Goal: Task Accomplishment & Management: Manage account settings

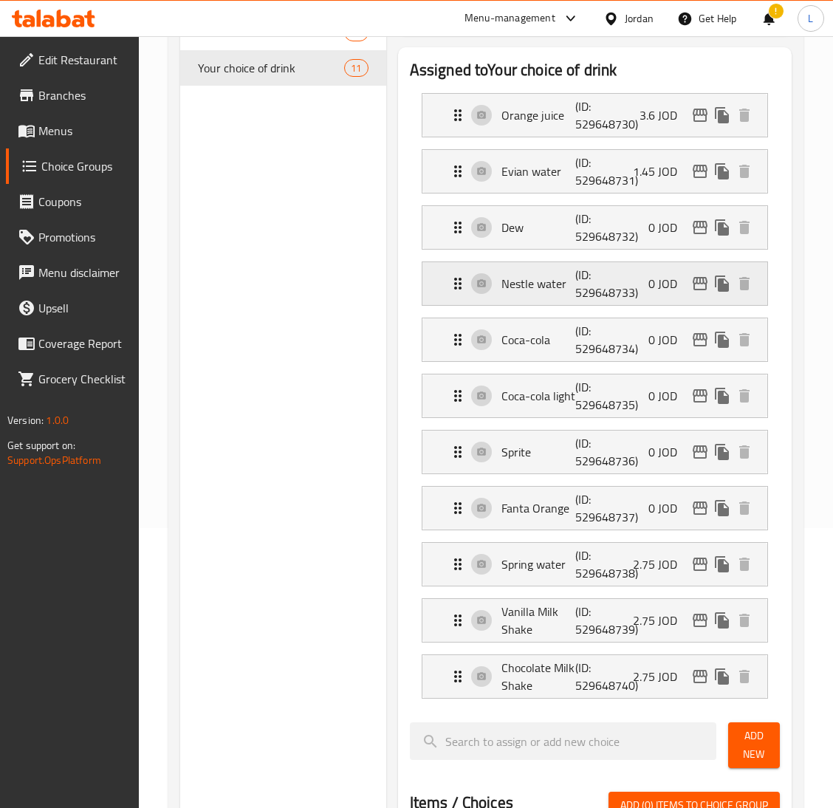
scroll to position [111, 0]
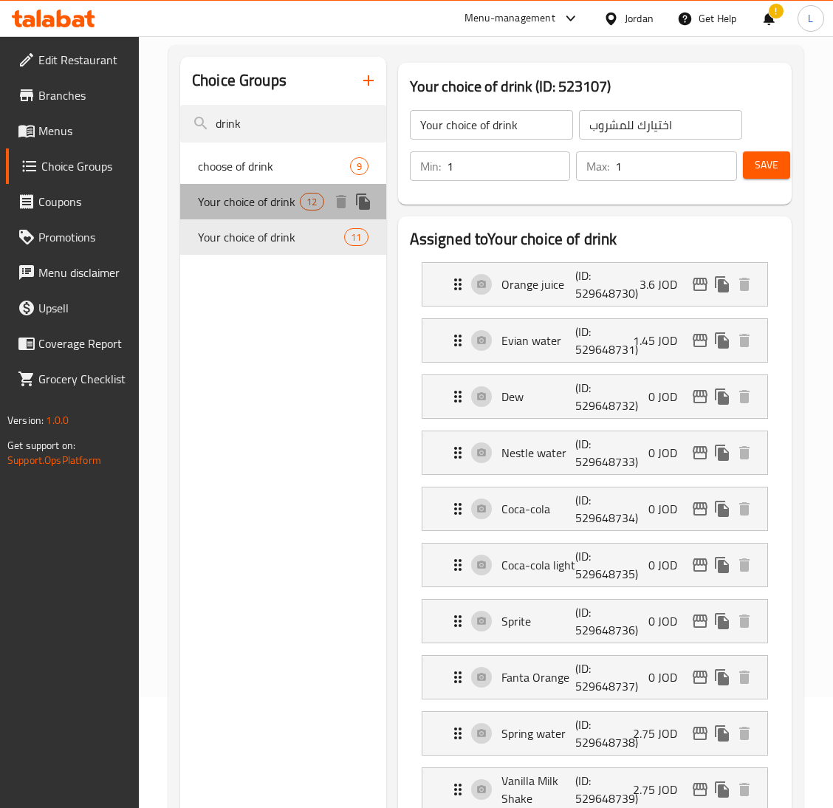
click at [234, 206] on span "Your choice of drink" at bounding box center [249, 202] width 102 height 18
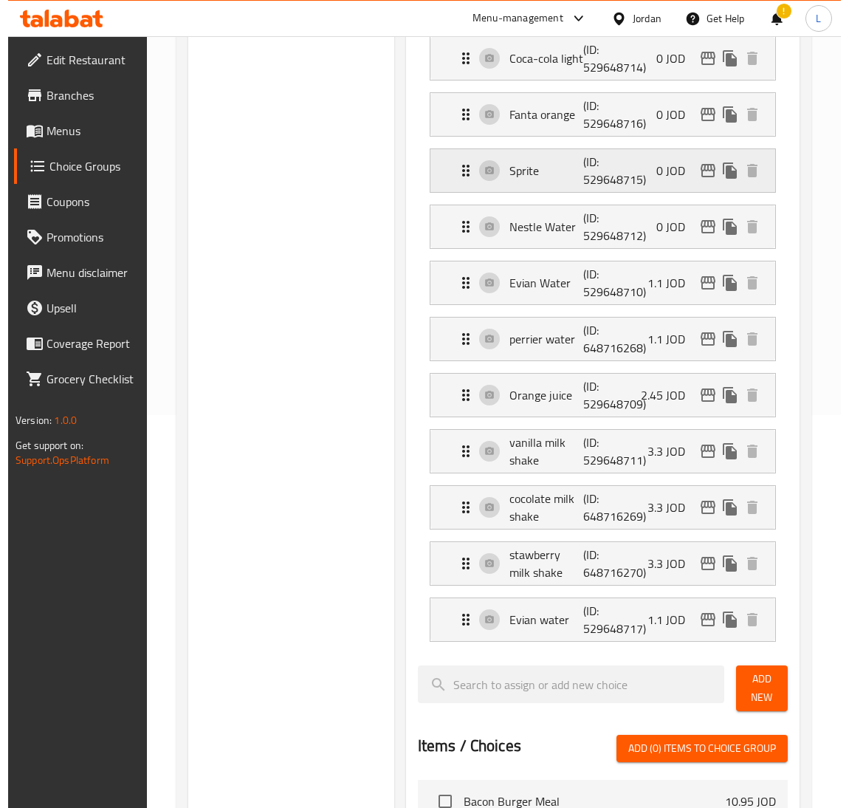
scroll to position [443, 0]
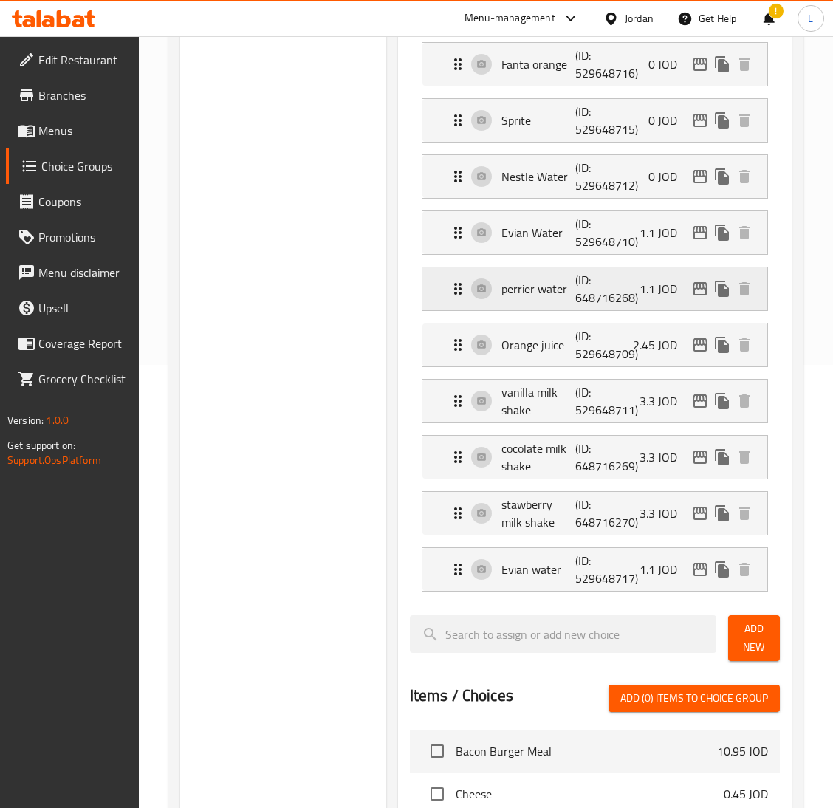
click at [692, 290] on icon "edit" at bounding box center [700, 289] width 18 height 18
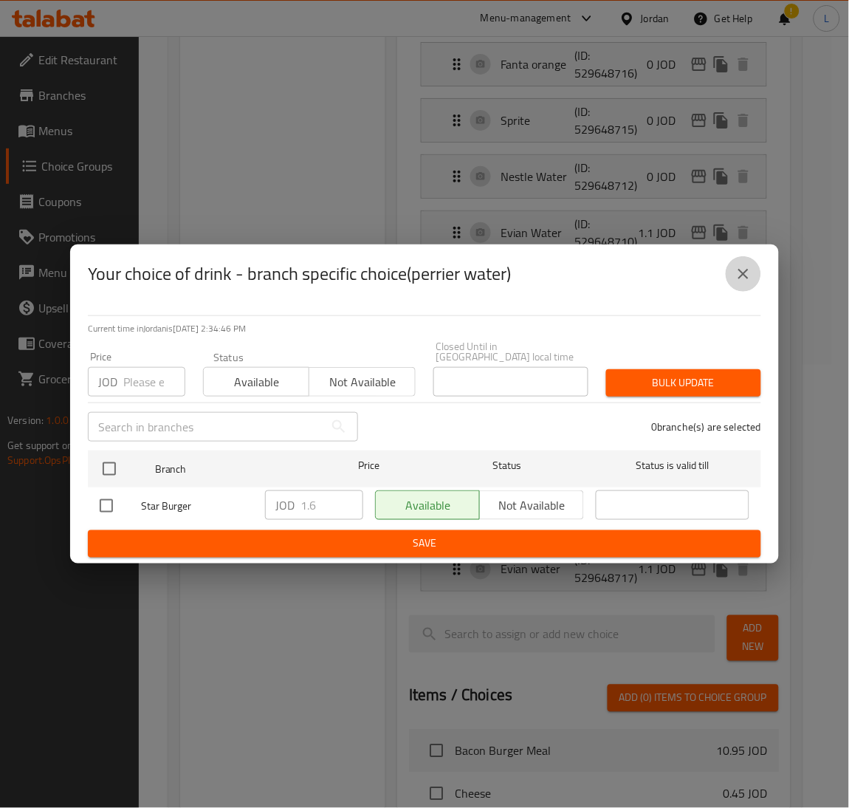
click at [736, 277] on icon "close" at bounding box center [744, 274] width 18 height 18
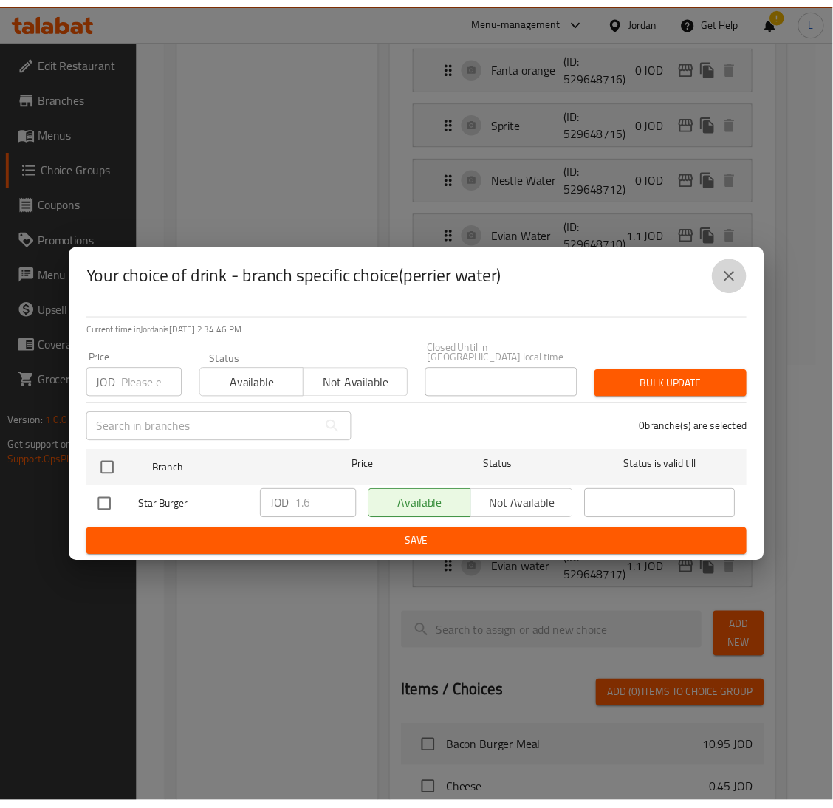
scroll to position [0, 0]
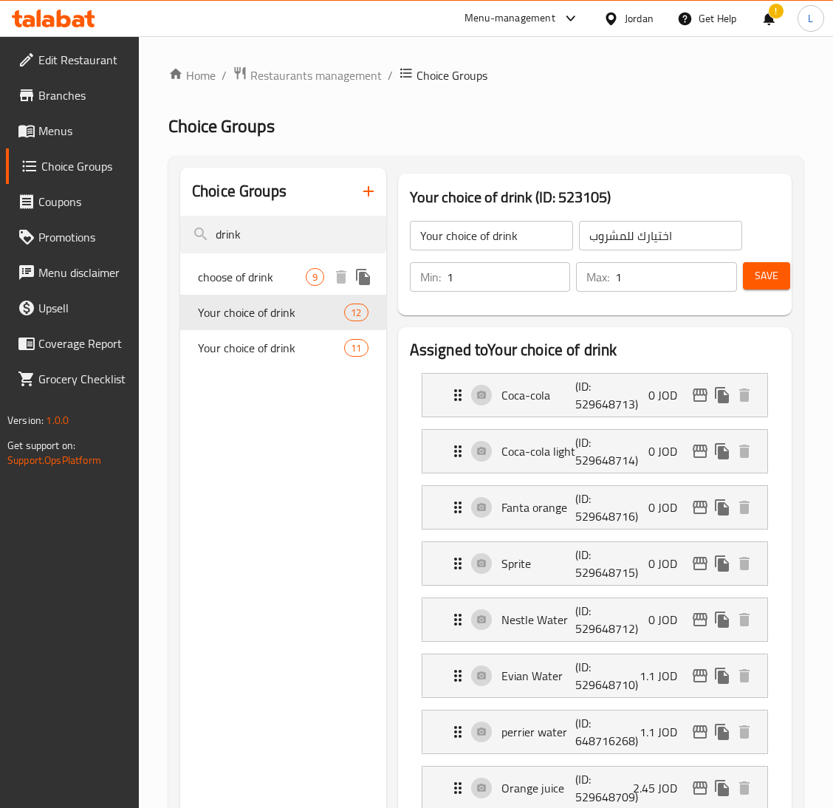
click at [219, 284] on span "choose of drink" at bounding box center [252, 277] width 108 height 18
type input "choose of drink"
type input "اختيارك من الشراب"
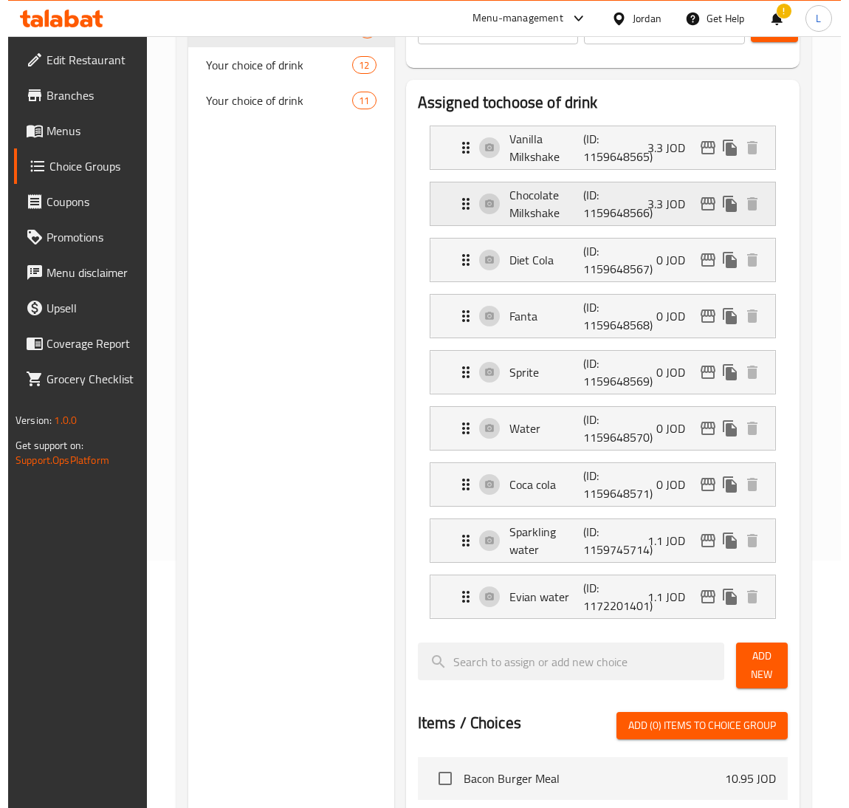
scroll to position [332, 0]
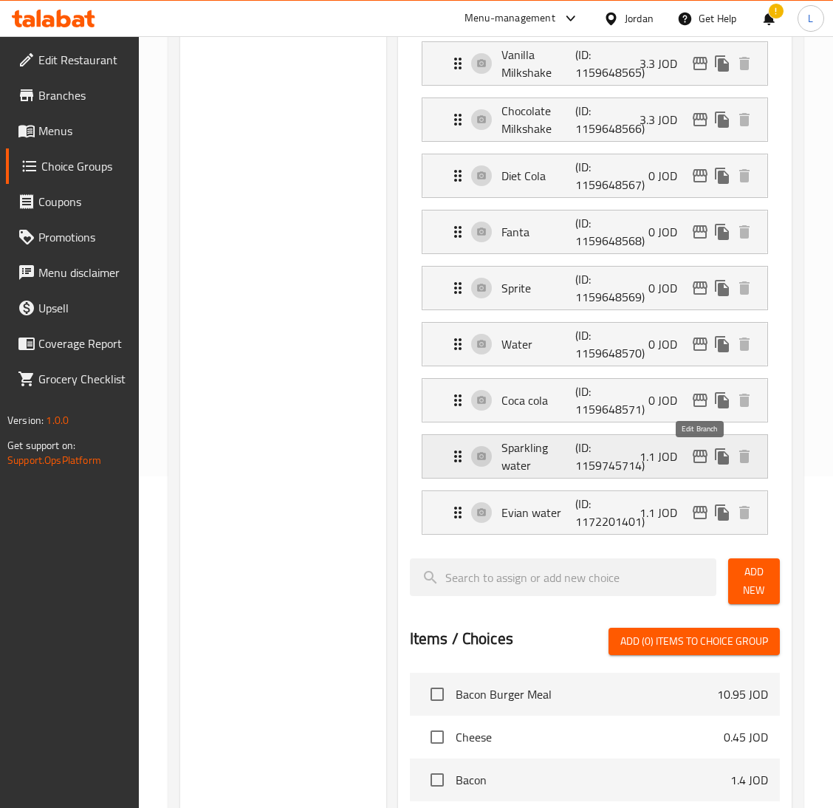
click at [701, 451] on icon "edit" at bounding box center [700, 457] width 18 height 18
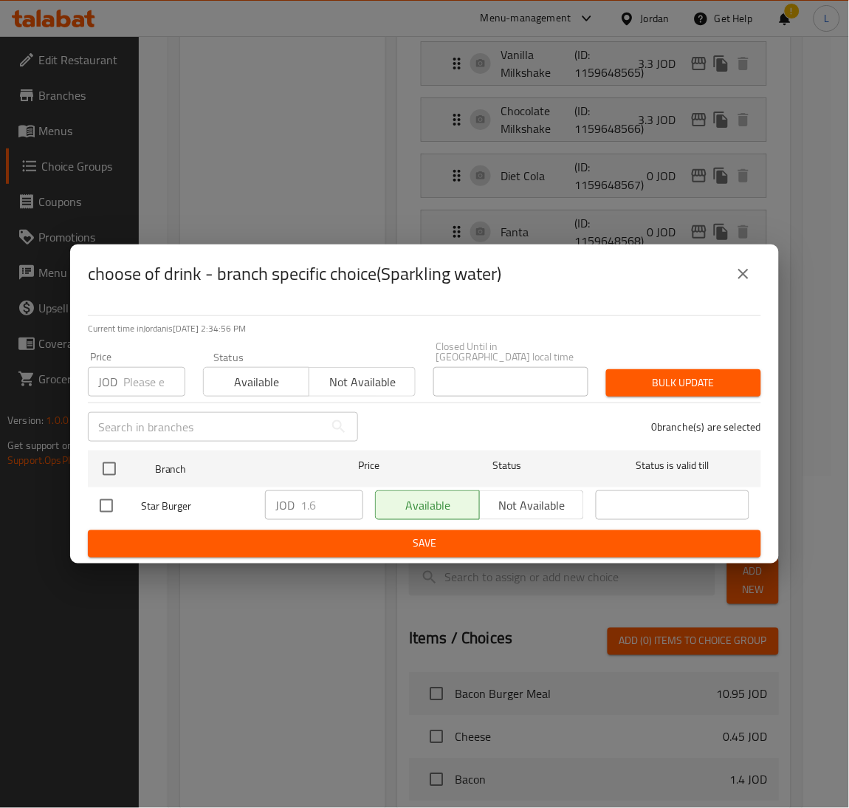
click at [747, 277] on icon "close" at bounding box center [744, 274] width 18 height 18
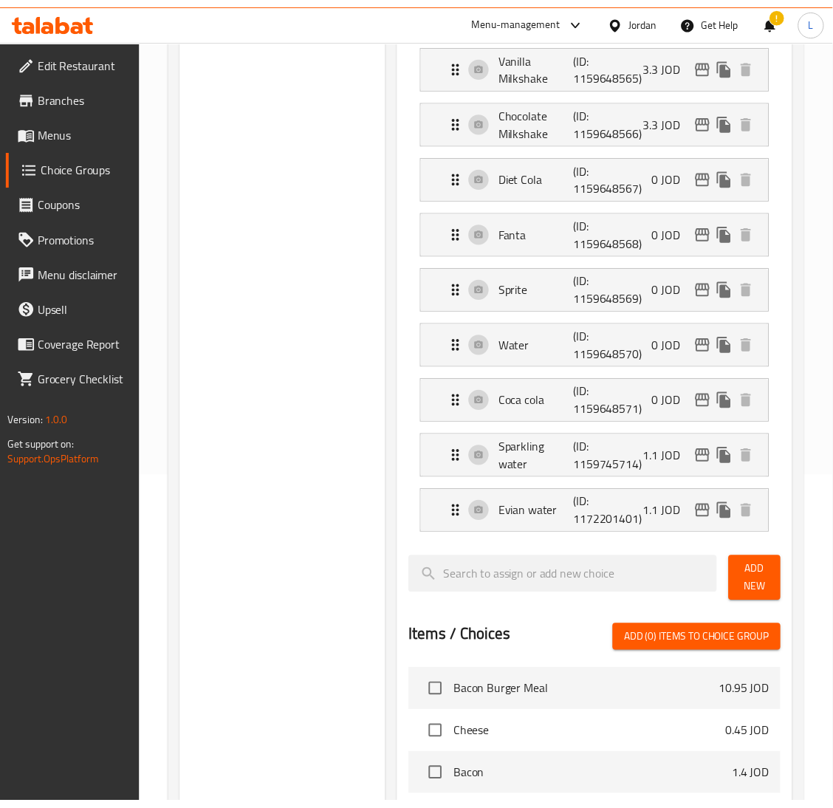
scroll to position [0, 0]
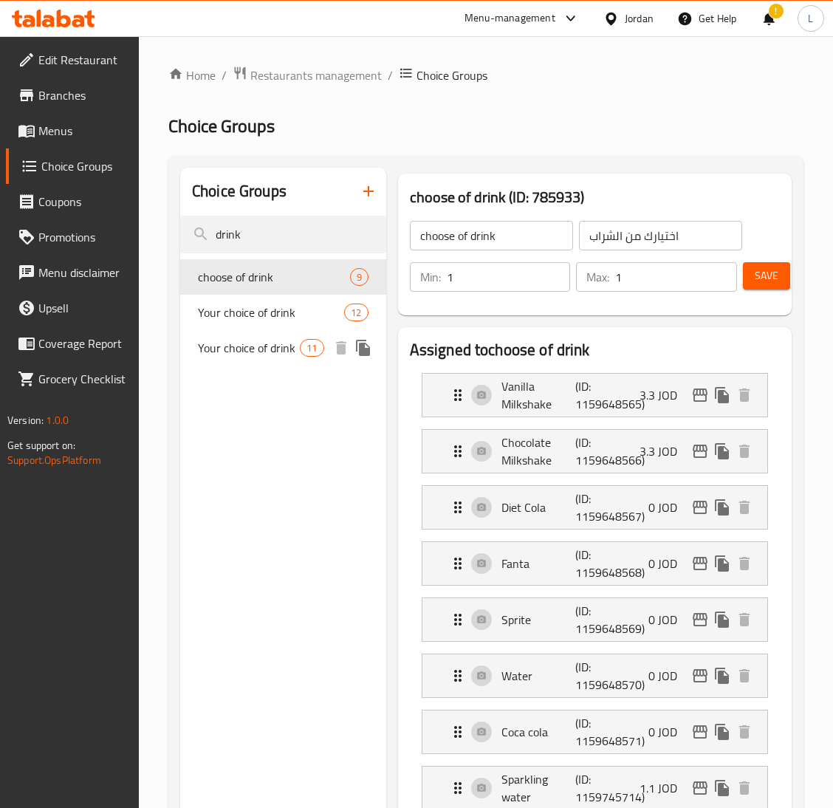
click at [285, 346] on span "Your choice of drink" at bounding box center [249, 348] width 102 height 18
type input "Your choice of drink"
type input "اختيارك للمشروب"
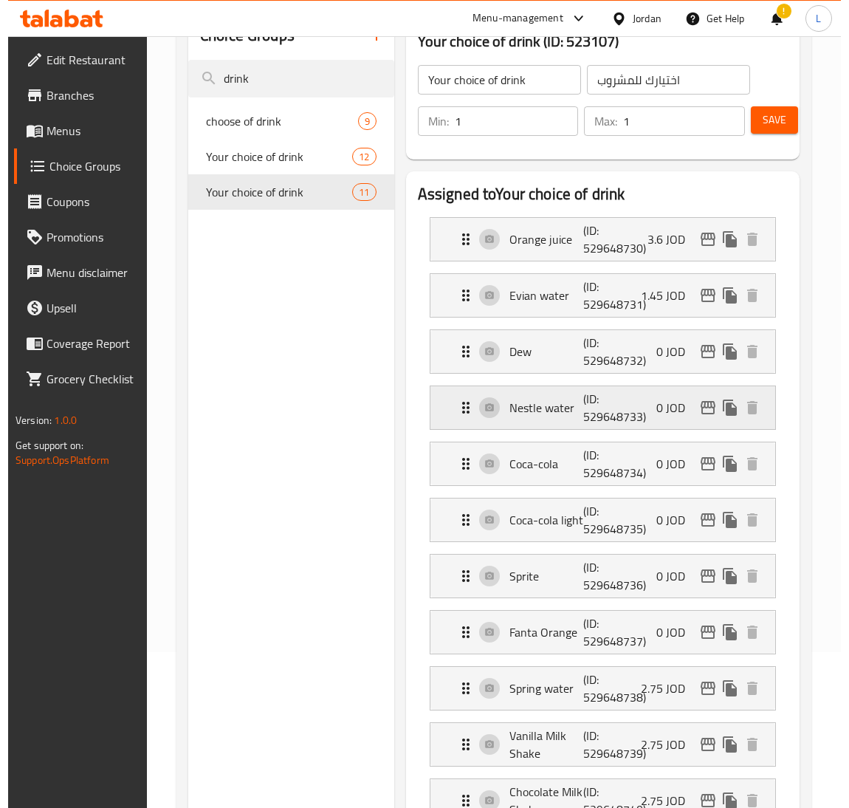
scroll to position [332, 0]
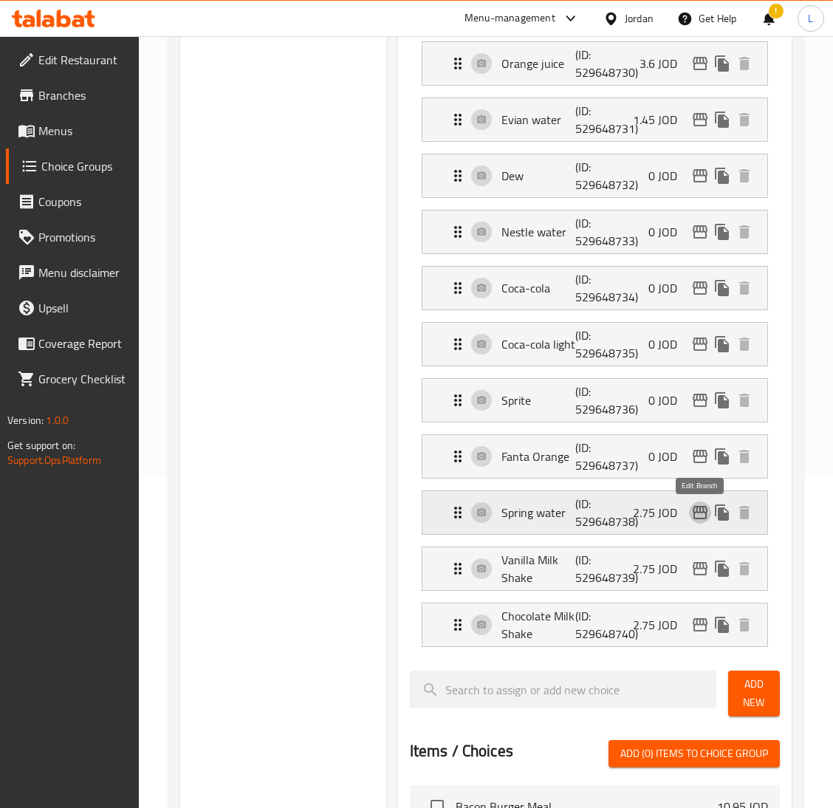
click at [692, 512] on icon "edit" at bounding box center [700, 513] width 18 height 18
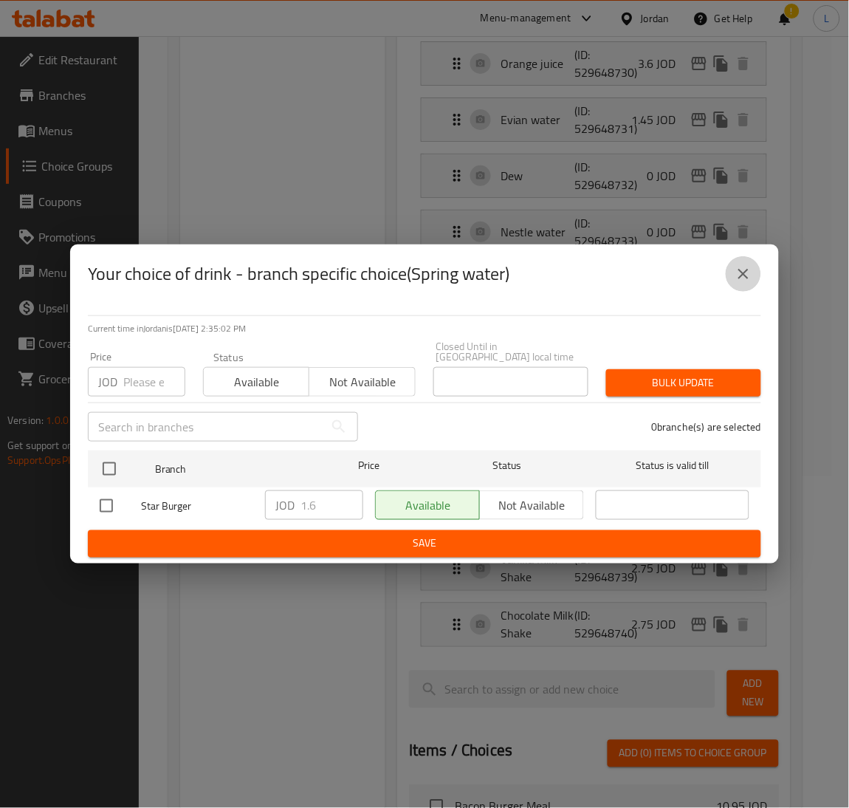
click at [757, 280] on button "close" at bounding box center [743, 273] width 35 height 35
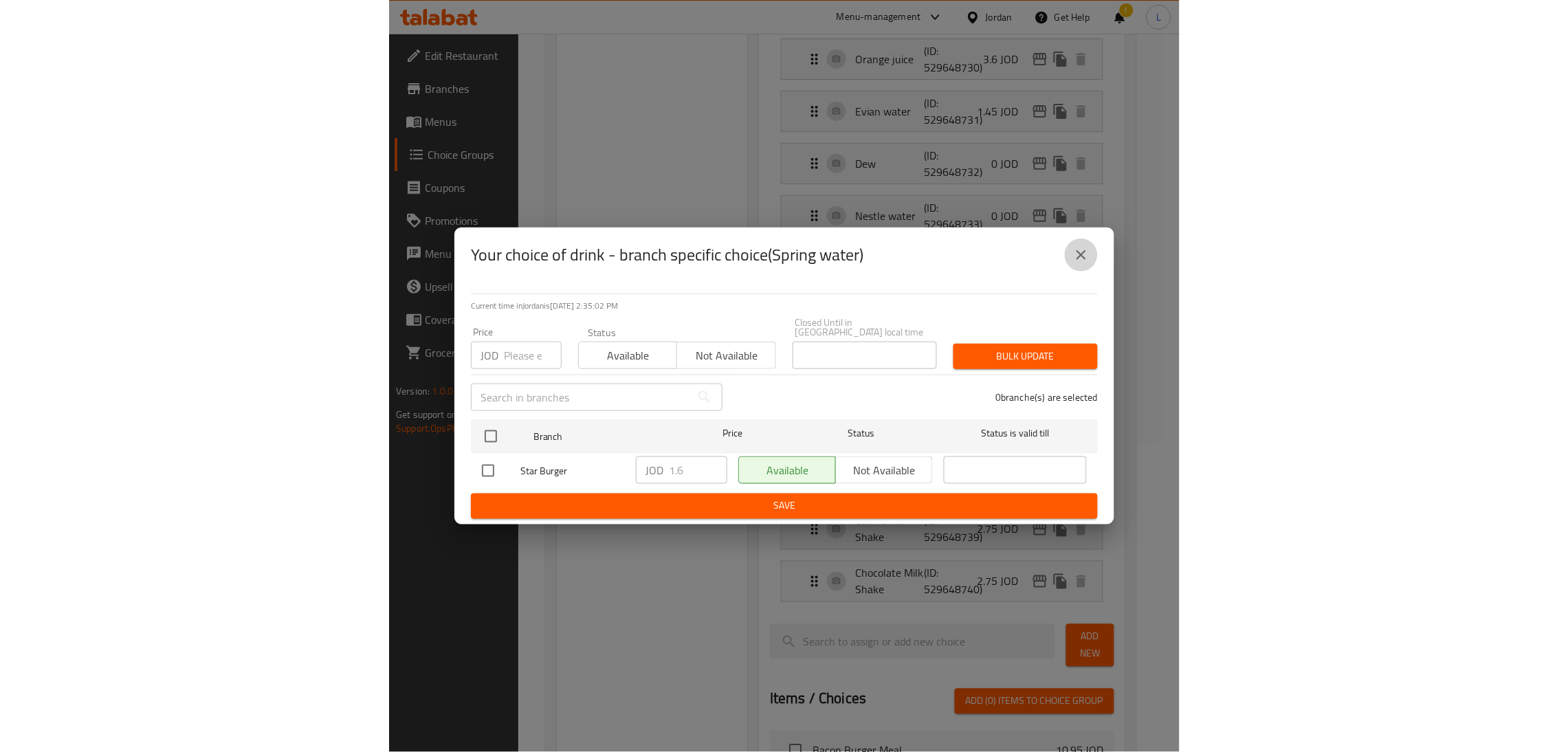
scroll to position [307, 0]
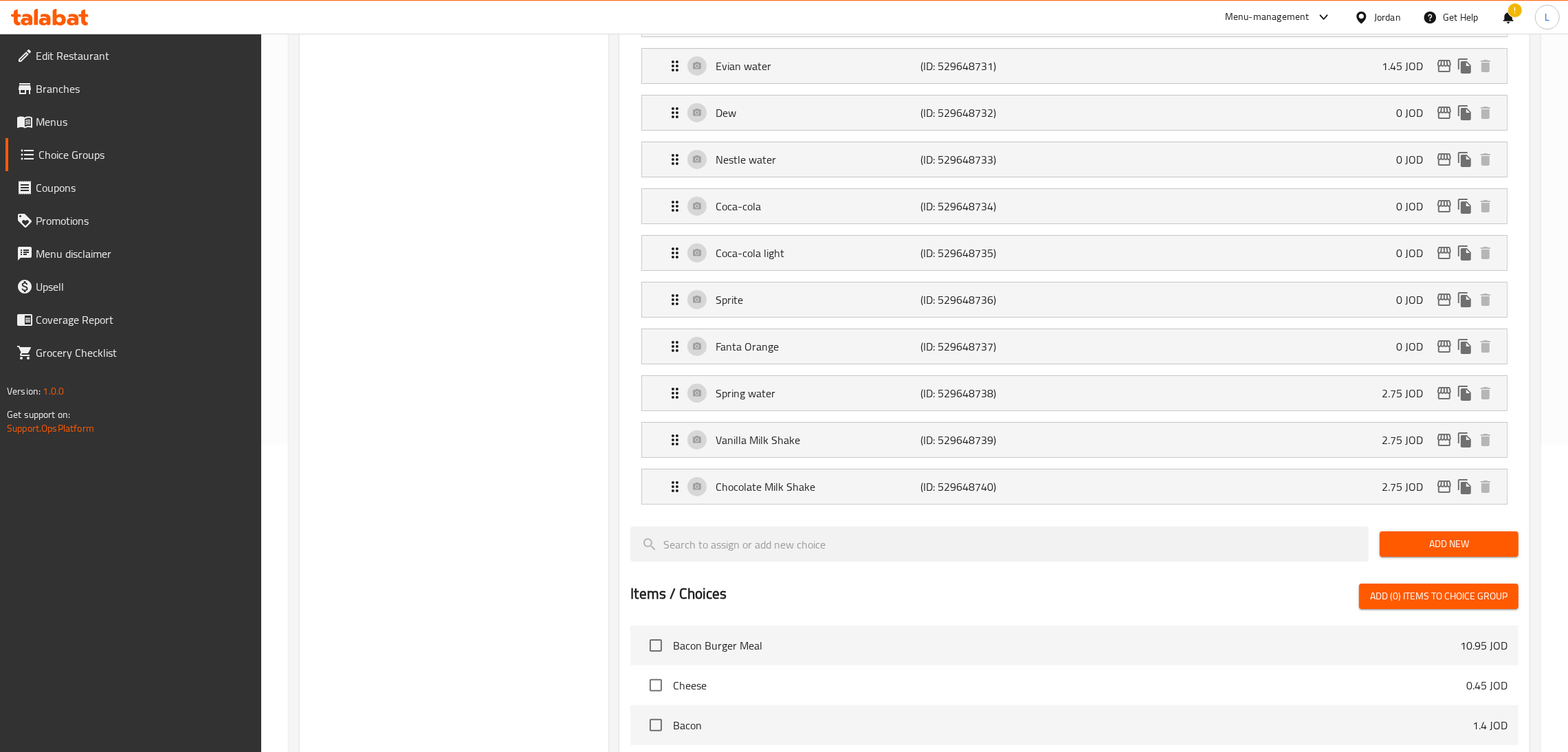
click at [21, 25] on icon at bounding box center [49, 18] width 77 height 17
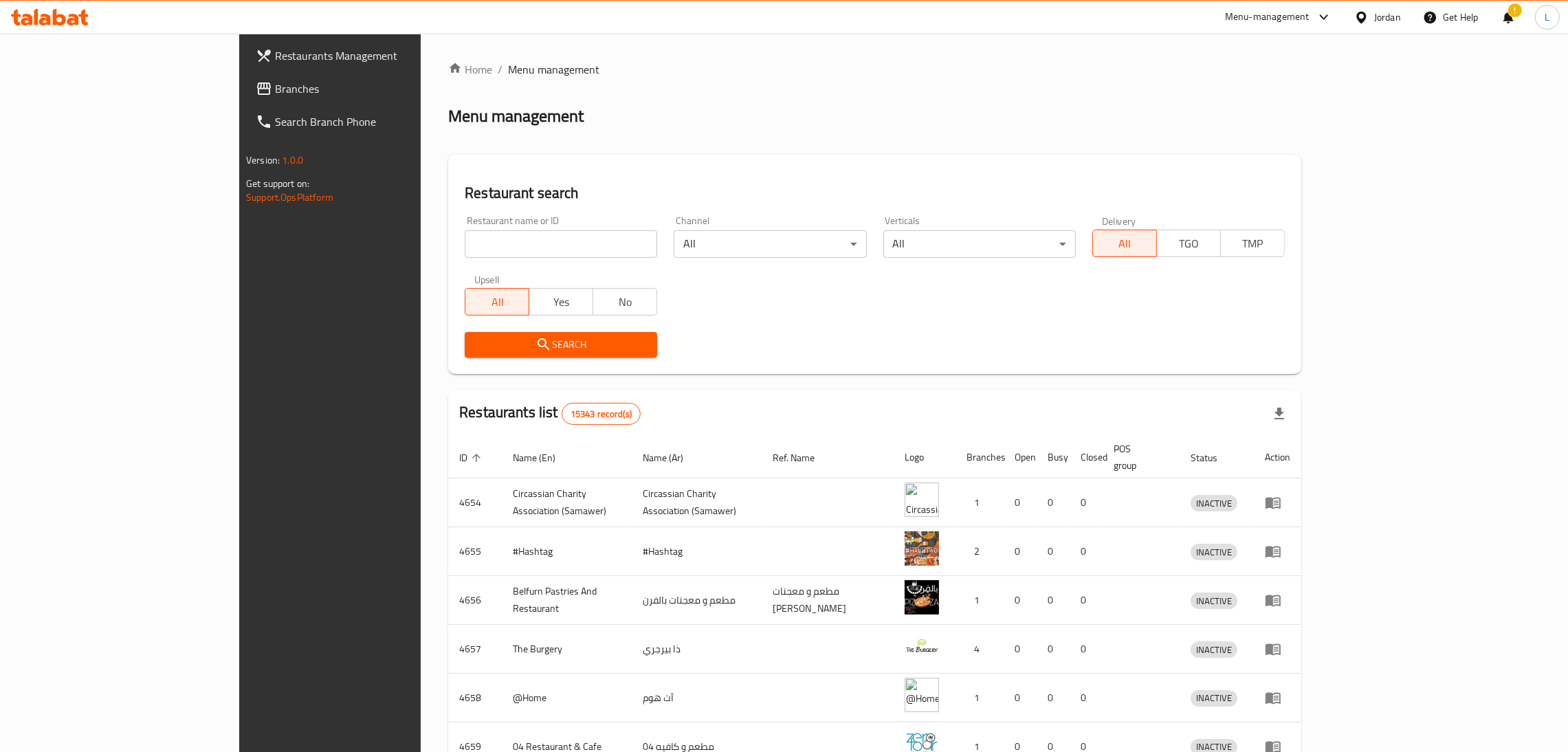
click at [245, 76] on link "Branches" at bounding box center [373, 88] width 257 height 33
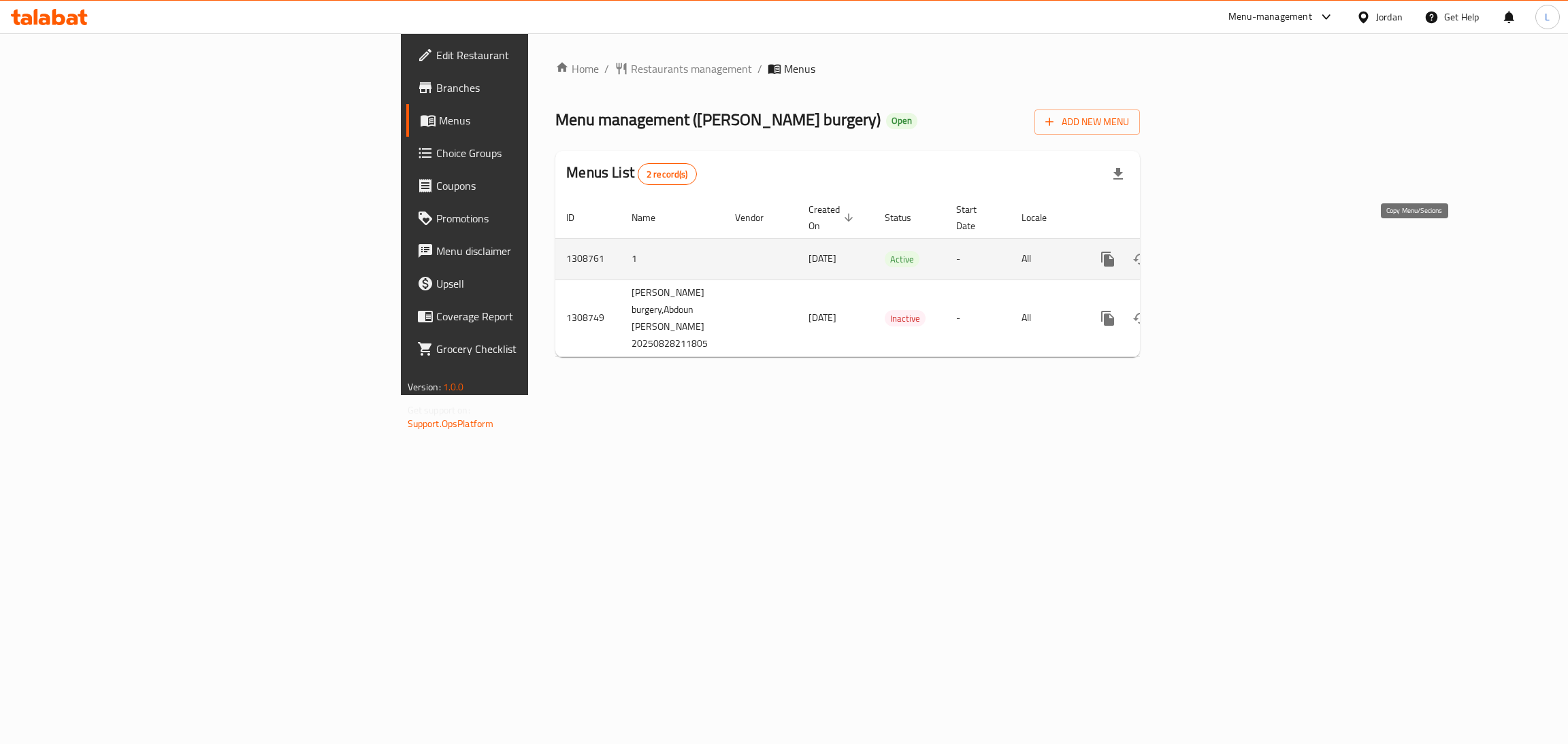
click at [1116, 251] on icon "more" at bounding box center [1108, 260] width 17 height 17
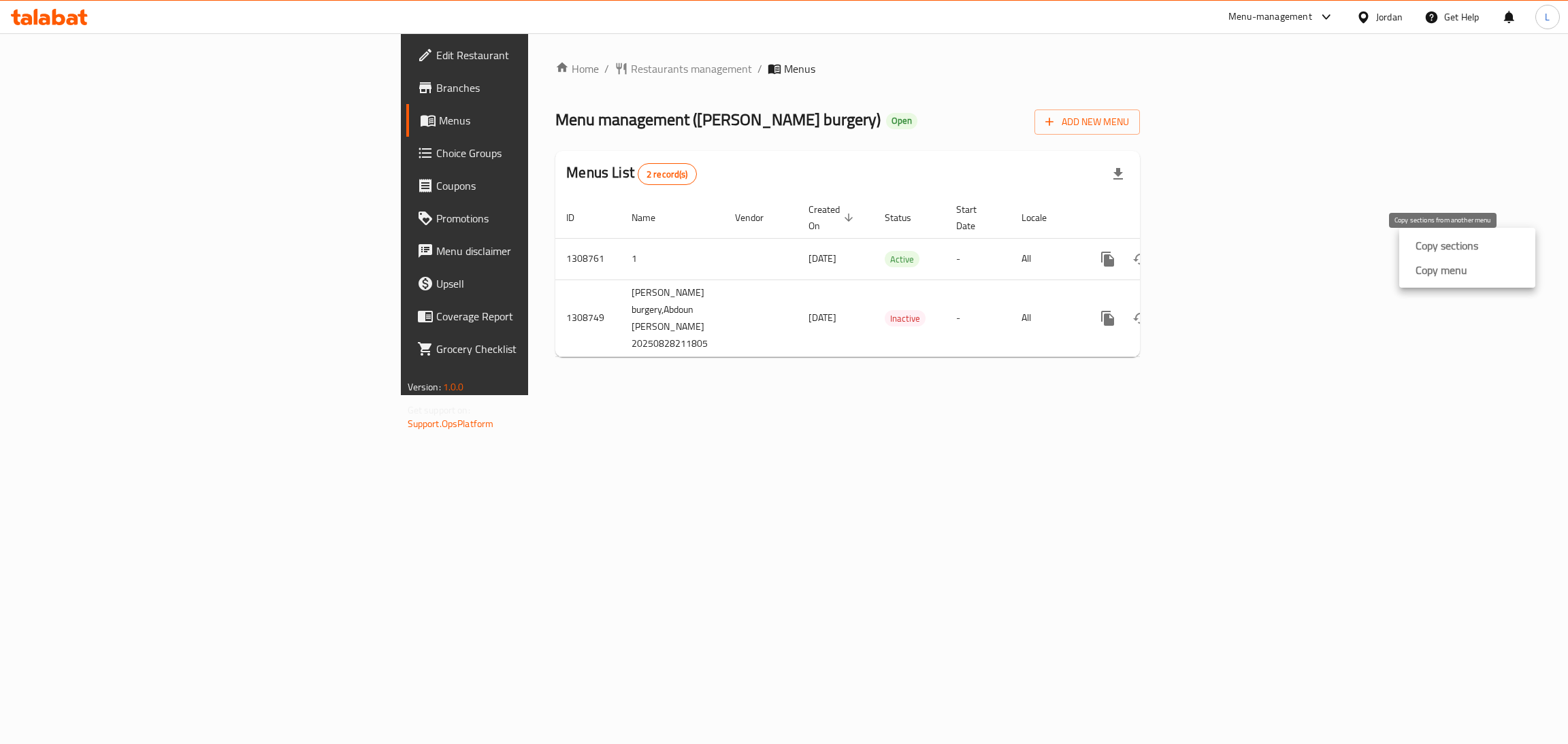
click at [1431, 246] on strong "Copy sections" at bounding box center [1446, 246] width 63 height 17
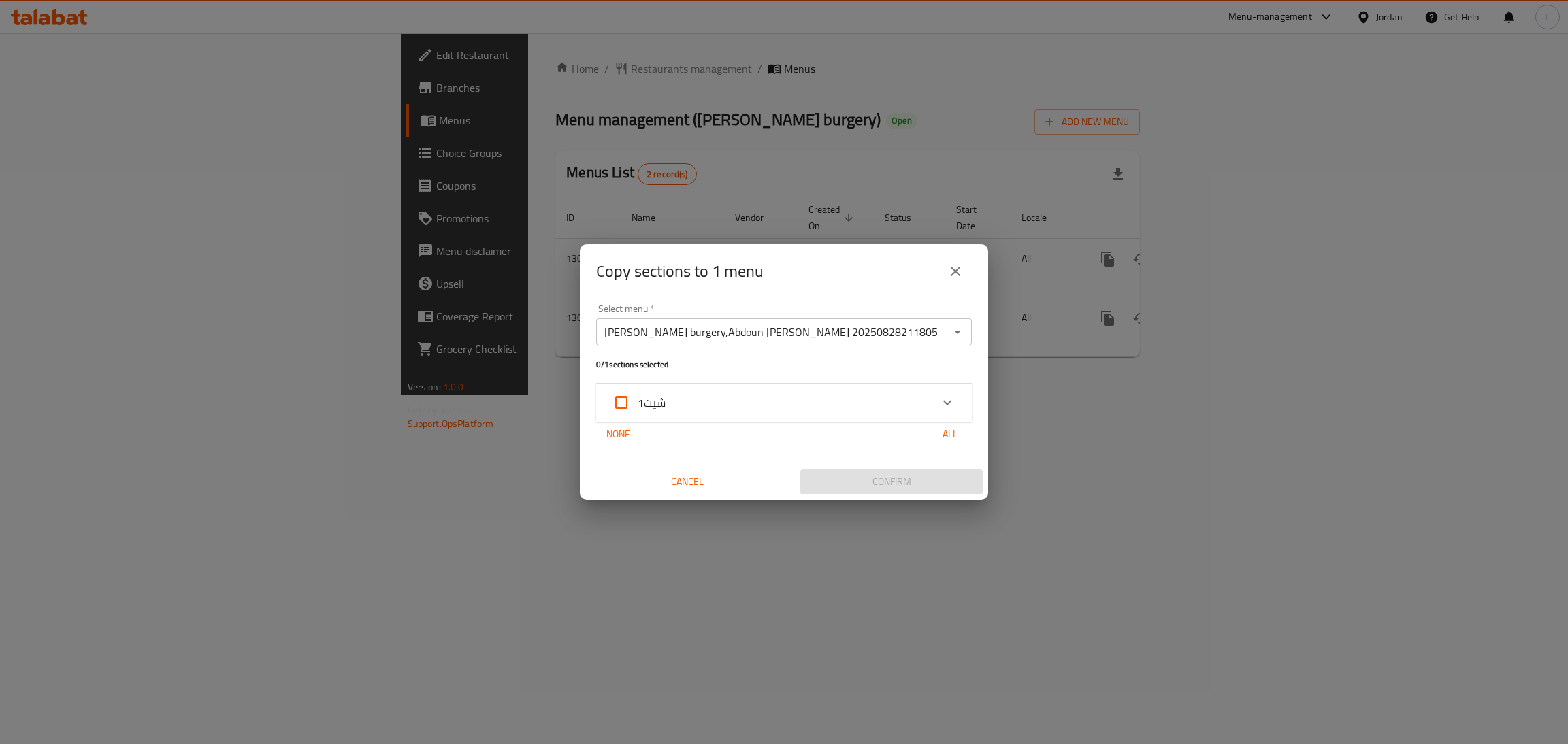
click at [962, 332] on icon "Open" at bounding box center [957, 332] width 17 height 17
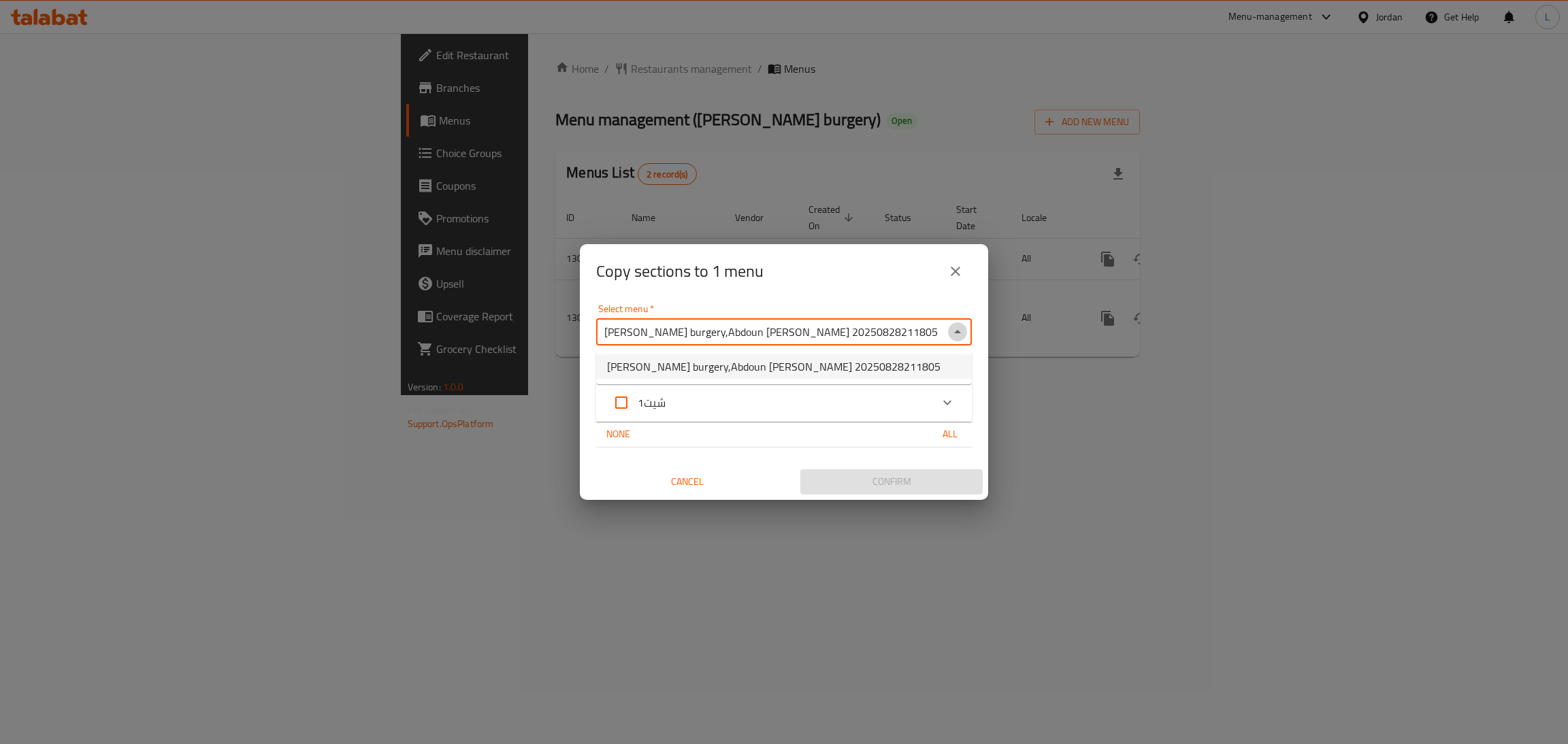
click at [962, 332] on icon "Close" at bounding box center [957, 332] width 17 height 17
click at [863, 403] on div "شيت1" at bounding box center [772, 402] width 319 height 32
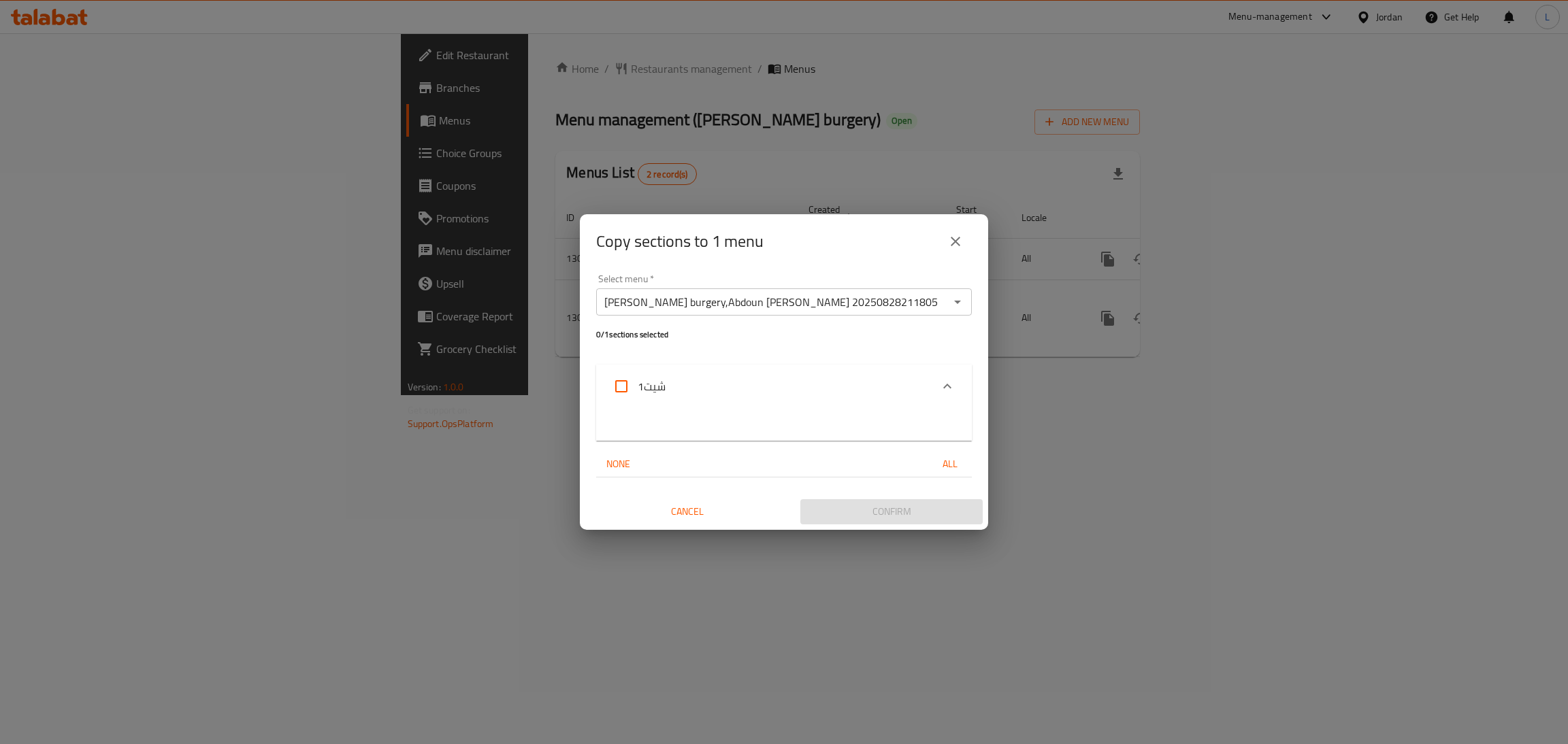
click at [962, 241] on icon "close" at bounding box center [955, 241] width 17 height 17
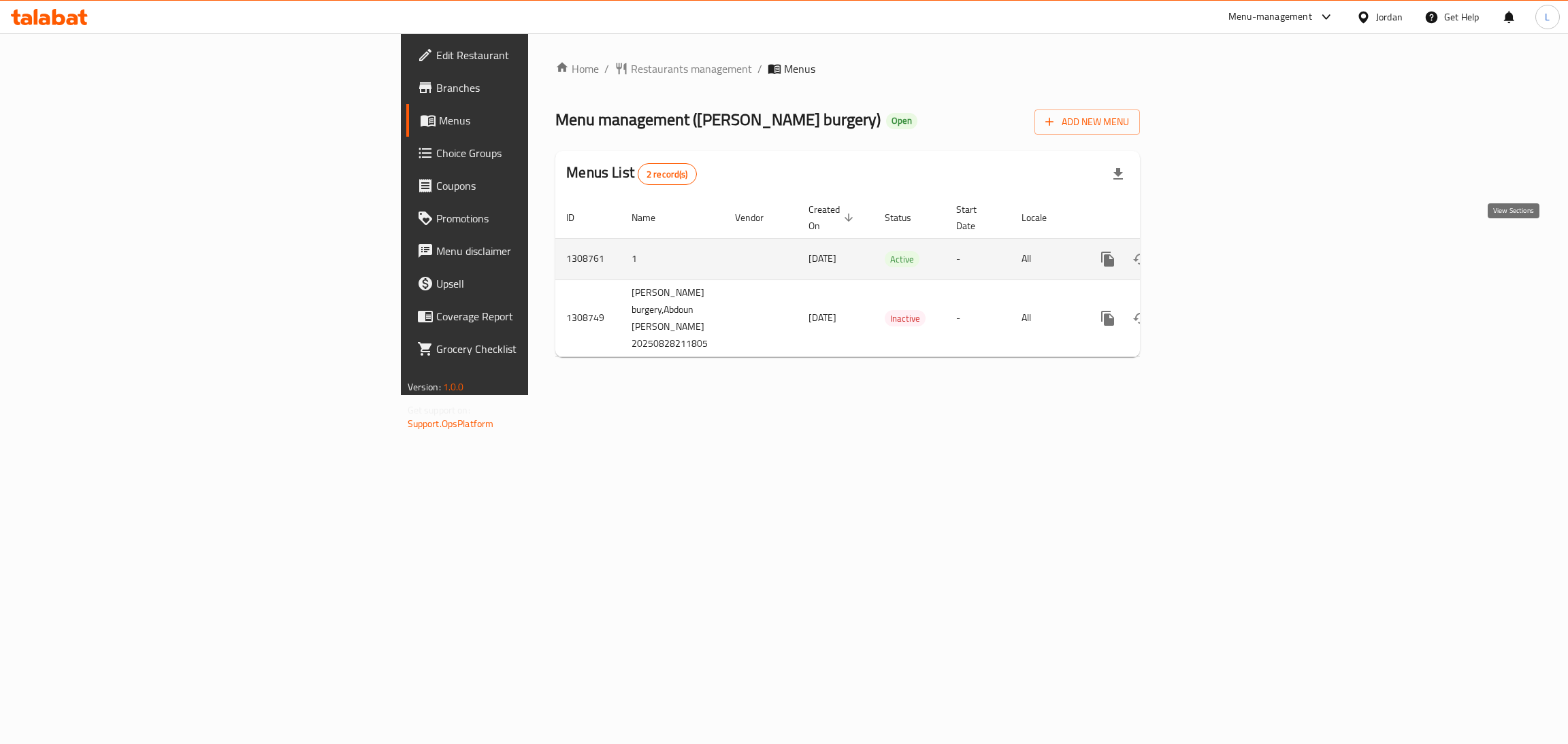
click at [1214, 251] on icon "enhanced table" at bounding box center [1206, 260] width 17 height 17
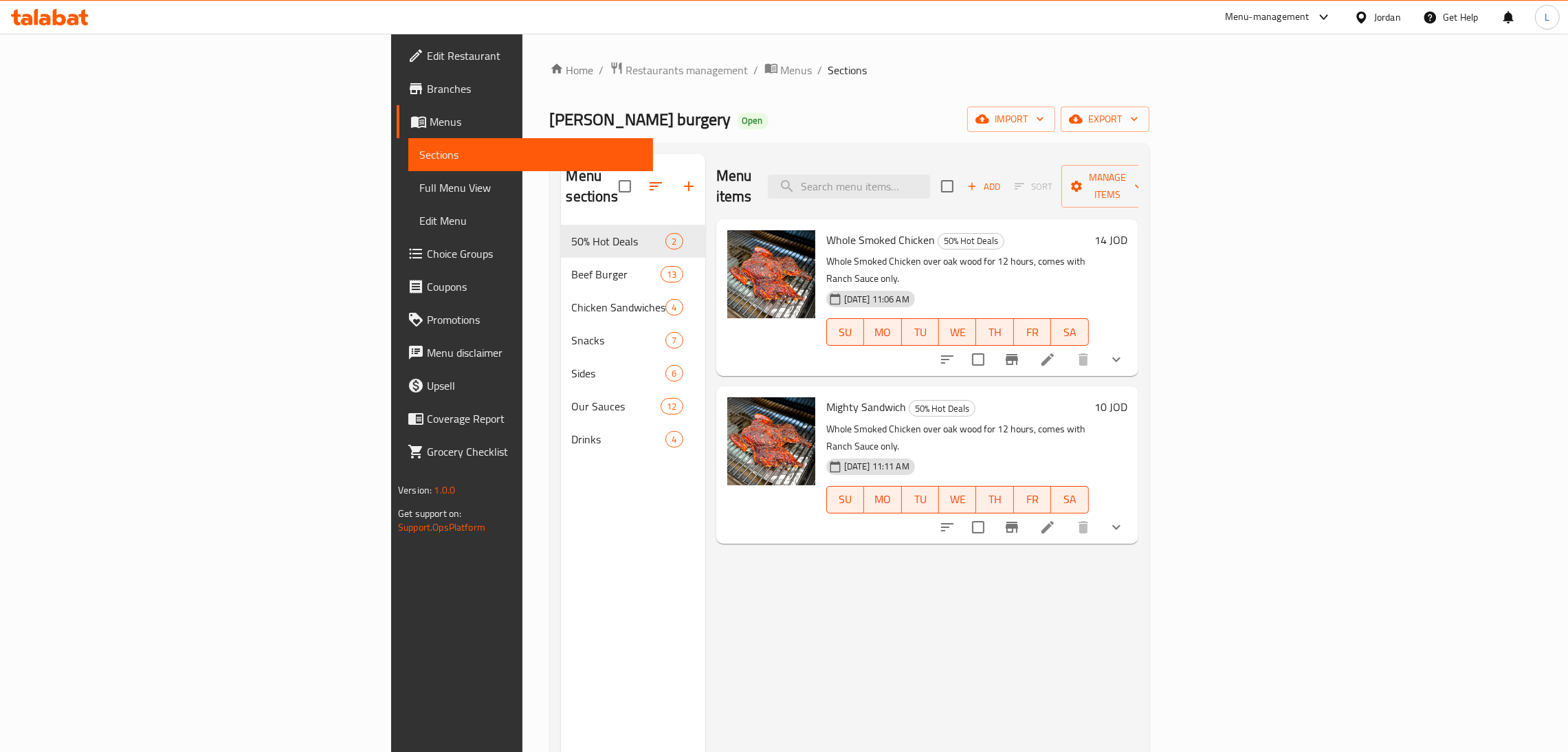
click at [430, 114] on span "Menus" at bounding box center [536, 122] width 212 height 17
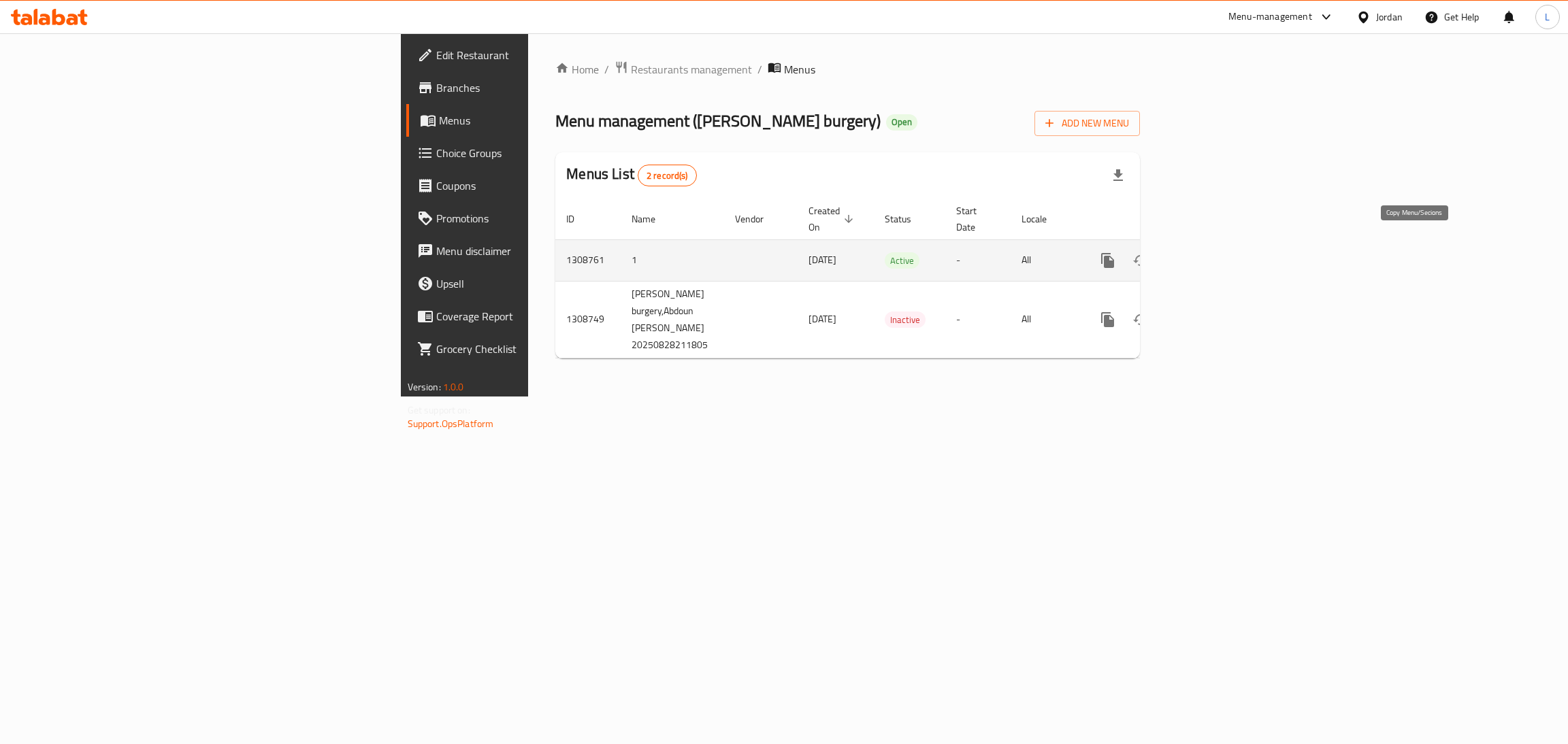
click at [1114, 253] on icon "more" at bounding box center [1107, 261] width 13 height 15
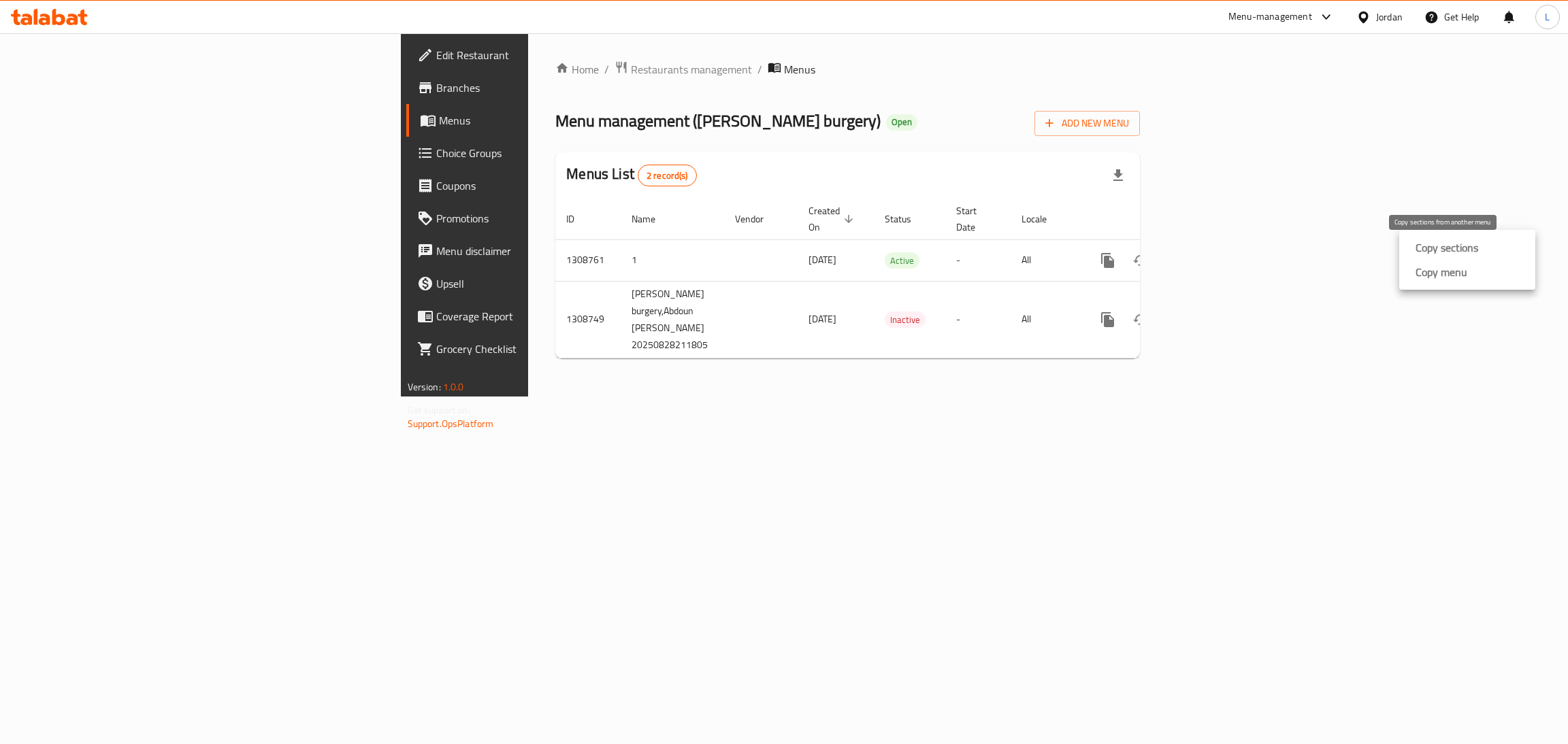
click at [1441, 250] on strong "Copy sections" at bounding box center [1446, 248] width 63 height 17
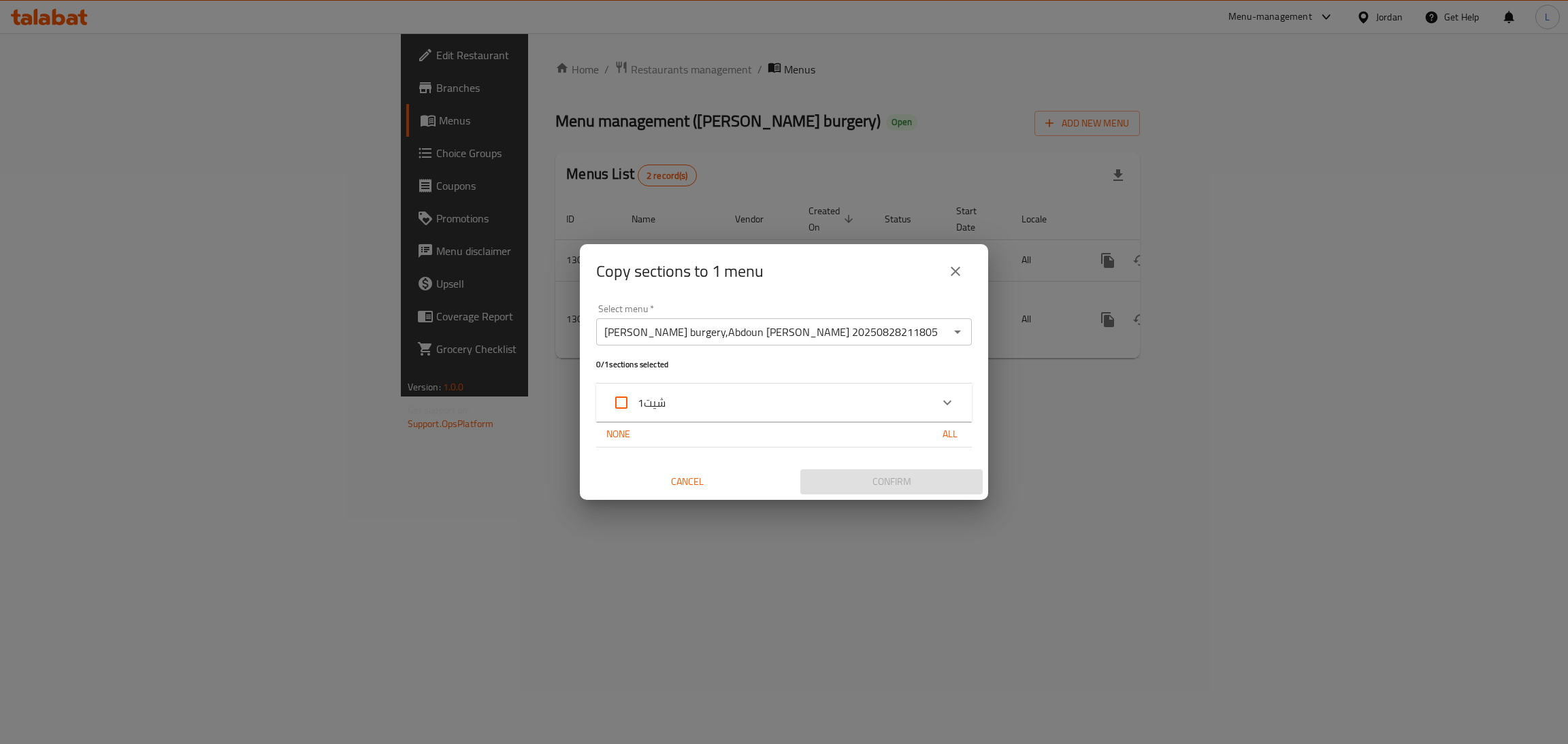
click at [930, 330] on input "Smokey woods burgery,Abdoun Al Shamali 20250828211805" at bounding box center [772, 331] width 345 height 19
type input "w"
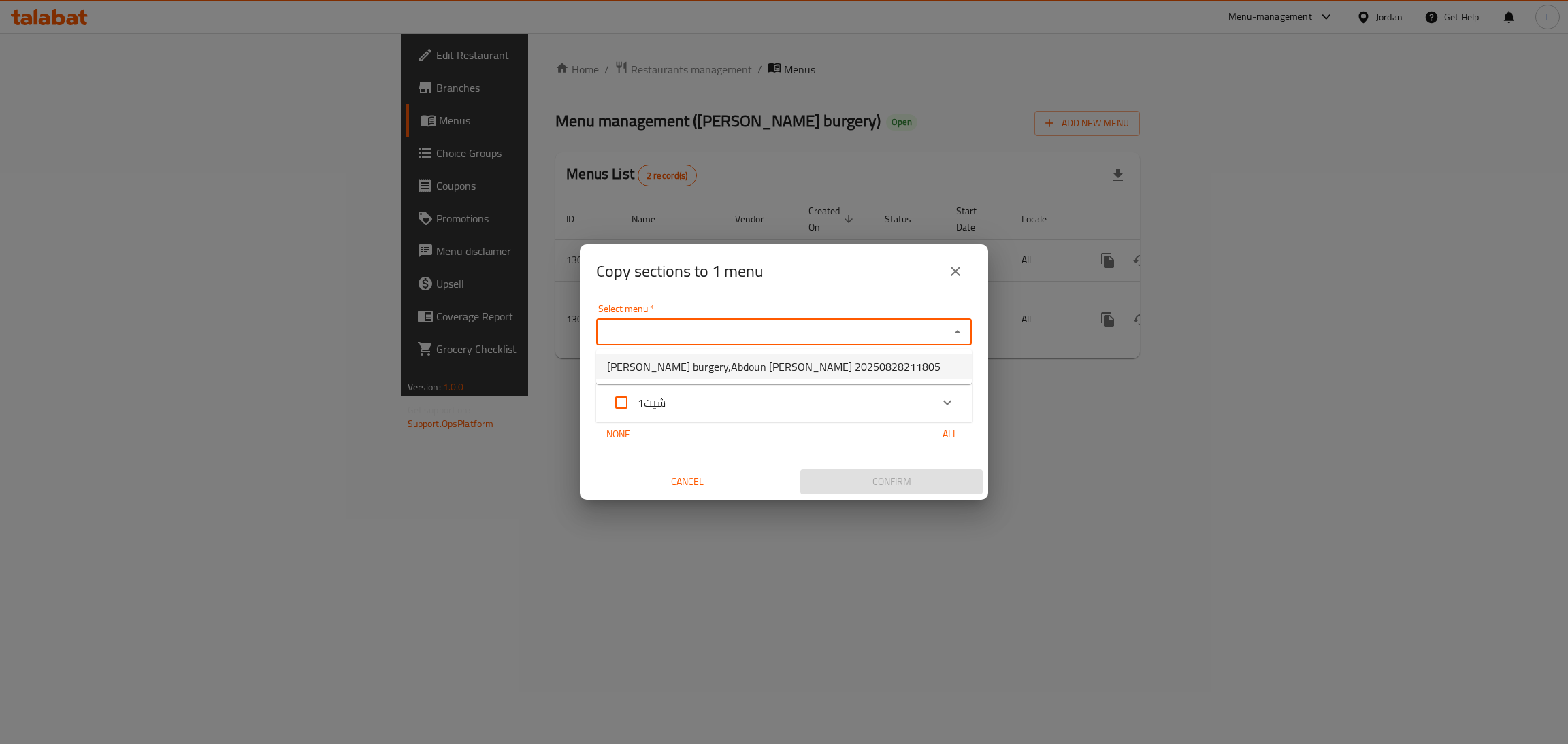
click at [886, 360] on span "Smokey woods burgery,Abdoun Al Shamali 20250828211805" at bounding box center [774, 366] width 333 height 17
type input "S"
type input "`"
click at [802, 365] on span "Smokey woods burgery,Abdoun Al Shamali 20250828211805" at bounding box center [774, 366] width 333 height 17
type input "Smokey woods burgery,Abdoun Al Shamali 20250828211805"
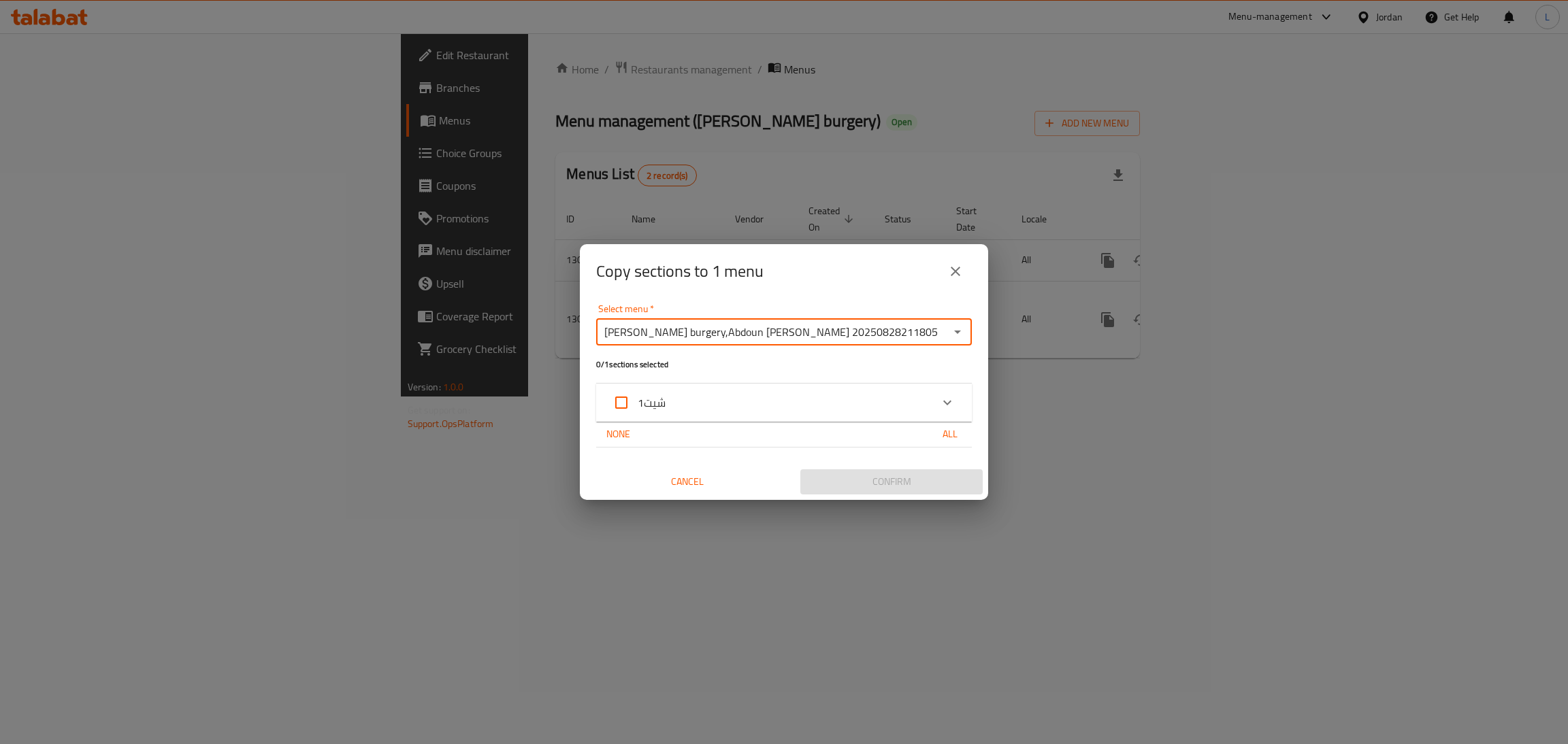
click at [825, 409] on div "شيت1" at bounding box center [772, 402] width 319 height 32
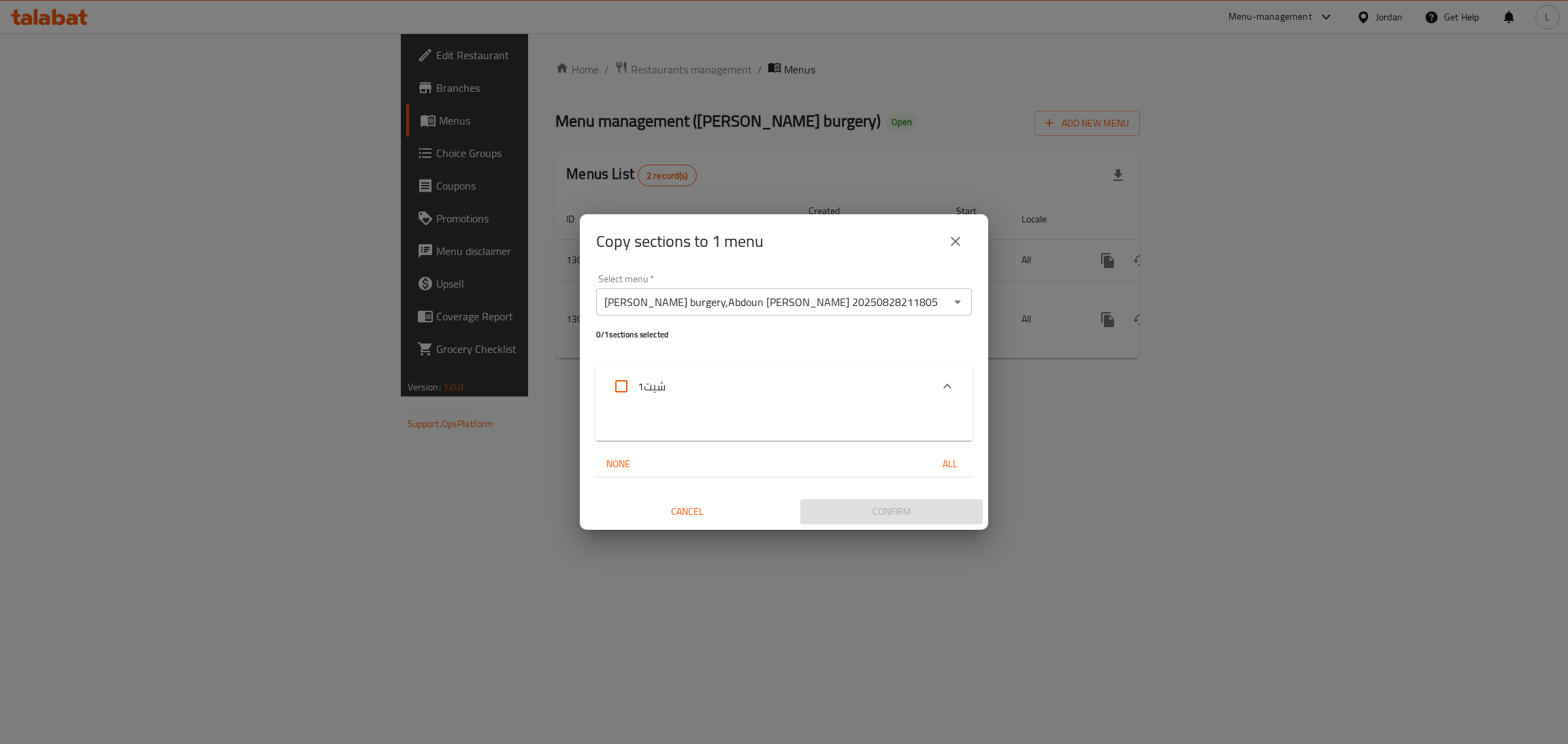
click at [638, 389] on span "شيت1" at bounding box center [651, 386] width 28 height 20
click at [638, 389] on input "شيت1" at bounding box center [621, 386] width 32 height 32
checkbox input "true"
click at [954, 246] on icon "close" at bounding box center [955, 241] width 17 height 17
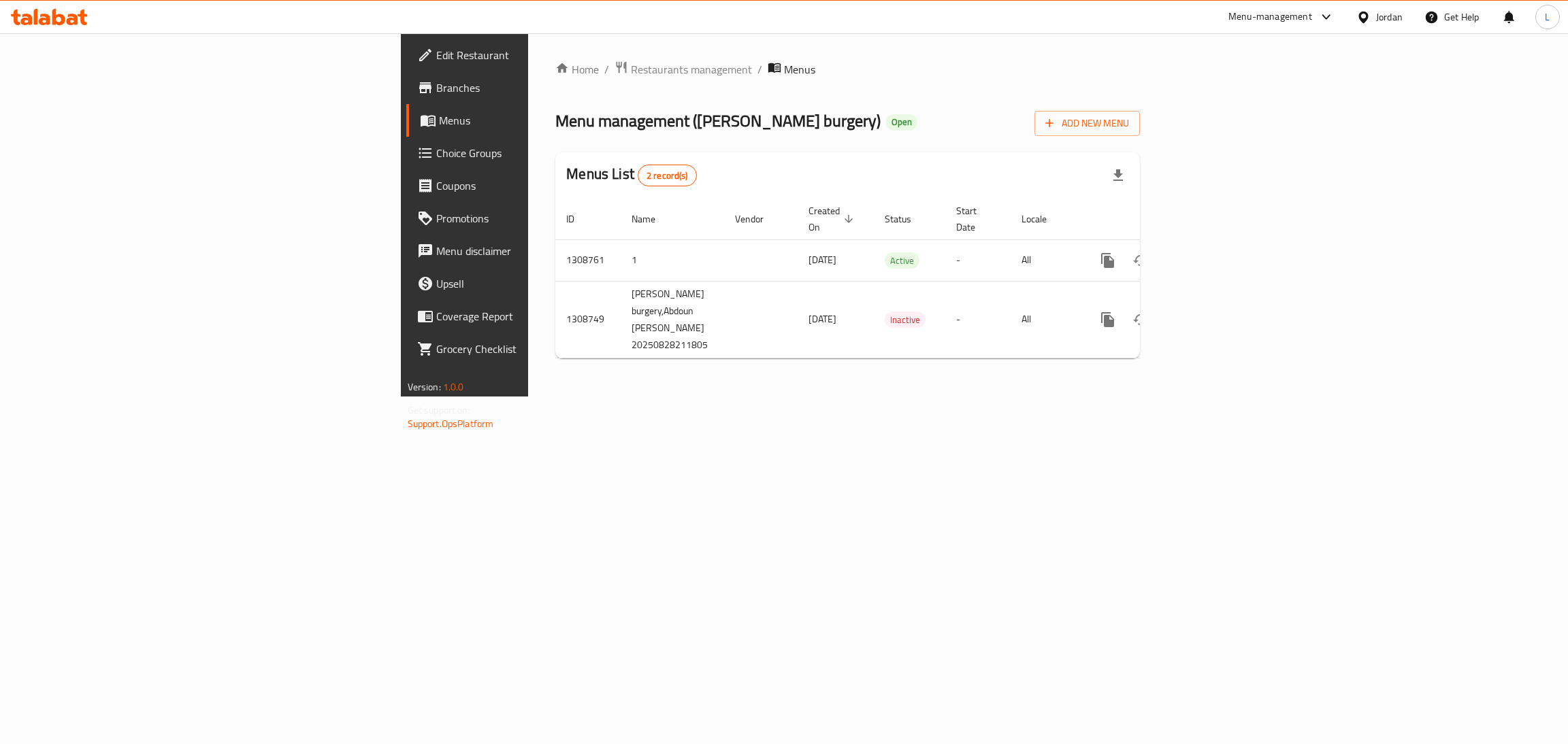
click at [593, 397] on div "Home / Restaurants management / Menus Menu management ( Smokey woods burgery ) …" at bounding box center [848, 215] width 639 height 363
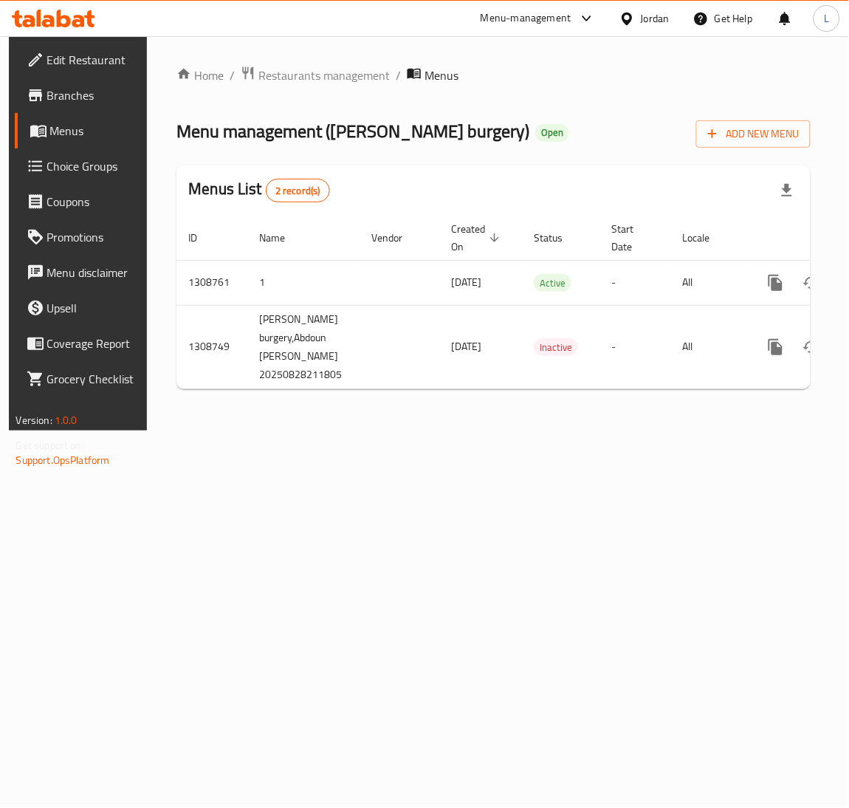
click at [44, 18] on icon at bounding box center [53, 19] width 83 height 18
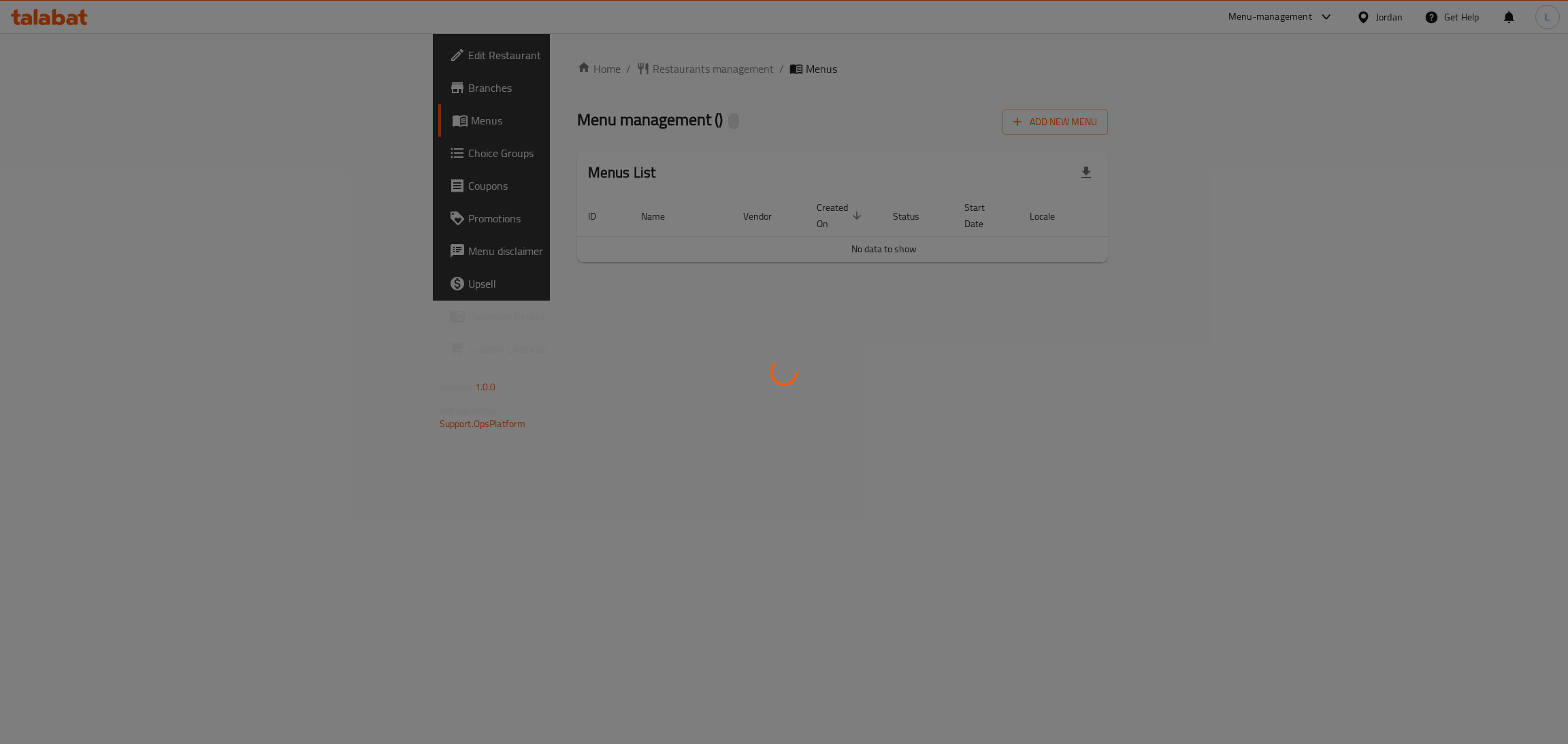
click at [53, 17] on div at bounding box center [784, 372] width 1568 height 744
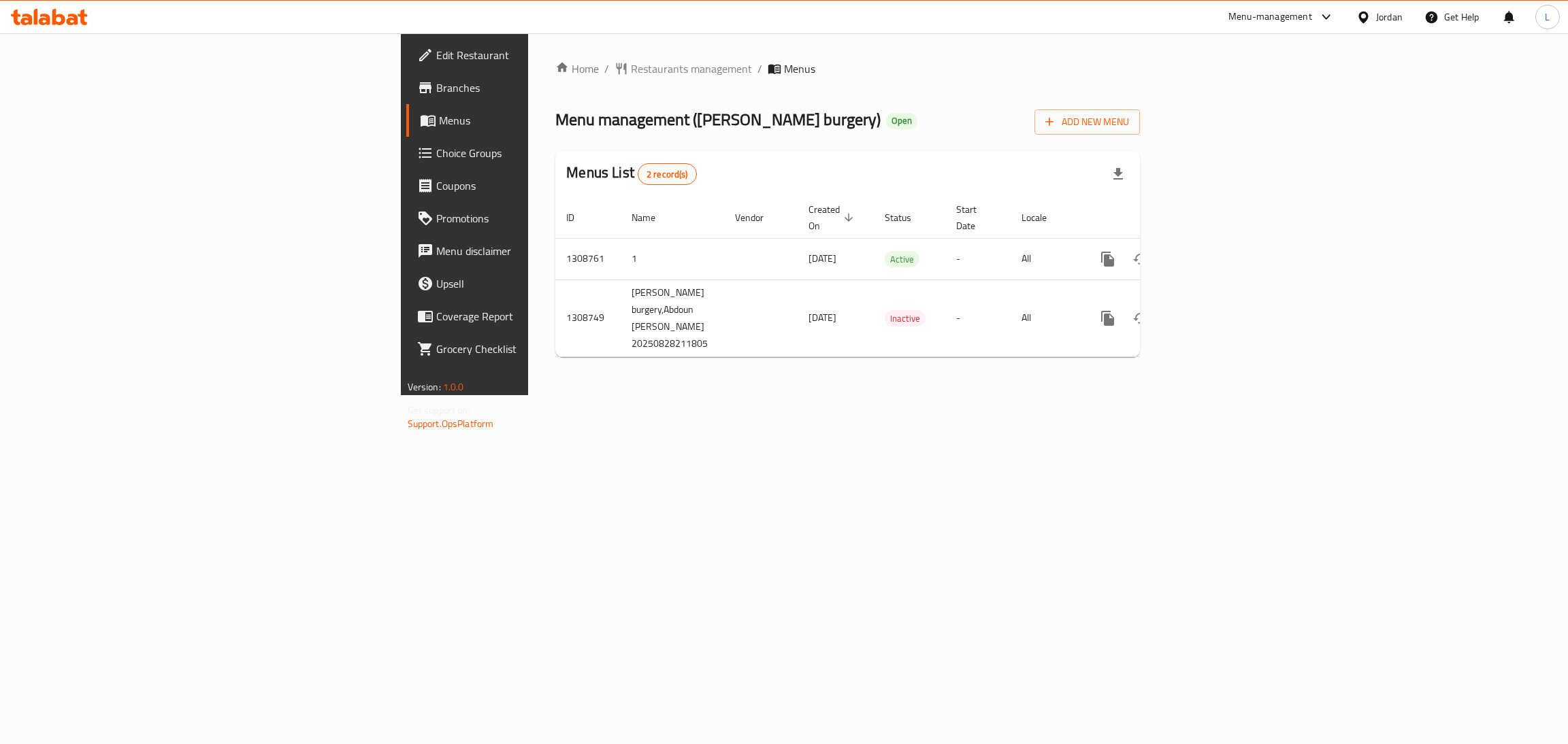
click at [64, 18] on icon at bounding box center [59, 17] width 13 height 17
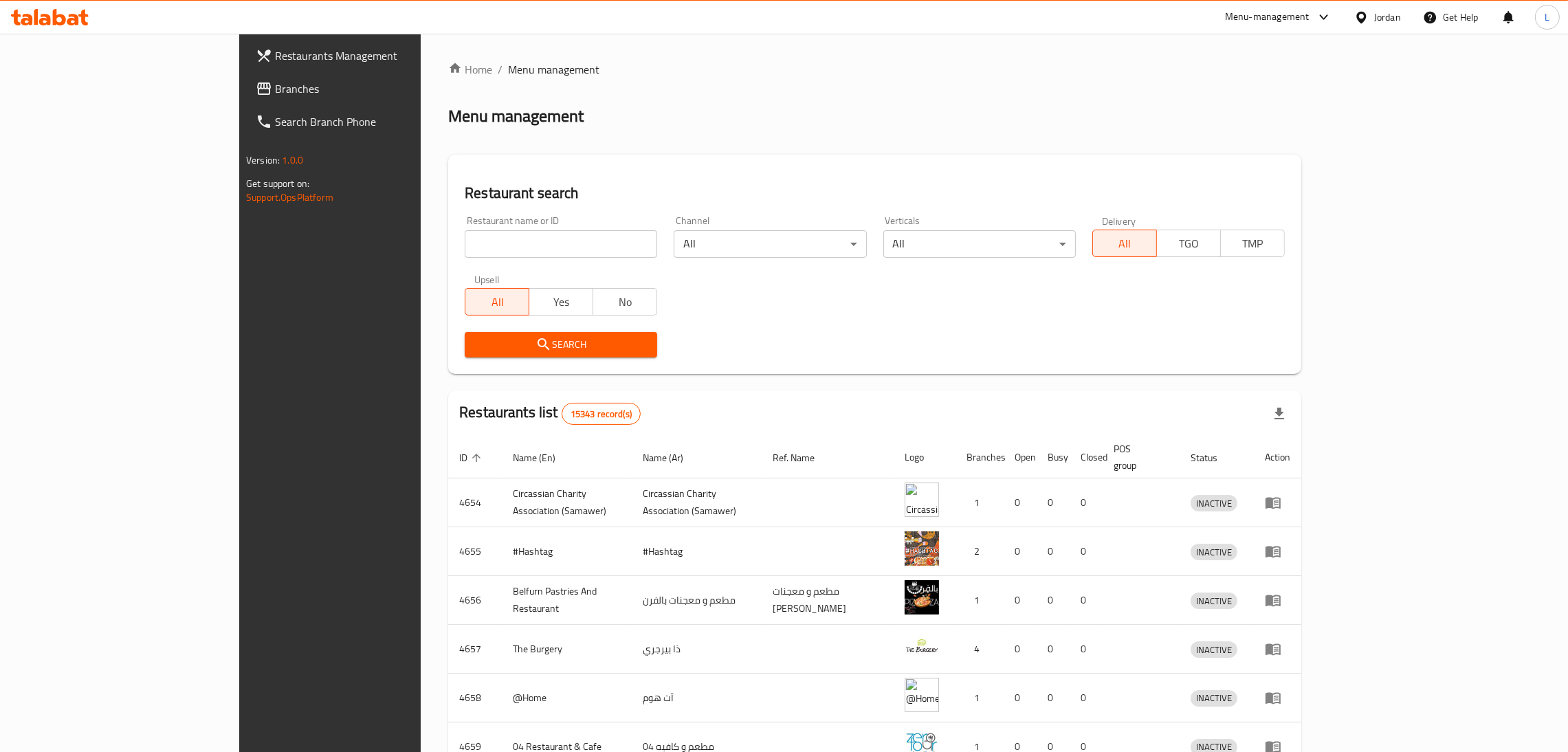
drag, startPoint x: 436, startPoint y: 248, endPoint x: 424, endPoint y: 248, distance: 12.0
click at [464, 248] on input "search" at bounding box center [560, 244] width 193 height 28
click at [275, 87] on span "Branches" at bounding box center [382, 88] width 215 height 17
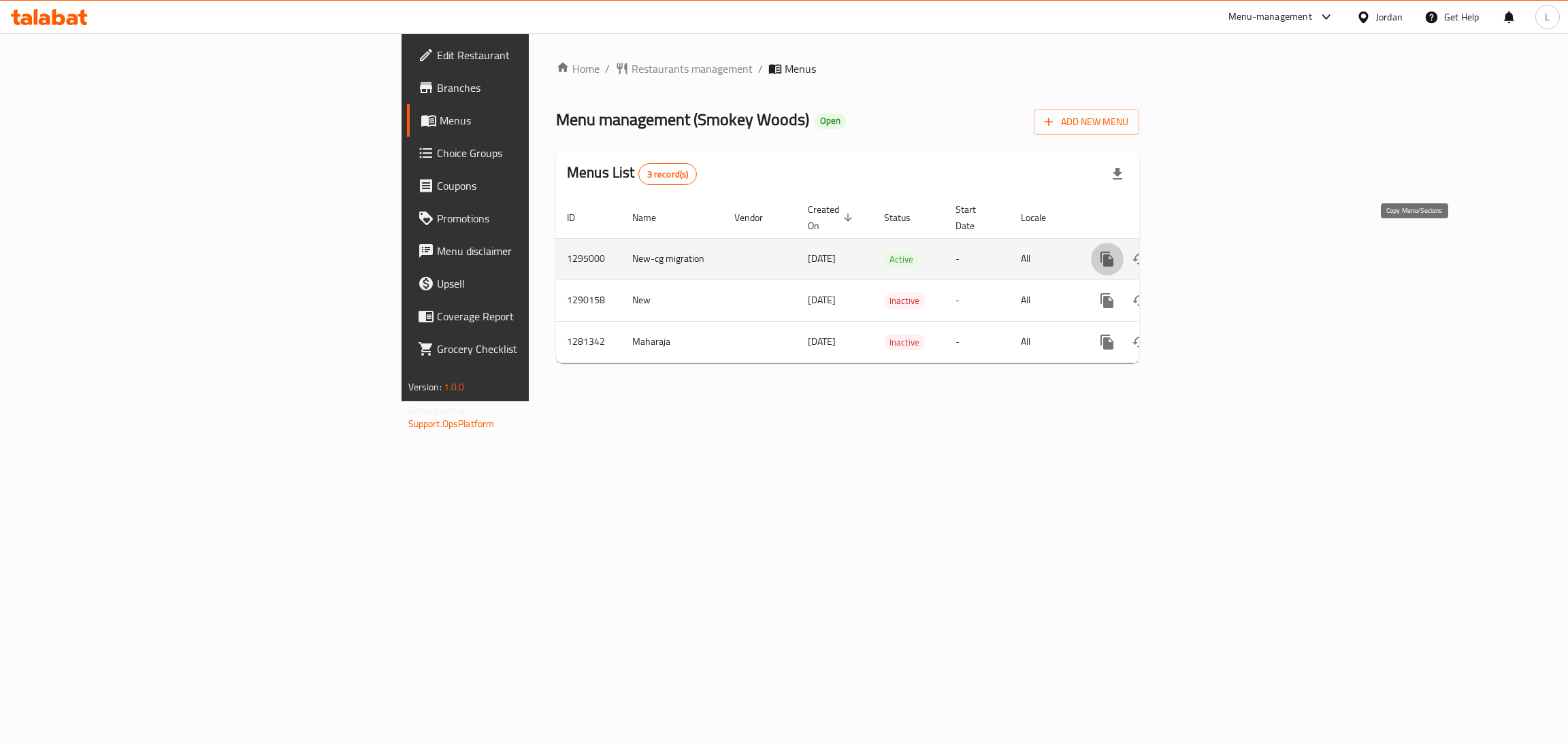
click at [1113, 251] on icon "more" at bounding box center [1106, 259] width 13 height 15
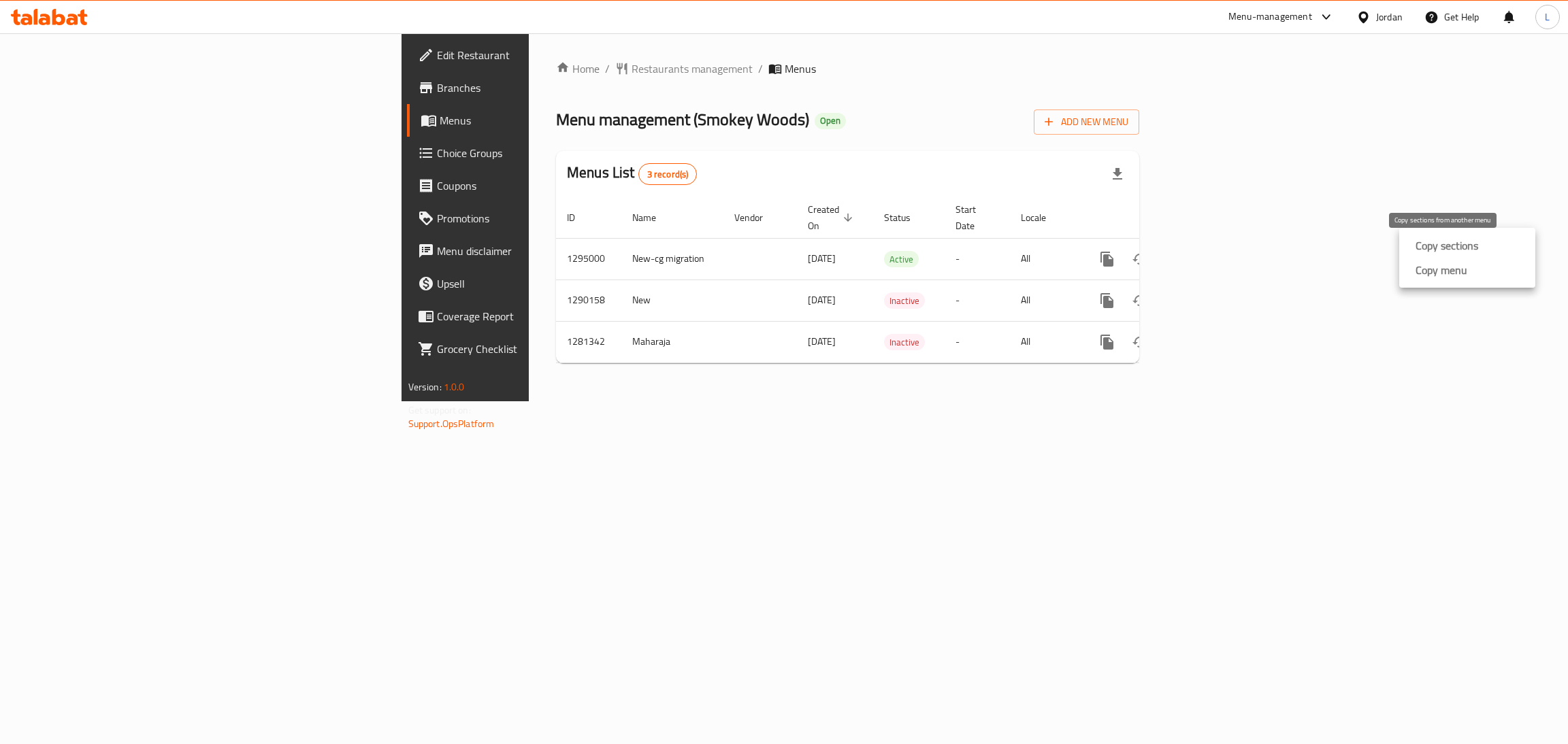
click at [1433, 250] on strong "Copy sections" at bounding box center [1446, 246] width 63 height 17
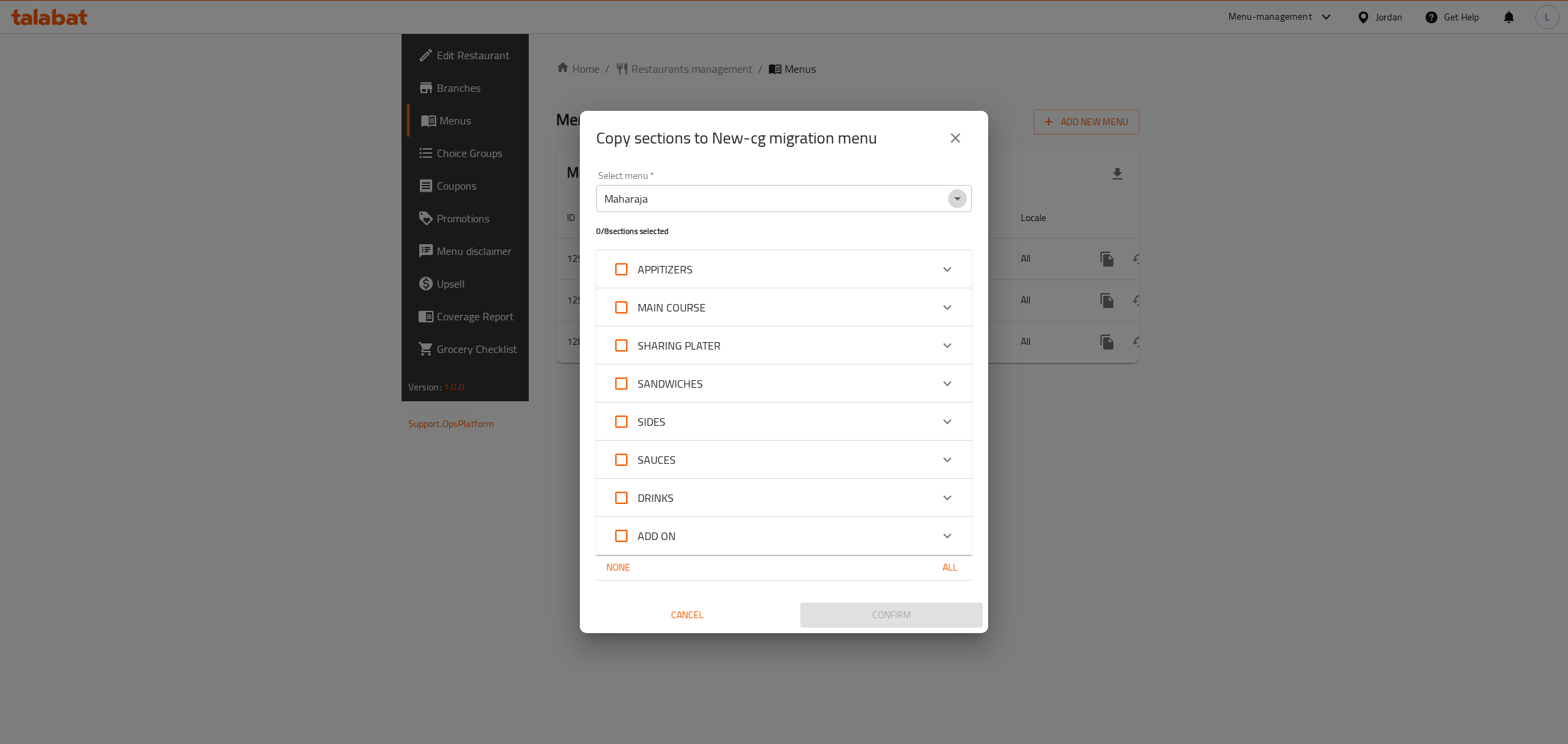
click at [957, 200] on icon "Open" at bounding box center [957, 199] width 6 height 4
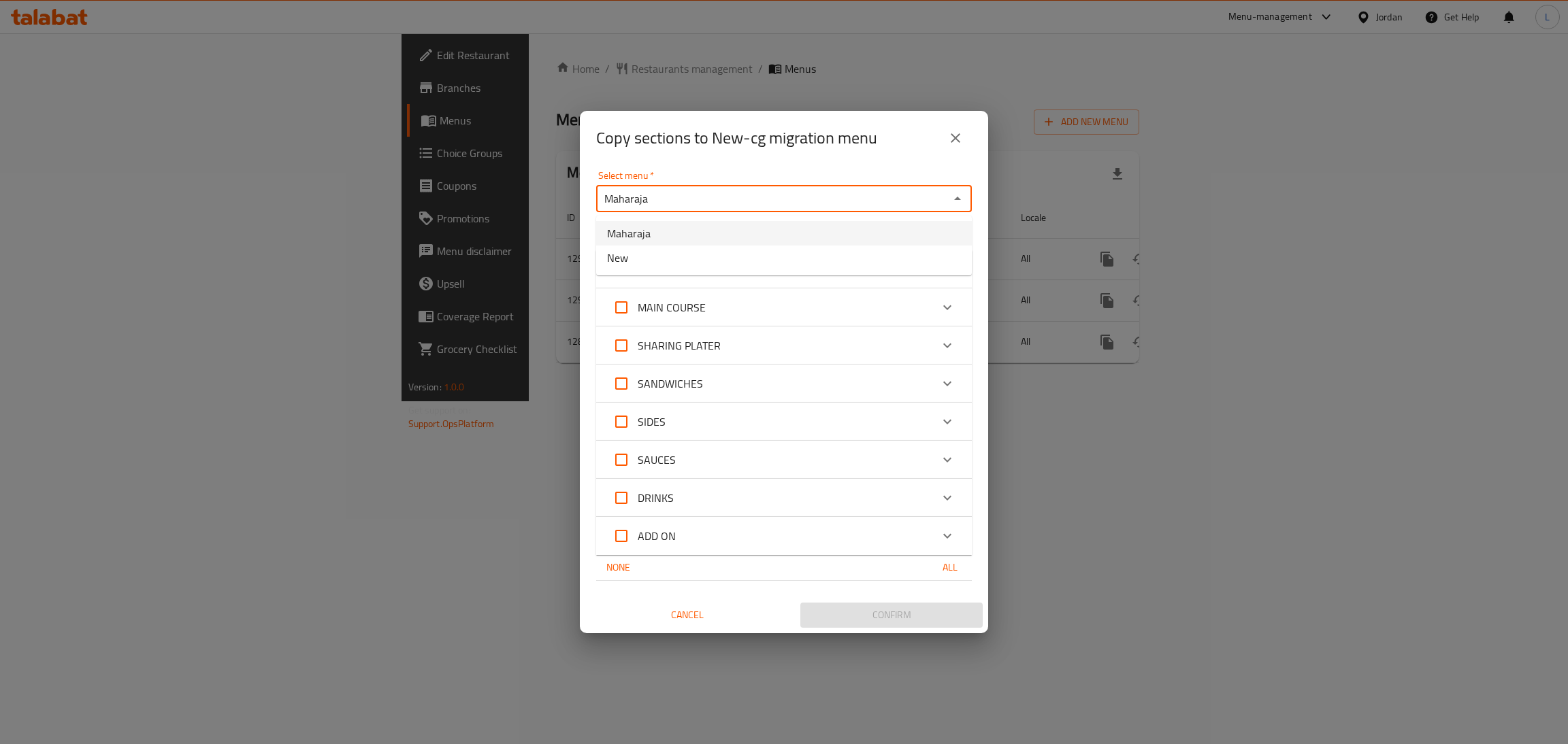
click at [865, 163] on div "Copy sections to New-cg migration menu" at bounding box center [783, 137] width 408 height 54
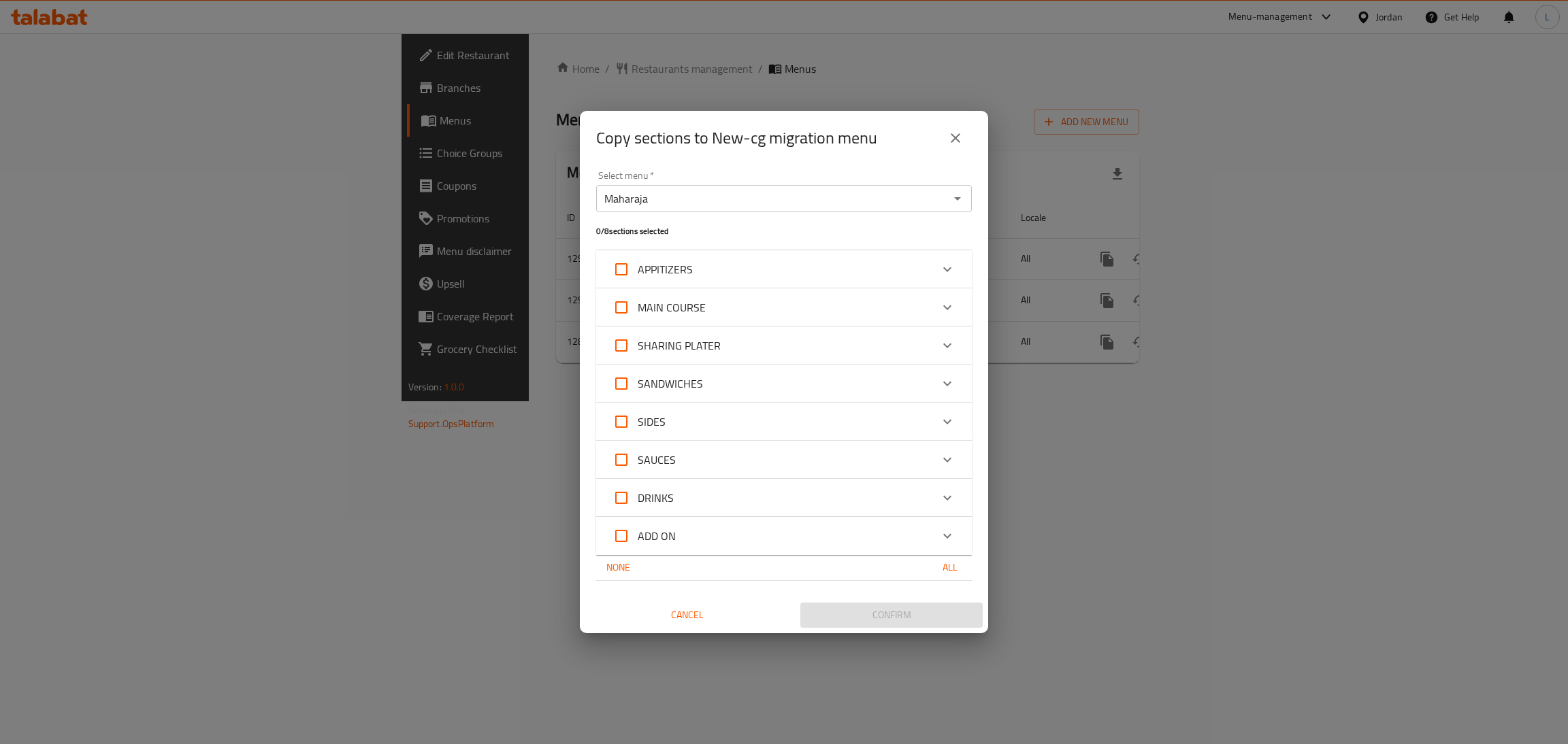
click at [863, 564] on div "None All" at bounding box center [784, 567] width 376 height 25
click at [951, 564] on span "All" at bounding box center [949, 567] width 32 height 17
checkbox input "true"
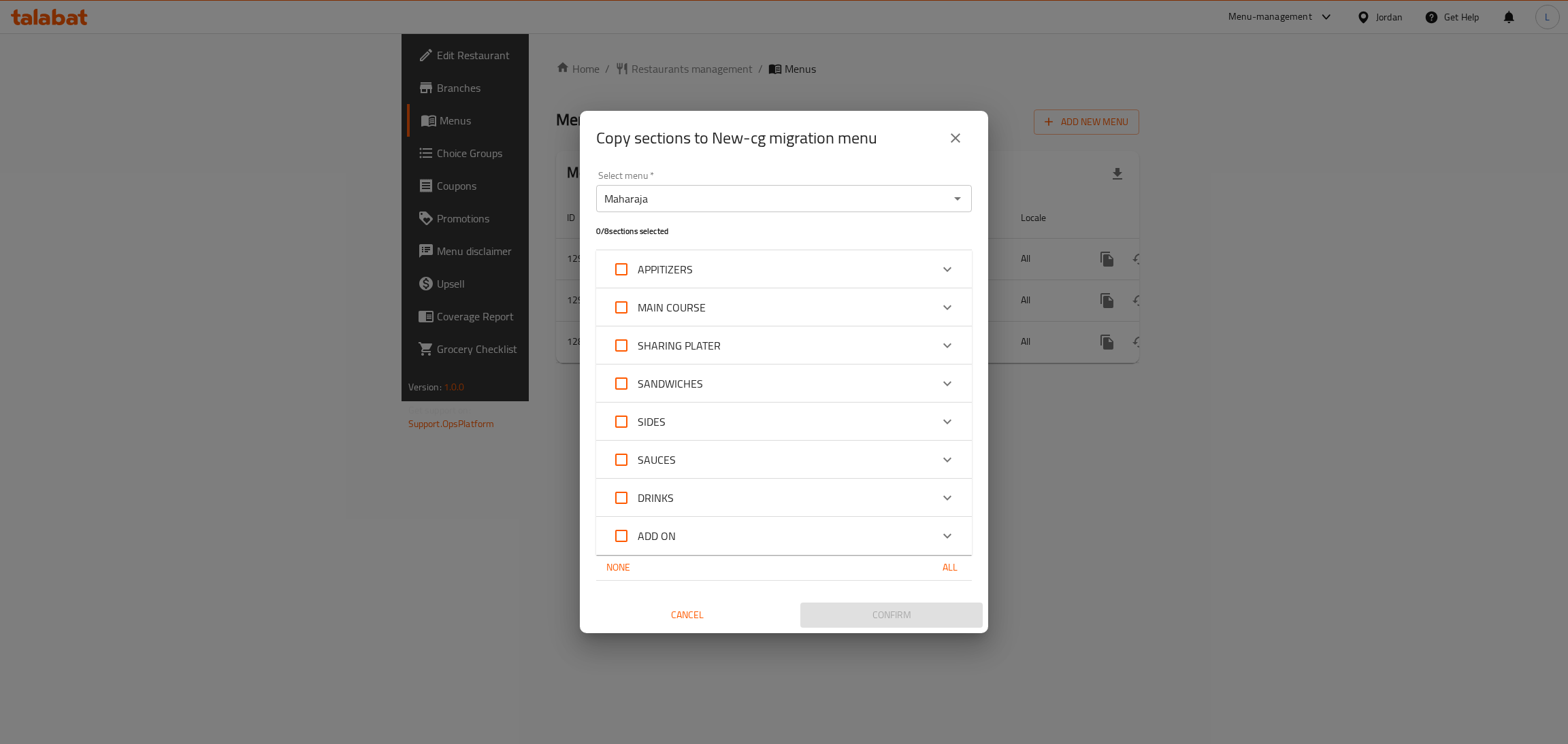
checkbox input "true"
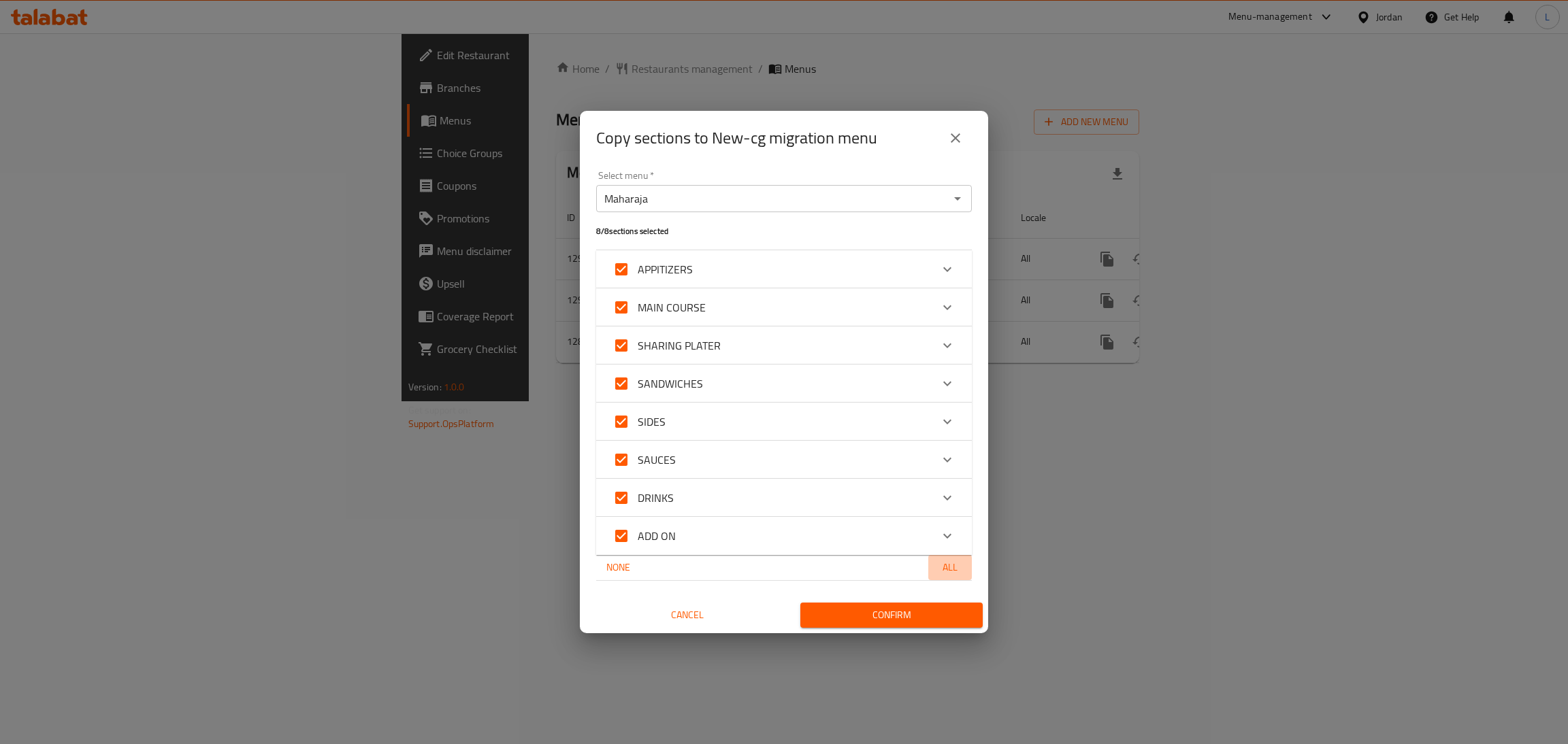
click at [950, 564] on span "All" at bounding box center [949, 567] width 32 height 17
click at [606, 567] on span "None" at bounding box center [617, 567] width 32 height 17
checkbox input "false"
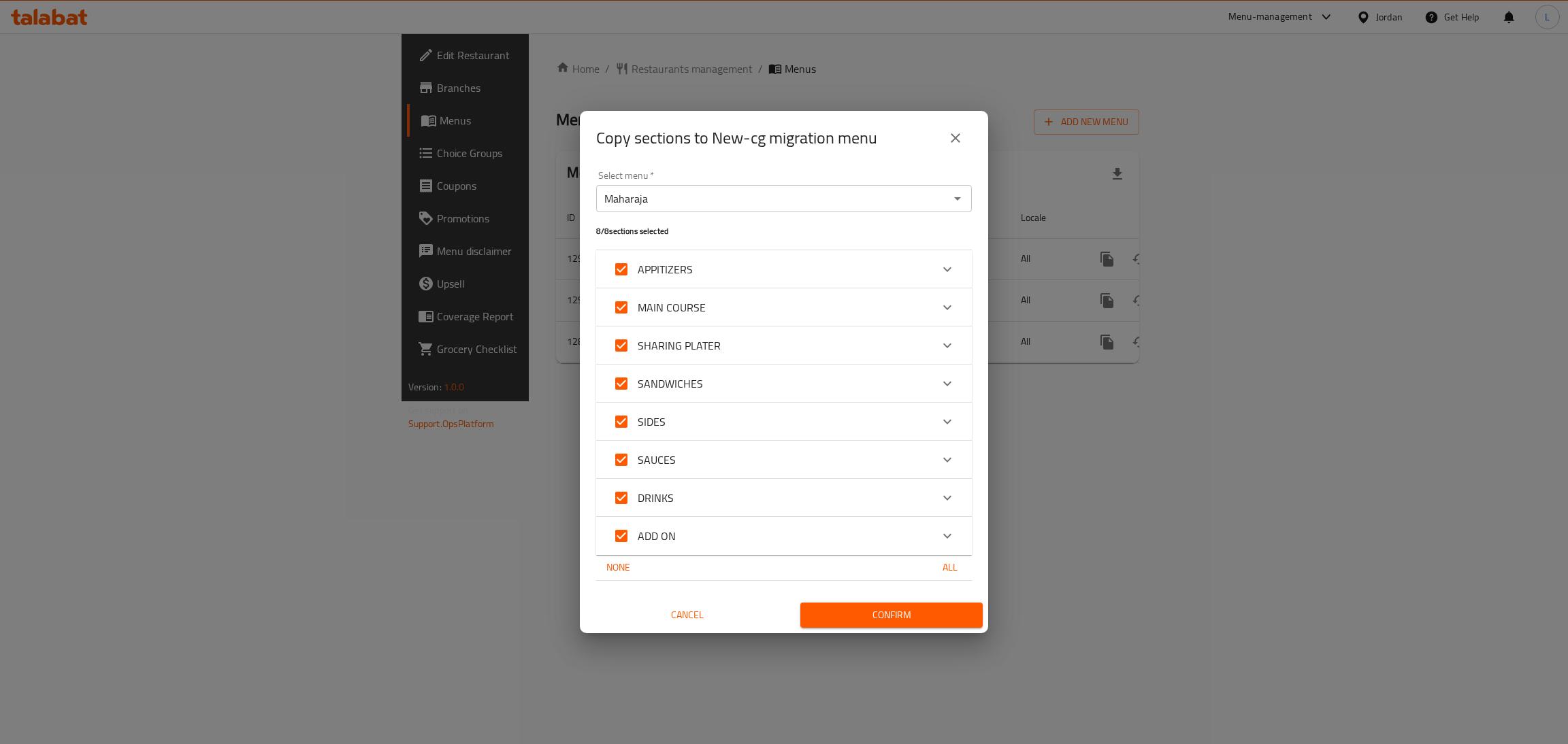
checkbox input "false"
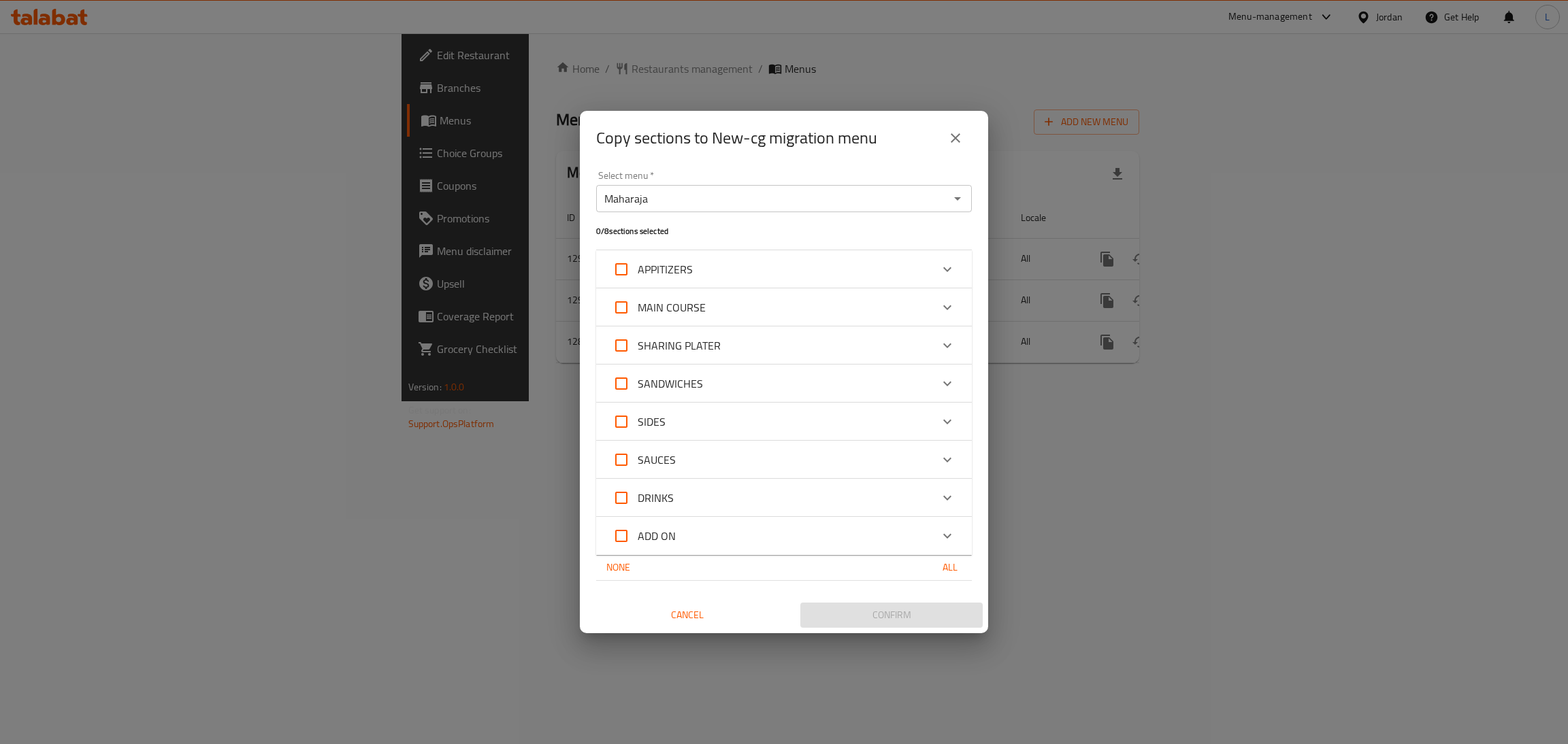
drag, startPoint x: 367, startPoint y: 600, endPoint x: 376, endPoint y: 605, distance: 10.3
click at [367, 600] on div "Copy sections to New-cg migration menu Select menu   * Maharaja Select menu * 0…" at bounding box center [784, 372] width 1568 height 744
click at [948, 145] on icon "close" at bounding box center [955, 138] width 17 height 17
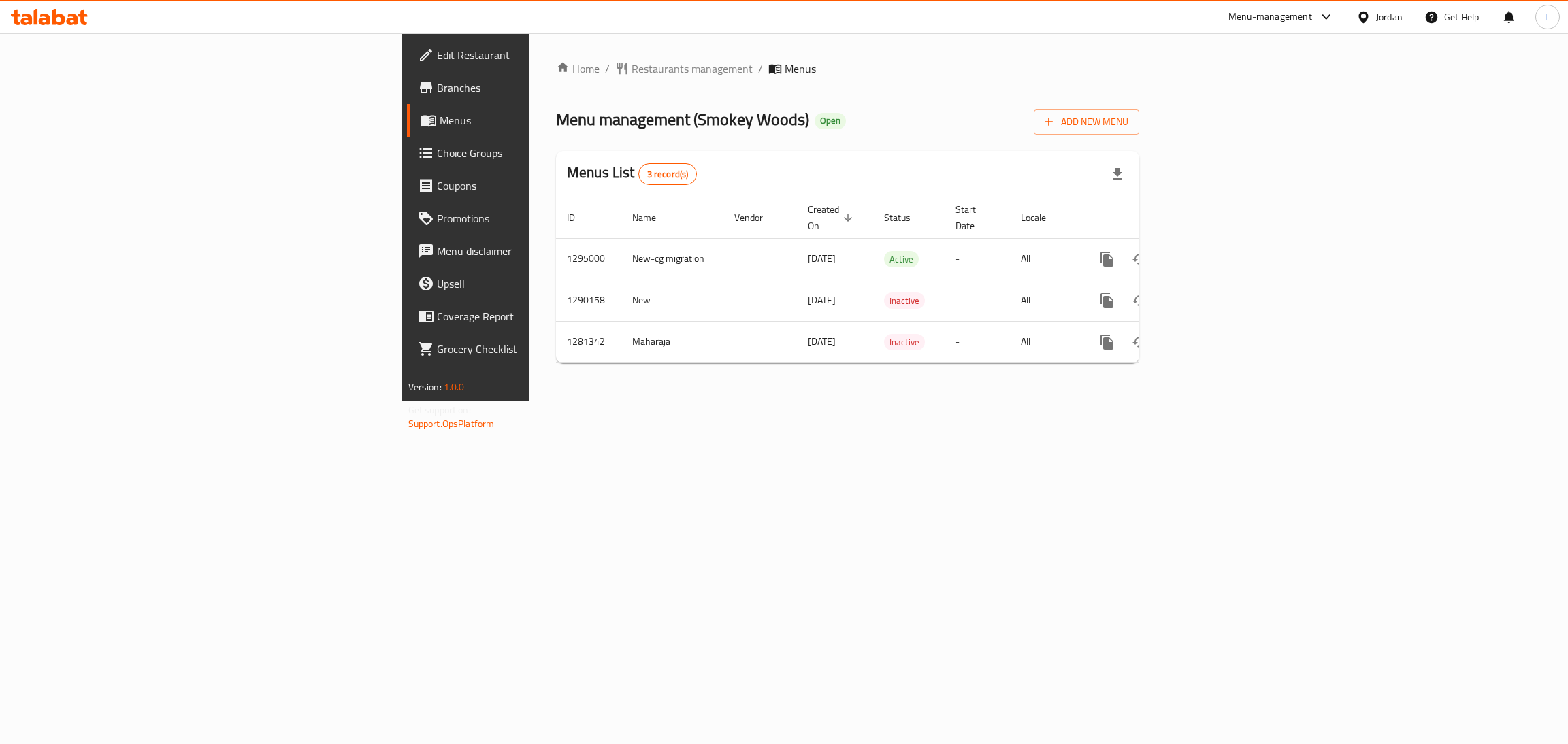
click at [666, 401] on div "Home / Restaurants management / Menus Menu management ( Smokey Woods ) Open Add…" at bounding box center [848, 217] width 638 height 368
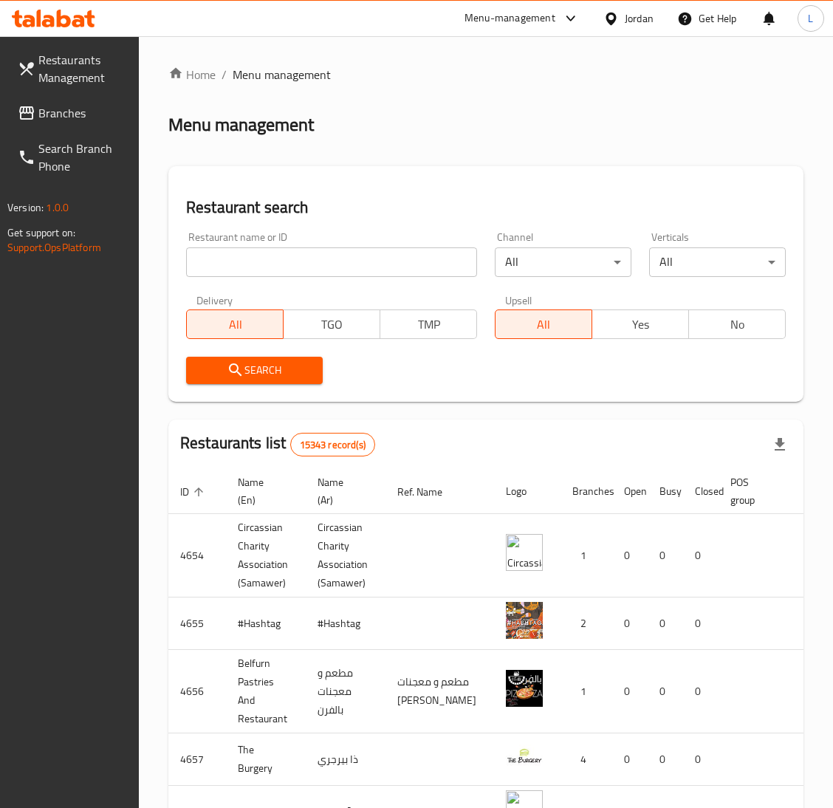
click at [63, 110] on span "Branches" at bounding box center [82, 113] width 89 height 18
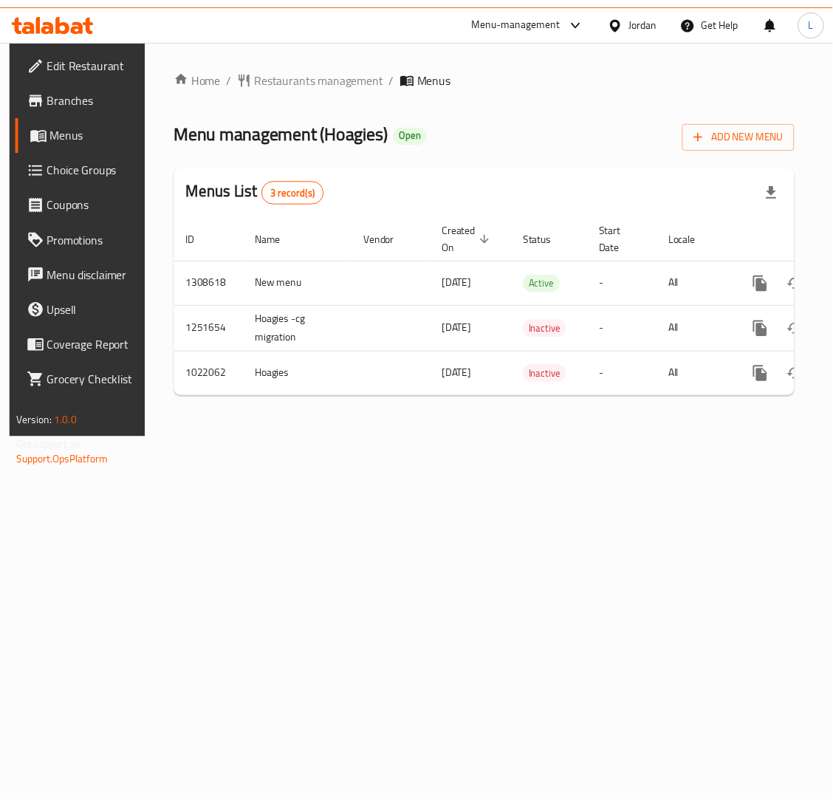
scroll to position [0, 83]
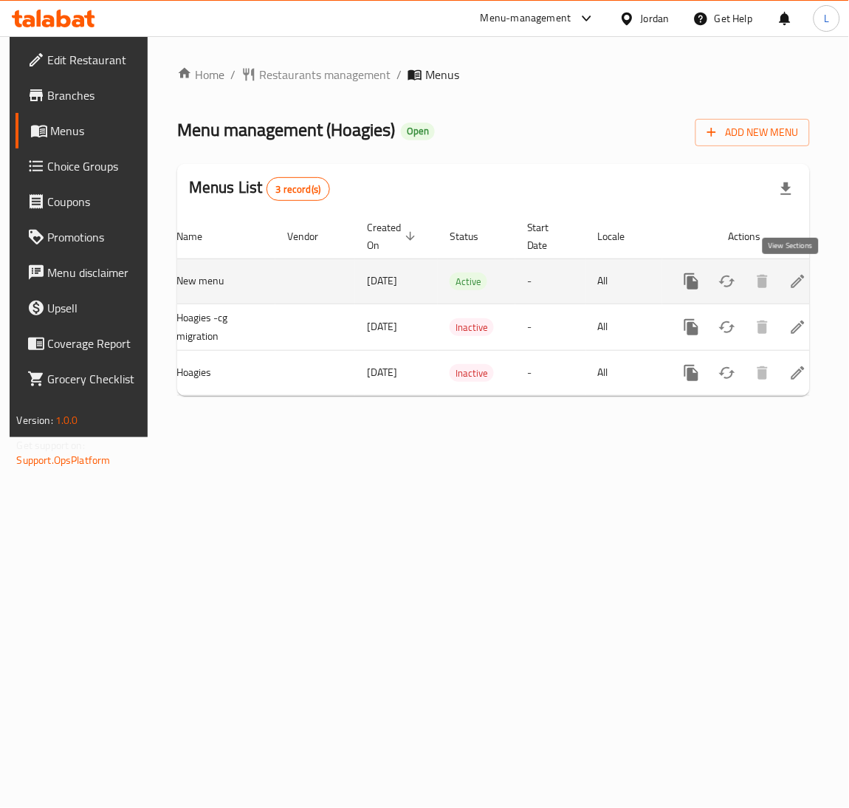
click at [790, 276] on icon "enhanced table" at bounding box center [799, 282] width 18 height 18
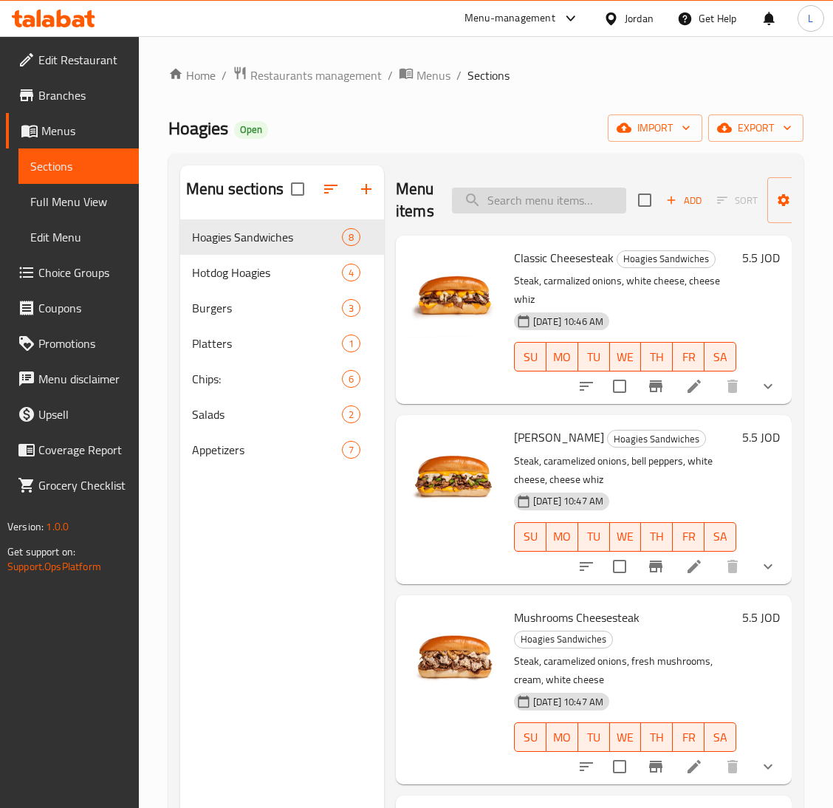
click at [592, 195] on input "search" at bounding box center [539, 201] width 174 height 26
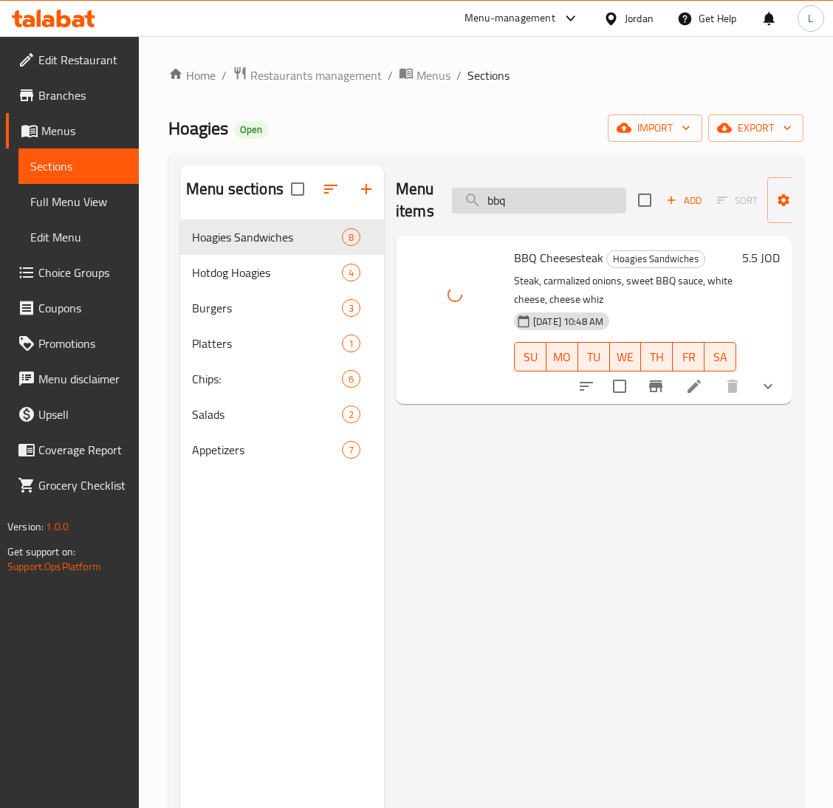
click at [564, 205] on input "bbq" at bounding box center [539, 201] width 174 height 26
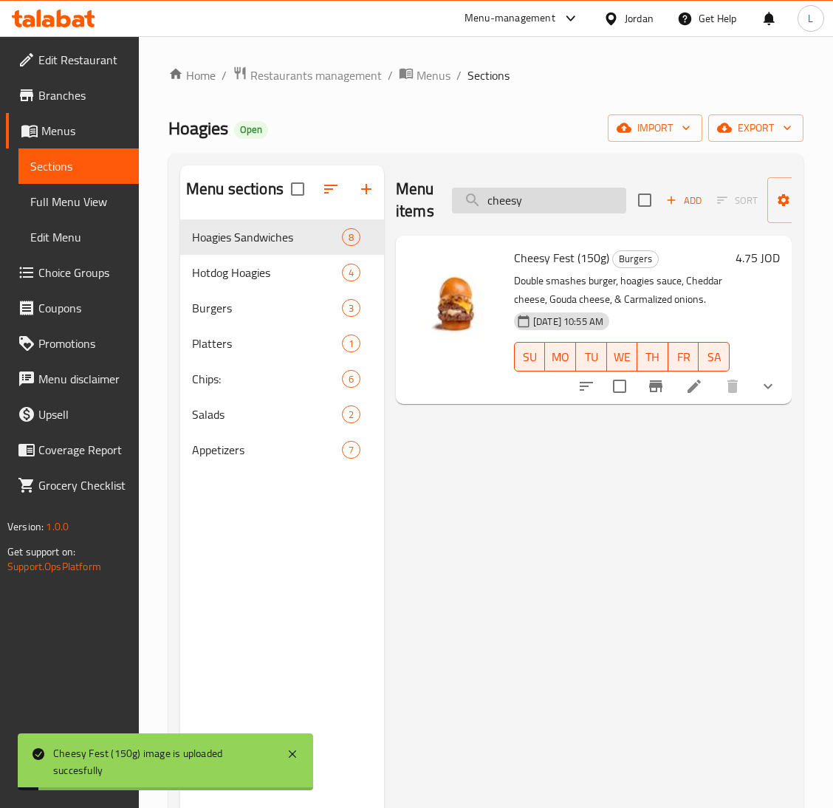
click at [534, 206] on input "cheesy" at bounding box center [539, 201] width 174 height 26
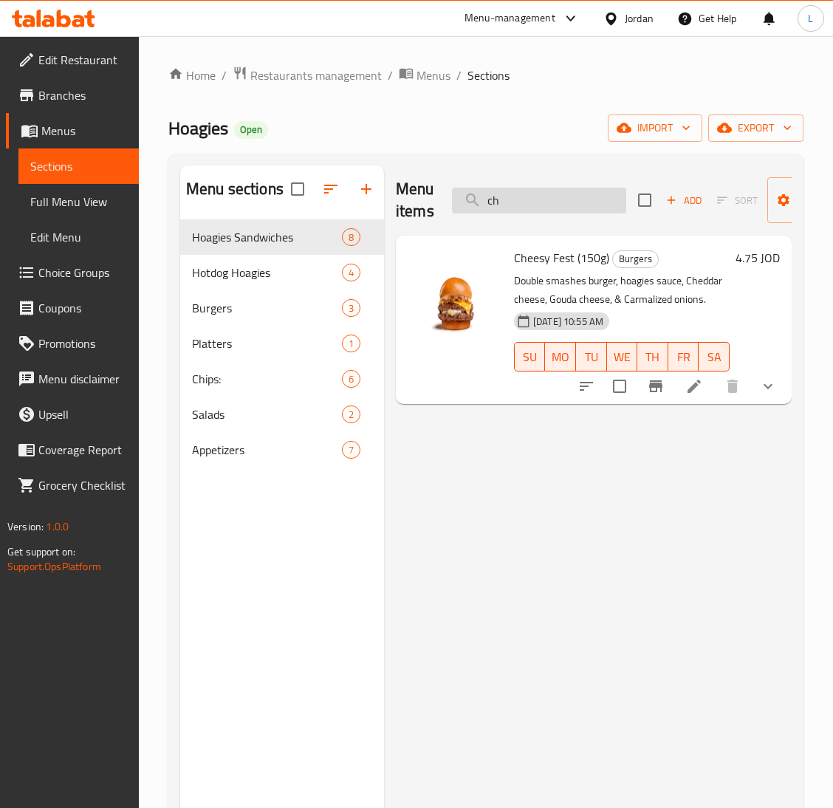
type input "c"
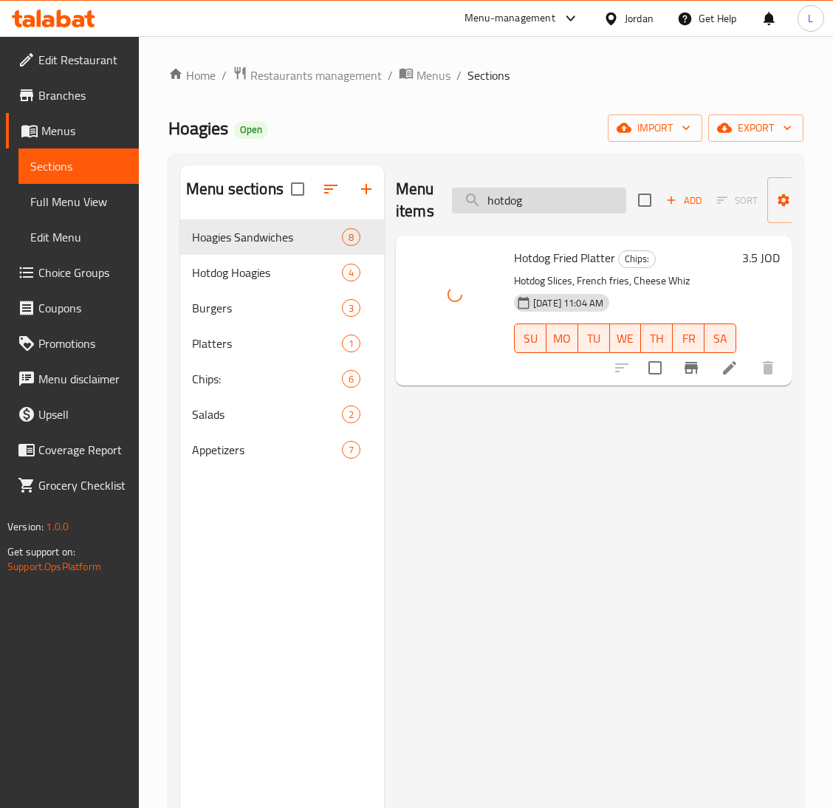
click at [517, 211] on input "hotdog" at bounding box center [539, 201] width 174 height 26
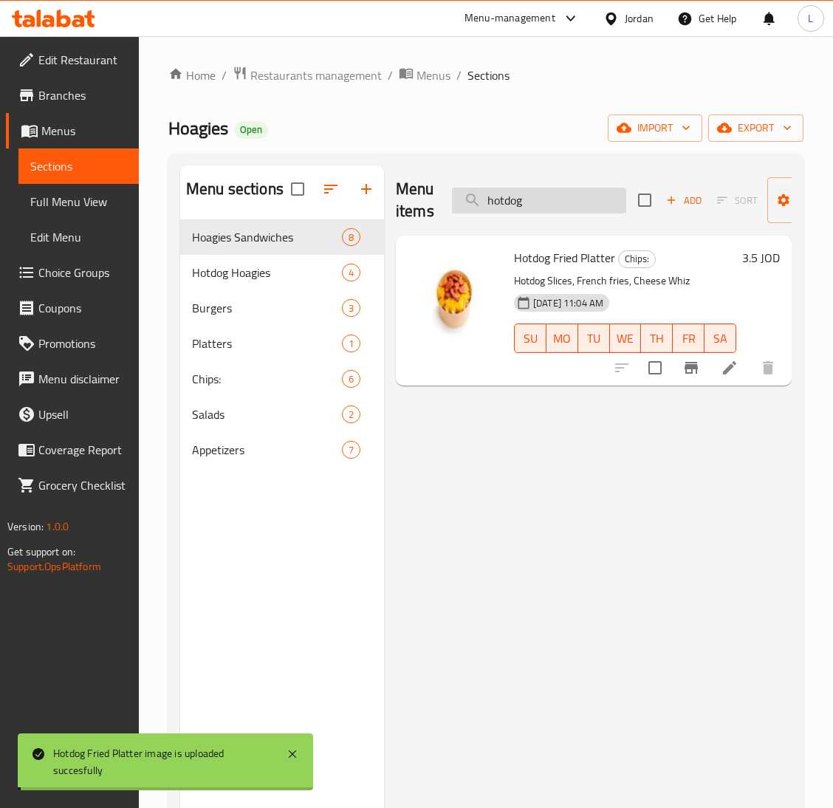
click at [517, 211] on input "hotdog" at bounding box center [539, 201] width 174 height 26
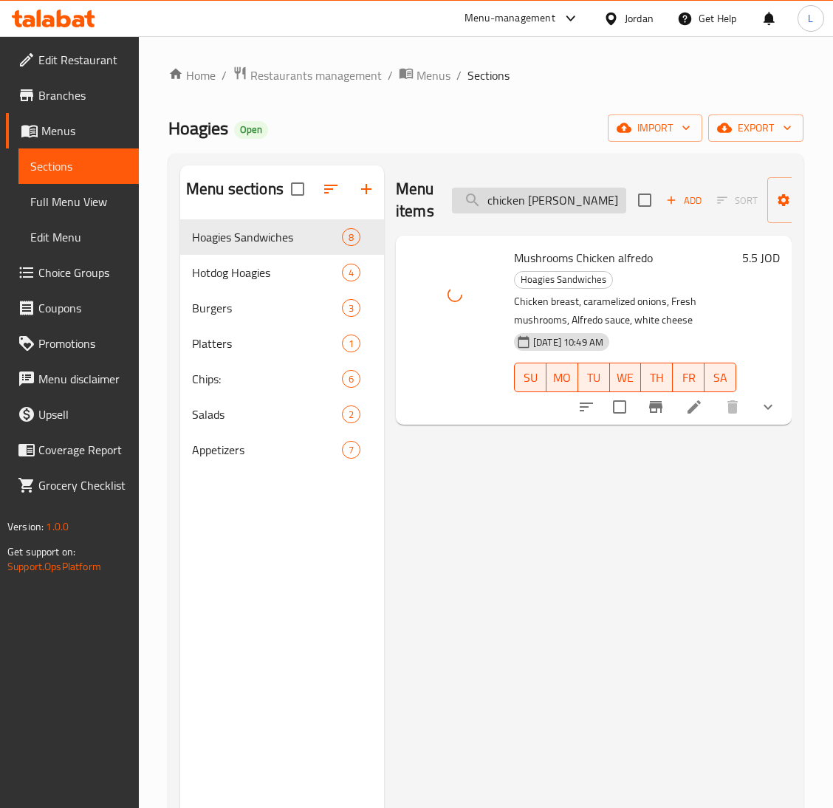
click at [550, 204] on input "chicken alfred" at bounding box center [539, 201] width 174 height 26
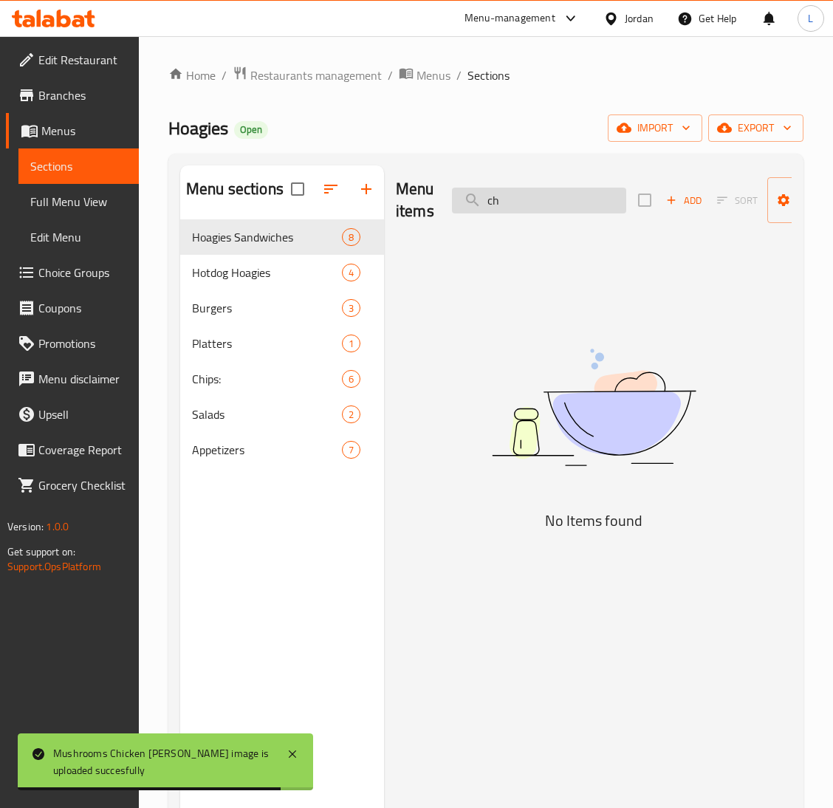
type input "c"
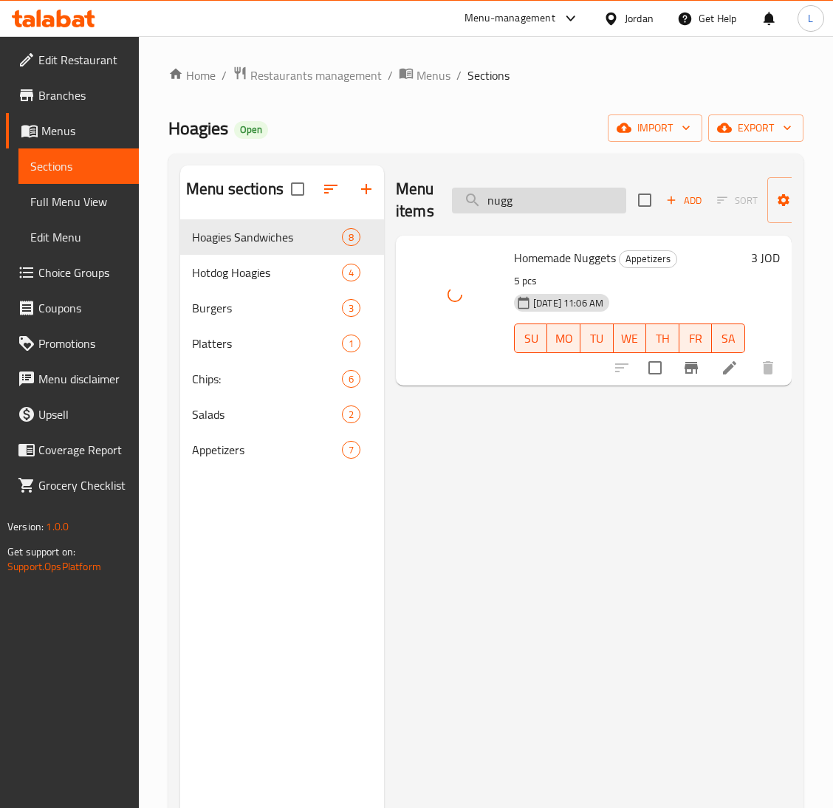
click at [529, 208] on input "nugg" at bounding box center [539, 201] width 174 height 26
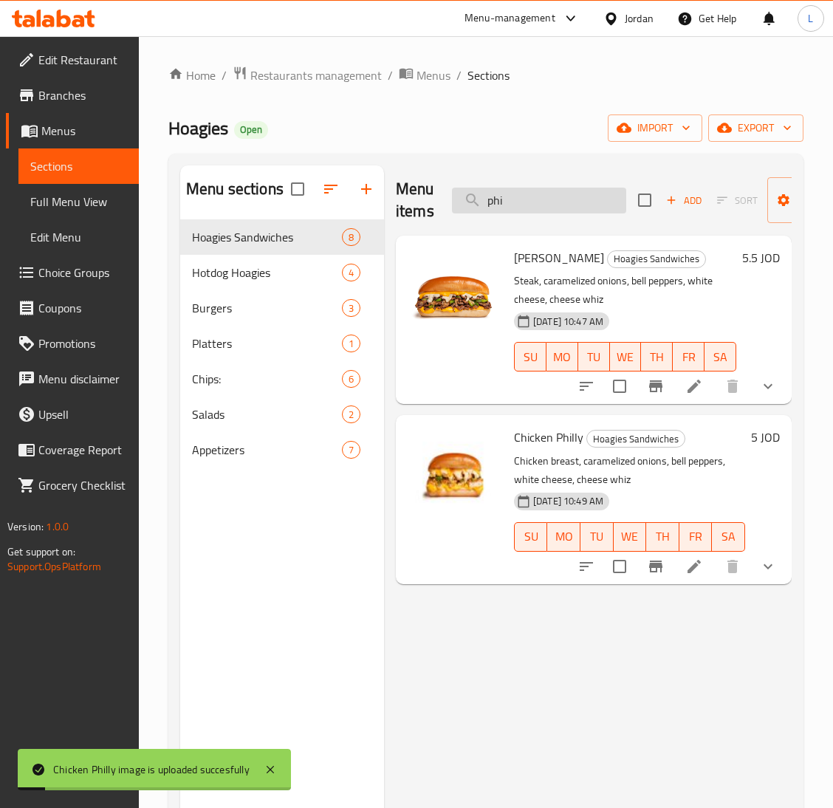
click at [540, 205] on input "phi" at bounding box center [539, 201] width 174 height 26
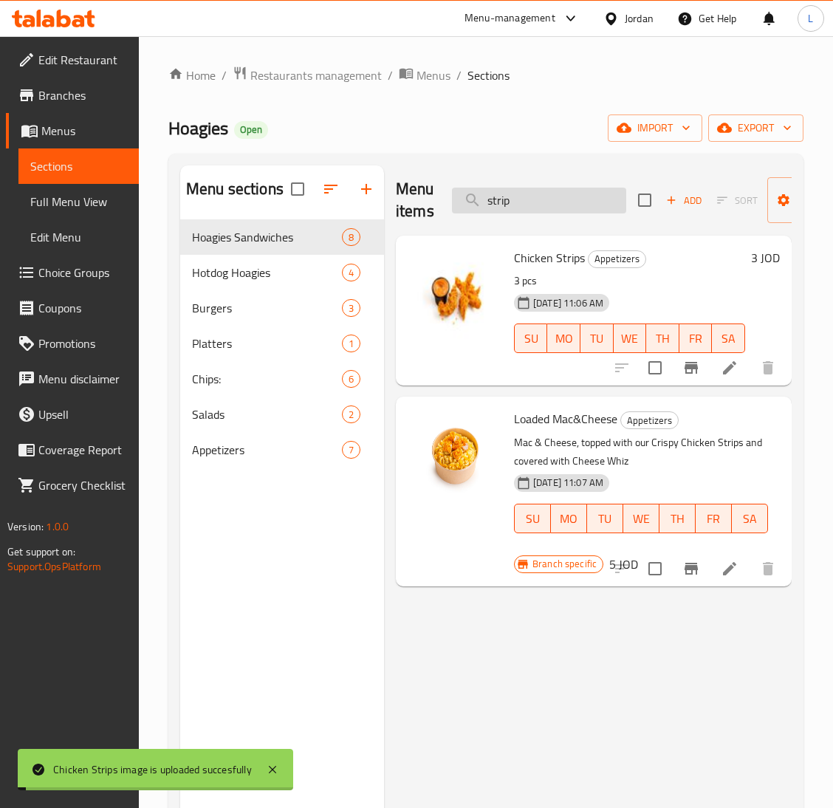
click at [506, 205] on input "strip" at bounding box center [539, 201] width 174 height 26
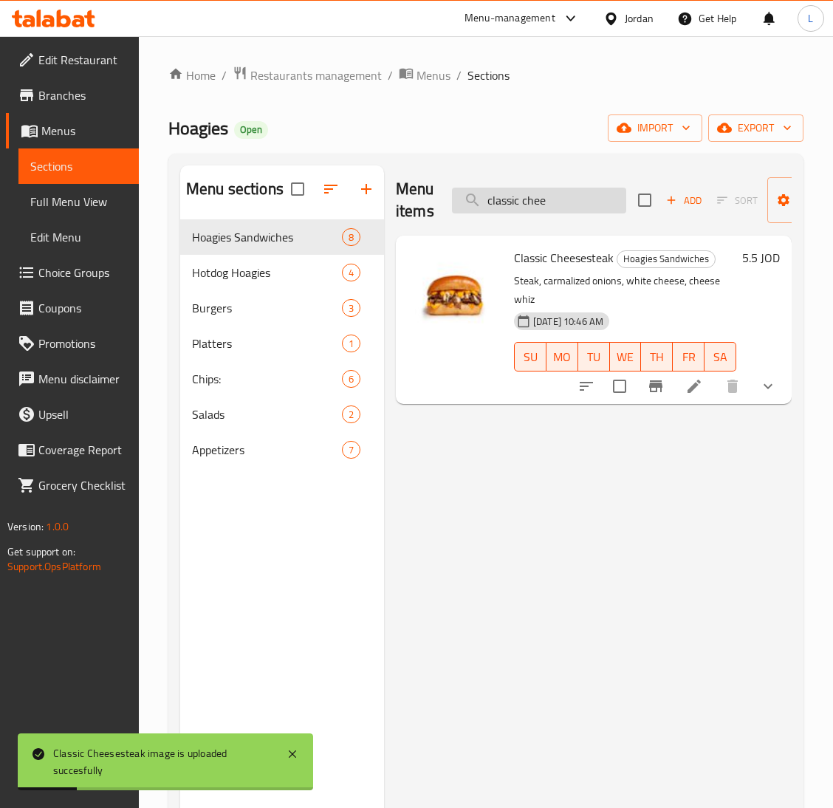
click at [540, 205] on input "classic chee" at bounding box center [539, 201] width 174 height 26
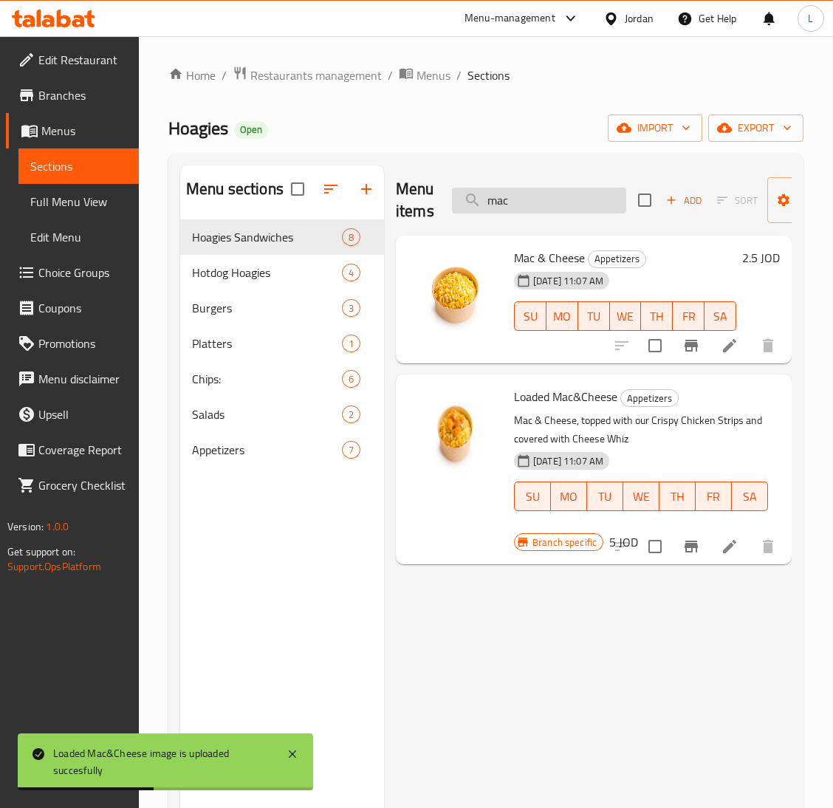
click at [520, 200] on input "mac" at bounding box center [539, 201] width 174 height 26
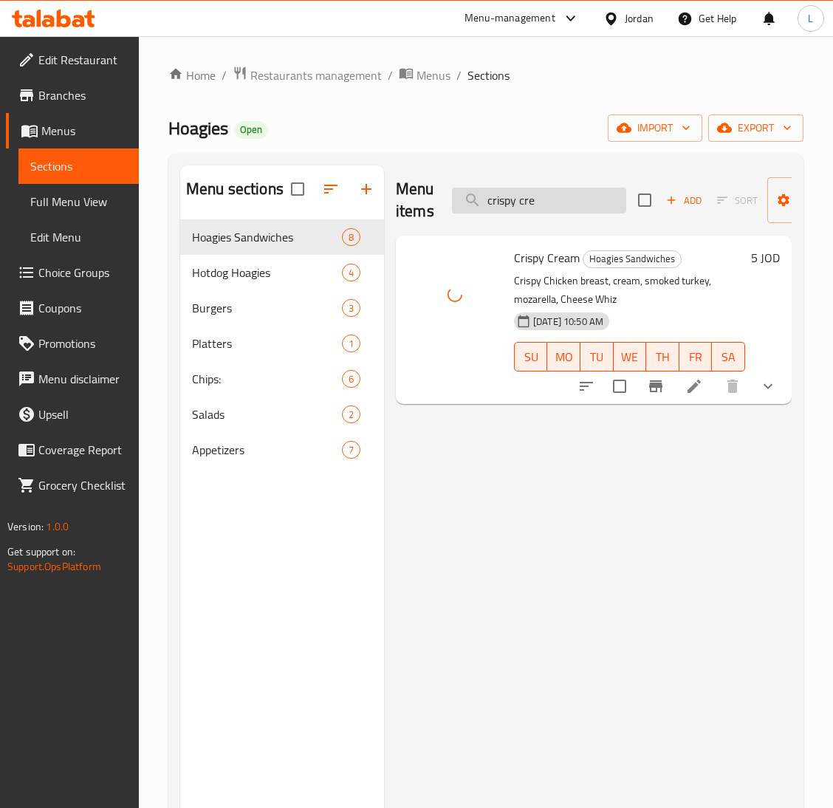
click at [542, 209] on input "crispy cre" at bounding box center [539, 201] width 174 height 26
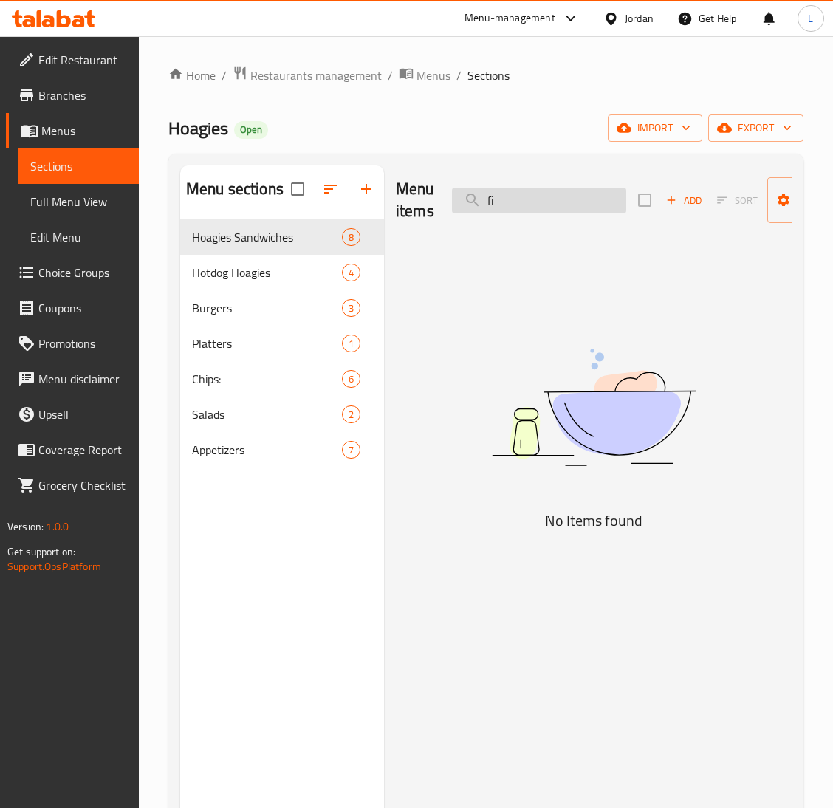
type input "f"
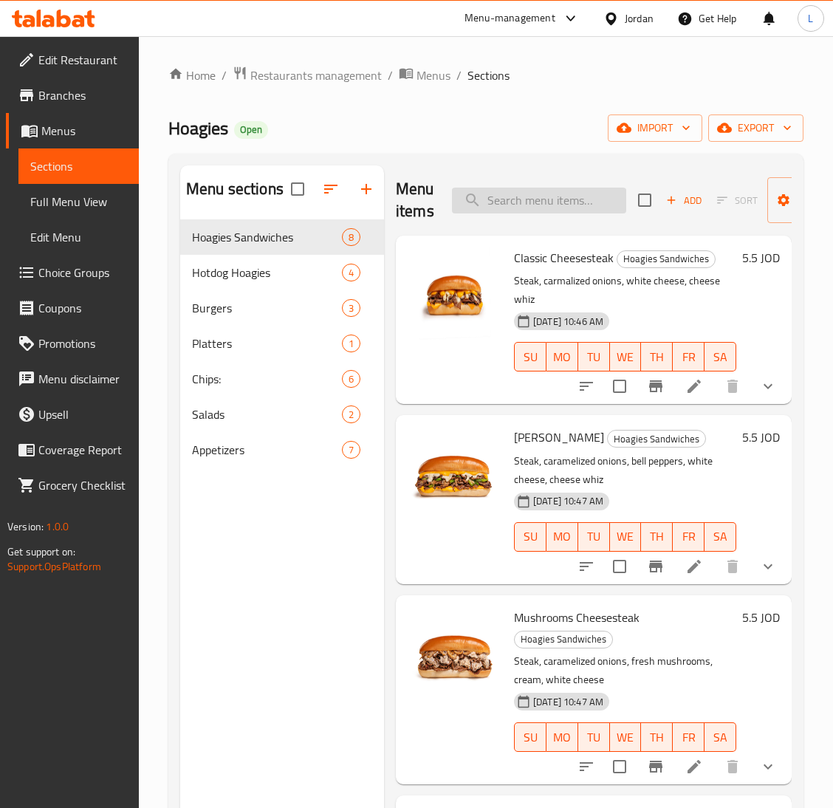
type input "x"
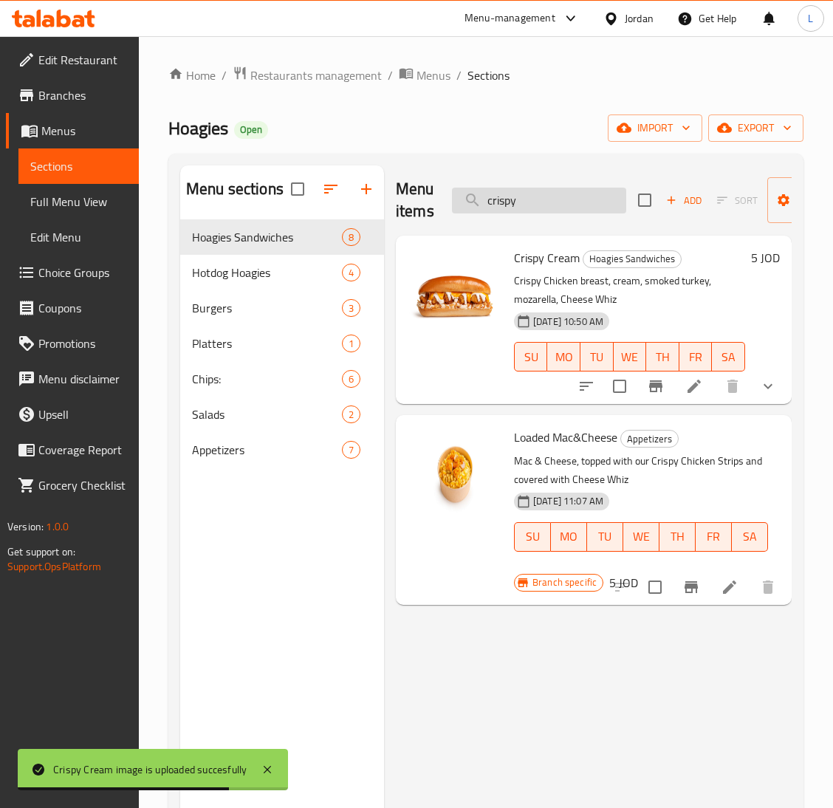
click at [526, 208] on input "crispy" at bounding box center [539, 201] width 174 height 26
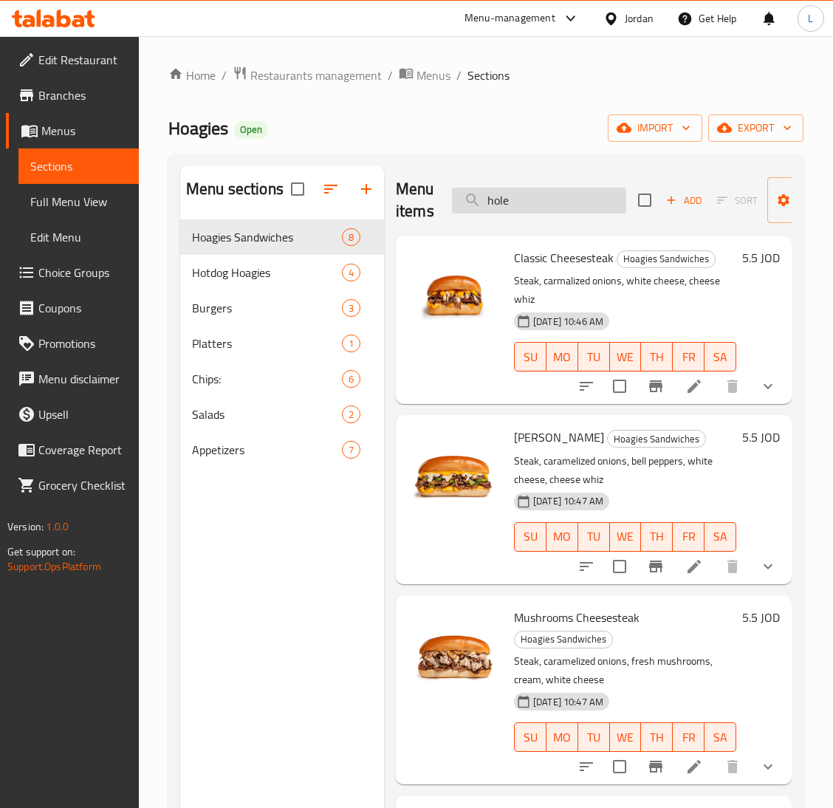
click at [543, 197] on input "hole" at bounding box center [539, 201] width 174 height 26
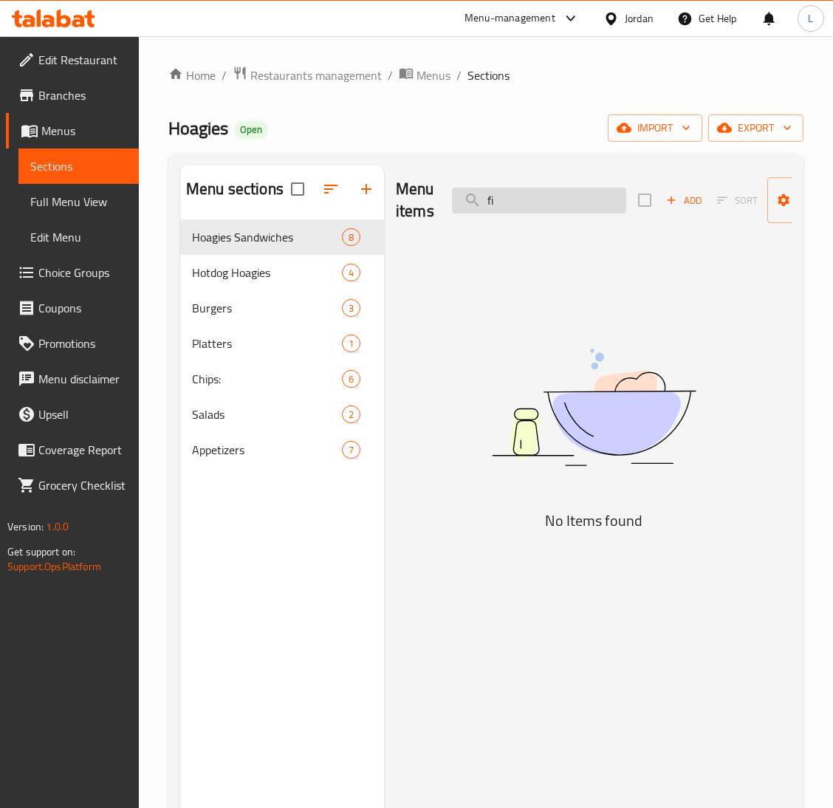
type input "f"
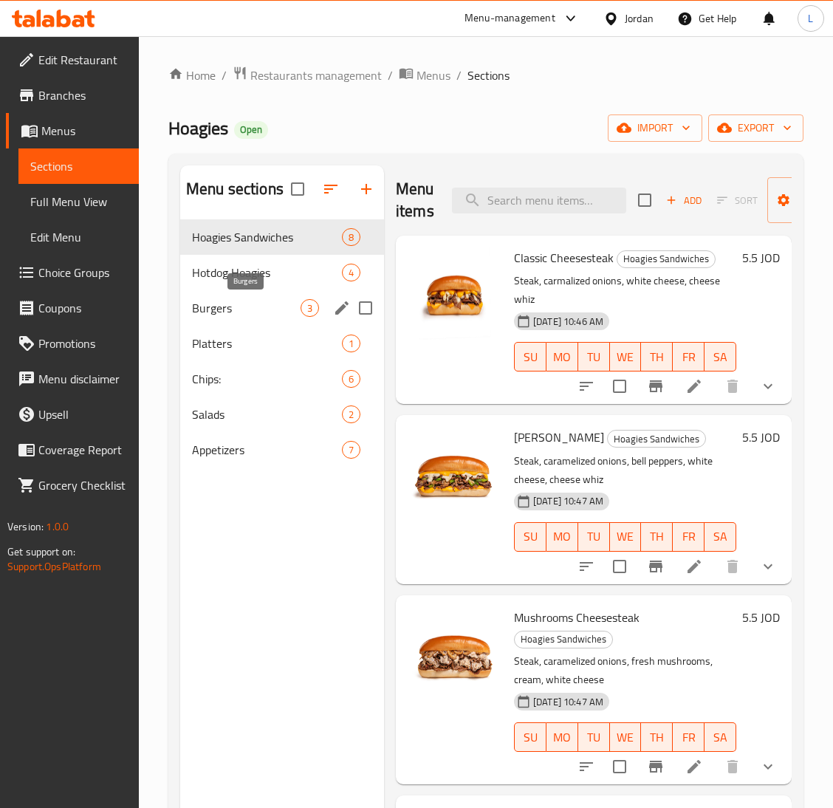
click at [225, 308] on span "Burgers" at bounding box center [246, 308] width 109 height 18
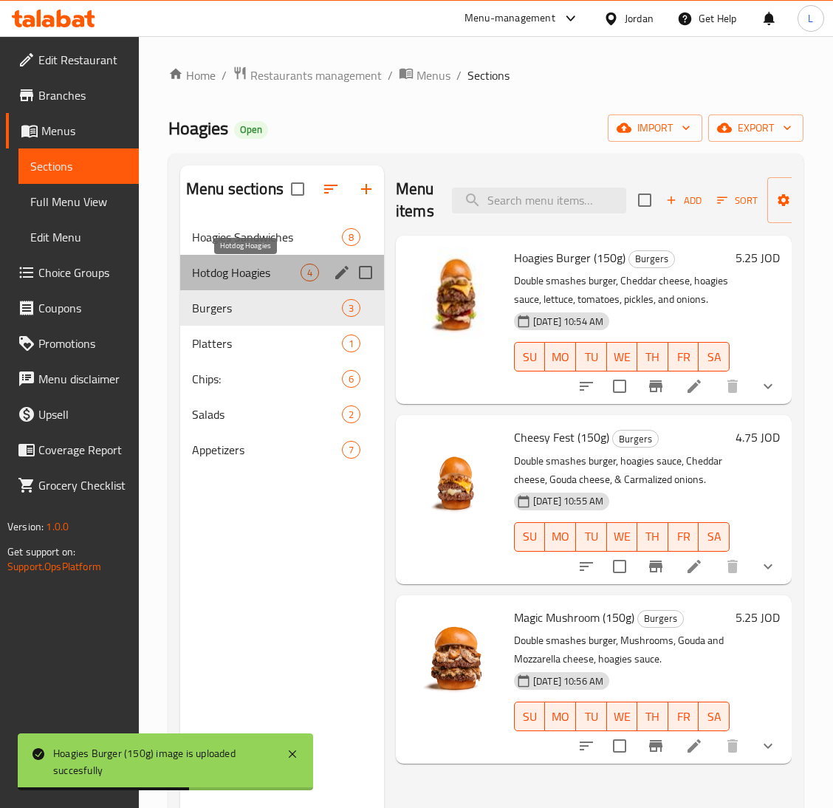
click at [252, 273] on span "Hotdog Hoagies" at bounding box center [246, 273] width 109 height 18
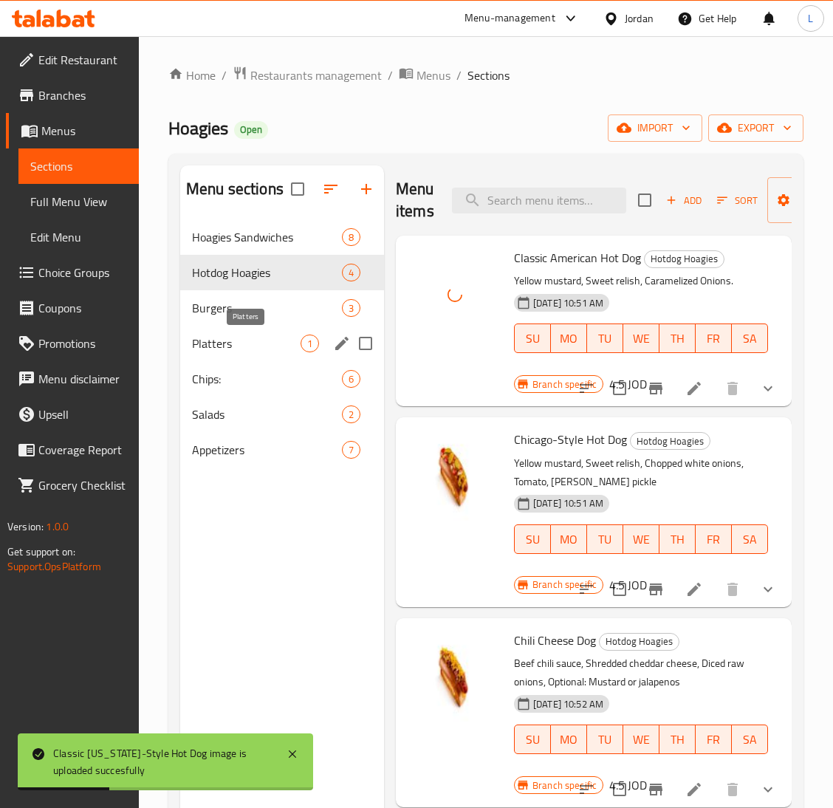
click at [253, 346] on span "Platters" at bounding box center [246, 344] width 109 height 18
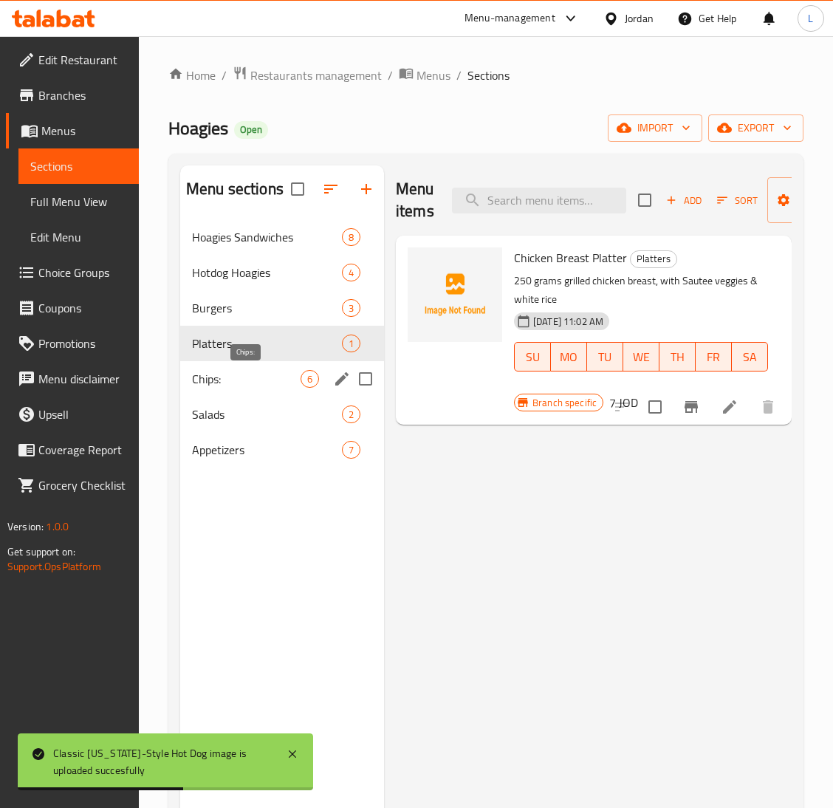
click at [240, 376] on span "Chips:" at bounding box center [246, 379] width 109 height 18
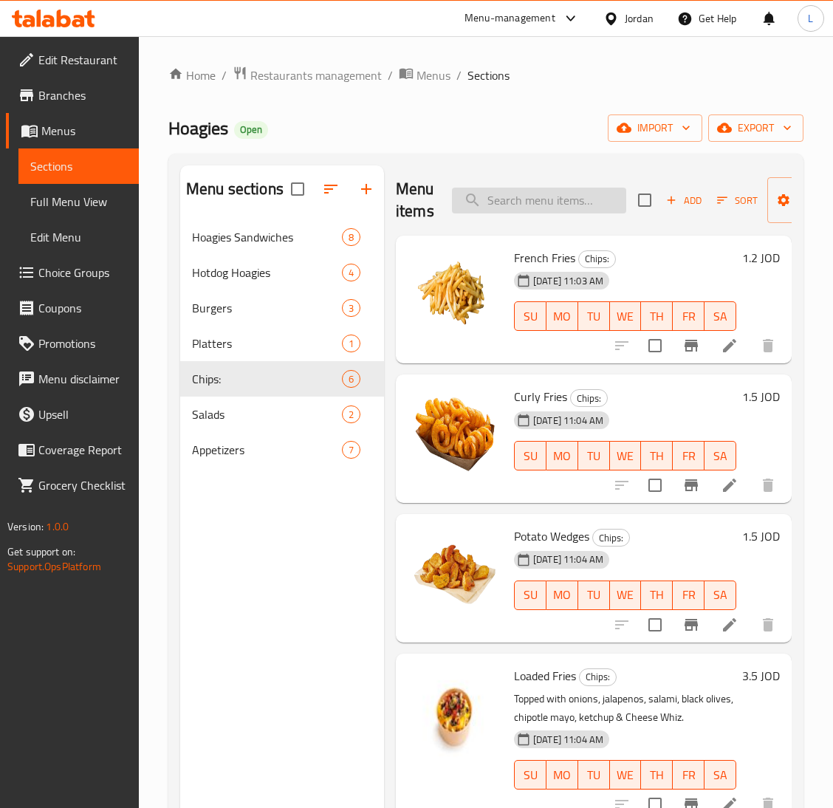
click at [531, 192] on input "search" at bounding box center [539, 201] width 174 height 26
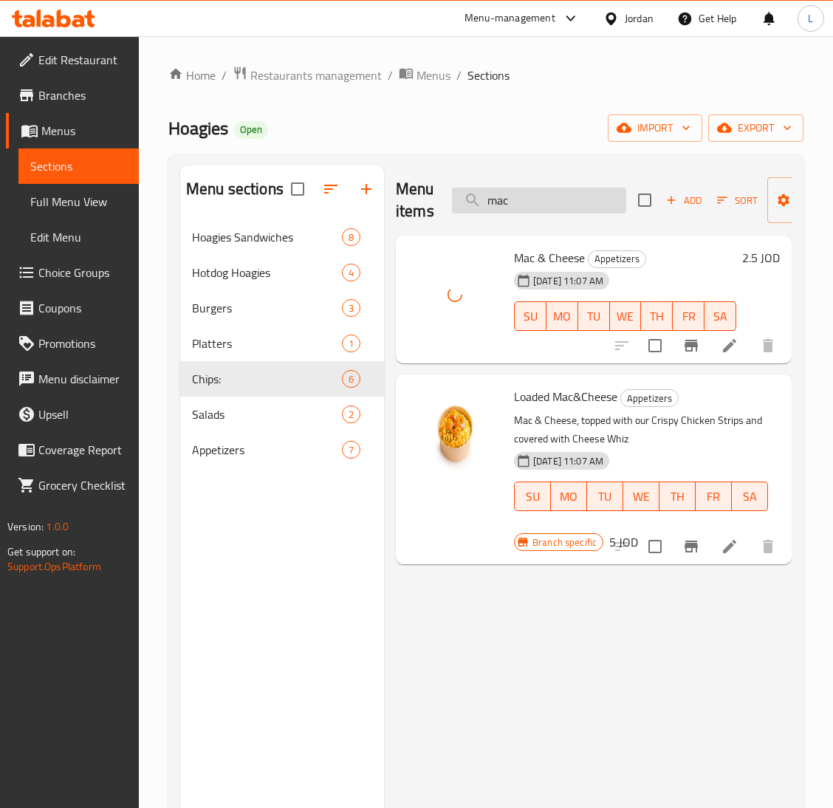
click at [548, 208] on input "mac" at bounding box center [539, 201] width 174 height 26
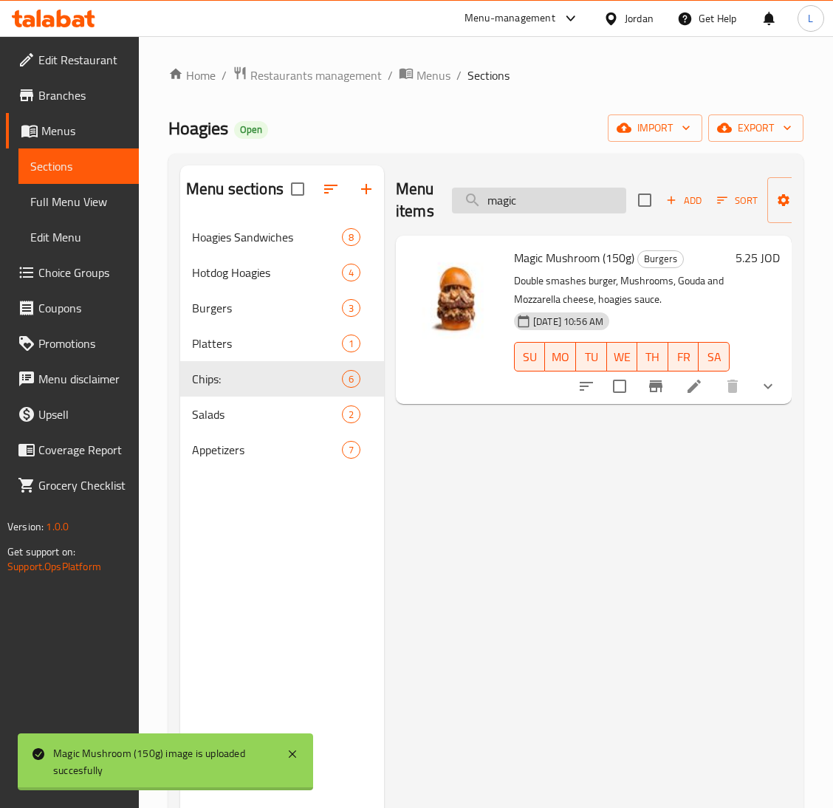
click at [542, 200] on input "magic" at bounding box center [539, 201] width 174 height 26
click at [541, 200] on input "magic" at bounding box center [539, 201] width 174 height 26
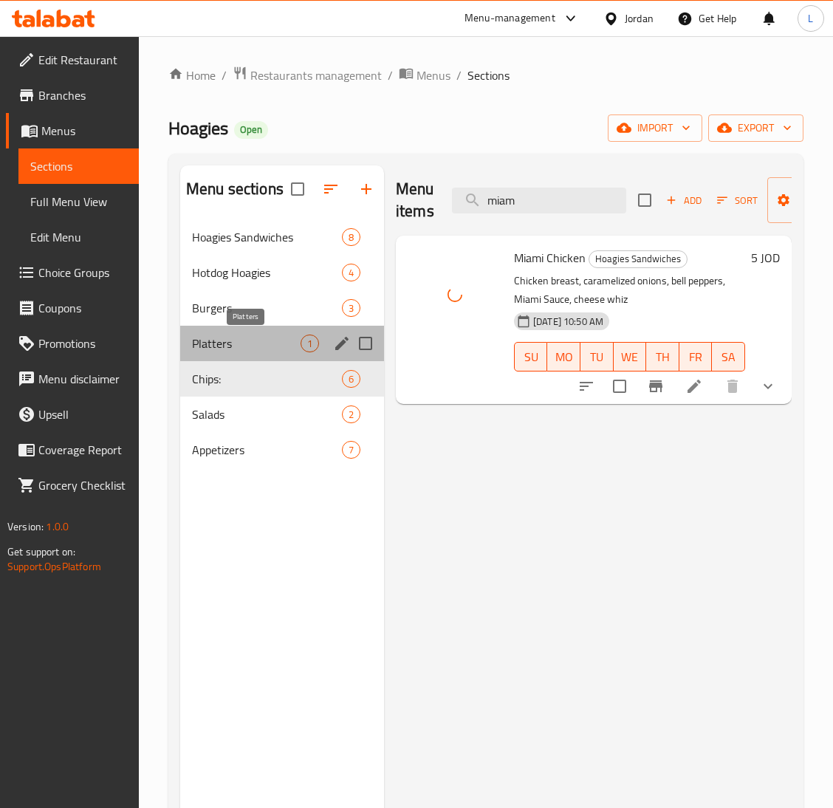
click at [215, 341] on span "Platters" at bounding box center [246, 344] width 109 height 18
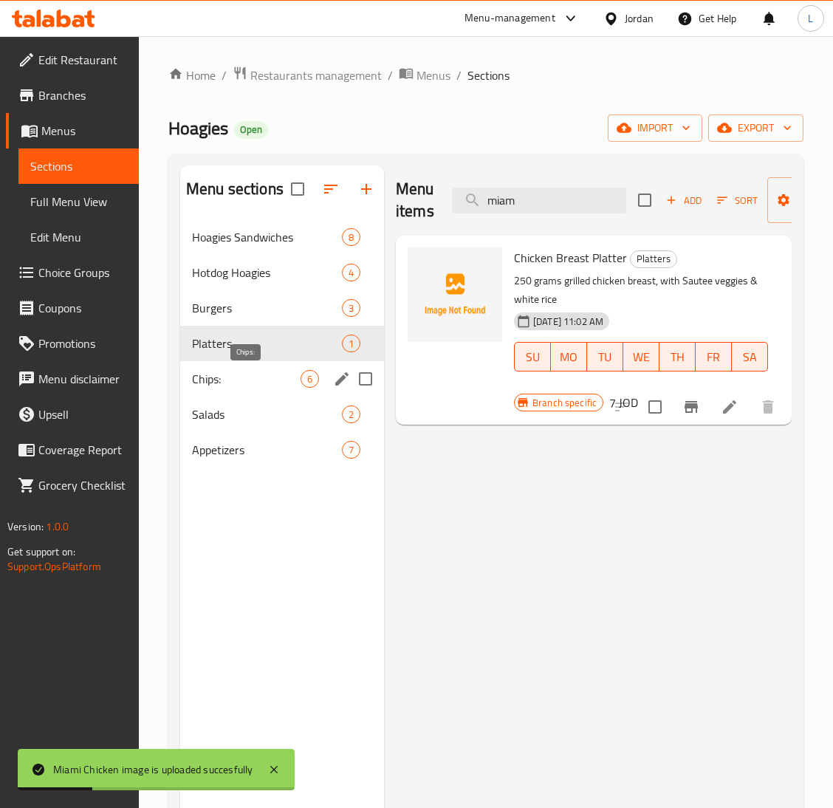
click at [225, 376] on span "Chips:" at bounding box center [246, 379] width 109 height 18
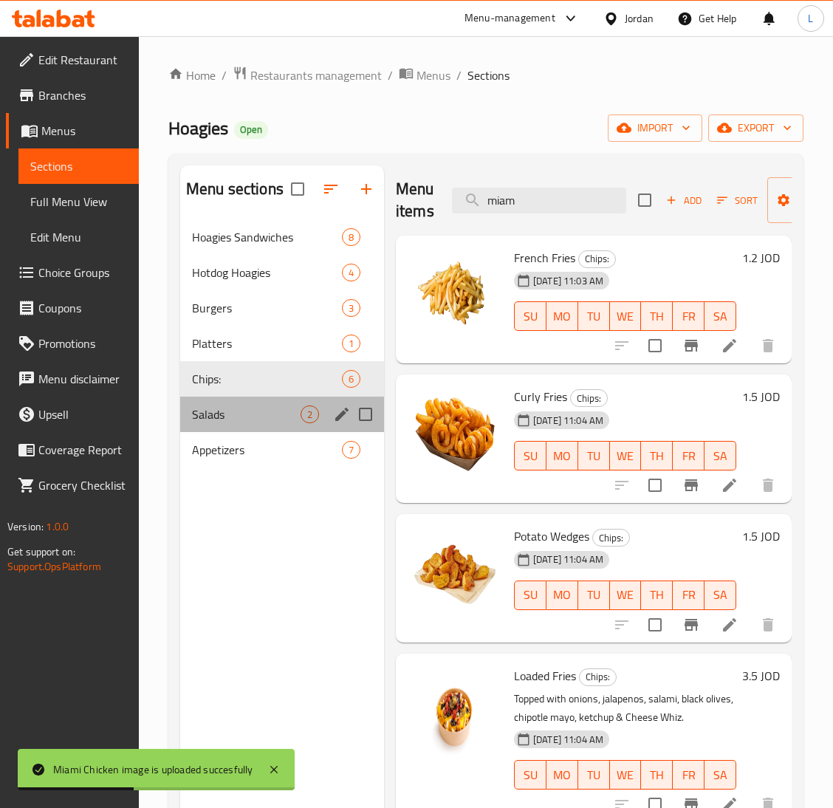
click at [223, 403] on div "Salads 2" at bounding box center [282, 414] width 204 height 35
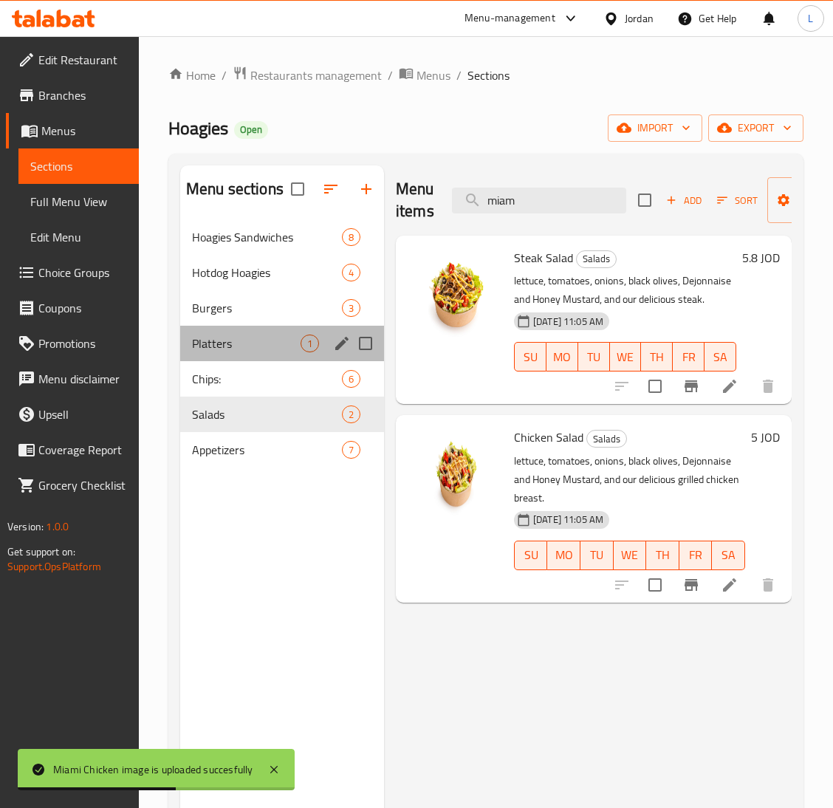
drag, startPoint x: 182, startPoint y: 356, endPoint x: 199, endPoint y: 374, distance: 24.6
click at [182, 360] on div "Platters 1" at bounding box center [282, 343] width 204 height 35
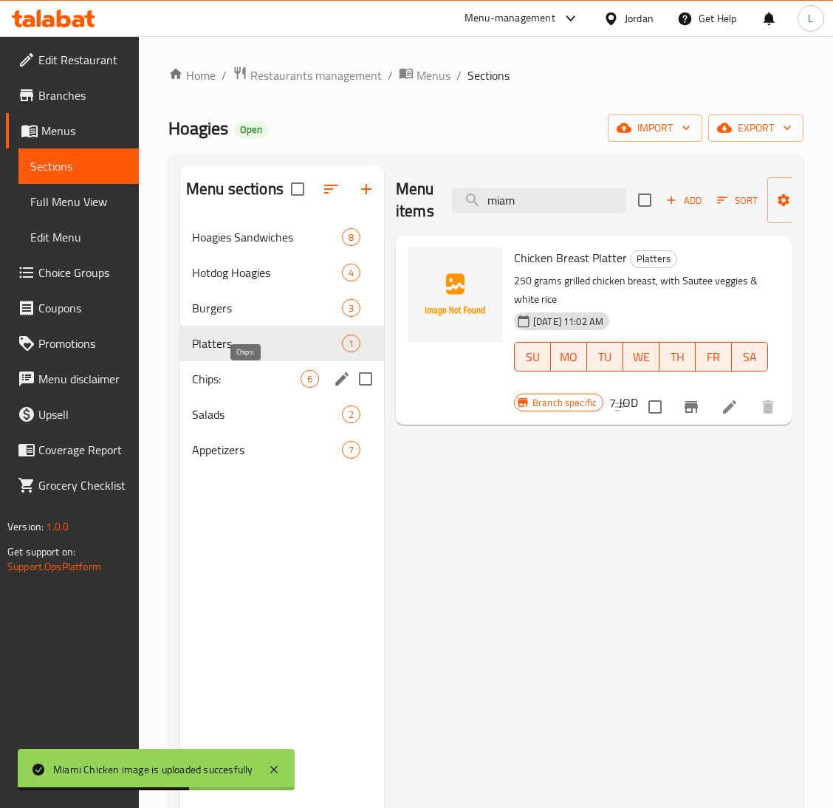
click at [202, 374] on span "Chips:" at bounding box center [246, 379] width 109 height 18
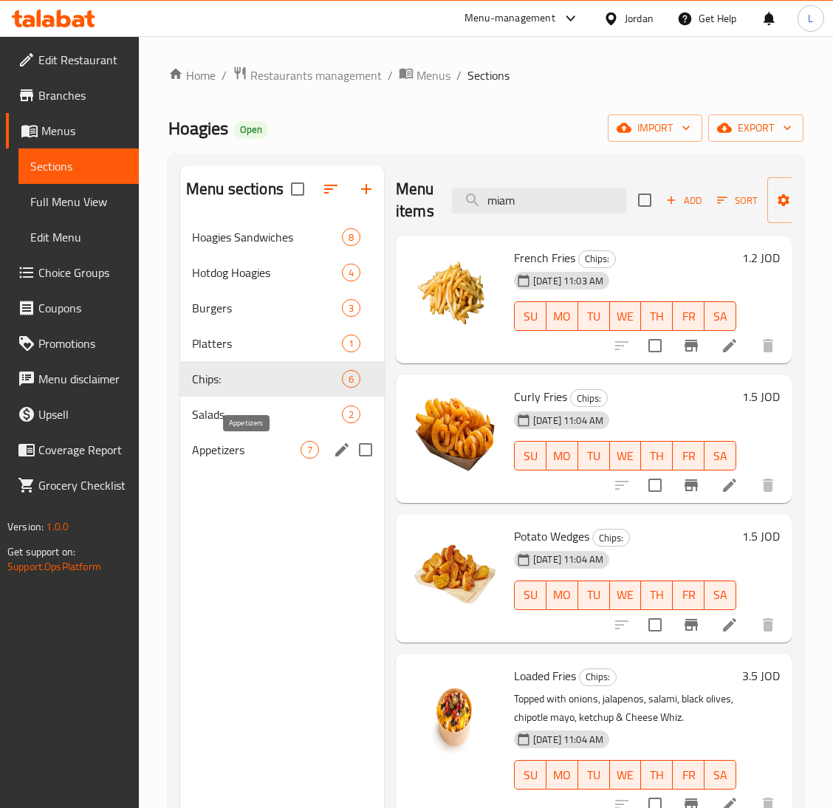
click at [272, 442] on span "Appetizers" at bounding box center [246, 450] width 109 height 18
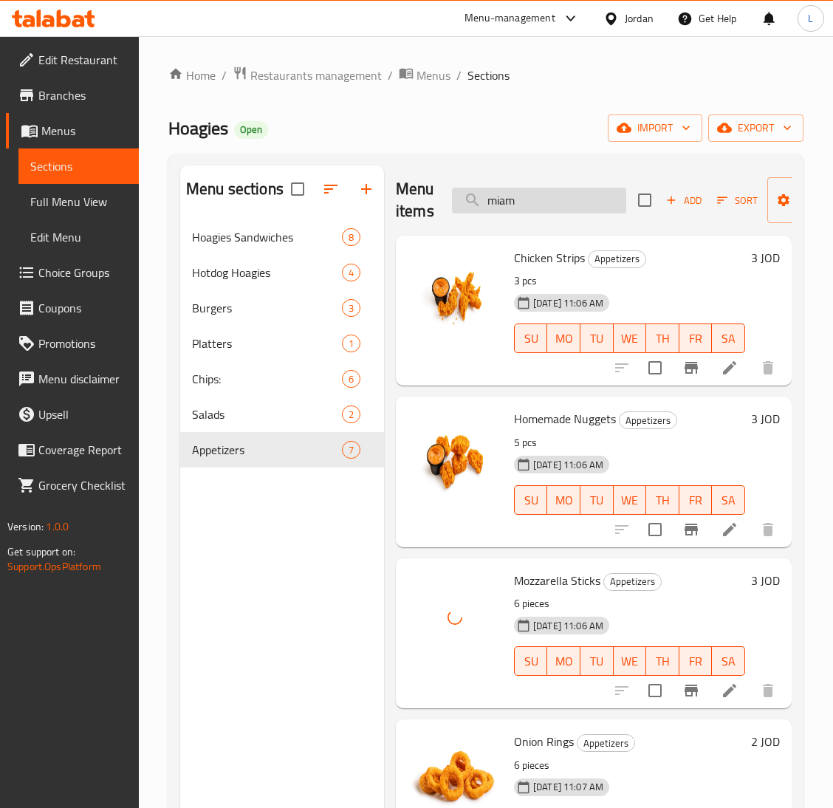
click at [549, 205] on input "miam" at bounding box center [539, 201] width 174 height 26
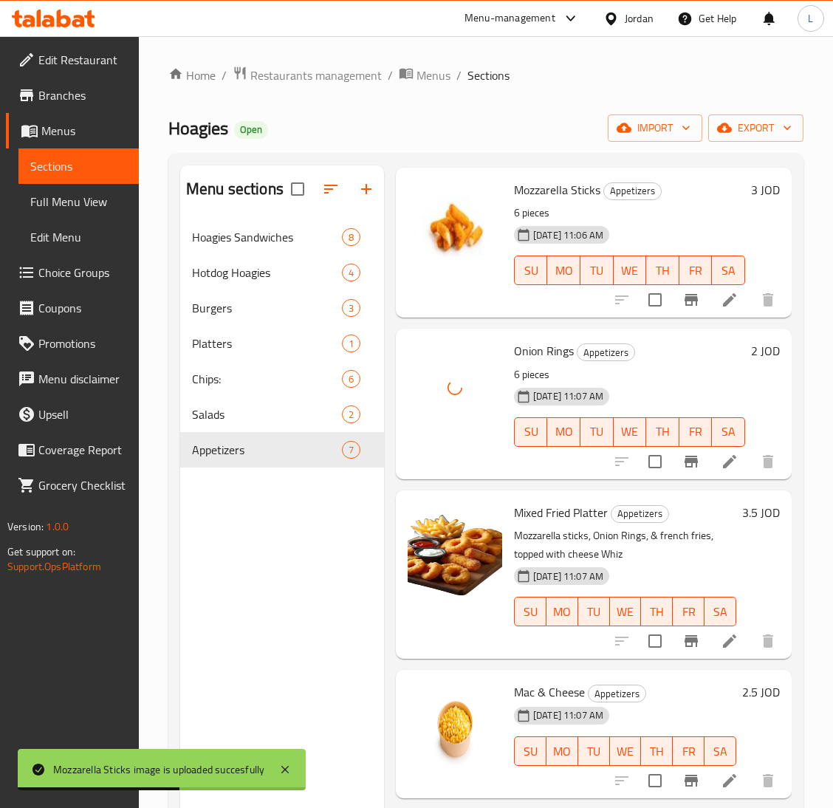
scroll to position [431, 0]
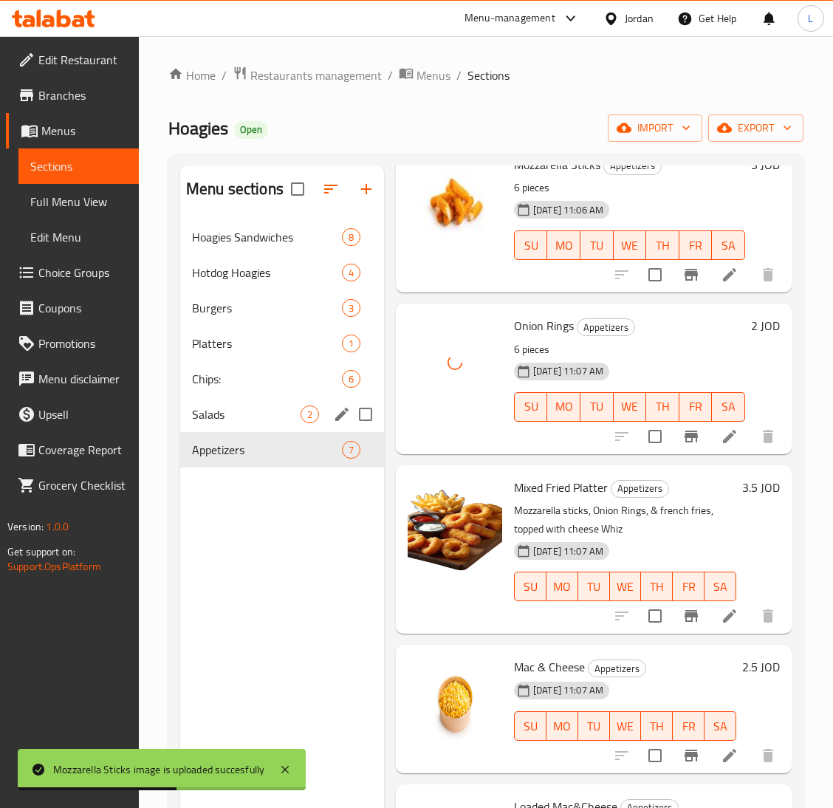
drag, startPoint x: 245, startPoint y: 400, endPoint x: 309, endPoint y: 417, distance: 65.8
click at [245, 400] on div "Salads 2" at bounding box center [282, 414] width 204 height 35
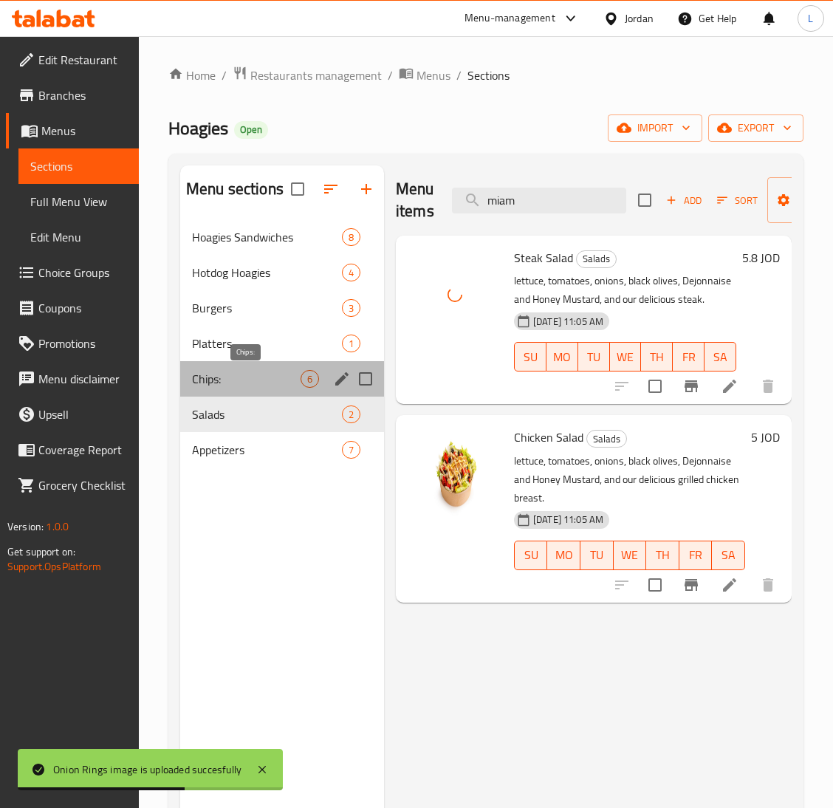
click at [232, 383] on span "Chips:" at bounding box center [246, 379] width 109 height 18
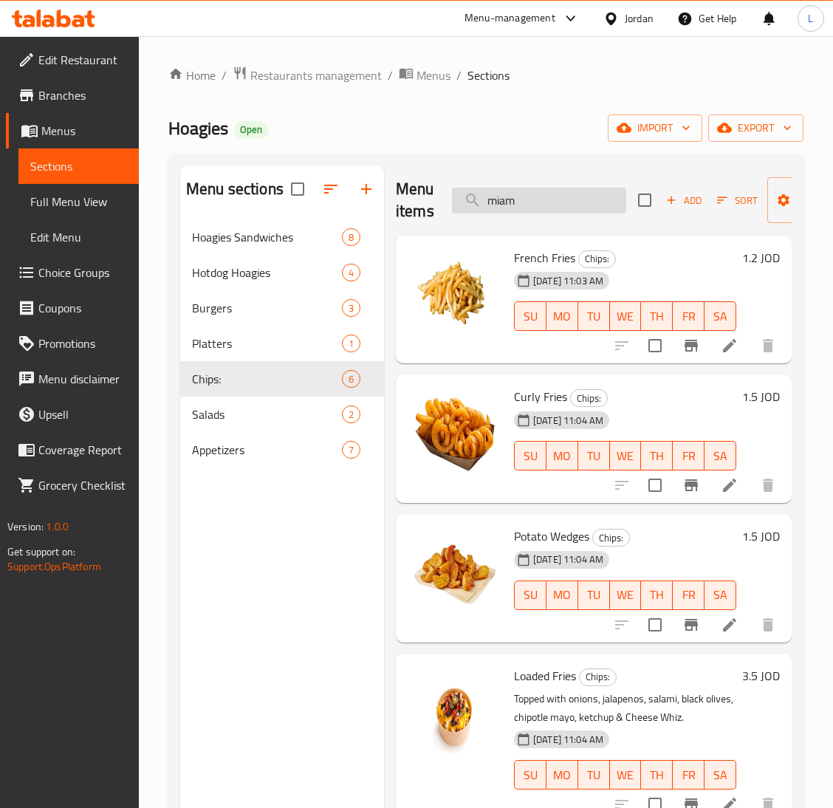
click at [531, 204] on input "miam" at bounding box center [539, 201] width 174 height 26
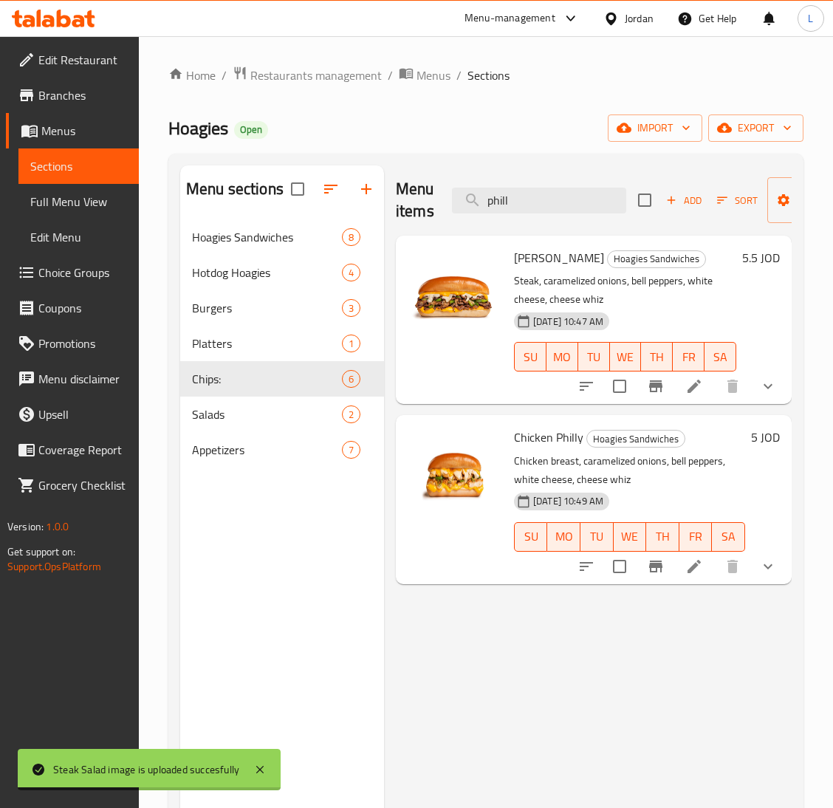
type input "phill"
click at [519, 201] on input "phill" at bounding box center [539, 201] width 174 height 26
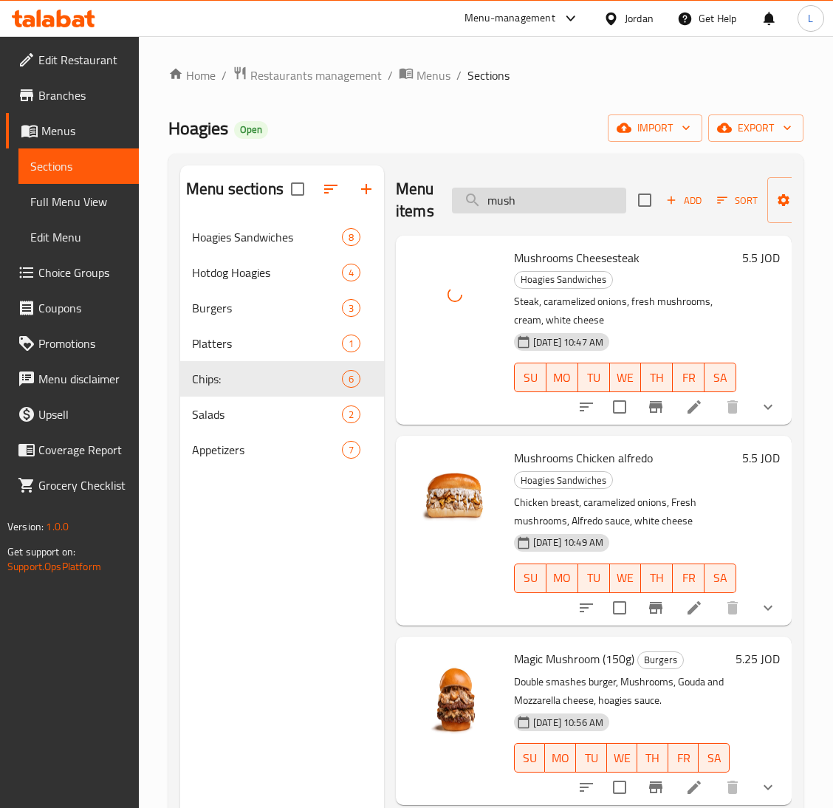
click at [538, 205] on input "mush" at bounding box center [539, 201] width 174 height 26
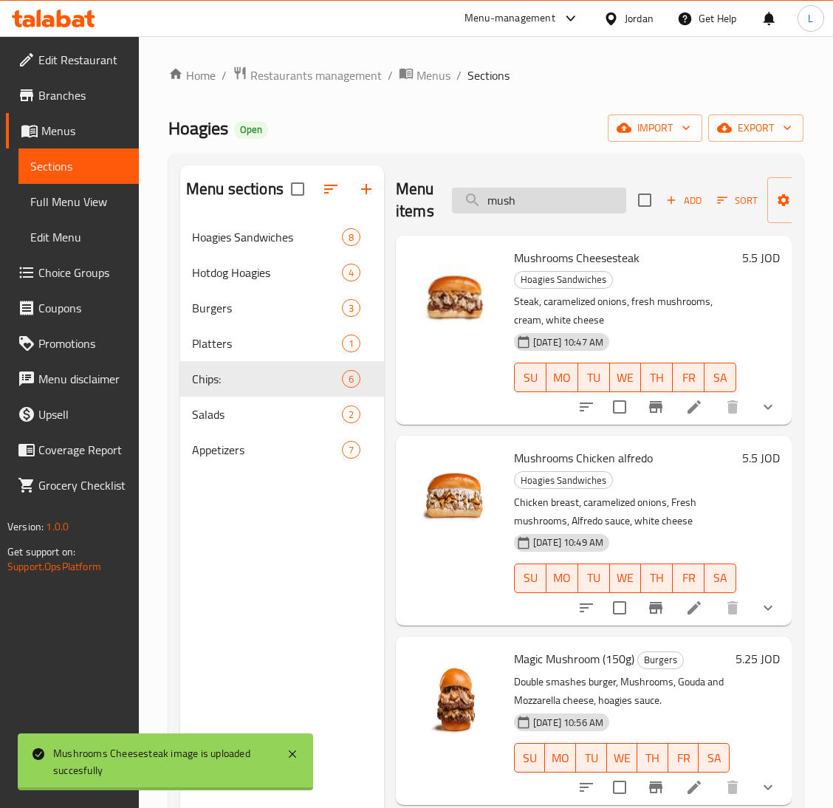
click at [538, 205] on input "mush" at bounding box center [539, 201] width 174 height 26
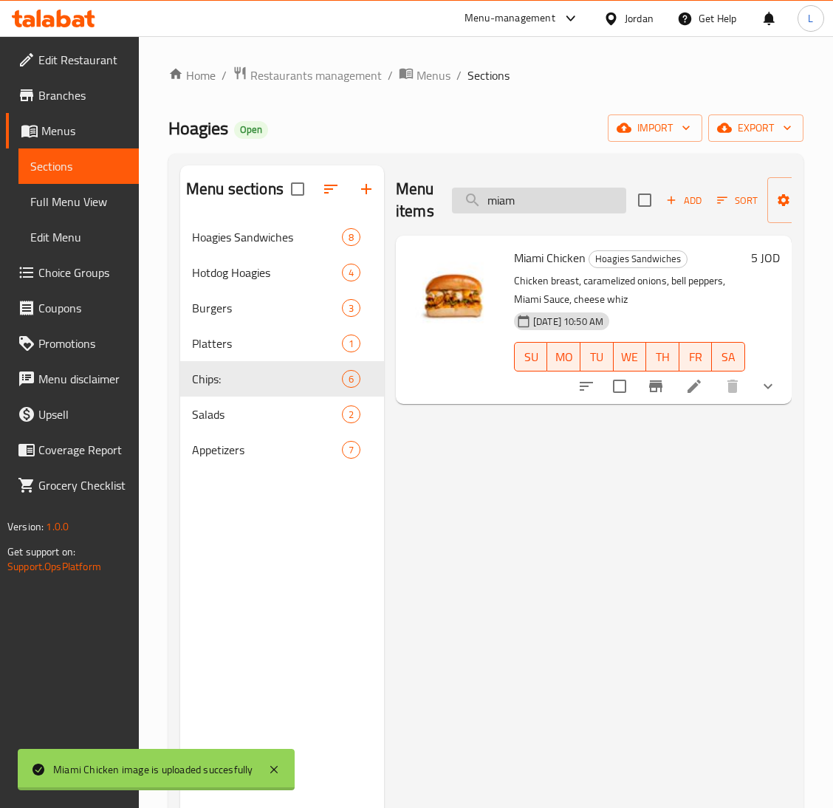
click at [518, 199] on input "miam" at bounding box center [539, 201] width 174 height 26
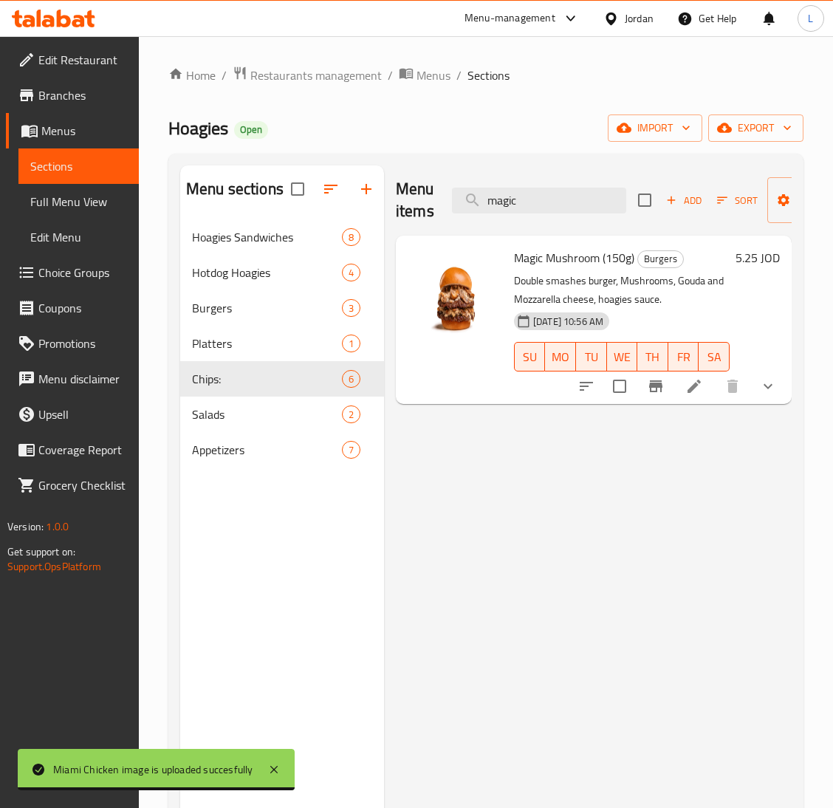
type input "magic"
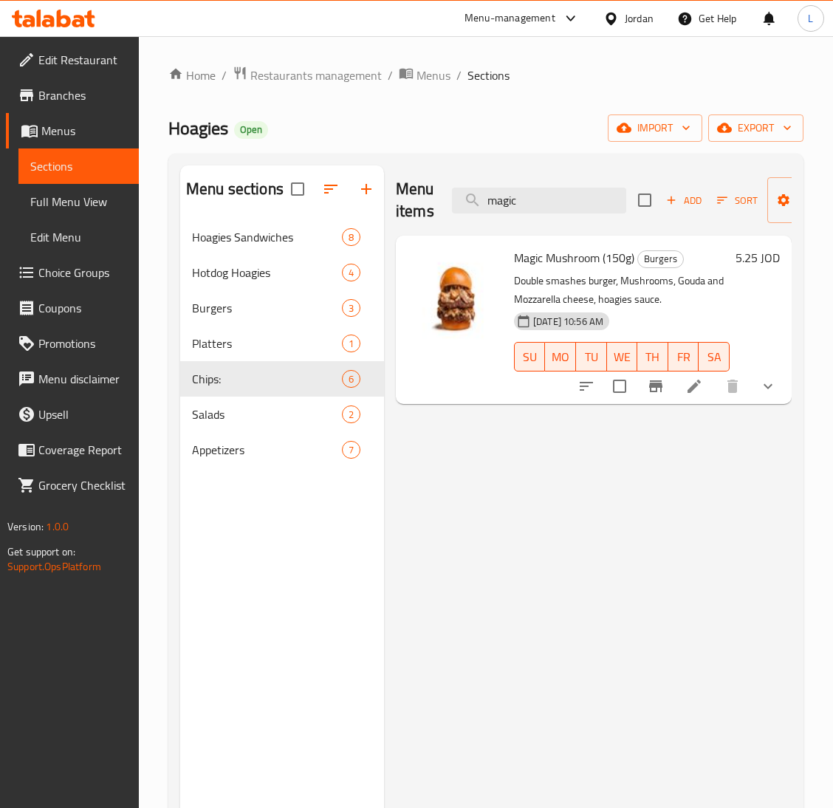
click at [66, 20] on icon at bounding box center [53, 19] width 83 height 18
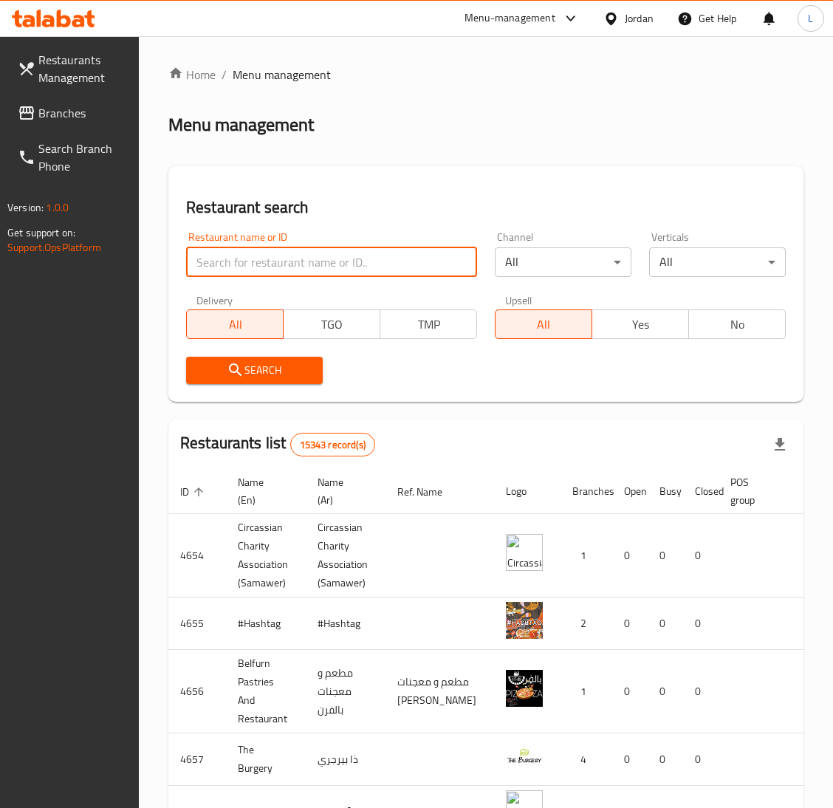
click at [414, 253] on input "search" at bounding box center [331, 262] width 291 height 30
paste input "Bekdash"
type input "Bekdash"
click button "Search" at bounding box center [254, 370] width 137 height 27
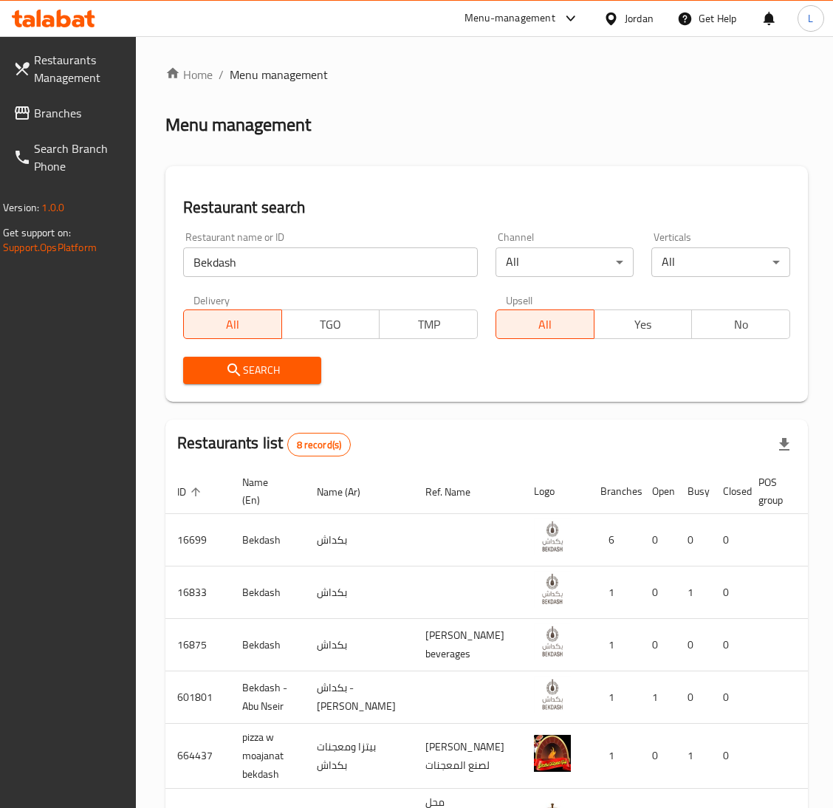
click at [41, 21] on icon at bounding box center [53, 19] width 83 height 18
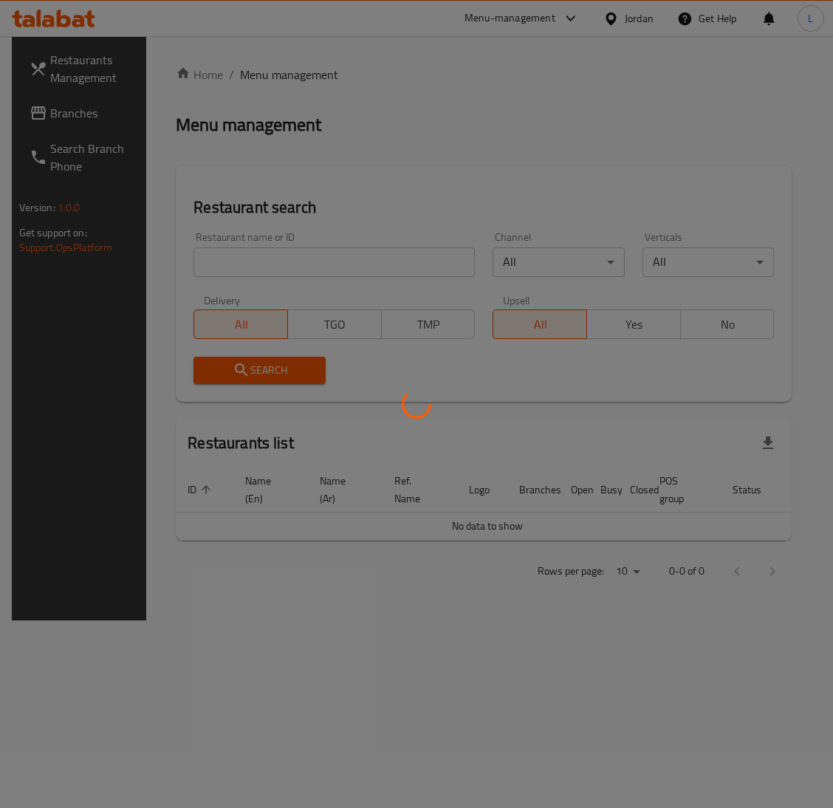
click at [64, 117] on div at bounding box center [416, 404] width 833 height 808
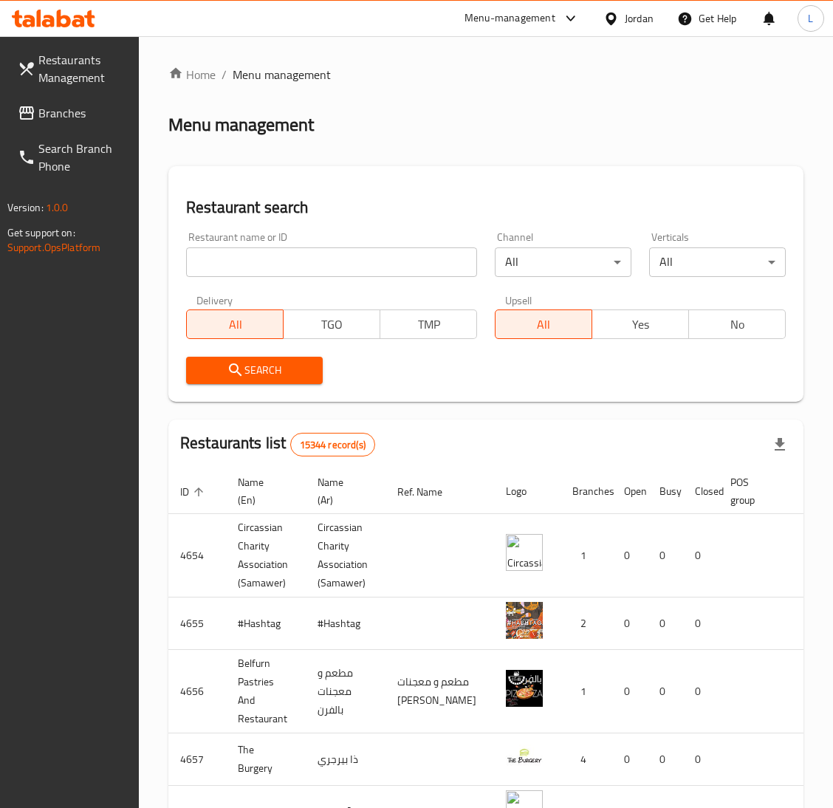
click at [64, 117] on span "Branches" at bounding box center [82, 113] width 89 height 18
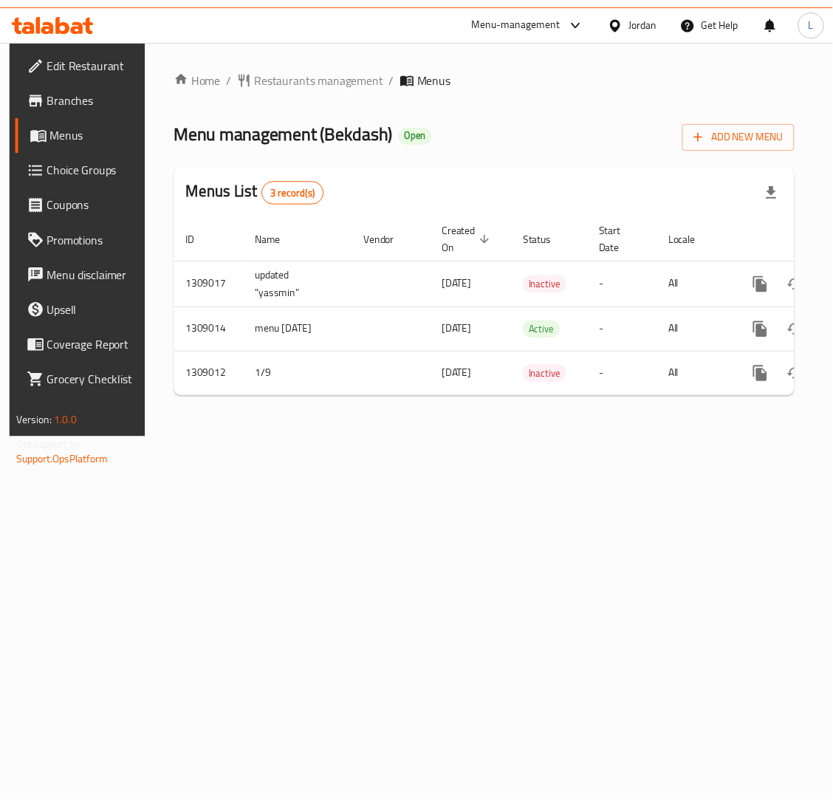
scroll to position [0, 83]
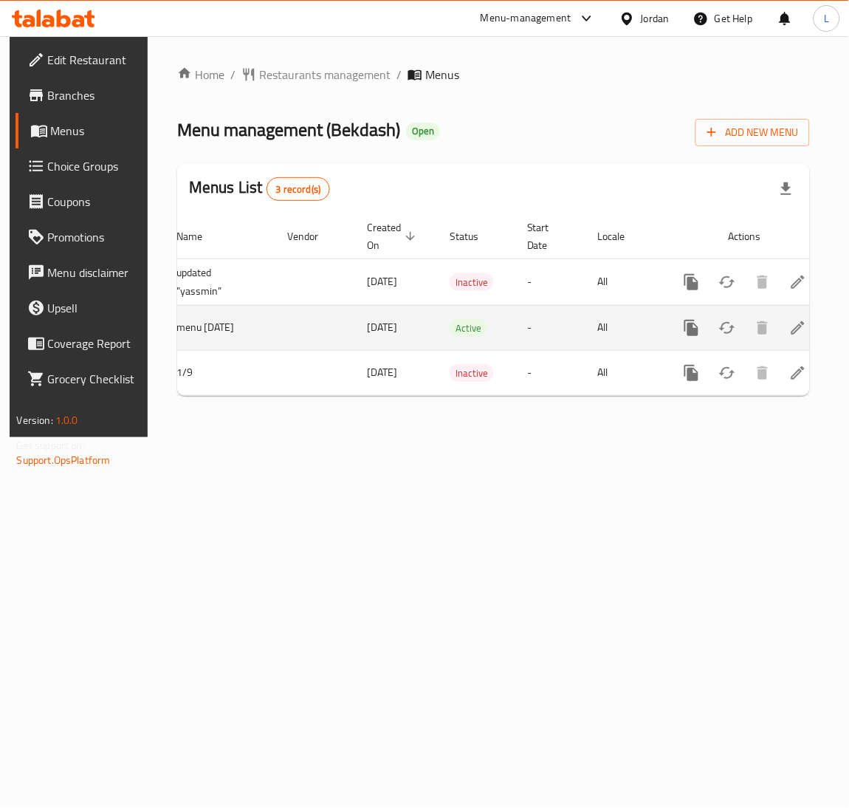
click at [790, 327] on icon "enhanced table" at bounding box center [799, 328] width 18 height 18
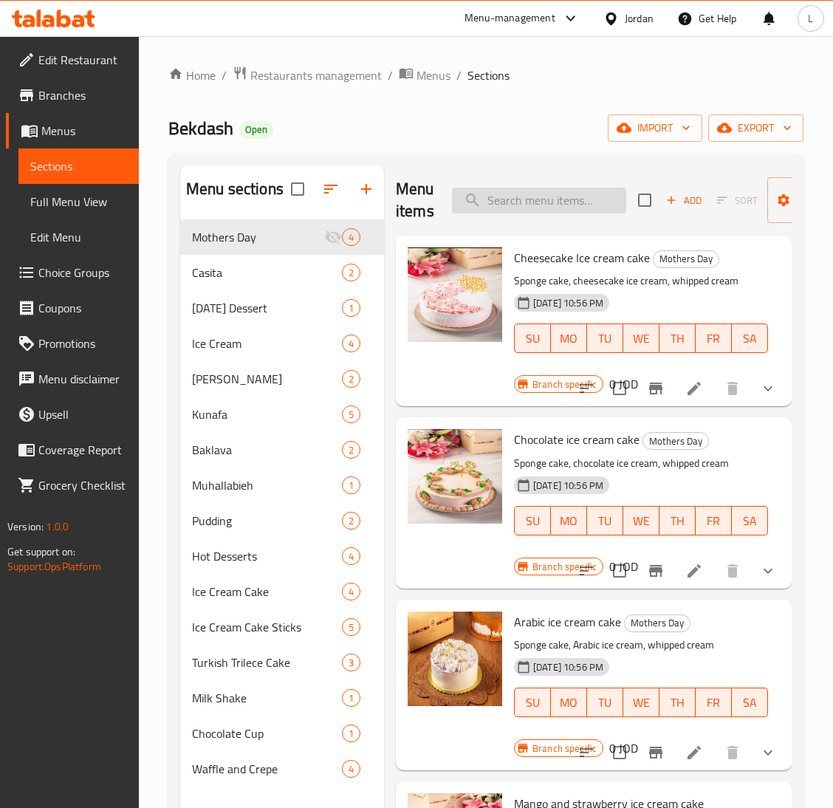
click at [559, 205] on input "search" at bounding box center [539, 201] width 174 height 26
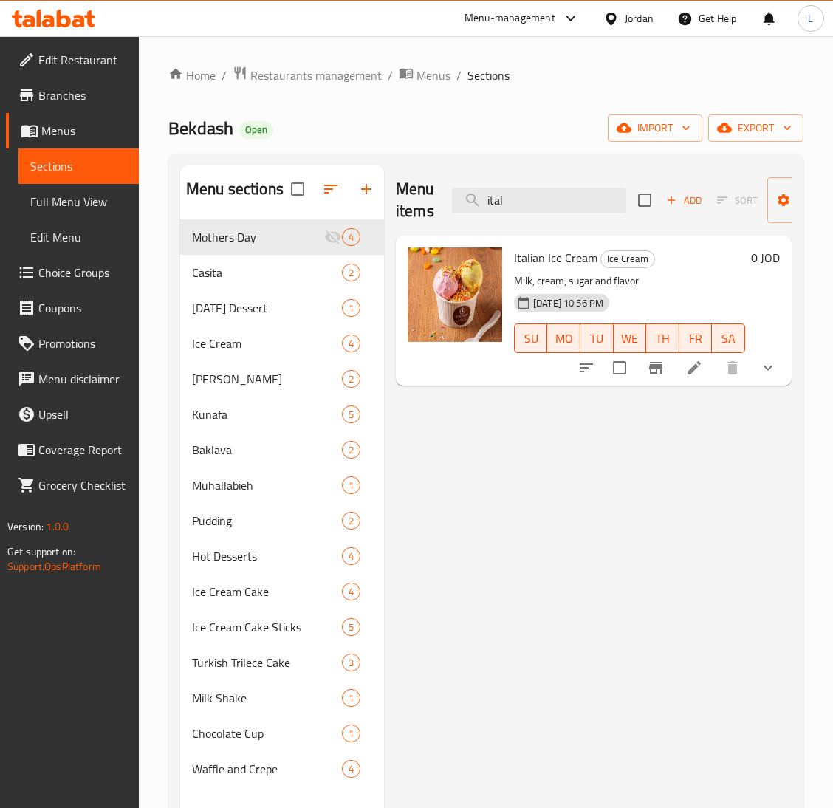
type input "ital"
click at [706, 372] on li at bounding box center [694, 368] width 41 height 27
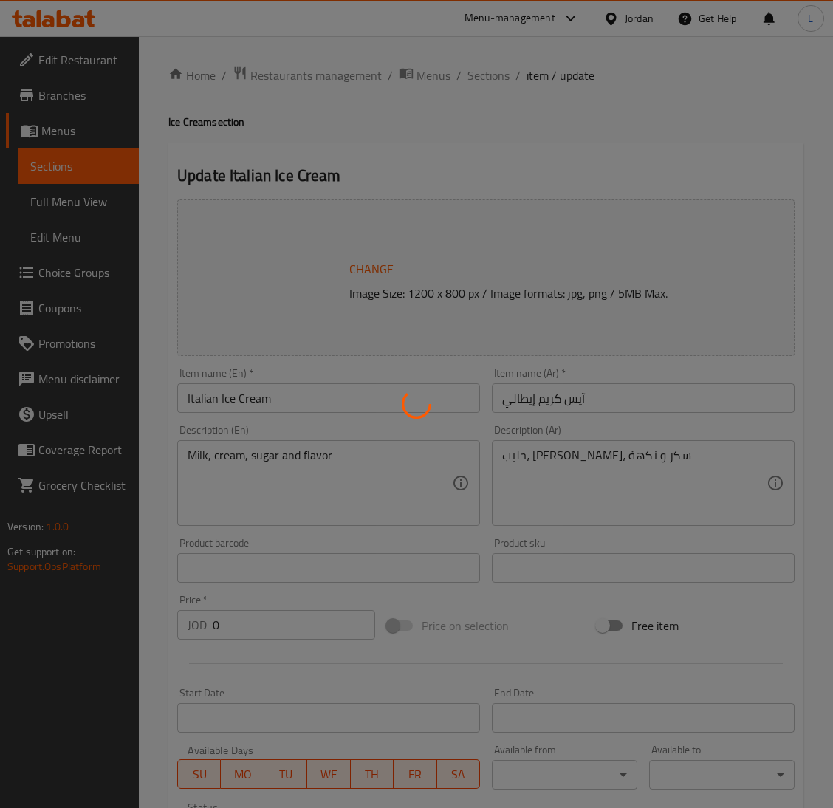
type input "إختيارك من النكهة:"
type input "1"
type input "إختيارك من:"
type input "1"
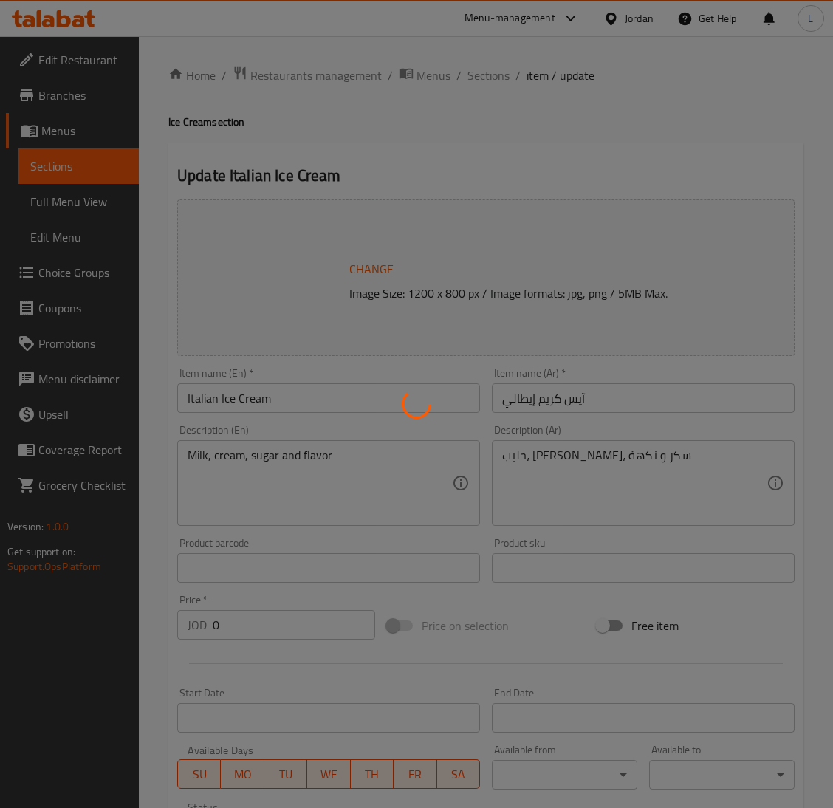
type input "1"
type input "الإضافات:"
type input "0"
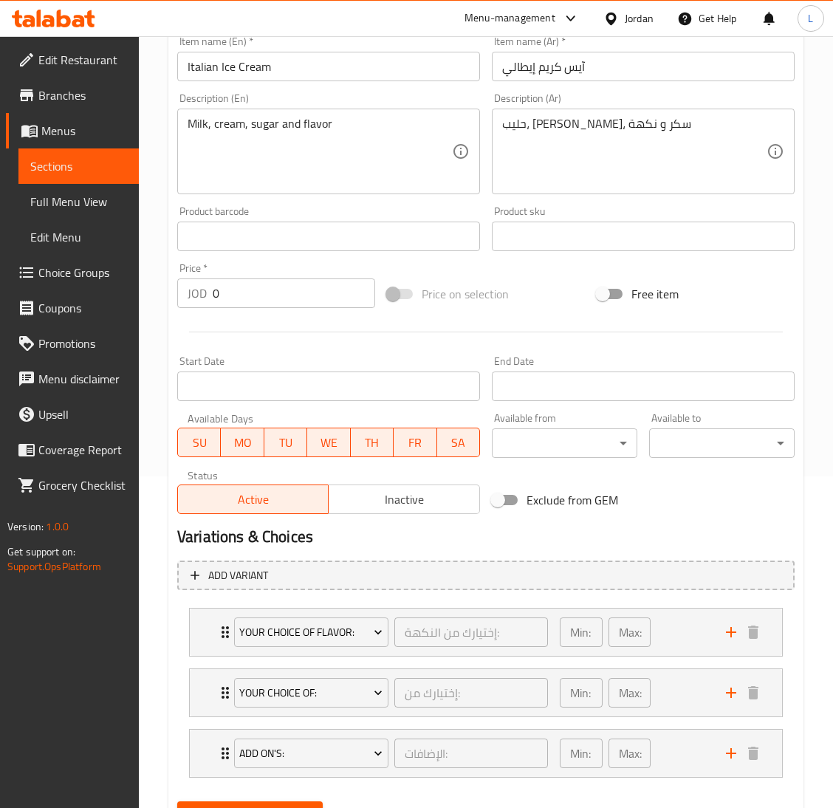
scroll to position [403, 0]
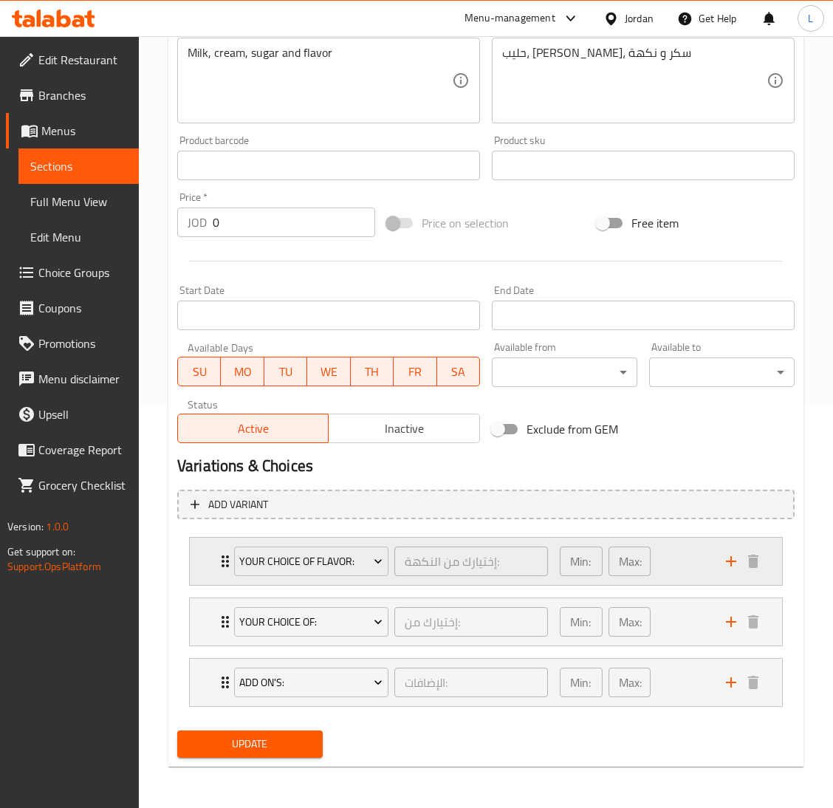
click at [203, 562] on div "Your Choice Of Flavor: إختيارك من النكهة: ​ Min: 1 ​ Max: 1 ​" at bounding box center [486, 561] width 592 height 47
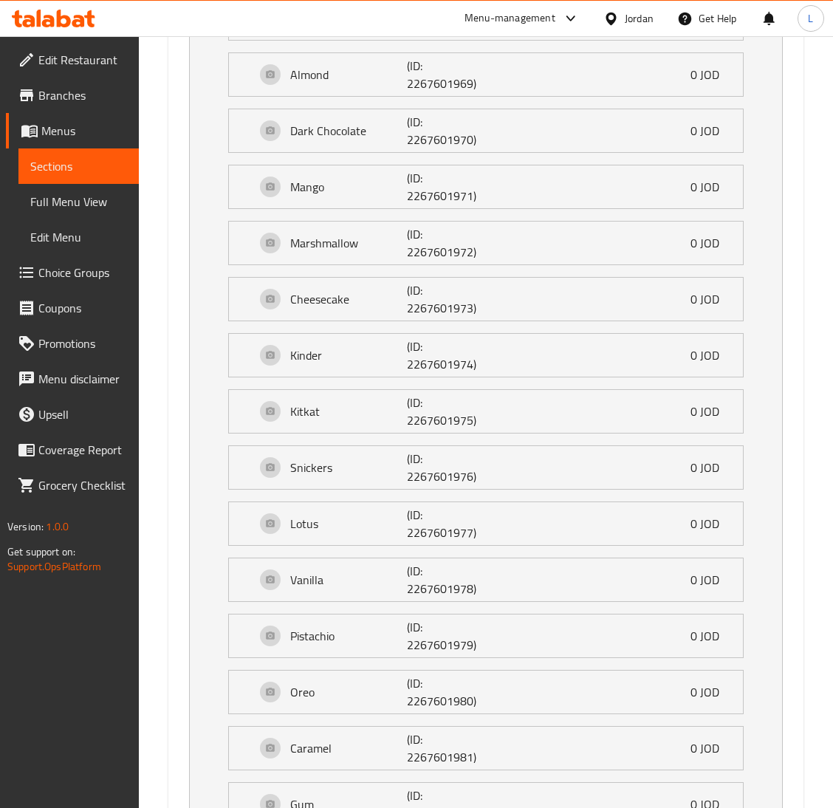
scroll to position [624, 0]
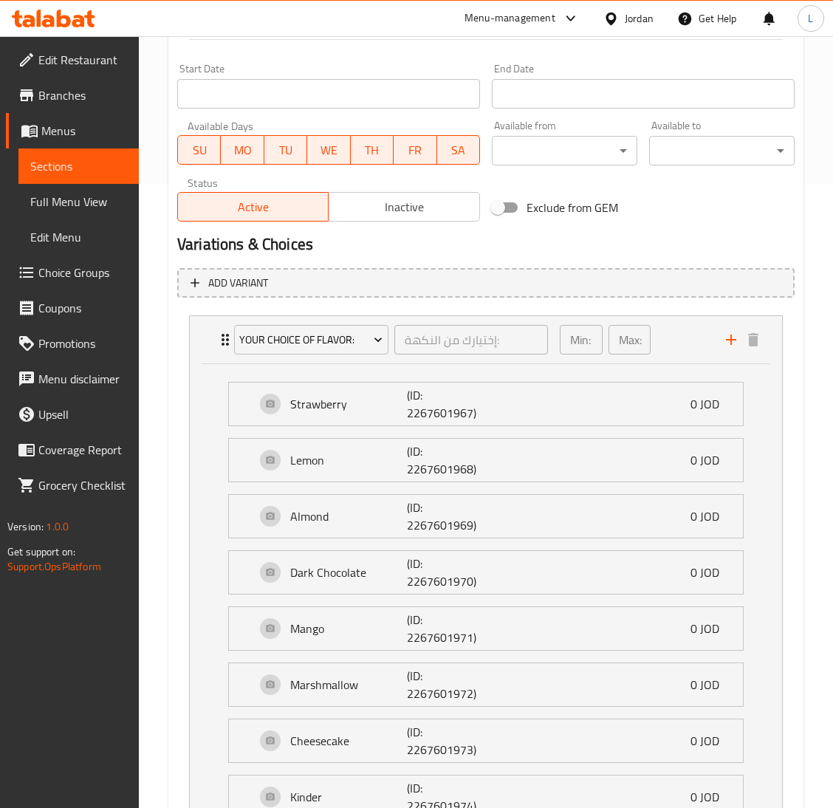
click at [76, 270] on span "Choice Groups" at bounding box center [82, 273] width 89 height 18
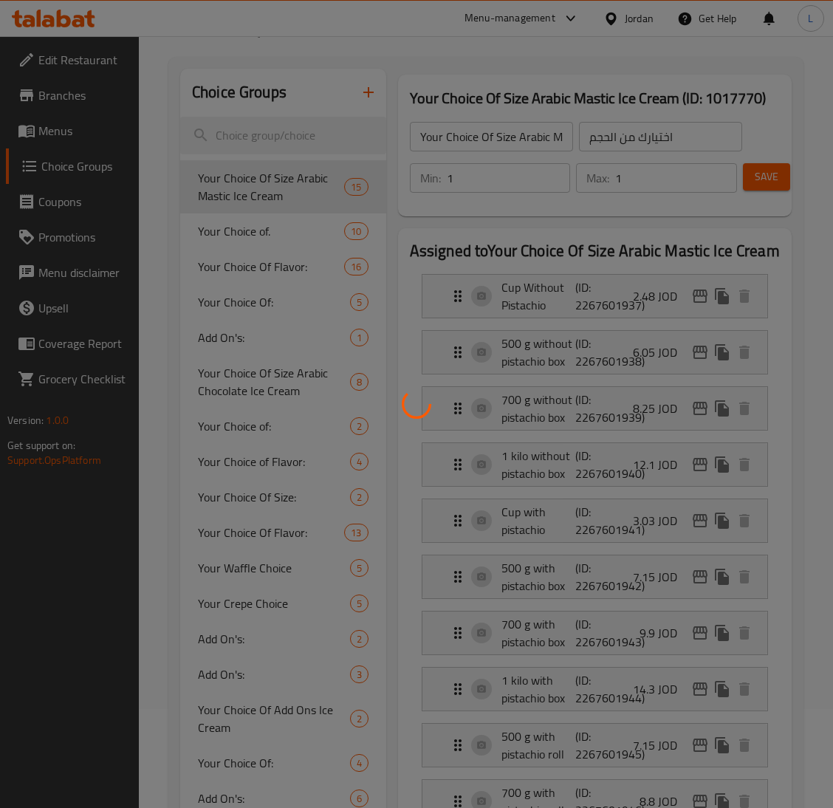
scroll to position [210, 0]
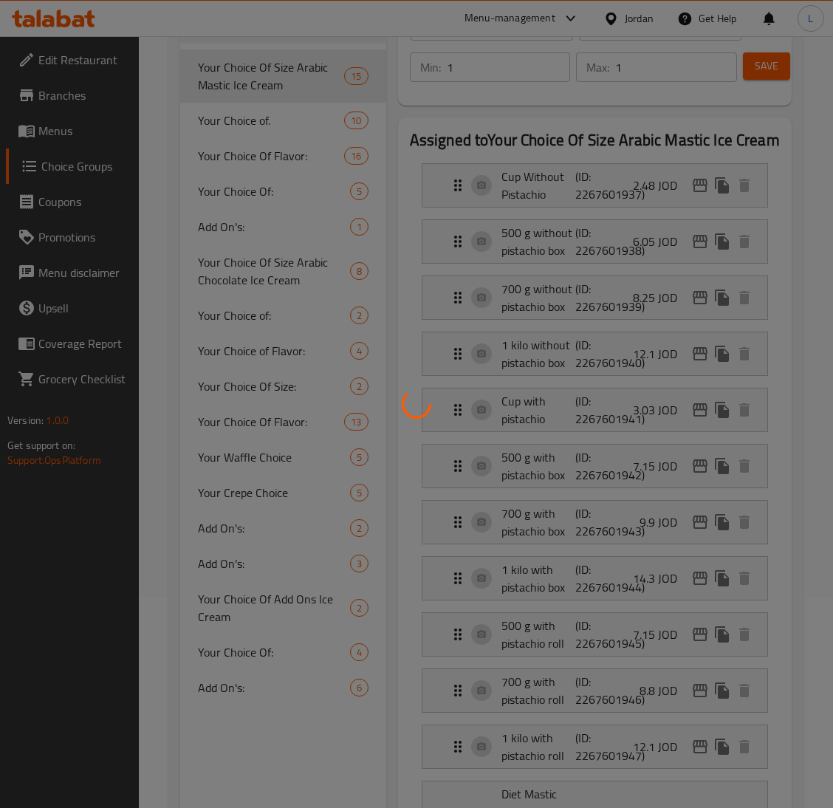
click at [251, 422] on div at bounding box center [416, 404] width 833 height 808
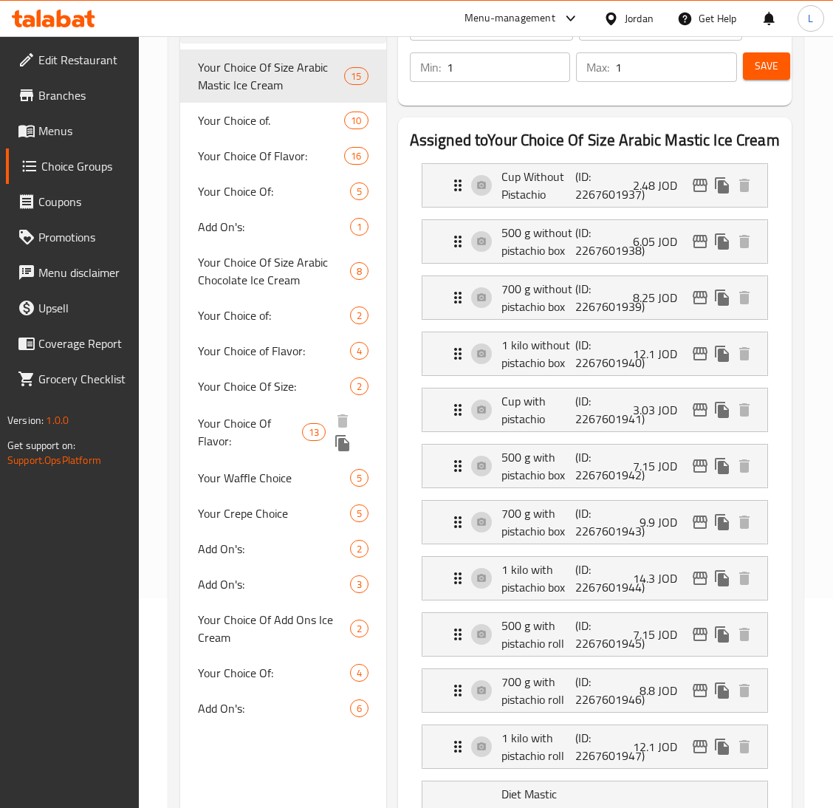
click at [274, 429] on span "Your Choice Of Flavor:" at bounding box center [250, 431] width 104 height 35
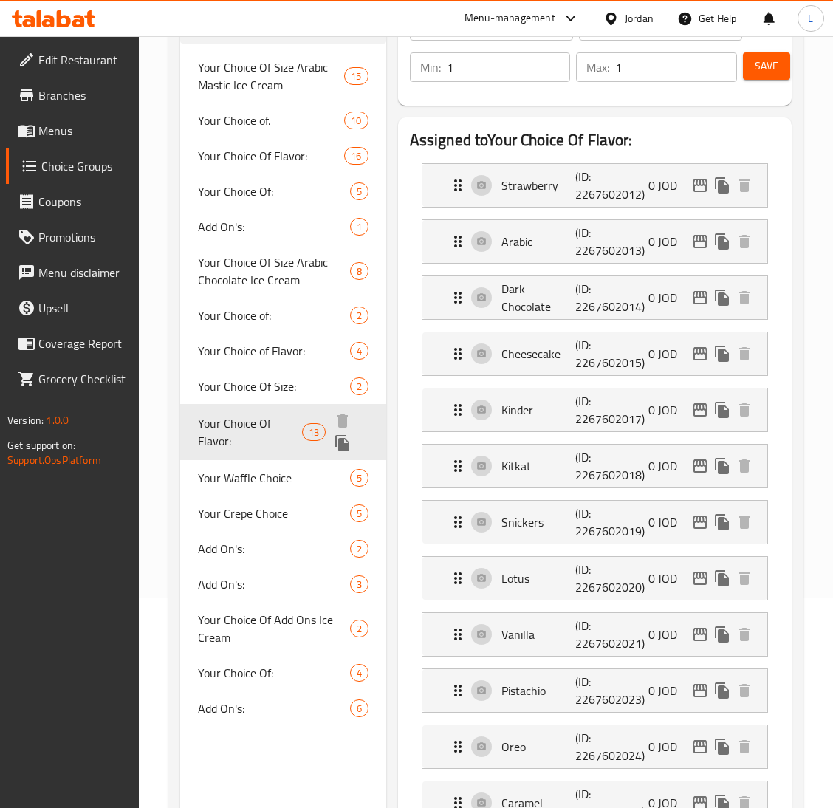
type input "Your Choice Of Flavor:"
type input "إختيارك من النكهة:"
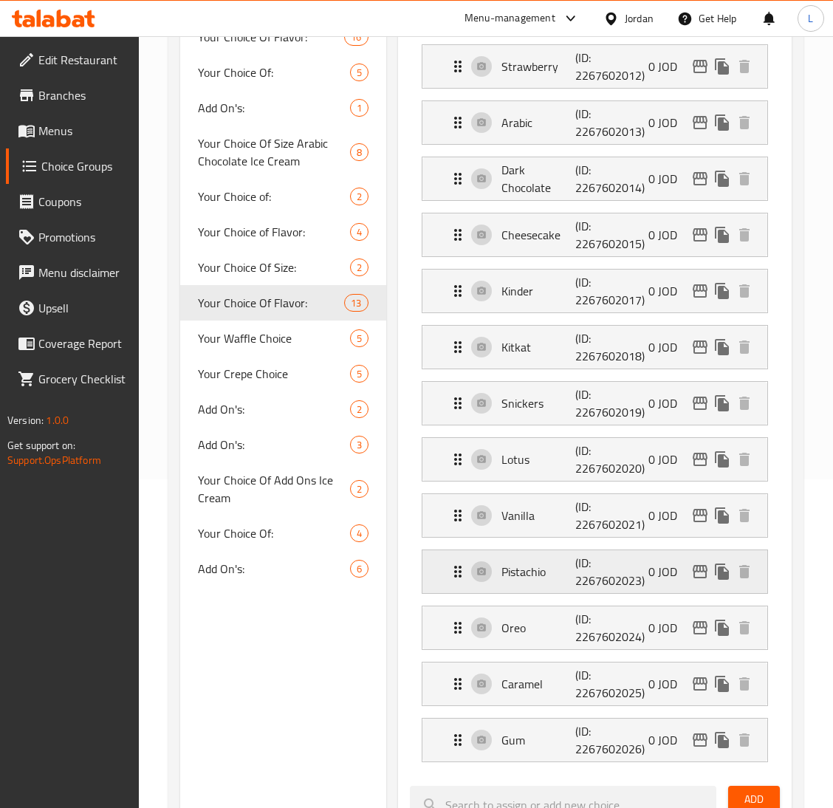
scroll to position [542, 0]
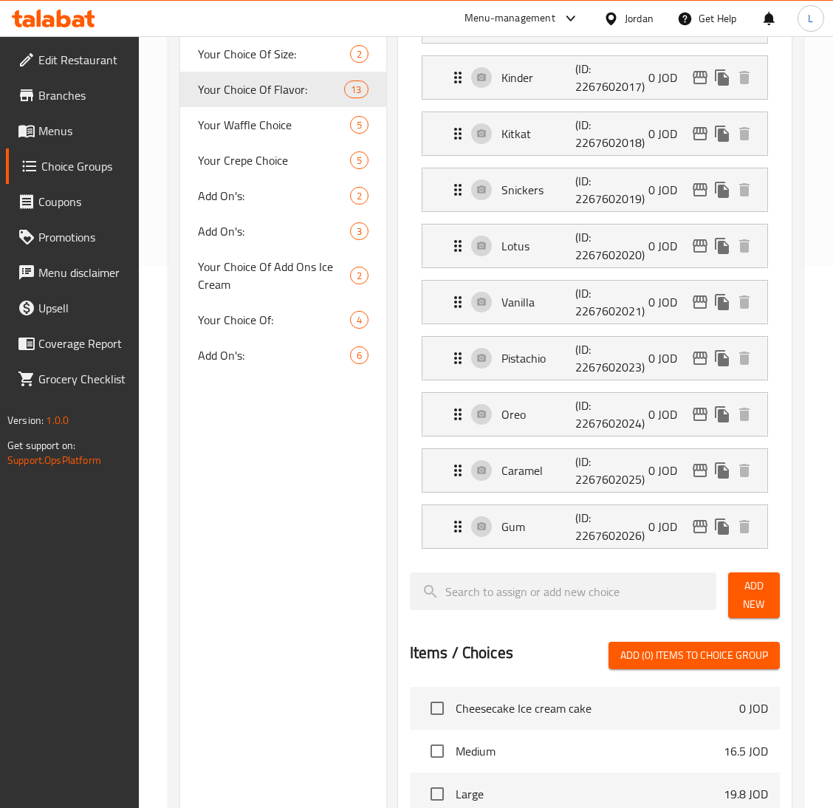
click at [743, 603] on span "Add New" at bounding box center [754, 595] width 28 height 37
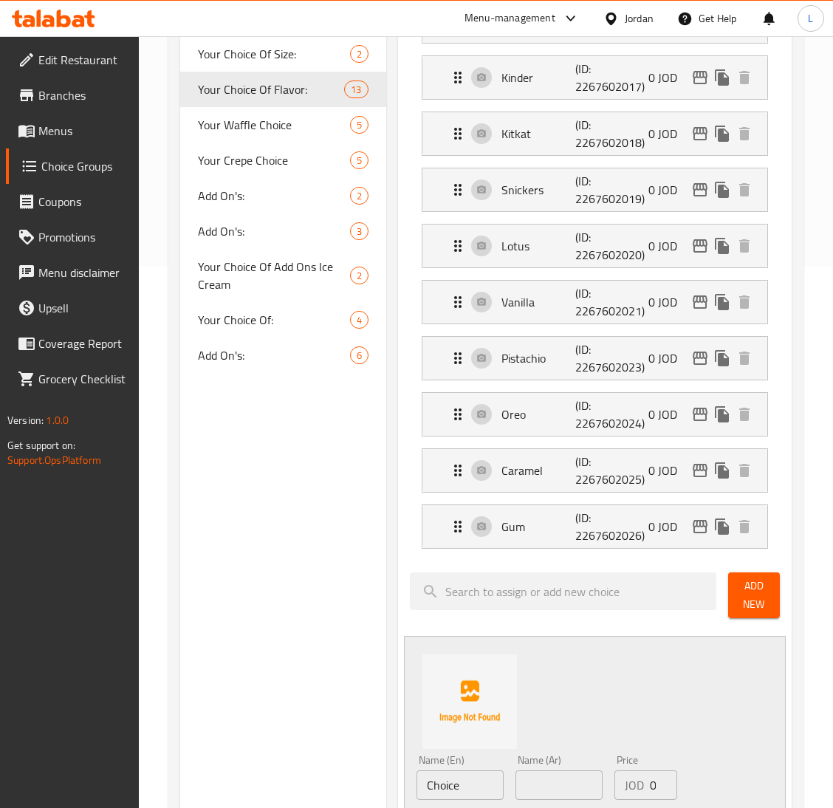
scroll to position [653, 0]
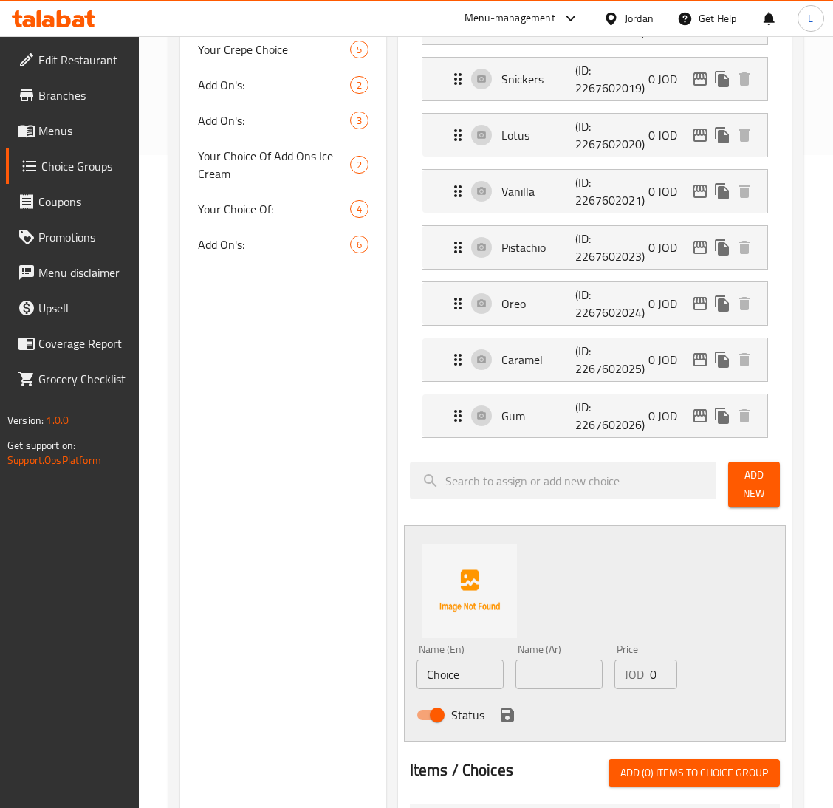
drag, startPoint x: 530, startPoint y: 671, endPoint x: 521, endPoint y: 675, distance: 9.6
click at [530, 671] on input "text" at bounding box center [559, 675] width 87 height 30
paste input "جوافة"
type input "جوافة"
click at [473, 686] on input "Choice" at bounding box center [460, 675] width 87 height 30
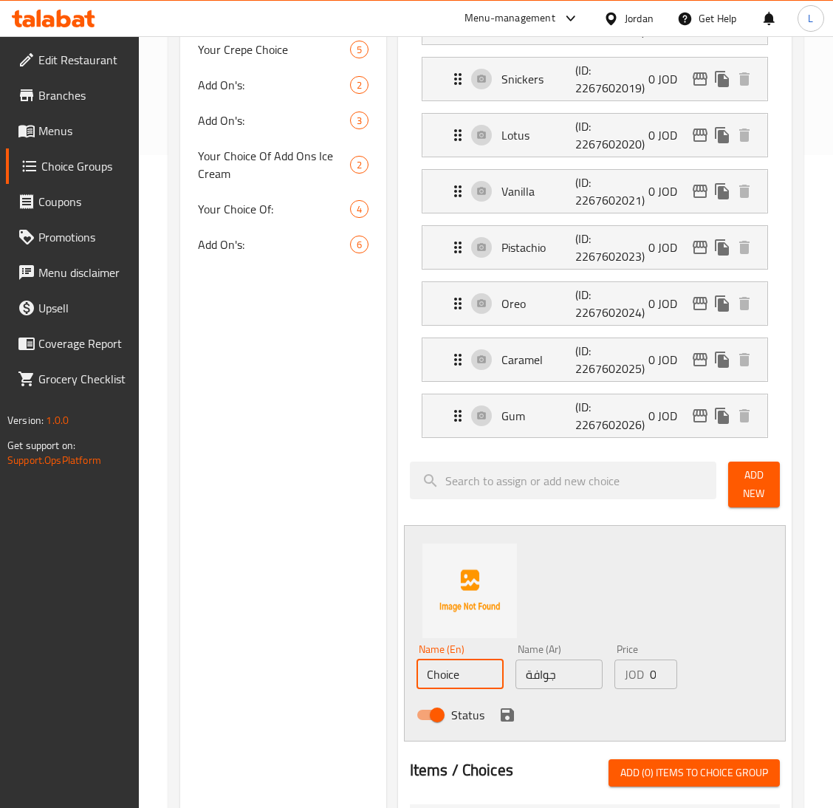
click at [473, 686] on input "Choice" at bounding box center [460, 675] width 87 height 30
type input "Guava"
click at [510, 717] on icon "save" at bounding box center [507, 714] width 13 height 13
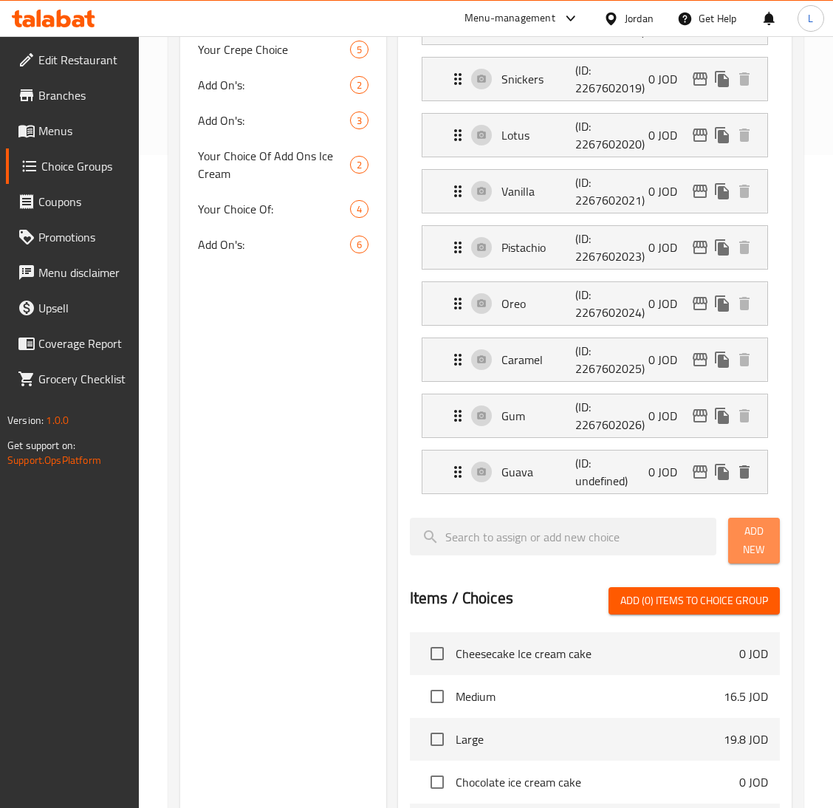
click at [750, 544] on span "Add New" at bounding box center [754, 540] width 28 height 37
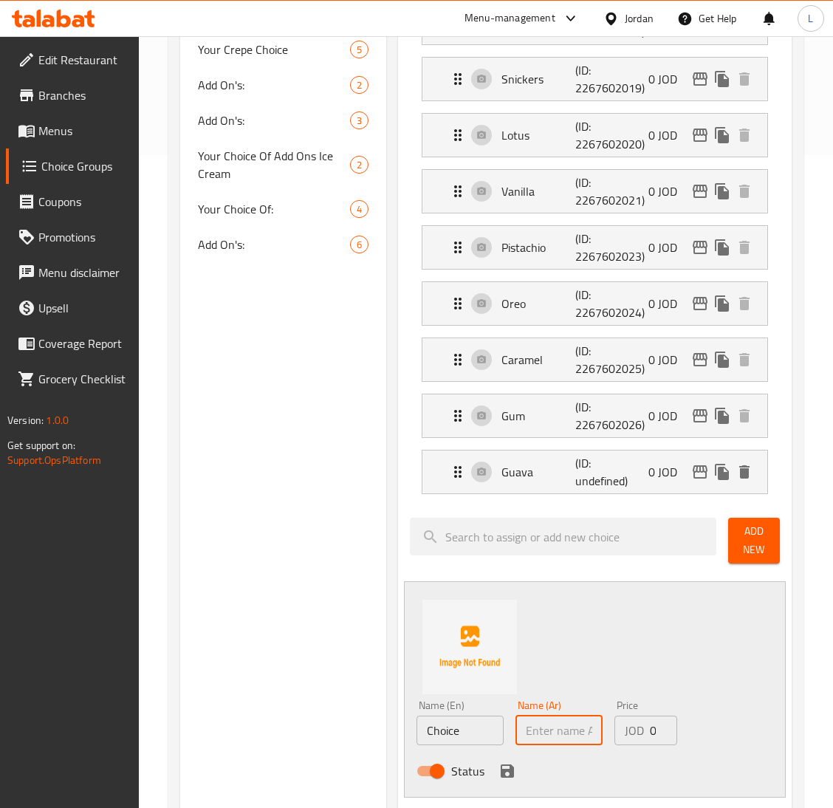
click at [552, 737] on input "text" at bounding box center [559, 731] width 87 height 30
paste input "وصبار"
click at [552, 732] on input "وصبار" at bounding box center [559, 731] width 87 height 30
type input "صبار"
click at [465, 742] on input "Choice" at bounding box center [460, 731] width 87 height 30
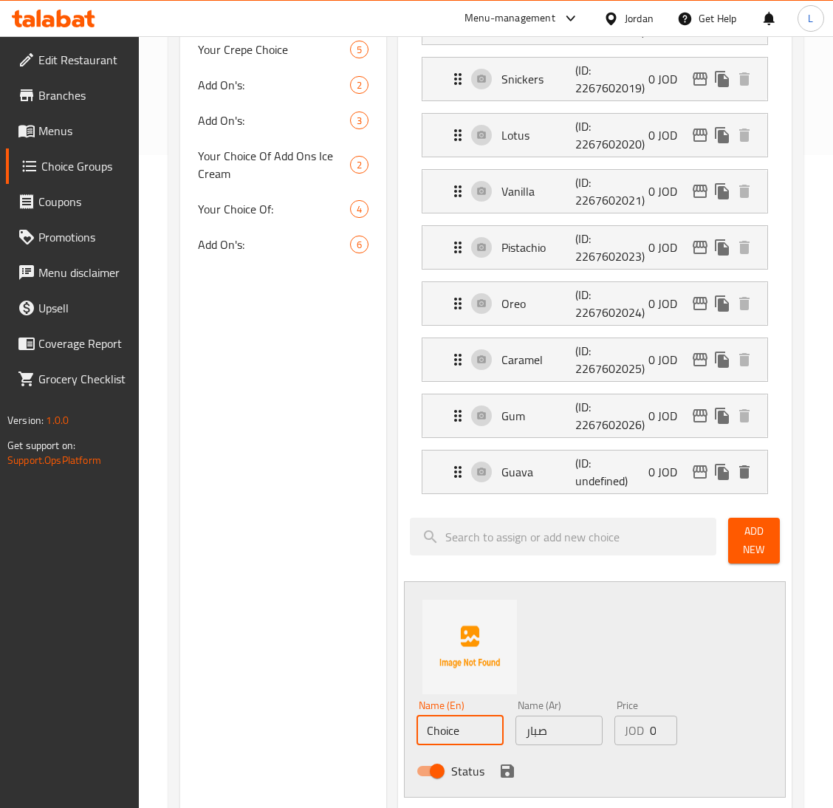
click at [465, 742] on input "Choice" at bounding box center [460, 731] width 87 height 30
type input "Cactus"
click at [504, 776] on icon "save" at bounding box center [507, 770] width 13 height 13
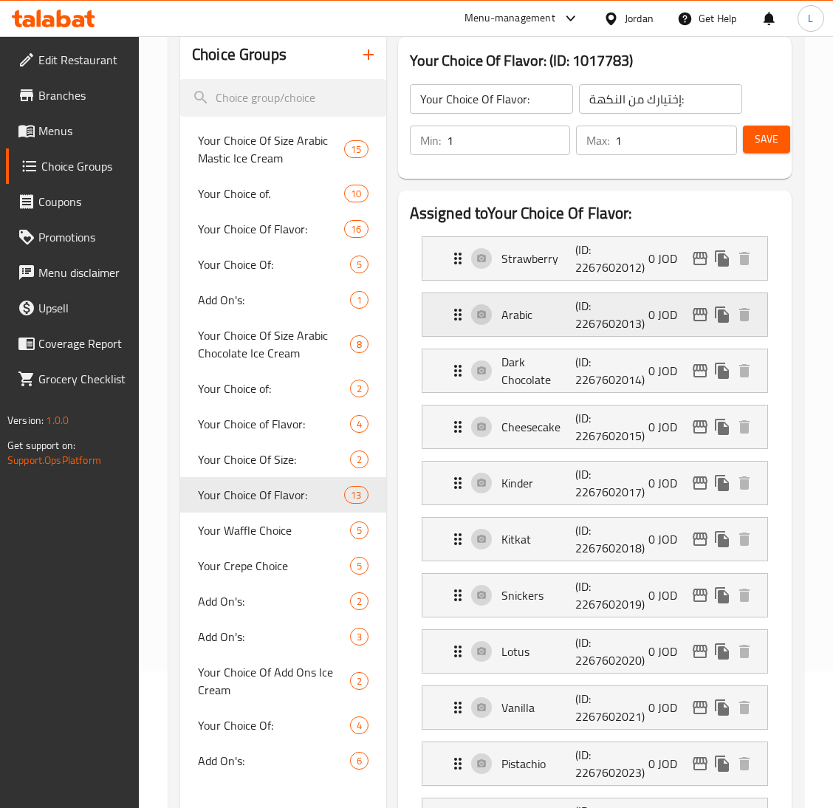
scroll to position [0, 0]
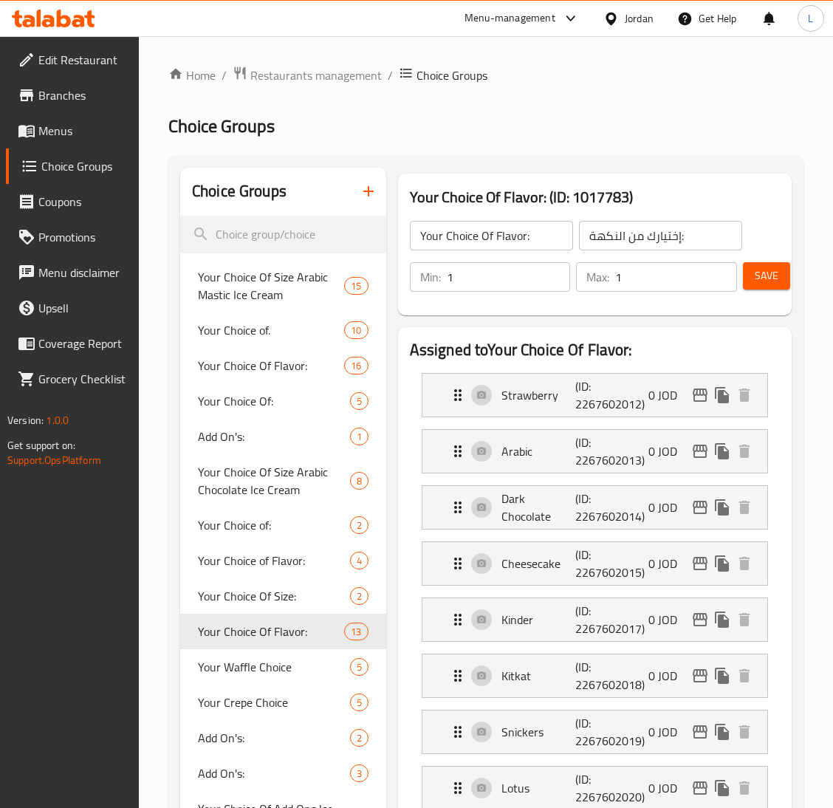
click at [768, 277] on span "Save" at bounding box center [767, 276] width 24 height 18
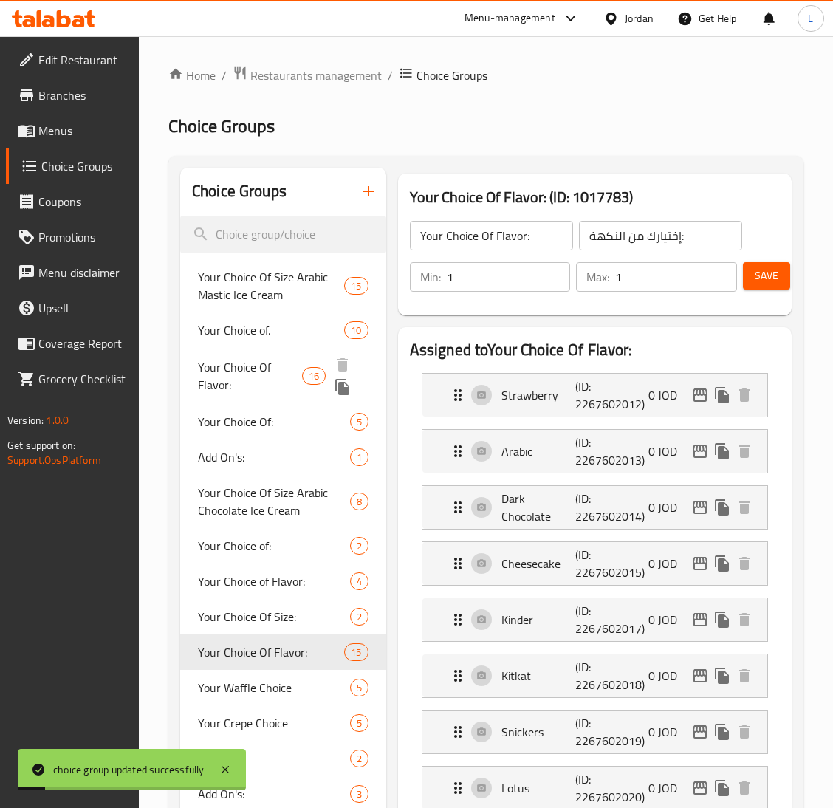
click at [267, 361] on span "Your Choice Of Flavor:" at bounding box center [250, 375] width 104 height 35
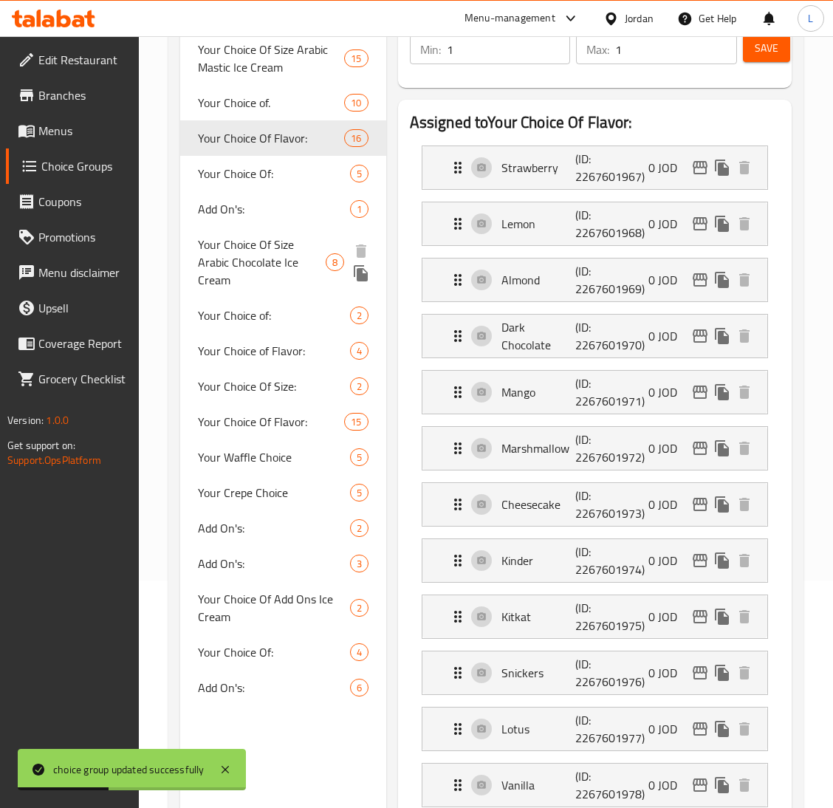
scroll to position [222, 0]
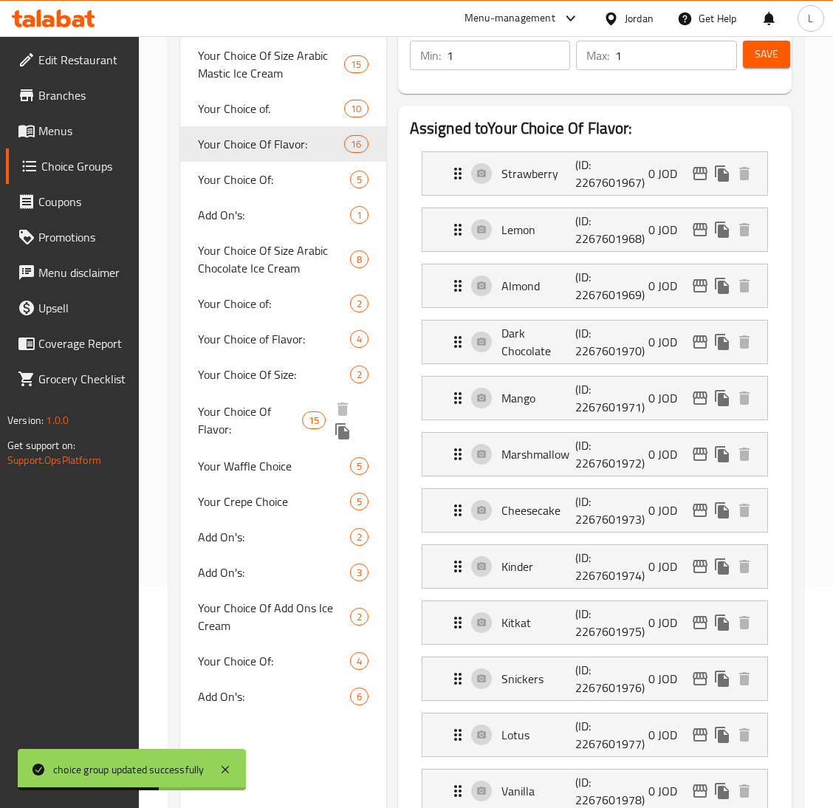
click at [265, 405] on span "Your Choice Of Flavor:" at bounding box center [250, 420] width 104 height 35
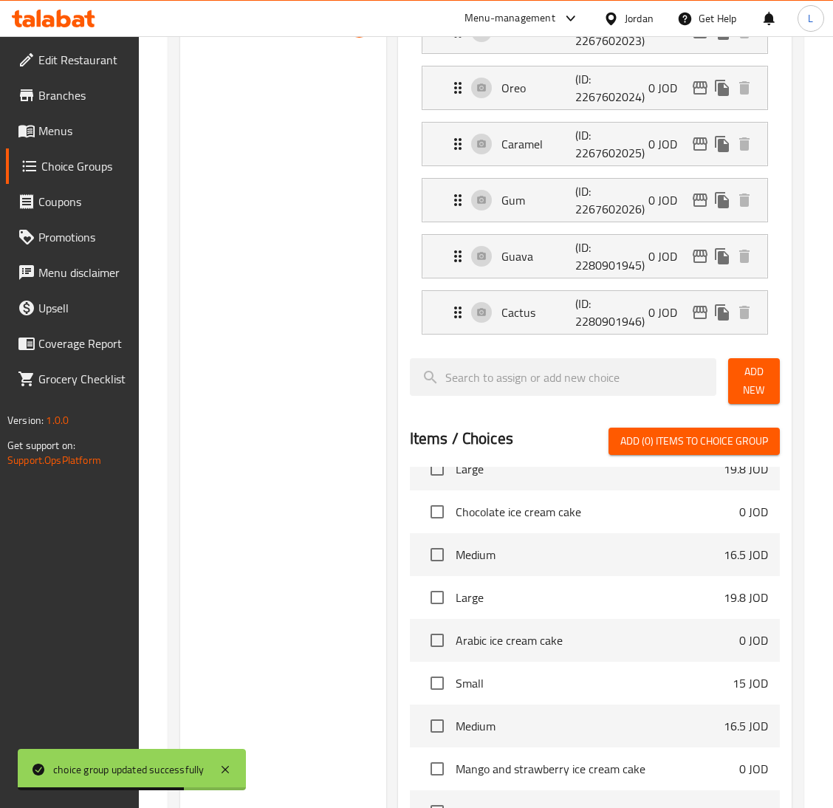
scroll to position [996, 0]
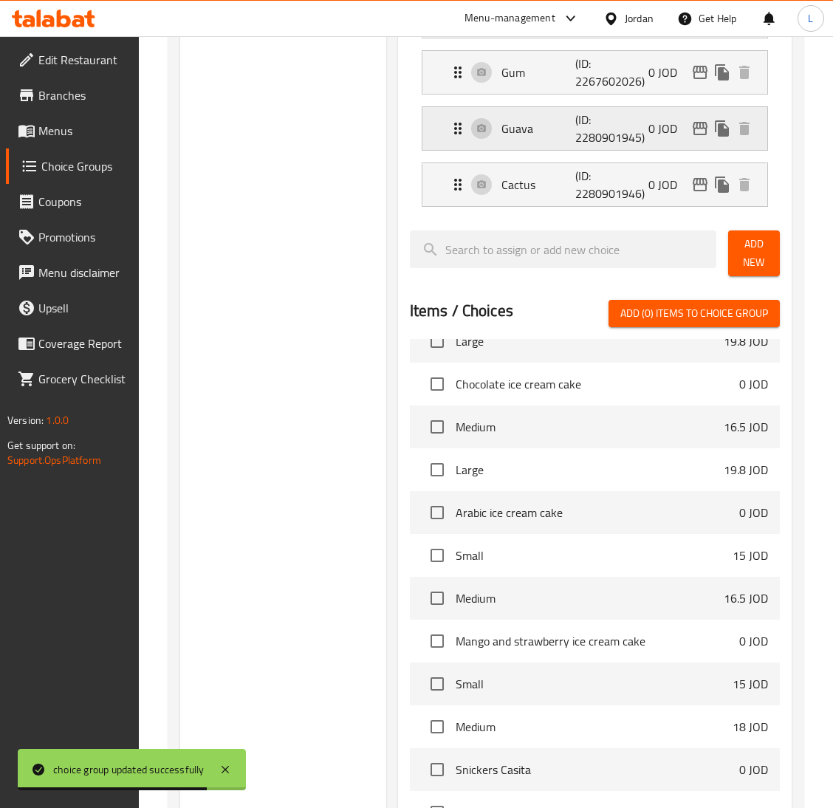
click at [625, 134] on p "(ID: 2280901945)" at bounding box center [599, 128] width 49 height 35
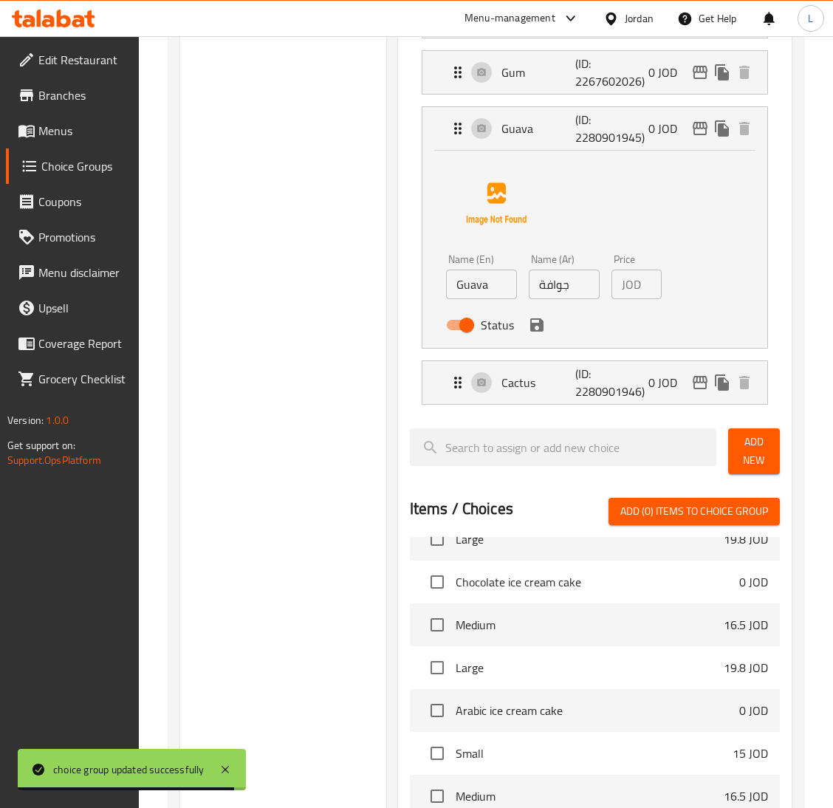
click at [471, 326] on input "Status" at bounding box center [467, 325] width 84 height 28
checkbox input "false"
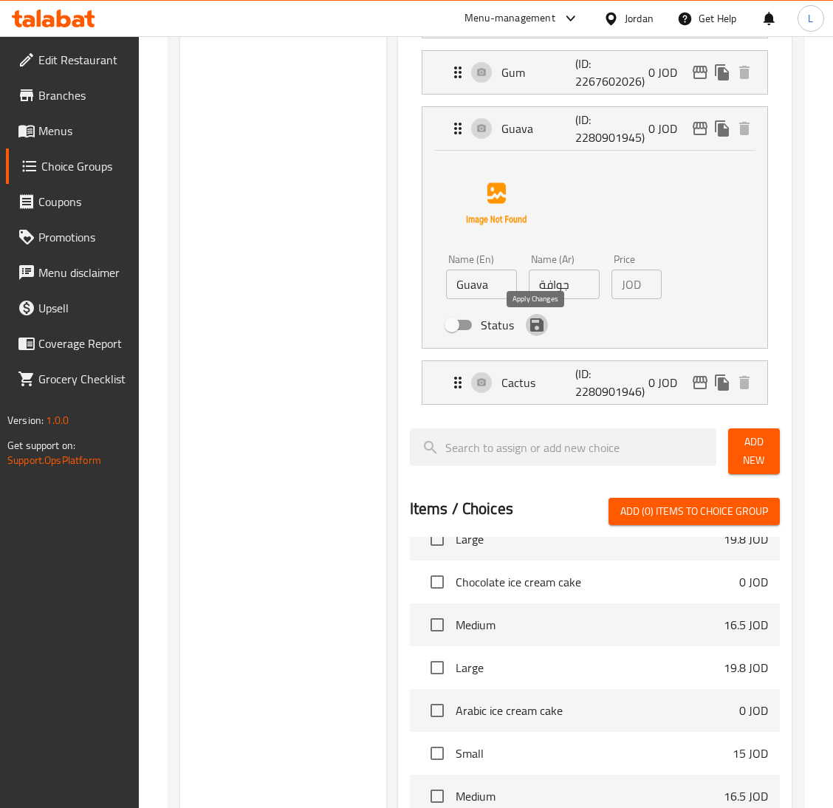
click at [528, 324] on icon "save" at bounding box center [537, 325] width 18 height 18
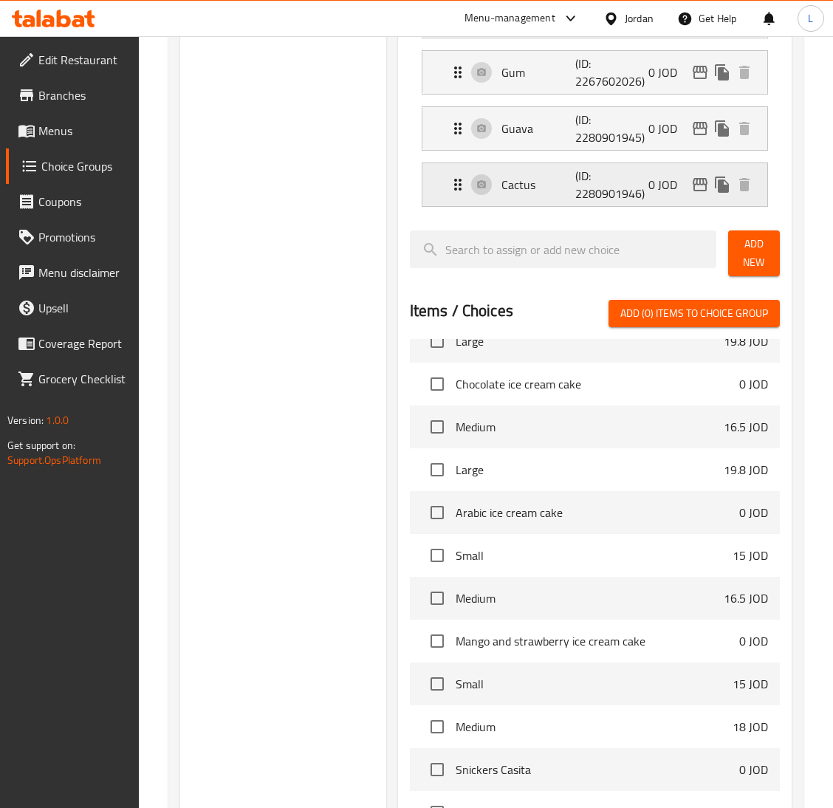
click at [584, 190] on p "(ID: 2280901946)" at bounding box center [599, 184] width 49 height 35
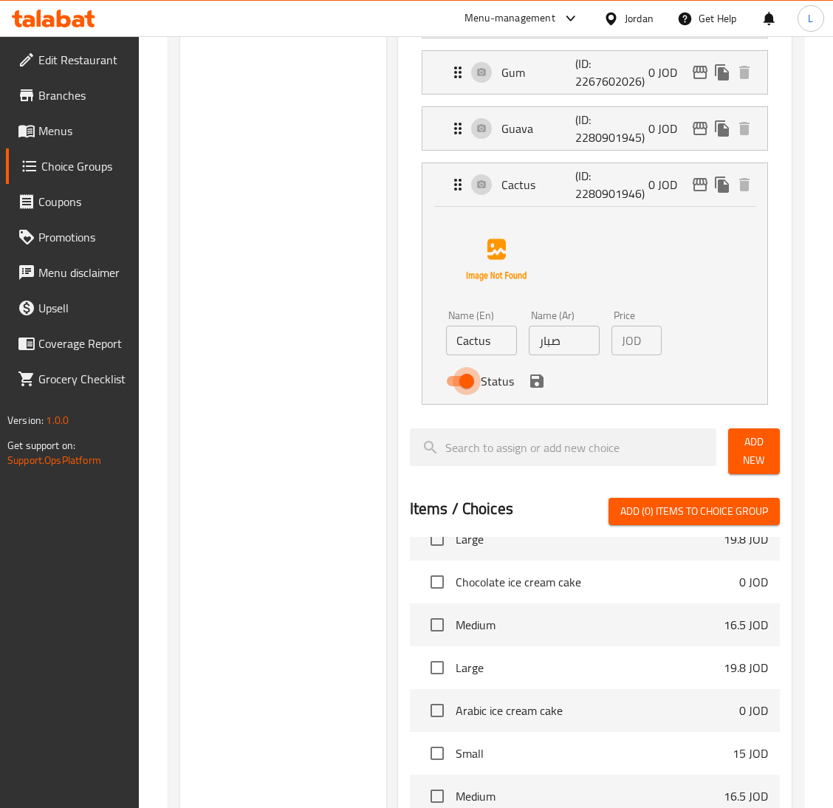
click at [465, 383] on input "Status" at bounding box center [467, 381] width 84 height 28
checkbox input "false"
drag, startPoint x: 534, startPoint y: 390, endPoint x: 564, endPoint y: 388, distance: 29.6
click at [535, 388] on icon "save" at bounding box center [536, 380] width 13 height 13
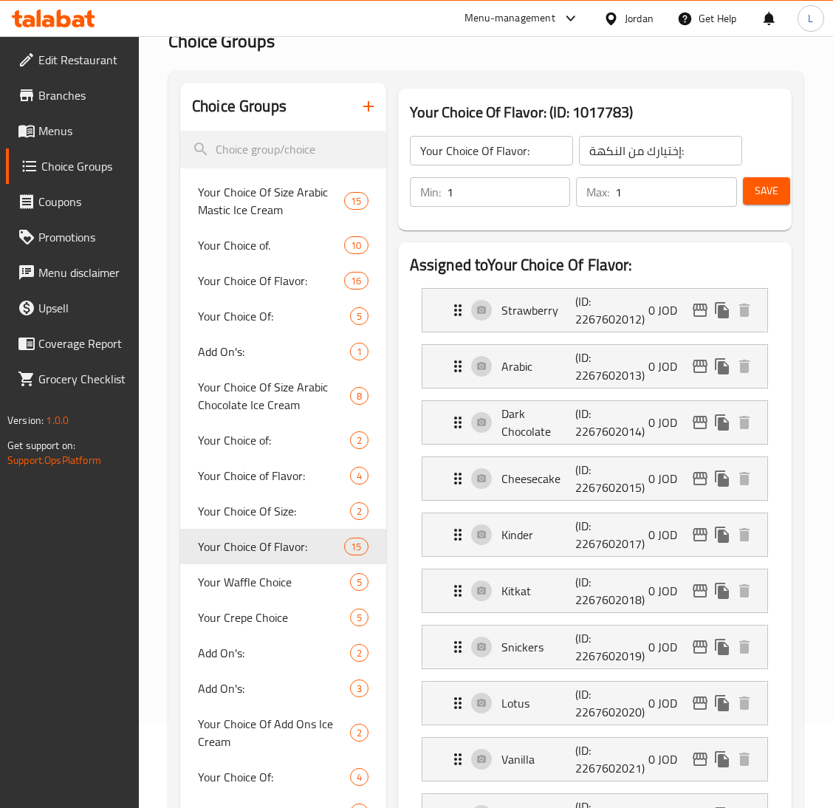
scroll to position [0, 0]
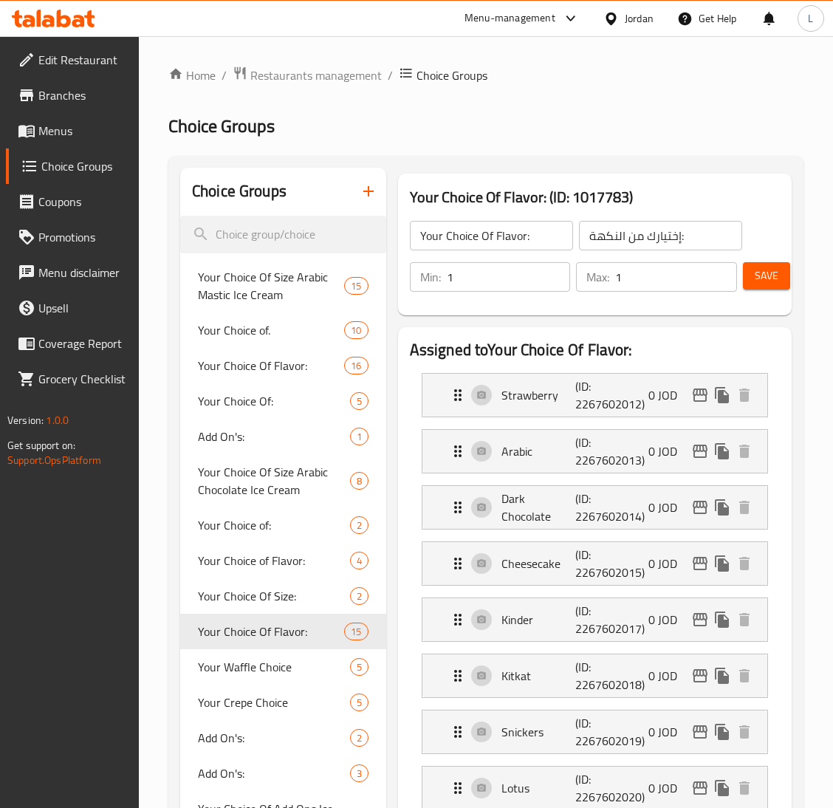
click at [762, 281] on span "Save" at bounding box center [767, 276] width 24 height 18
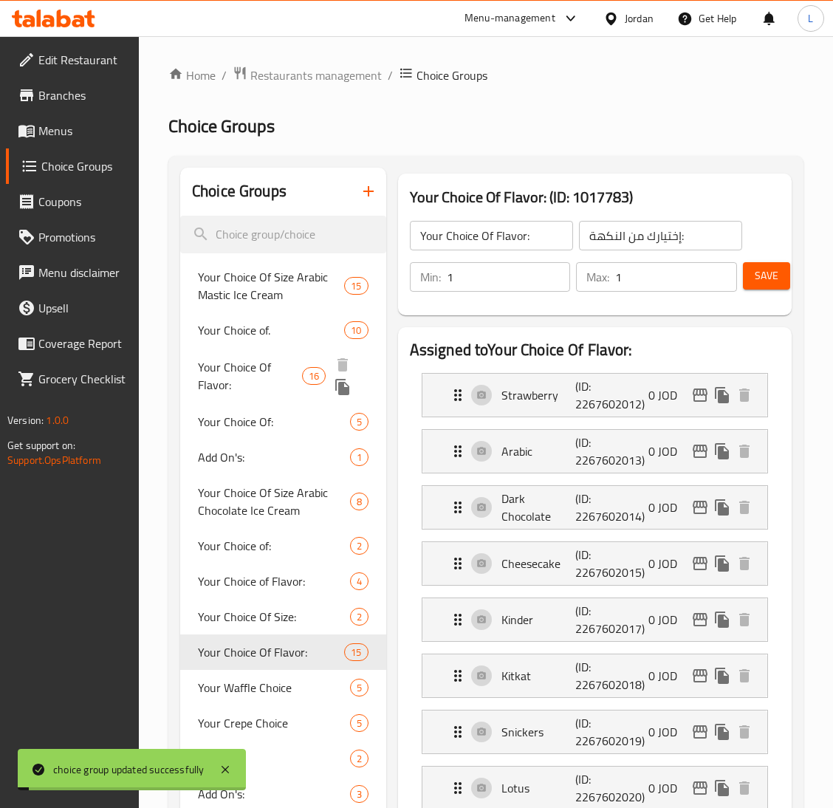
click at [277, 363] on span "Your Choice Of Flavor:" at bounding box center [250, 375] width 104 height 35
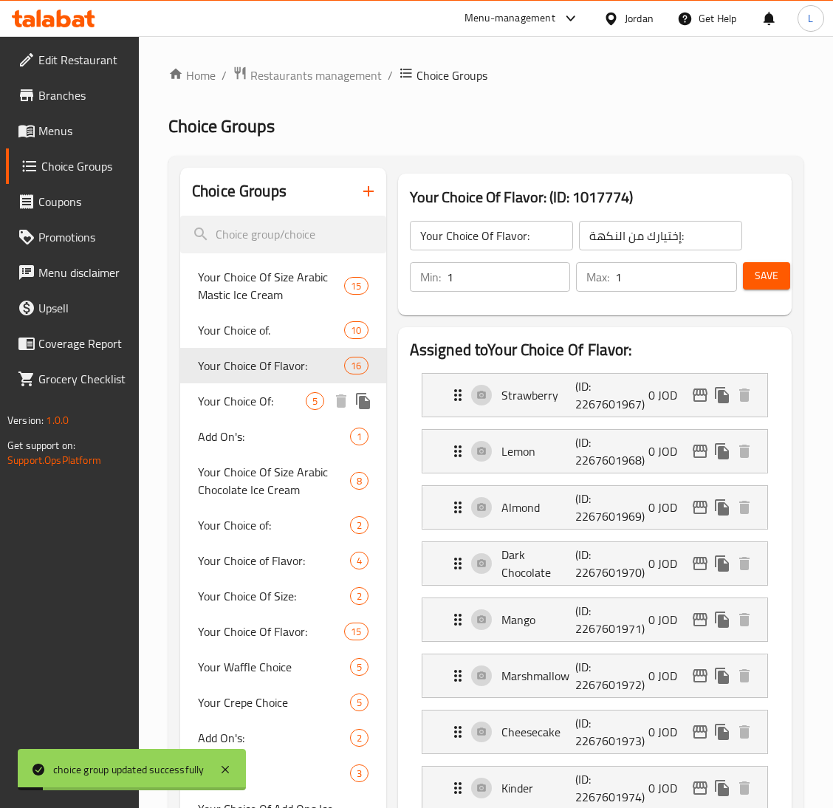
click at [261, 410] on span "Your Choice Of:" at bounding box center [252, 401] width 108 height 18
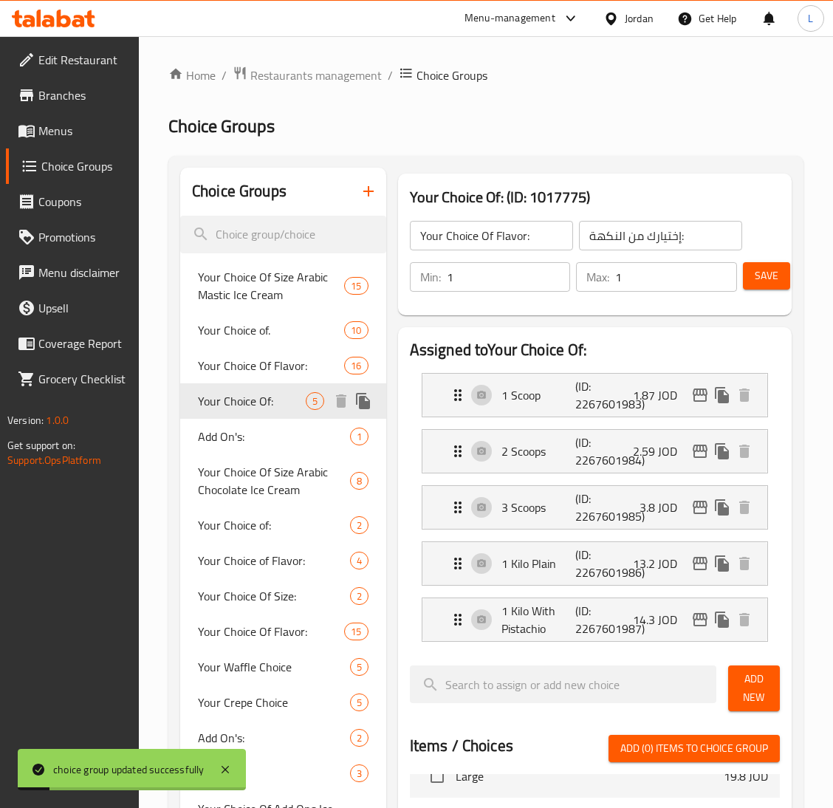
type input "Your Choice Of:"
type input "إختيارك من:"
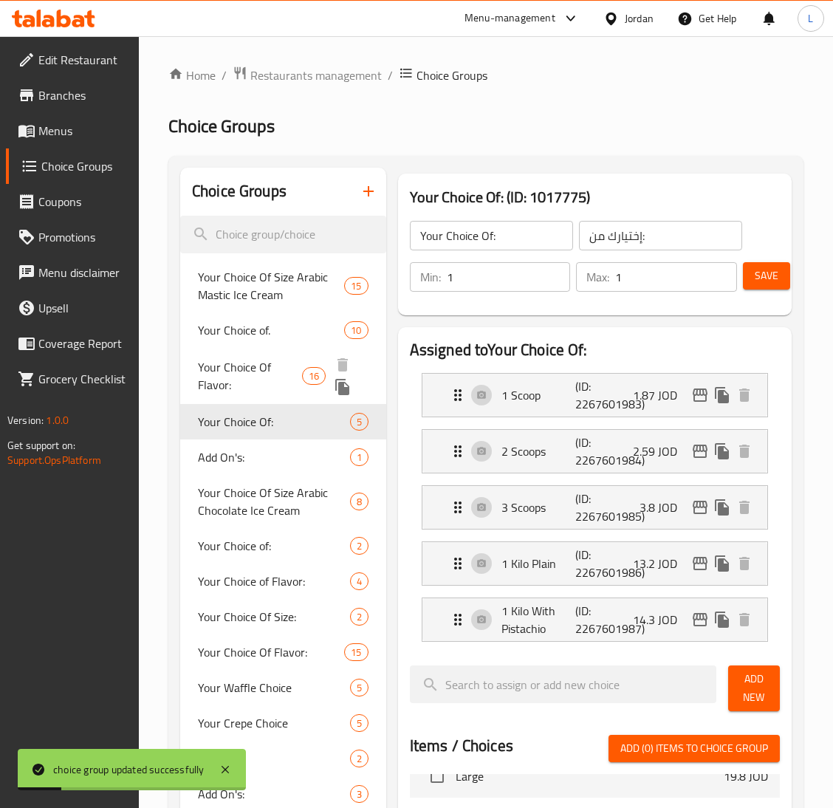
click at [268, 364] on span "Your Choice Of Flavor:" at bounding box center [250, 375] width 104 height 35
type input "Your Choice Of Flavor:"
type input "إختيارك من النكهة:"
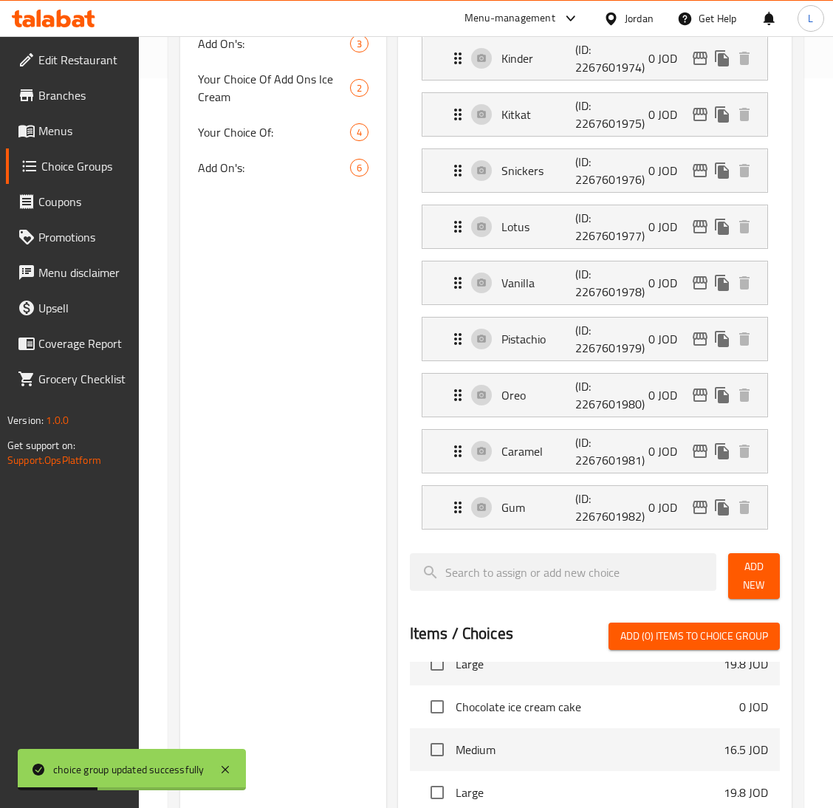
scroll to position [776, 0]
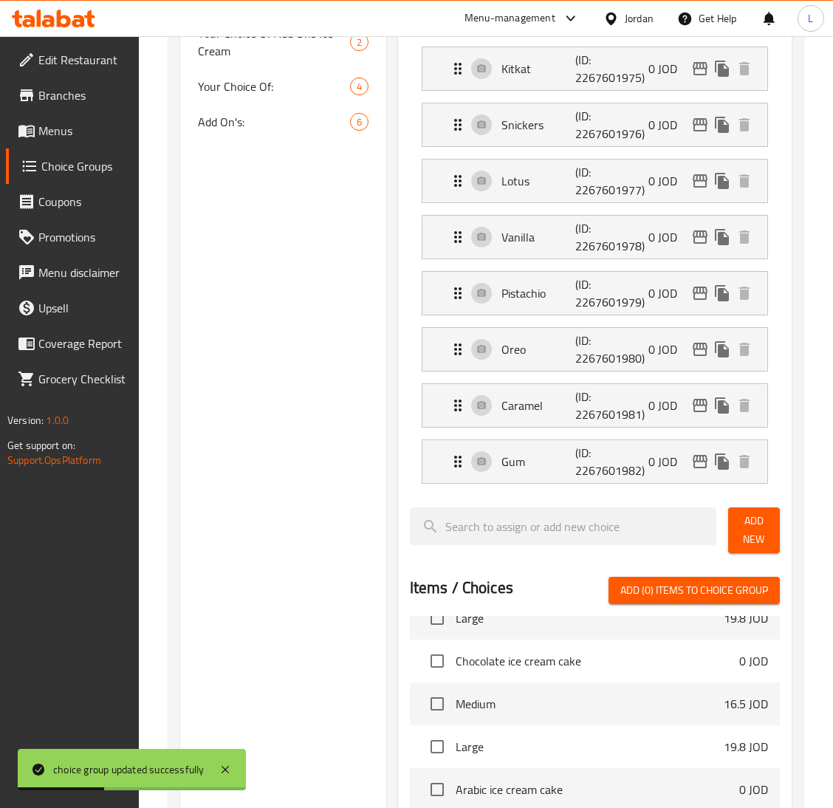
click at [756, 537] on span "Add New" at bounding box center [754, 530] width 28 height 37
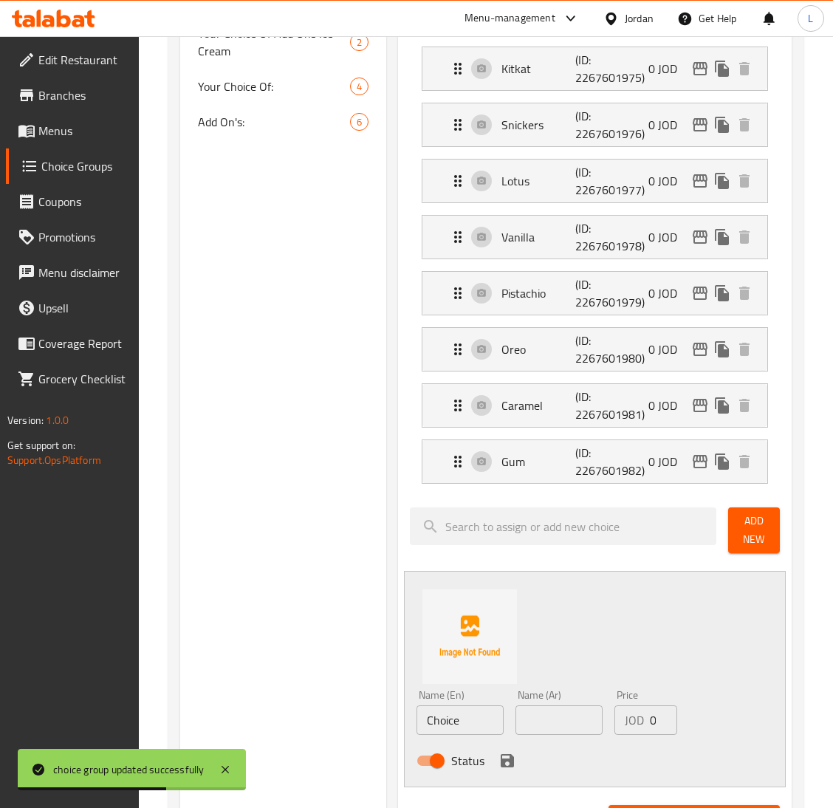
click at [550, 717] on input "text" at bounding box center [559, 720] width 87 height 30
paste input "جوافة"
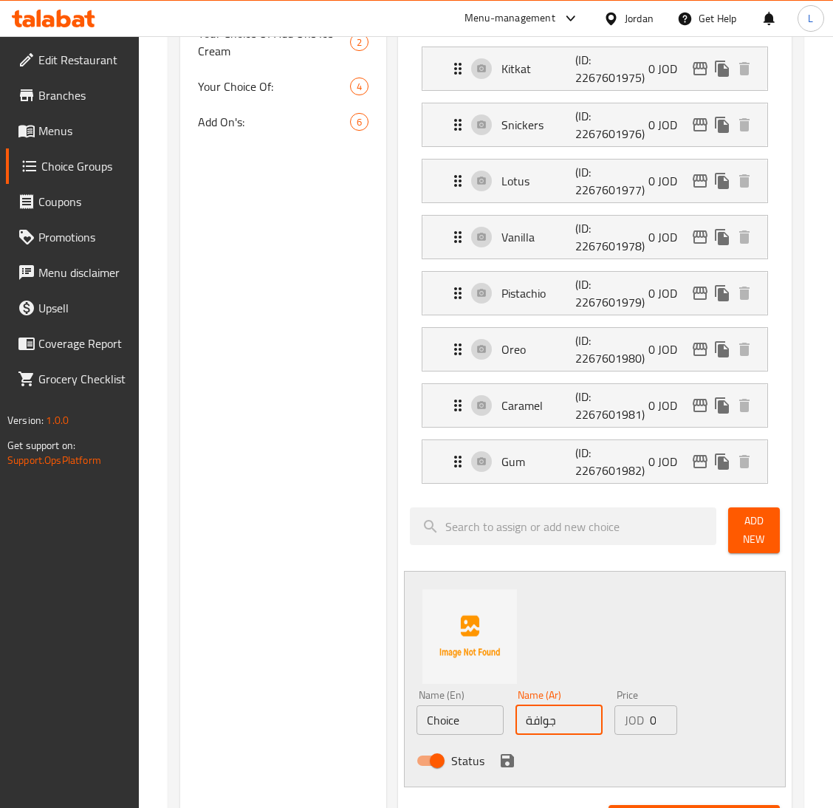
type input "جوافة"
click at [453, 720] on input "Choice" at bounding box center [460, 720] width 87 height 30
type input "Guava"
click at [513, 764] on icon "save" at bounding box center [508, 761] width 18 height 18
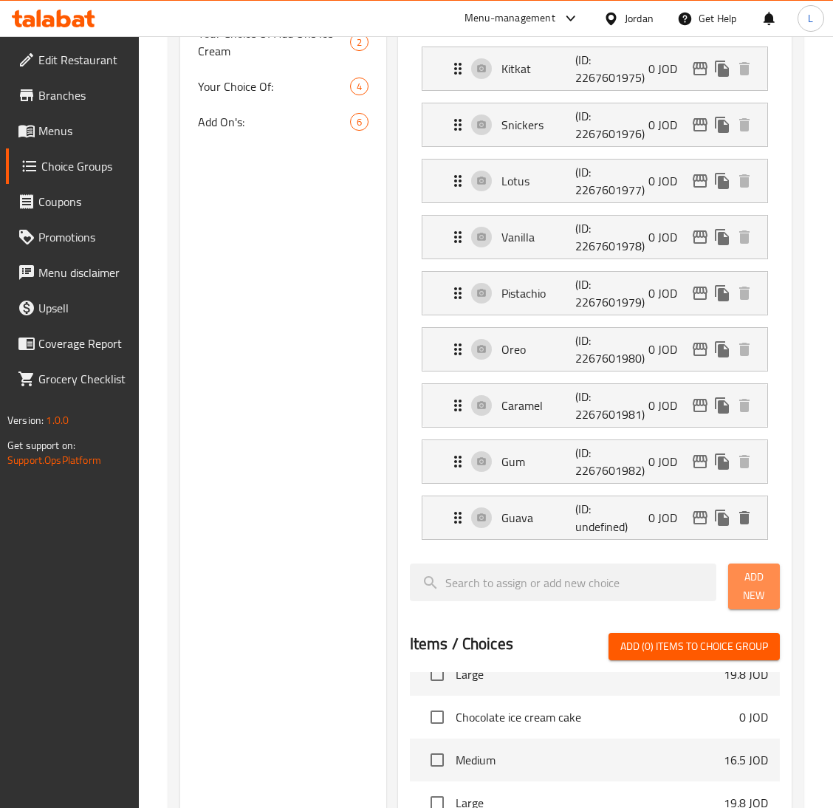
click at [741, 578] on span "Add New" at bounding box center [754, 586] width 28 height 37
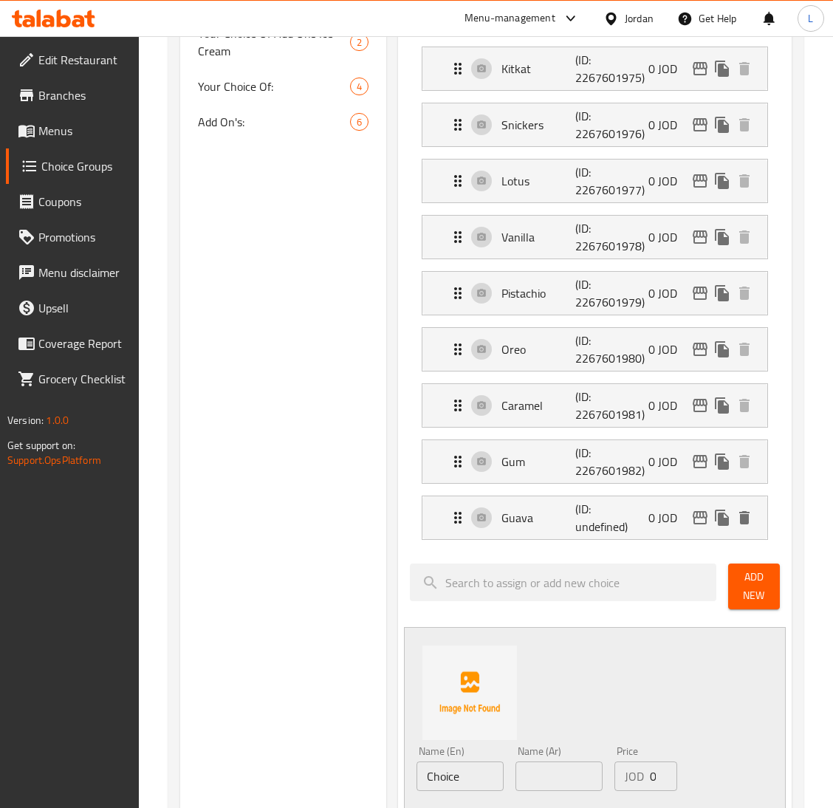
click at [558, 784] on input "text" at bounding box center [559, 777] width 87 height 30
paste input "وصبار"
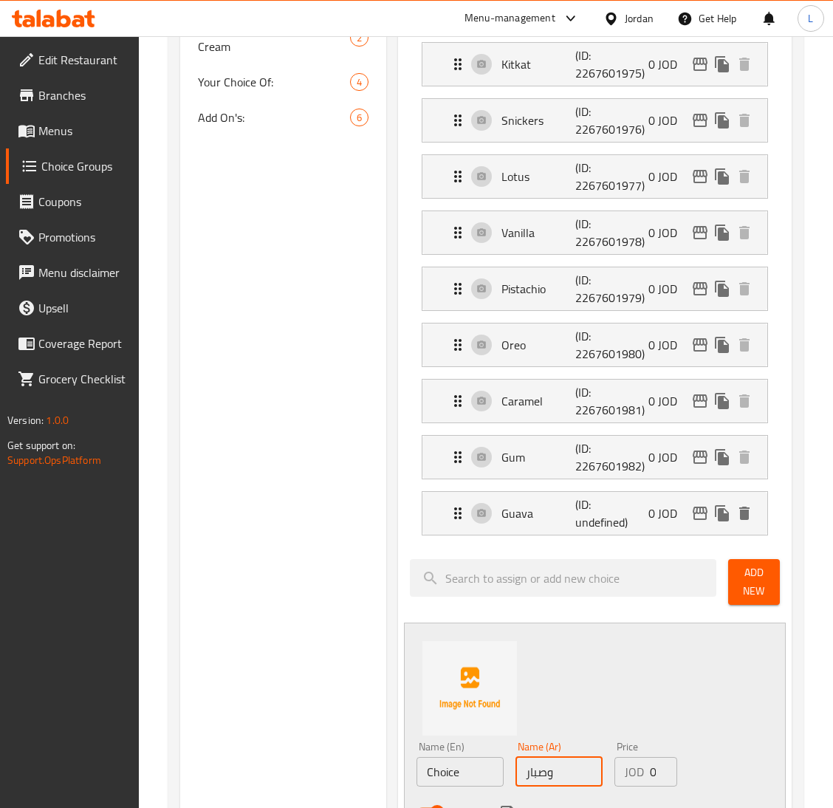
scroll to position [804, 0]
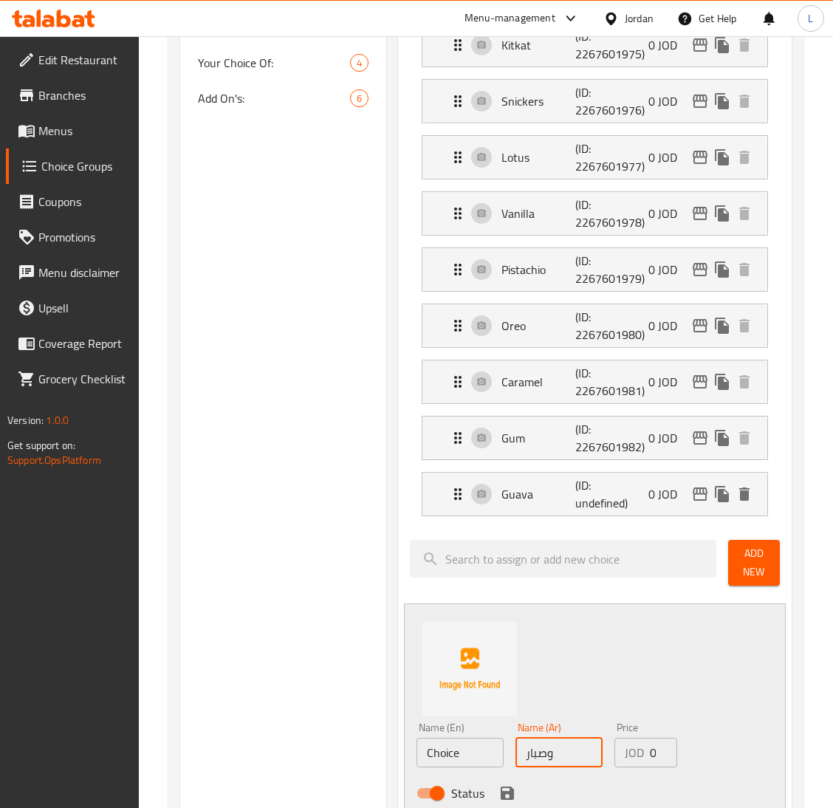
drag, startPoint x: 547, startPoint y: 784, endPoint x: 586, endPoint y: 793, distance: 40.1
click at [586, 793] on div "Name (En) Choice Name (En) Name (Ar) وصبار Name (Ar) Price JOD 0 Price Status" at bounding box center [560, 764] width 298 height 97
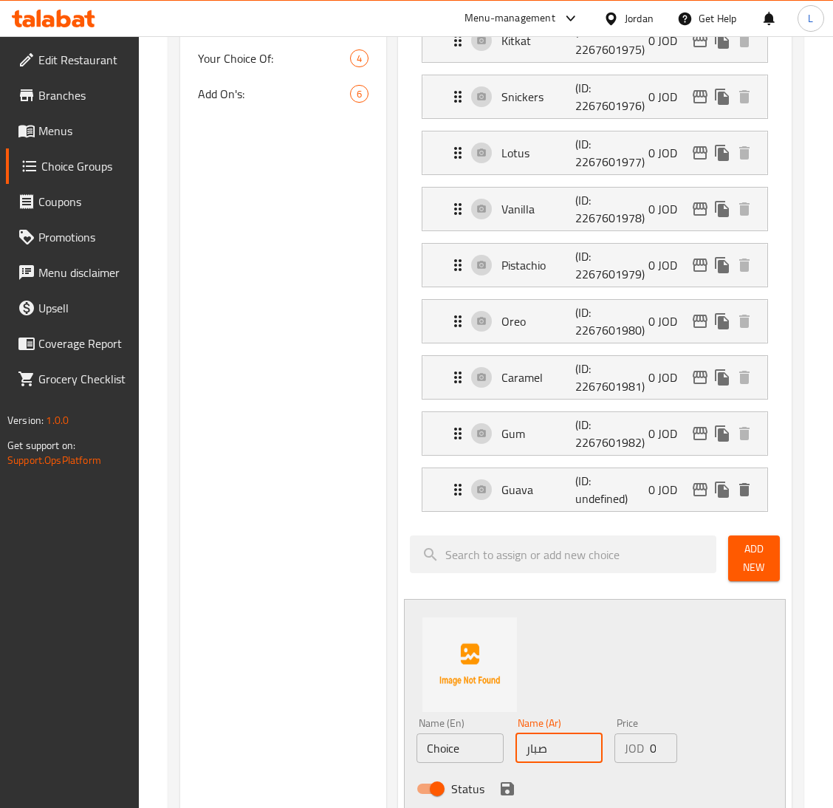
type input "صبار"
click at [477, 751] on input "Choice" at bounding box center [460, 748] width 87 height 30
type input "Cactus"
click at [504, 793] on icon "save" at bounding box center [507, 788] width 13 height 13
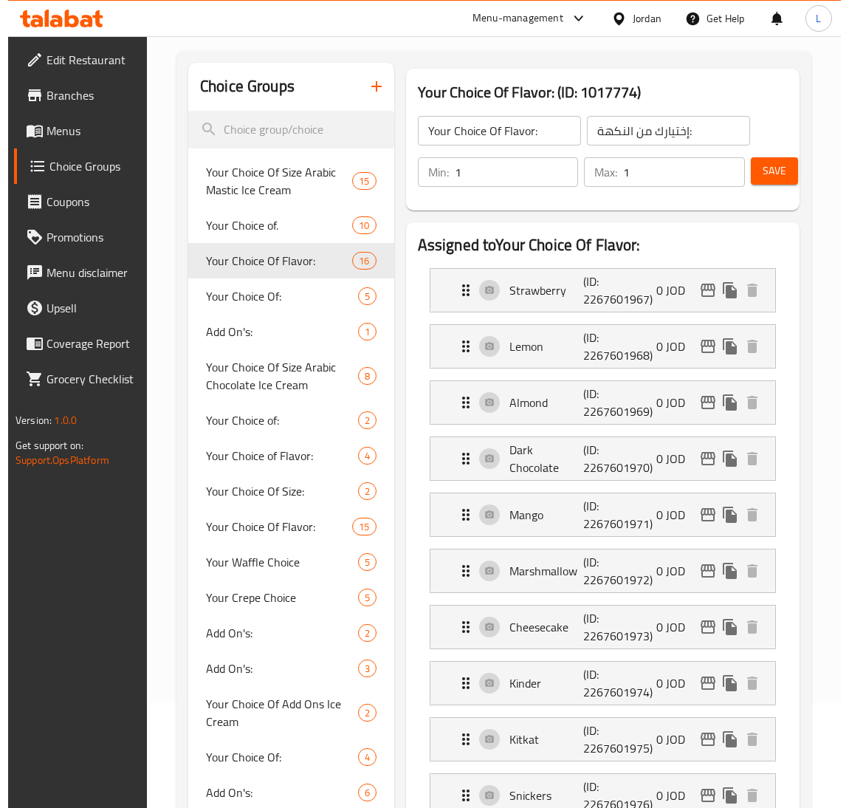
scroll to position [0, 0]
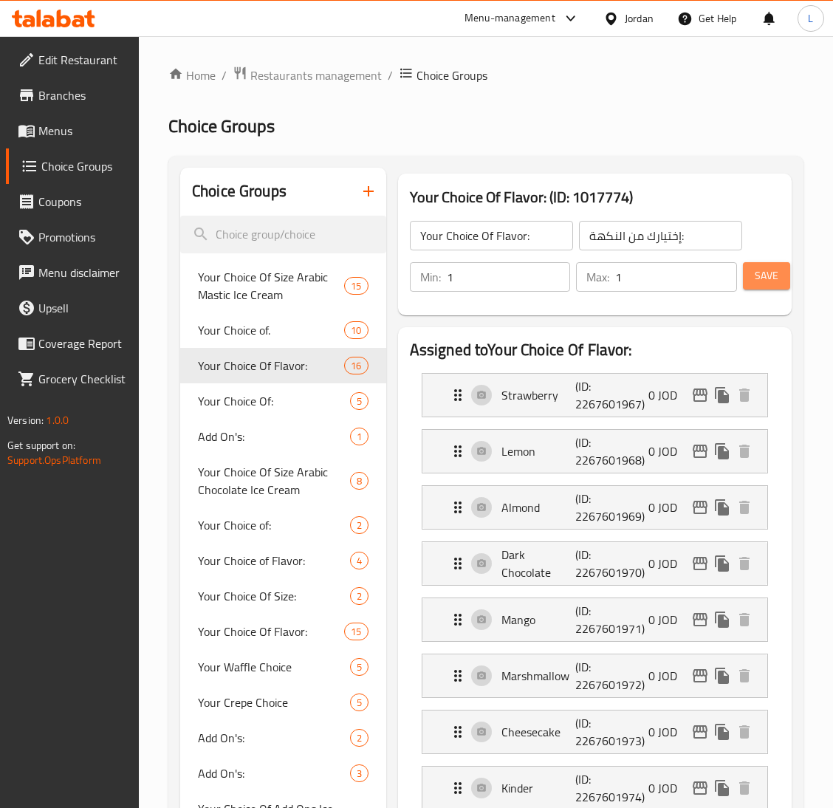
click at [759, 276] on span "Save" at bounding box center [767, 276] width 24 height 18
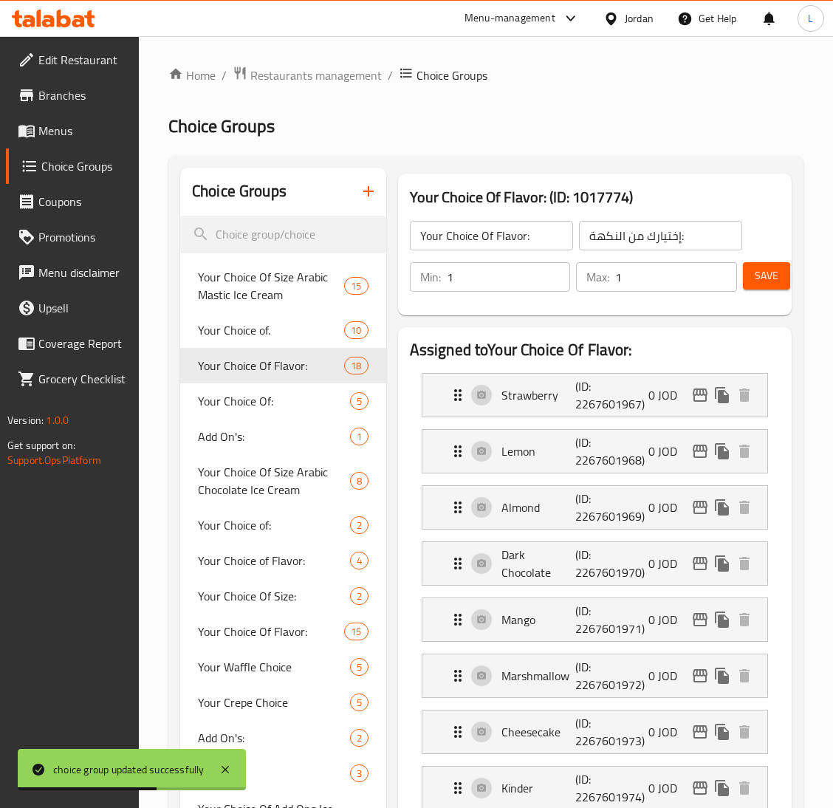
click at [54, 132] on span "Menus" at bounding box center [82, 131] width 89 height 18
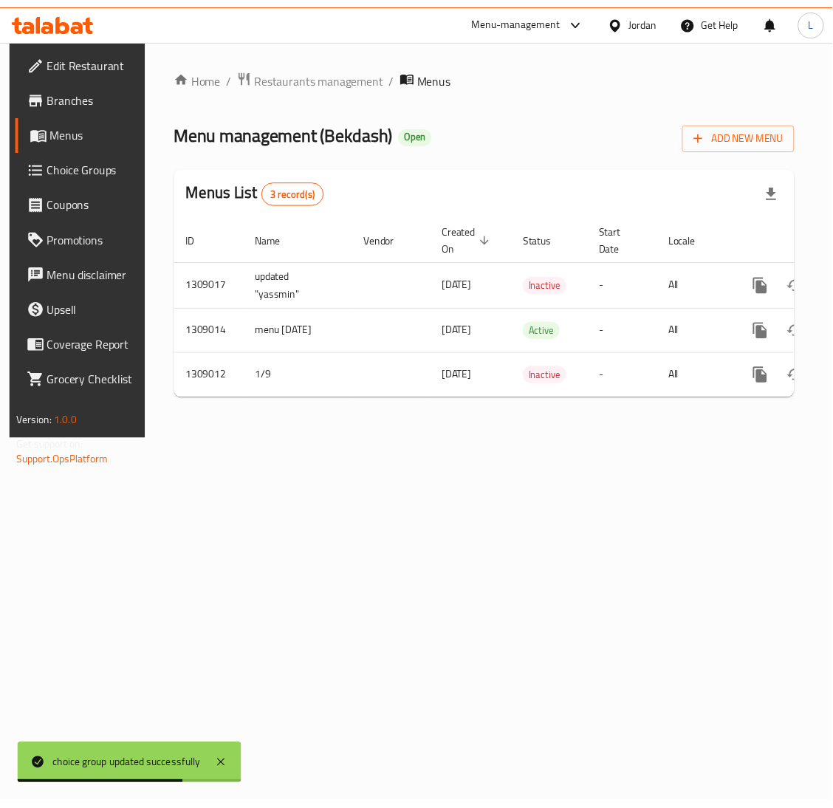
scroll to position [0, 83]
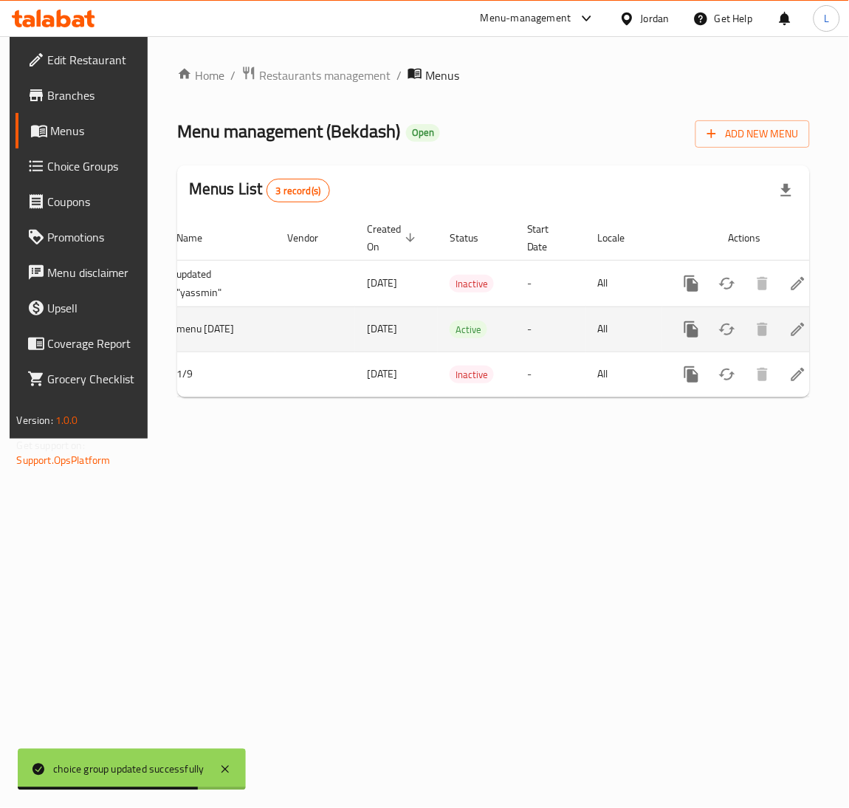
click at [793, 332] on icon "enhanced table" at bounding box center [799, 330] width 18 height 18
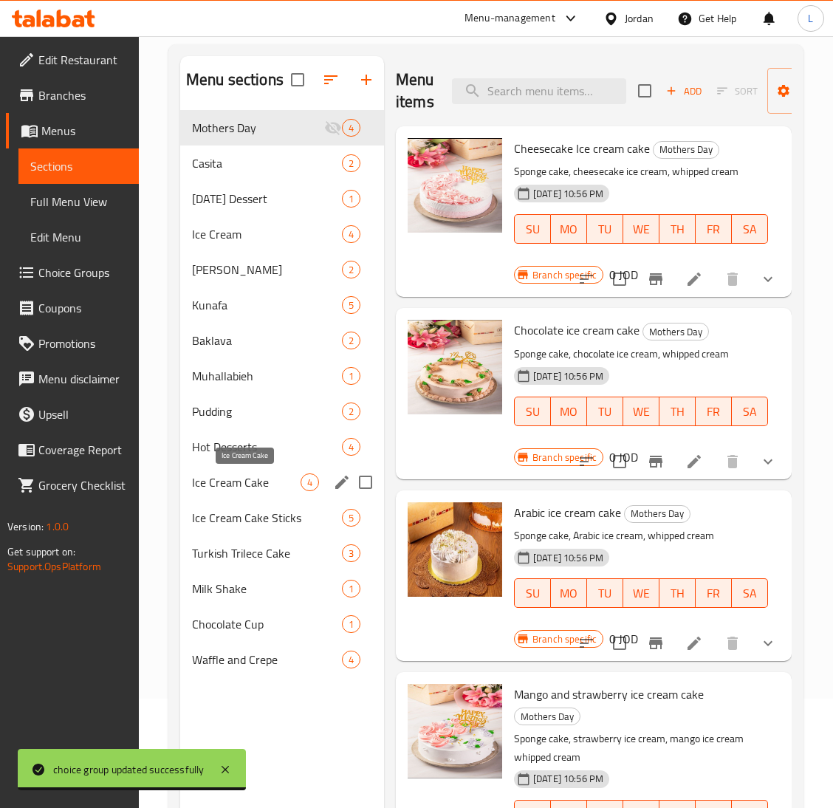
scroll to position [111, 0]
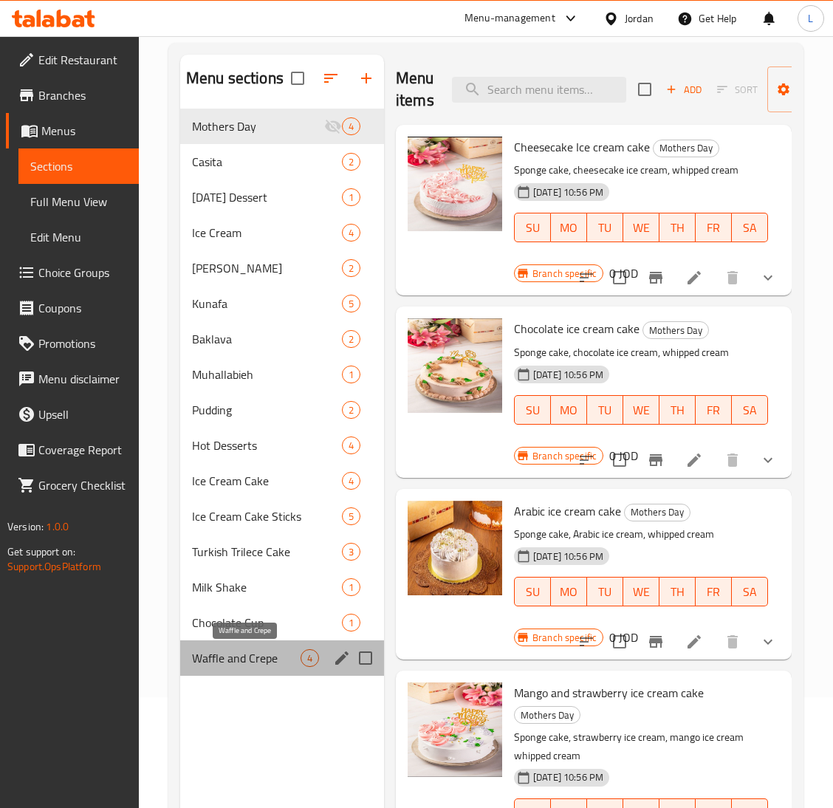
click at [236, 655] on span "Waffle and Crepe" at bounding box center [246, 658] width 109 height 18
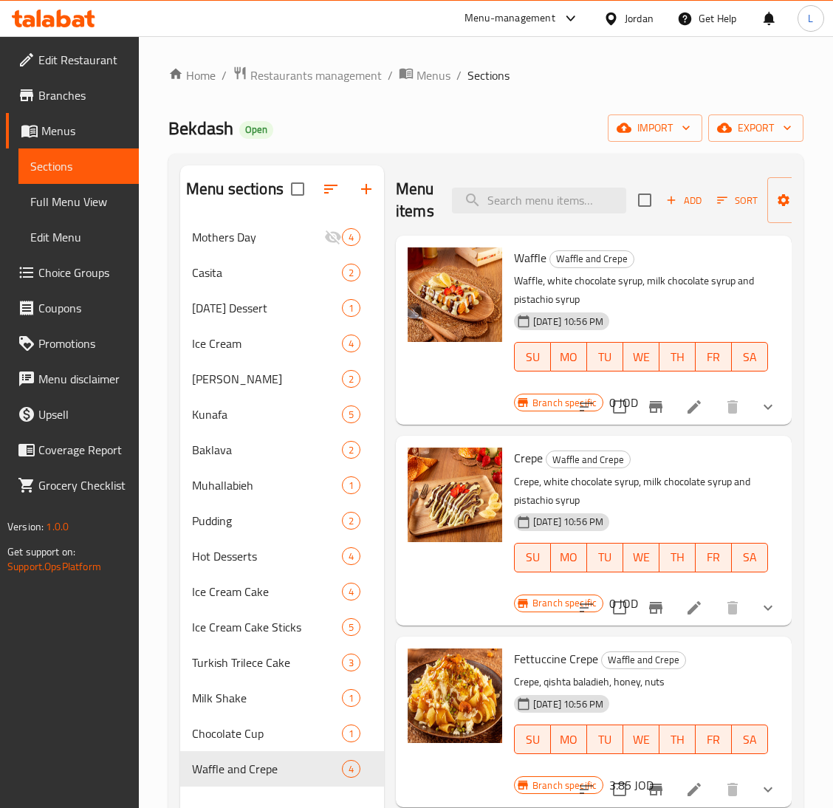
click at [676, 205] on icon "button" at bounding box center [671, 200] width 13 height 13
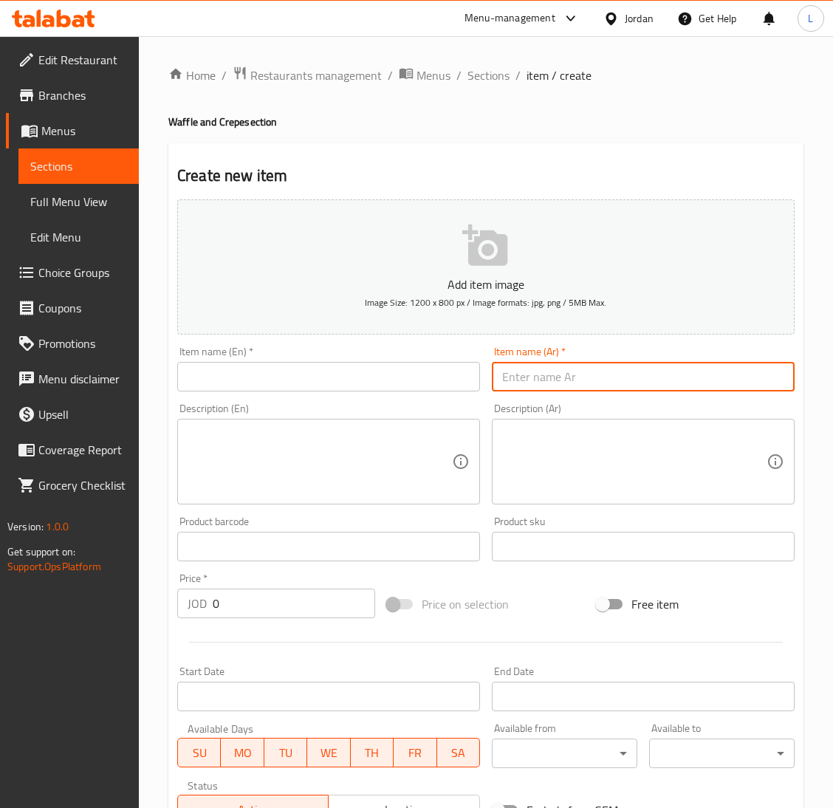
click at [591, 369] on input "text" at bounding box center [643, 377] width 303 height 30
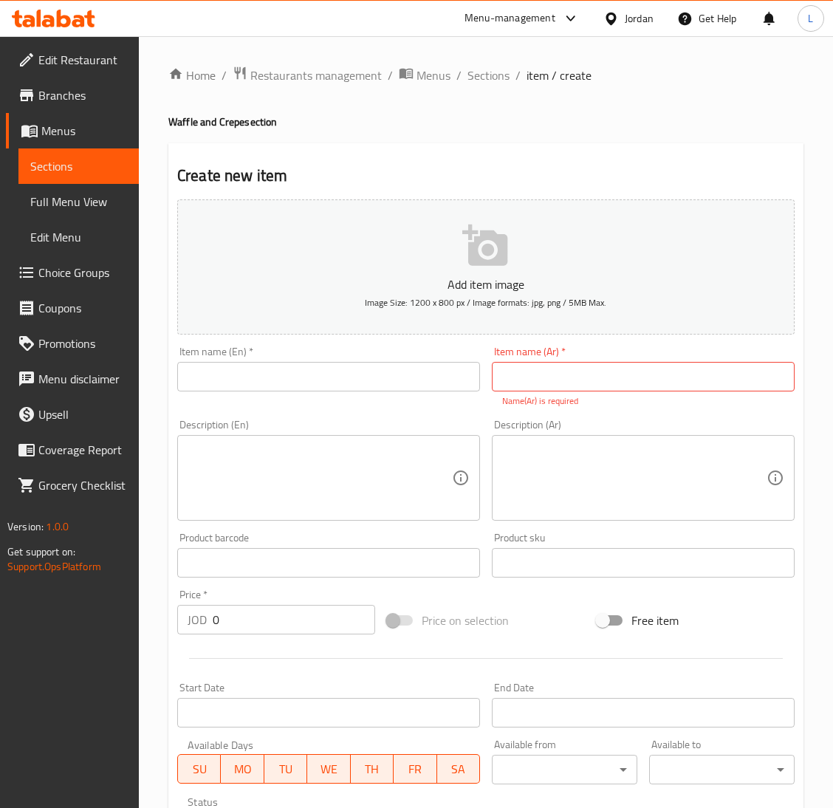
click at [242, 379] on input "text" at bounding box center [328, 377] width 303 height 30
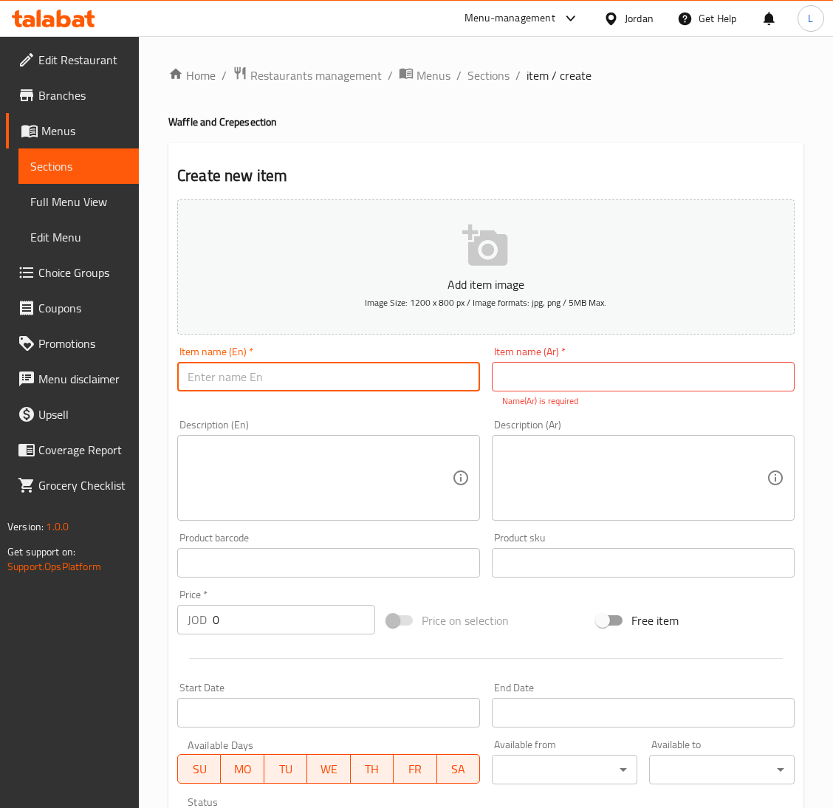
paste input "waffle cup"
drag, startPoint x: 191, startPoint y: 382, endPoint x: 126, endPoint y: 382, distance: 65.7
click at [126, 382] on div "Edit Restaurant Branches Menus Sections Full Menu View Edit Menu Choice Groups …" at bounding box center [416, 548] width 833 height 1024
type input "Waffle cup"
click at [664, 374] on input "text" at bounding box center [643, 377] width 303 height 30
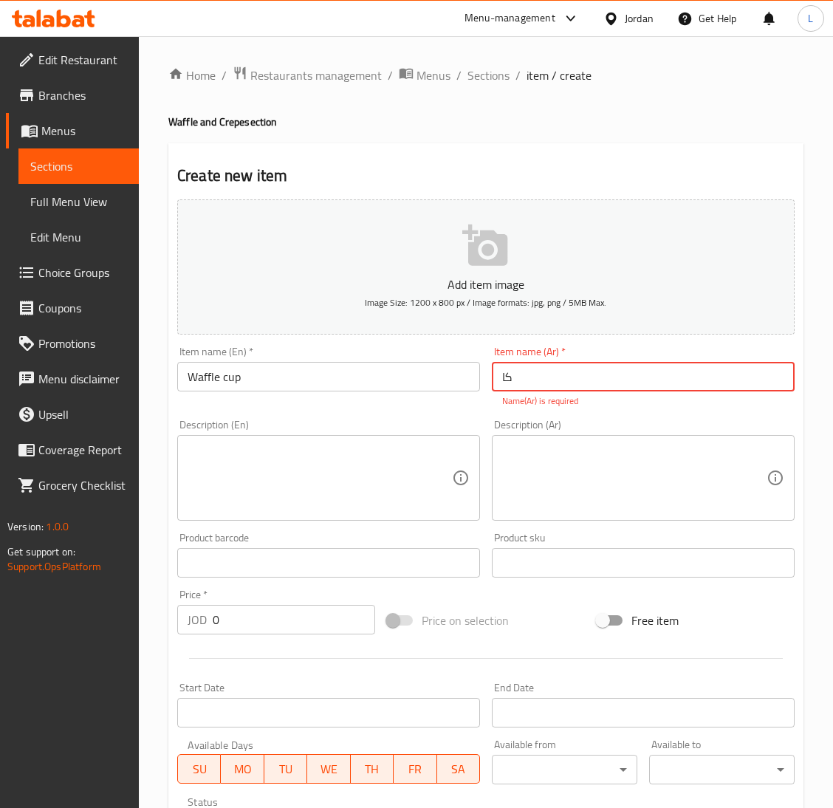
type input "ك"
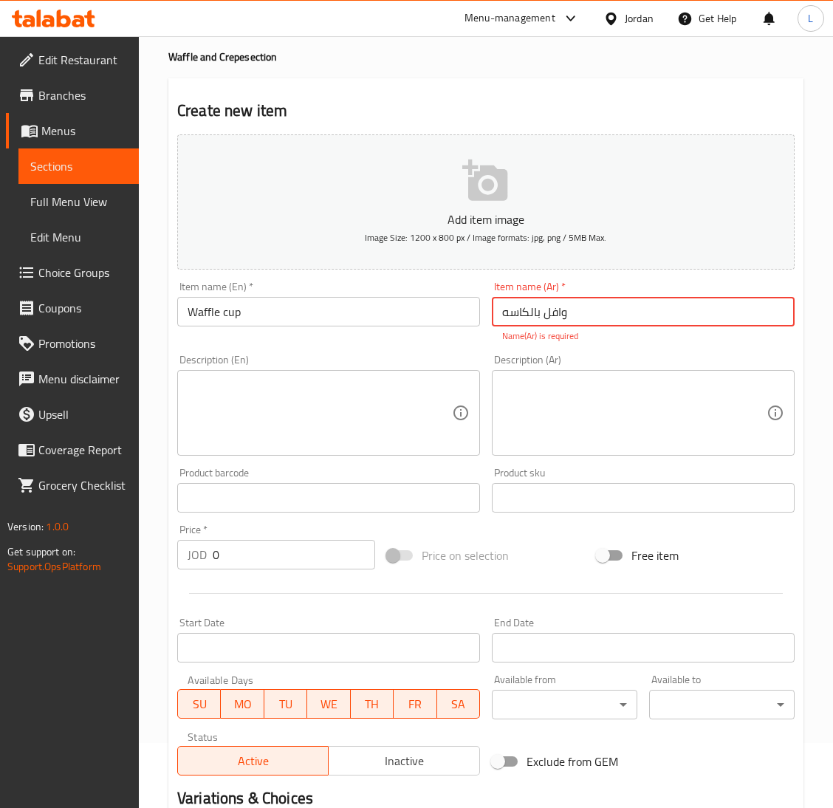
scroll to position [111, 0]
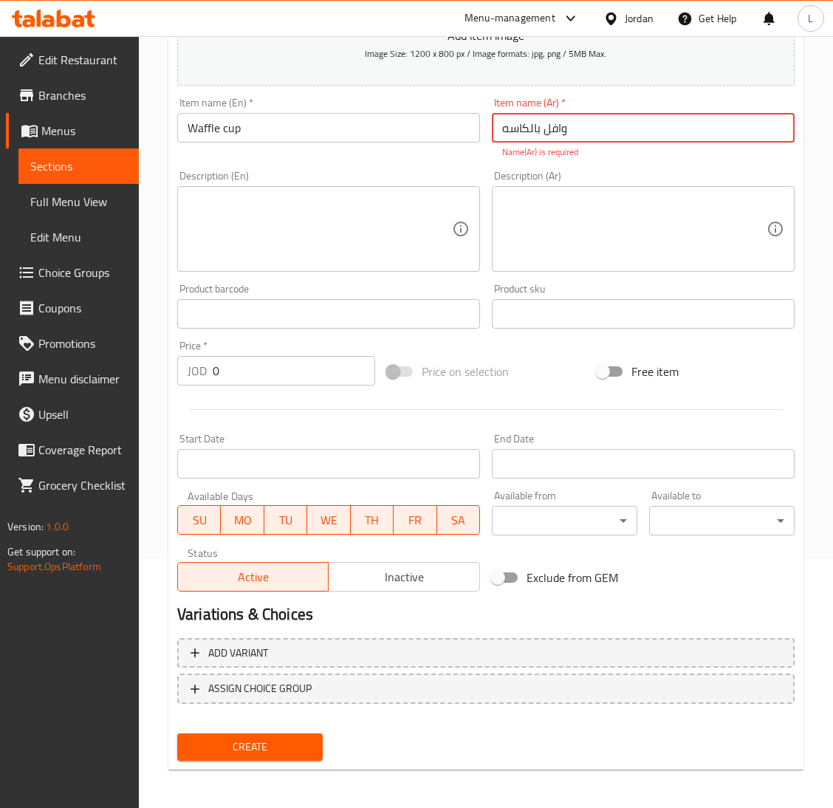
type input "وافل بالكاسه"
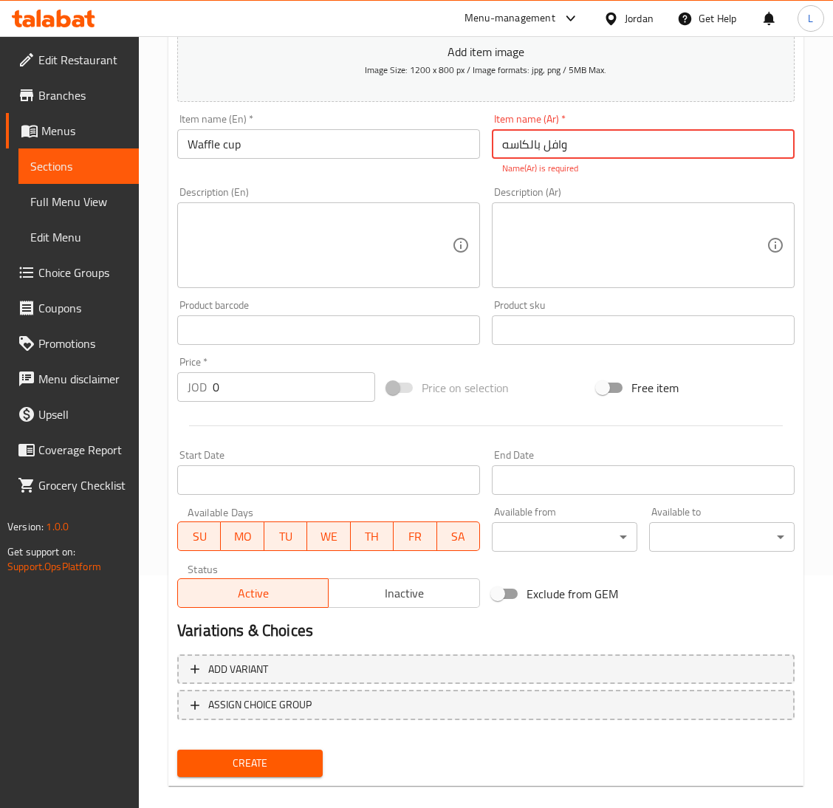
drag, startPoint x: 250, startPoint y: 739, endPoint x: 247, endPoint y: 729, distance: 10.6
click at [247, 754] on span "Create" at bounding box center [250, 763] width 122 height 18
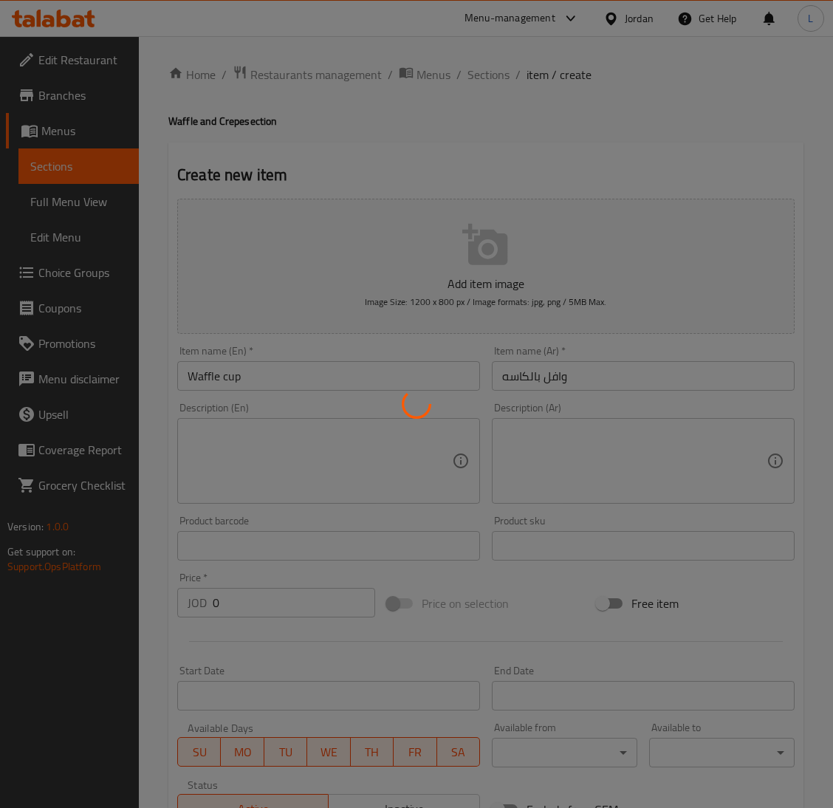
scroll to position [0, 0]
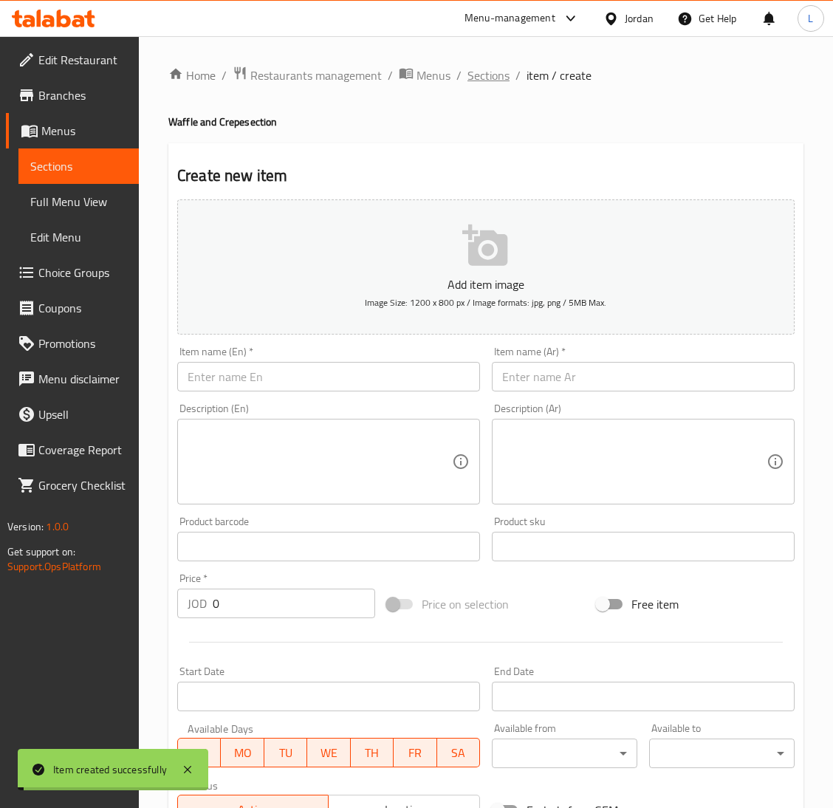
click at [488, 69] on span "Sections" at bounding box center [489, 75] width 42 height 18
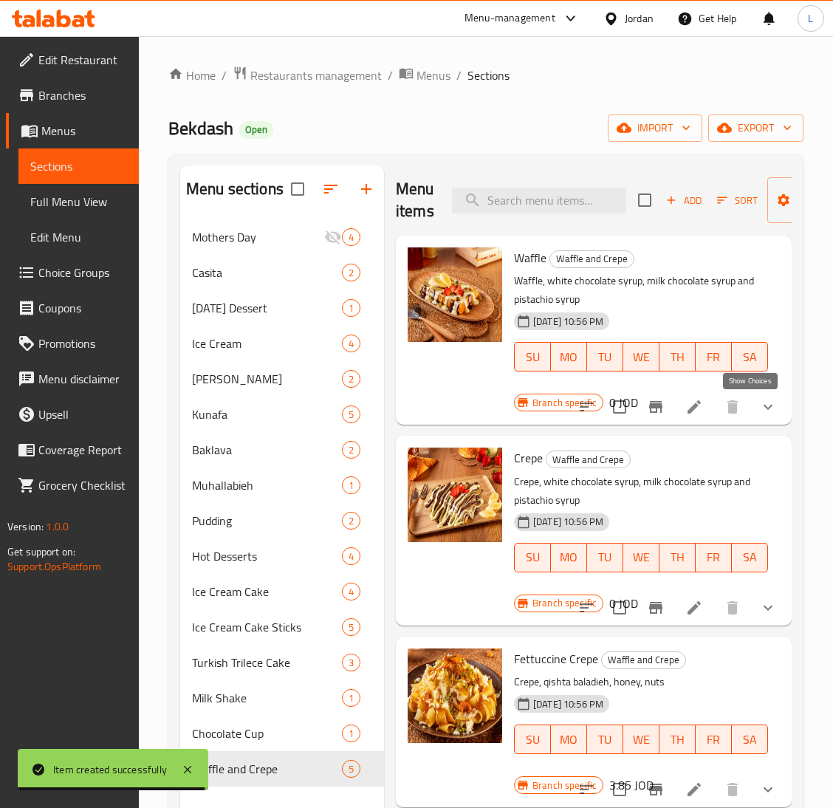
click at [759, 412] on icon "show more" at bounding box center [768, 407] width 18 height 18
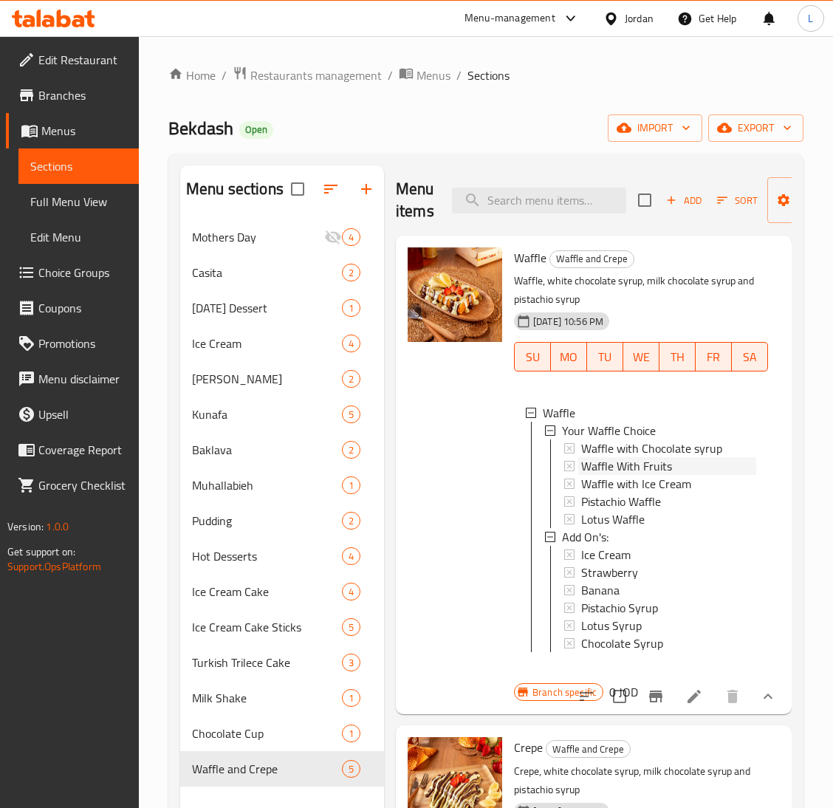
click at [657, 467] on span "Waffle With Fruits" at bounding box center [626, 466] width 91 height 18
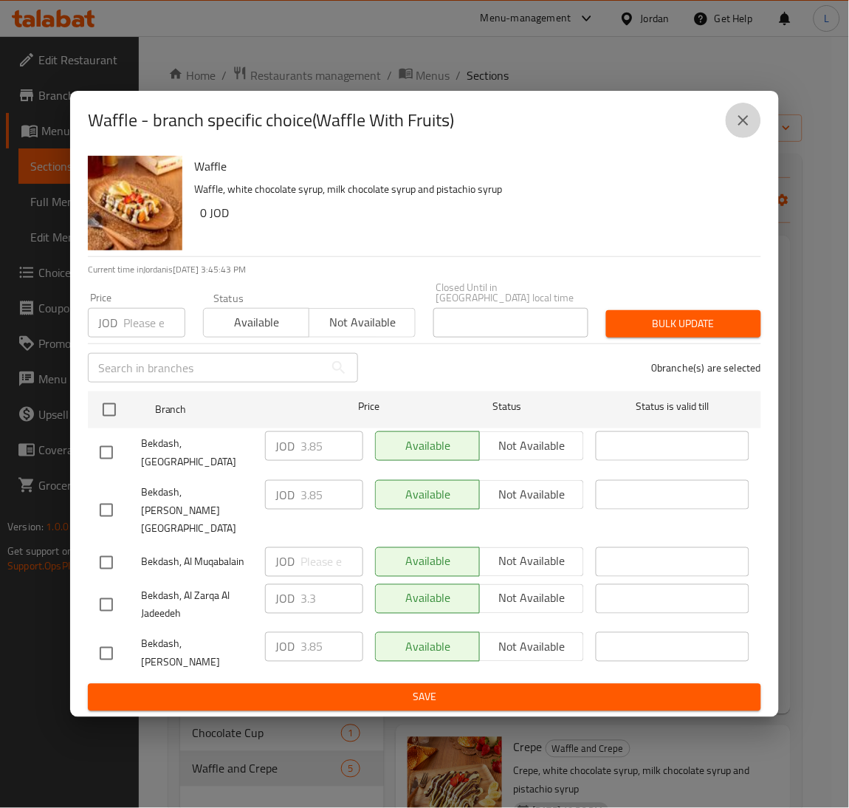
click at [743, 138] on button "close" at bounding box center [743, 120] width 35 height 35
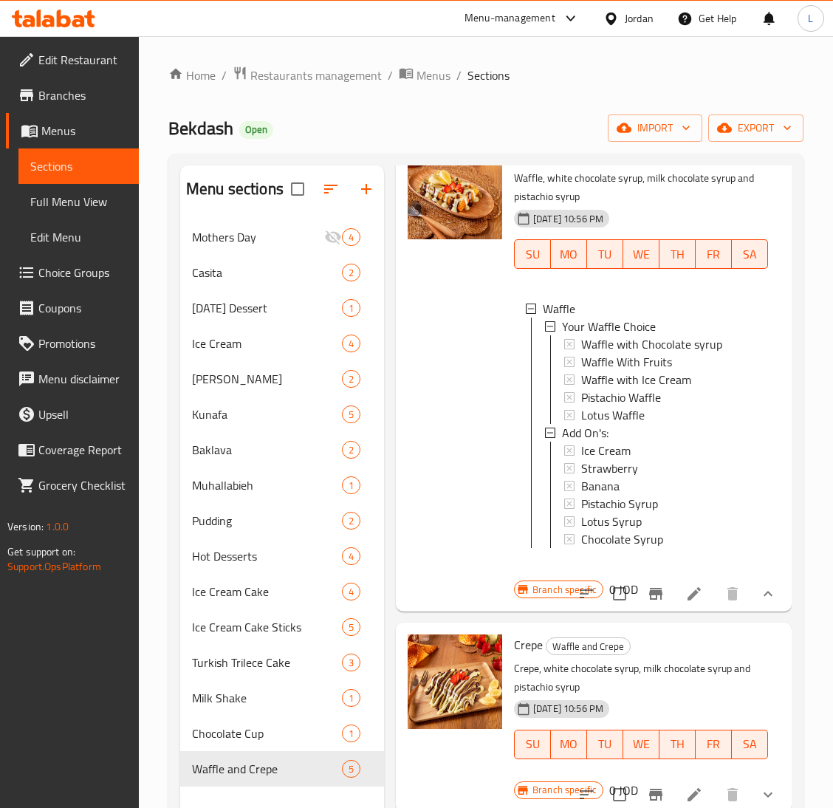
scroll to position [332, 0]
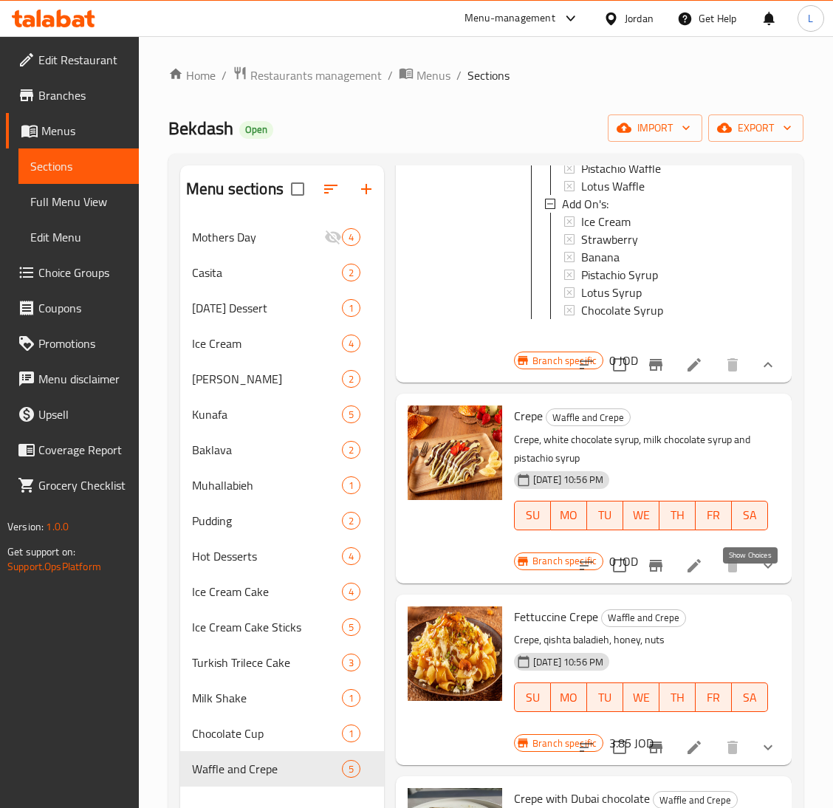
click at [759, 575] on icon "show more" at bounding box center [768, 566] width 18 height 18
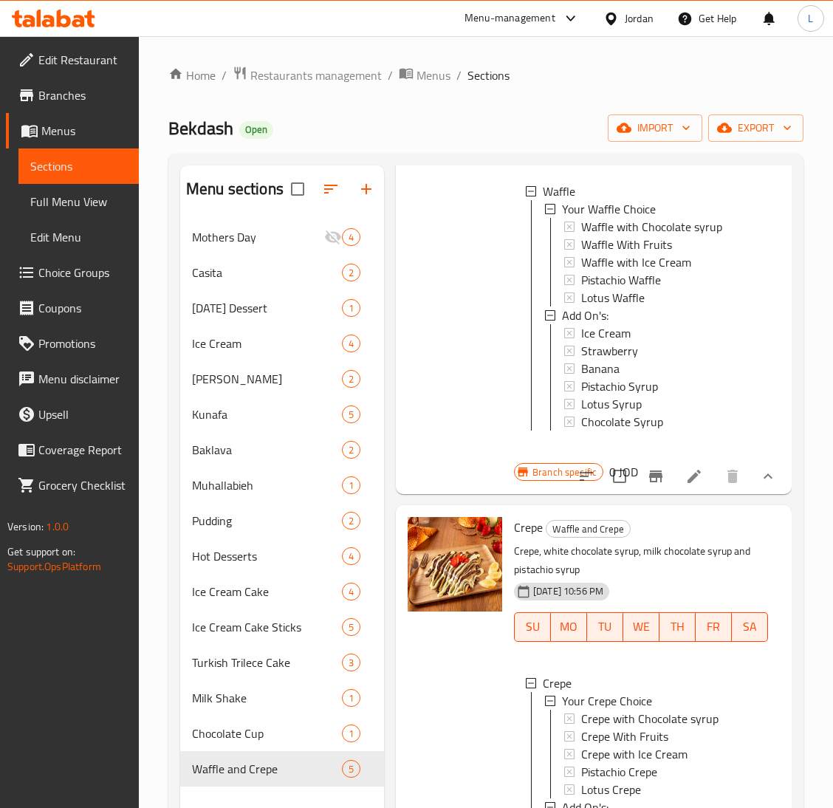
scroll to position [0, 0]
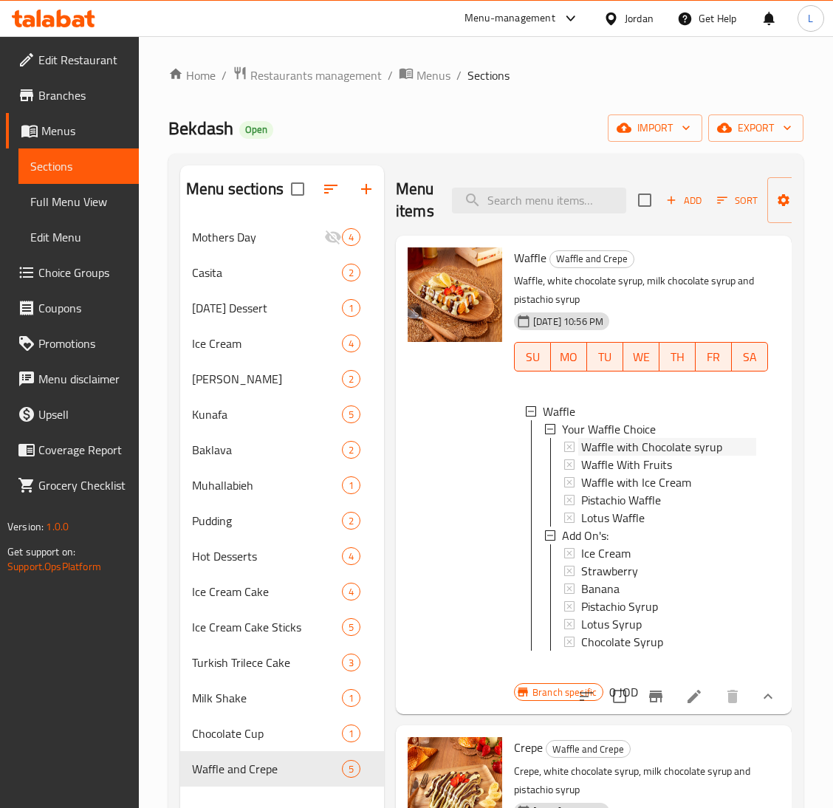
click at [628, 439] on span "Waffle with Chocolate syrup" at bounding box center [651, 447] width 141 height 18
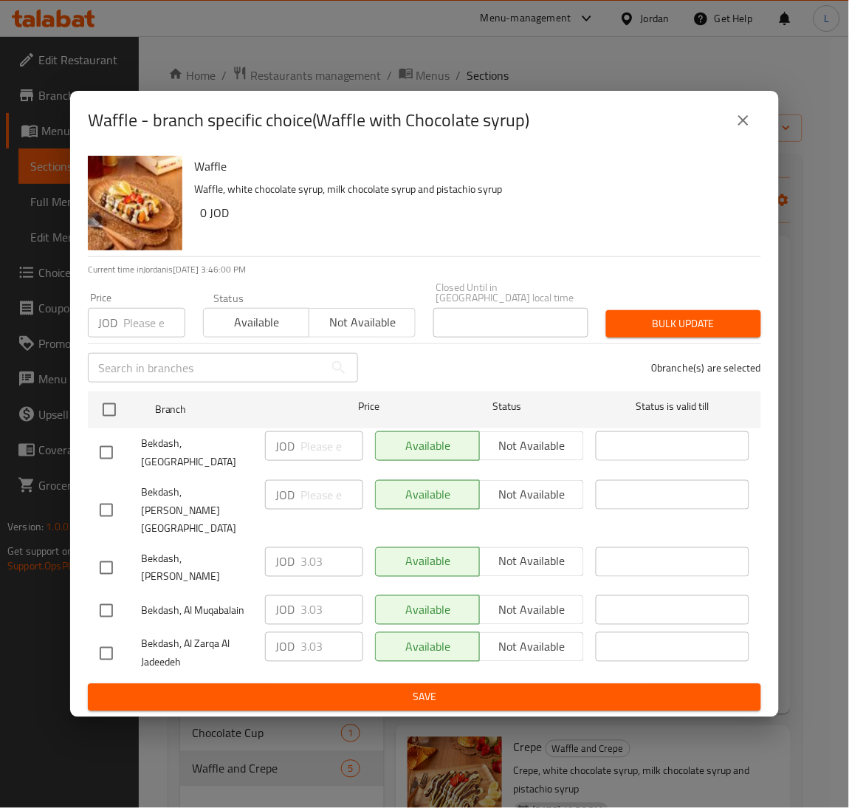
click at [742, 129] on icon "close" at bounding box center [744, 121] width 18 height 18
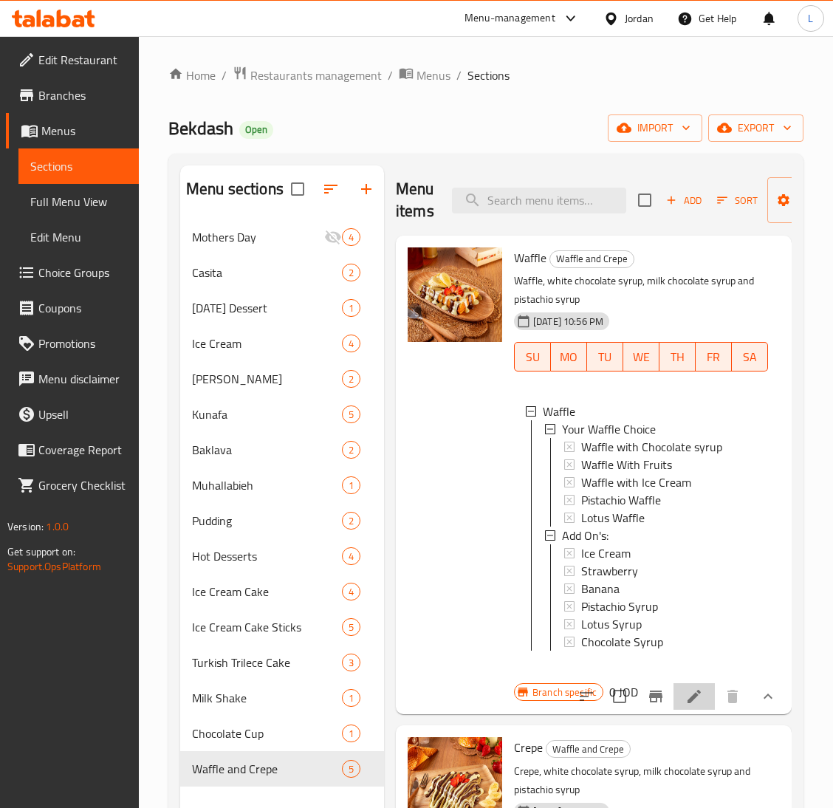
click at [674, 708] on li at bounding box center [694, 696] width 41 height 27
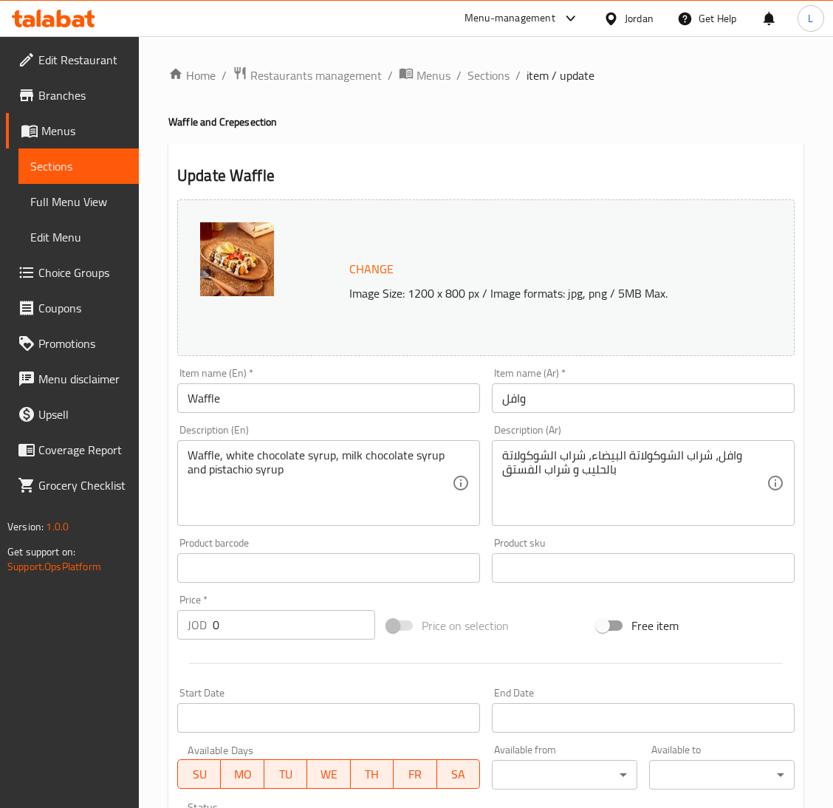
scroll to position [342, 0]
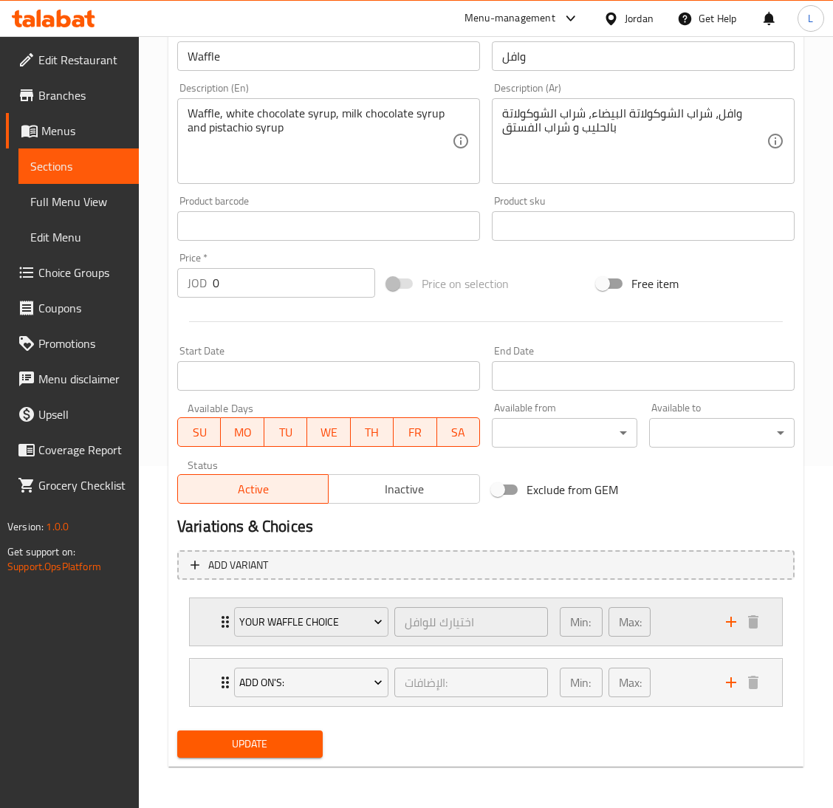
click at [211, 623] on div "Your Waffle Choice اختيارك للوافل ​ Min: 1 ​ Max: 1 ​" at bounding box center [486, 621] width 592 height 47
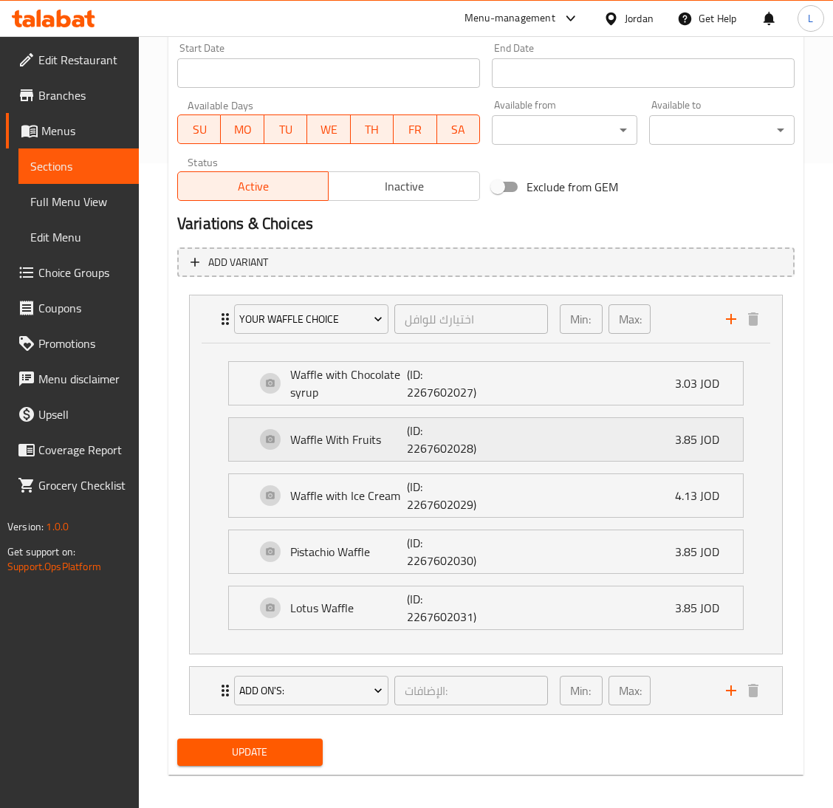
scroll to position [654, 0]
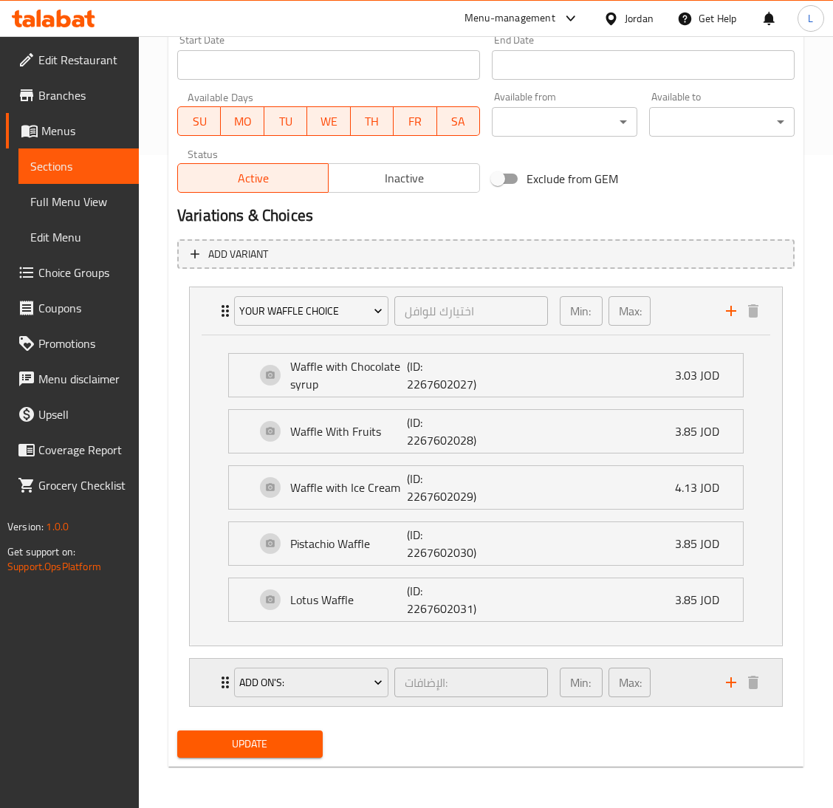
click at [214, 679] on div "Add On's: الإضافات: ​ Min: 0 ​ Max: 0 ​" at bounding box center [486, 682] width 592 height 47
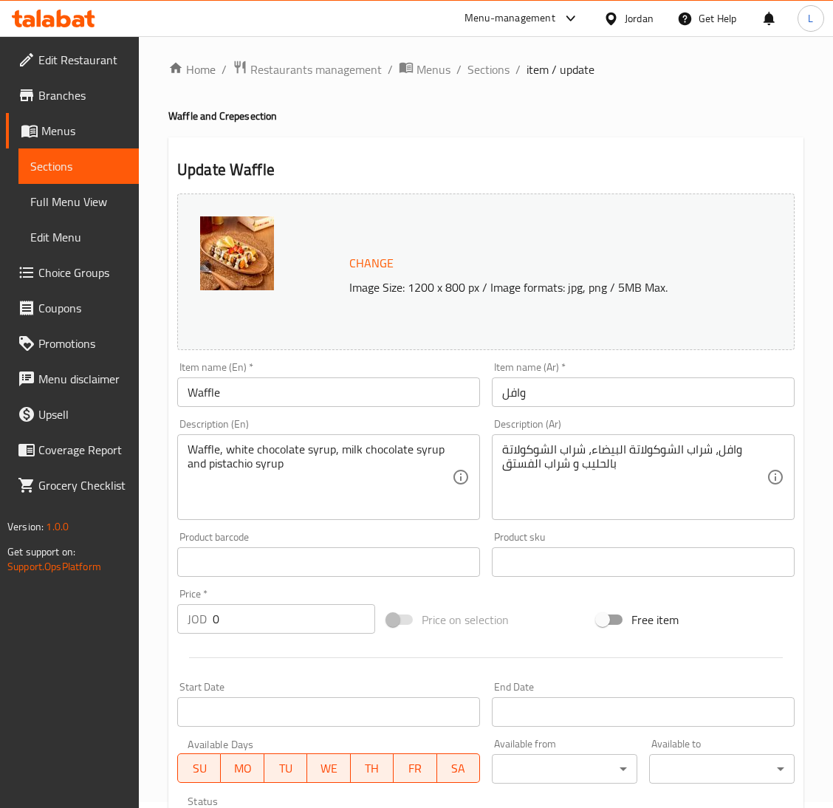
scroll to position [0, 0]
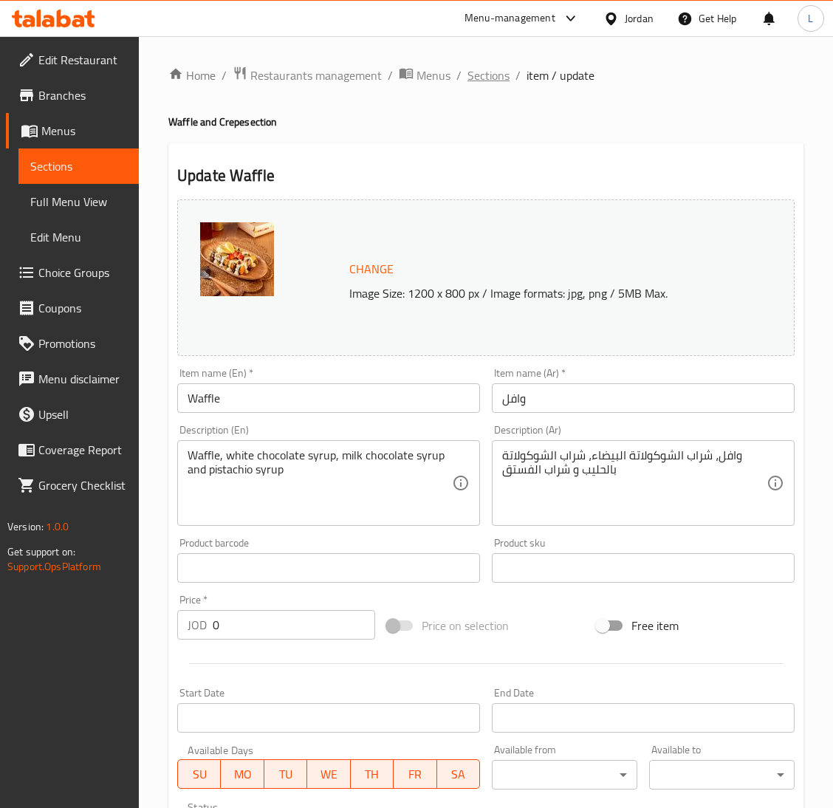
click at [491, 81] on span "Sections" at bounding box center [489, 75] width 42 height 18
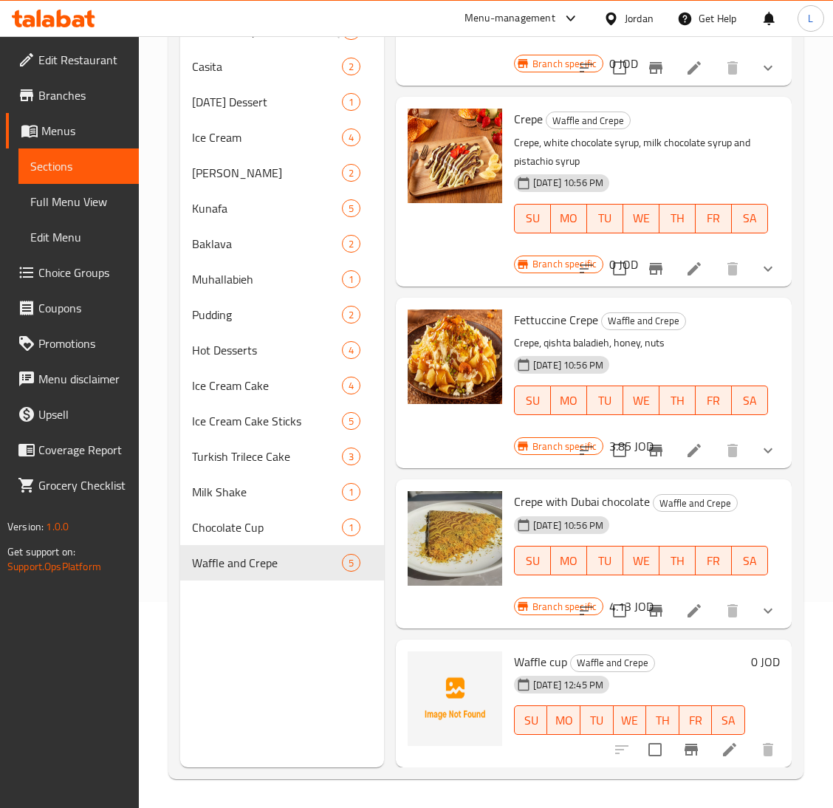
scroll to position [208, 0]
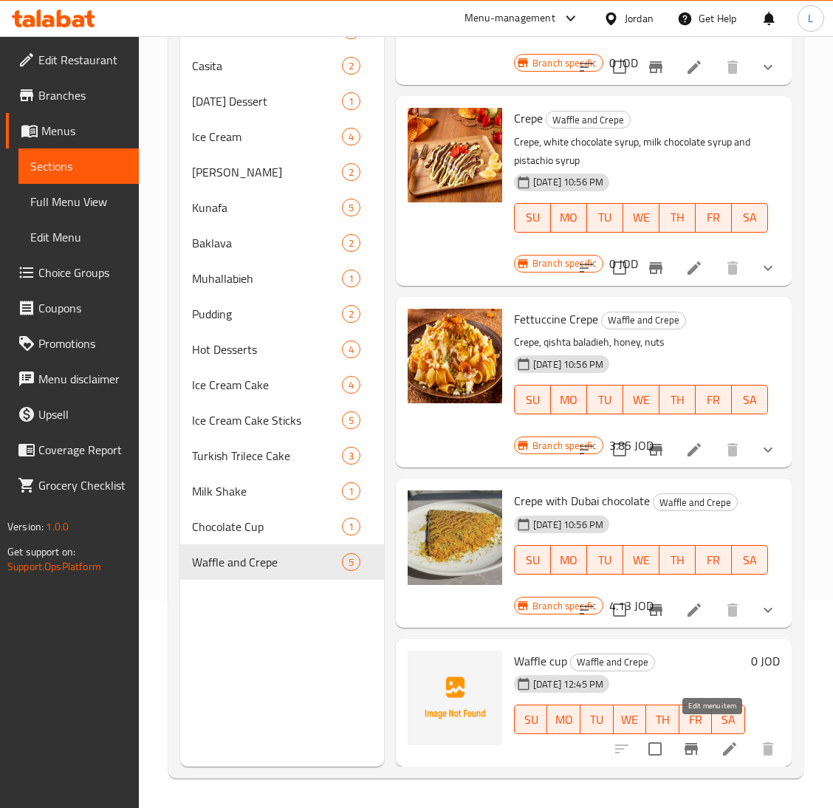
click at [721, 740] on icon at bounding box center [730, 749] width 18 height 18
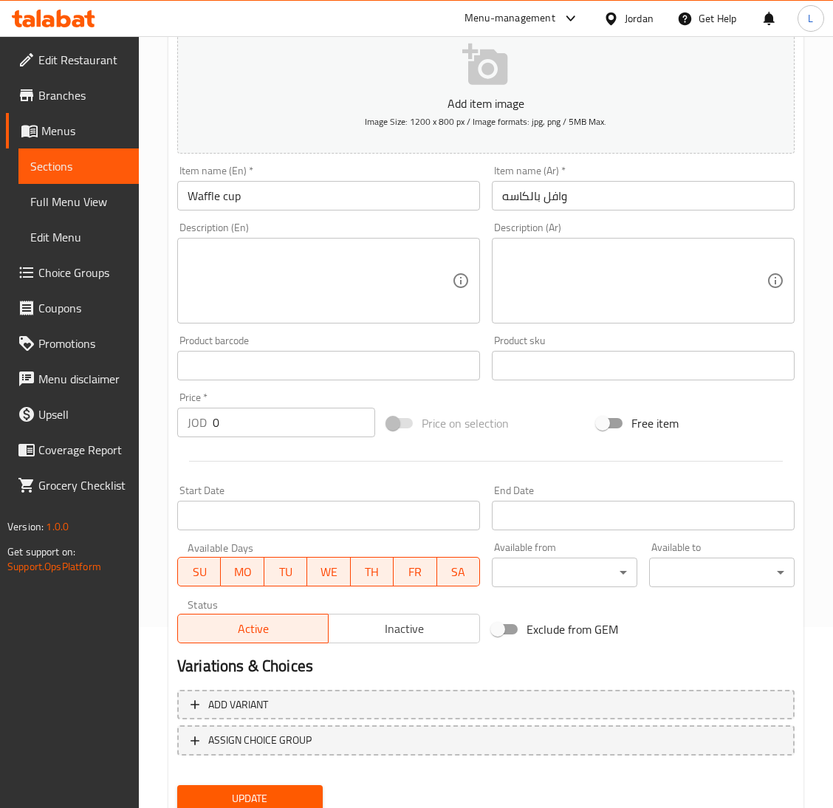
scroll to position [233, 0]
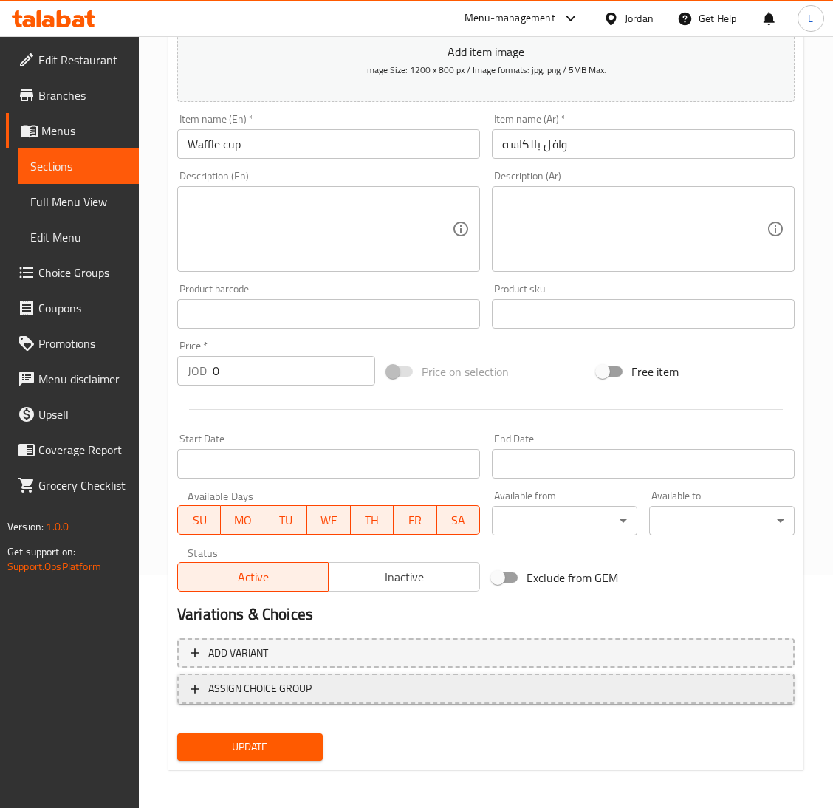
click at [285, 685] on span "ASSIGN CHOICE GROUP" at bounding box center [259, 689] width 103 height 18
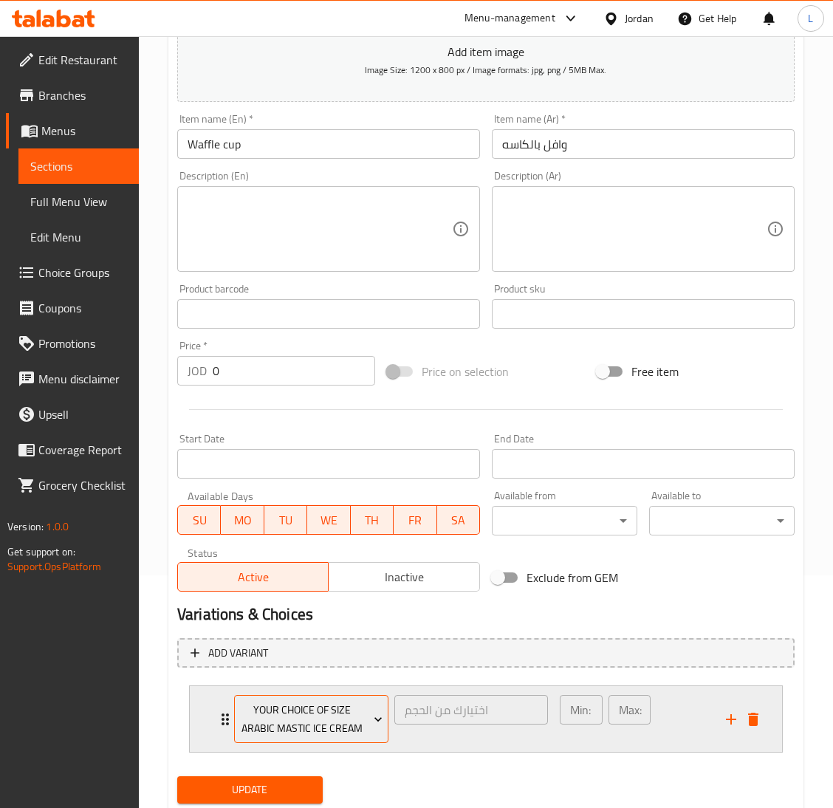
click at [256, 715] on span "Your Choice Of Size Arabic Mastic Ice Cream" at bounding box center [310, 719] width 143 height 37
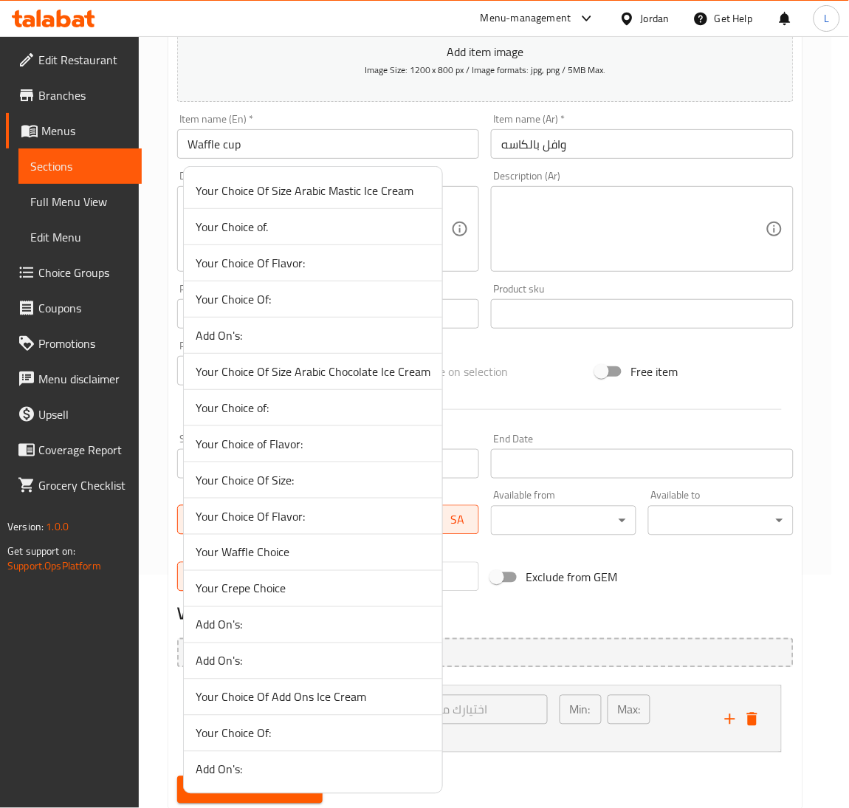
click at [323, 221] on span "Your Choice of." at bounding box center [313, 227] width 235 height 18
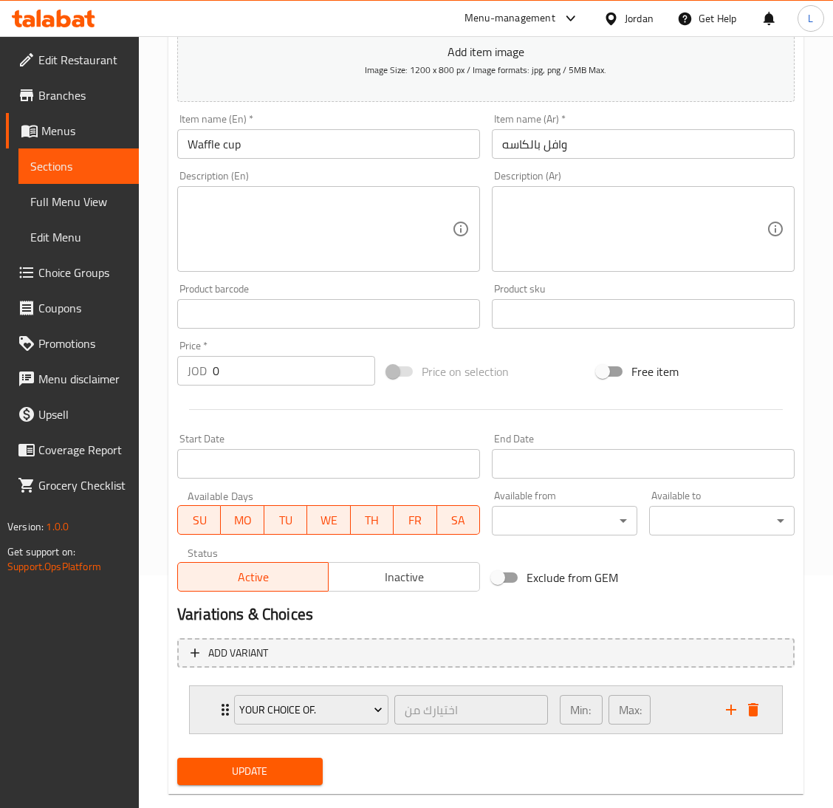
click at [216, 714] on icon "Expand" at bounding box center [225, 710] width 18 height 18
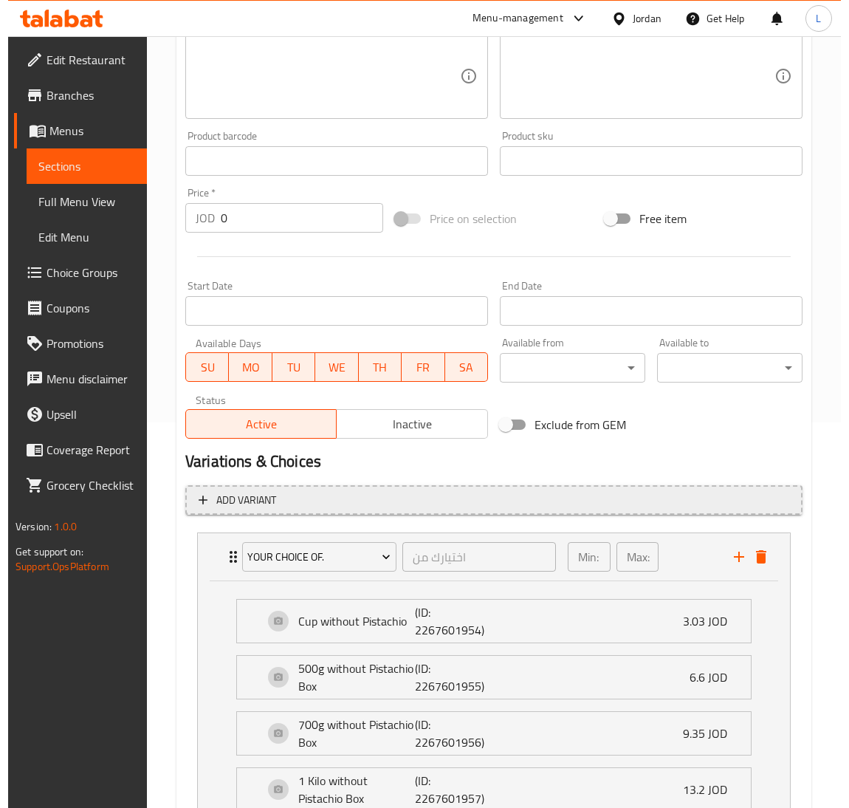
scroll to position [454, 0]
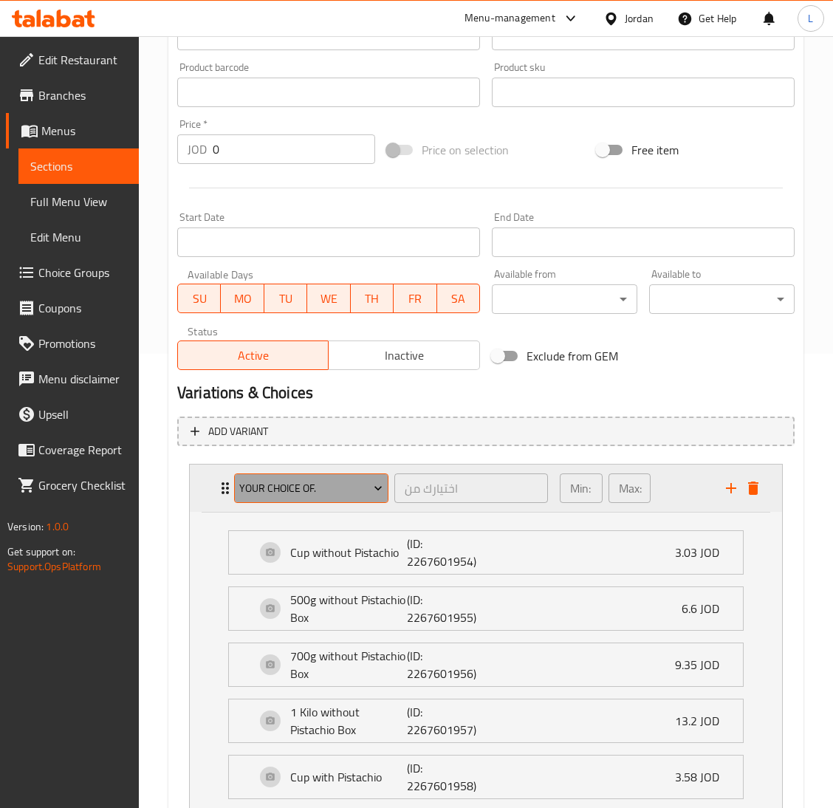
click at [341, 484] on span "Your Choice of." at bounding box center [310, 488] width 143 height 18
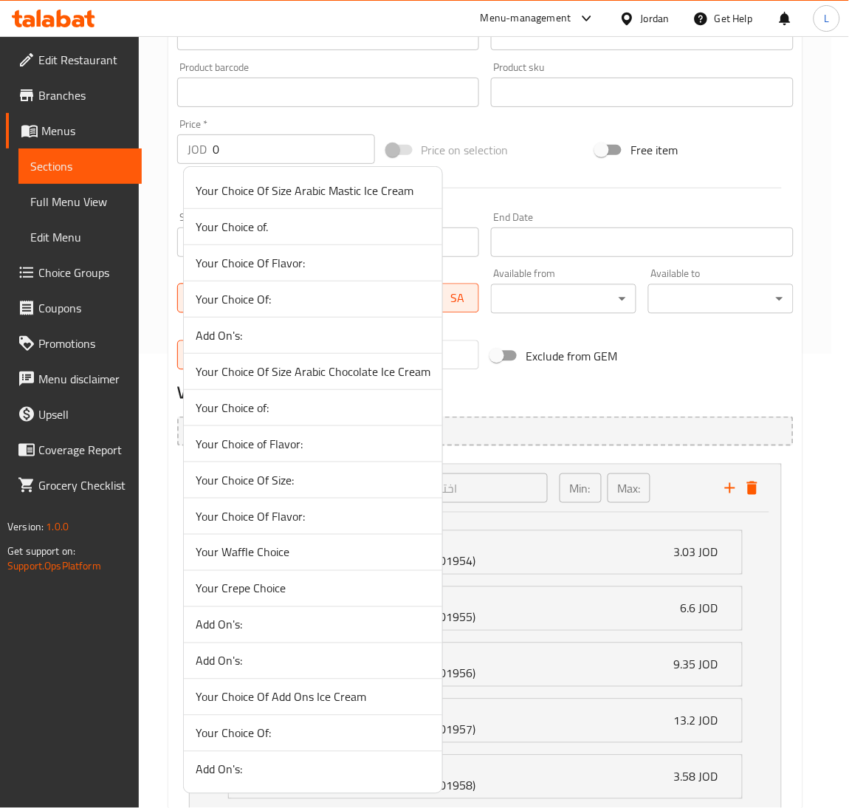
click at [311, 286] on li "Your Choice Of:" at bounding box center [313, 299] width 259 height 36
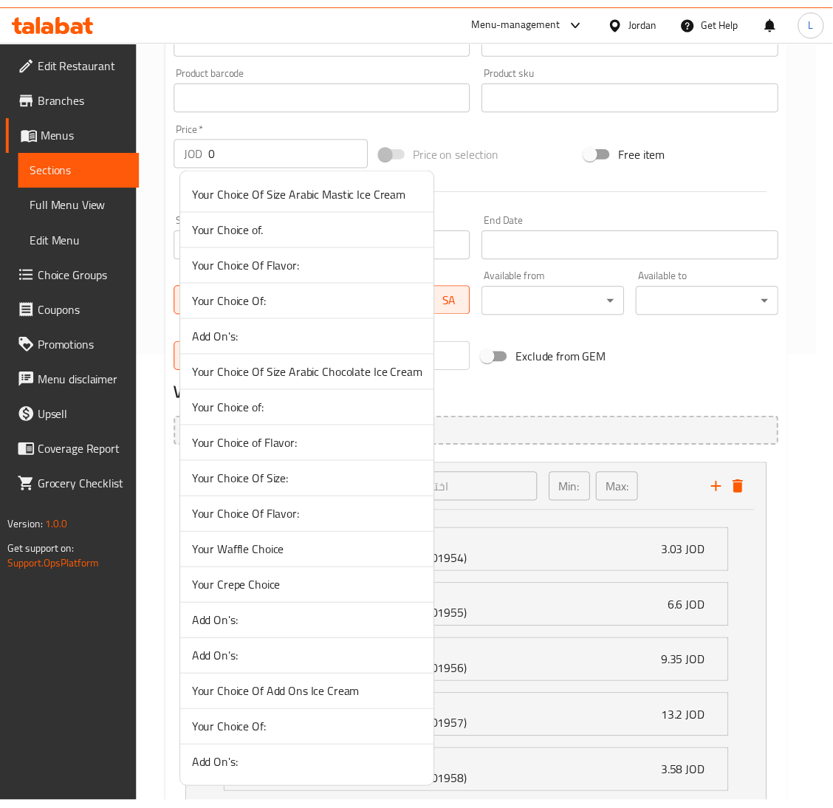
scroll to position [259, 0]
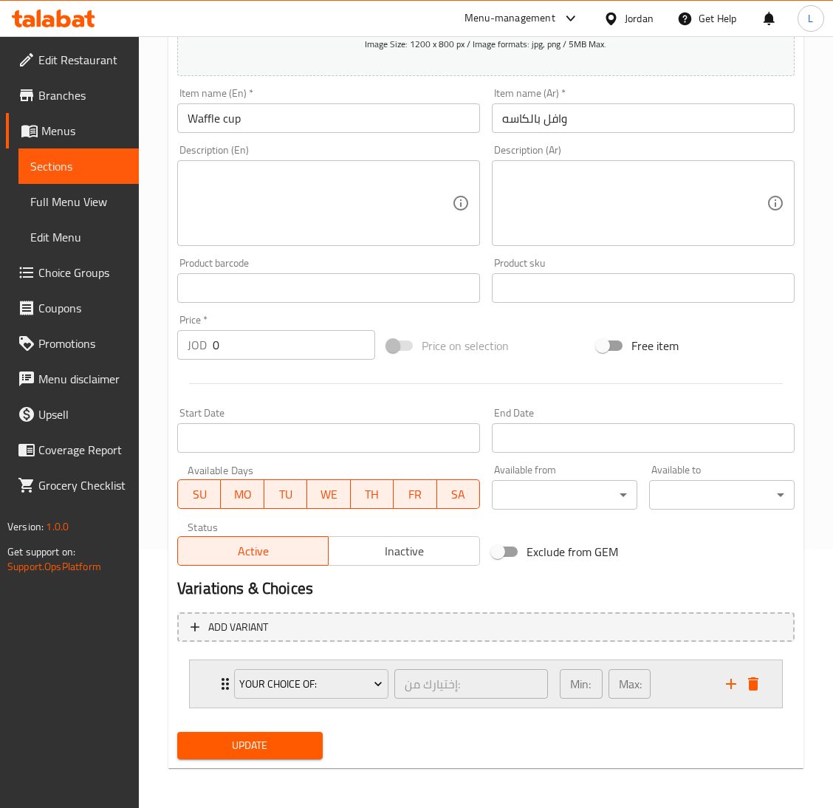
click at [209, 680] on div "Your Choice Of: إختيارك من: ​ Min: 1 ​ Max: 1 ​" at bounding box center [486, 683] width 592 height 47
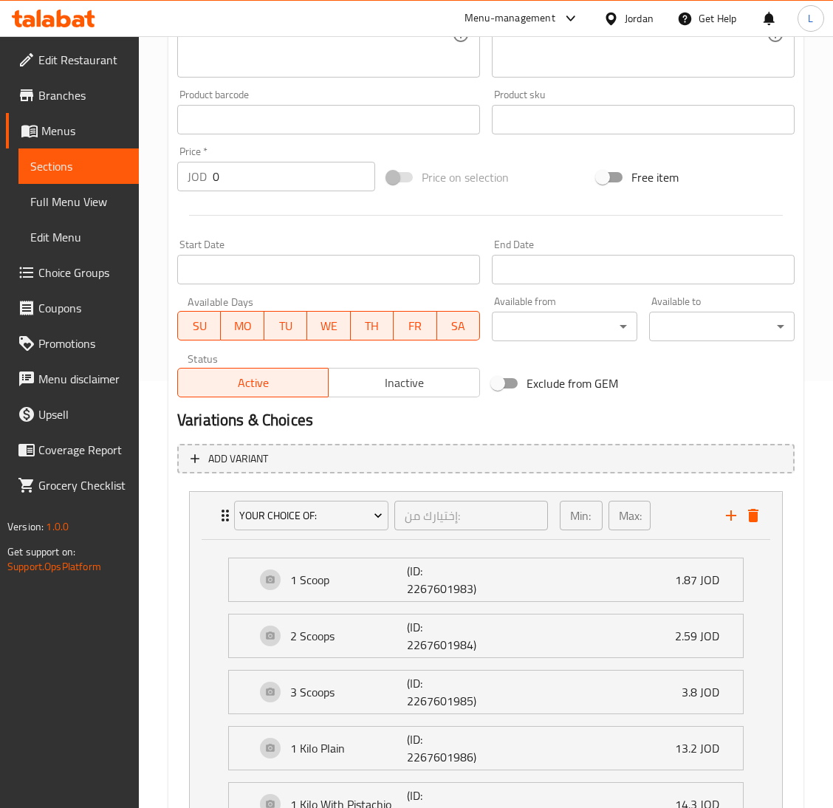
scroll to position [454, 0]
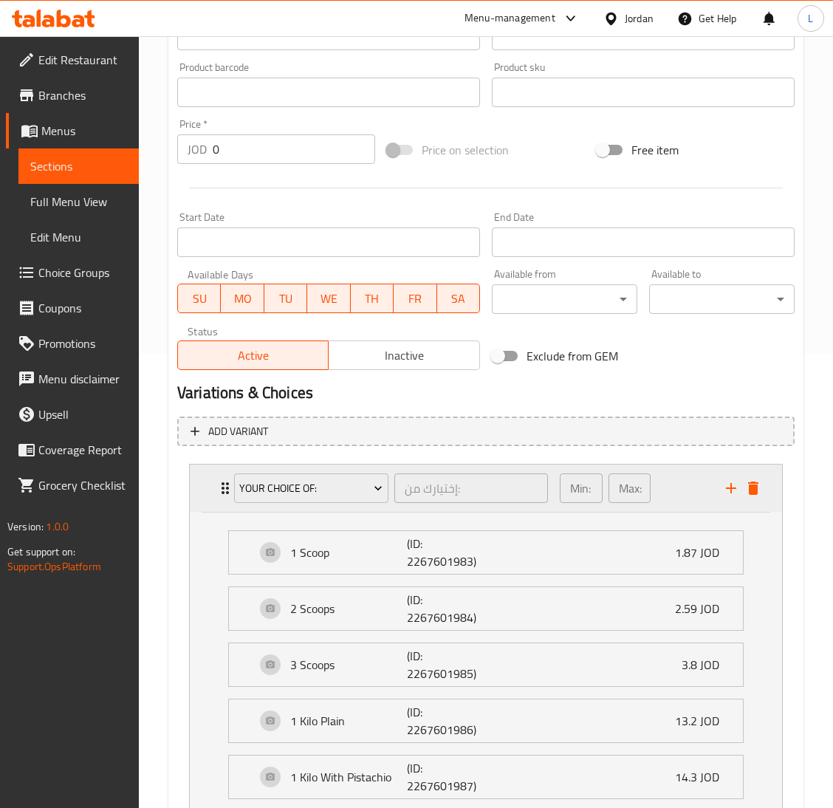
click at [209, 500] on div "Your Choice Of: إختيارك من: ​ Min: 1 ​ Max: 1 ​" at bounding box center [486, 488] width 592 height 47
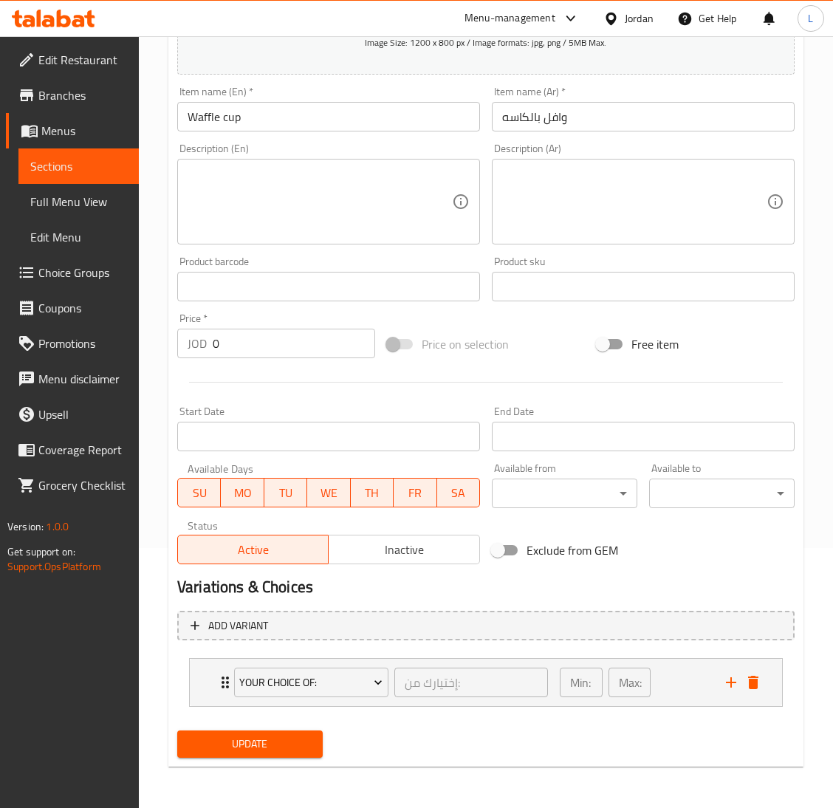
scroll to position [259, 0]
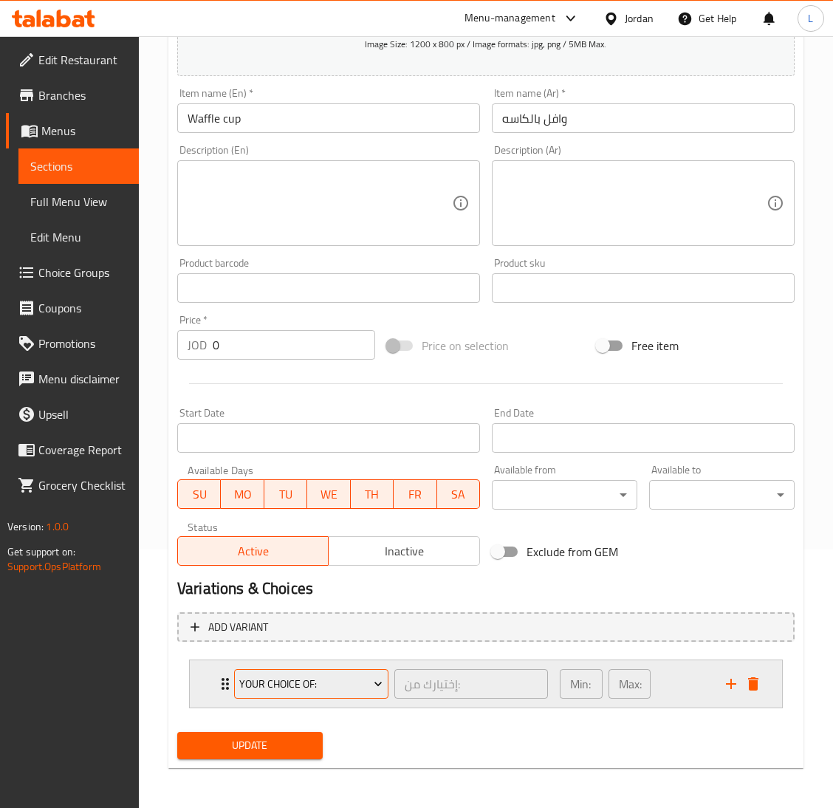
click at [283, 676] on span "Your Choice Of:" at bounding box center [310, 684] width 143 height 18
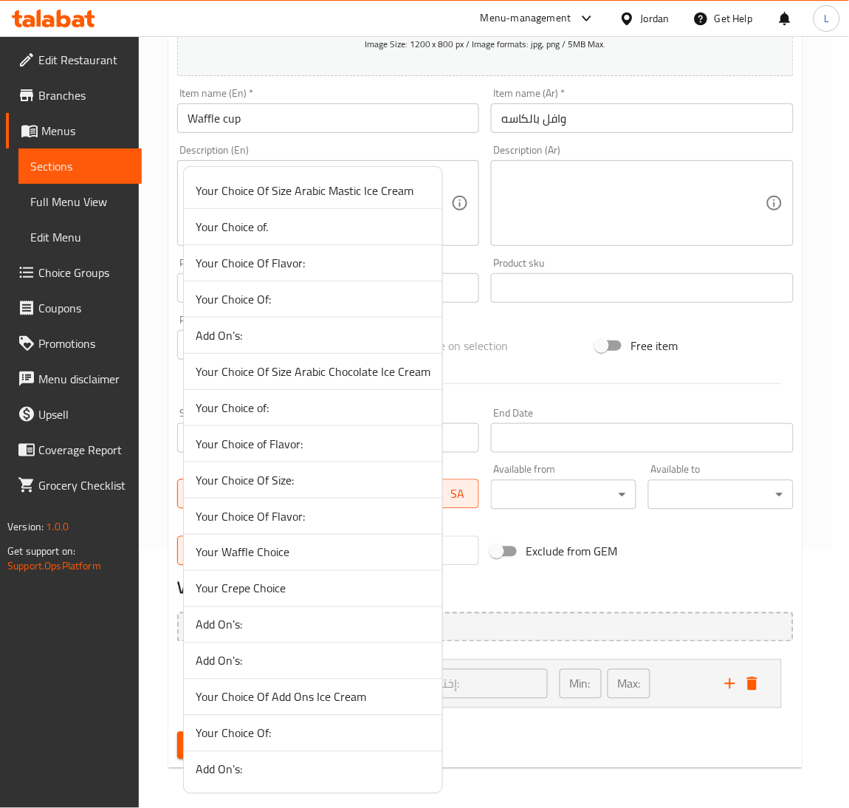
click at [290, 701] on span "Your Choice Of Add Ons Ice Cream" at bounding box center [313, 697] width 235 height 18
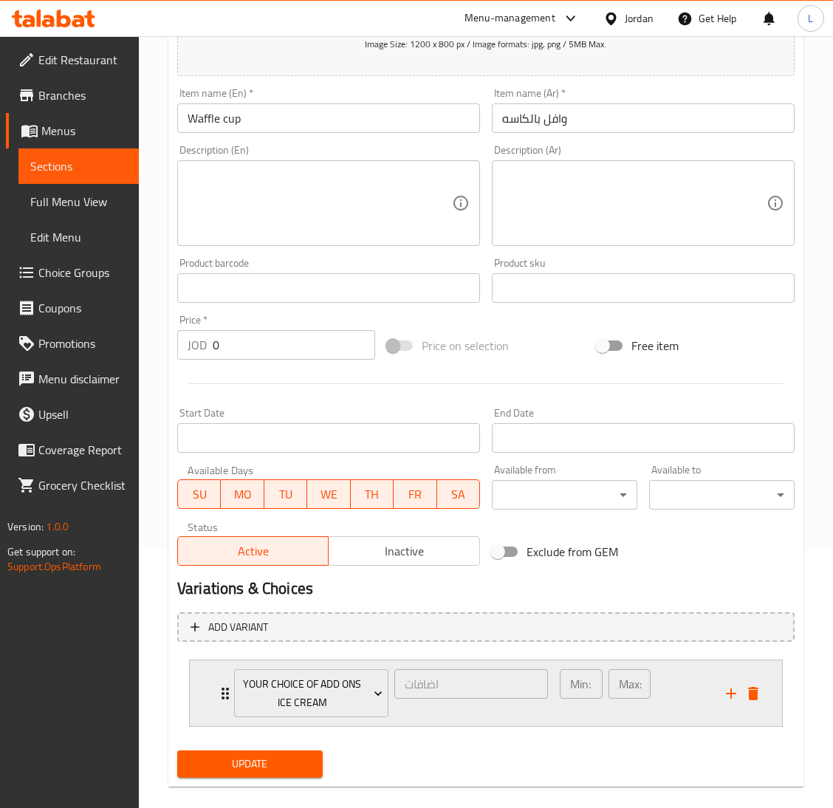
click at [224, 704] on div "Your Choice Of Add Ons Ice Cream اضافات ​ Min: 0 ​ Max: 2 ​" at bounding box center [490, 693] width 548 height 66
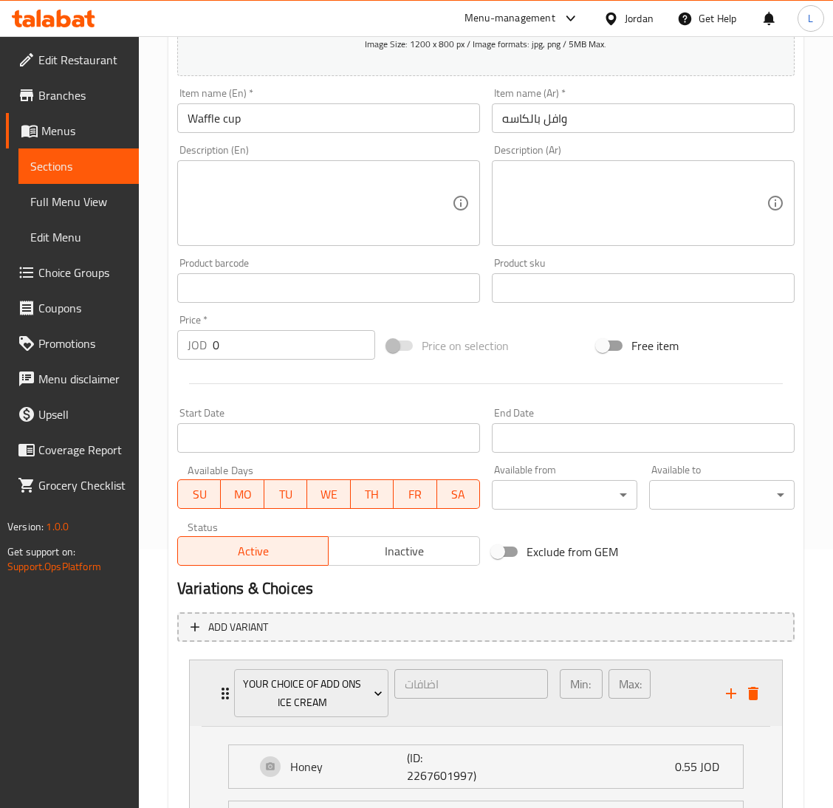
click at [222, 702] on div "Your Choice Of Add Ons Ice Cream اضافات ​ Min: 0 ​ Max: 2 ​" at bounding box center [490, 693] width 548 height 66
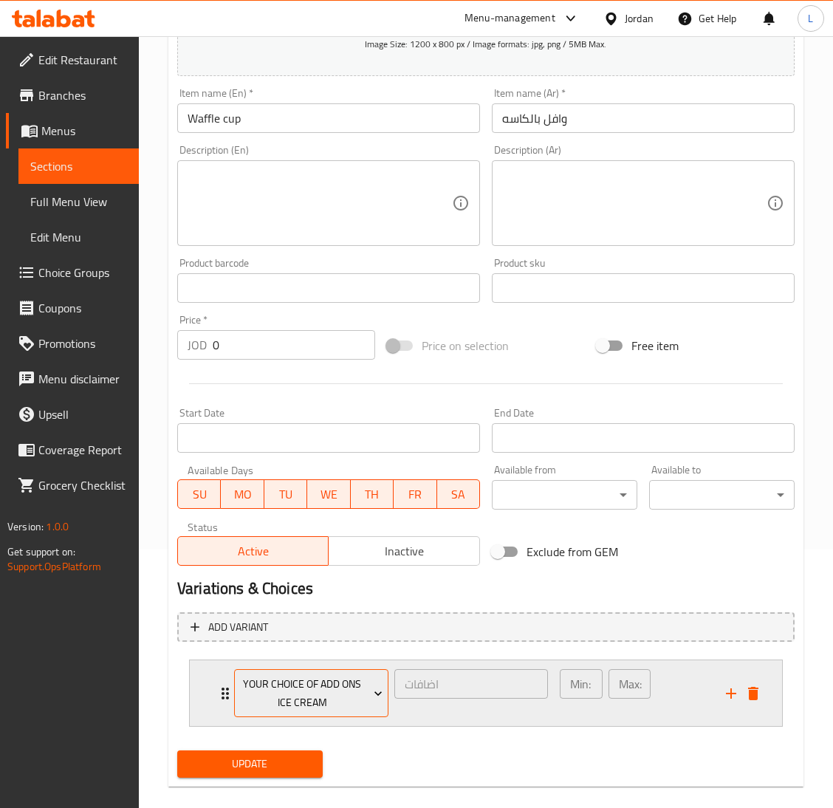
click at [236, 697] on button "Your Choice Of Add Ons Ice Cream" at bounding box center [311, 693] width 154 height 48
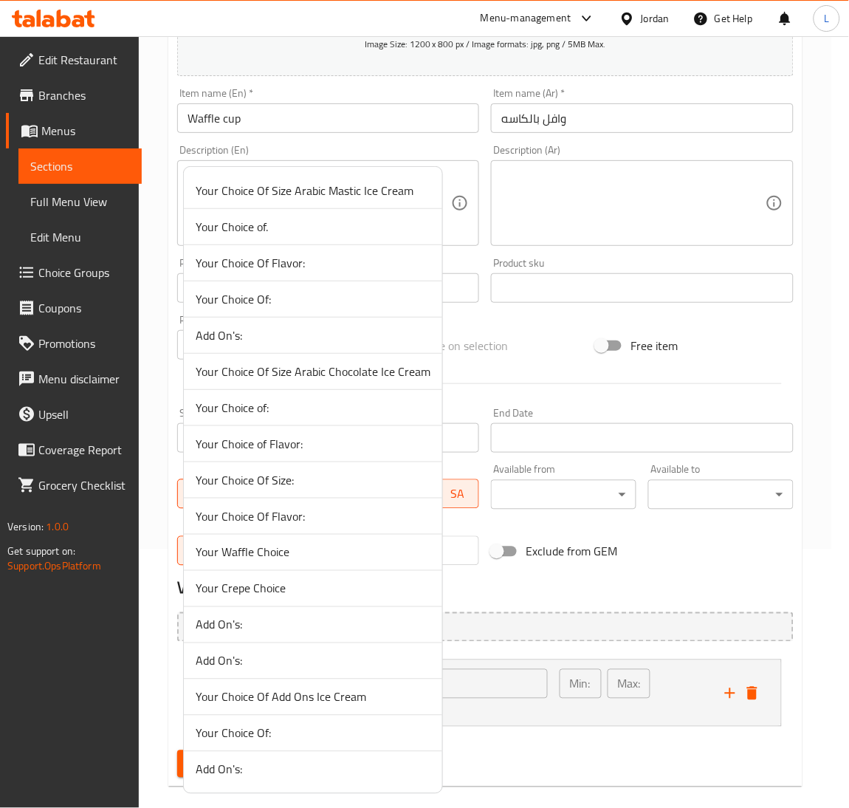
click at [290, 553] on span "Your Waffle Choice" at bounding box center [313, 553] width 235 height 18
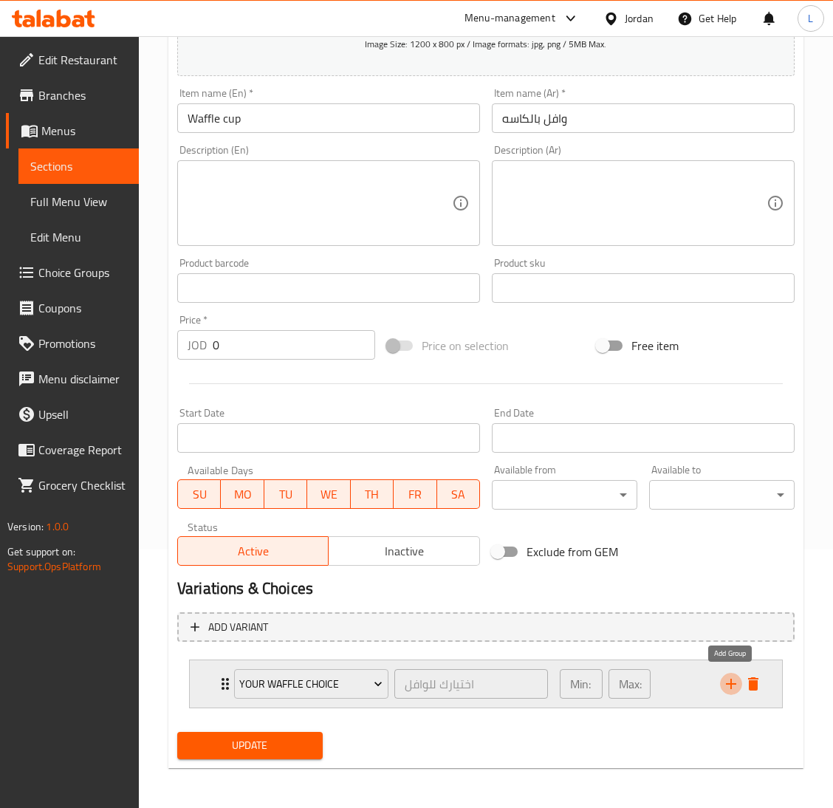
click at [725, 682] on icon "add" at bounding box center [731, 684] width 18 height 18
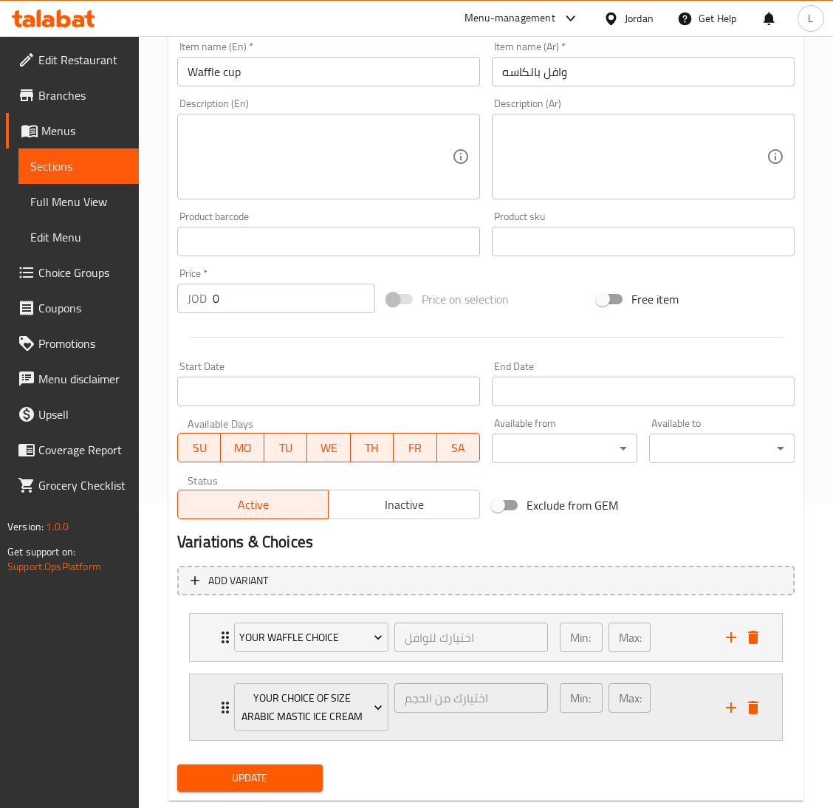
scroll to position [338, 0]
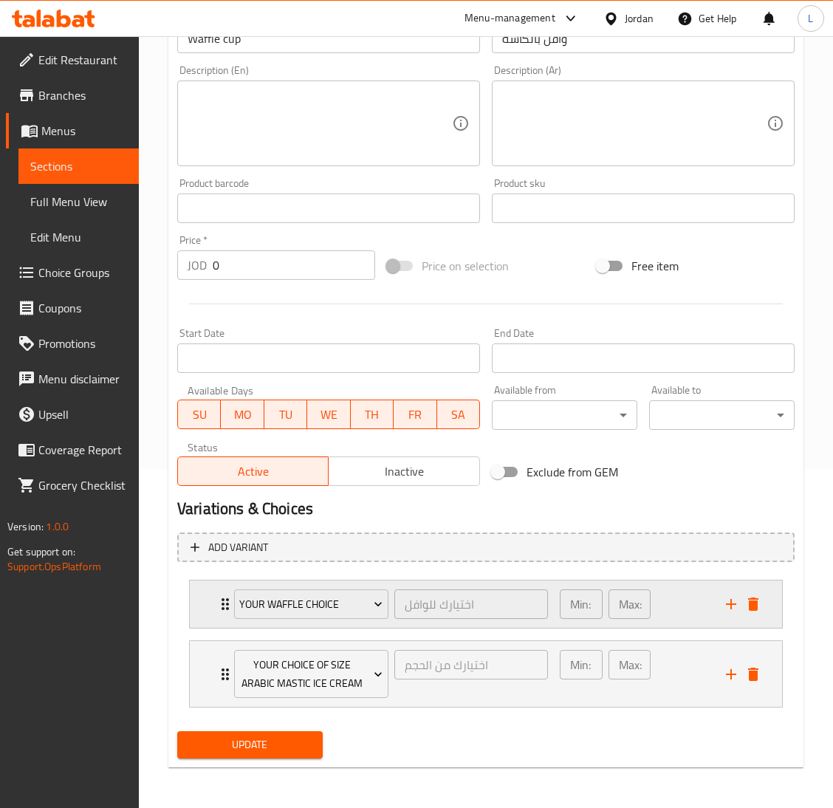
click at [203, 592] on div "Your Waffle Choice اختيارك للوافل ​ Min: 1 ​ Max: 1 ​" at bounding box center [486, 604] width 592 height 47
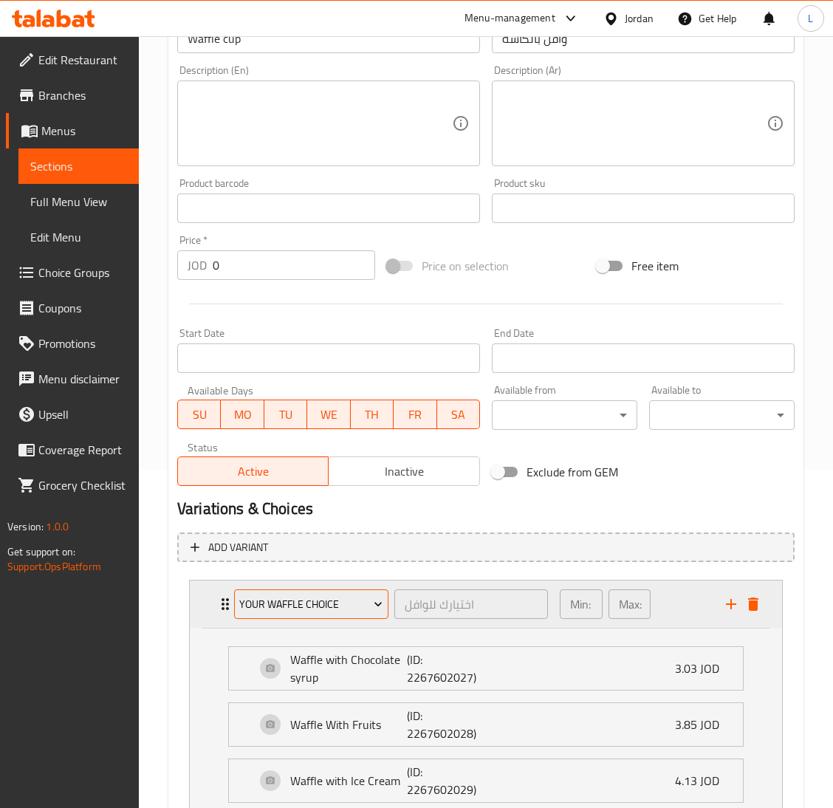
click at [247, 589] on button "Your Waffle Choice" at bounding box center [311, 604] width 154 height 30
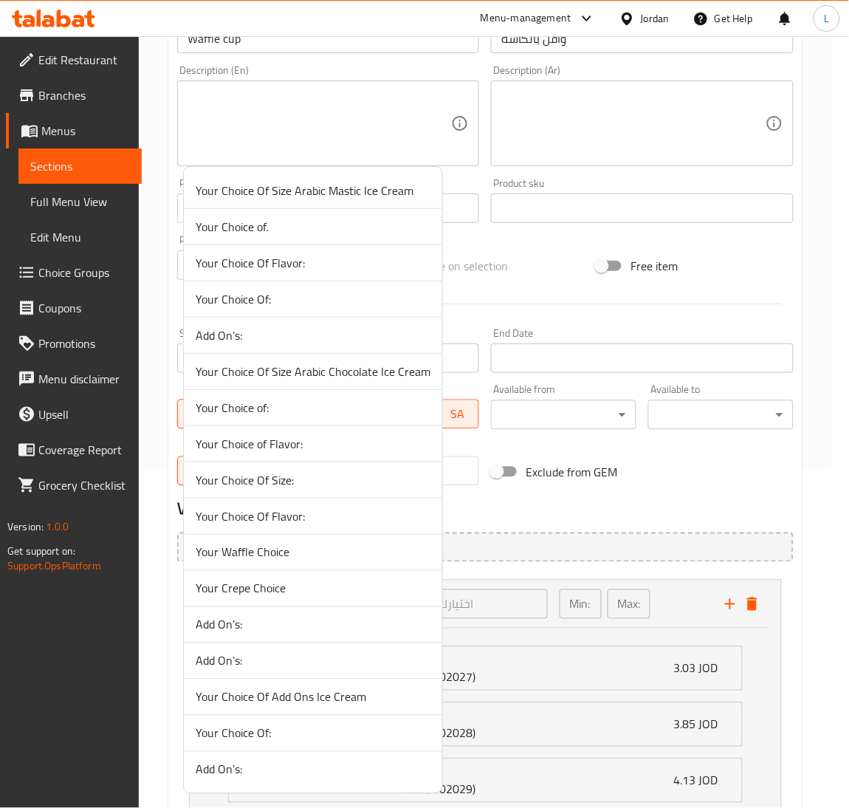
click at [633, 540] on div at bounding box center [424, 404] width 849 height 808
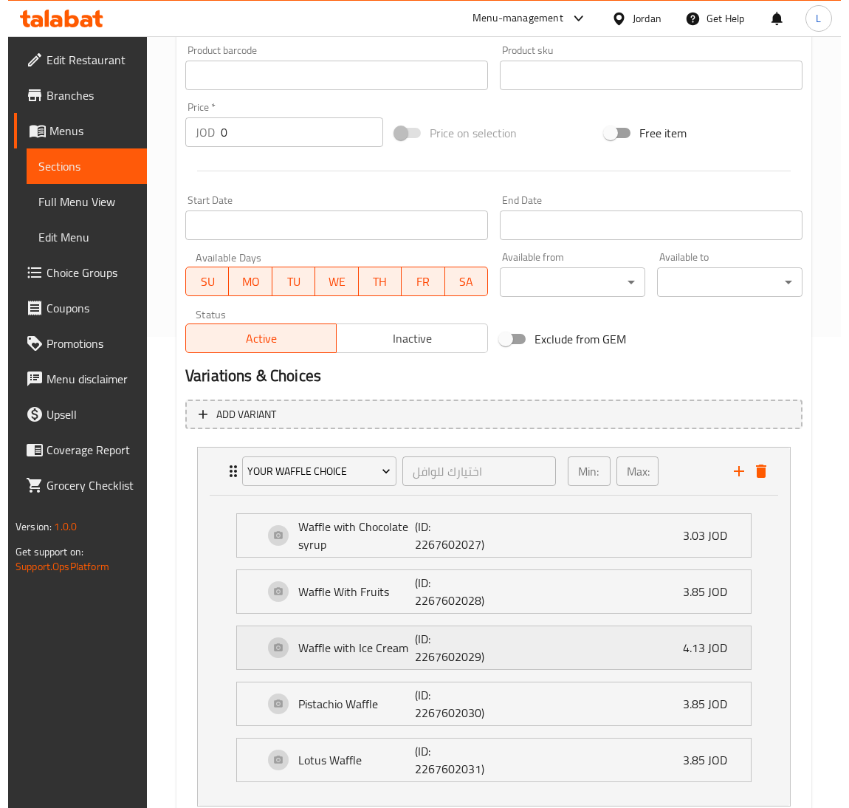
scroll to position [650, 0]
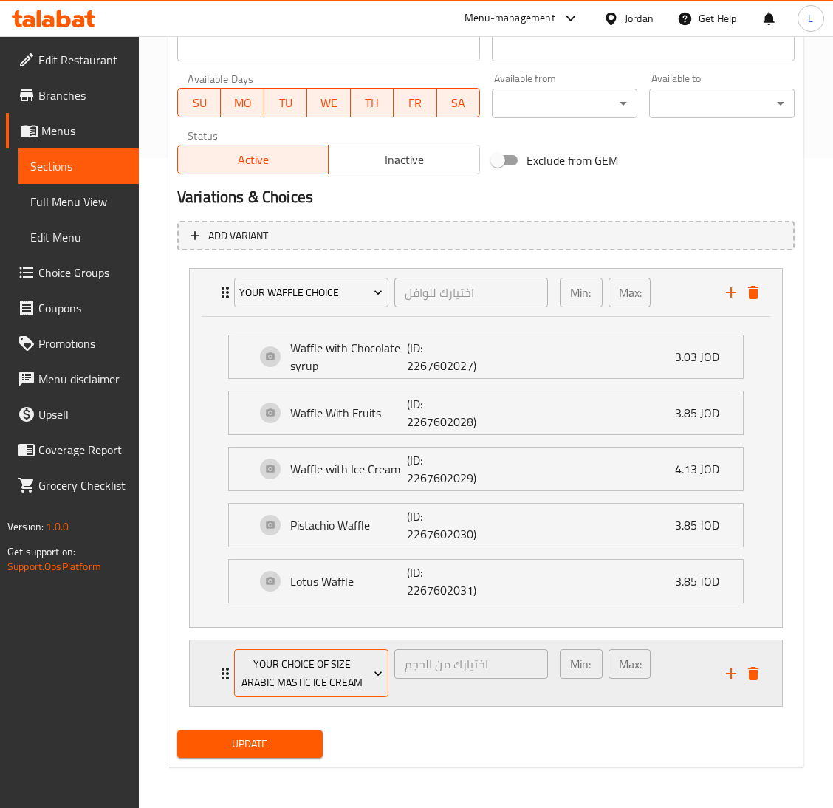
click at [332, 663] on span "Your Choice Of Size Arabic Mastic Ice Cream" at bounding box center [310, 673] width 143 height 37
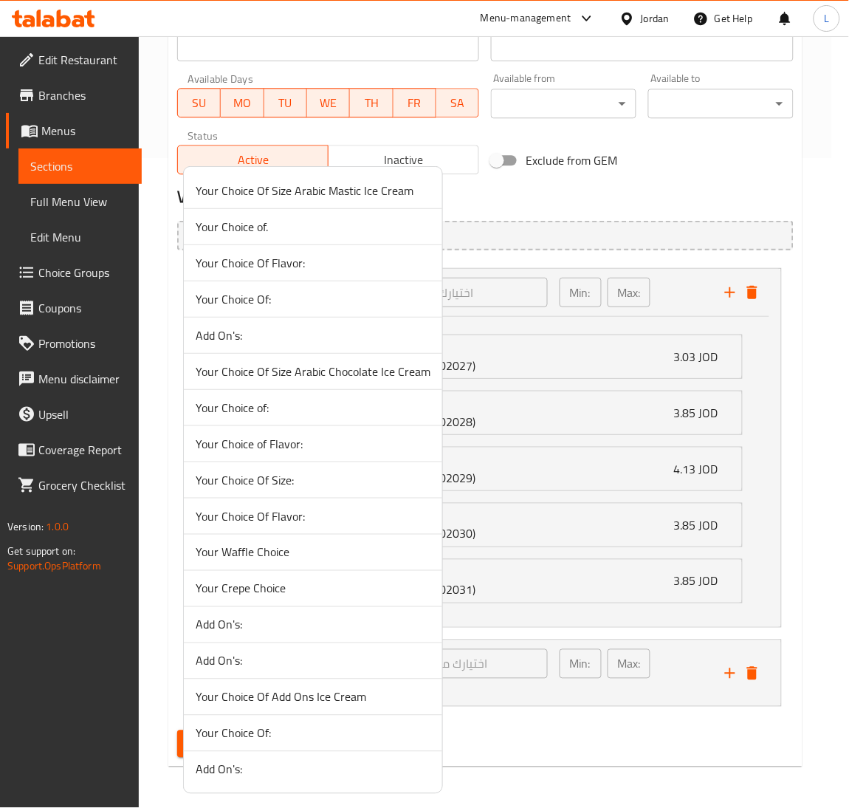
click at [286, 334] on span "Add On's:" at bounding box center [313, 335] width 235 height 18
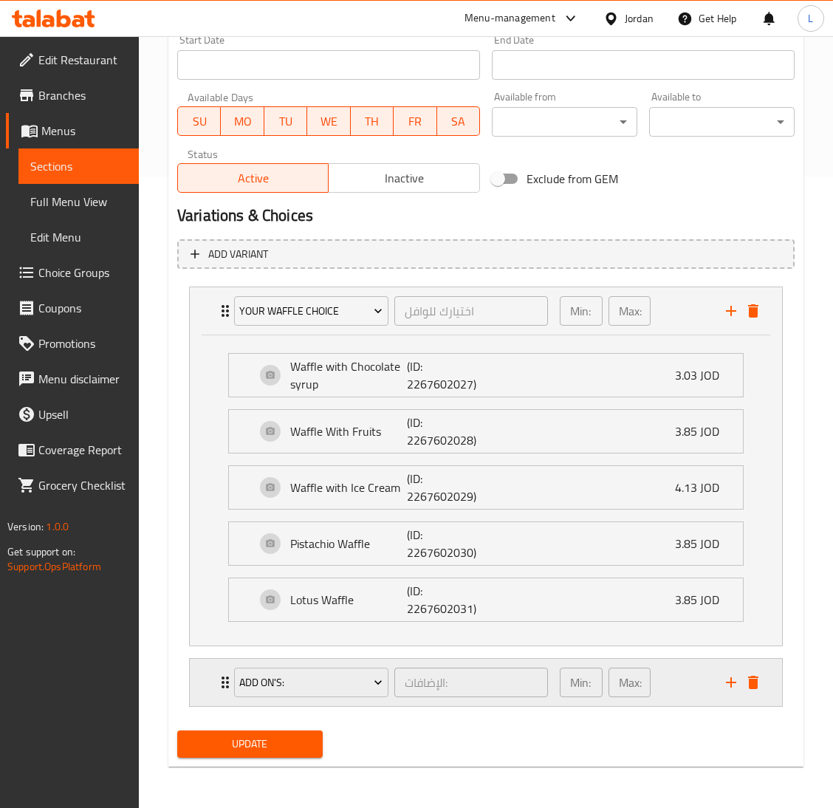
click at [216, 671] on div "Add On's: الإضافات: ​ Min: 0 ​ Max: 0 ​" at bounding box center [490, 682] width 548 height 47
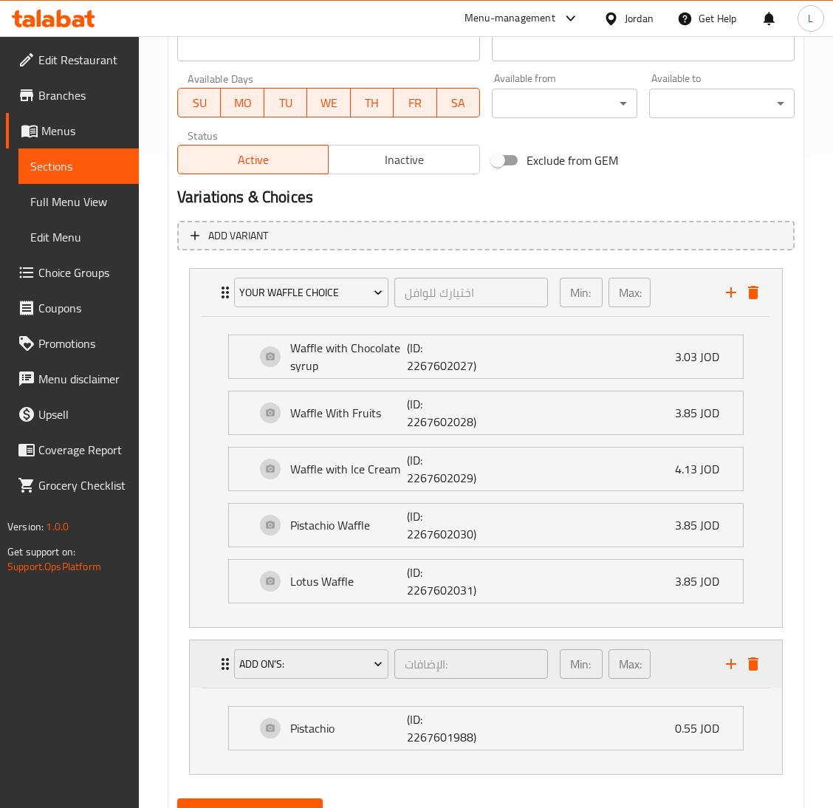
click at [215, 671] on div "Add On's: الإضافات: ​ Min: 0 ​ Max: 0 ​" at bounding box center [486, 663] width 592 height 47
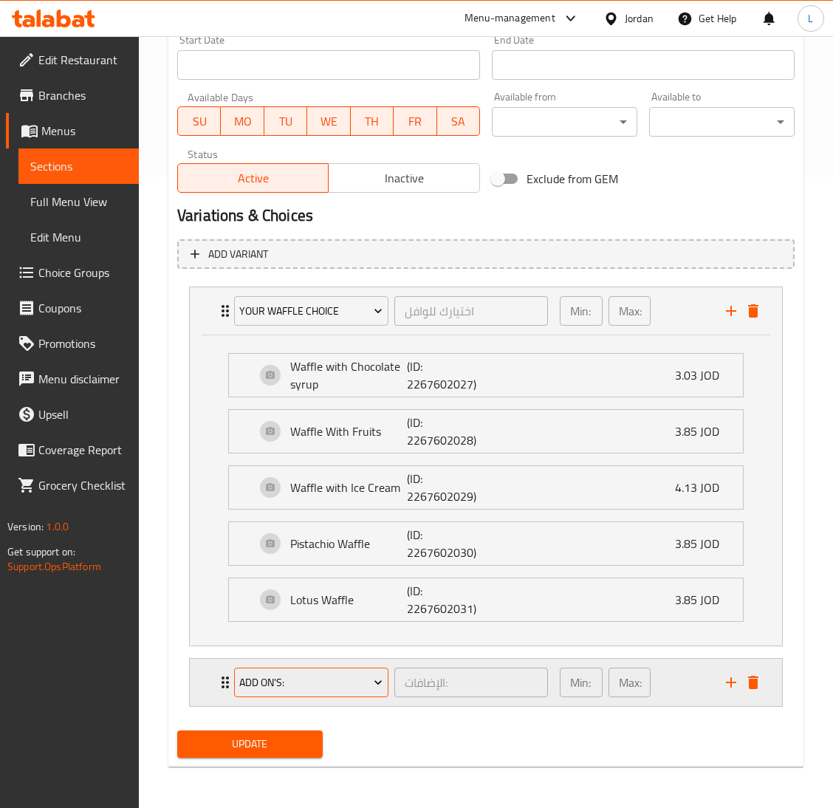
scroll to position [632, 0]
click at [247, 674] on span "Add On's:" at bounding box center [310, 683] width 143 height 18
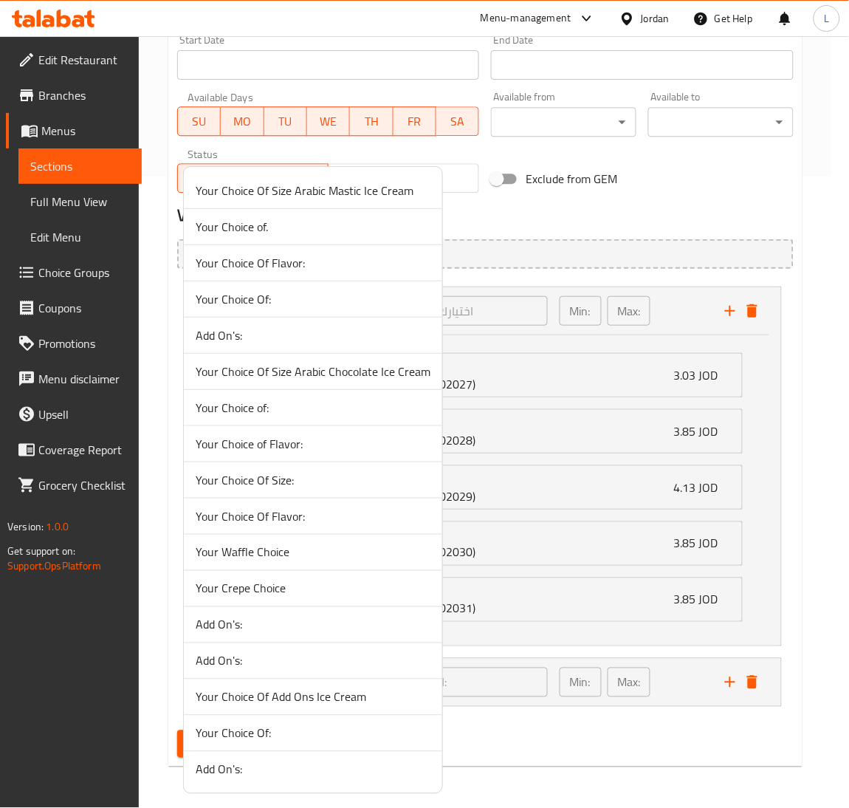
click at [285, 623] on span "Add On's:" at bounding box center [313, 625] width 235 height 18
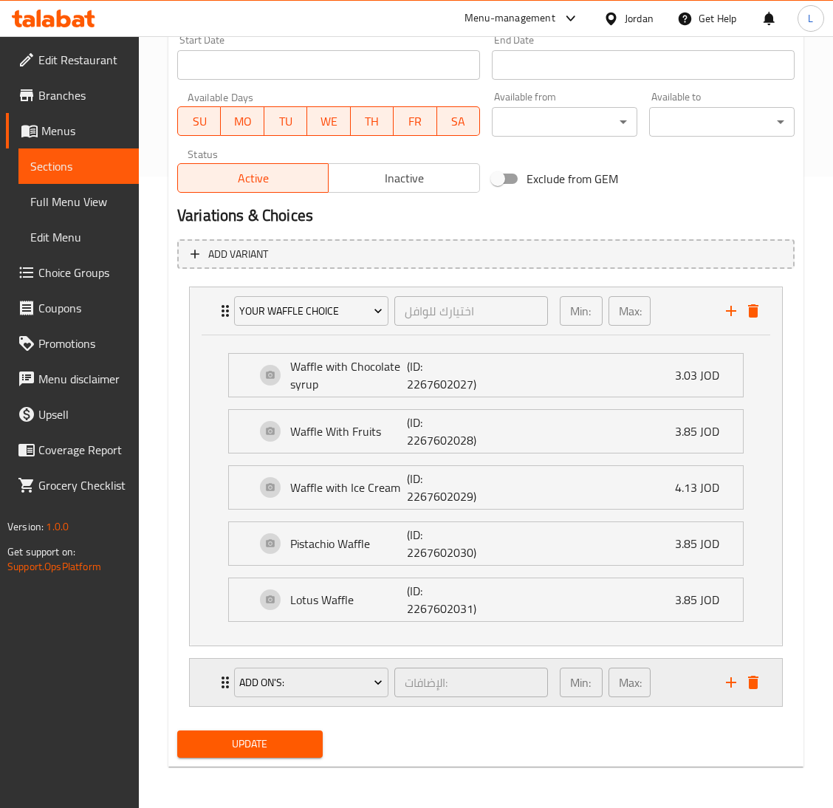
click at [212, 686] on div "Add On's: الإضافات: ​ Min: 0 ​ Max: 0 ​" at bounding box center [486, 682] width 592 height 47
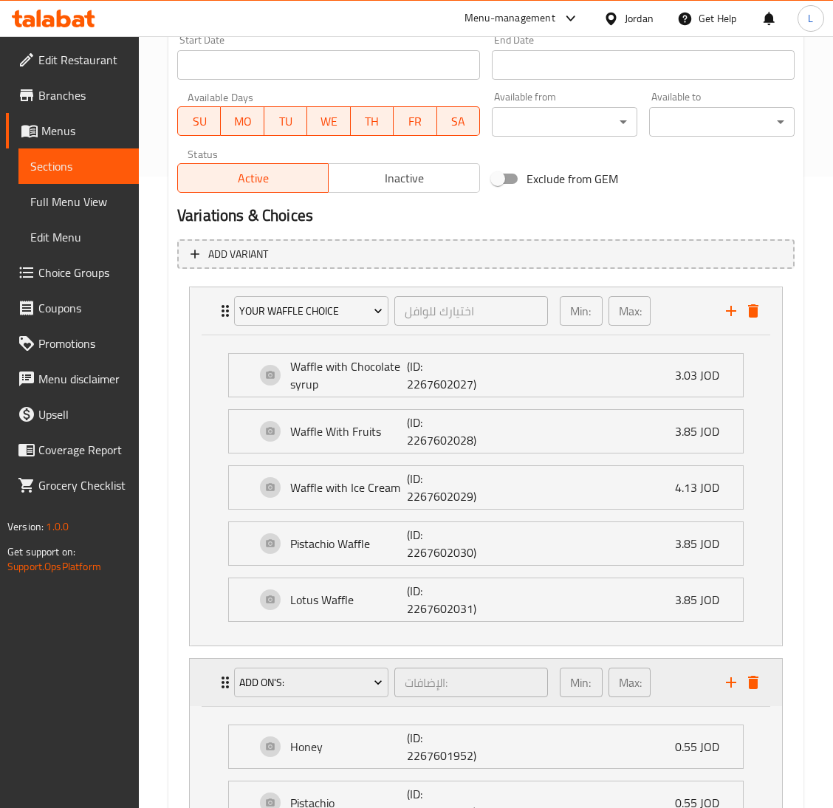
click at [212, 686] on div "Add On's: الإضافات: ​ Min: 0 ​ Max: 0 ​" at bounding box center [486, 682] width 592 height 47
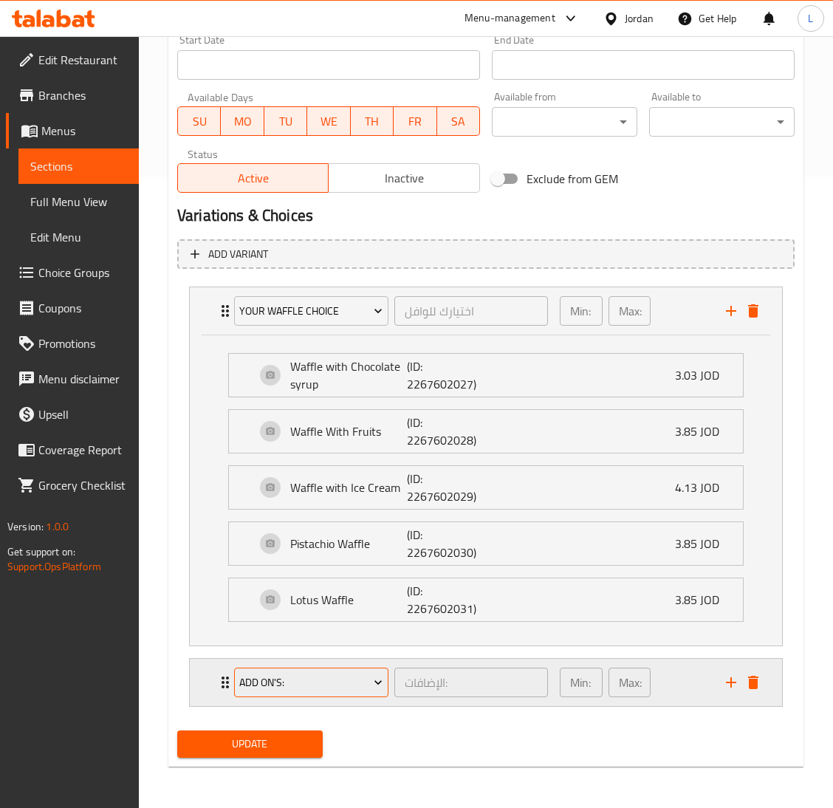
click at [250, 688] on span "Add On's:" at bounding box center [310, 683] width 143 height 18
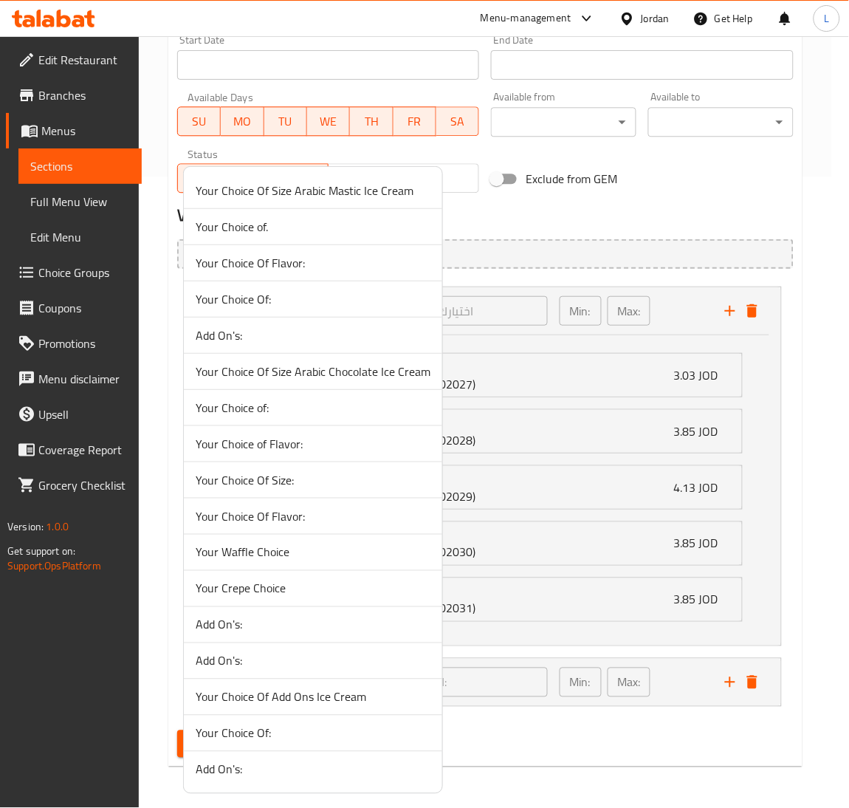
click at [259, 666] on span "Add On's:" at bounding box center [313, 661] width 235 height 18
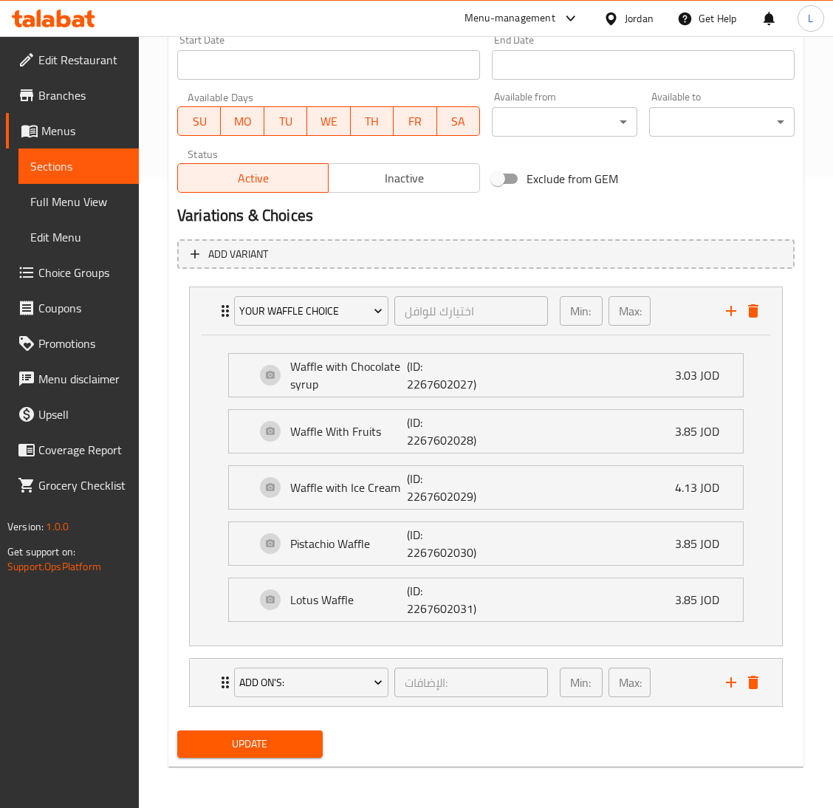
click at [207, 706] on div "Add On's: الإضافات: ​ Min: 0 ​ Max: 0 ​ Honey (ID: 2267601964) 0.55 JOD Name (E…" at bounding box center [486, 682] width 594 height 49
click at [205, 684] on div "Add On's: الإضافات: ​ Min: 0 ​ Max: 0 ​" at bounding box center [486, 682] width 592 height 47
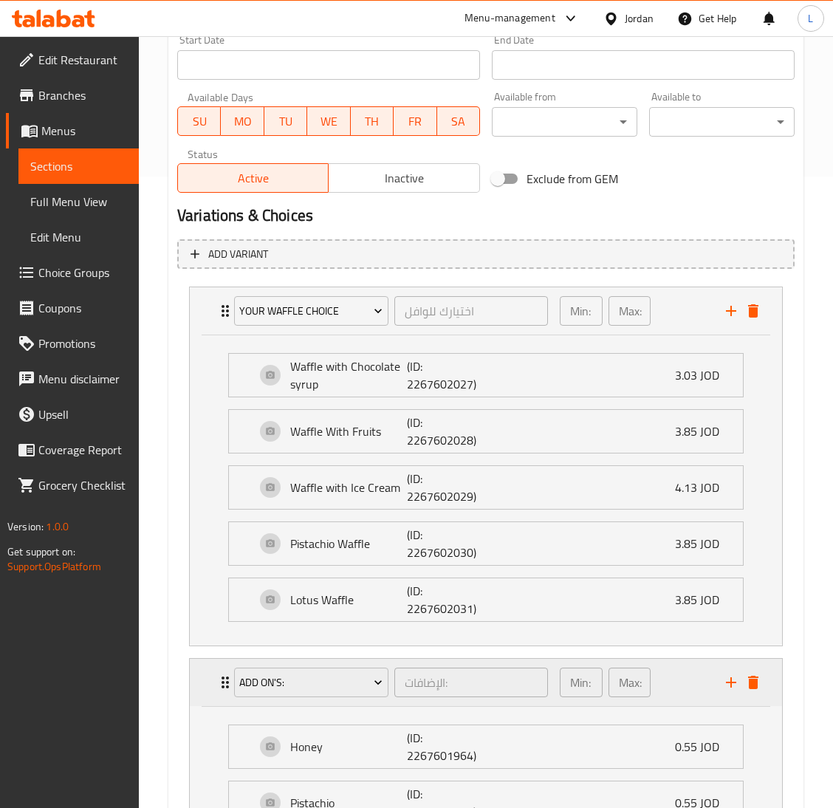
click at [206, 683] on div "Add On's: الإضافات: ​ Min: 0 ​ Max: 0 ​" at bounding box center [486, 682] width 592 height 47
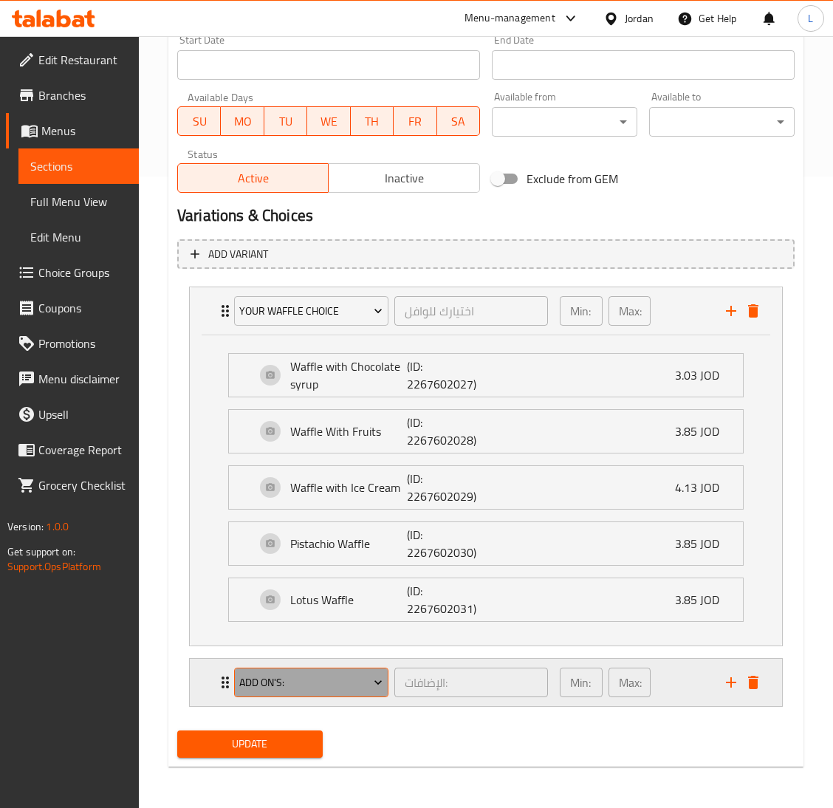
click at [268, 678] on span "Add On's:" at bounding box center [310, 683] width 143 height 18
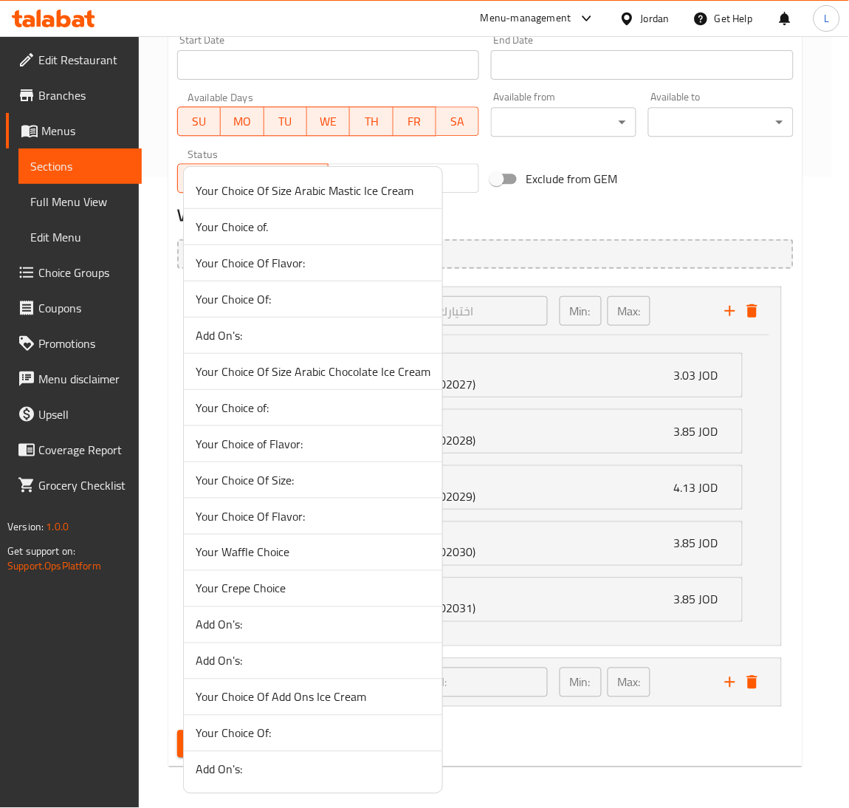
click at [256, 777] on span "Add On's:" at bounding box center [313, 770] width 235 height 18
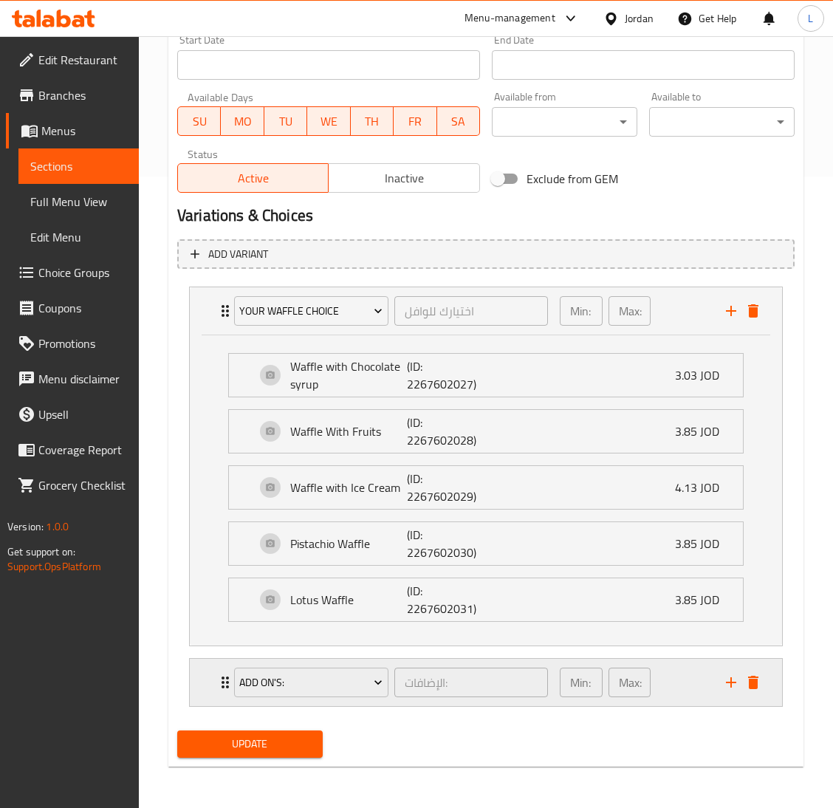
click at [209, 683] on div "Add On's: الإضافات: ​ Min: 0 ​ Max: 0 ​" at bounding box center [486, 682] width 592 height 47
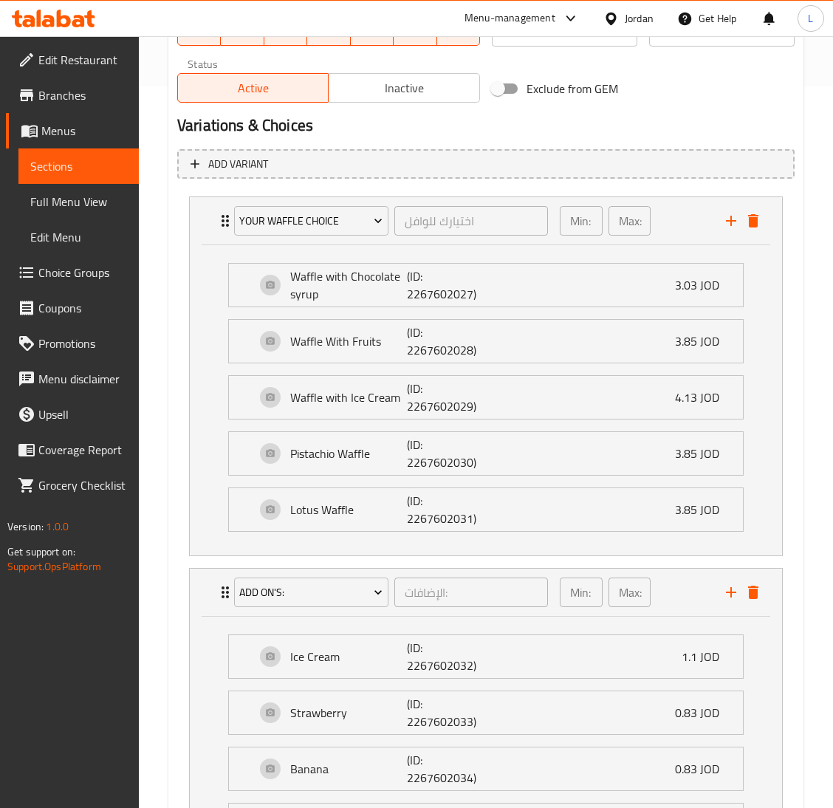
scroll to position [964, 0]
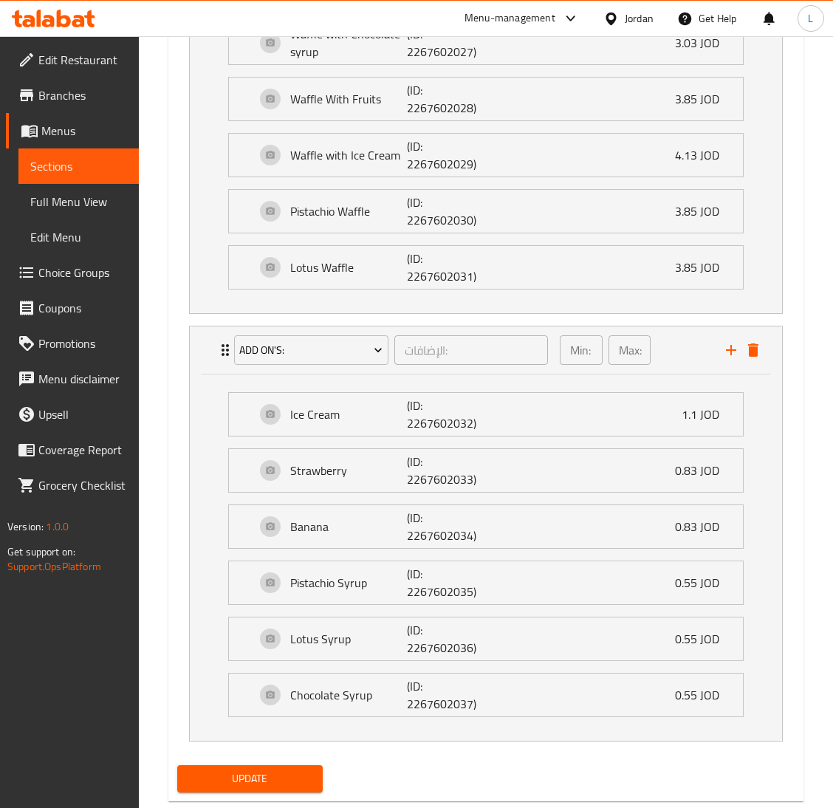
click at [278, 773] on span "Update" at bounding box center [250, 779] width 122 height 18
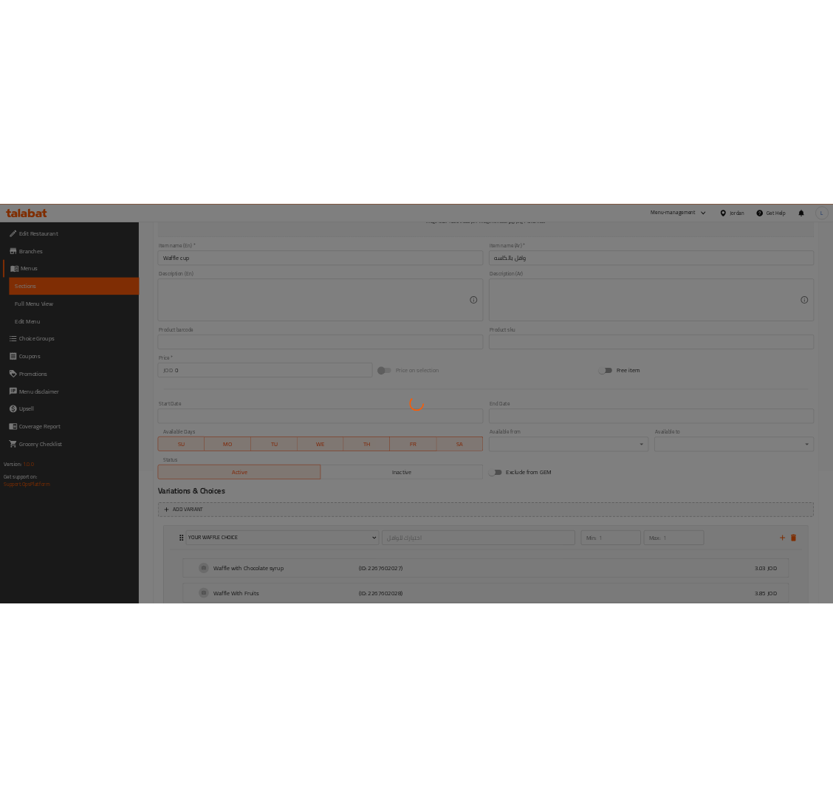
scroll to position [0, 0]
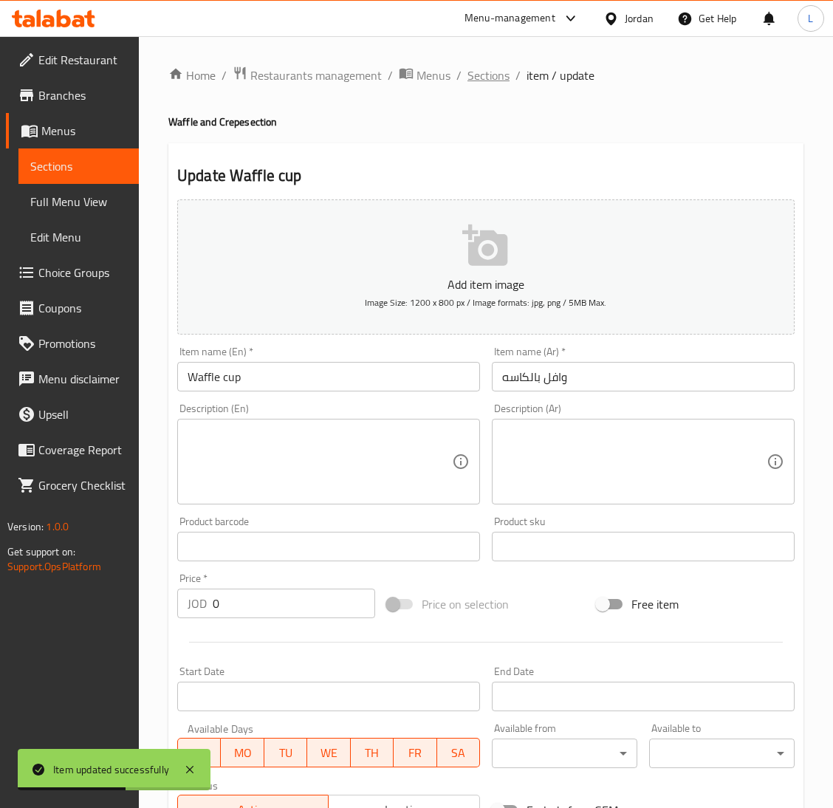
click at [485, 69] on span "Sections" at bounding box center [489, 75] width 42 height 18
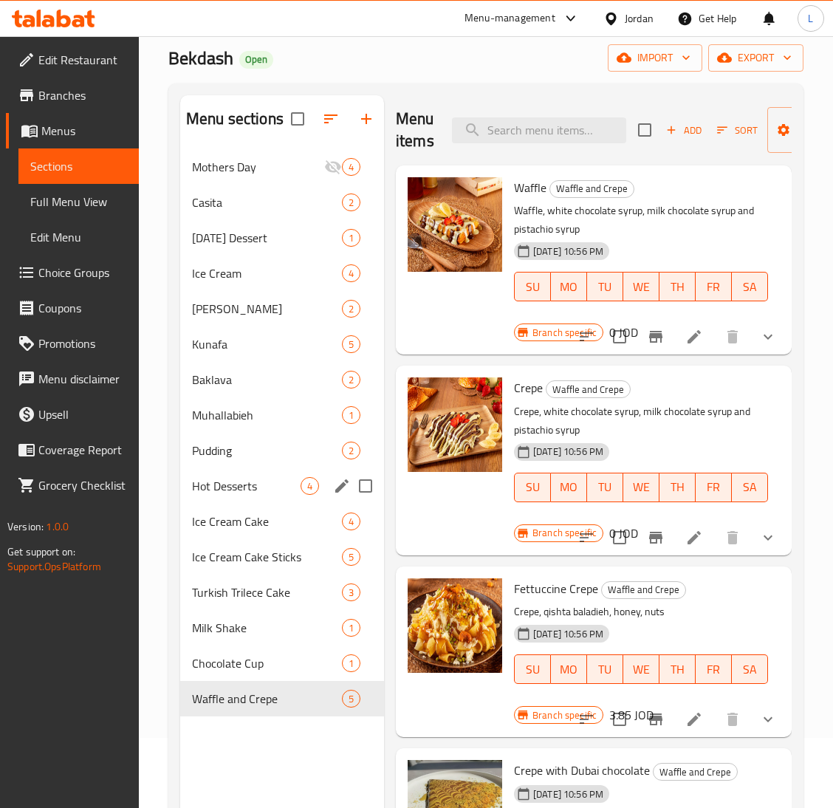
scroll to position [111, 0]
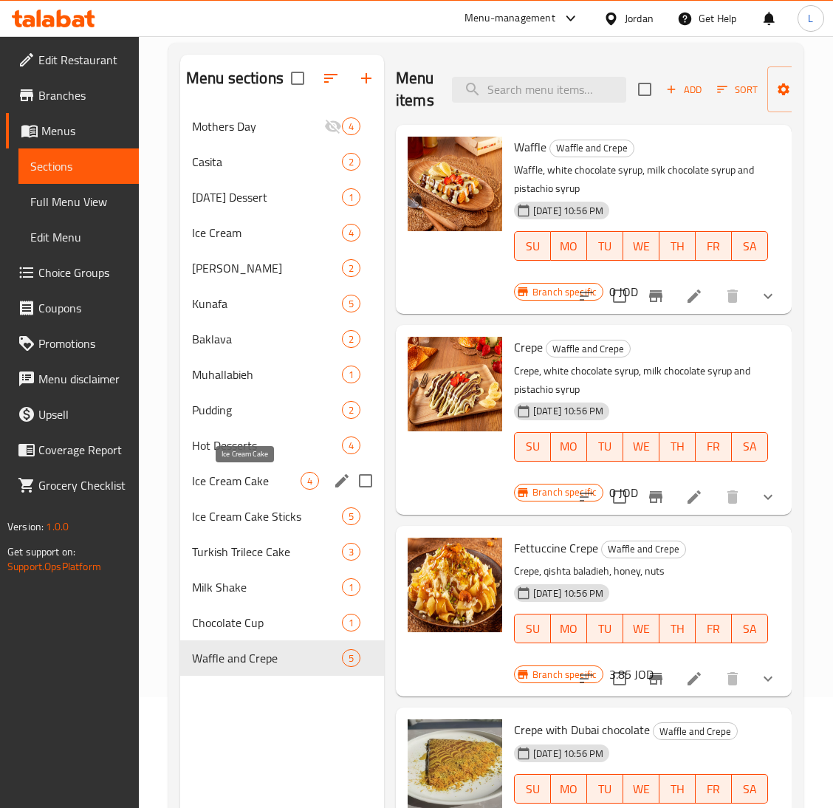
click at [247, 487] on span "Ice Cream Cake" at bounding box center [246, 481] width 109 height 18
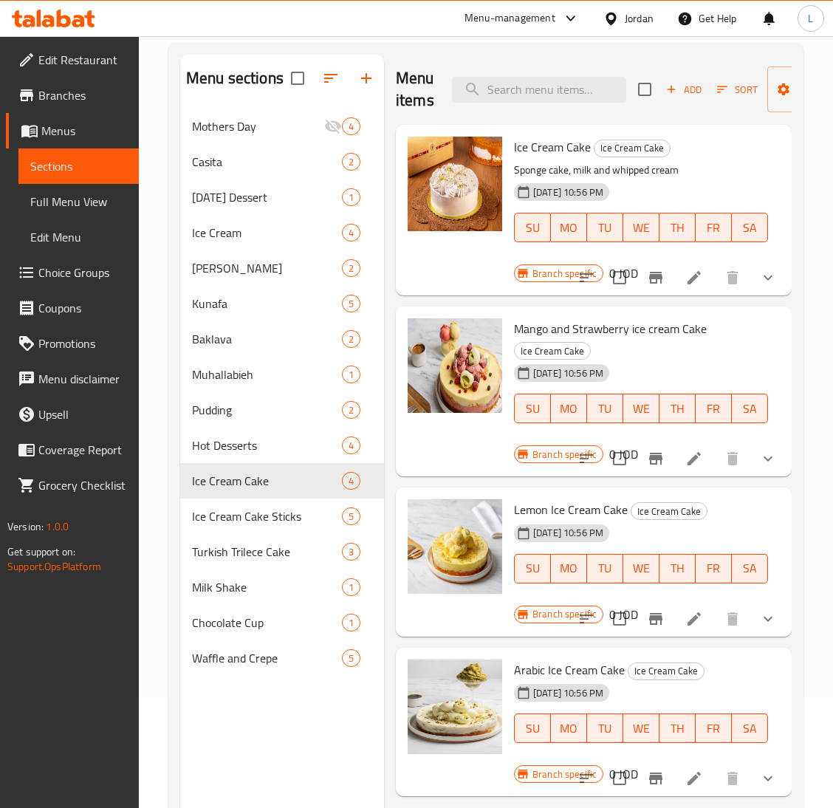
click at [704, 283] on li at bounding box center [694, 277] width 41 height 27
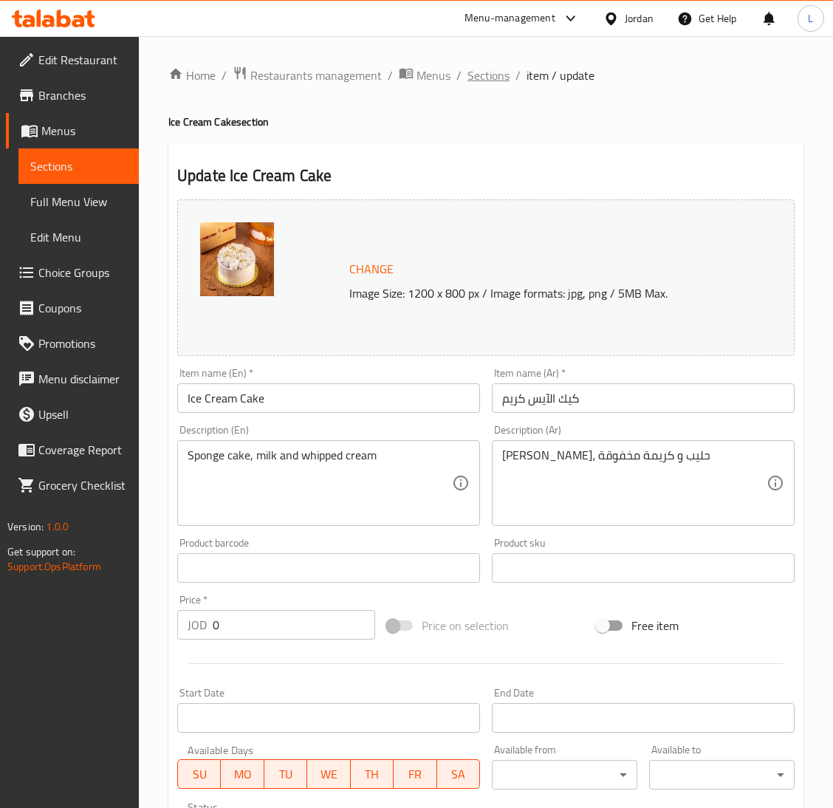
click at [476, 75] on span "Sections" at bounding box center [489, 75] width 42 height 18
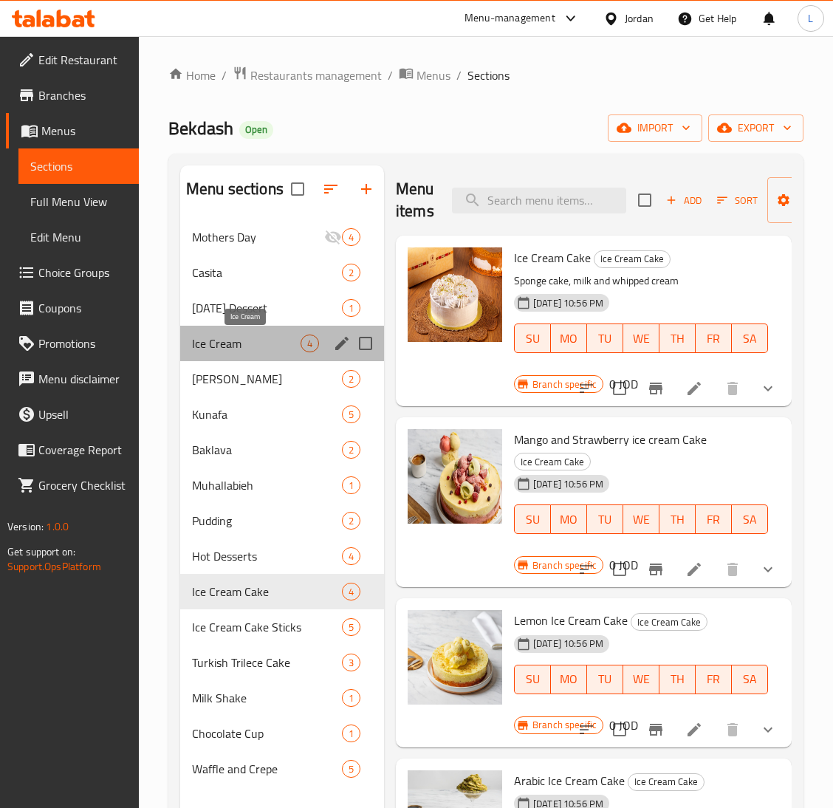
click at [242, 338] on span "Ice Cream" at bounding box center [246, 344] width 109 height 18
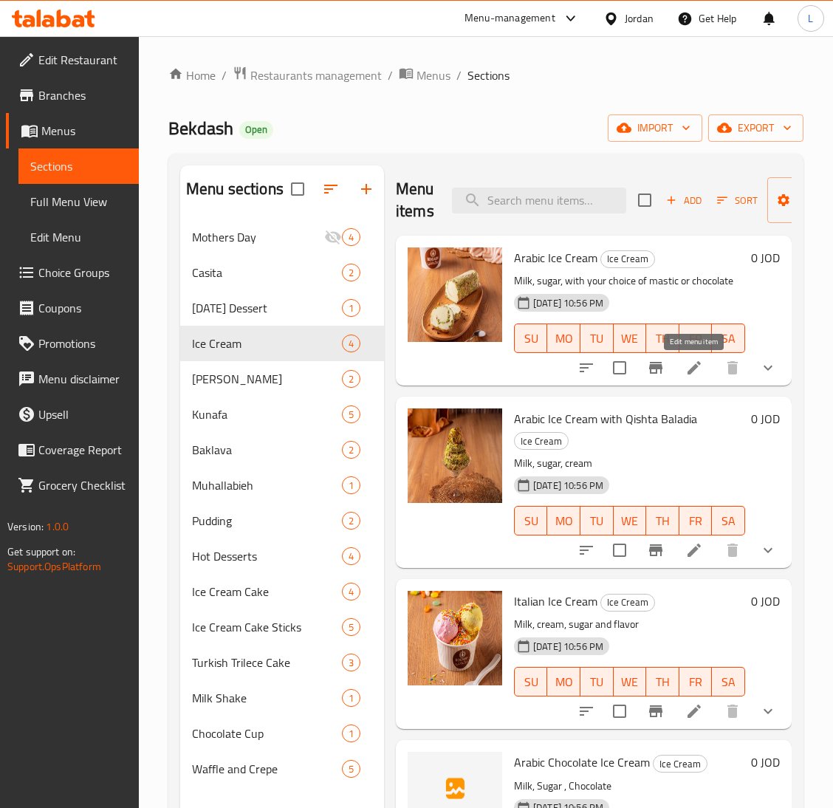
click at [695, 376] on icon at bounding box center [694, 368] width 18 height 18
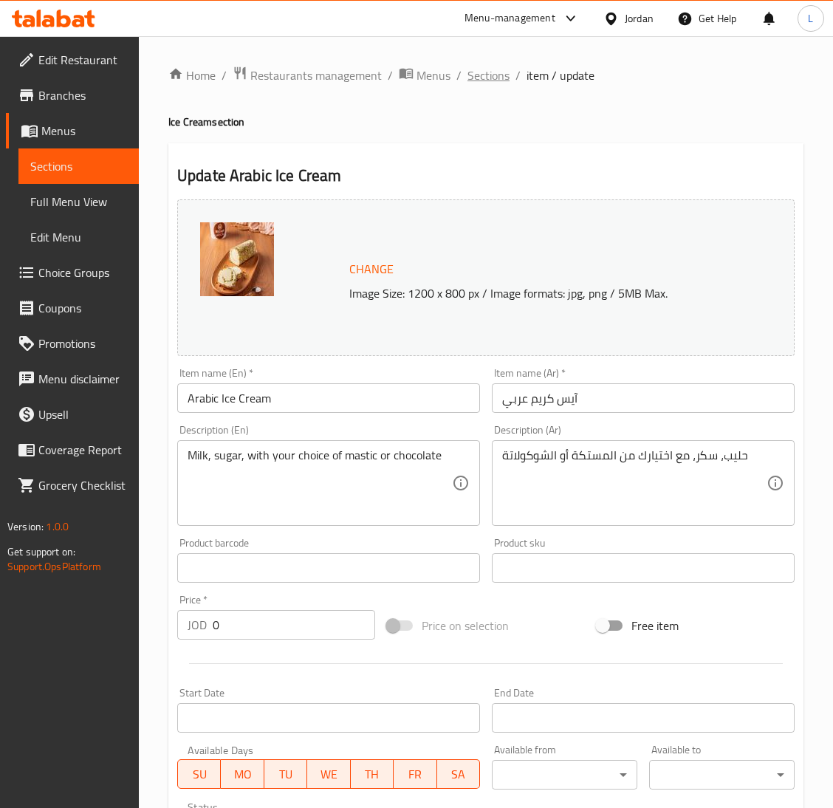
click at [480, 67] on span "Sections" at bounding box center [489, 75] width 42 height 18
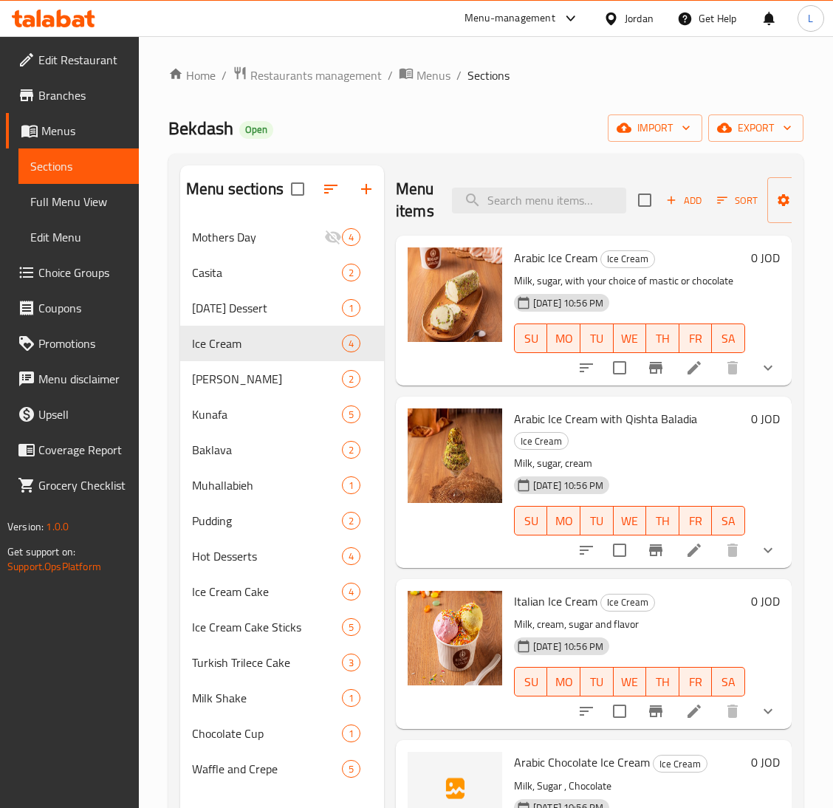
click at [701, 549] on icon at bounding box center [694, 550] width 18 height 18
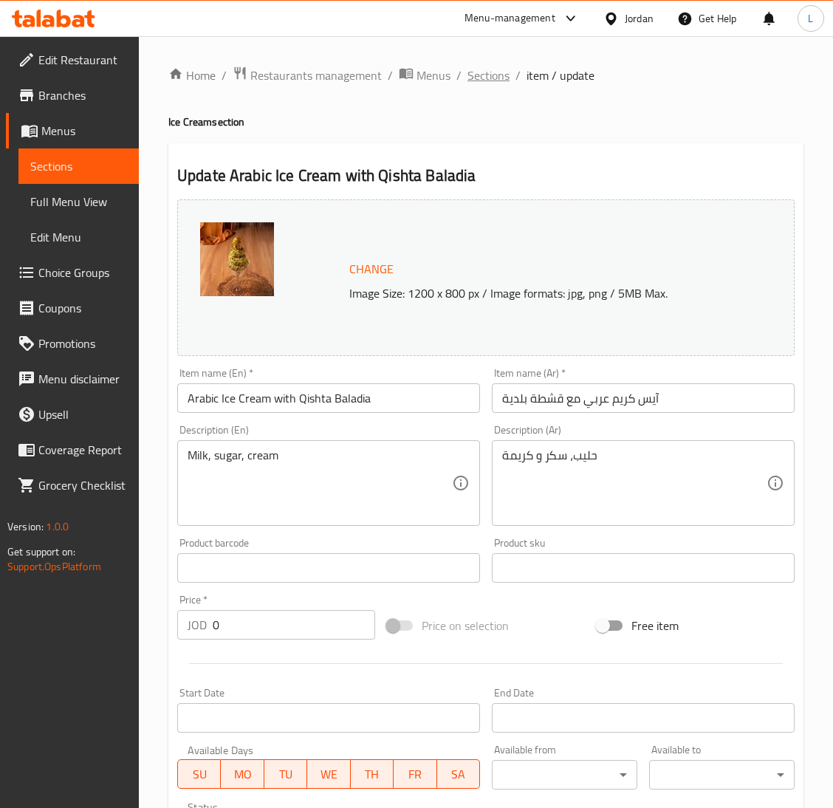
click at [488, 80] on span "Sections" at bounding box center [489, 75] width 42 height 18
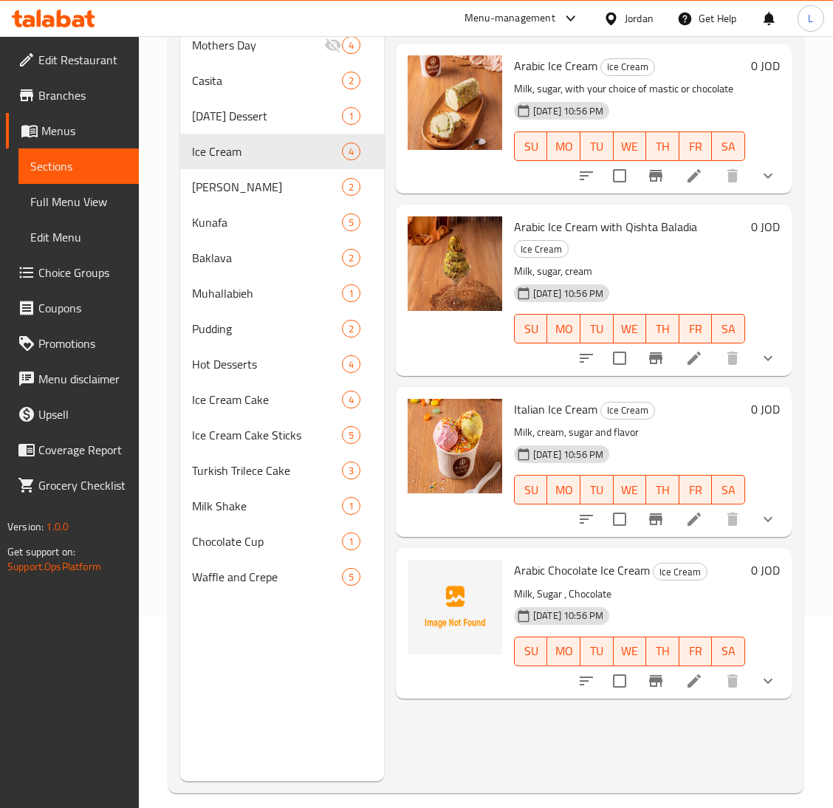
scroll to position [208, 0]
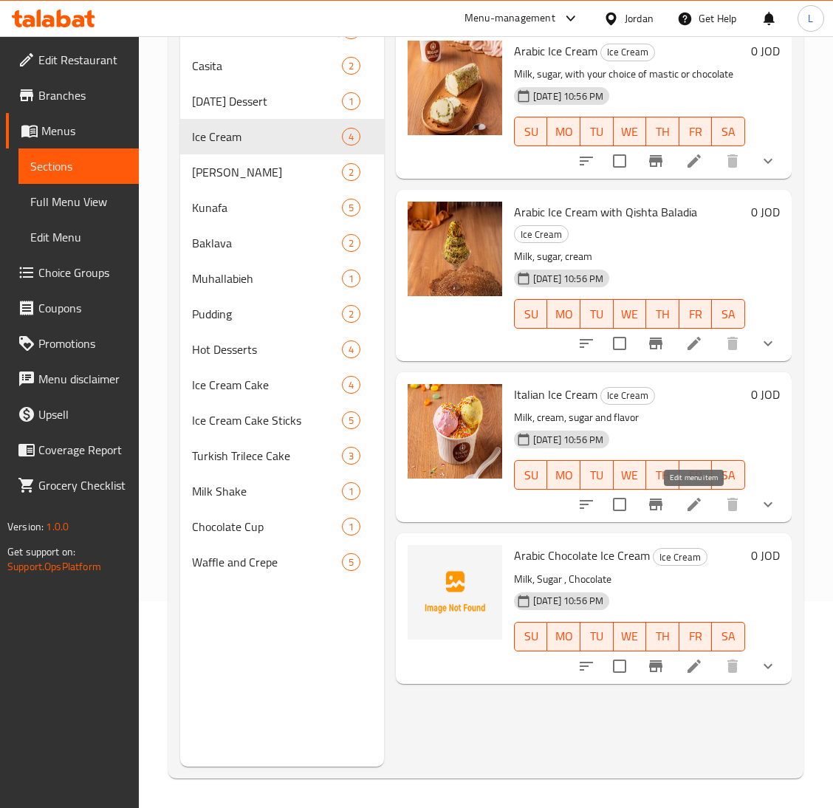
click at [693, 505] on icon at bounding box center [694, 504] width 13 height 13
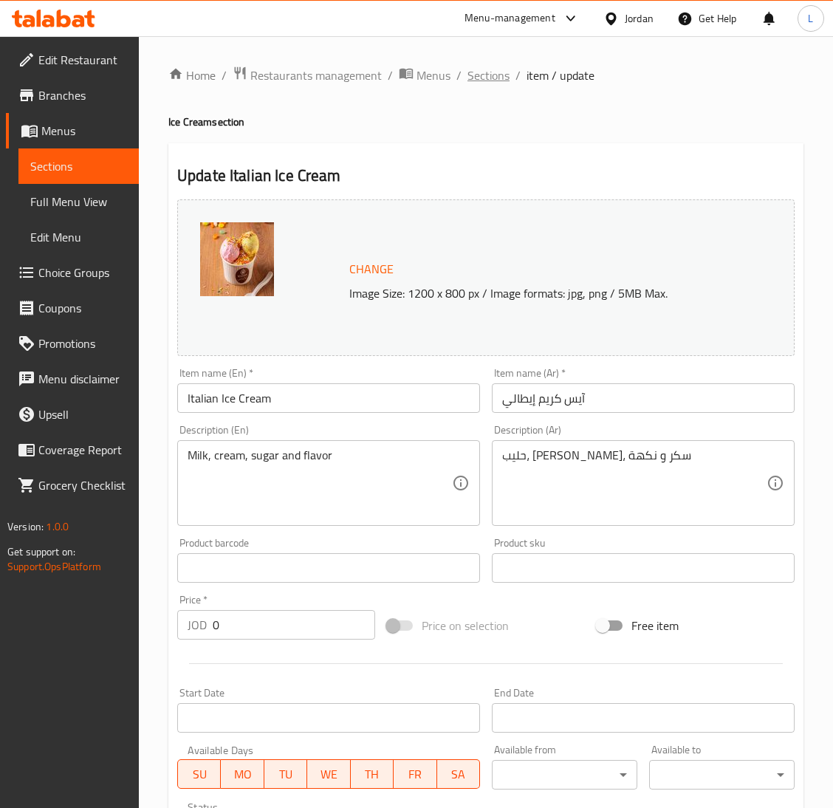
click at [482, 75] on span "Sections" at bounding box center [489, 75] width 42 height 18
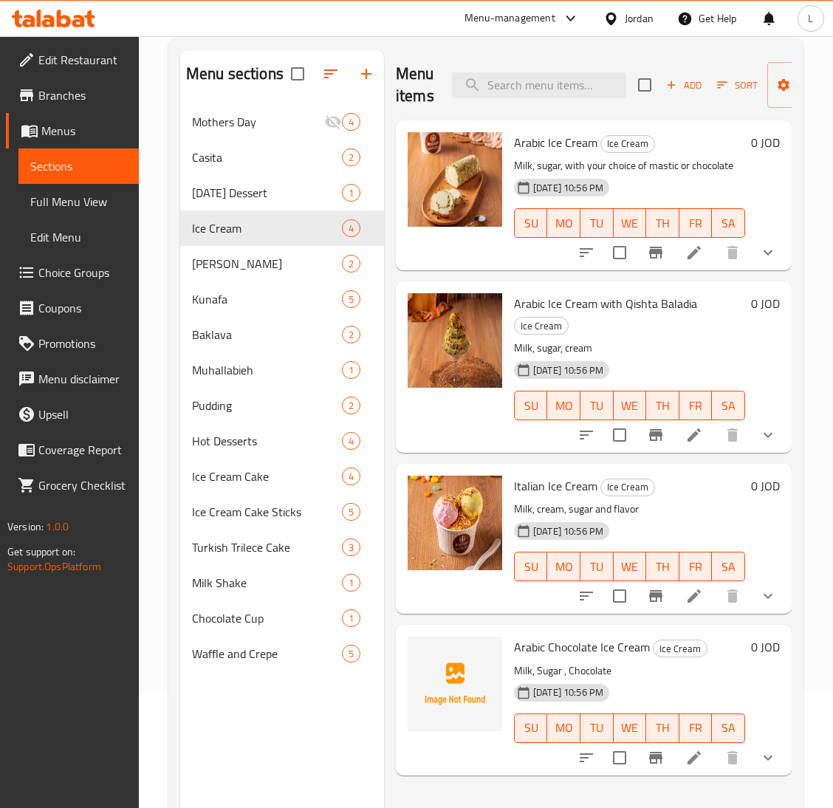
scroll to position [208, 0]
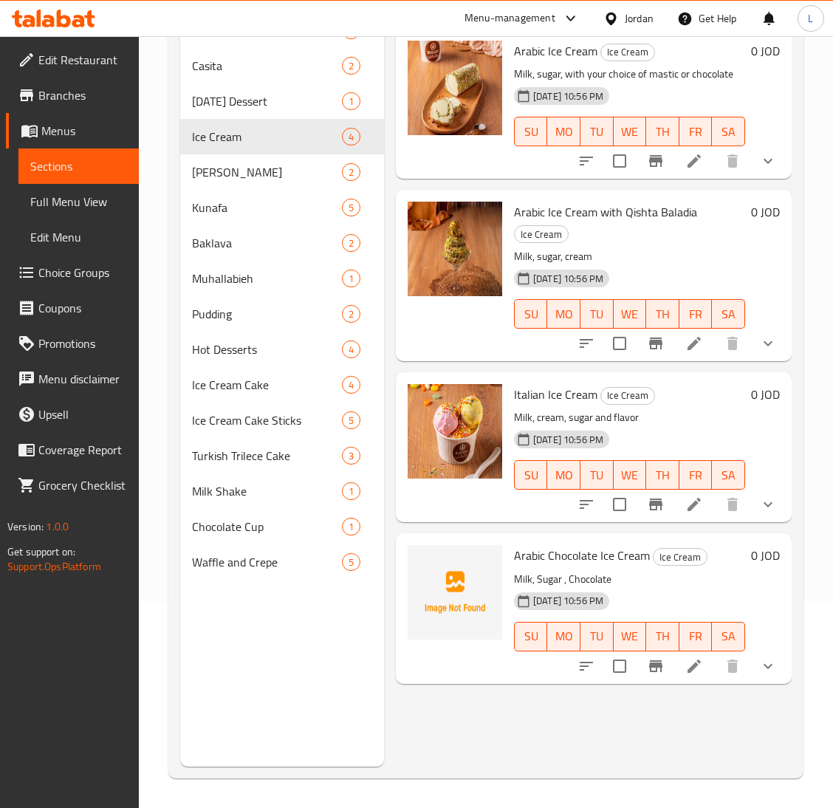
click at [706, 669] on li at bounding box center [694, 666] width 41 height 27
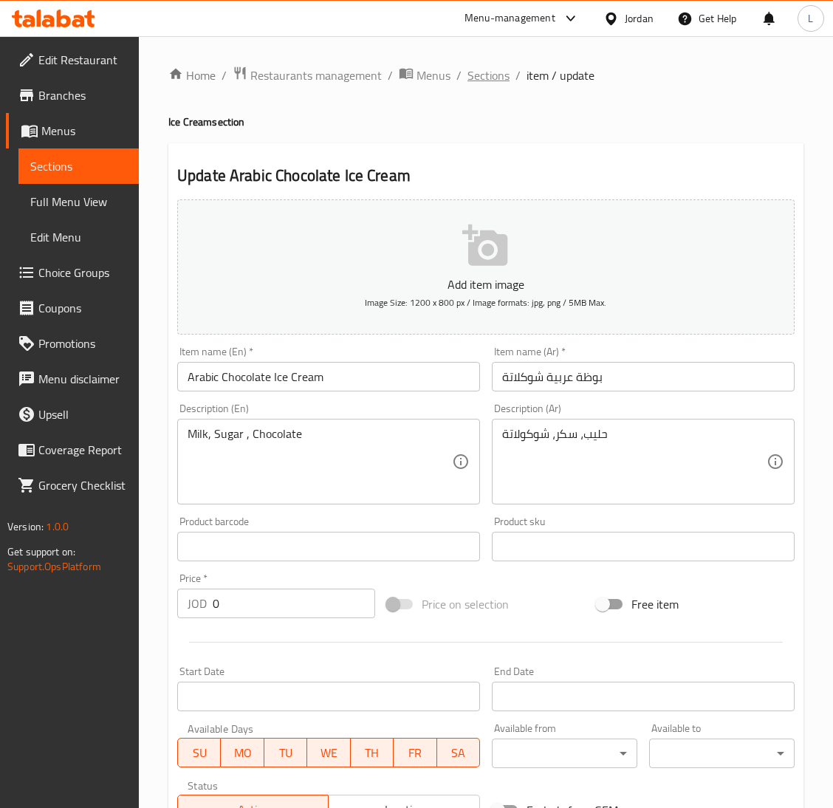
click at [490, 81] on span "Sections" at bounding box center [489, 75] width 42 height 18
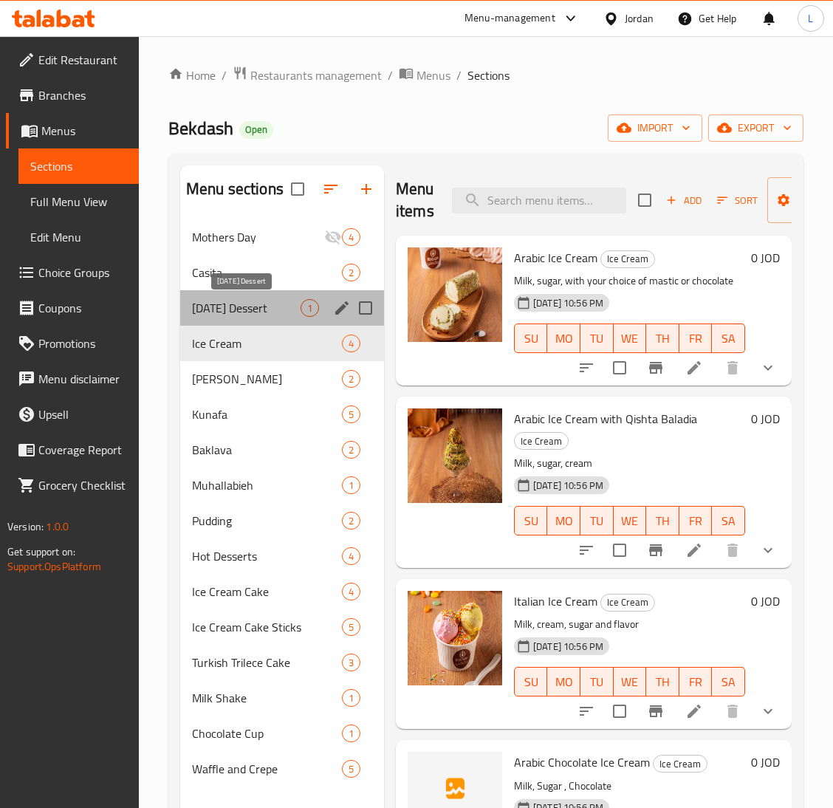
click at [246, 303] on span "Ramadan Dessert" at bounding box center [246, 308] width 109 height 18
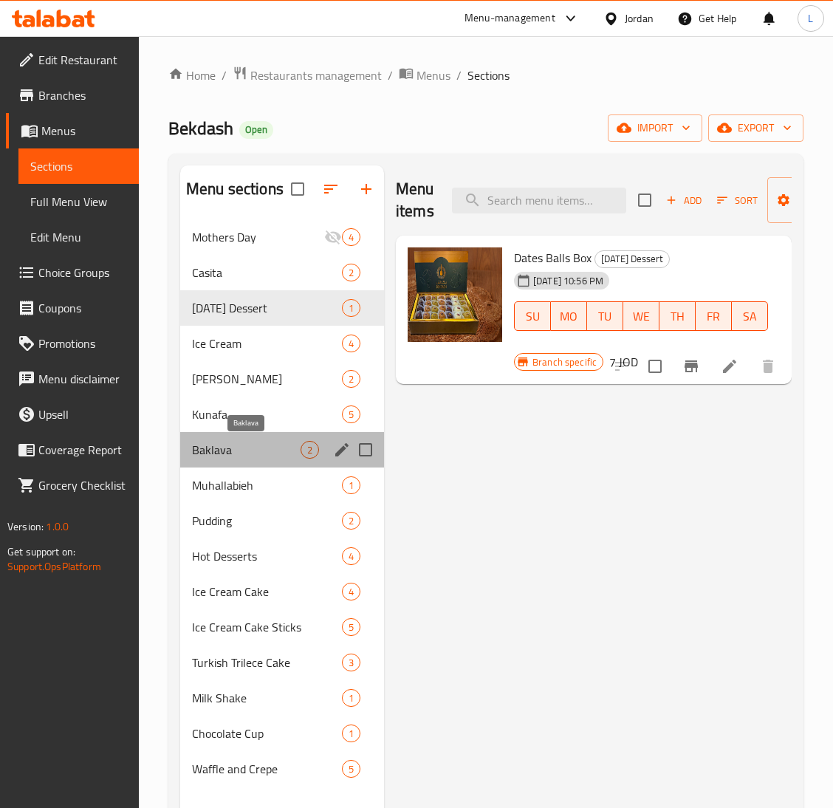
click at [245, 458] on span "Baklava" at bounding box center [246, 450] width 109 height 18
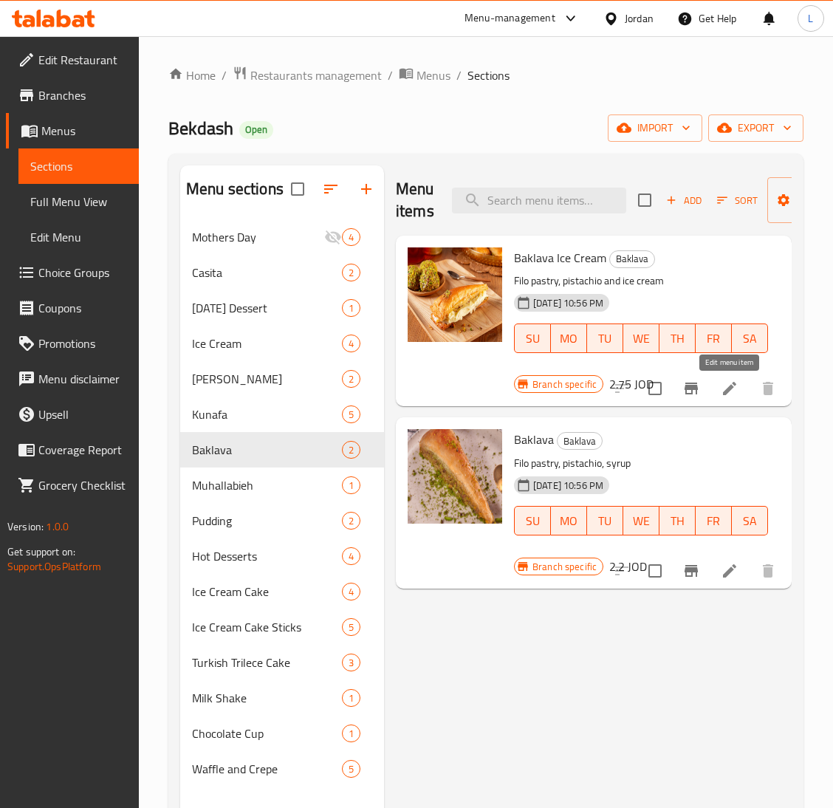
click at [724, 386] on icon at bounding box center [730, 389] width 18 height 18
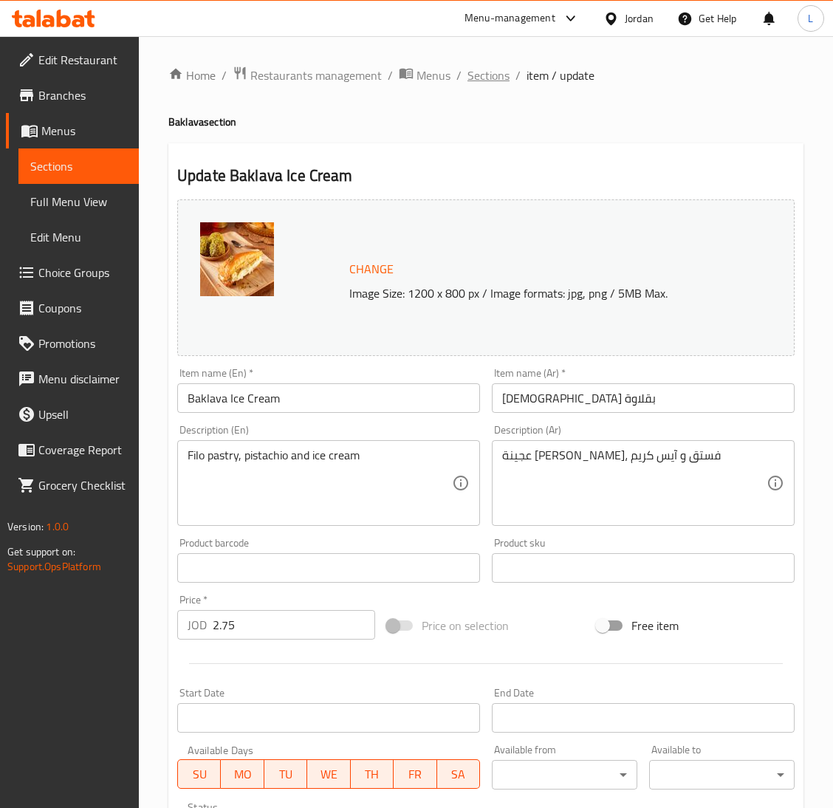
click at [490, 78] on span "Sections" at bounding box center [489, 75] width 42 height 18
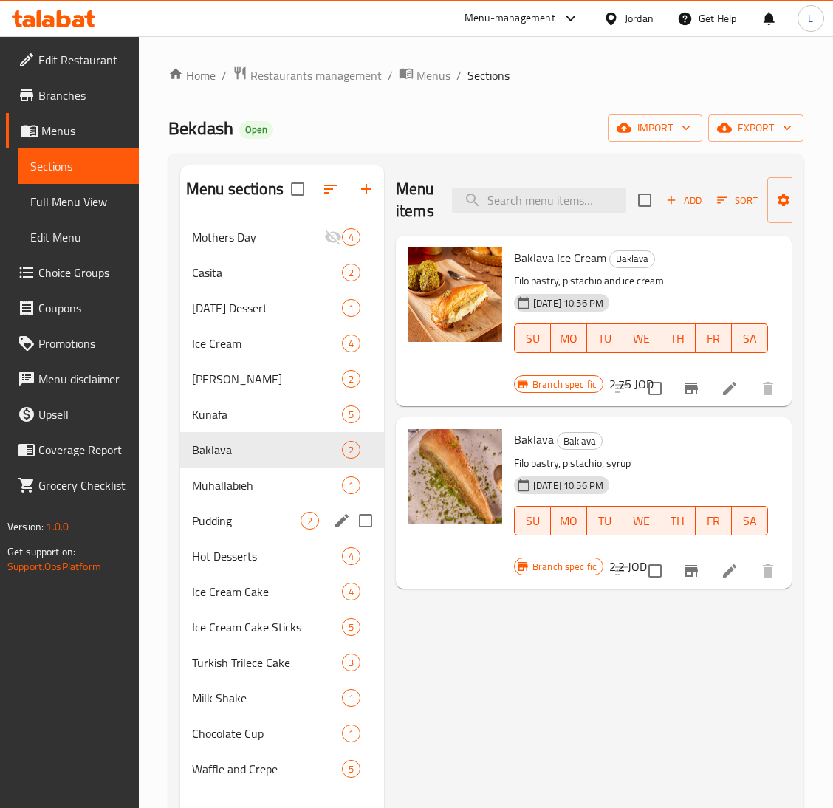
click at [268, 512] on span "Pudding" at bounding box center [246, 521] width 109 height 18
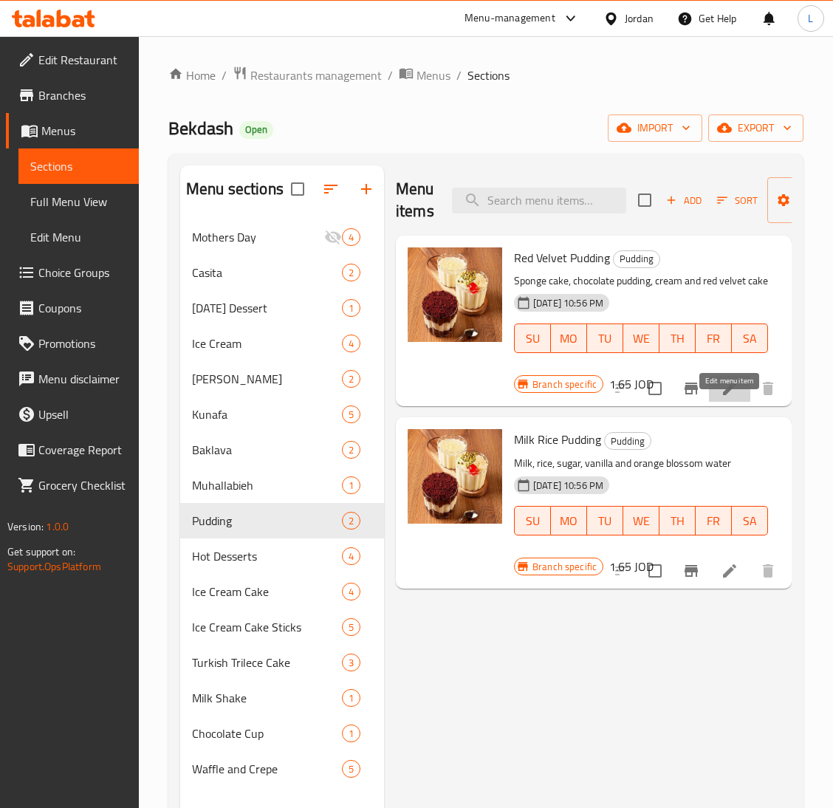
click at [725, 397] on icon at bounding box center [730, 389] width 18 height 18
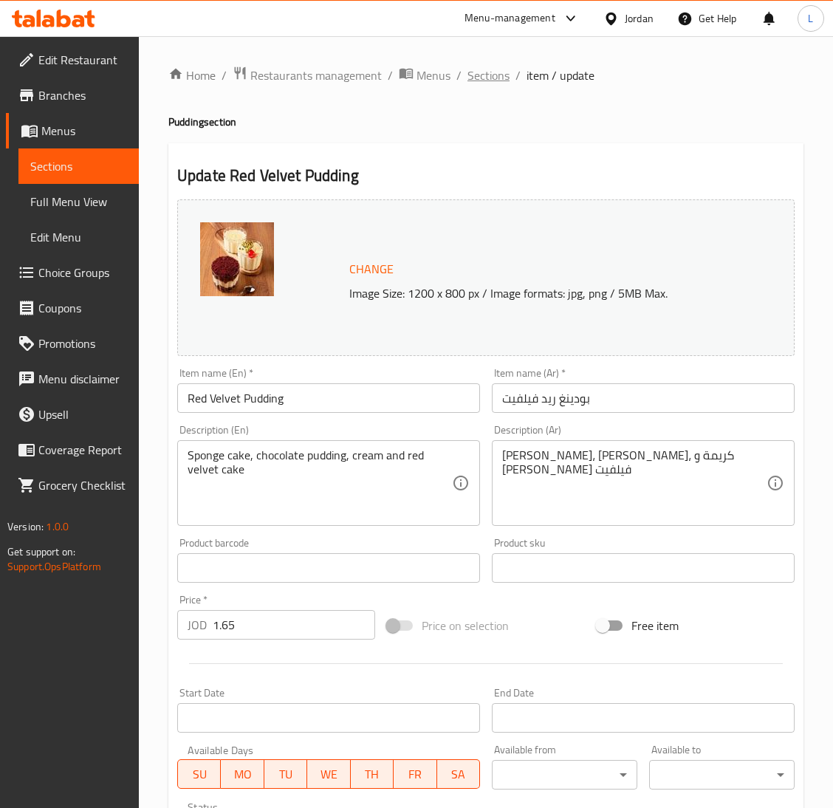
click at [482, 77] on span "Sections" at bounding box center [489, 75] width 42 height 18
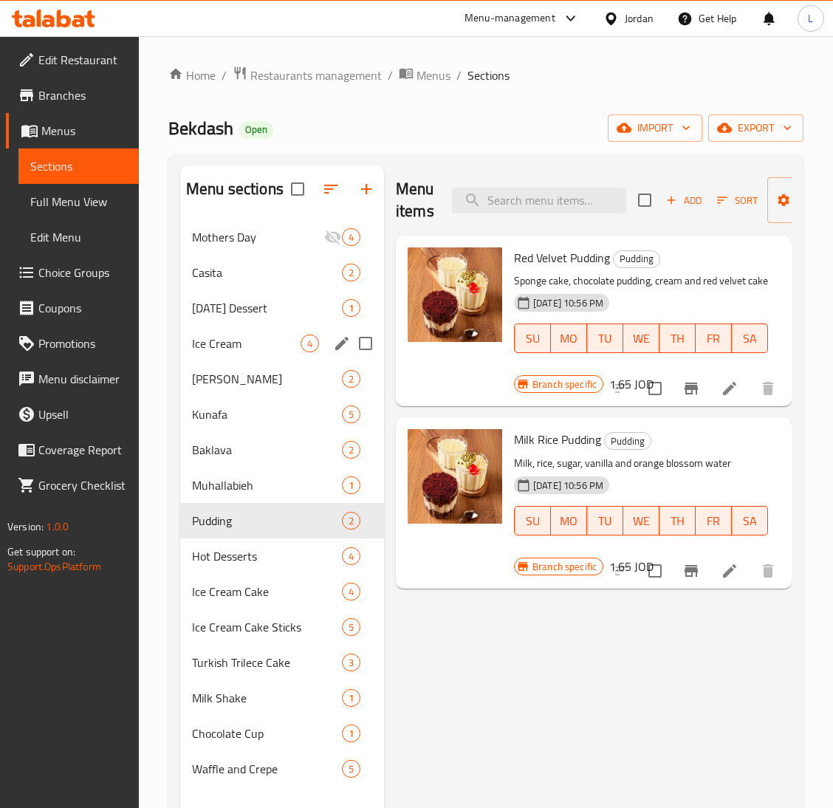
click at [240, 334] on div "Ice Cream 4" at bounding box center [282, 343] width 204 height 35
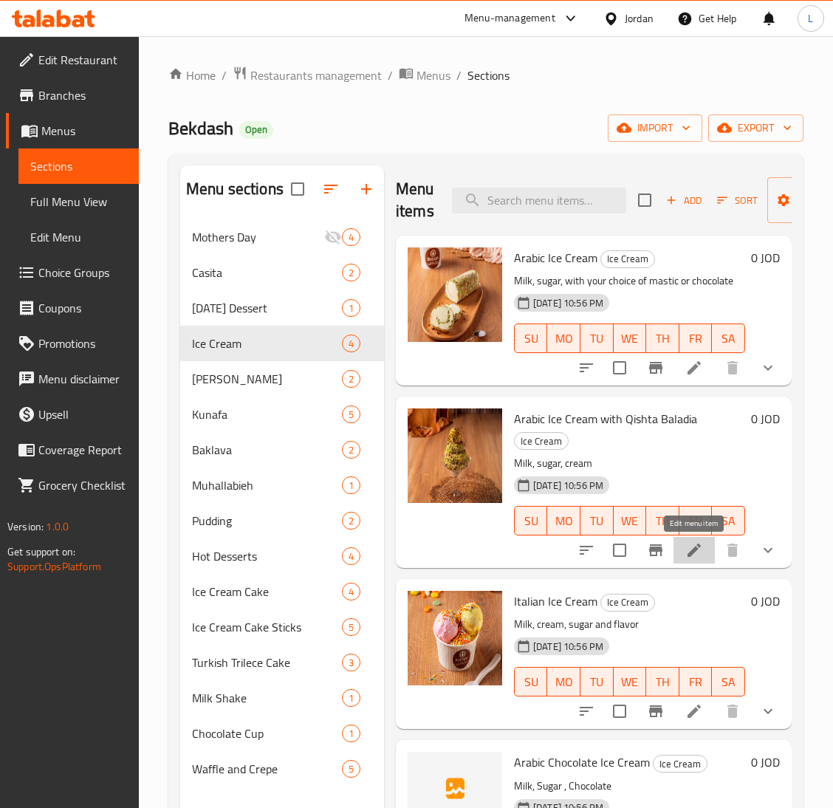
click at [699, 559] on icon at bounding box center [694, 550] width 18 height 18
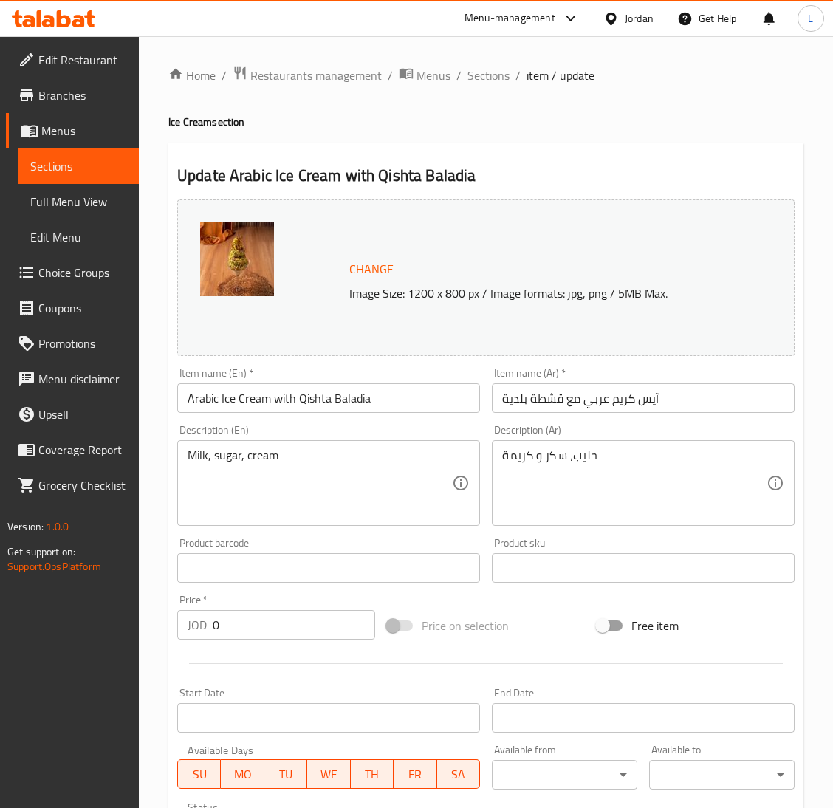
click at [490, 80] on span "Sections" at bounding box center [489, 75] width 42 height 18
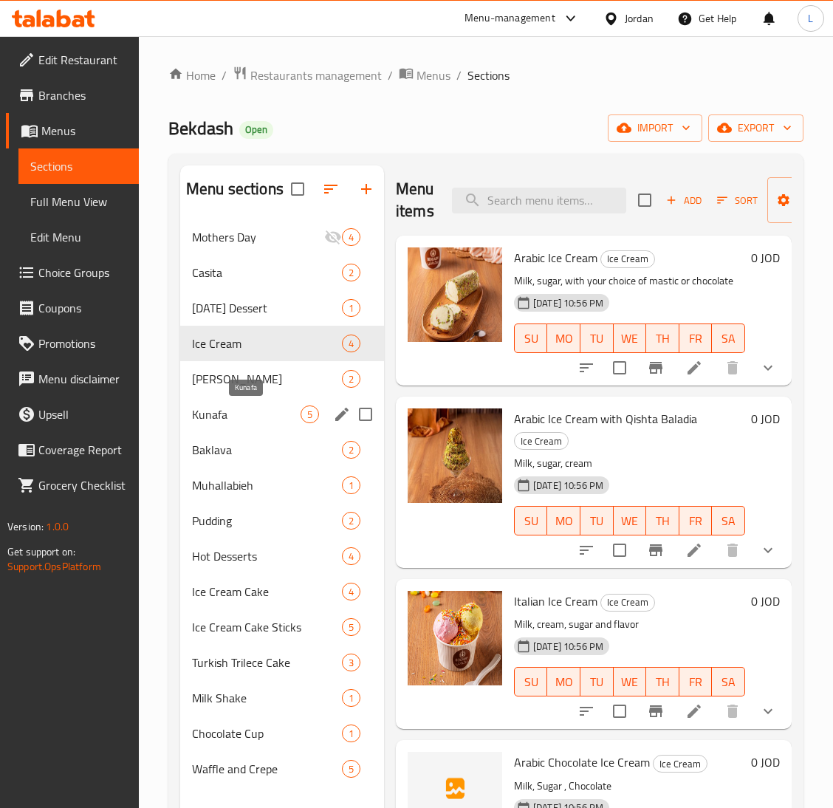
click at [256, 408] on span "Kunafa" at bounding box center [246, 415] width 109 height 18
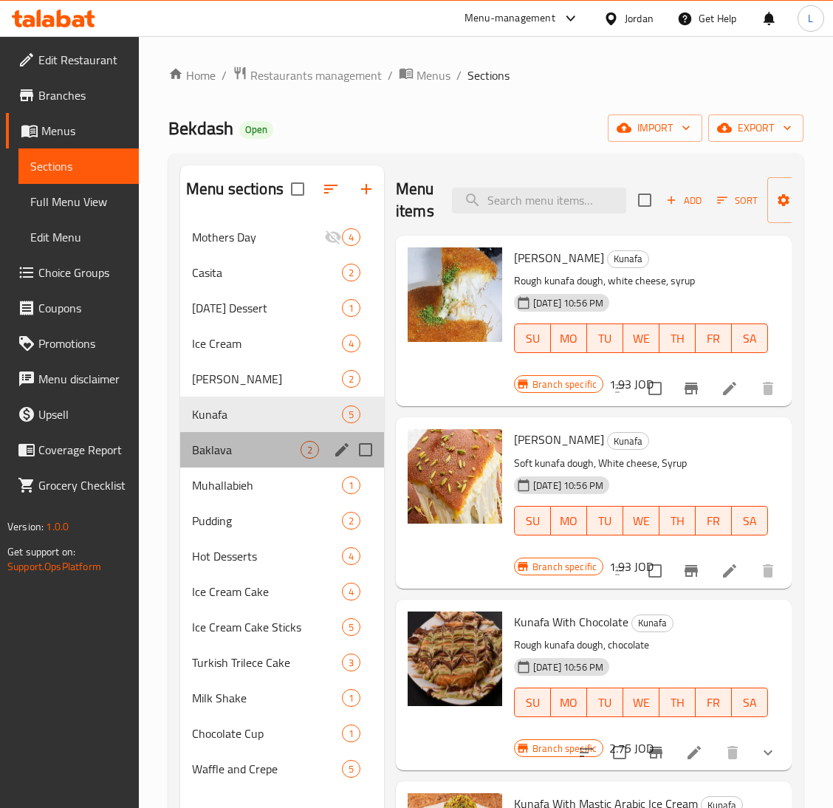
click at [247, 434] on div "Baklava 2" at bounding box center [282, 449] width 204 height 35
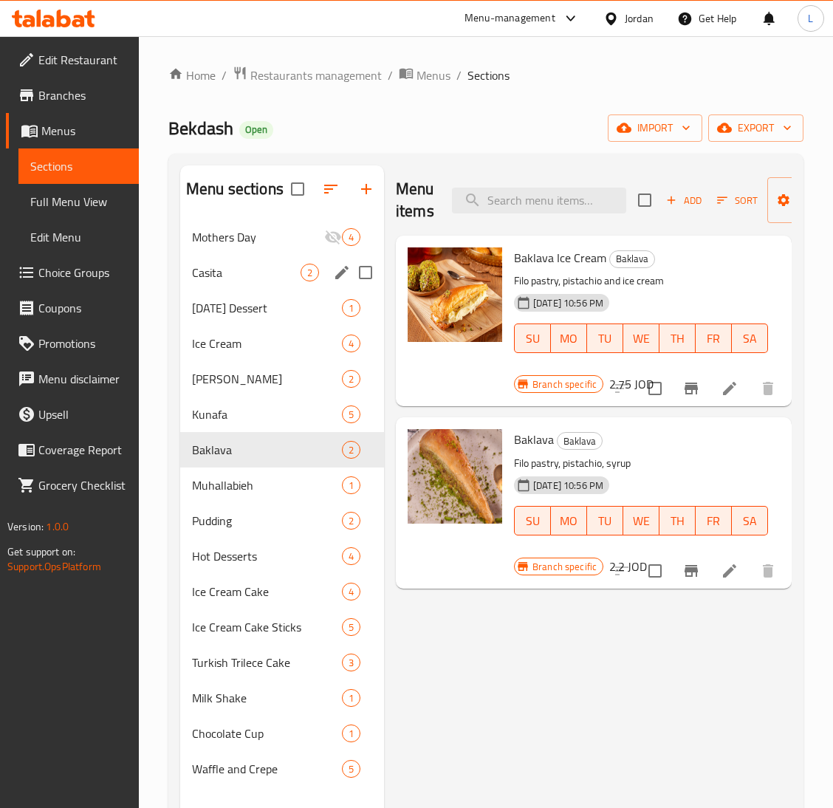
click at [240, 259] on div "Casita 2" at bounding box center [282, 272] width 204 height 35
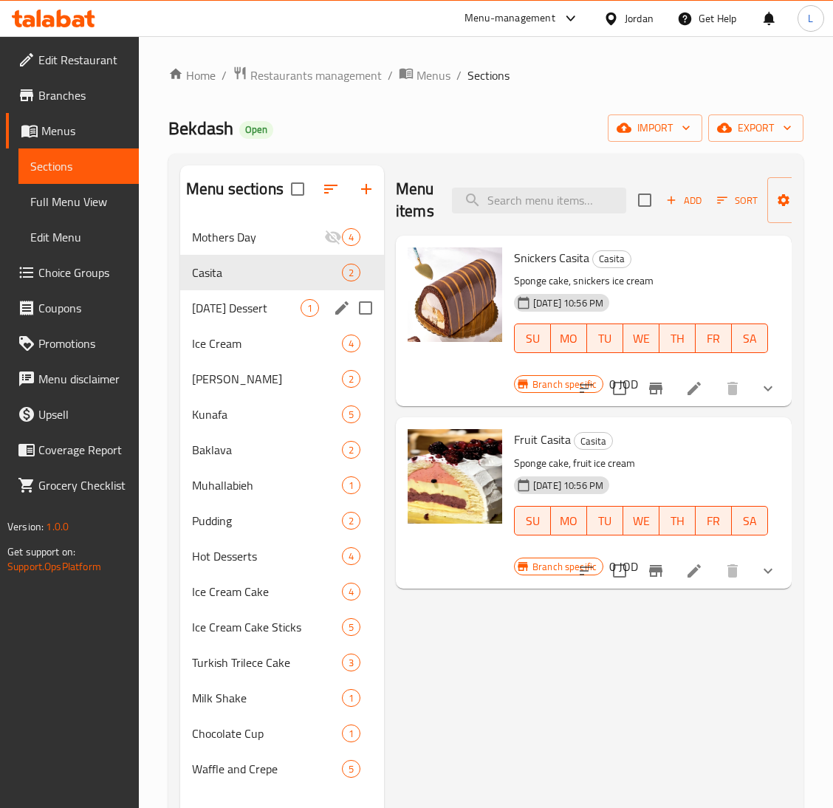
click at [273, 309] on span "Ramadan Dessert" at bounding box center [246, 308] width 109 height 18
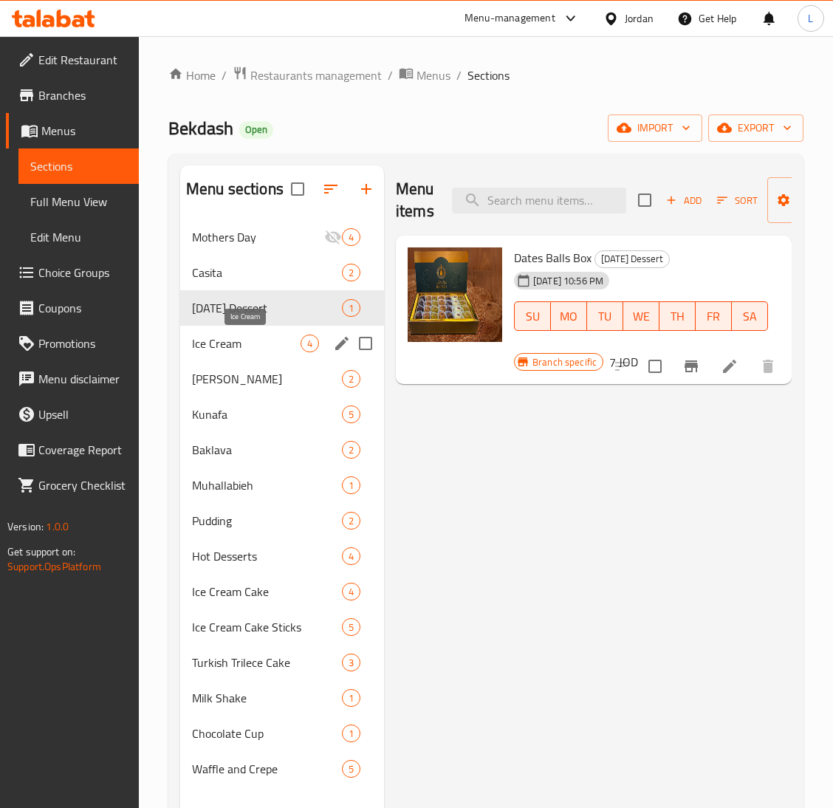
click at [245, 349] on span "Ice Cream" at bounding box center [246, 344] width 109 height 18
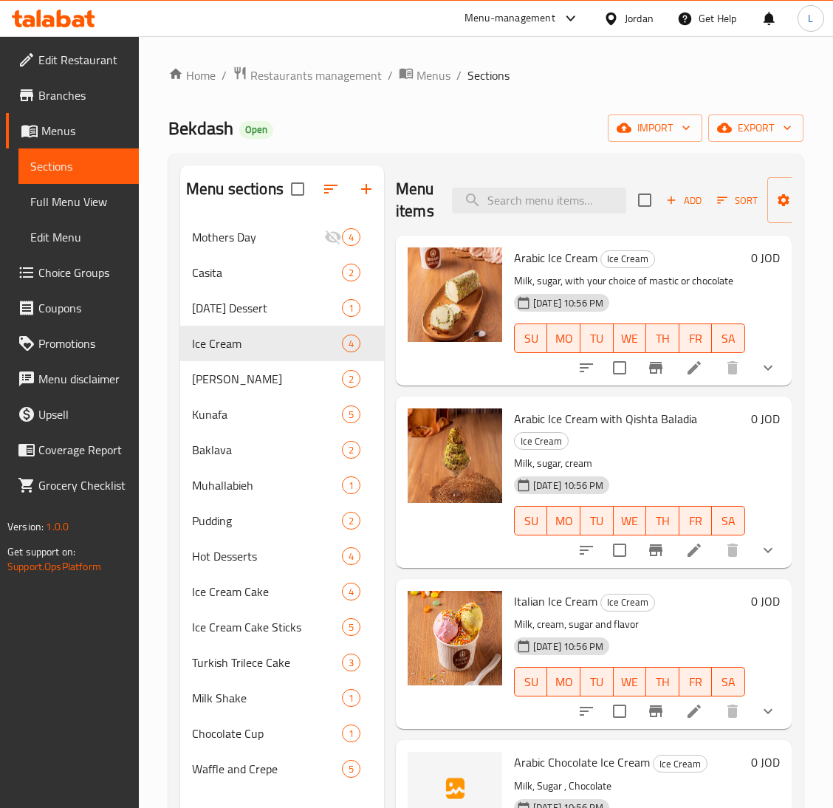
click at [703, 369] on li at bounding box center [694, 368] width 41 height 27
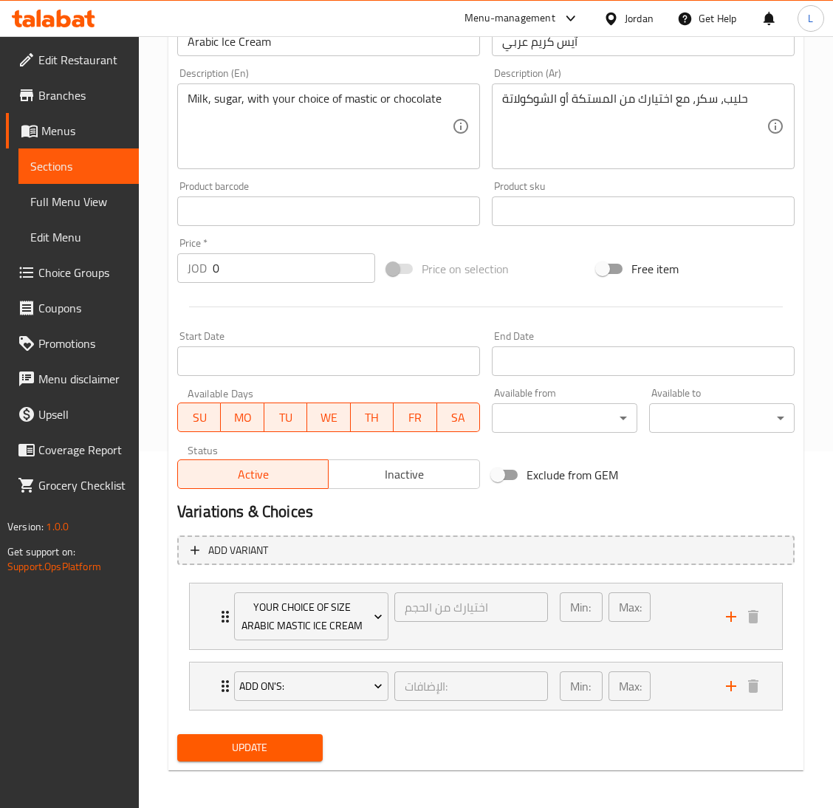
scroll to position [360, 0]
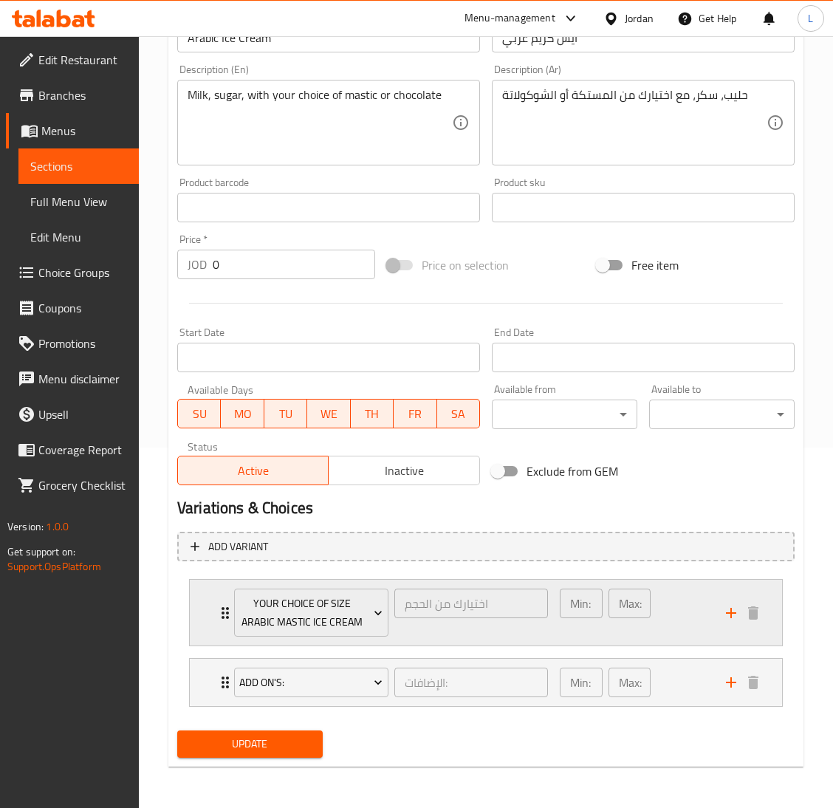
click at [205, 606] on div "Your Choice Of Size Arabic Mastic Ice Cream اختيارك من الحجم ​ Min: 1 ​ Max: 1 ​" at bounding box center [486, 613] width 592 height 66
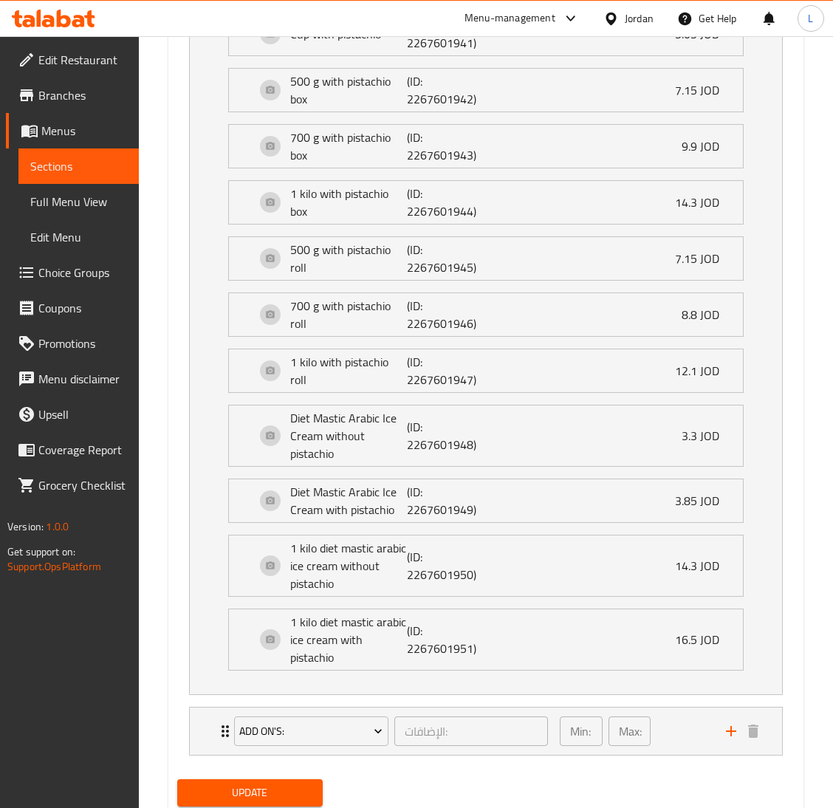
scroll to position [1247, 0]
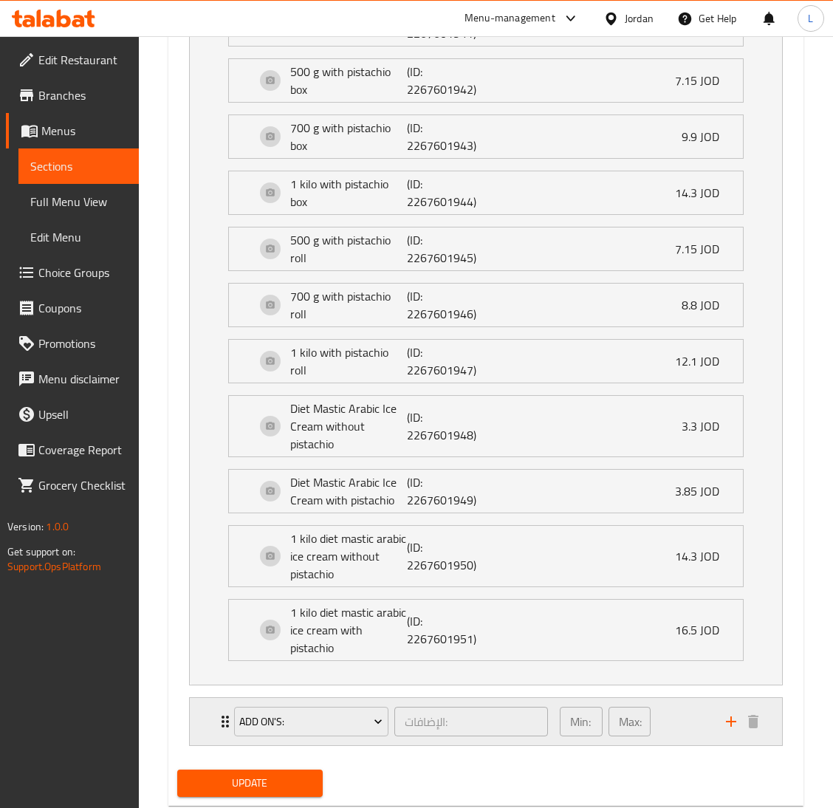
click at [211, 709] on div "Add On's: الإضافات: ​ Min: 0 ​ Max: 0 ​" at bounding box center [486, 721] width 592 height 47
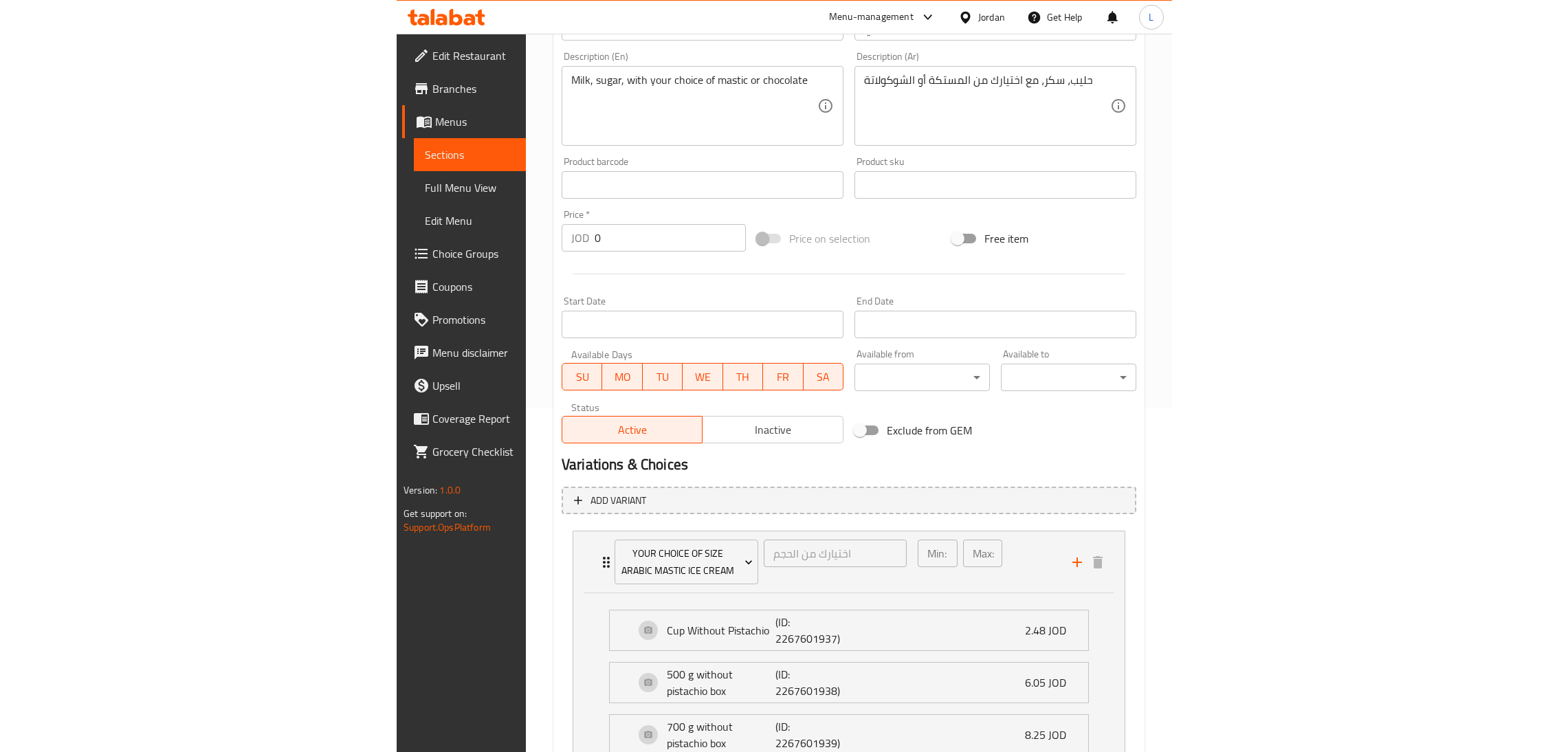
scroll to position [96, 0]
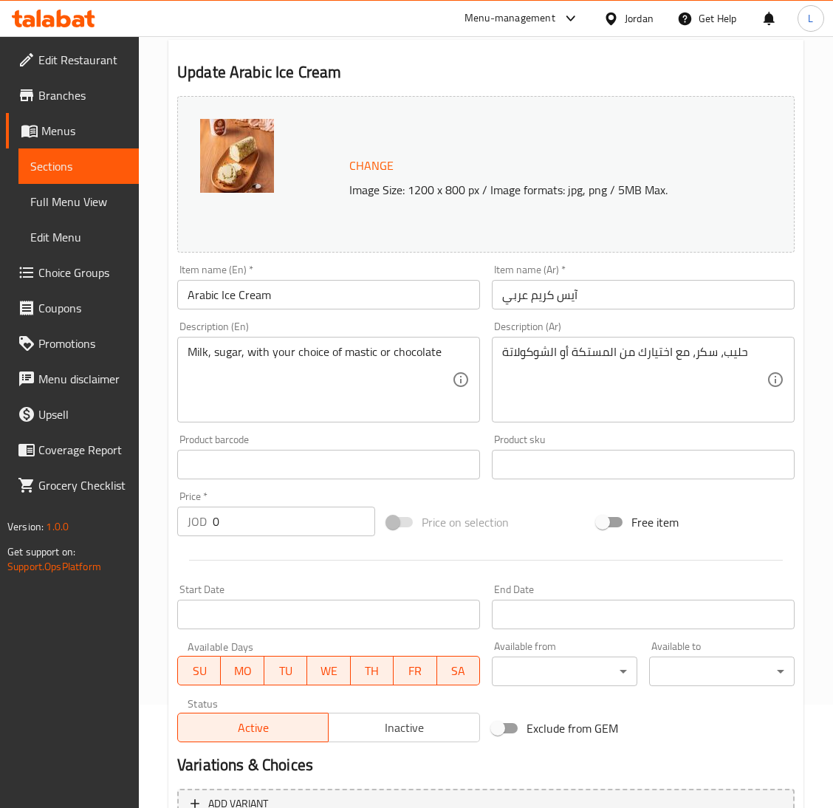
drag, startPoint x: 68, startPoint y: 276, endPoint x: 137, endPoint y: 301, distance: 73.1
click at [68, 276] on span "Choice Groups" at bounding box center [82, 273] width 89 height 18
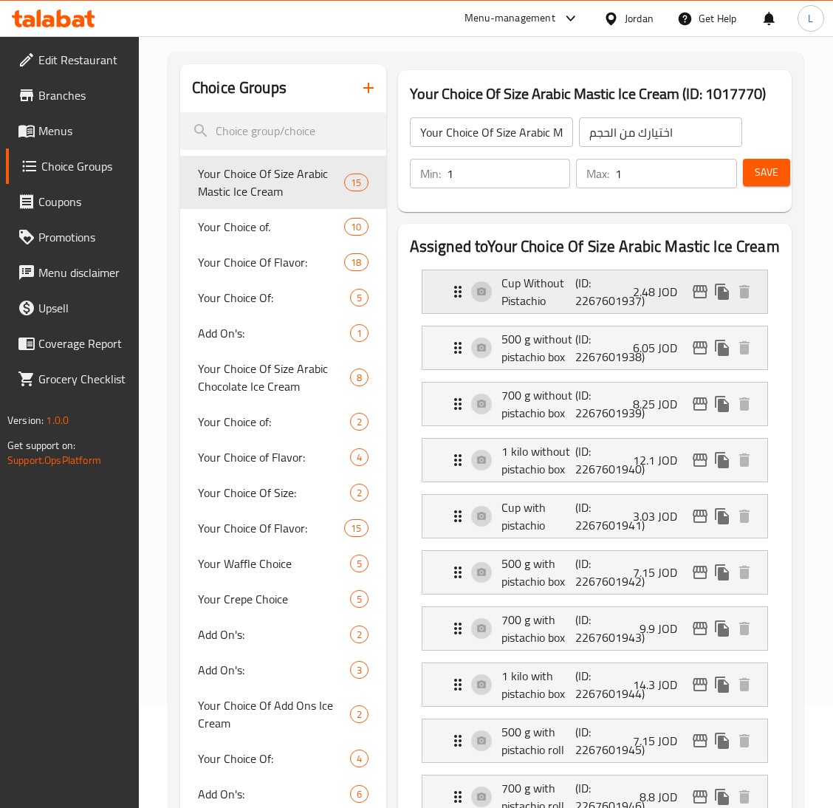
click at [568, 288] on p "Cup Without Pistachio" at bounding box center [539, 291] width 75 height 35
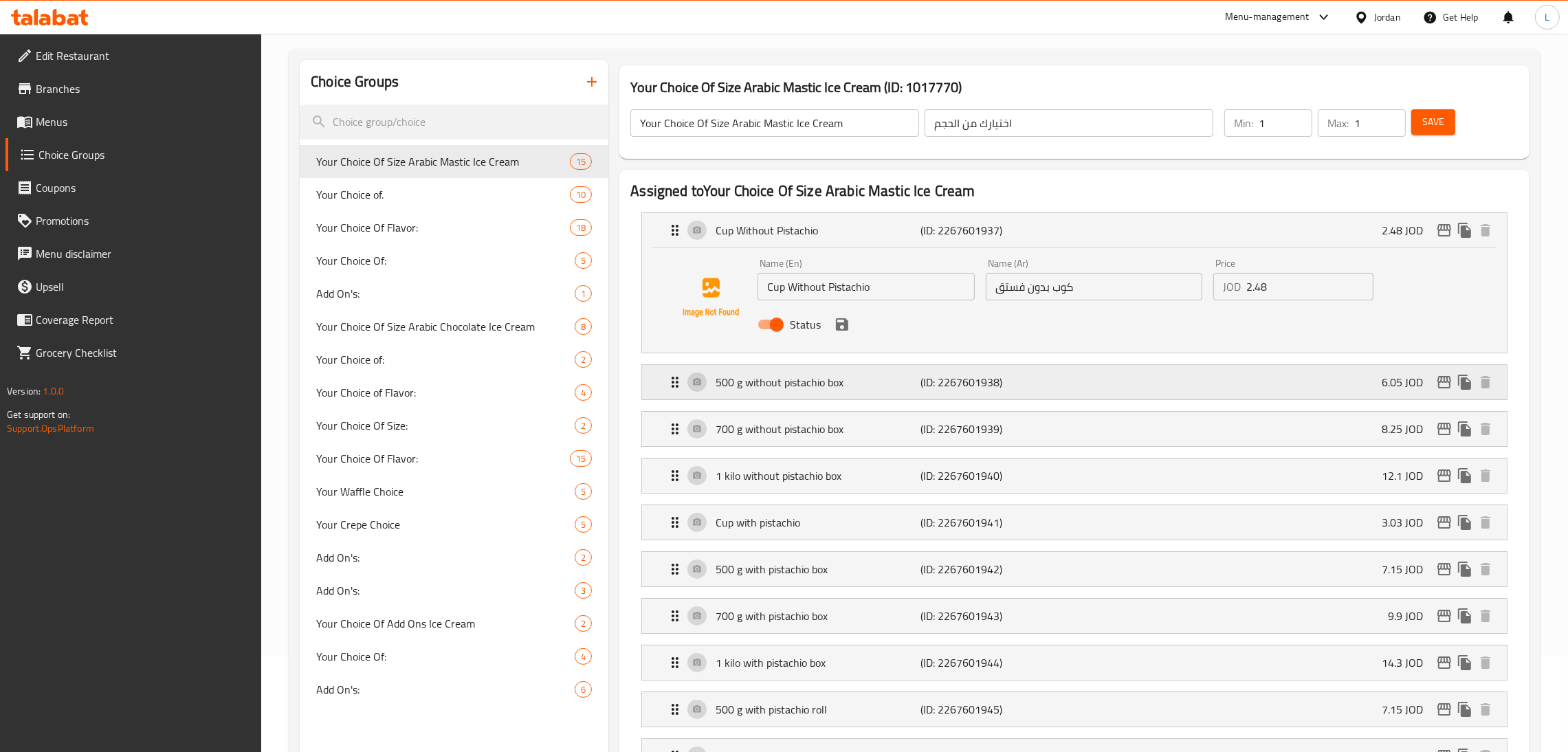
click at [790, 369] on div "500 g without pistachio box (ID: 2267601938) 6.05 JOD" at bounding box center [1078, 382] width 824 height 34
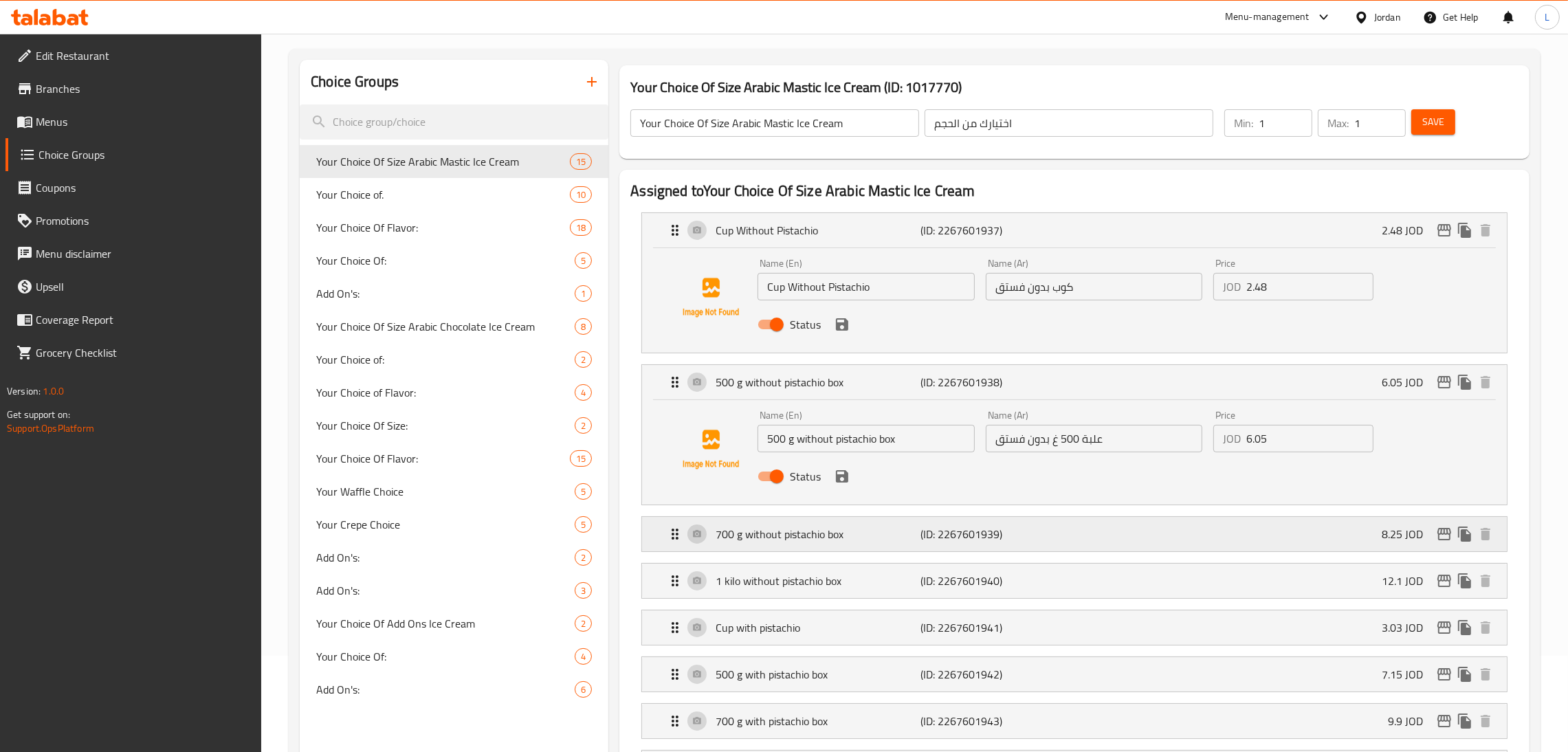
click at [790, 517] on div "700 g without pistachio box (ID: 2267601939) 8.25 JOD" at bounding box center [1078, 533] width 824 height 34
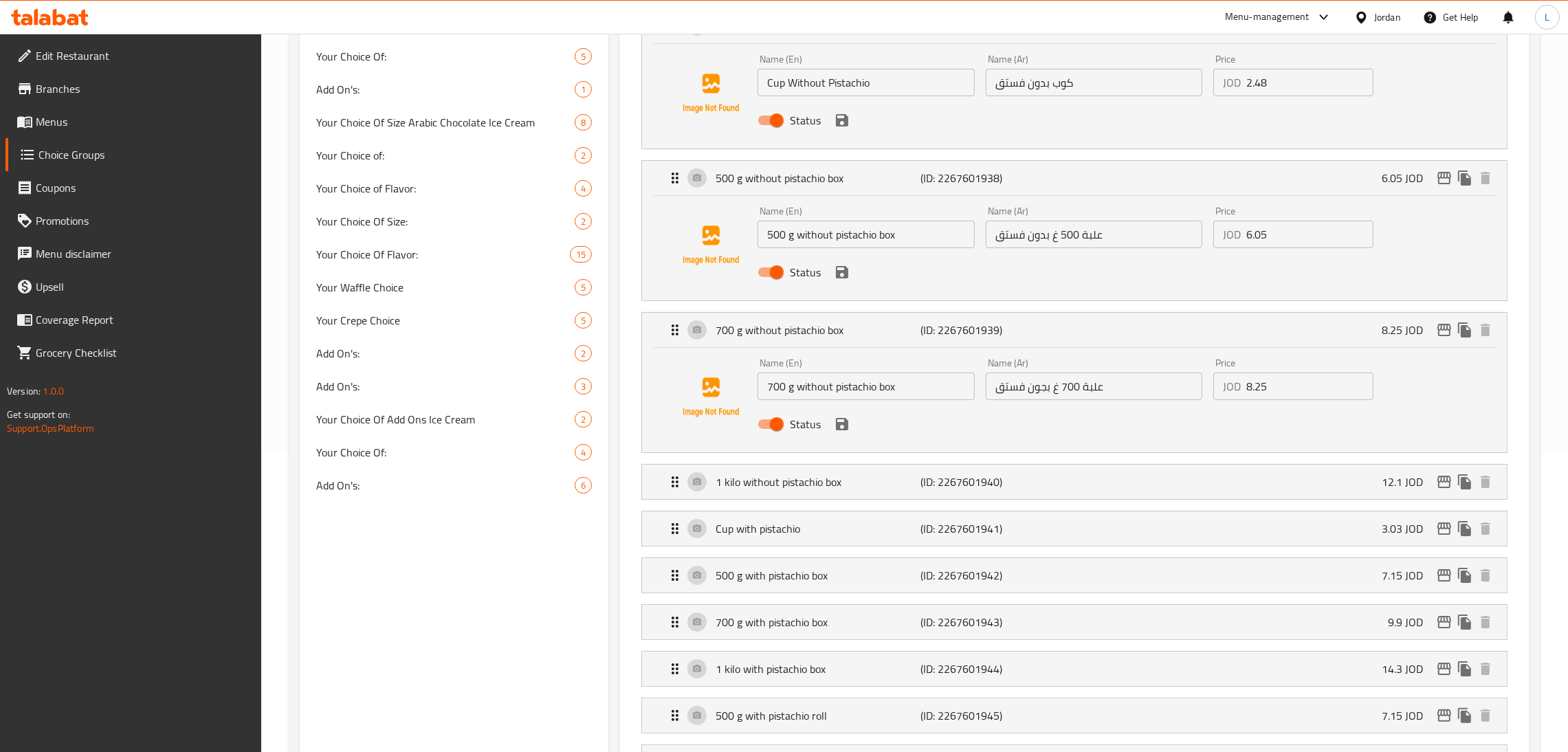
scroll to position [302, 0]
click at [790, 471] on div "1 kilo without pistachio box (ID: 2267601940) 12.1 JOD" at bounding box center [1078, 479] width 824 height 34
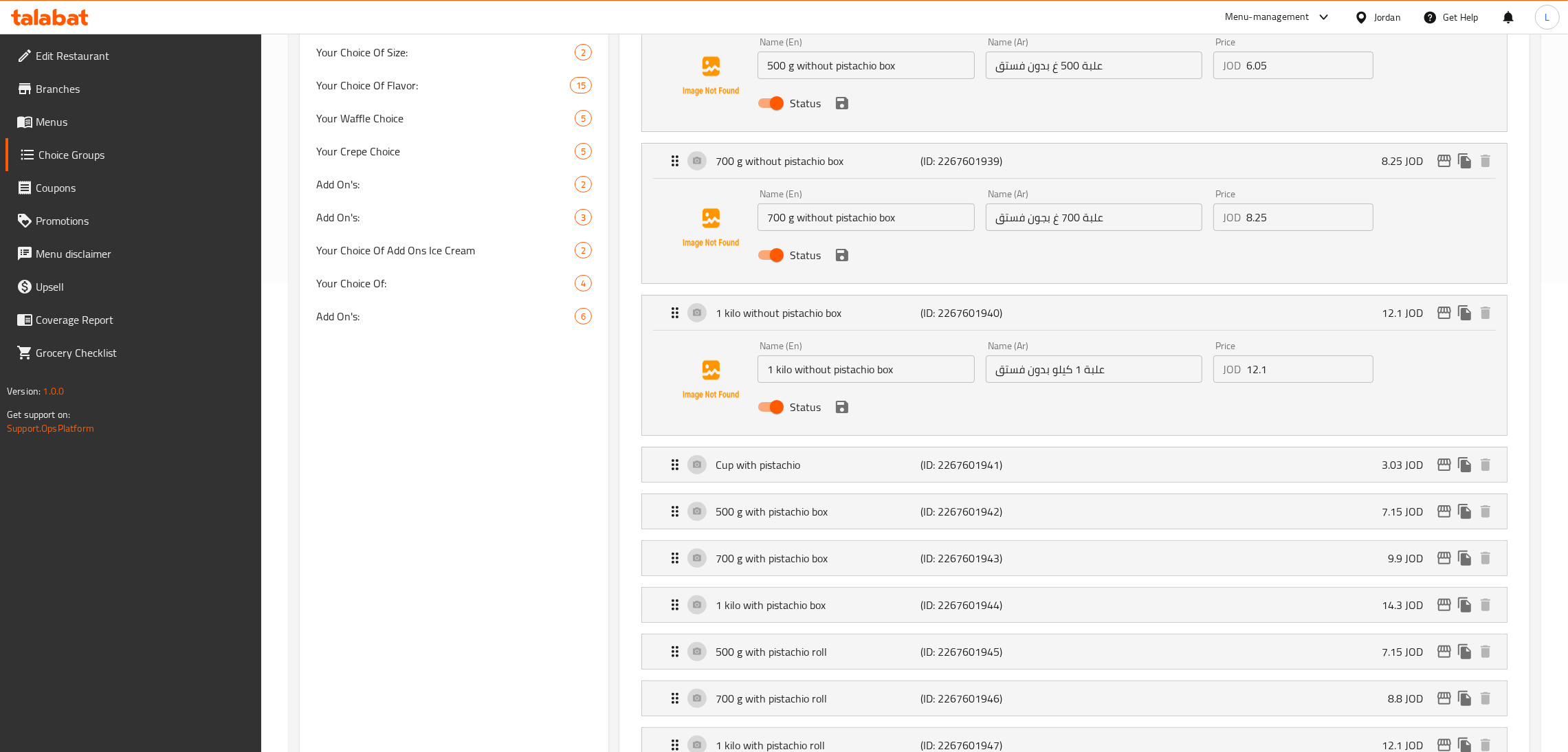
scroll to position [509, 0]
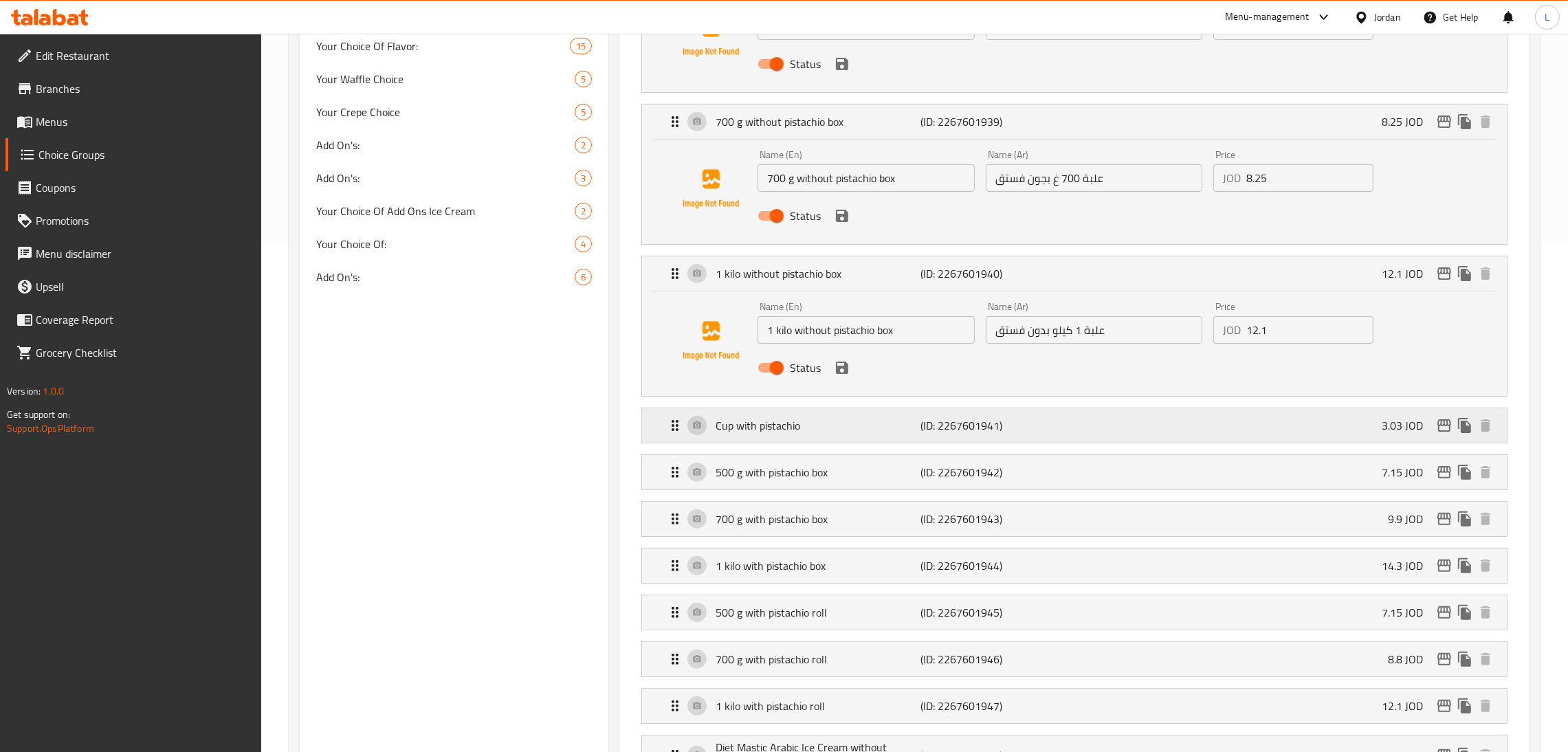
click at [790, 435] on div "Cup with pistachio (ID: 2267601941) 3.03 JOD" at bounding box center [1078, 425] width 824 height 34
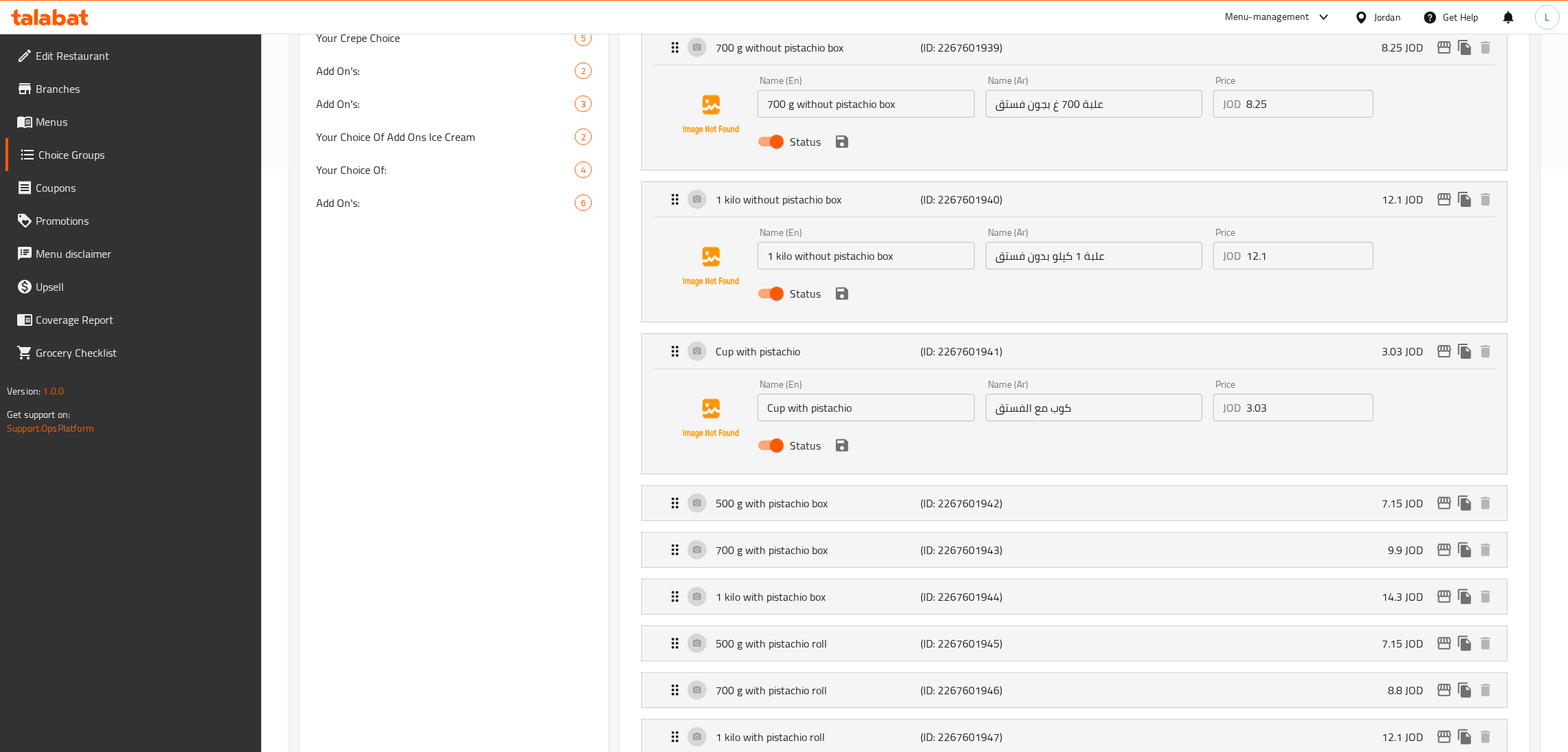
scroll to position [611, 0]
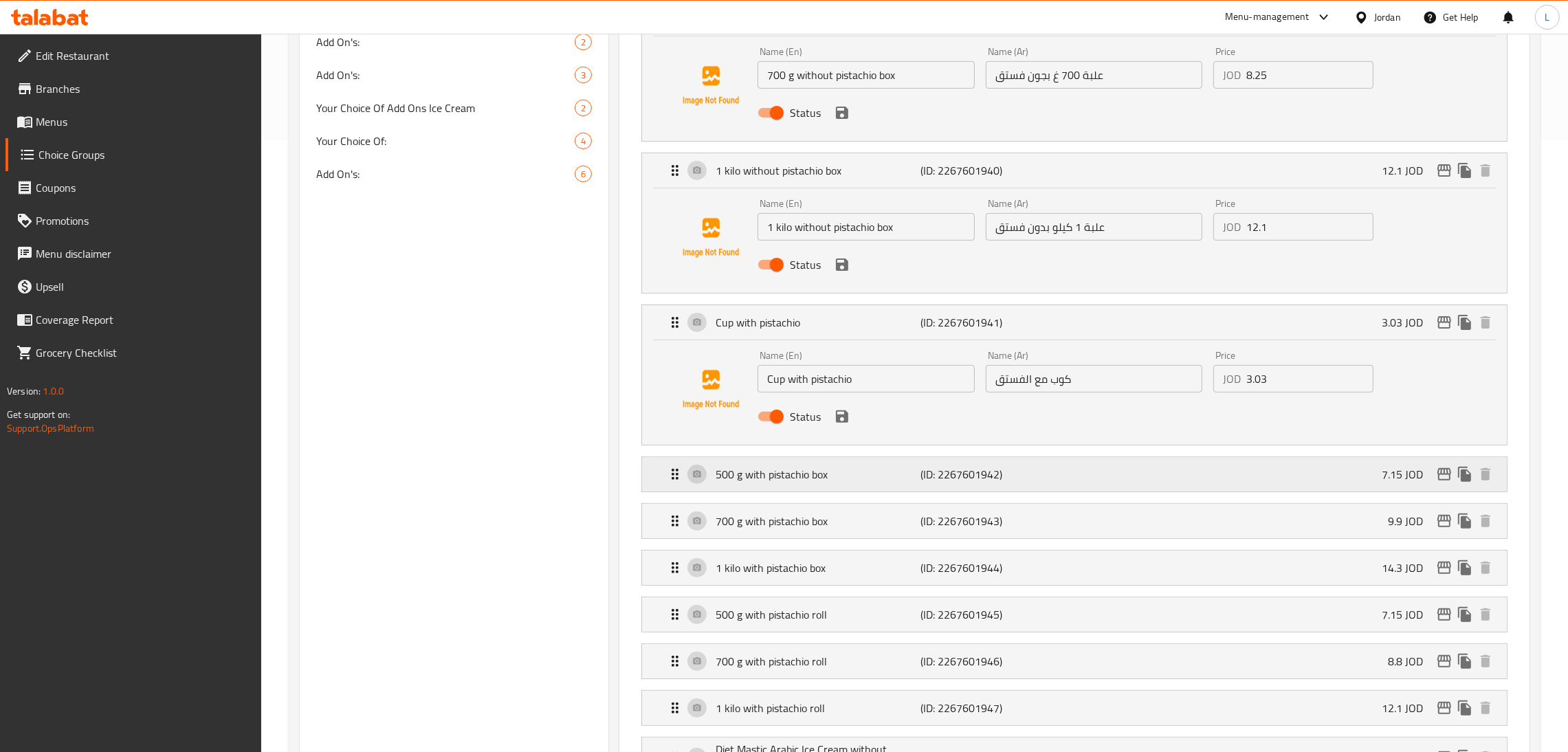
click at [790, 466] on div "500 g with pistachio box (ID: 2267601942) 7.15 JOD" at bounding box center [1078, 474] width 824 height 34
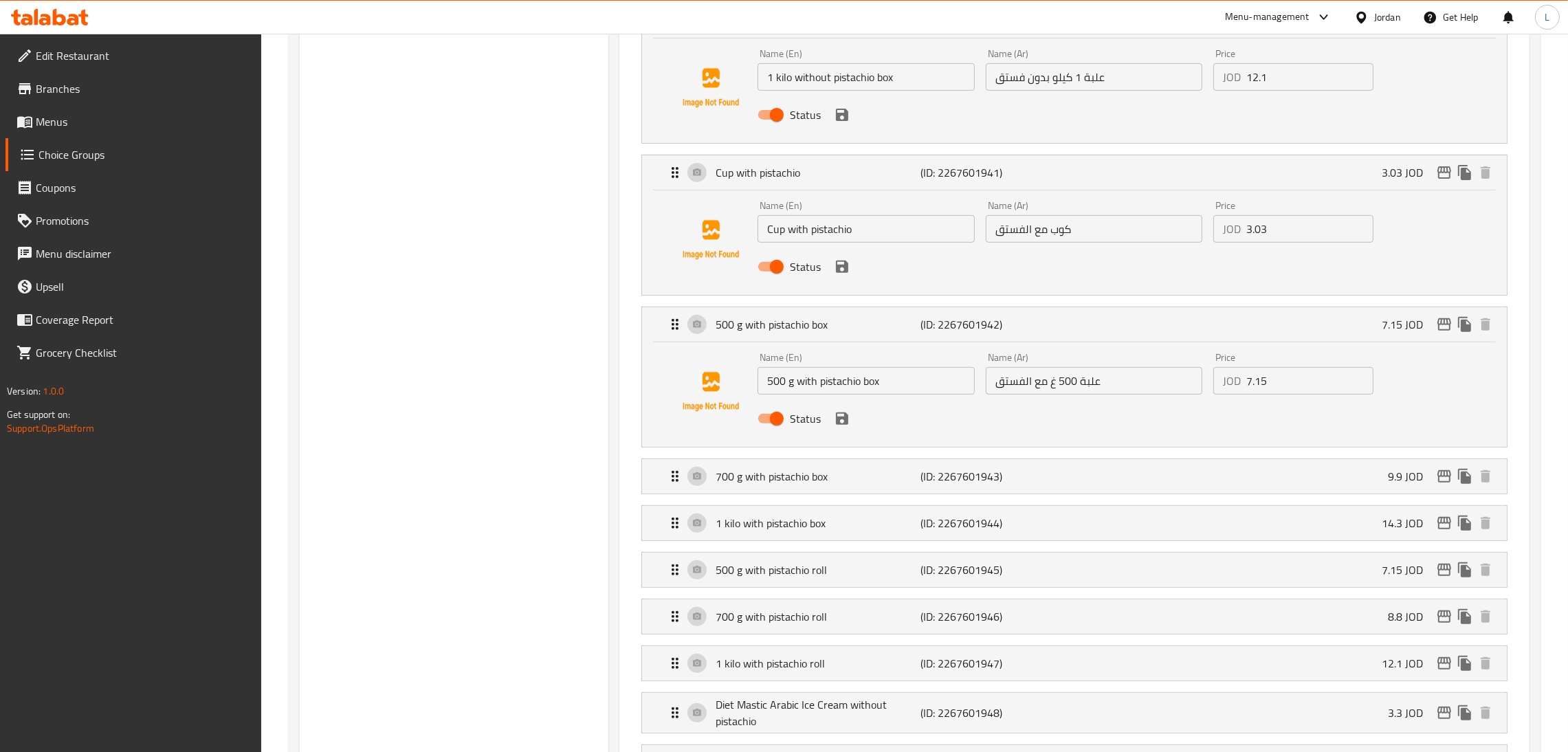
scroll to position [818, 0]
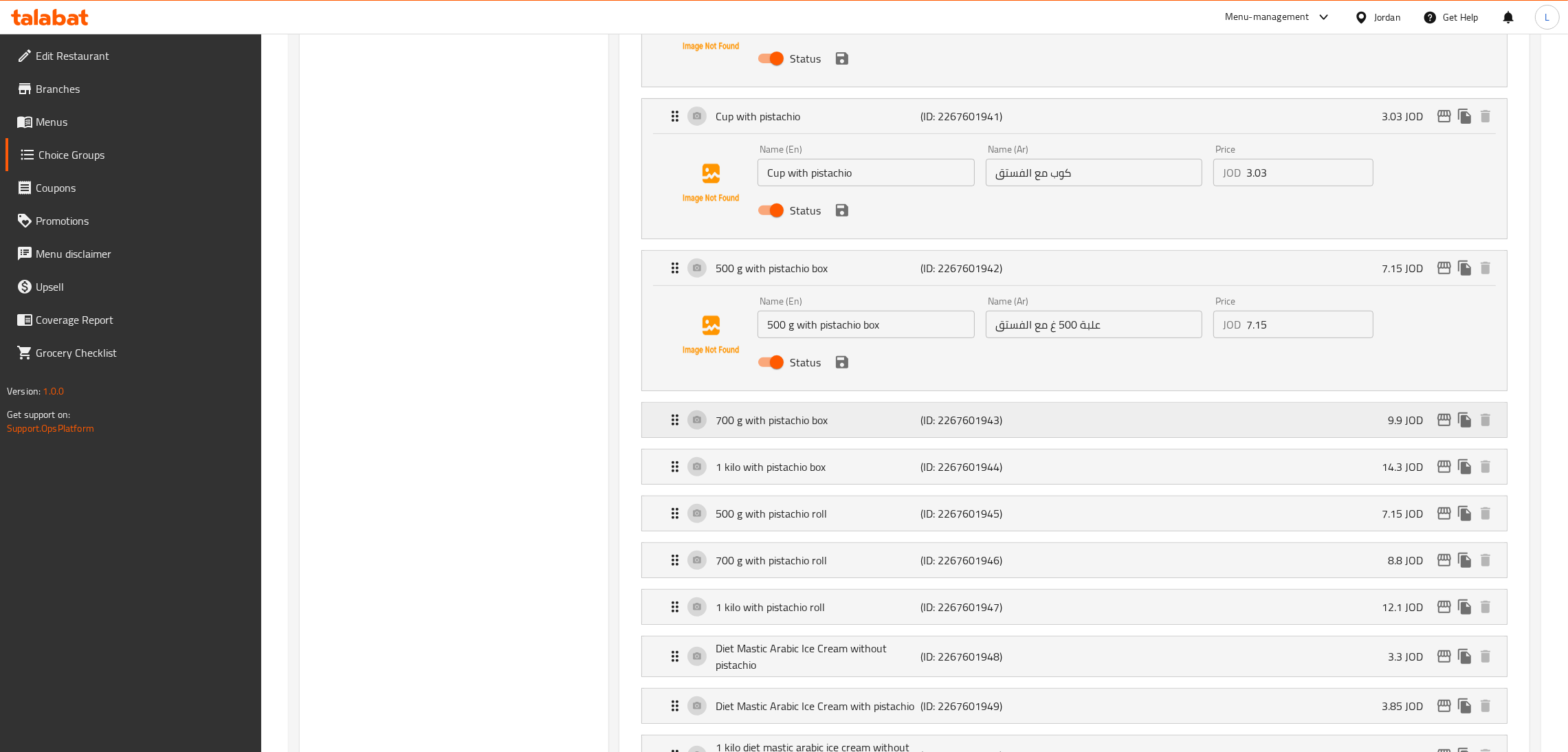
click at [790, 420] on p "(ID: 2267601943)" at bounding box center [989, 420] width 137 height 17
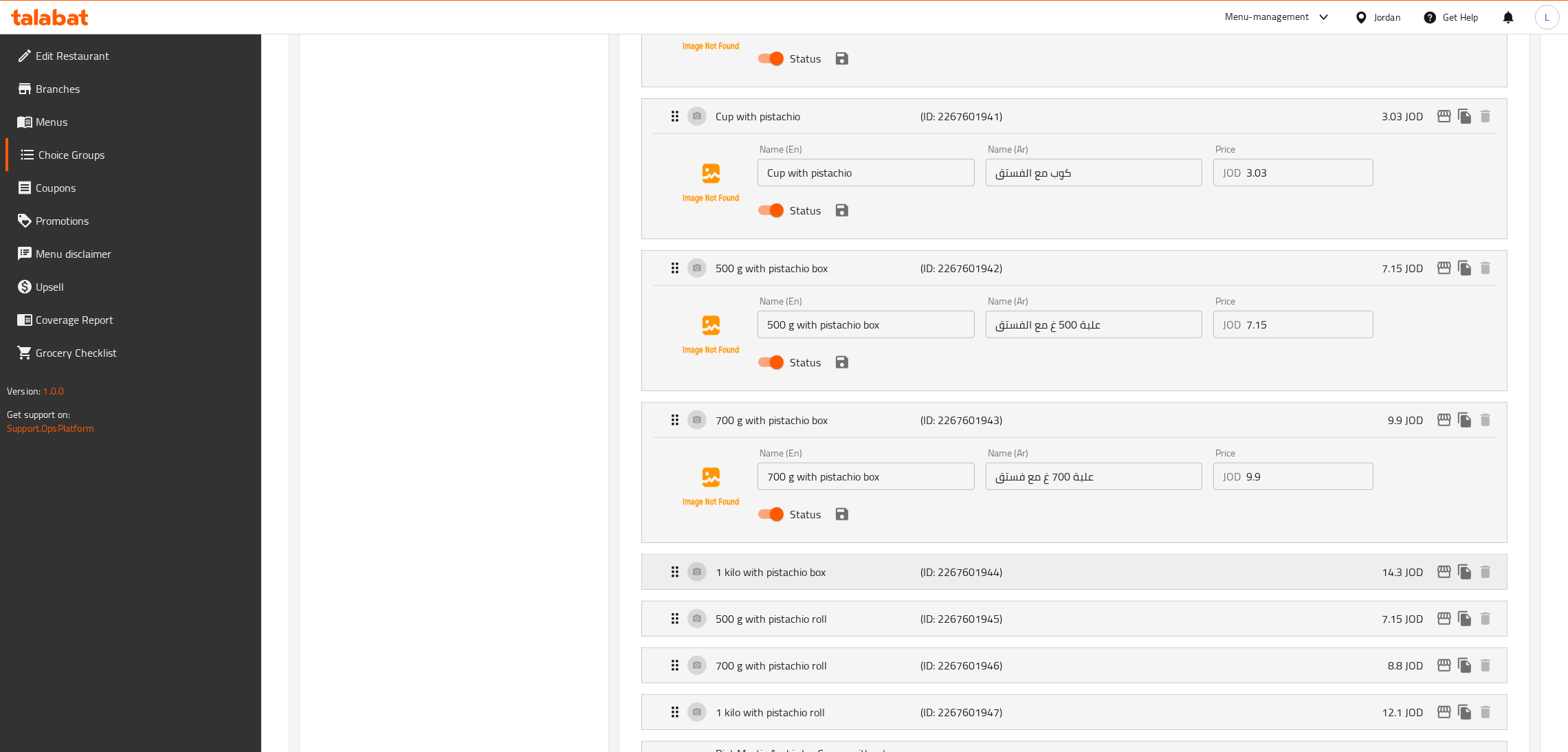
click at [790, 557] on div "1 kilo with pistachio box (ID: 2267601944) 14.3 JOD" at bounding box center [1078, 571] width 824 height 34
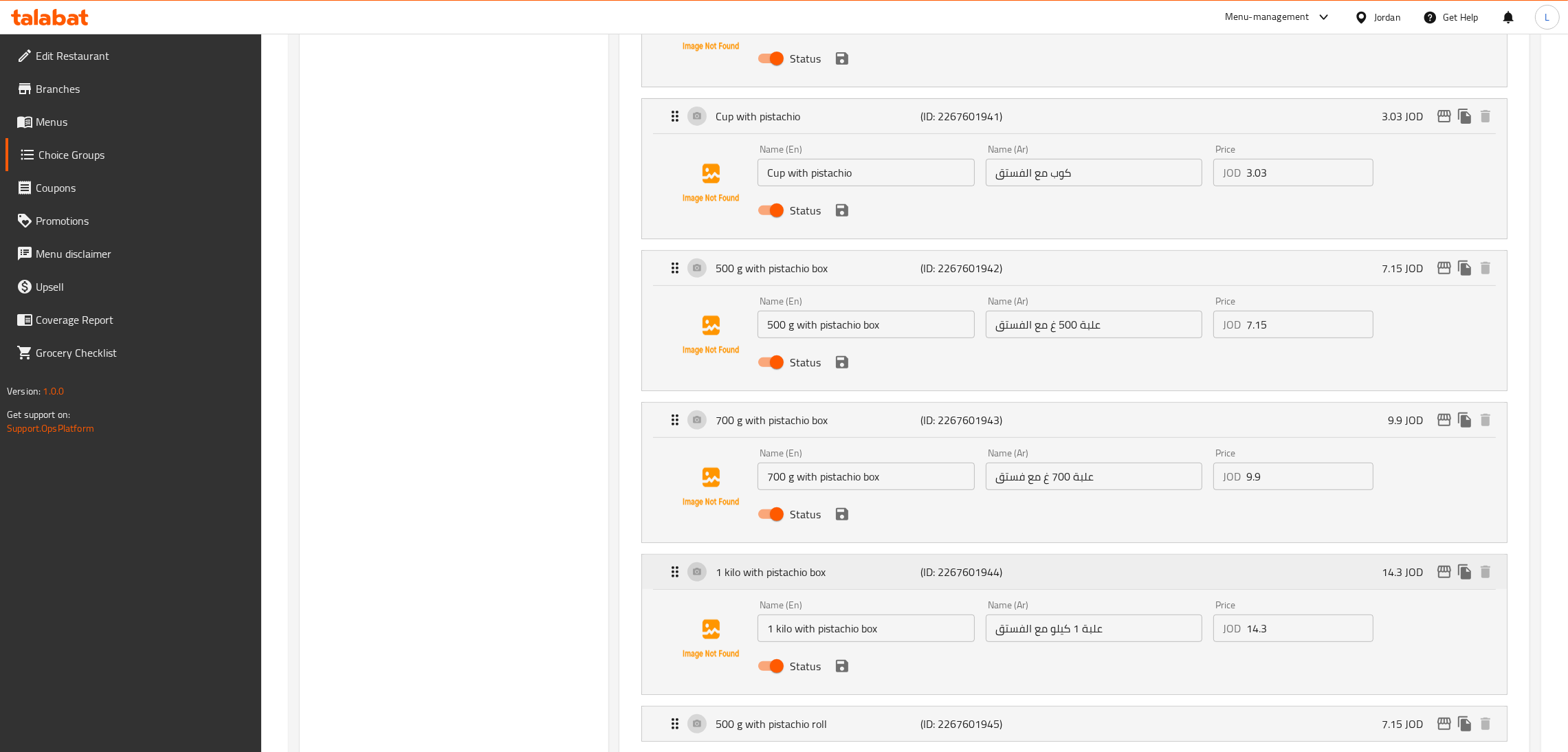
scroll to position [1025, 0]
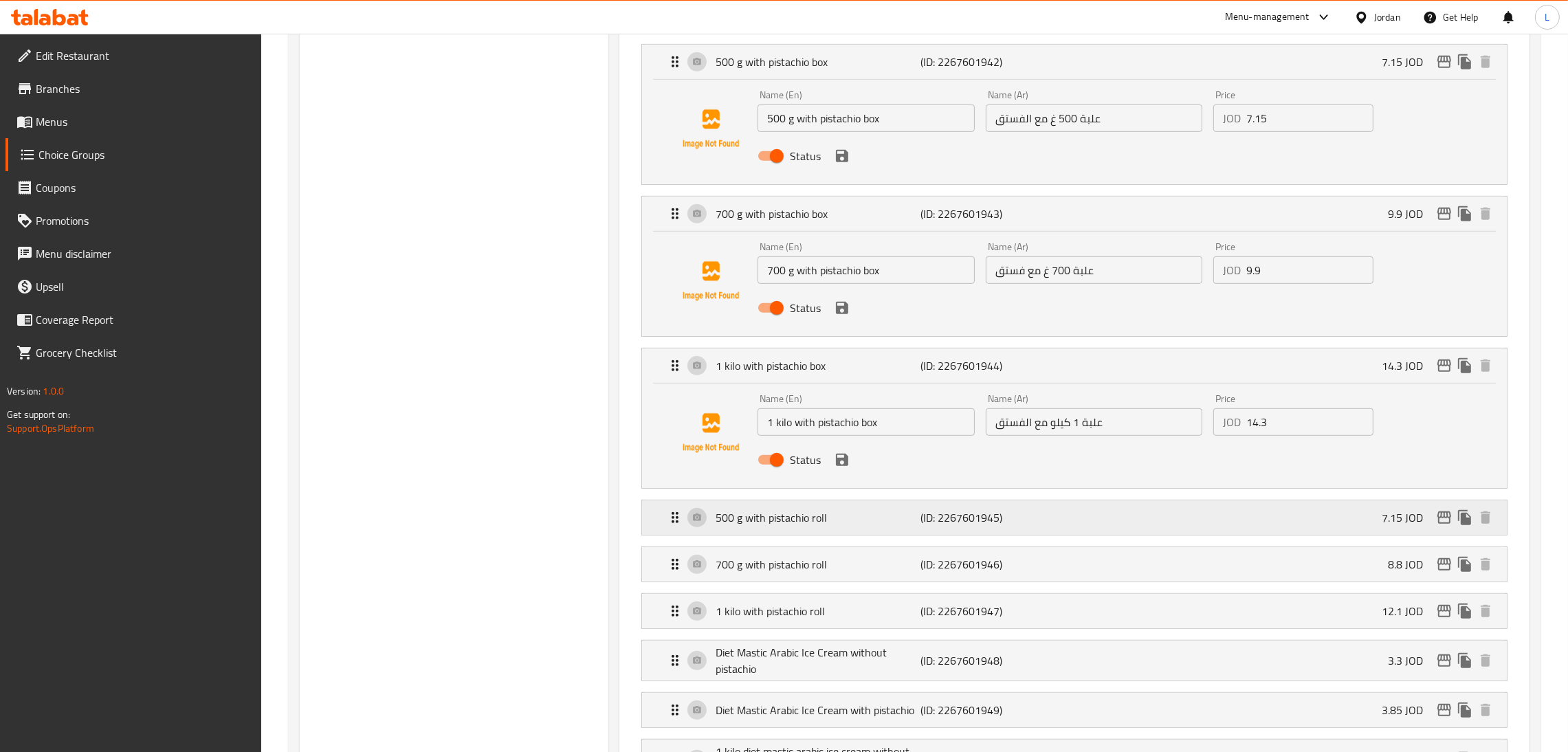
click at [790, 505] on div "500 g with pistachio roll (ID: 2267601945) 7.15 JOD" at bounding box center [1078, 517] width 824 height 34
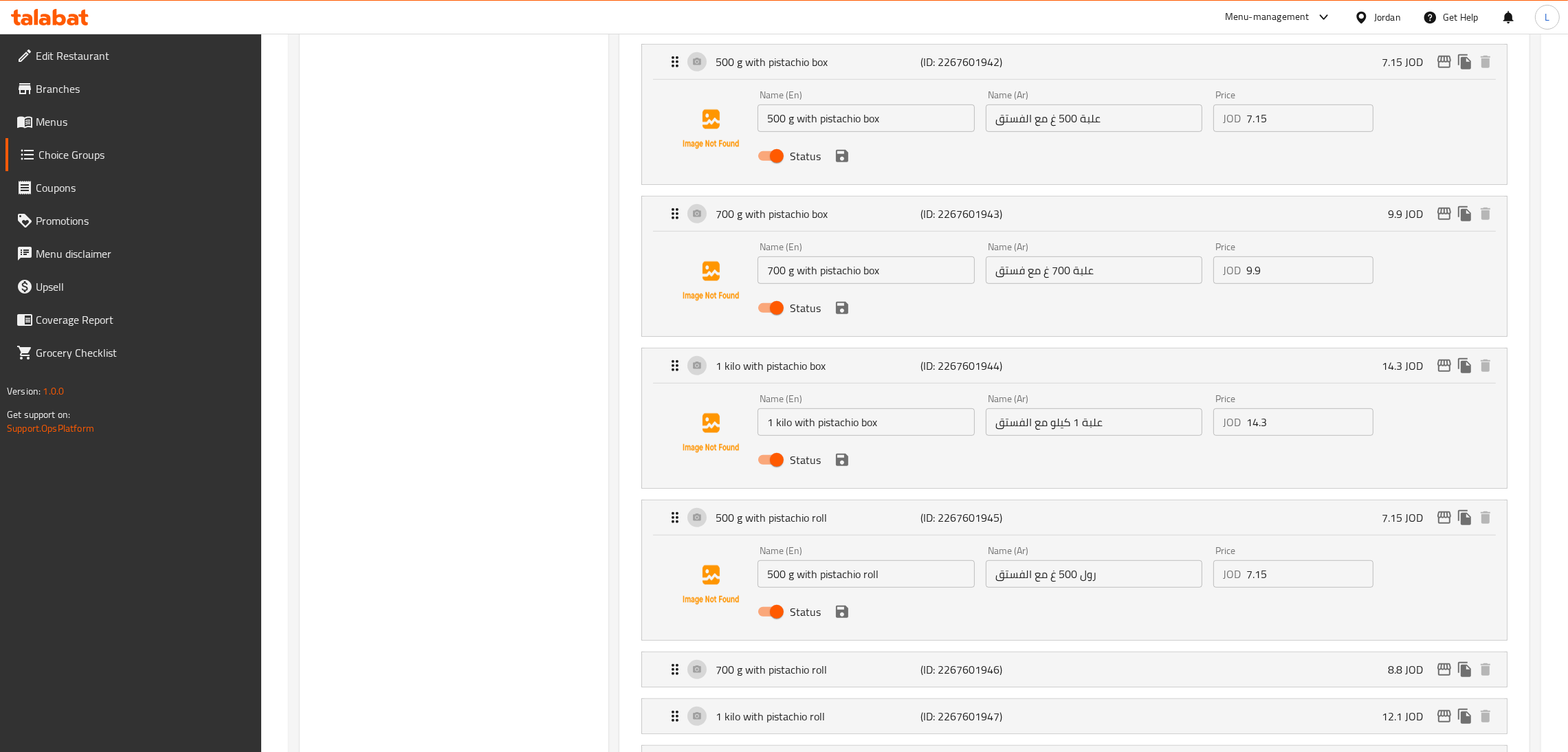
scroll to position [1127, 0]
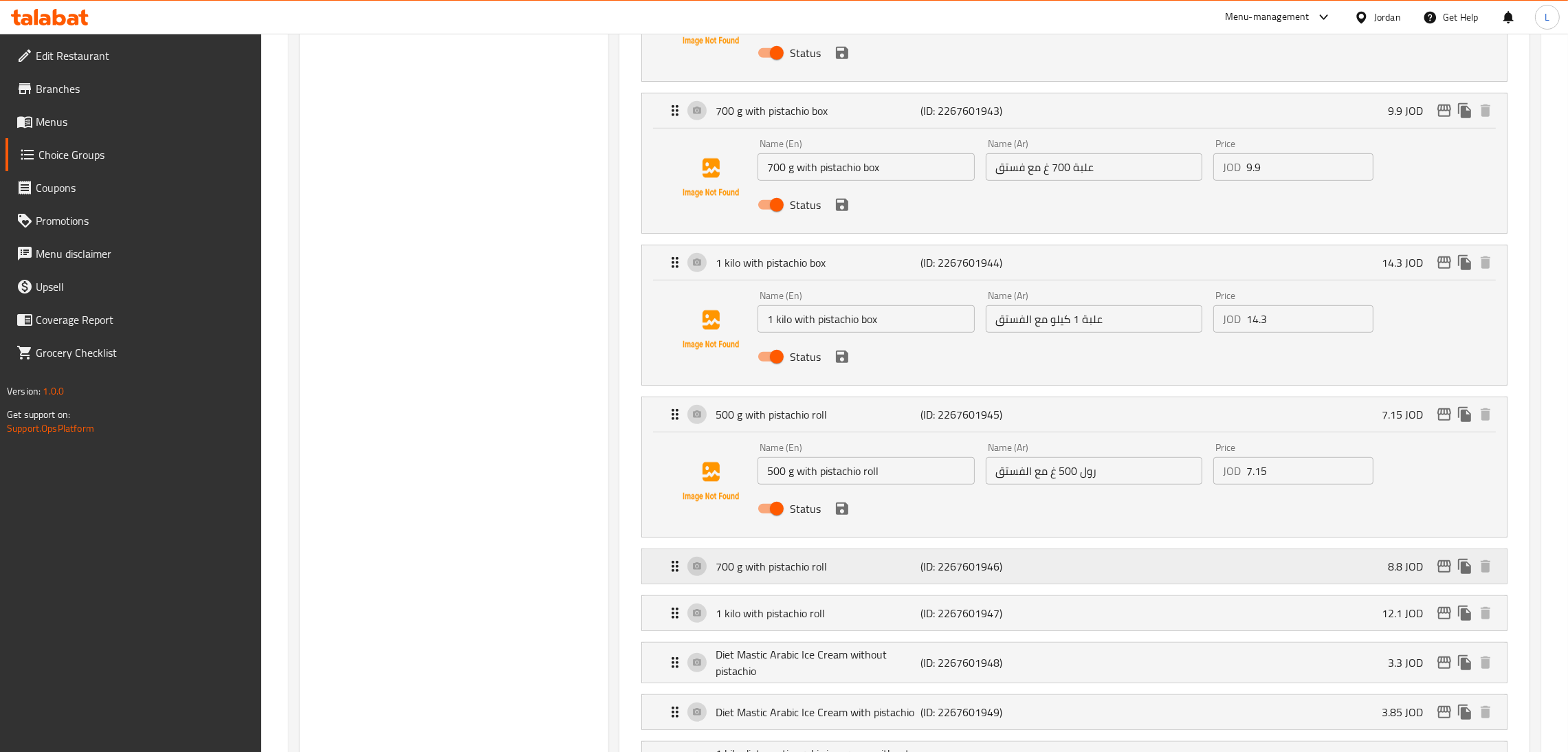
click at [790, 570] on div "700 g with pistachio roll (ID: 2267601946) 8.8 JOD" at bounding box center [1078, 566] width 824 height 34
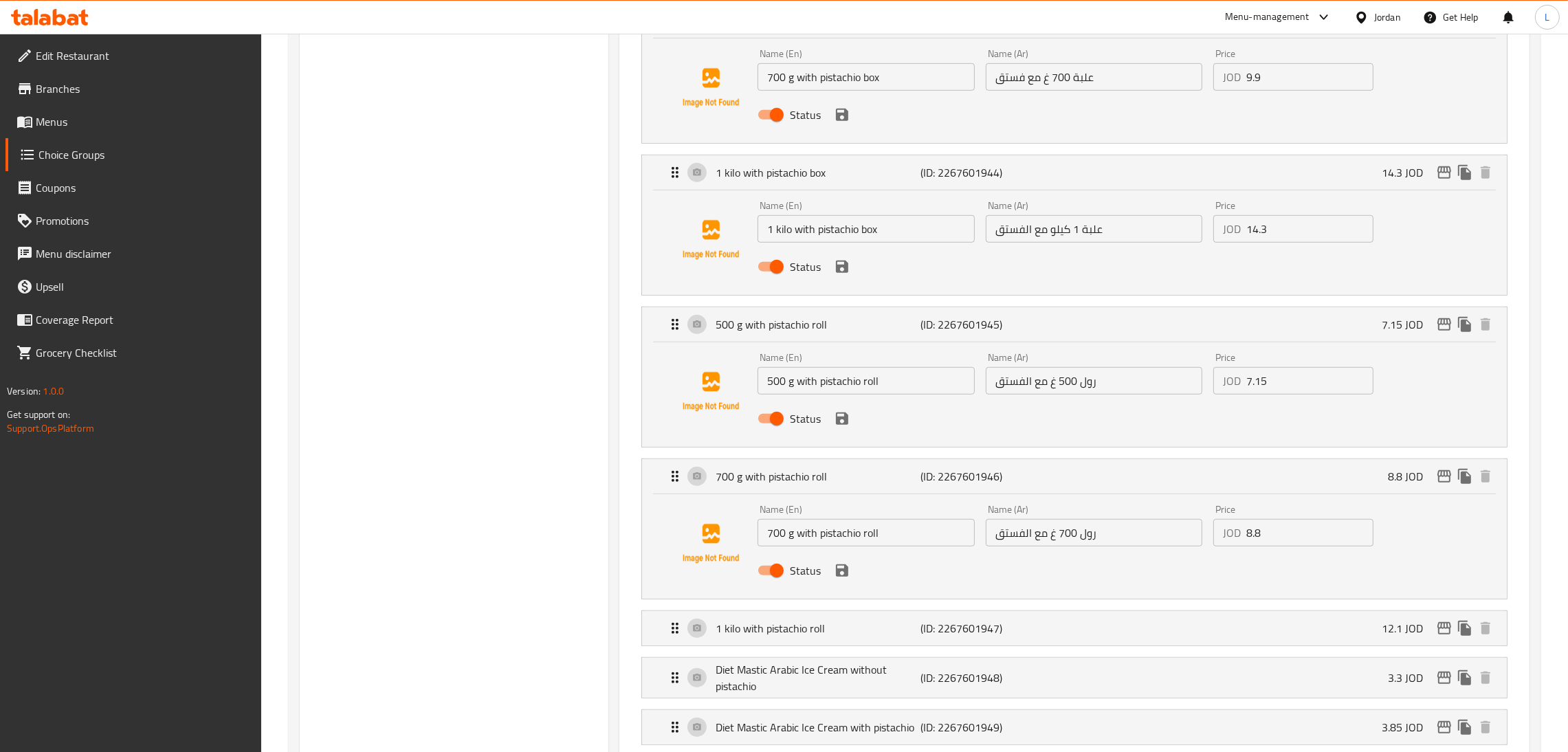
scroll to position [1437, 0]
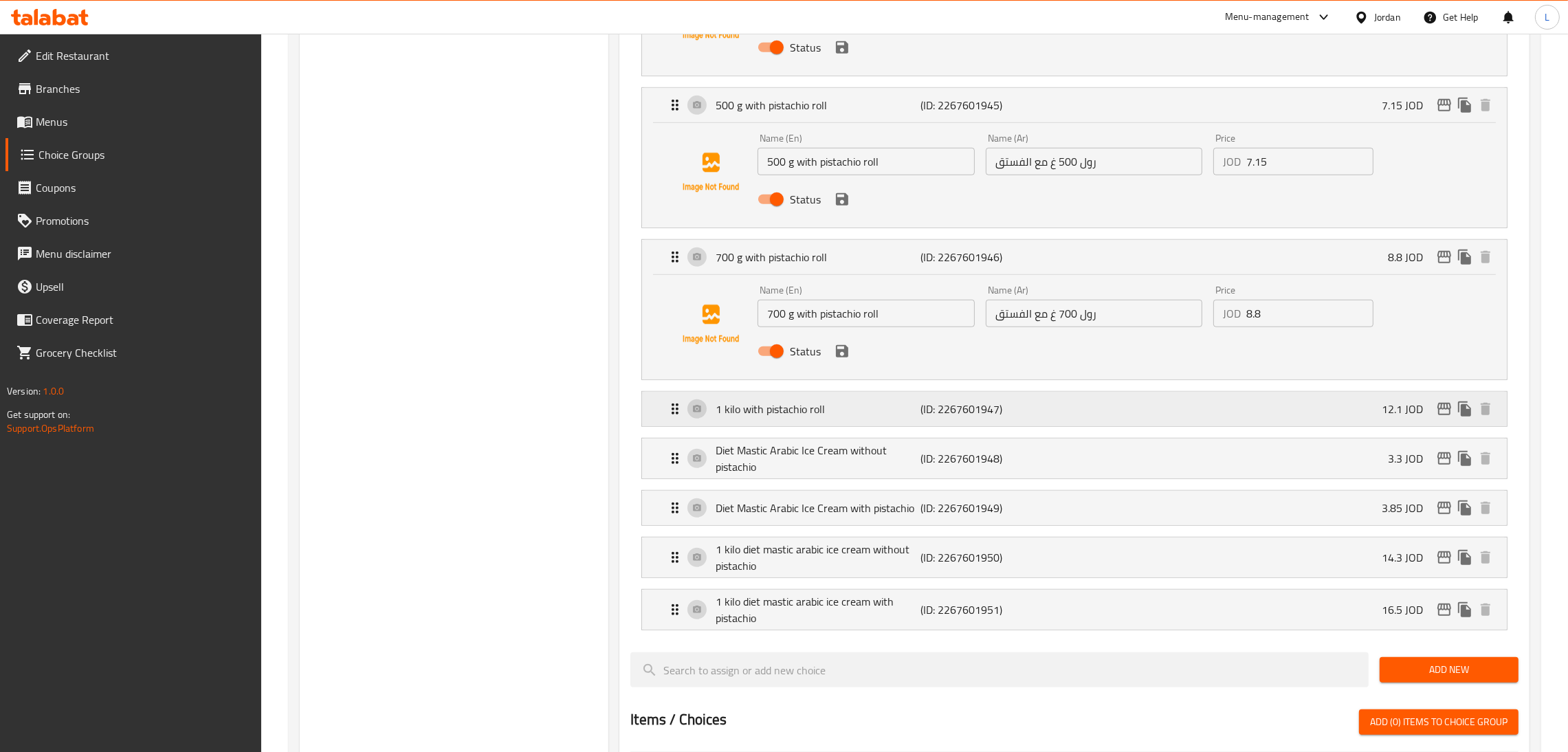
click at [790, 423] on div "1 kilo with pistachio roll (ID: 2267601947) 12.1 JOD" at bounding box center [1078, 409] width 824 height 34
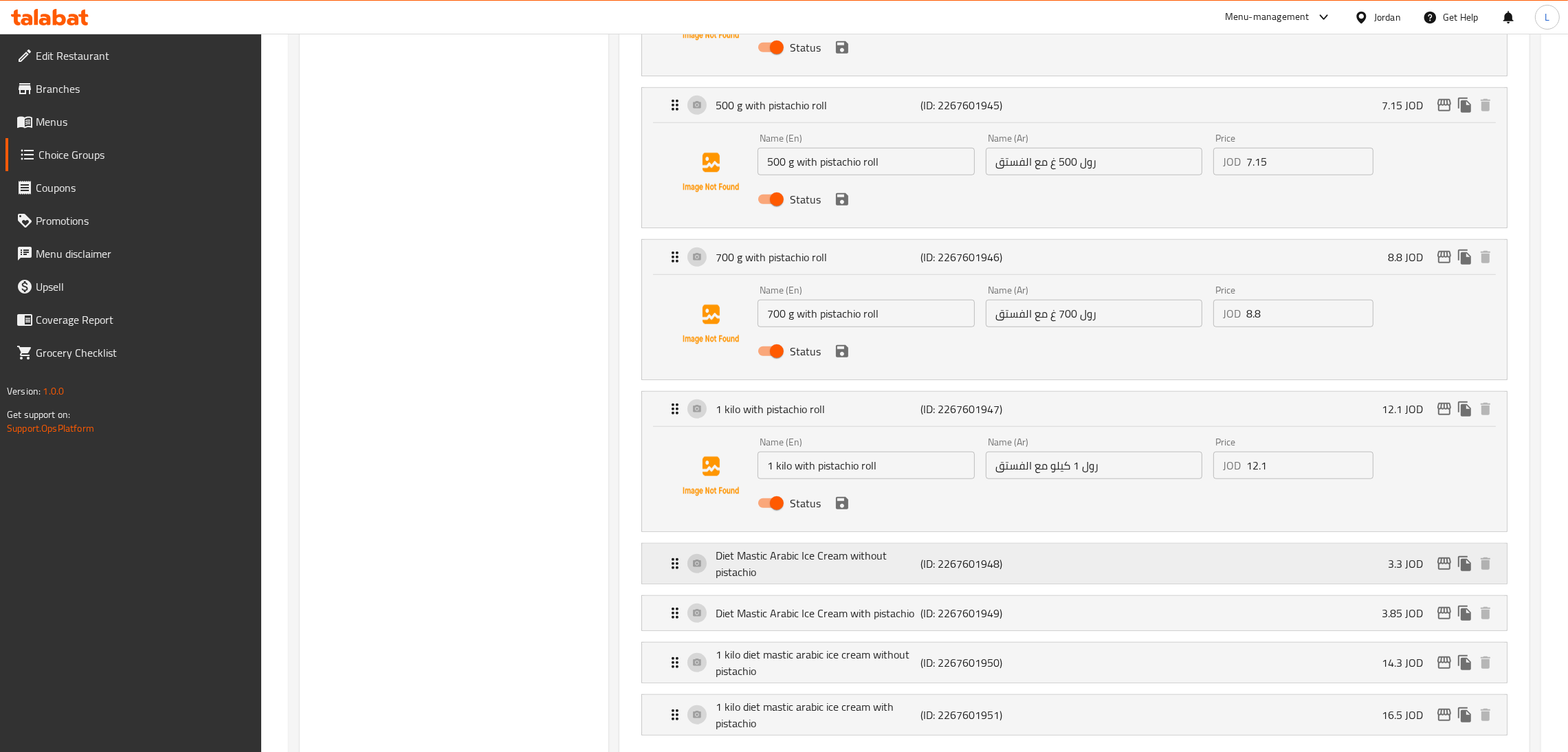
click at [790, 559] on div "Diet Mastic Arabic Ice Cream without pistachio (ID: 2267601948) 3.3 JOD" at bounding box center [1078, 563] width 824 height 40
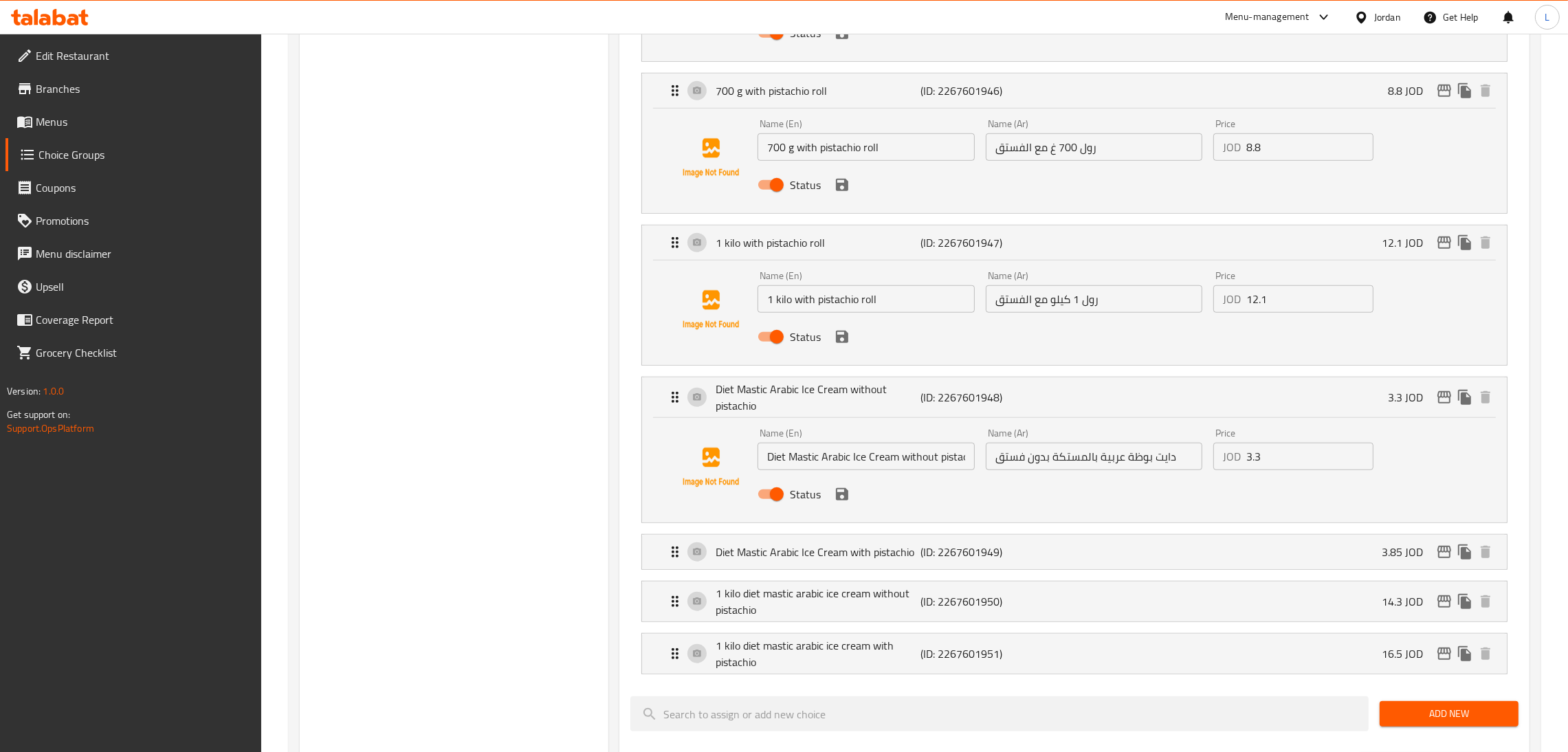
scroll to position [1746, 0]
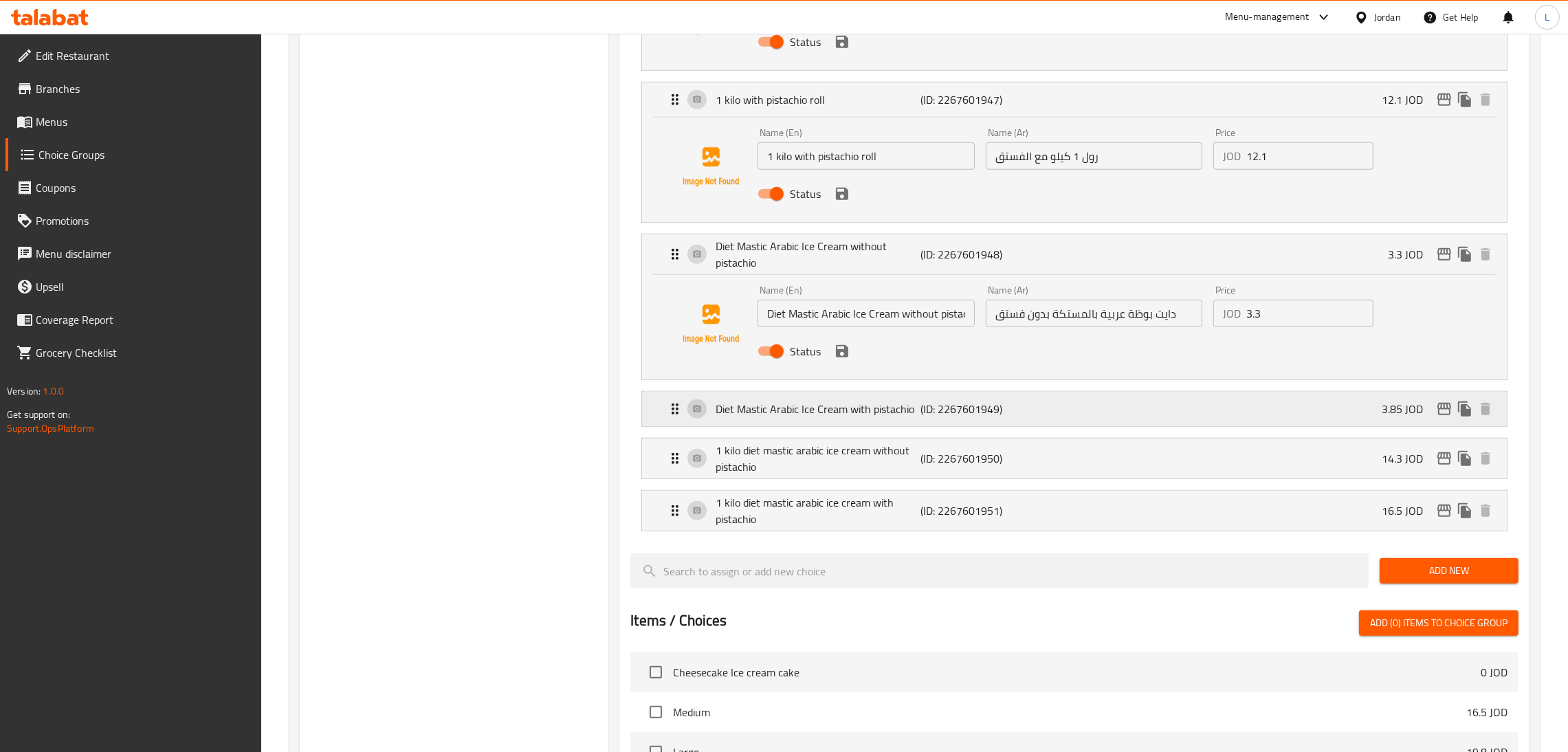
click at [790, 411] on div "Diet Mastic Arabic Ice Cream with pistachio (ID: 2267601949) 3.85 JOD" at bounding box center [1078, 409] width 824 height 34
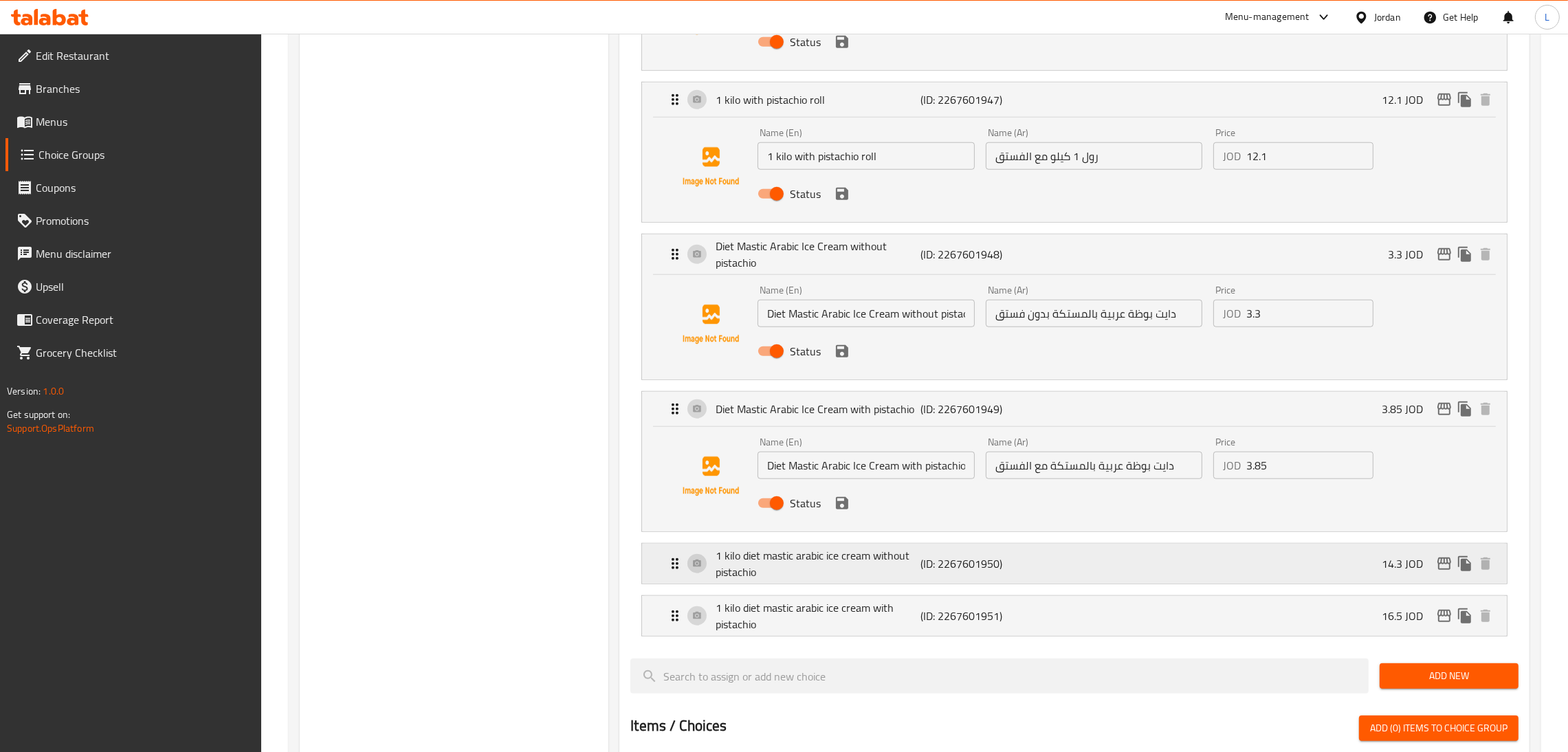
click at [790, 551] on div "1 kilo diet mastic arabic ice cream without pistachio (ID: 2267601950) 14.3 JOD" at bounding box center [1078, 563] width 824 height 40
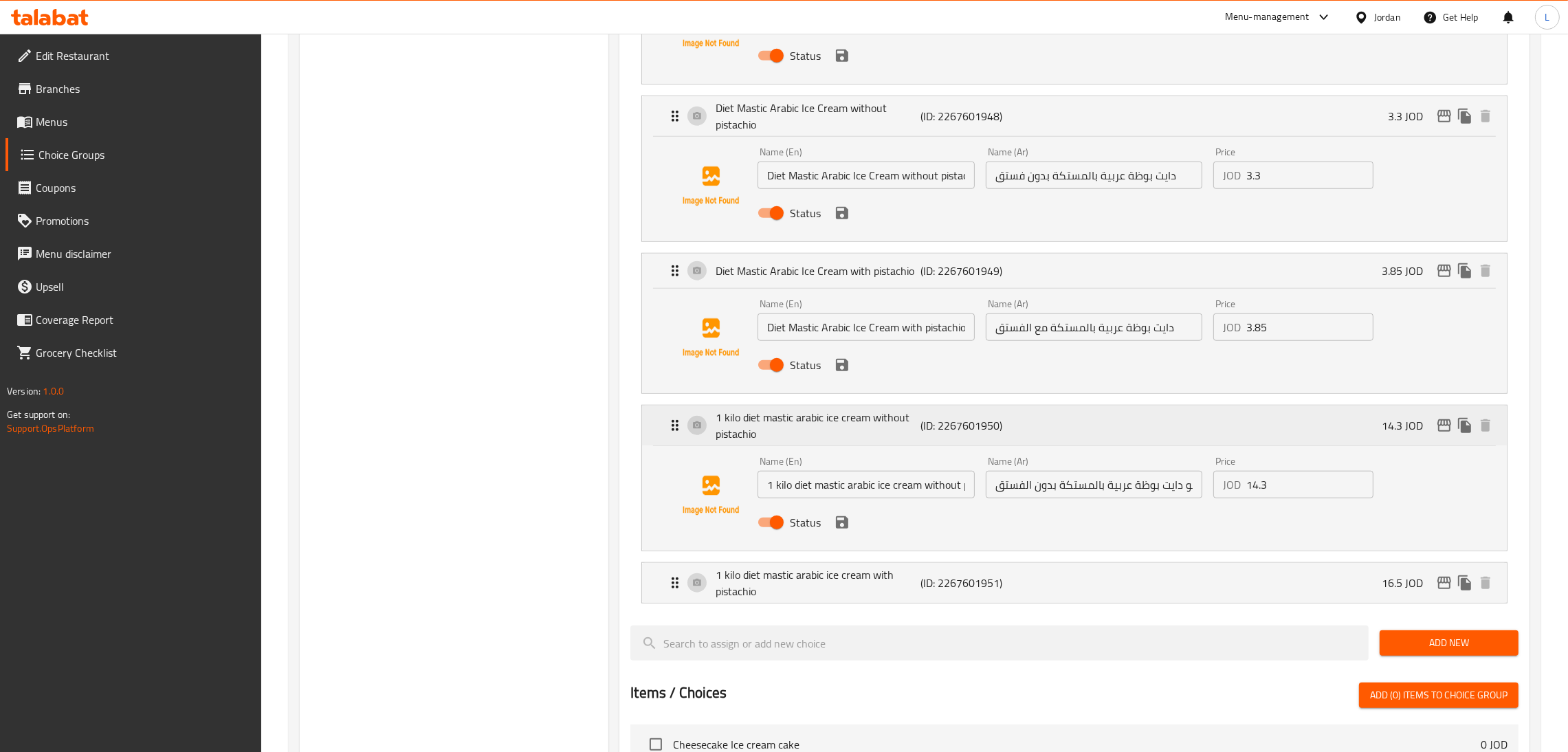
scroll to position [1953, 0]
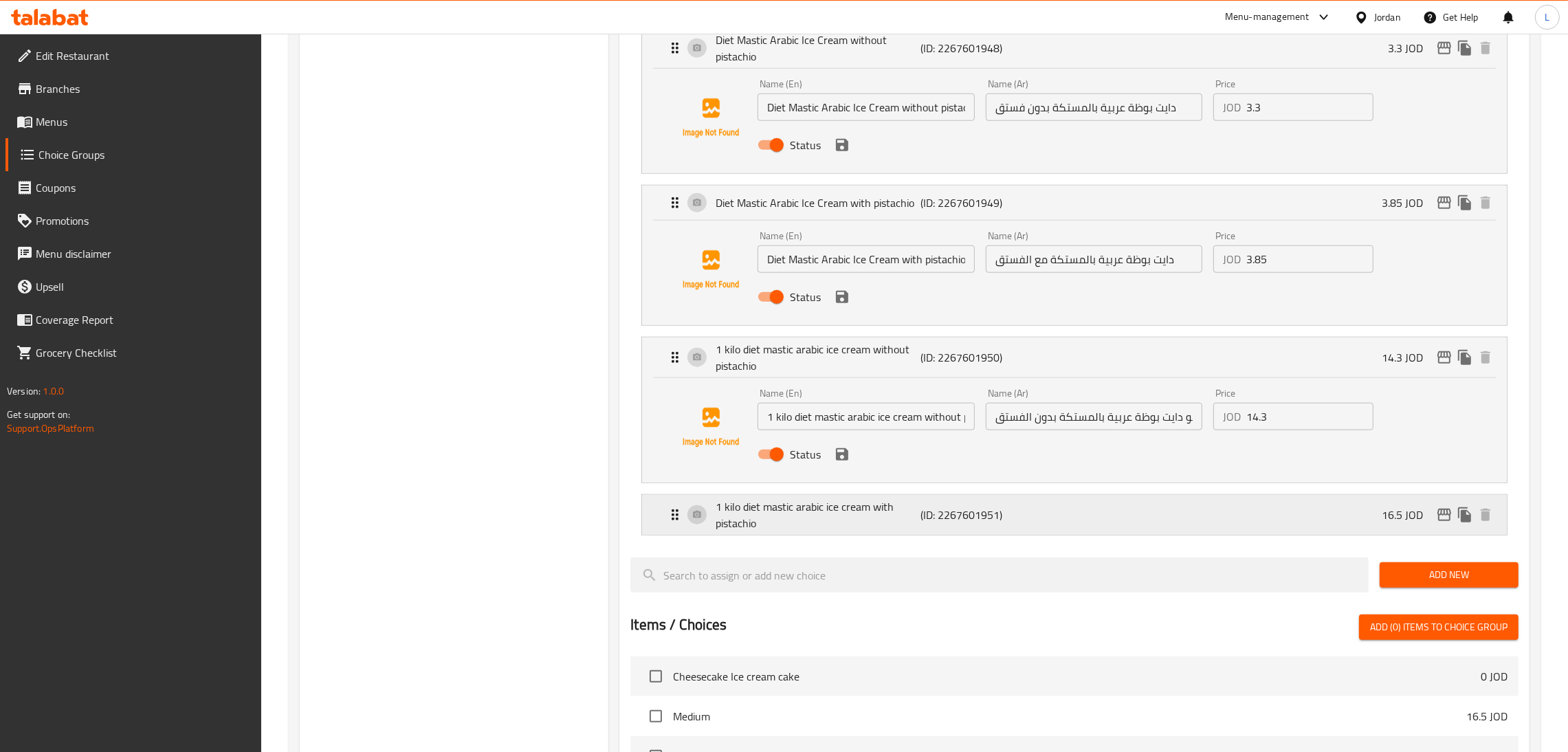
click at [790, 504] on div "1 kilo diet mastic arabic ice cream with pistachio (ID: 2267601951) 16.5 JOD" at bounding box center [1078, 515] width 824 height 40
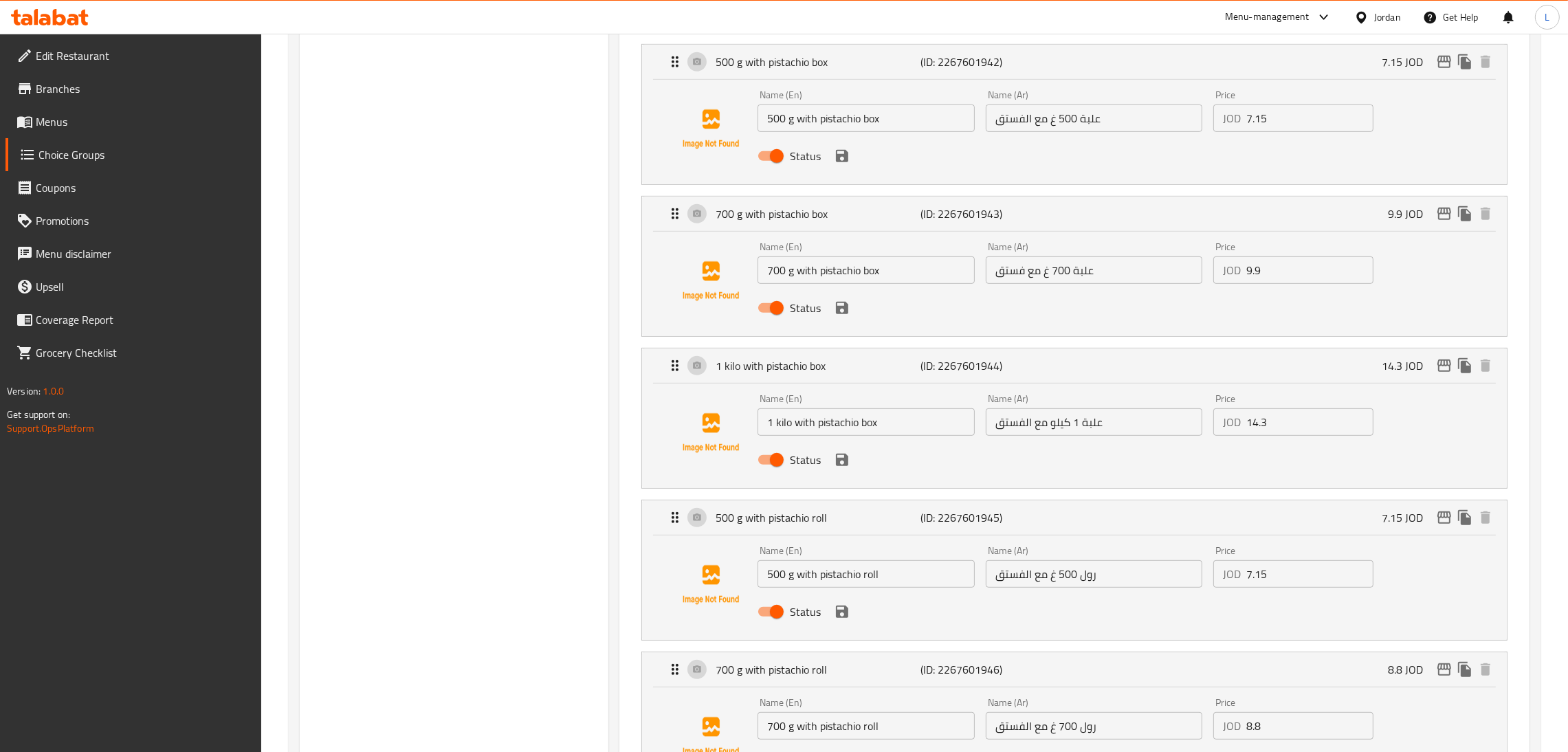
scroll to position [509, 0]
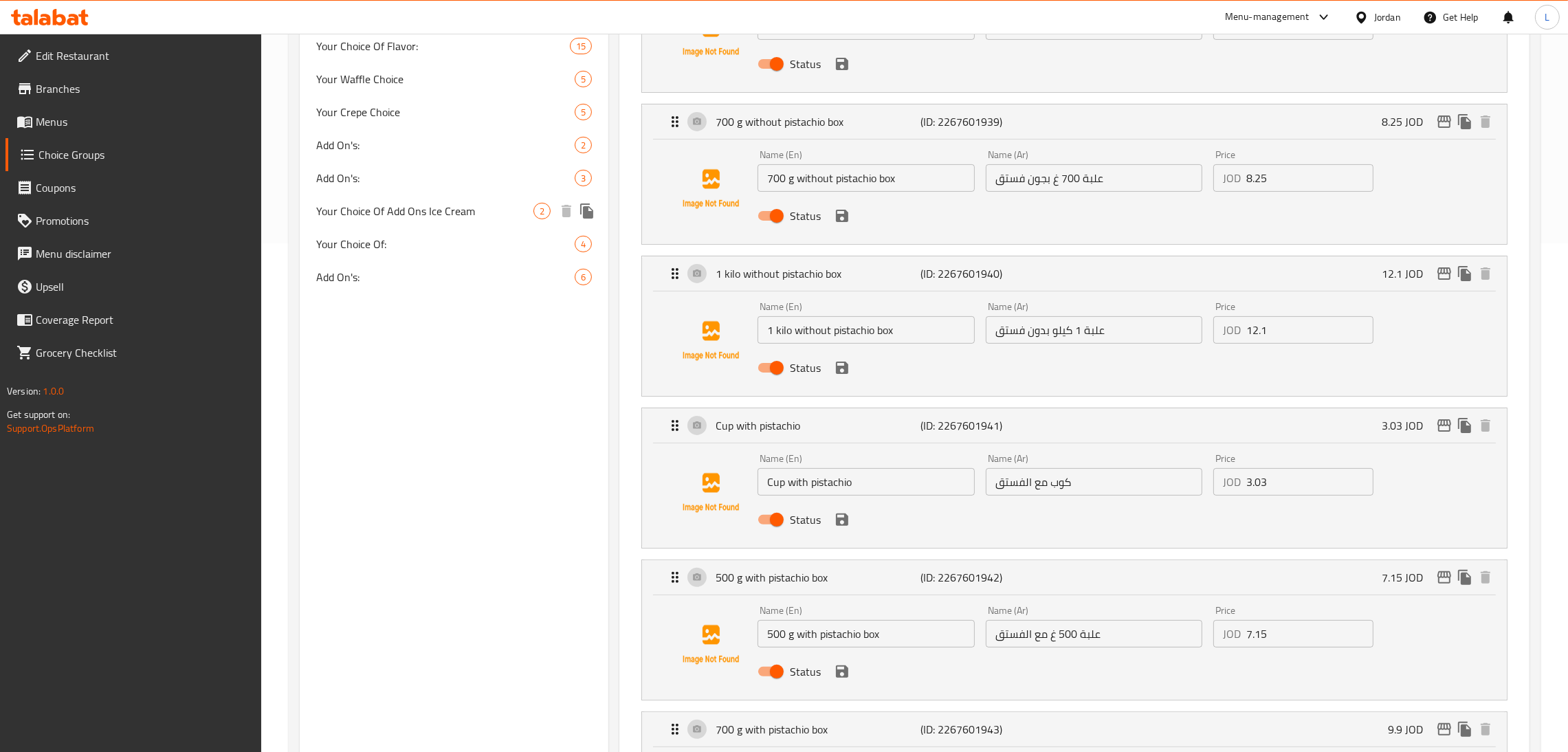
click at [435, 216] on span "Your Choice Of Add Ons Ice Cream" at bounding box center [424, 211] width 217 height 17
type input "Your Choice Of Add Ons Ice Cream"
type input "اضافات"
type input "0"
type input "2"
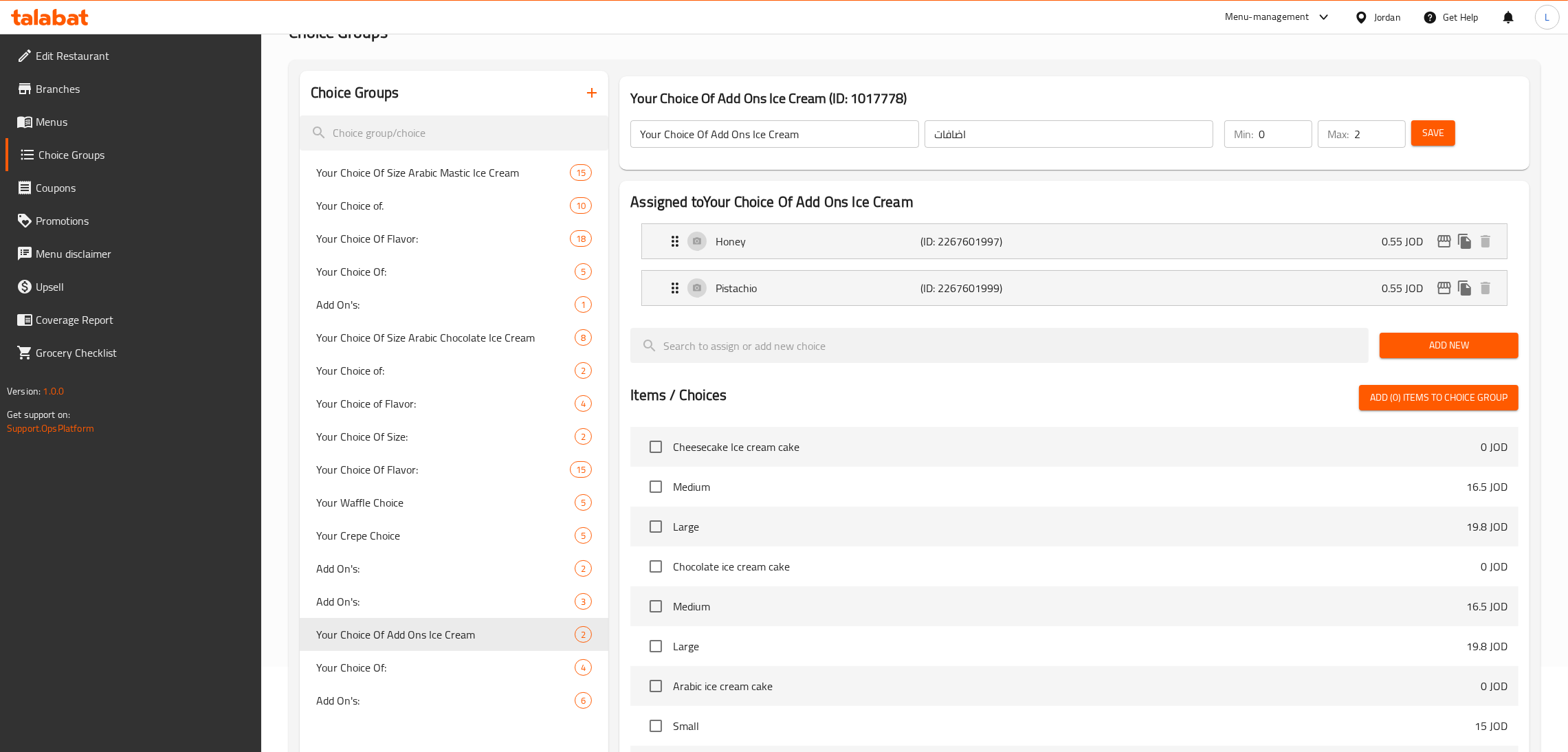
scroll to position [48, 0]
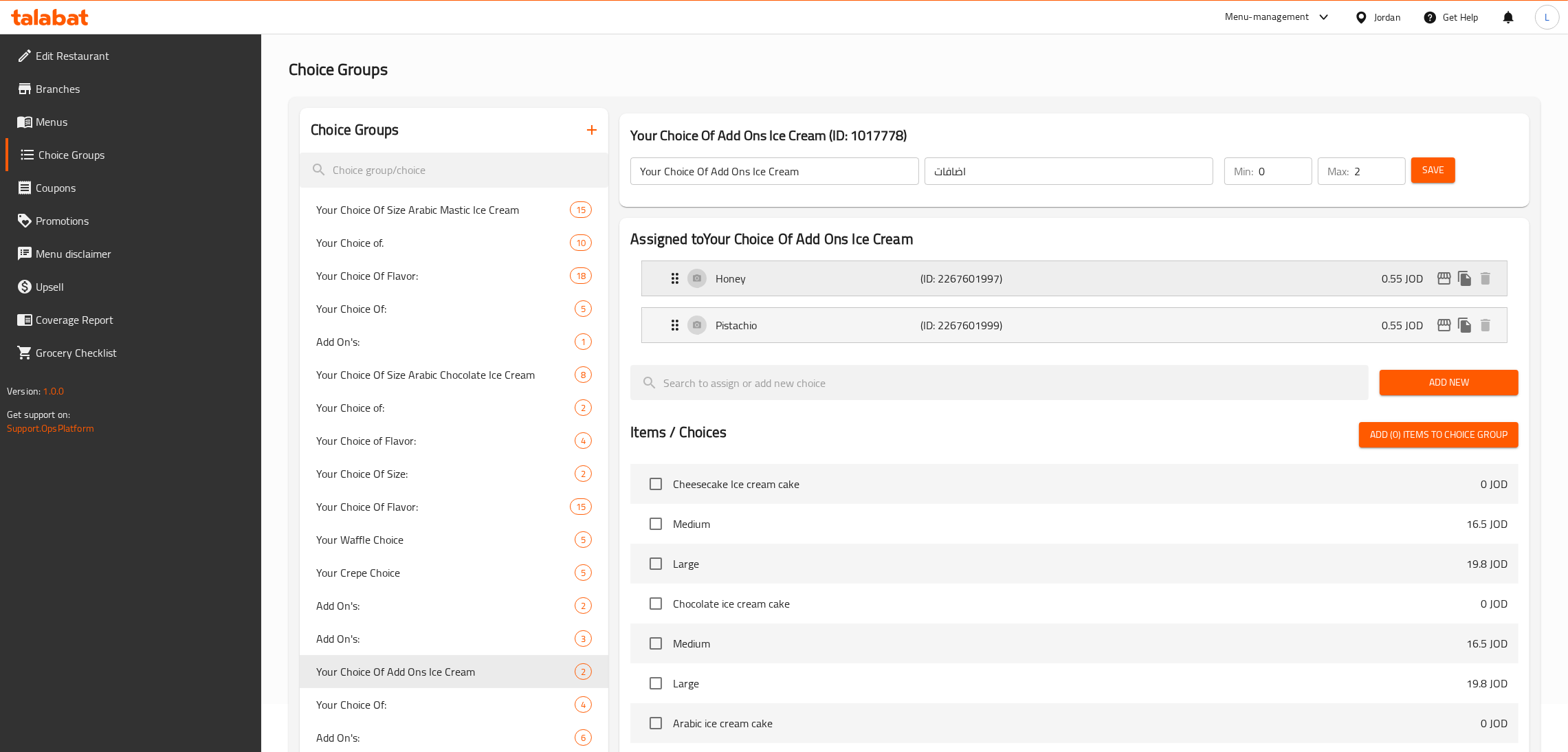
click at [790, 289] on div "Honey (ID: 2267601997) 0.55 JOD" at bounding box center [1078, 278] width 824 height 34
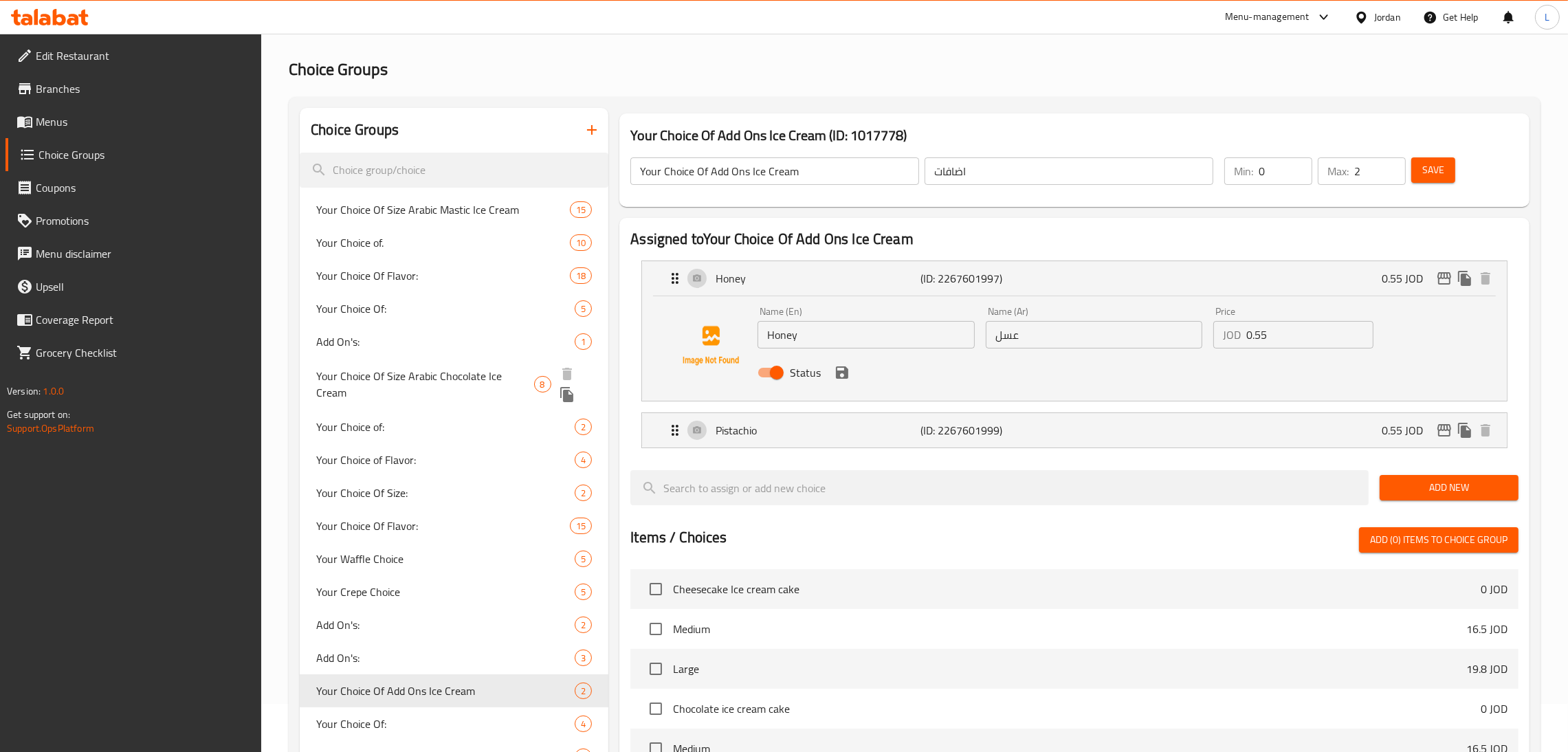
click at [430, 372] on span "Your Choice Of Size Arabic Chocolate Ice Cream" at bounding box center [424, 383] width 217 height 33
type input "Your Choice Of Size Arabic Chocolate Ice Cream"
type input "اختيارك من الحجم"
type input "1"
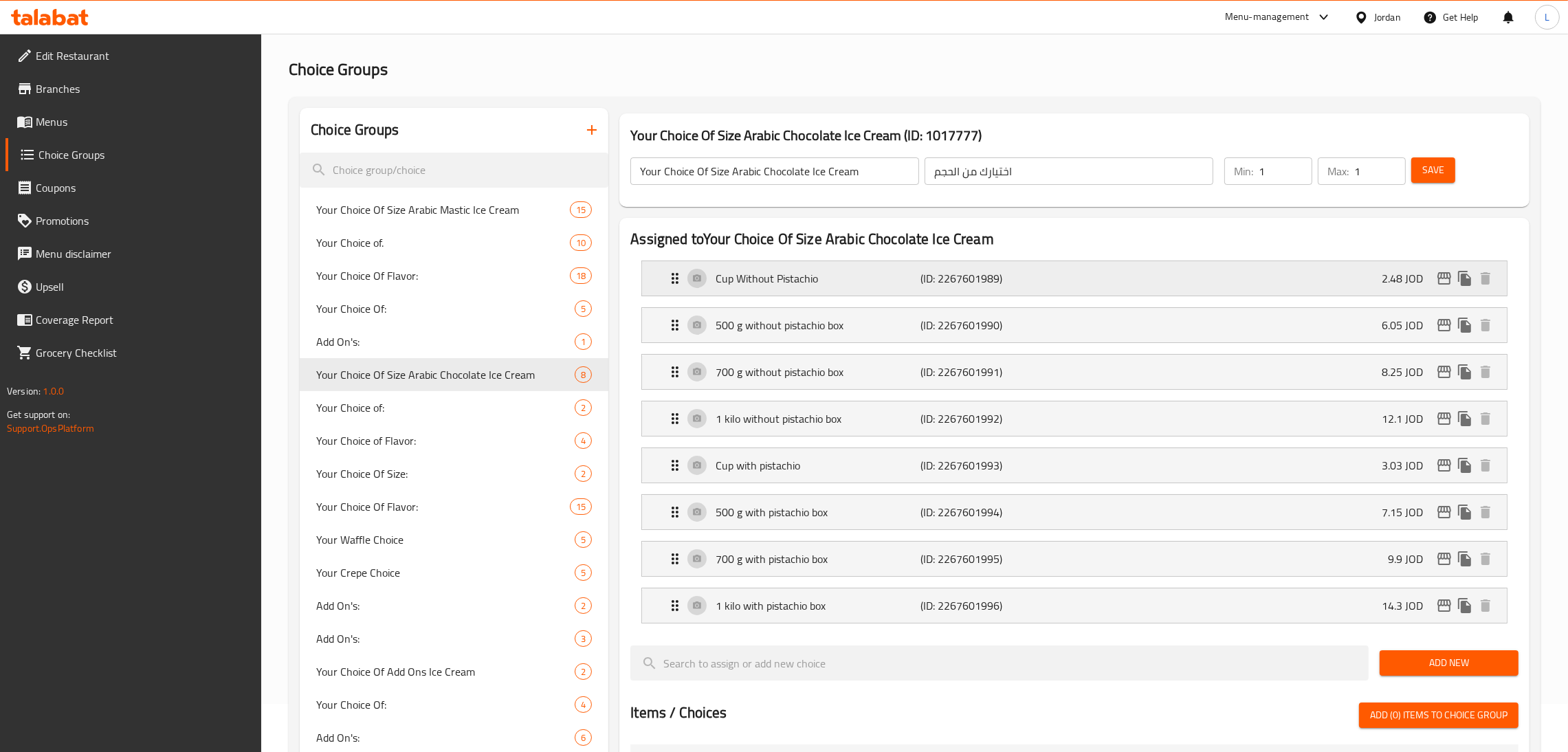
click at [790, 270] on p "(ID: 2267601989)" at bounding box center [989, 278] width 137 height 17
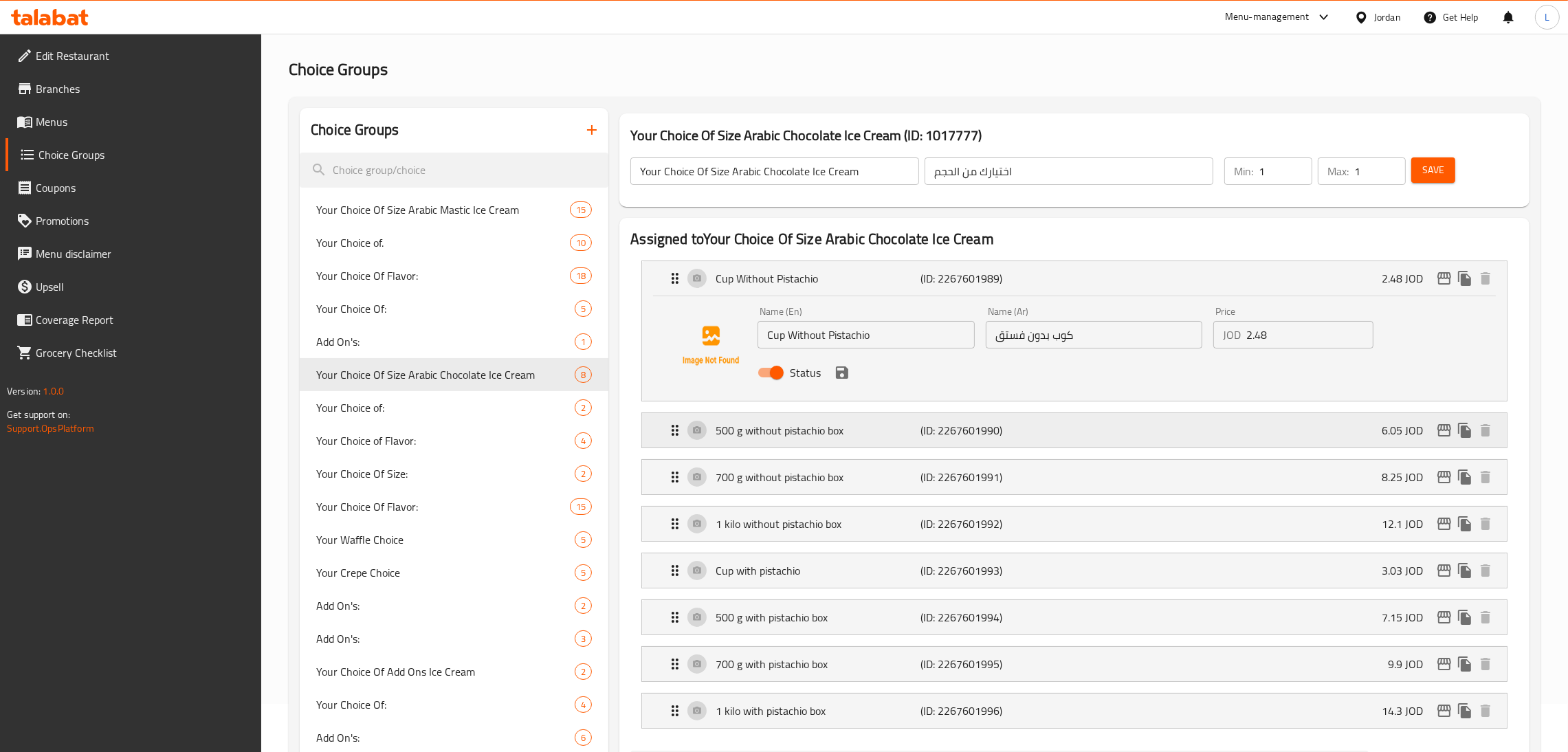
click at [790, 420] on div "500 g without pistachio box (ID: 2267601990) 6.05 JOD" at bounding box center [1078, 430] width 824 height 34
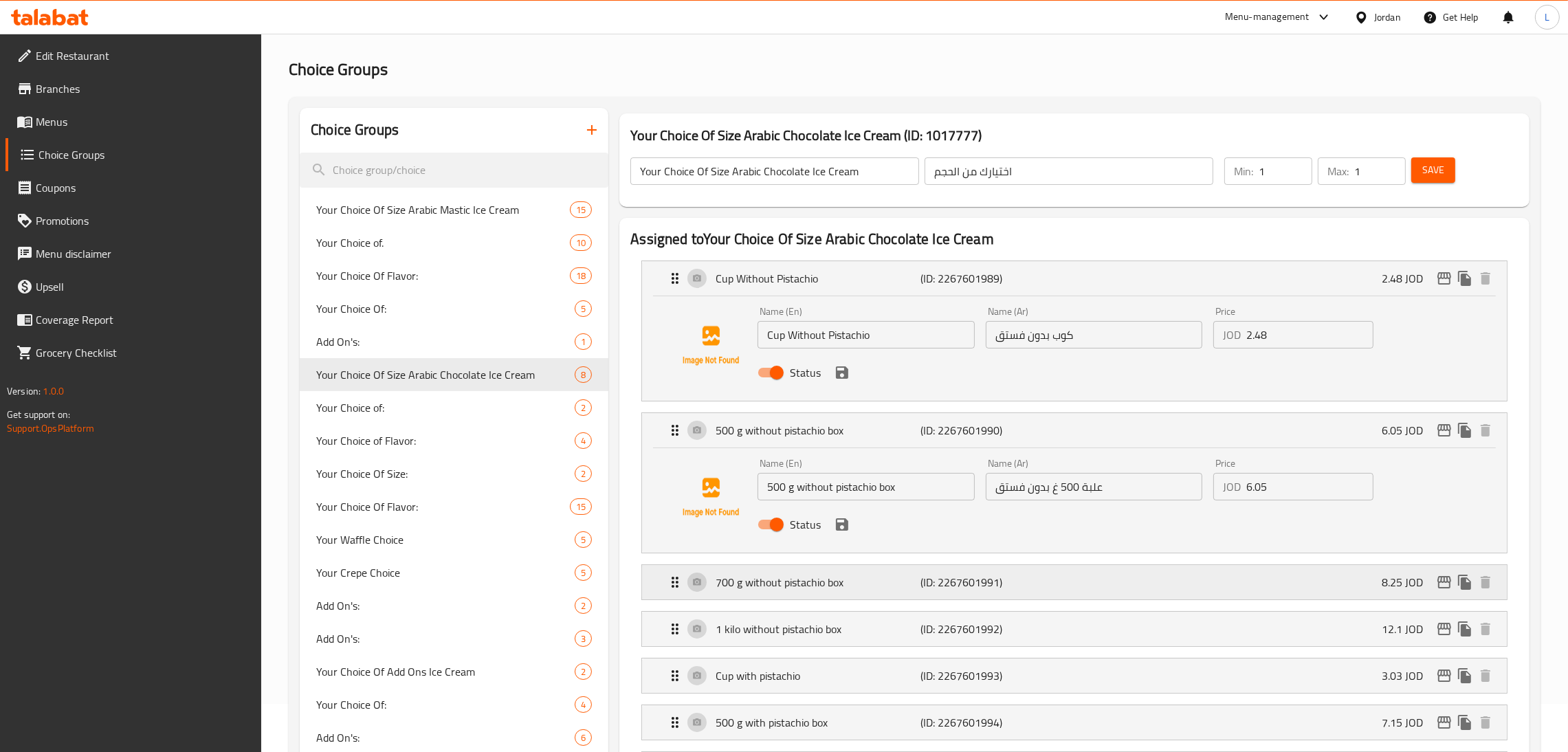
click at [790, 588] on div "700 g without pistachio box (ID: 2267601991) 8.25 JOD" at bounding box center [1078, 582] width 824 height 34
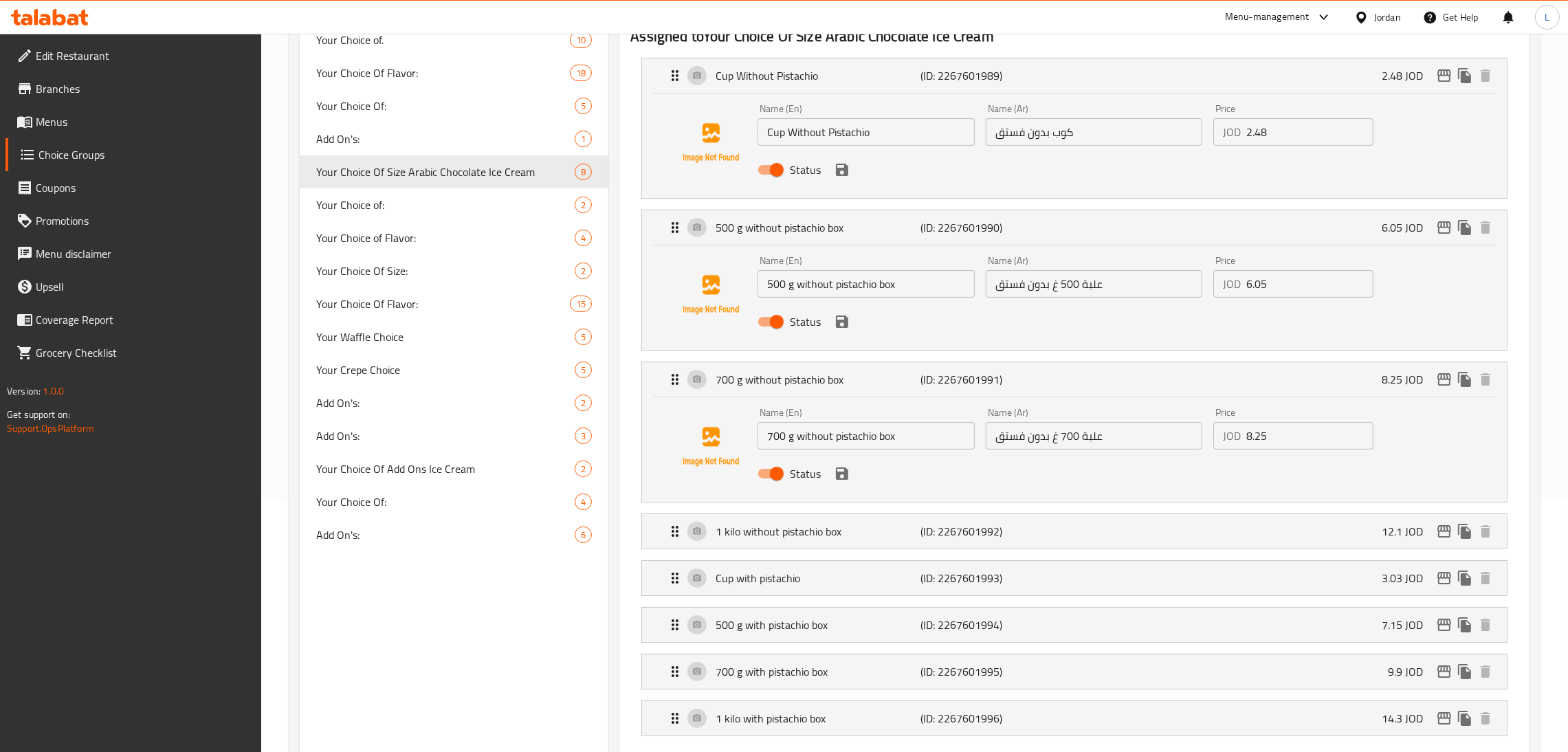
scroll to position [254, 0]
click at [790, 517] on div "1 kilo without pistachio box (ID: 2267601992) 12.1 JOD" at bounding box center [1078, 528] width 824 height 34
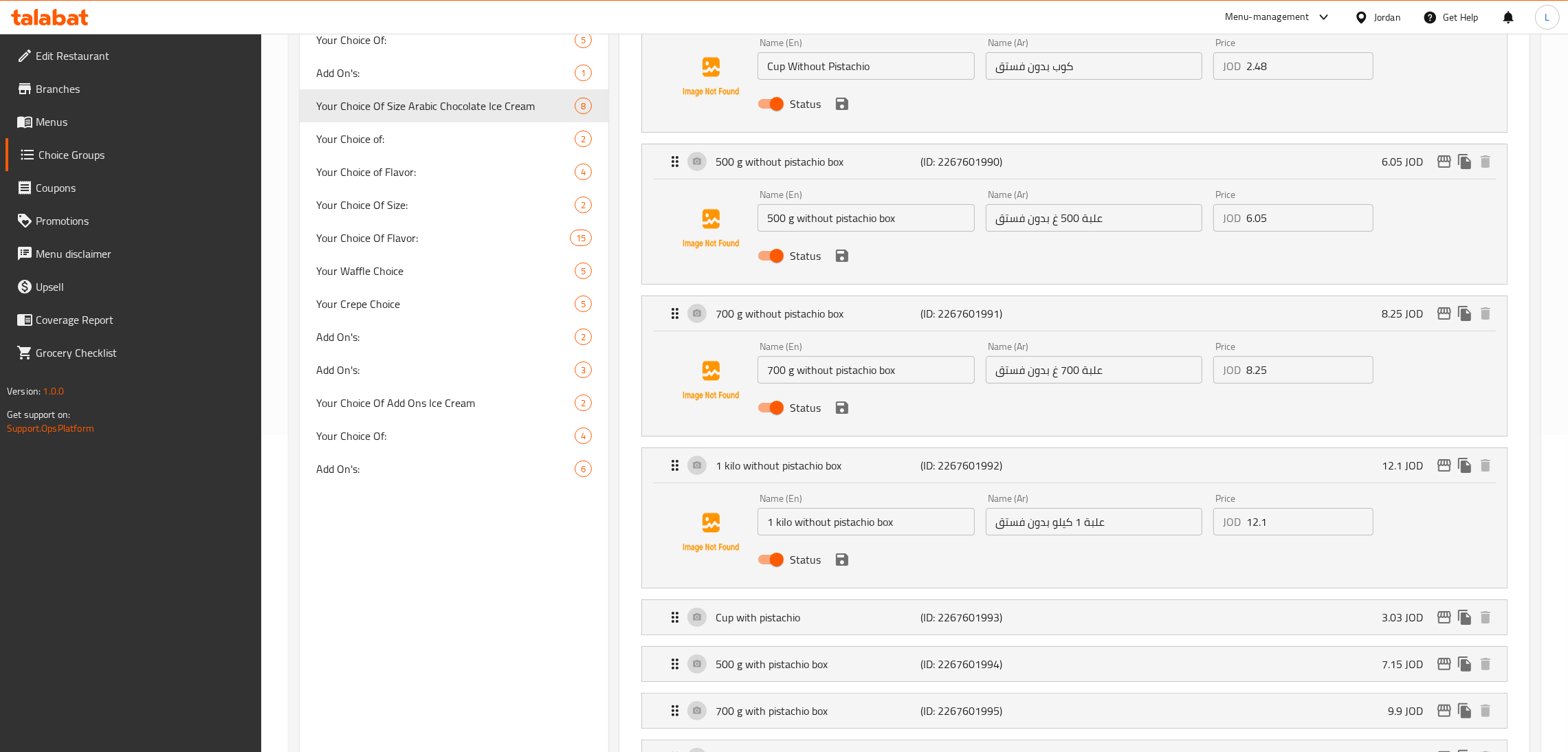
scroll to position [357, 0]
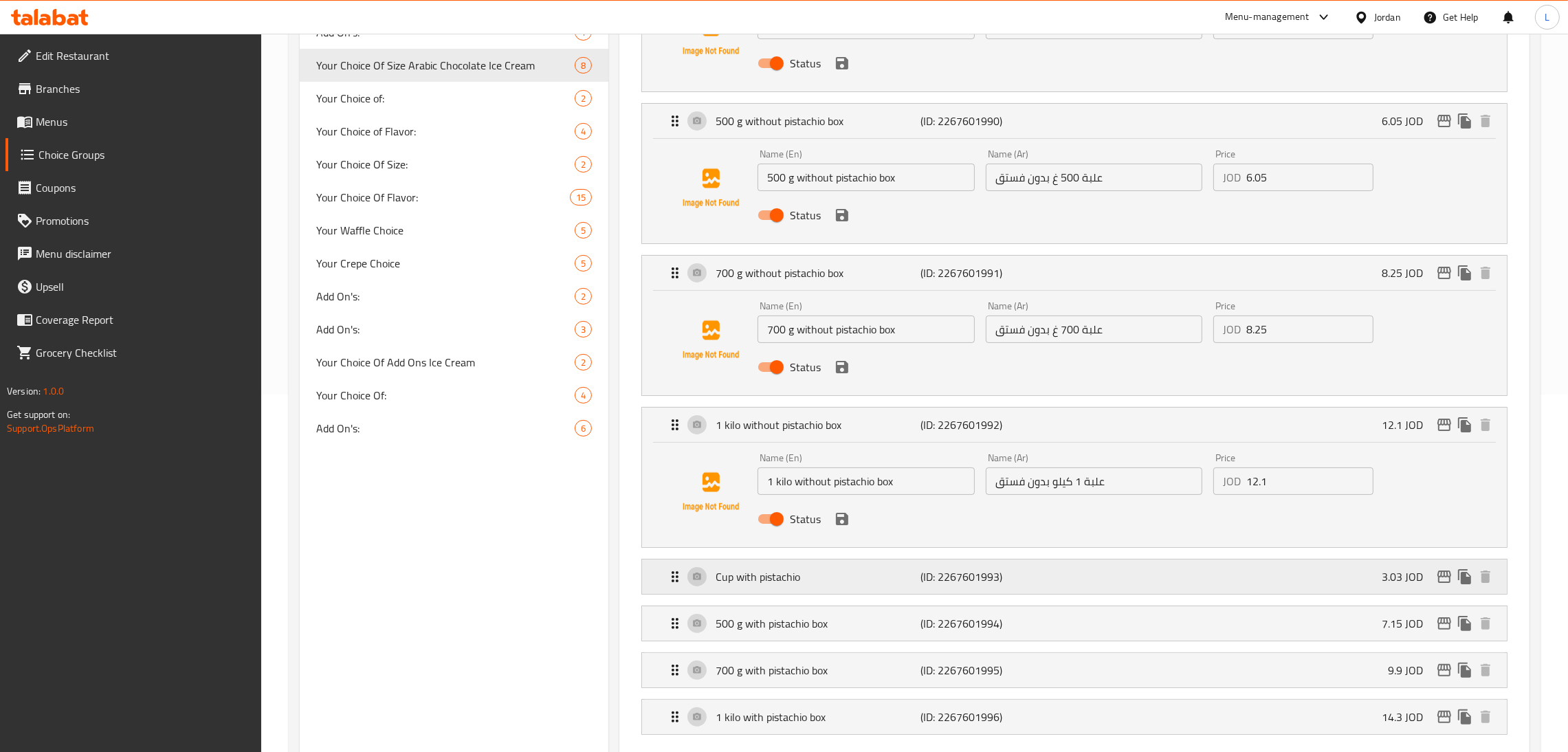
click at [790, 575] on div "Cup with pistachio (ID: 2267601993) 3.03 JOD" at bounding box center [1078, 576] width 824 height 34
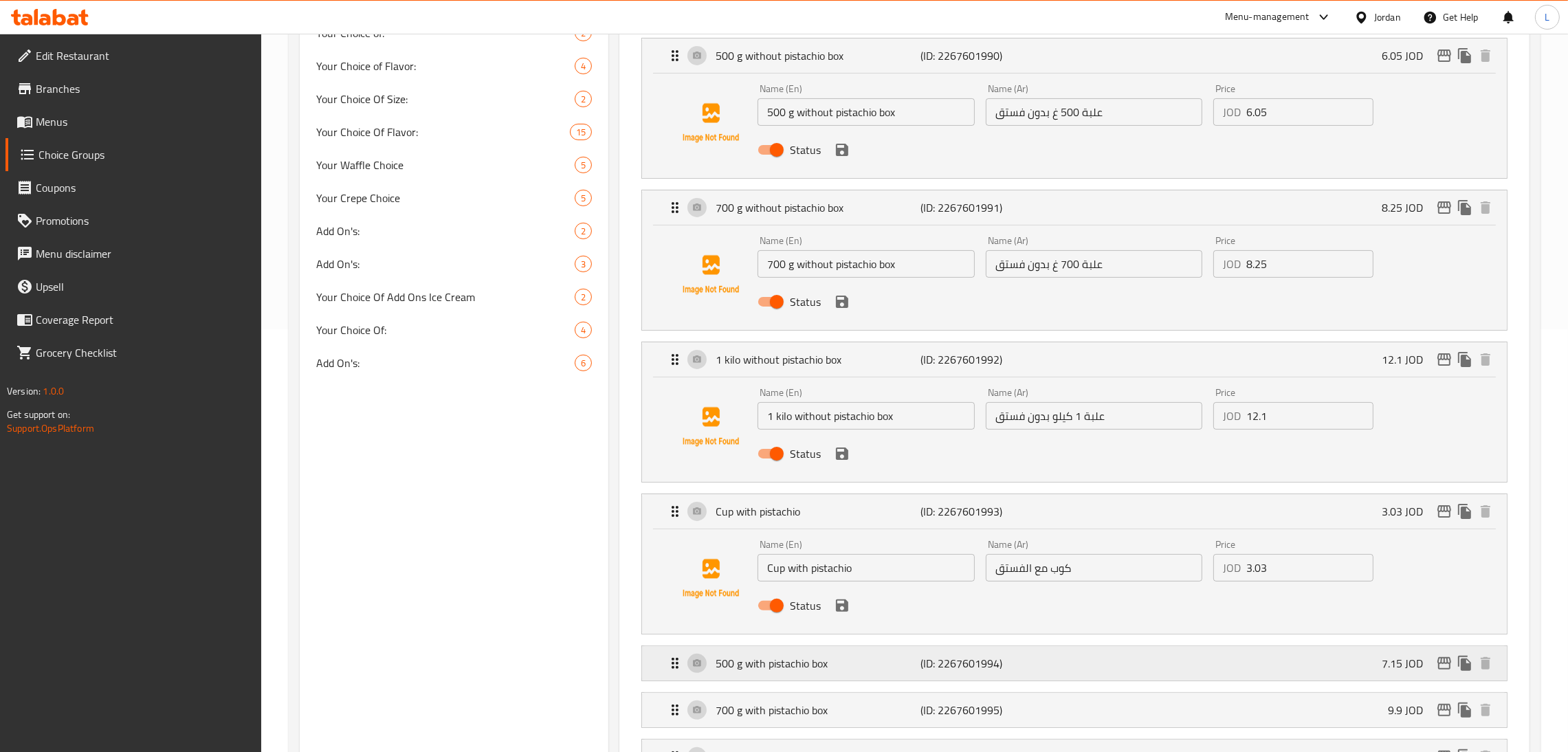
scroll to position [461, 0]
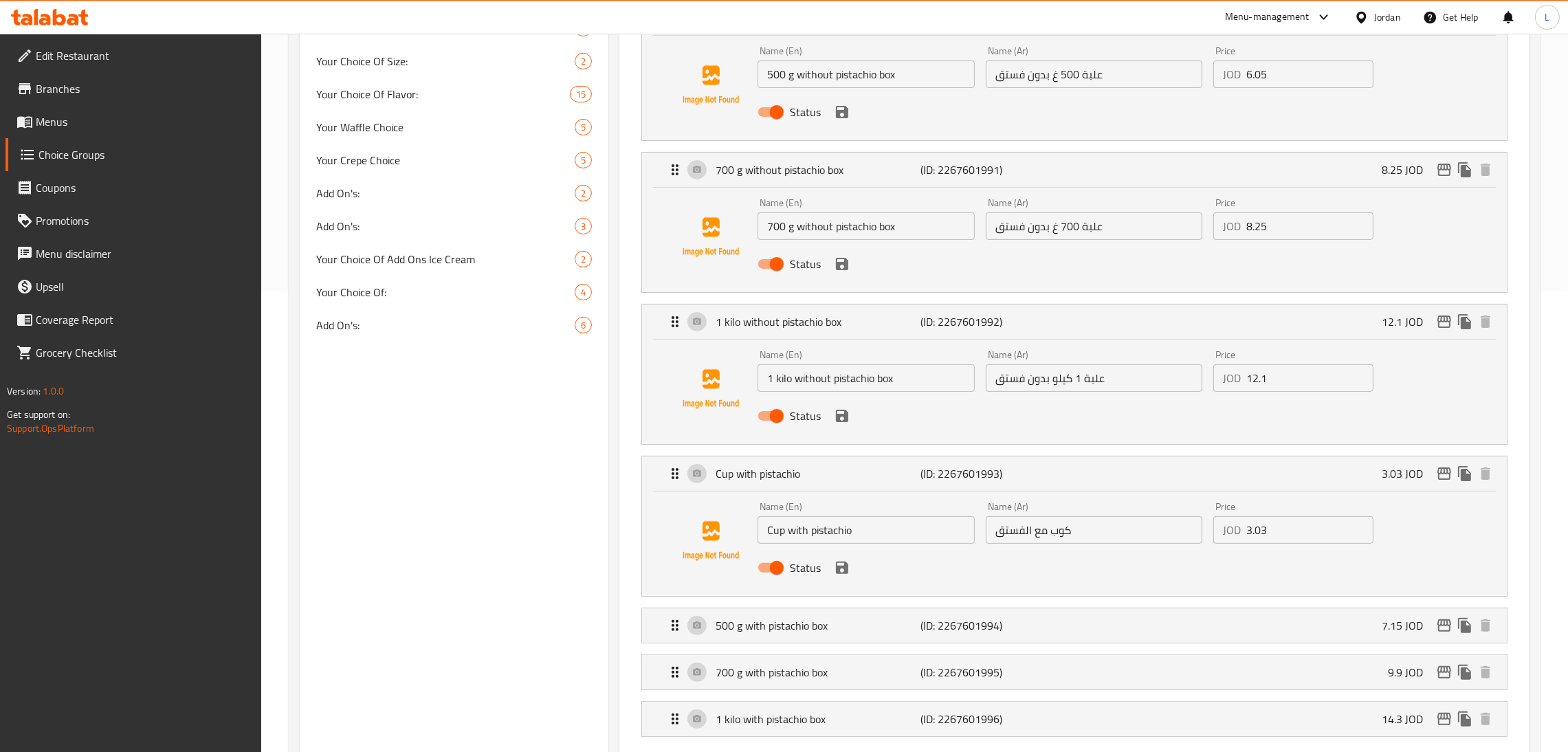
click at [790, 600] on li "Cup with pistachio (ID: 2267601993) 3.03 JOD Name (En) Cup with pistachio Name …" at bounding box center [1074, 526] width 888 height 152
click at [790, 646] on li "500 g with pistachio box (ID: 2267601994) 7.15 JOD Name (En) 500 g with pistach…" at bounding box center [1074, 625] width 888 height 47
click at [790, 629] on div "500 g with pistachio box (ID: 2267601994) 7.15 JOD" at bounding box center [1078, 625] width 824 height 34
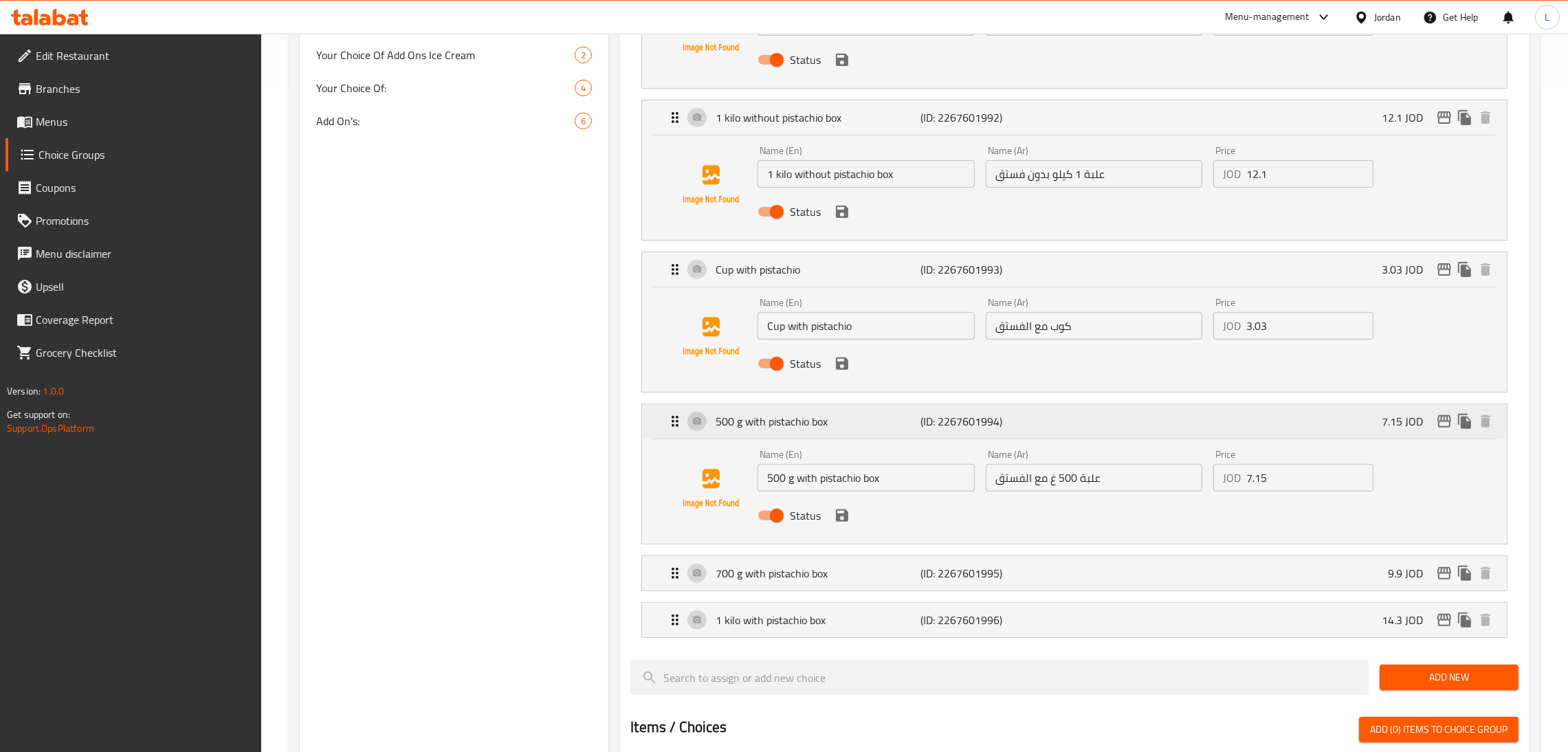
scroll to position [666, 0]
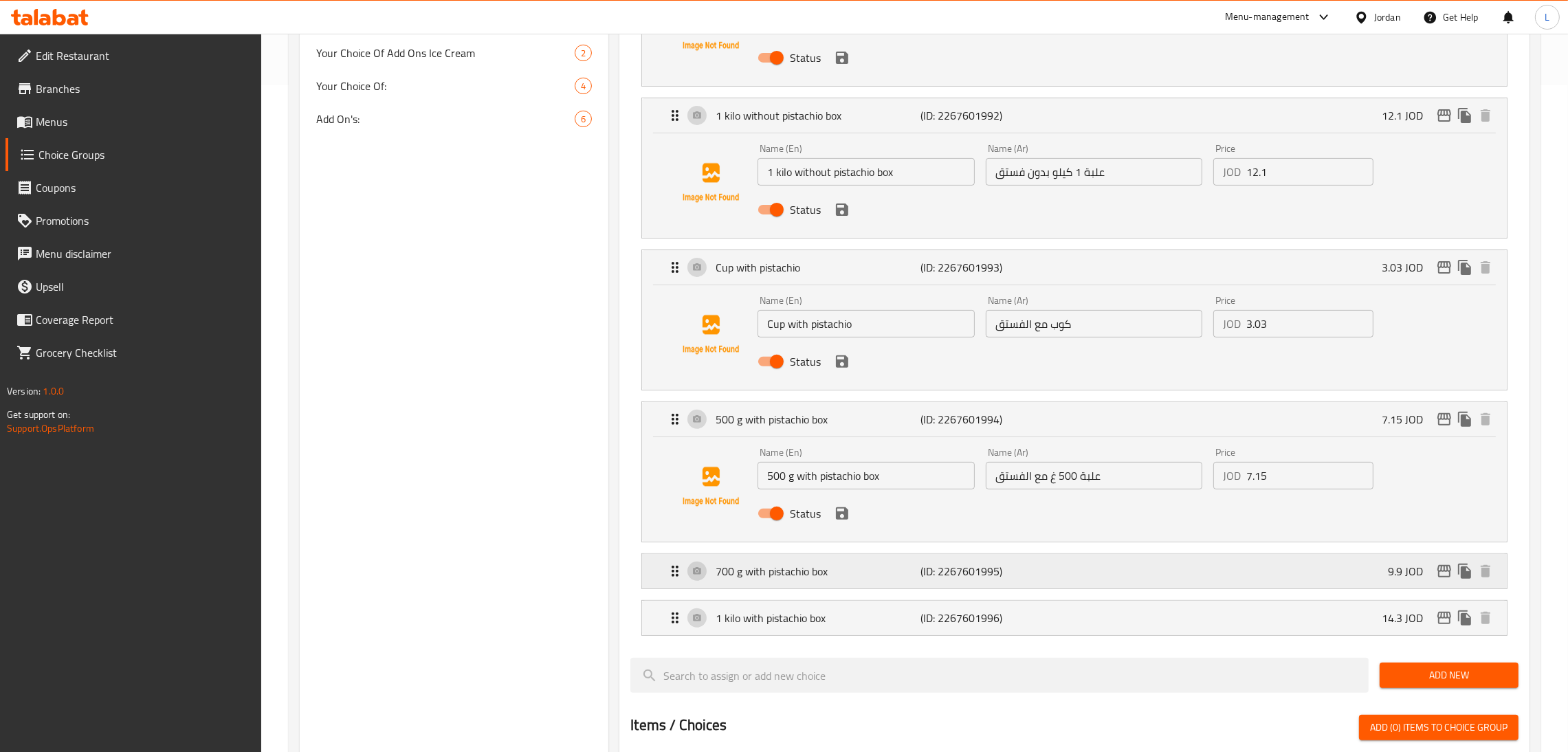
click at [790, 561] on div "700 g with pistachio box (ID: 2267601995) 9.9 JOD" at bounding box center [1078, 571] width 824 height 34
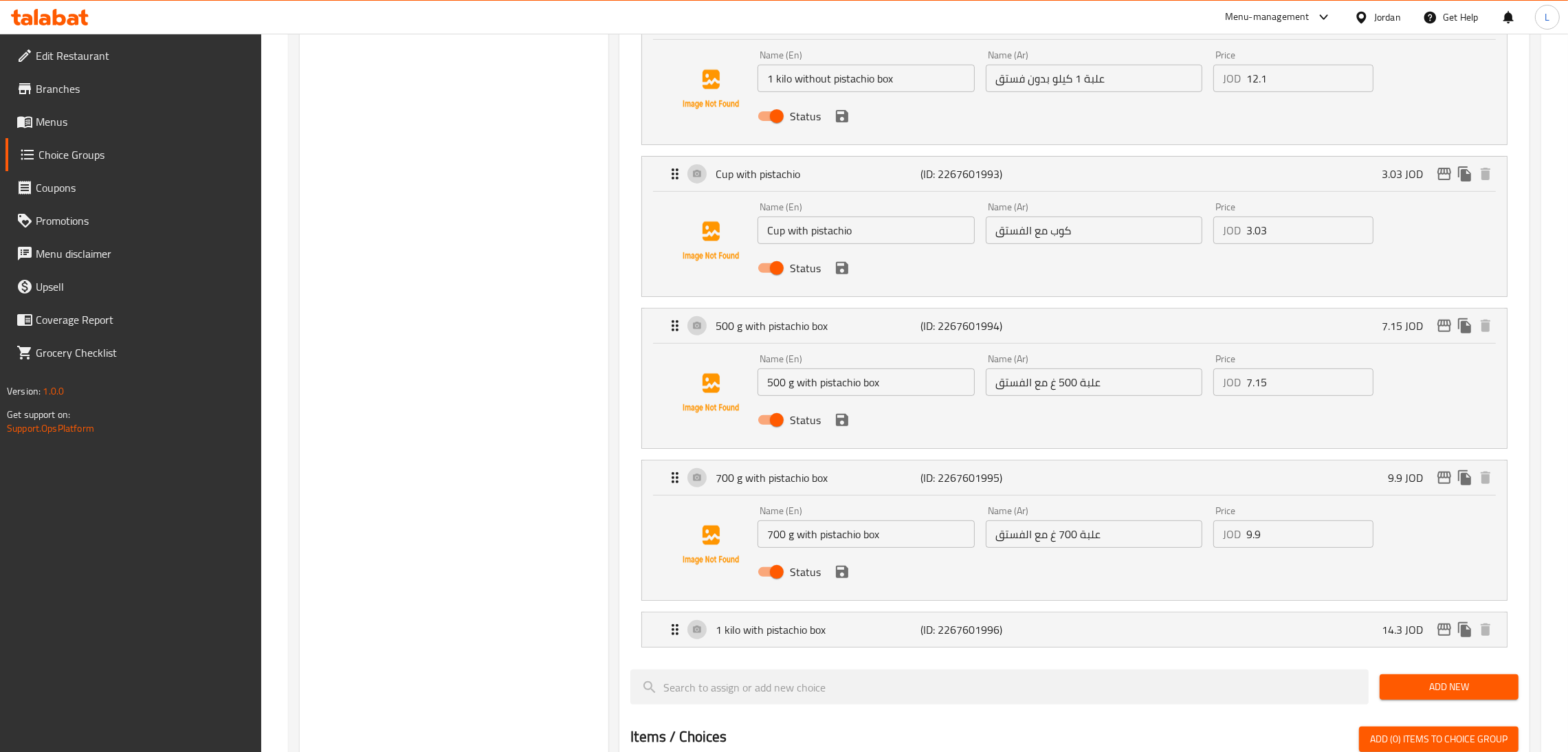
scroll to position [873, 0]
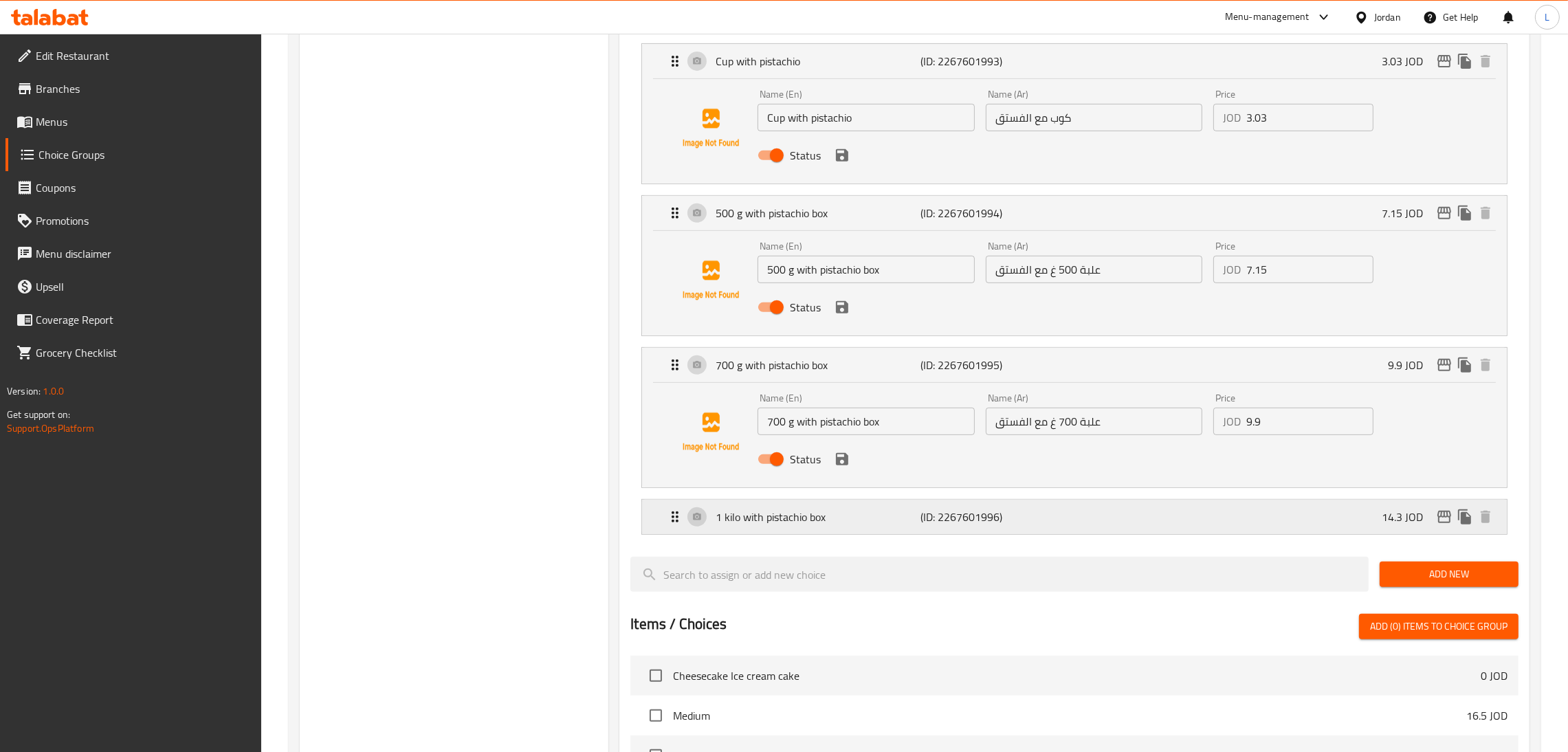
click at [790, 513] on div "1 kilo with pistachio box (ID: 2267601996) 14.3 JOD" at bounding box center [1078, 517] width 824 height 34
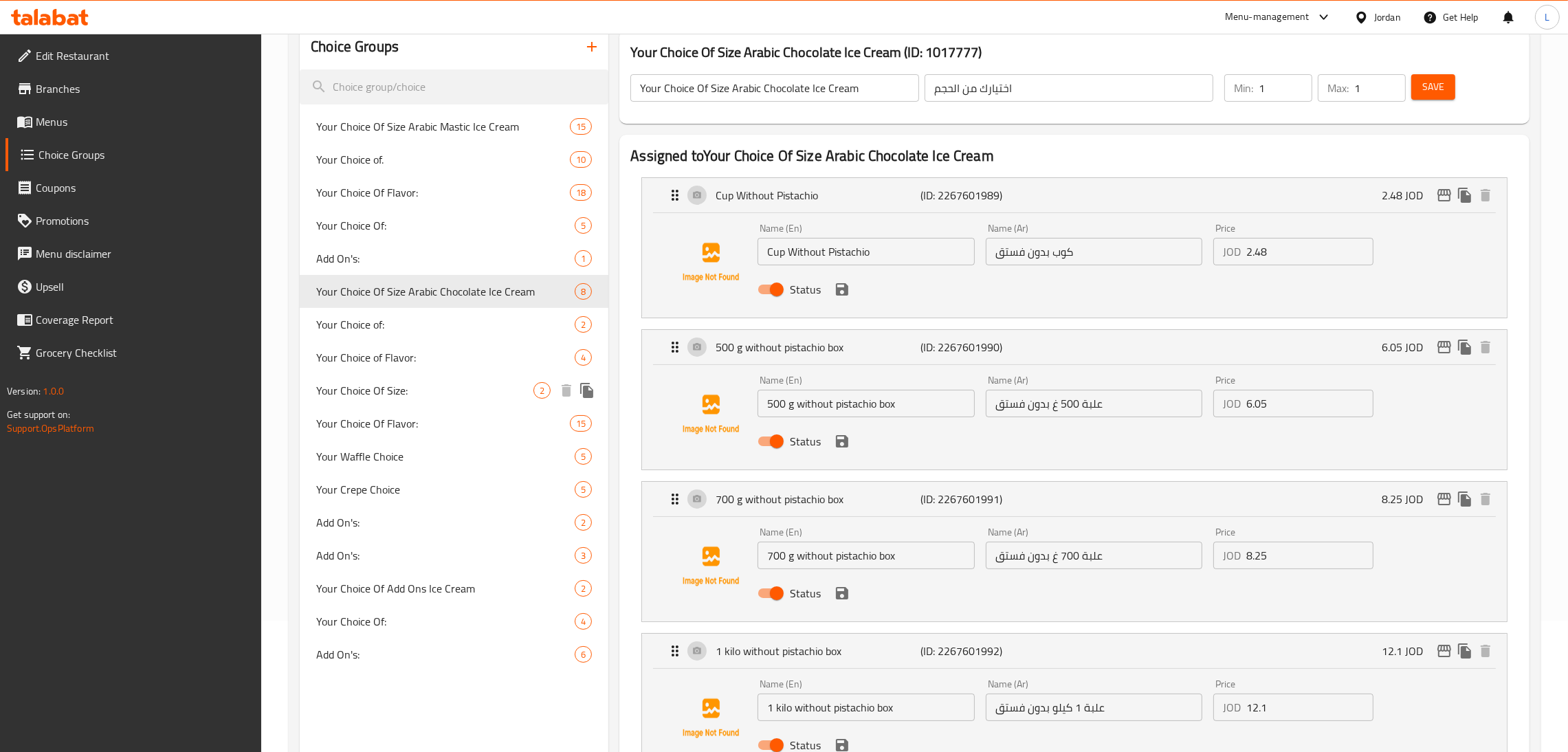
scroll to position [0, 0]
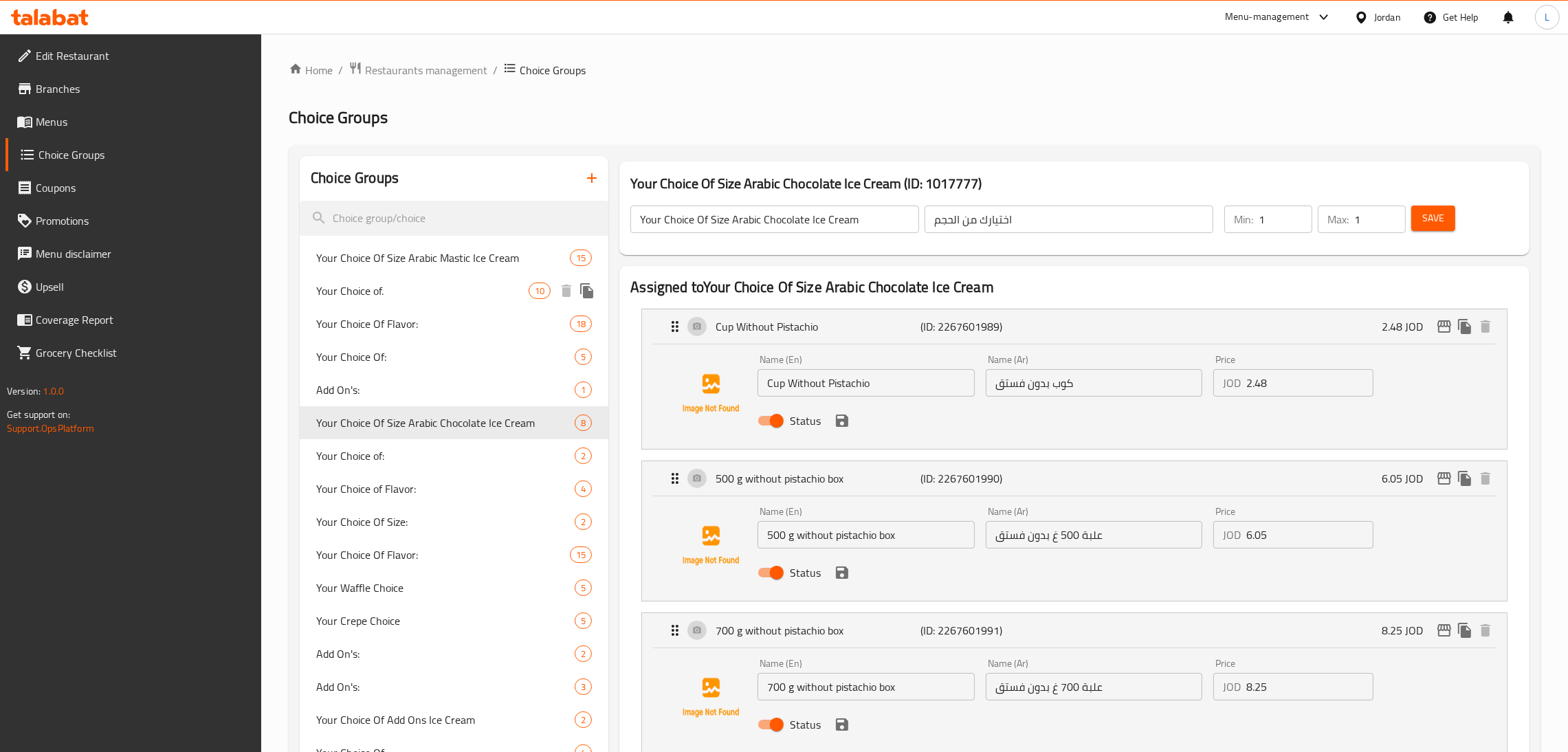
click at [420, 293] on span "Your Choice of." at bounding box center [422, 291] width 212 height 17
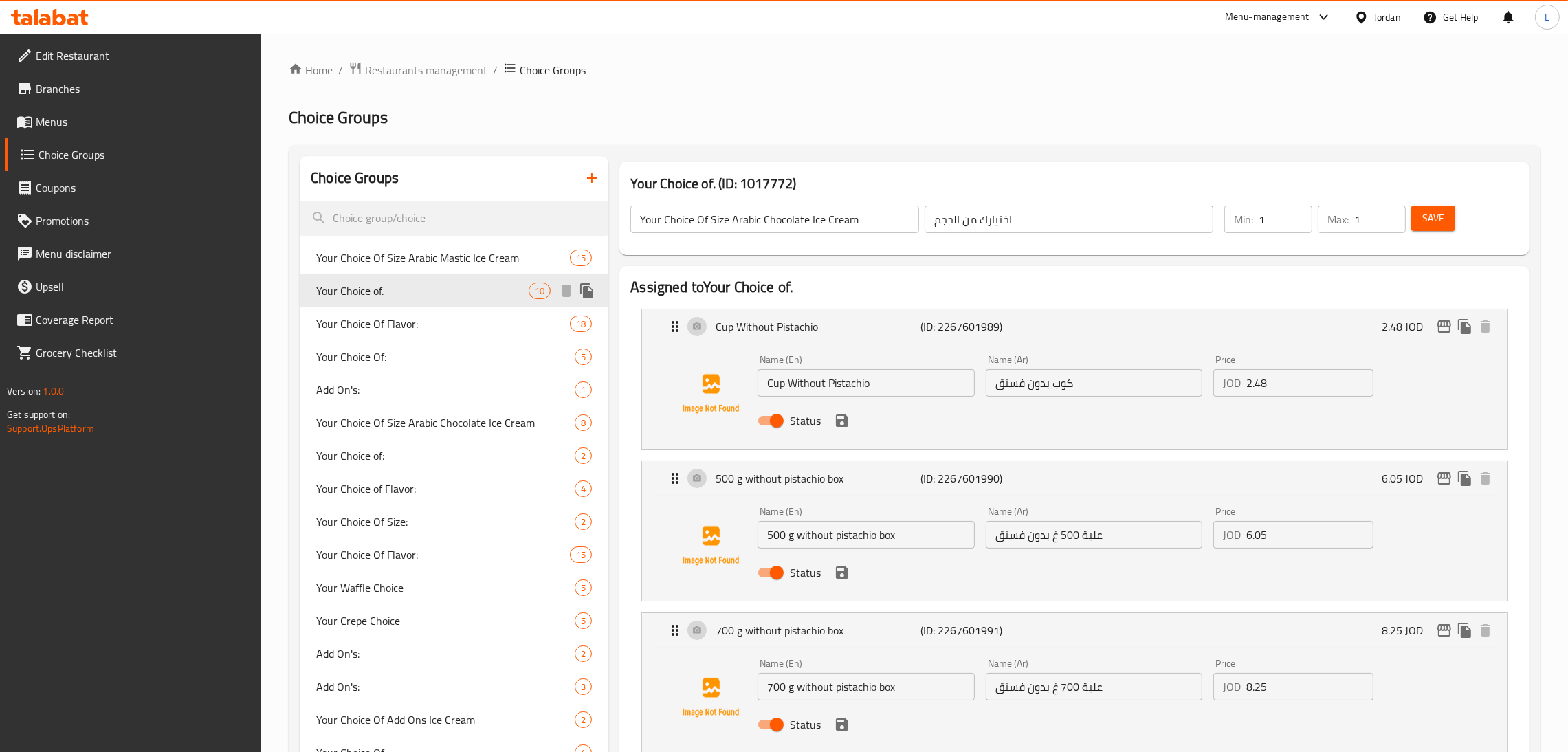
type input "Your Choice of."
type input "اختيارك من"
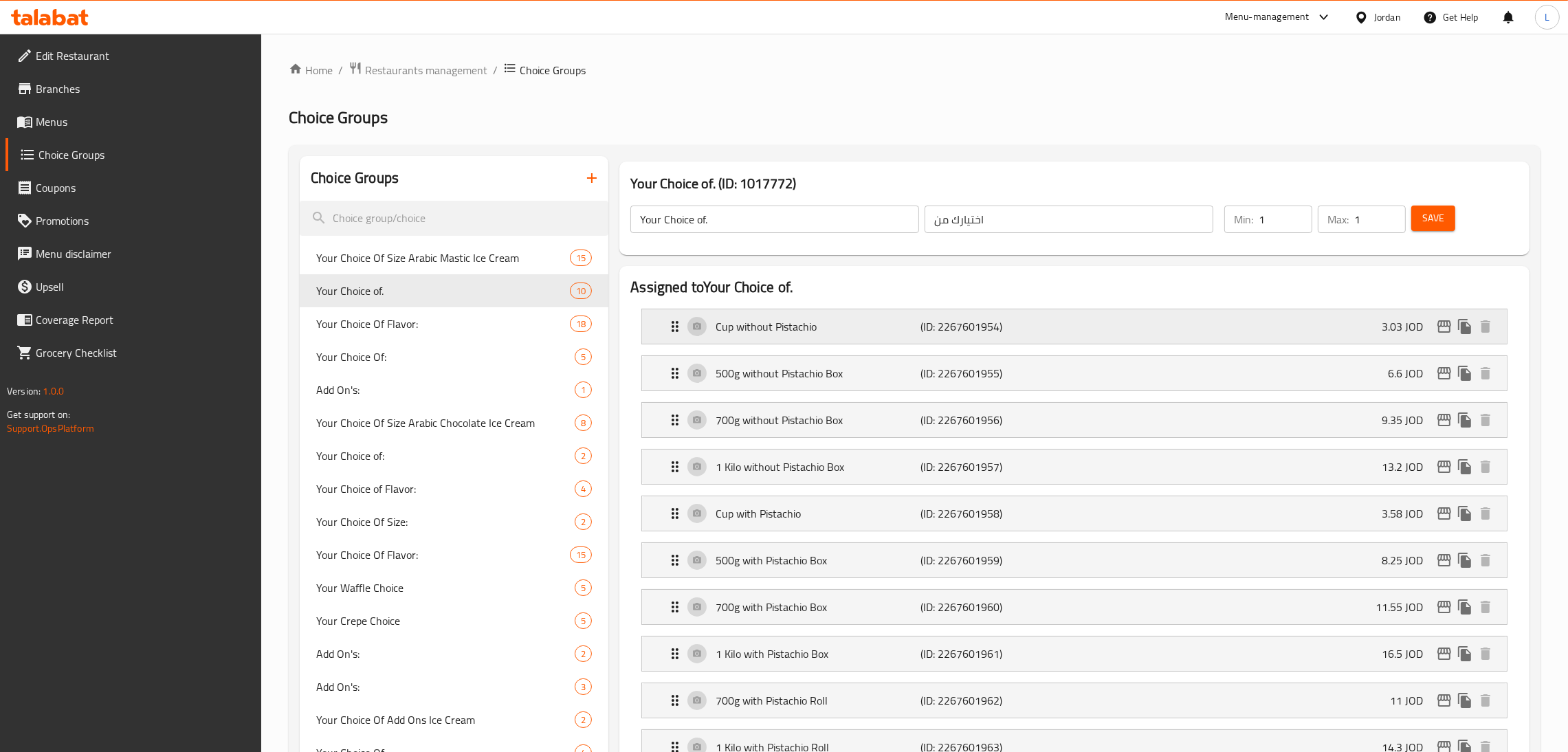
click at [790, 318] on p "(ID: 2267601954)" at bounding box center [989, 327] width 137 height 17
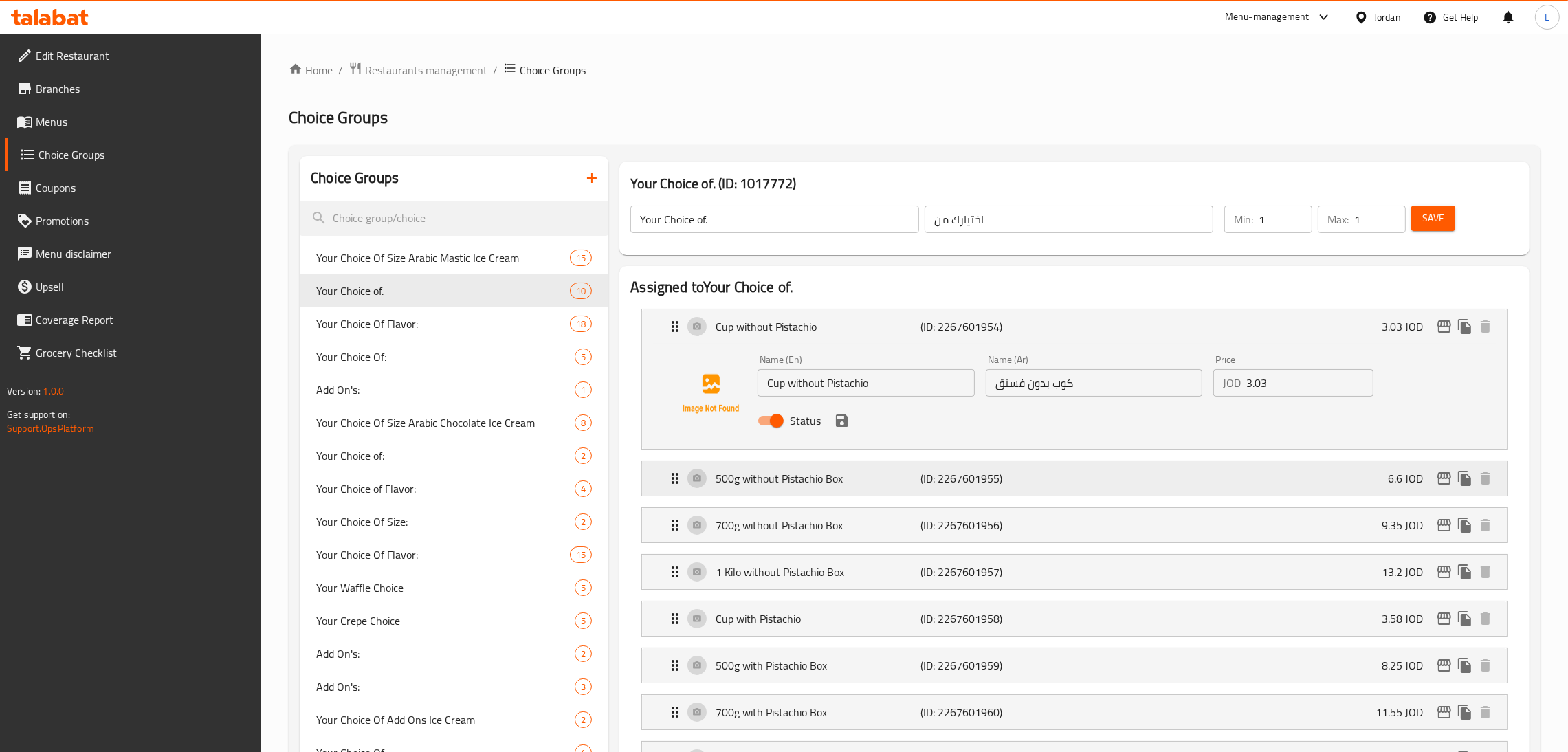
click at [790, 488] on div "500g without Pistachio Box (ID: 2267601955) 6.6 JOD" at bounding box center [1078, 478] width 824 height 34
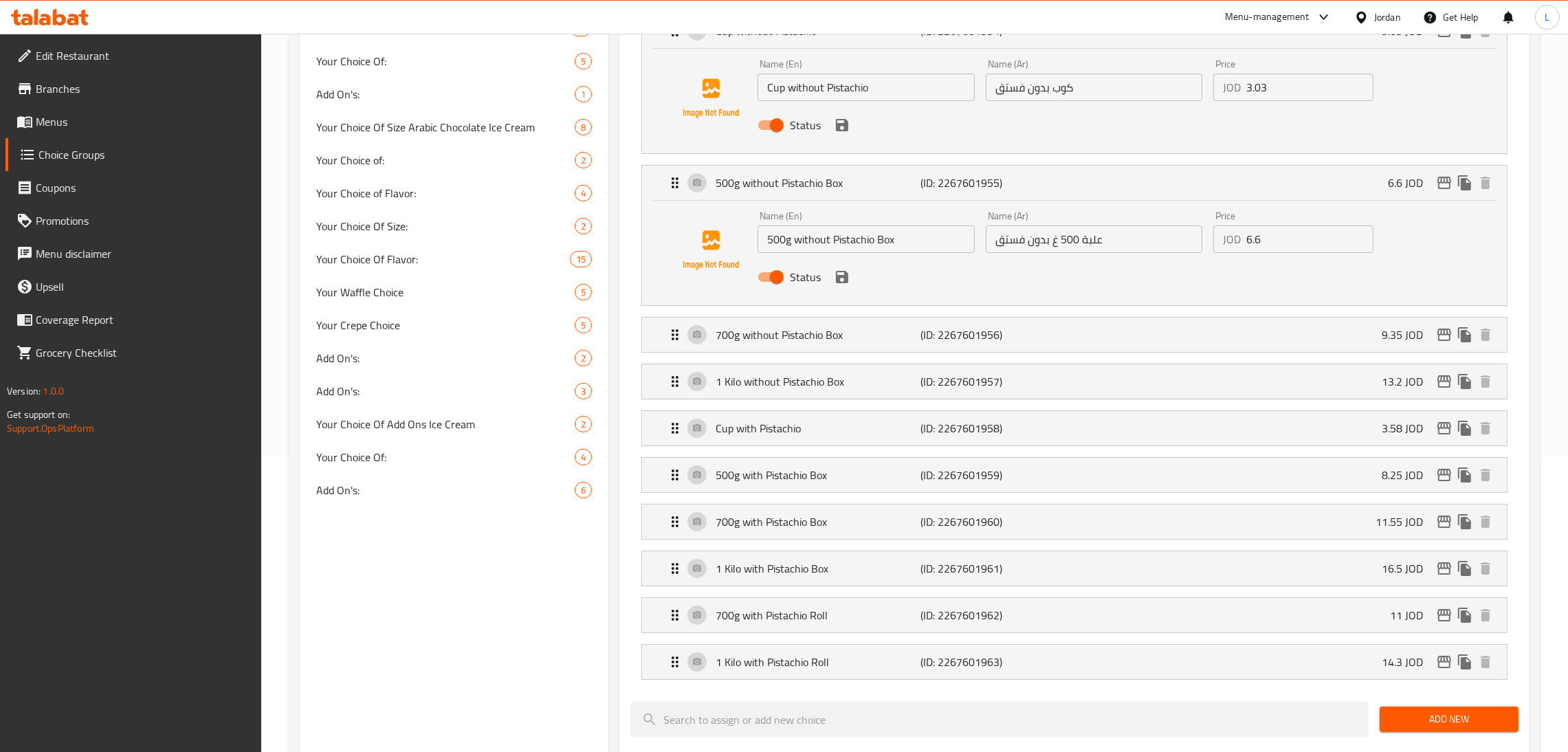
scroll to position [309, 0]
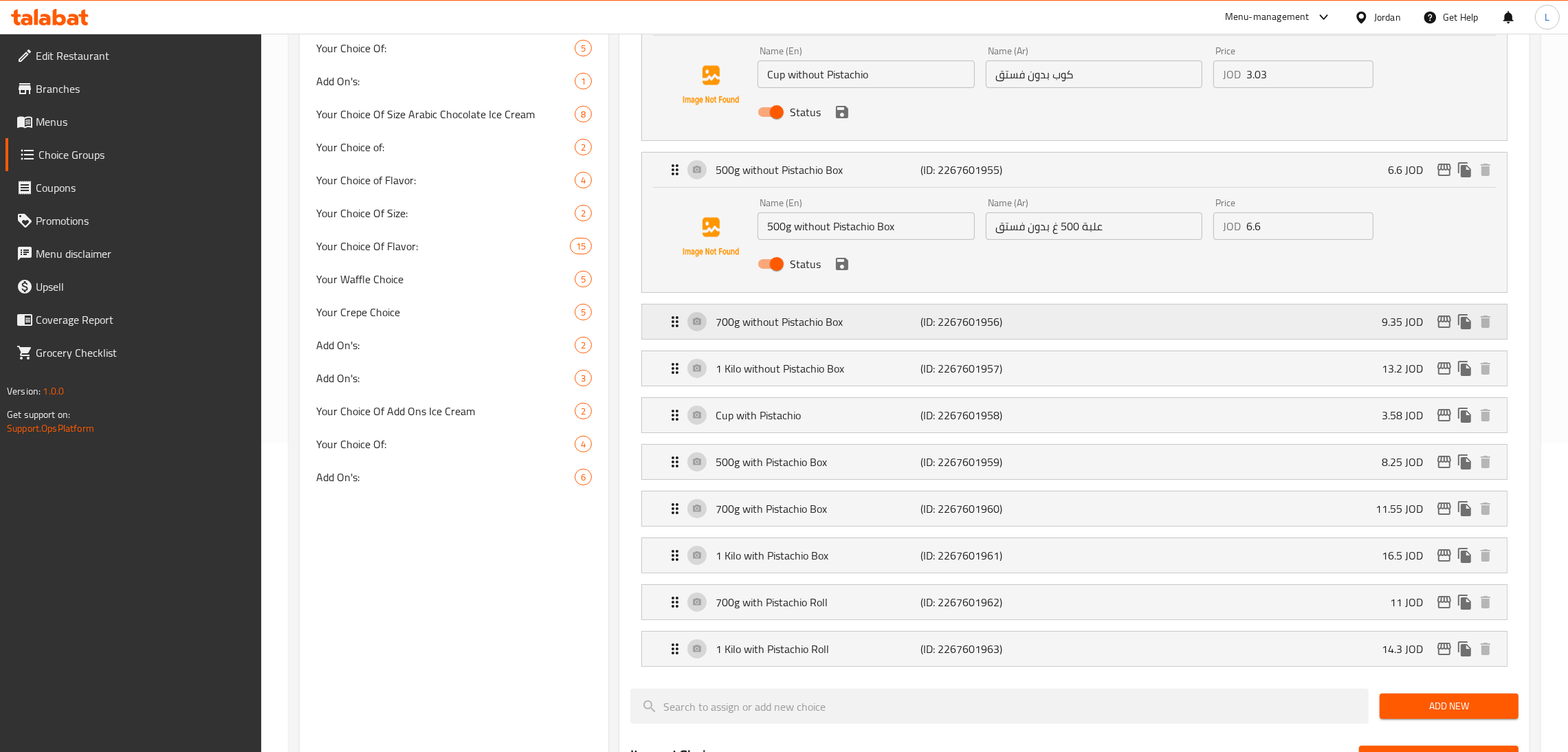
click at [790, 306] on div "700g without Pistachio Box (ID: 2267601956) 9.35 JOD" at bounding box center [1078, 321] width 824 height 34
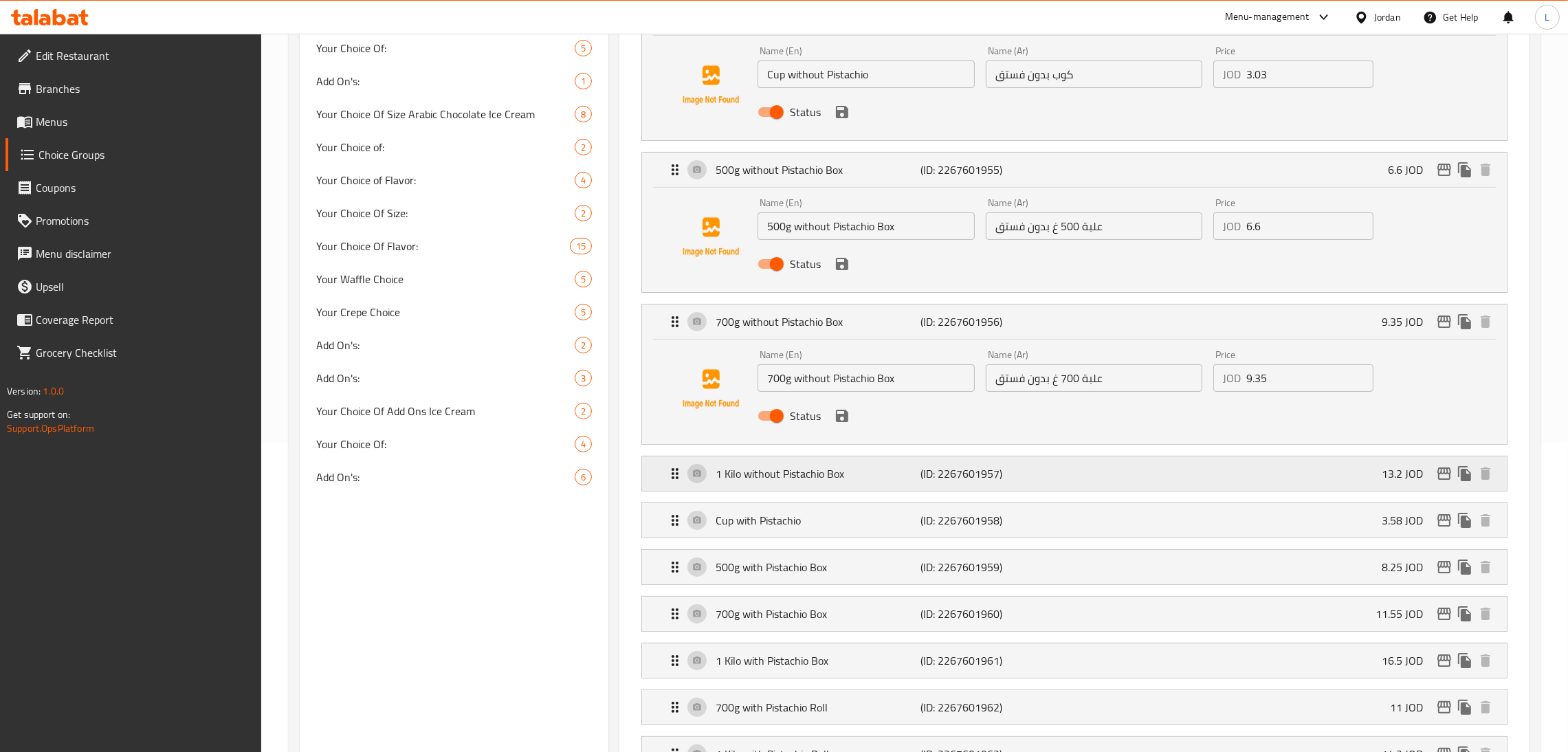
click at [790, 482] on p "(ID: 2267601957)" at bounding box center [989, 474] width 137 height 17
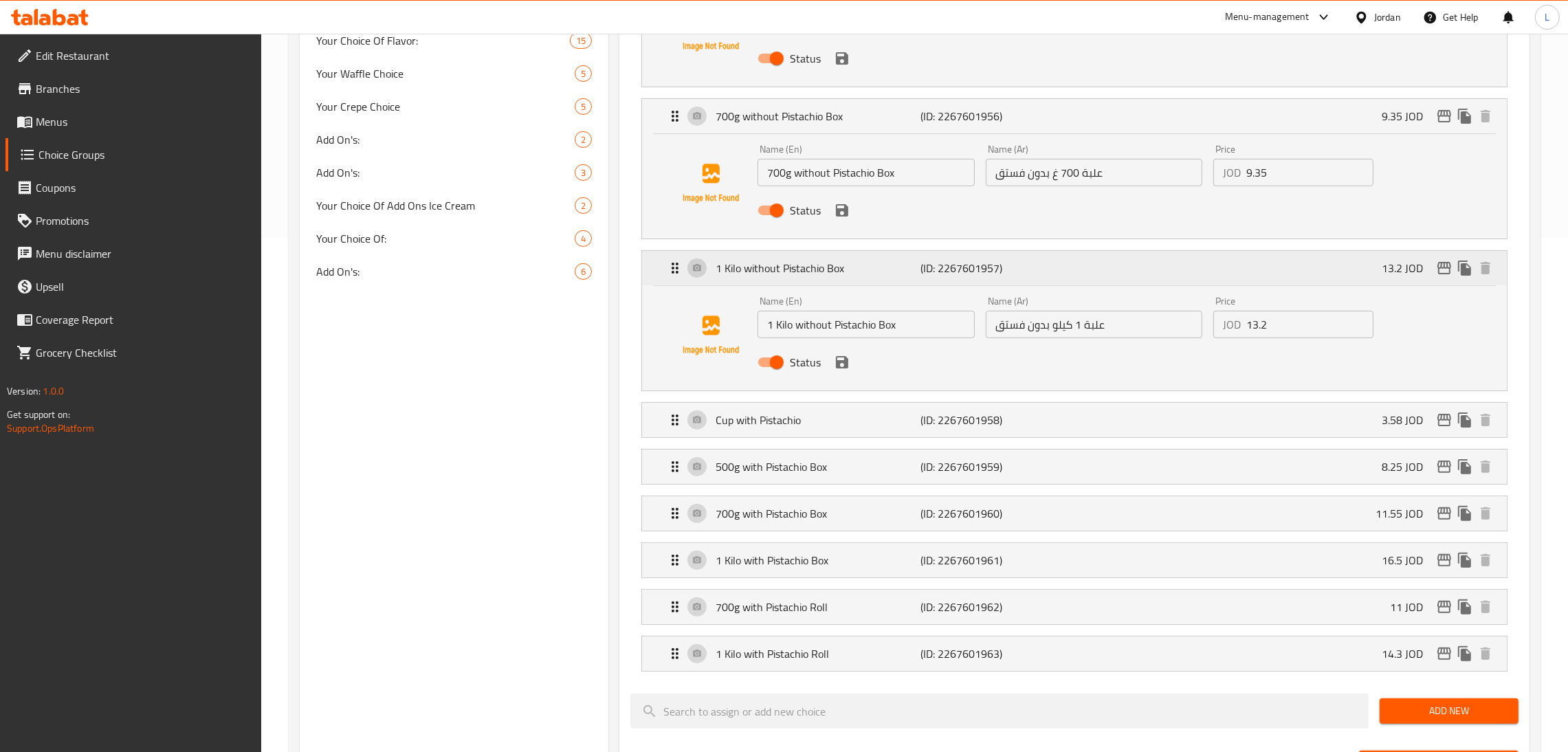
scroll to position [515, 0]
click at [790, 421] on p "(ID: 2267601958)" at bounding box center [989, 420] width 137 height 17
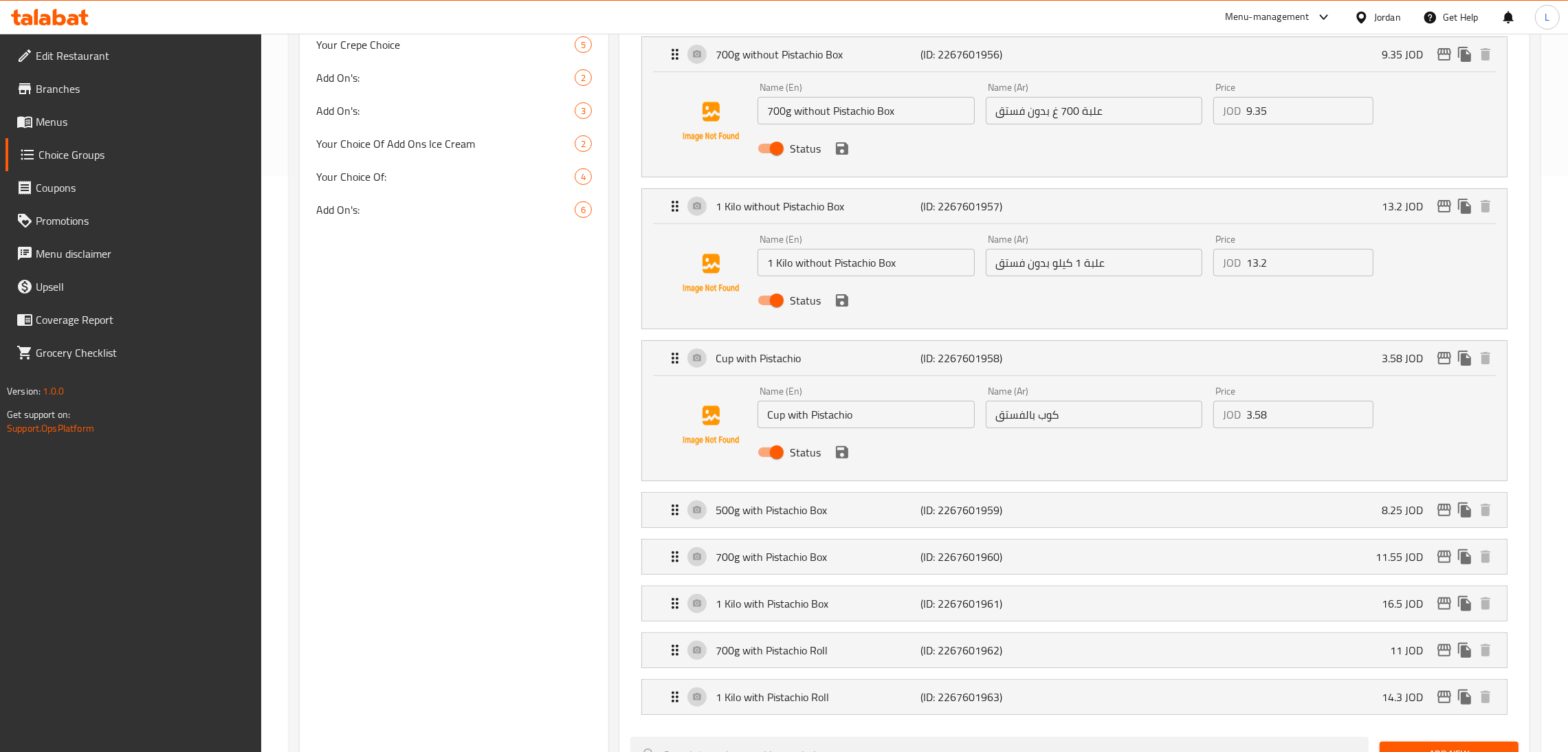
scroll to position [618, 0]
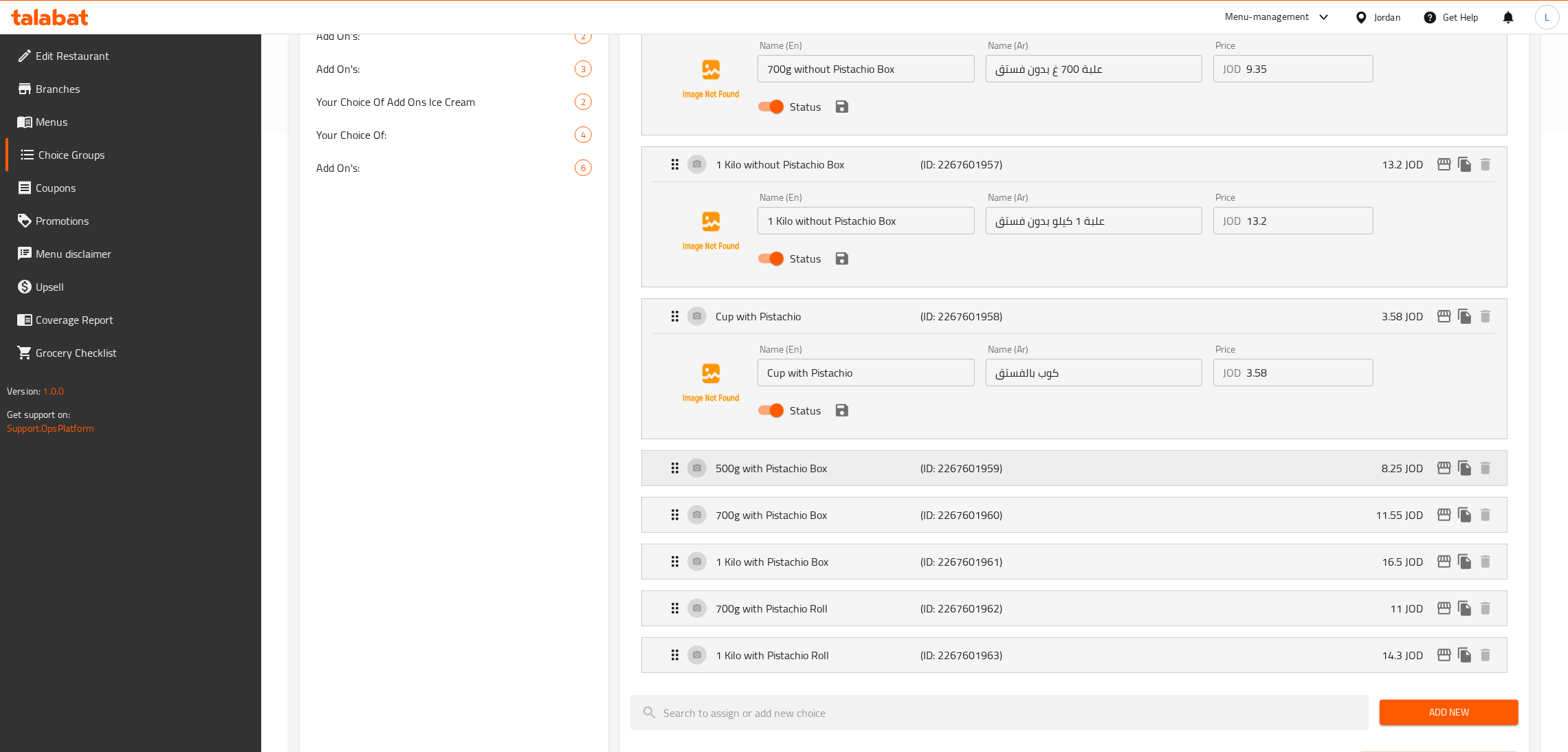
click at [790, 456] on div "500g with Pistachio Box (ID: 2267601959) 8.25 JOD" at bounding box center [1078, 468] width 824 height 34
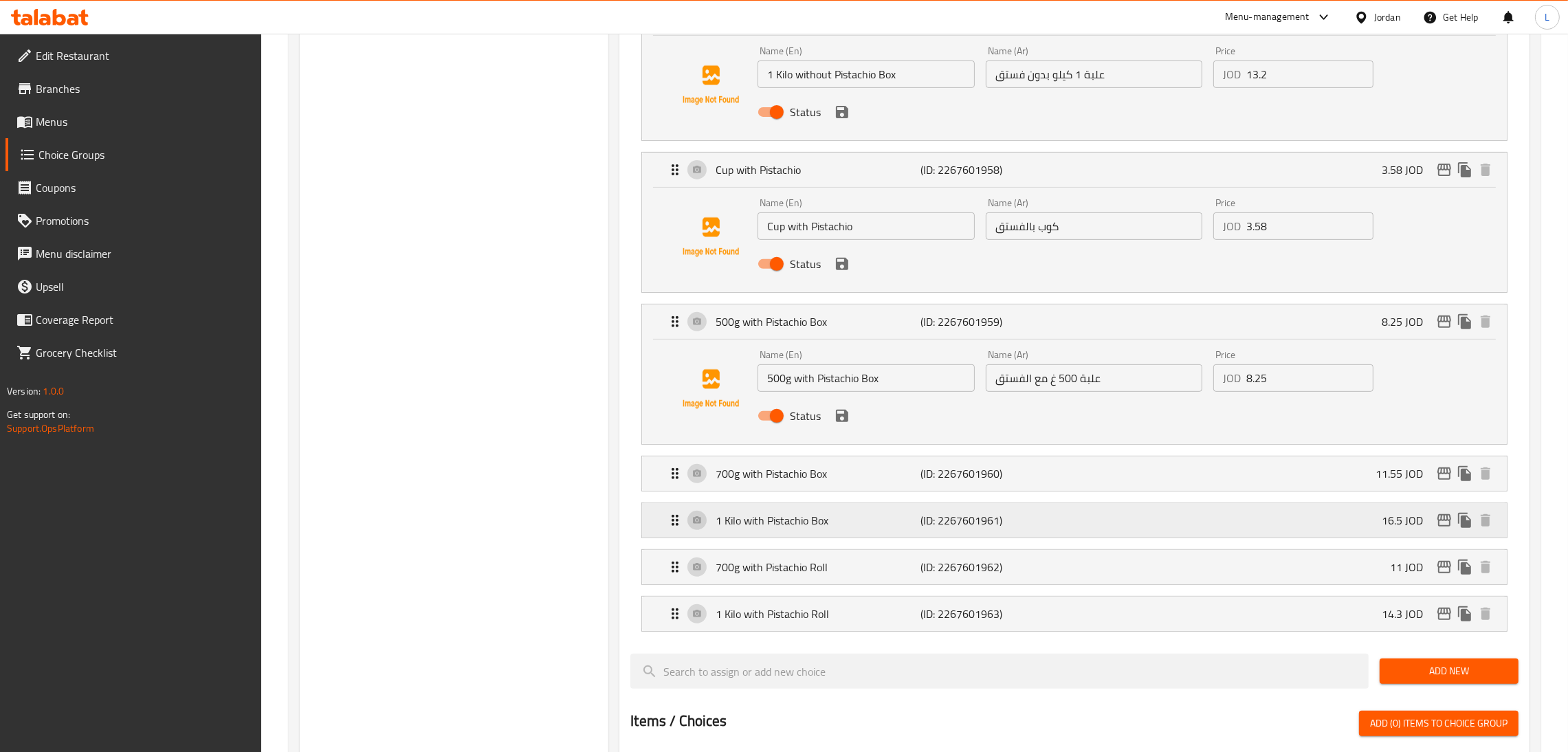
scroll to position [825, 0]
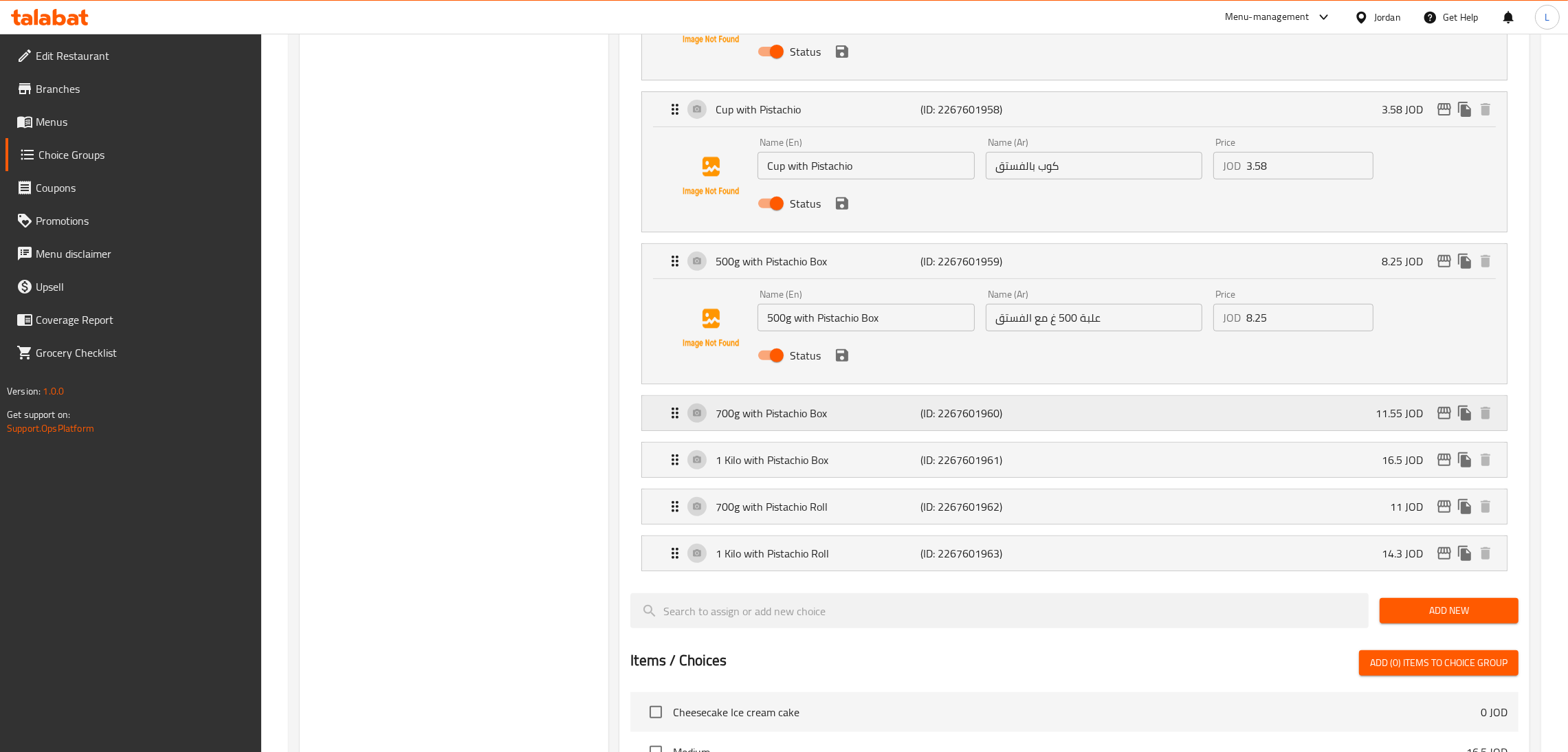
click at [790, 427] on div "700g with Pistachio Box (ID: 2267601960) 11.55 JOD" at bounding box center [1078, 412] width 824 height 34
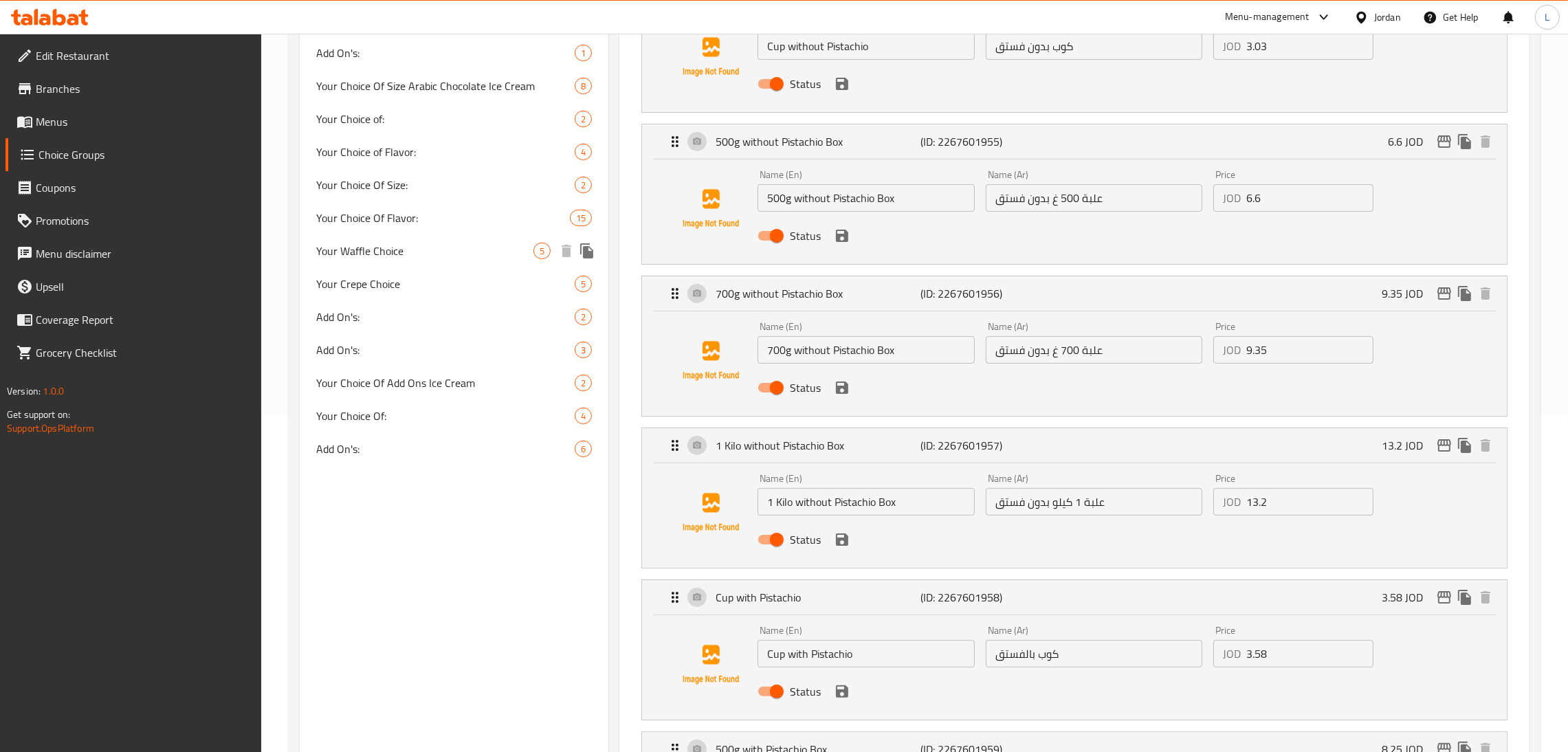
scroll to position [207, 0]
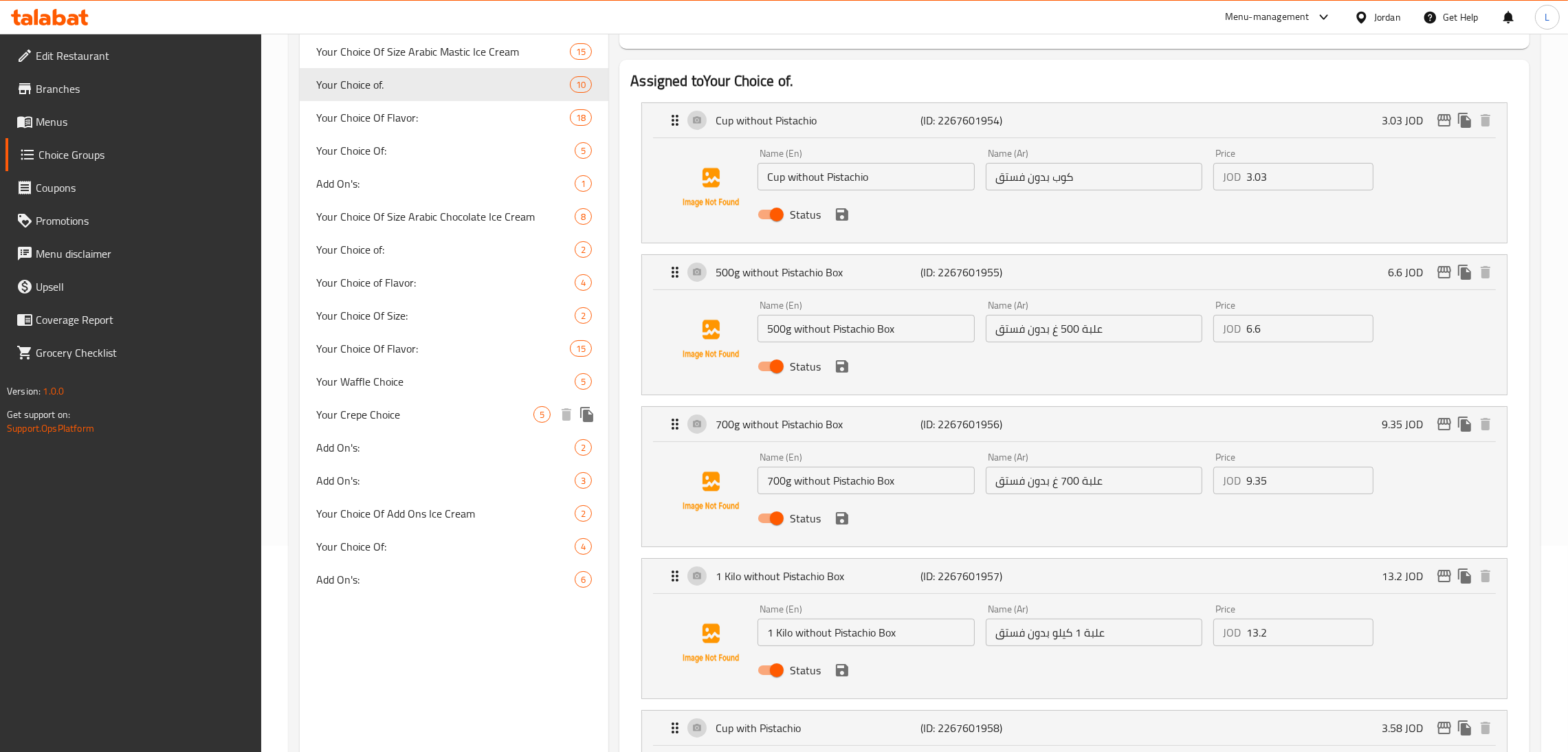
click at [473, 410] on span "Your Crepe Choice" at bounding box center [424, 415] width 217 height 17
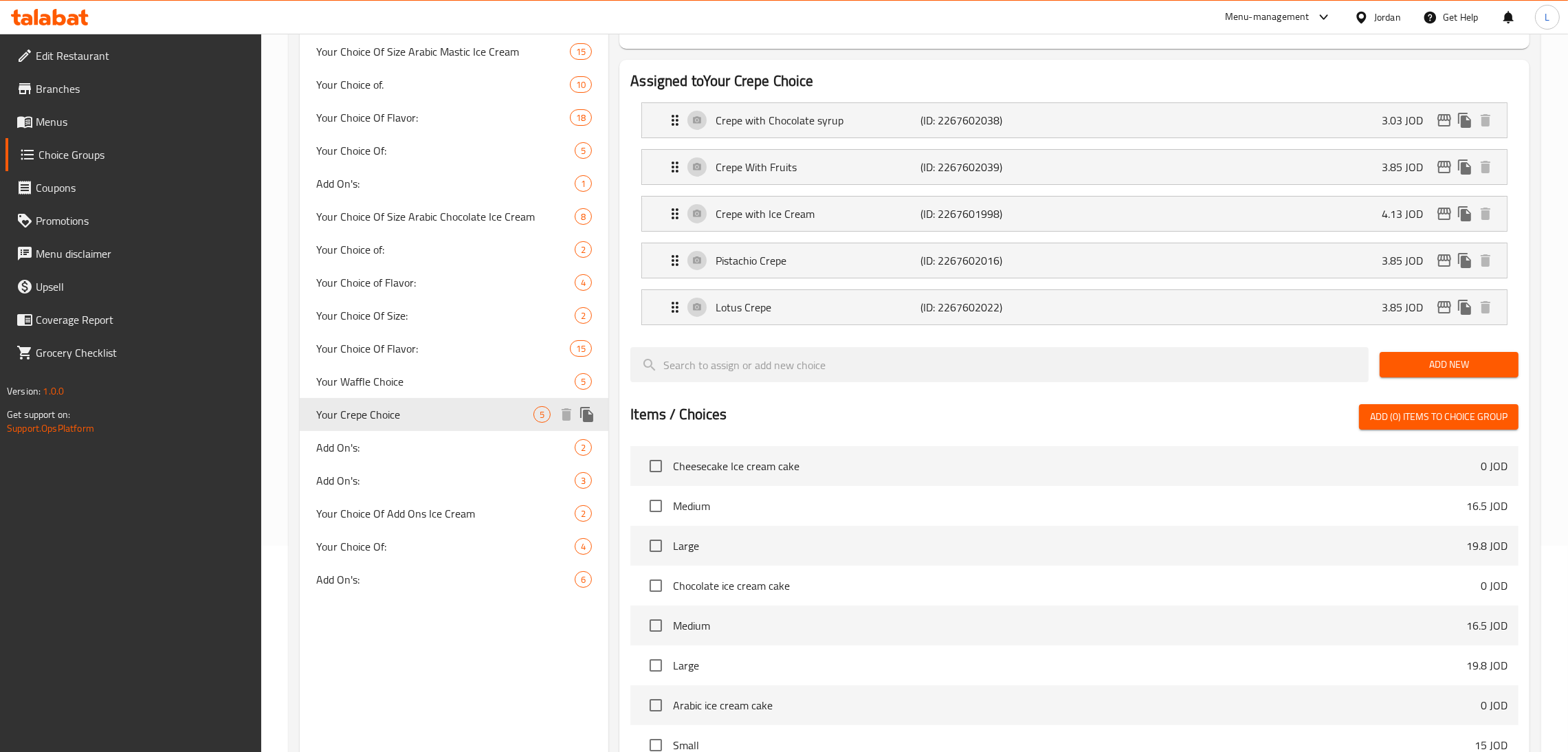
type input "Your Crepe Choice"
type input "اختيارك للكريب"
click at [790, 109] on div "Crepe with Chocolate syrup (ID: 2267602038) 3.03 JOD" at bounding box center [1078, 120] width 824 height 34
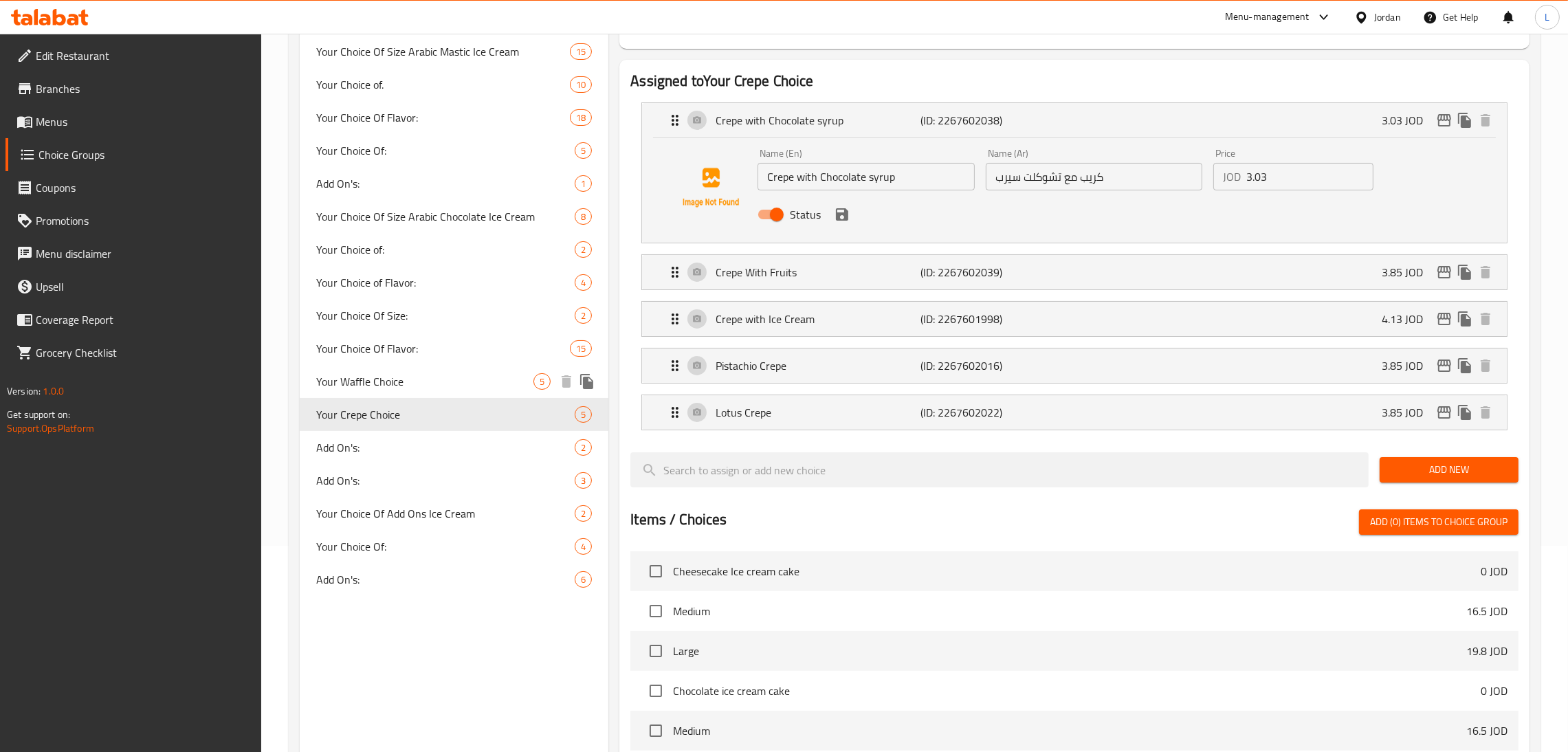
click at [451, 371] on div "Your Waffle Choice 5" at bounding box center [454, 381] width 309 height 33
type input "Your Waffle Choice"
type input "اختيارك للوافل"
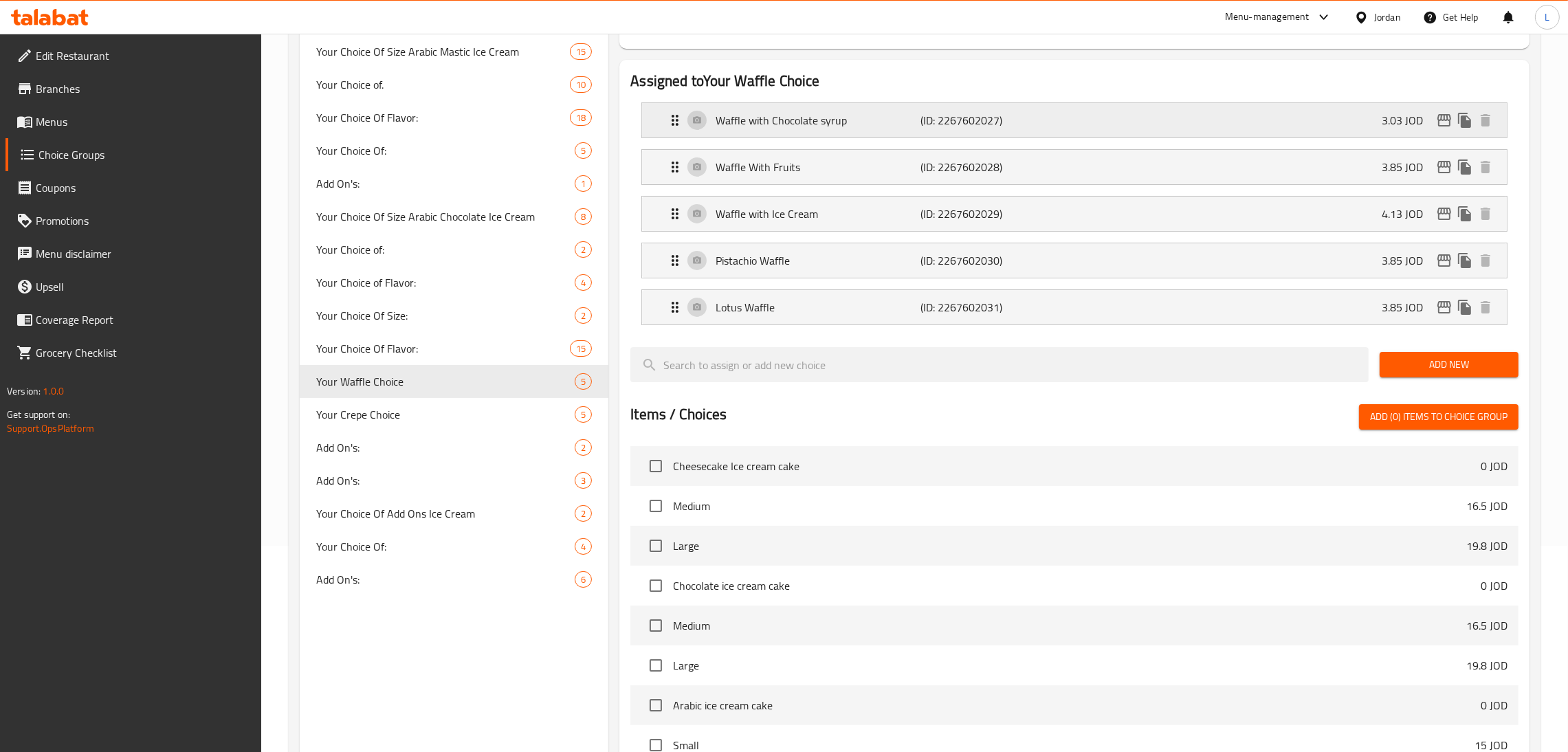
click at [790, 104] on div "Waffle with Chocolate syrup (ID: 2267602027) 3.03 JOD" at bounding box center [1078, 120] width 824 height 34
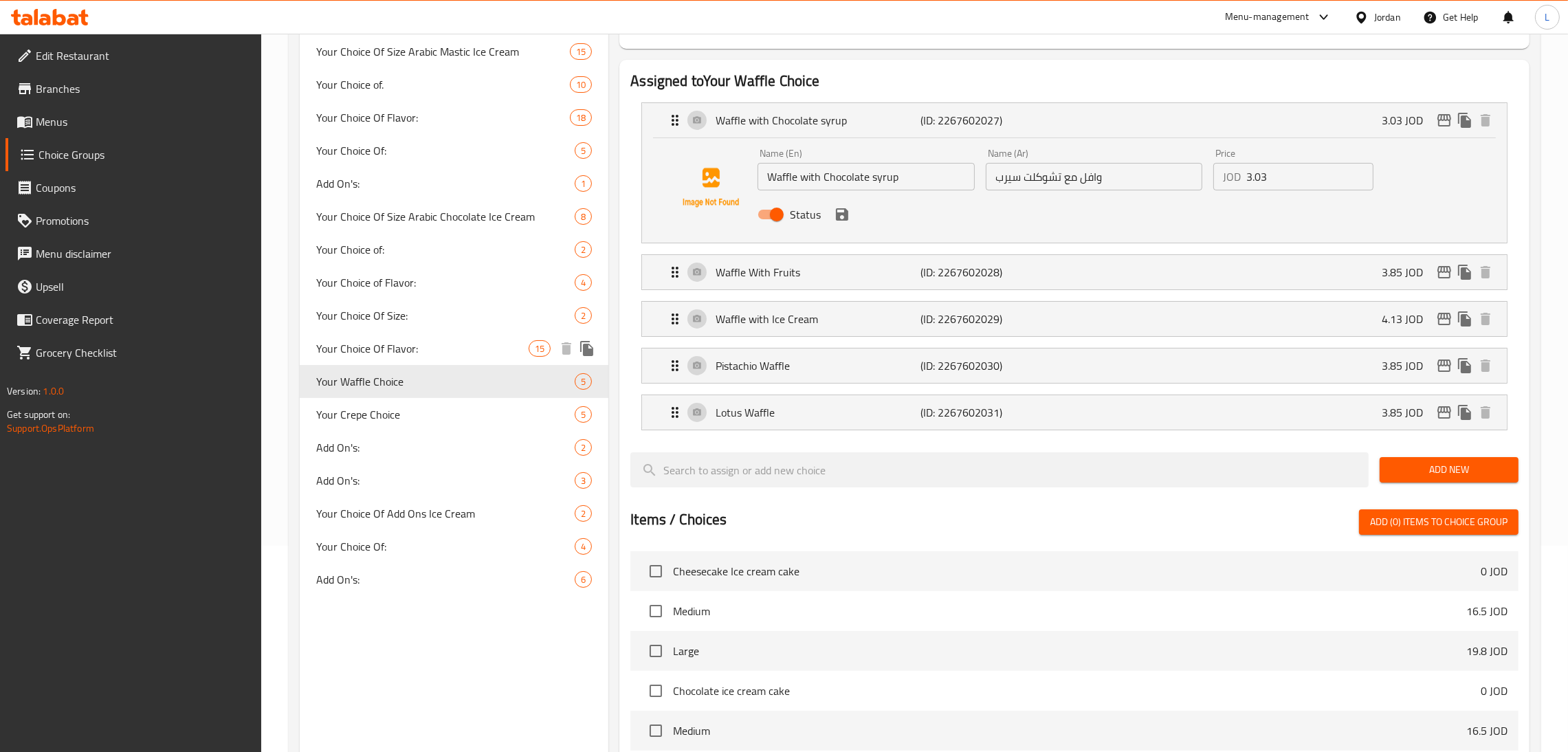
click at [448, 348] on span "Your Choice Of Flavor:" at bounding box center [422, 349] width 212 height 17
type input "Your Choice Of Flavor:"
type input "إختيارك من النكهة:"
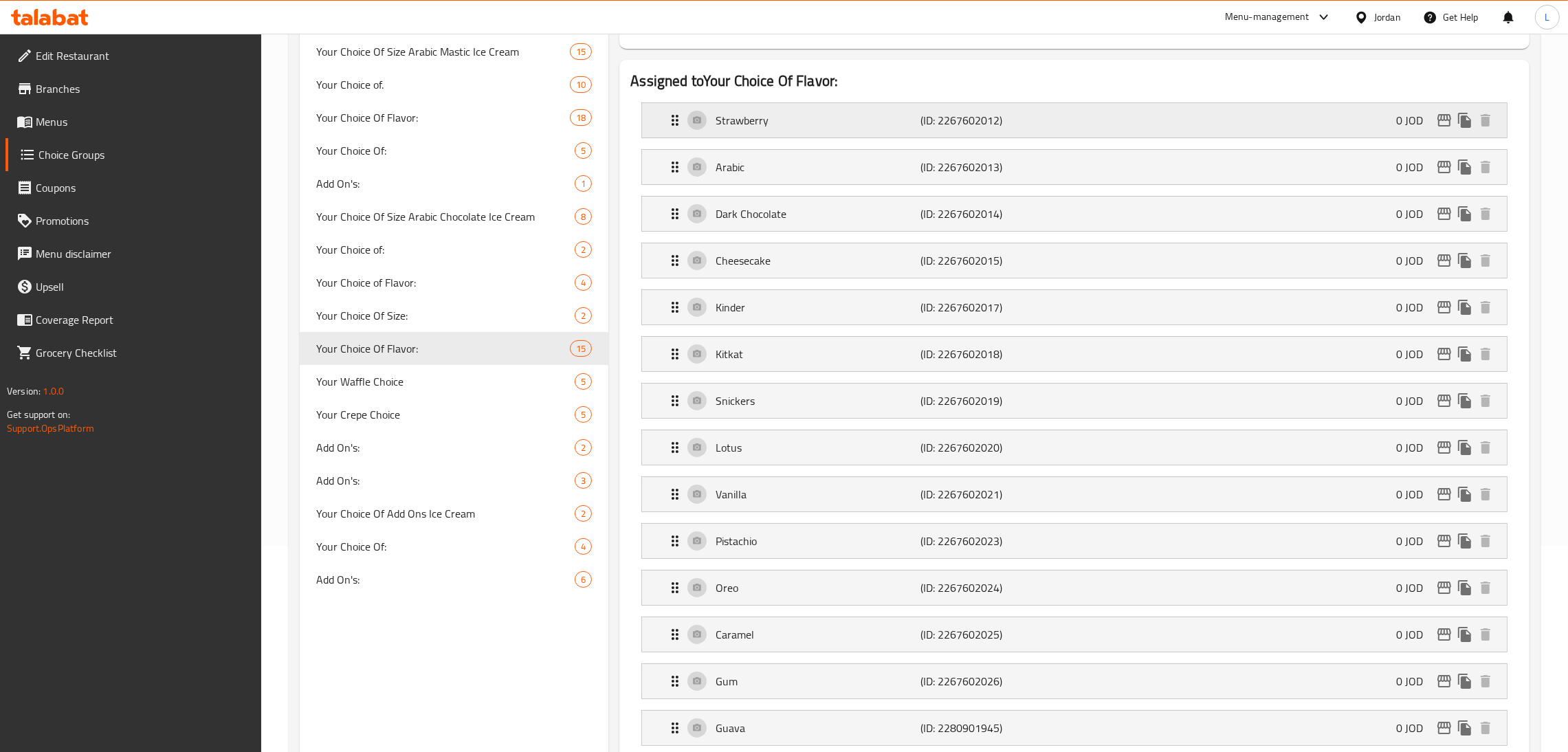
click at [790, 128] on p "Strawberry" at bounding box center [818, 120] width 205 height 17
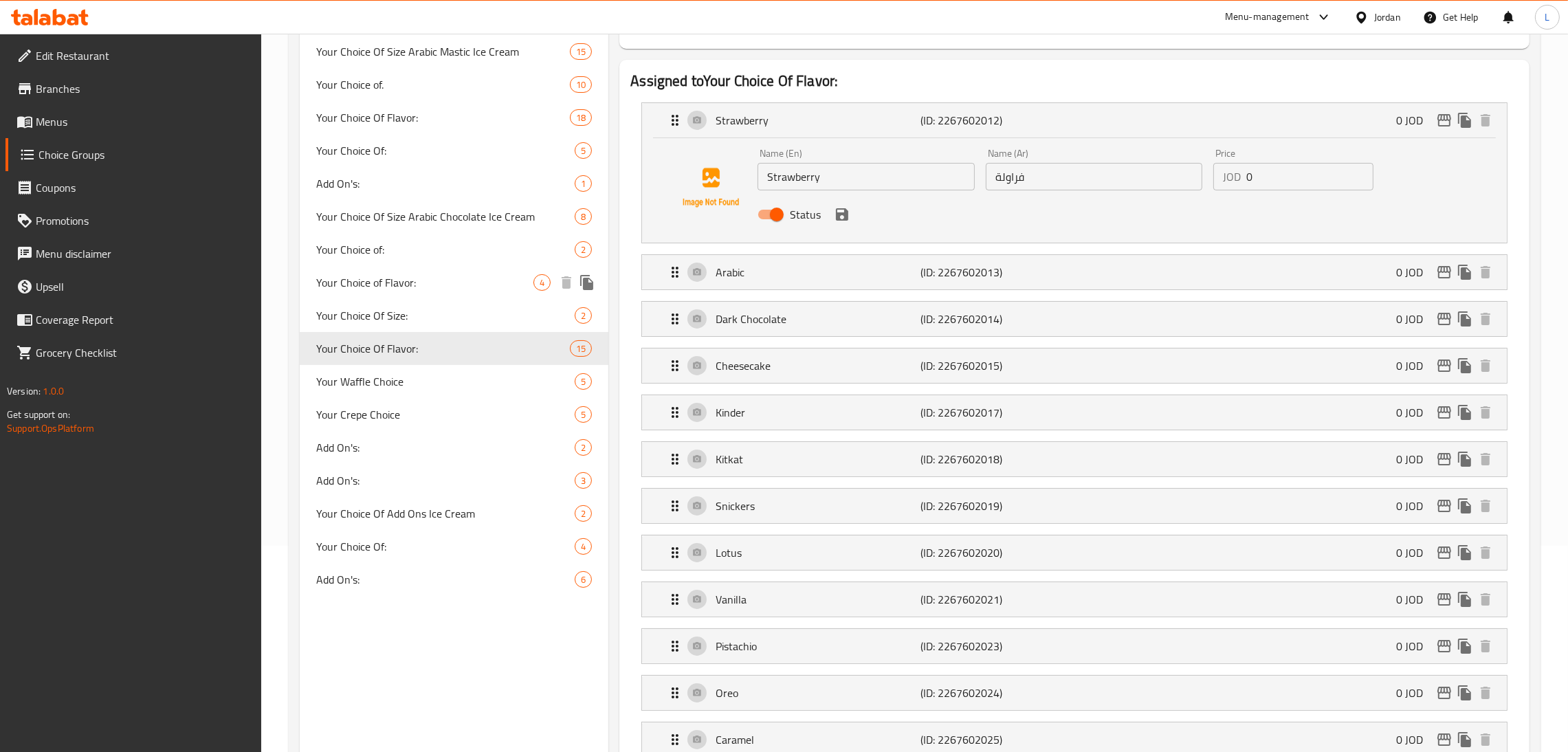
click at [467, 297] on div "Your Choice of Flavor: 4" at bounding box center [454, 282] width 309 height 33
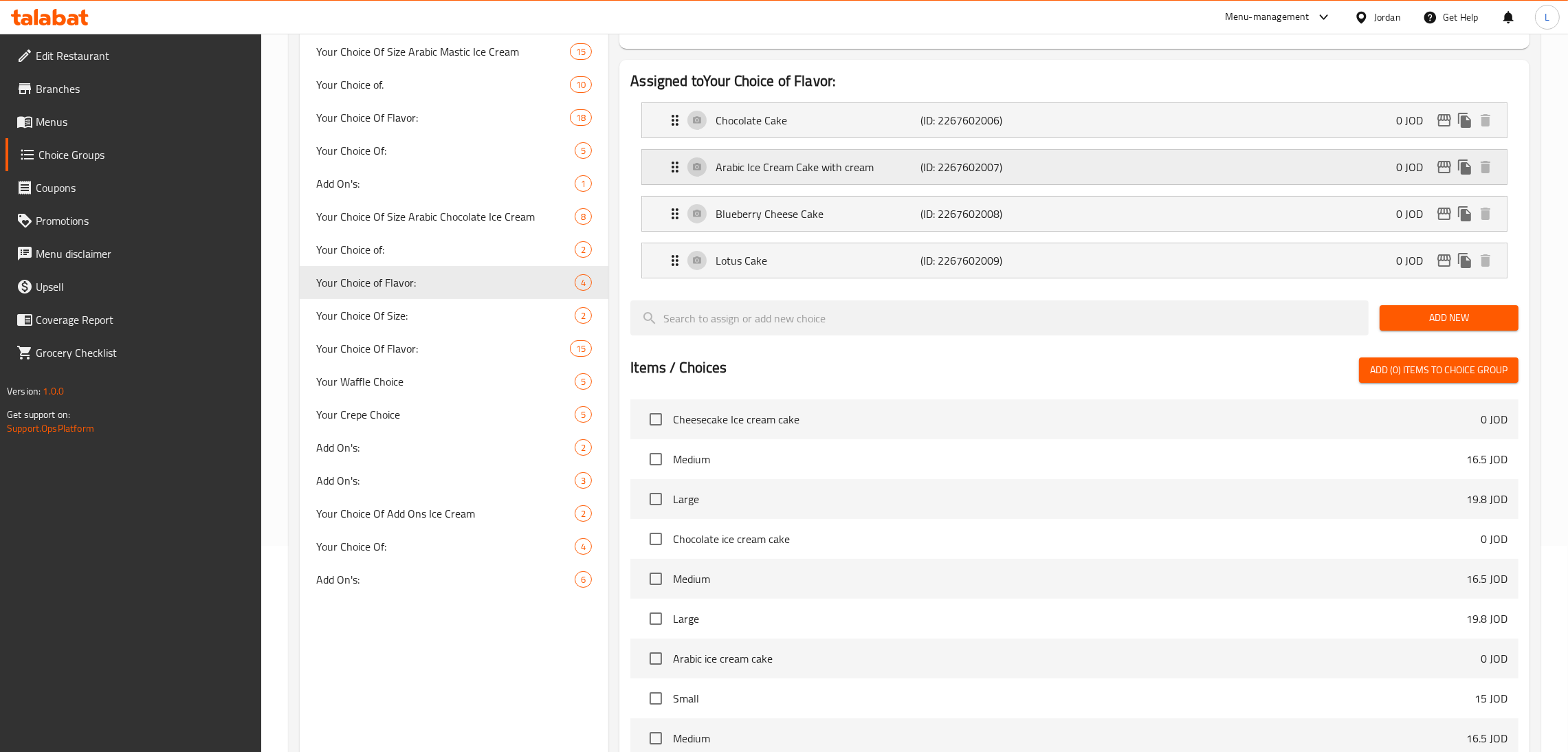
click at [790, 166] on p "Arabic Ice Cream Cake with cream" at bounding box center [818, 168] width 205 height 17
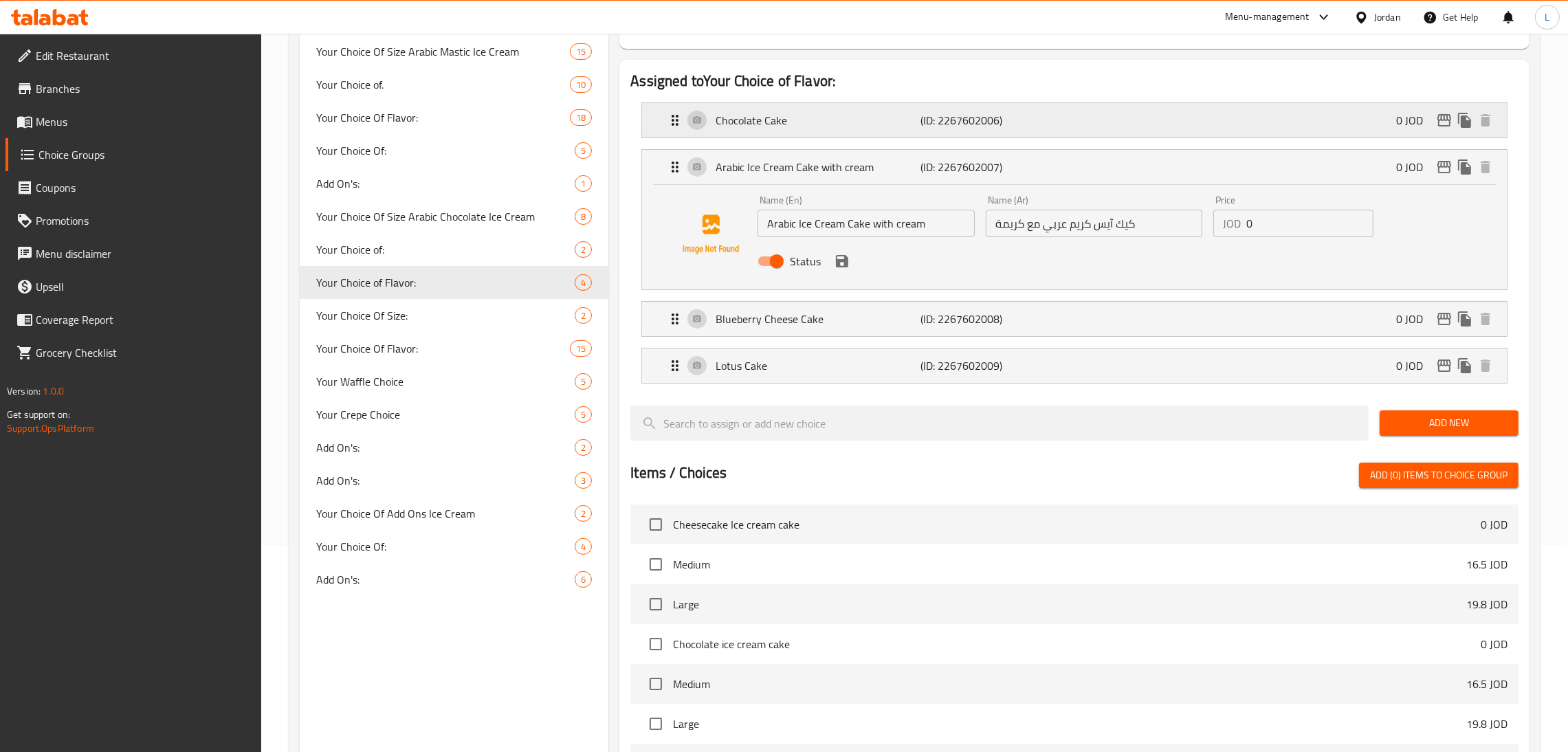
click at [790, 133] on div "Chocolate Cake (ID: 2267602006) 0 JOD" at bounding box center [1078, 120] width 824 height 34
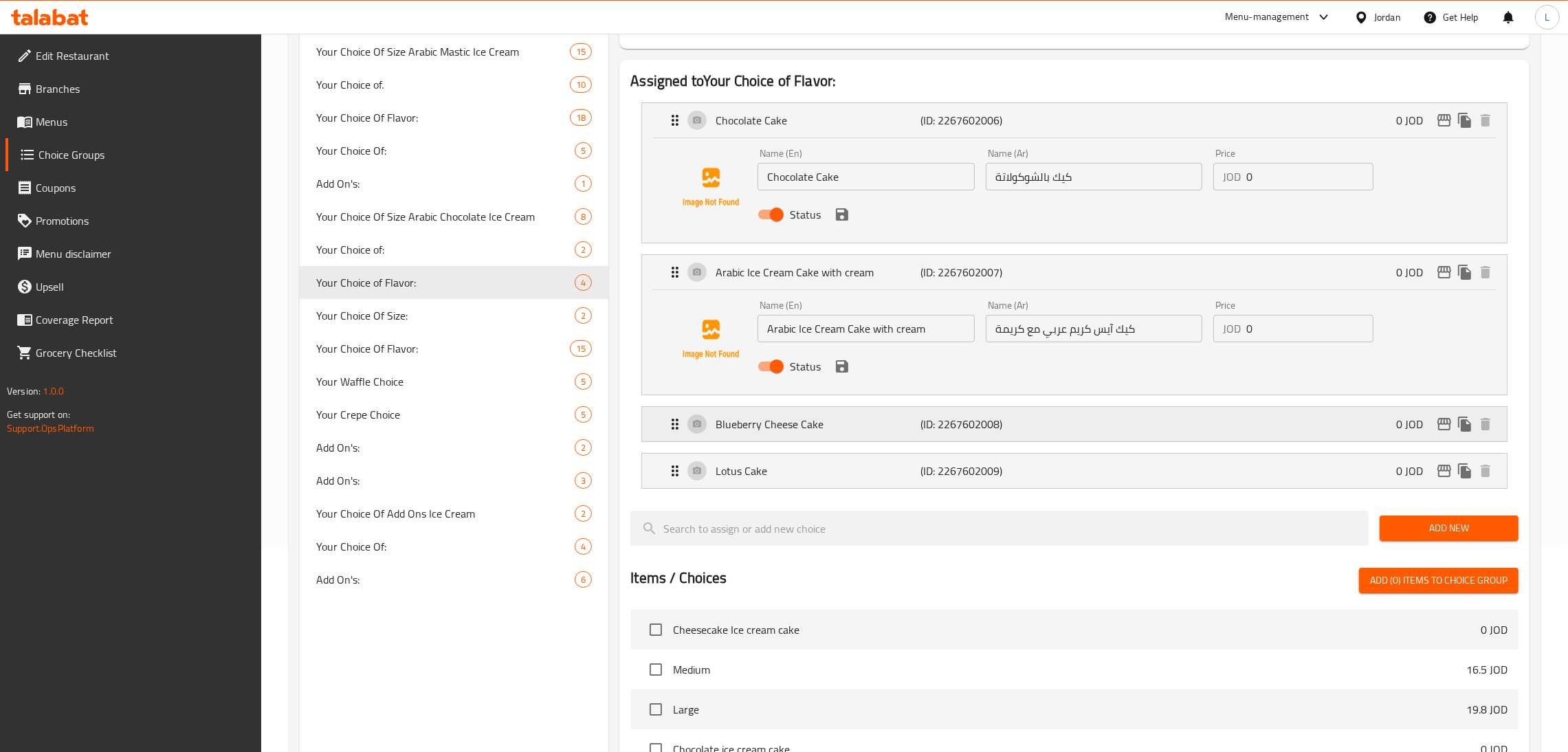
click at [790, 435] on div "Blueberry Cheese Cake (ID: 2267602008) 0 JOD" at bounding box center [1078, 423] width 824 height 34
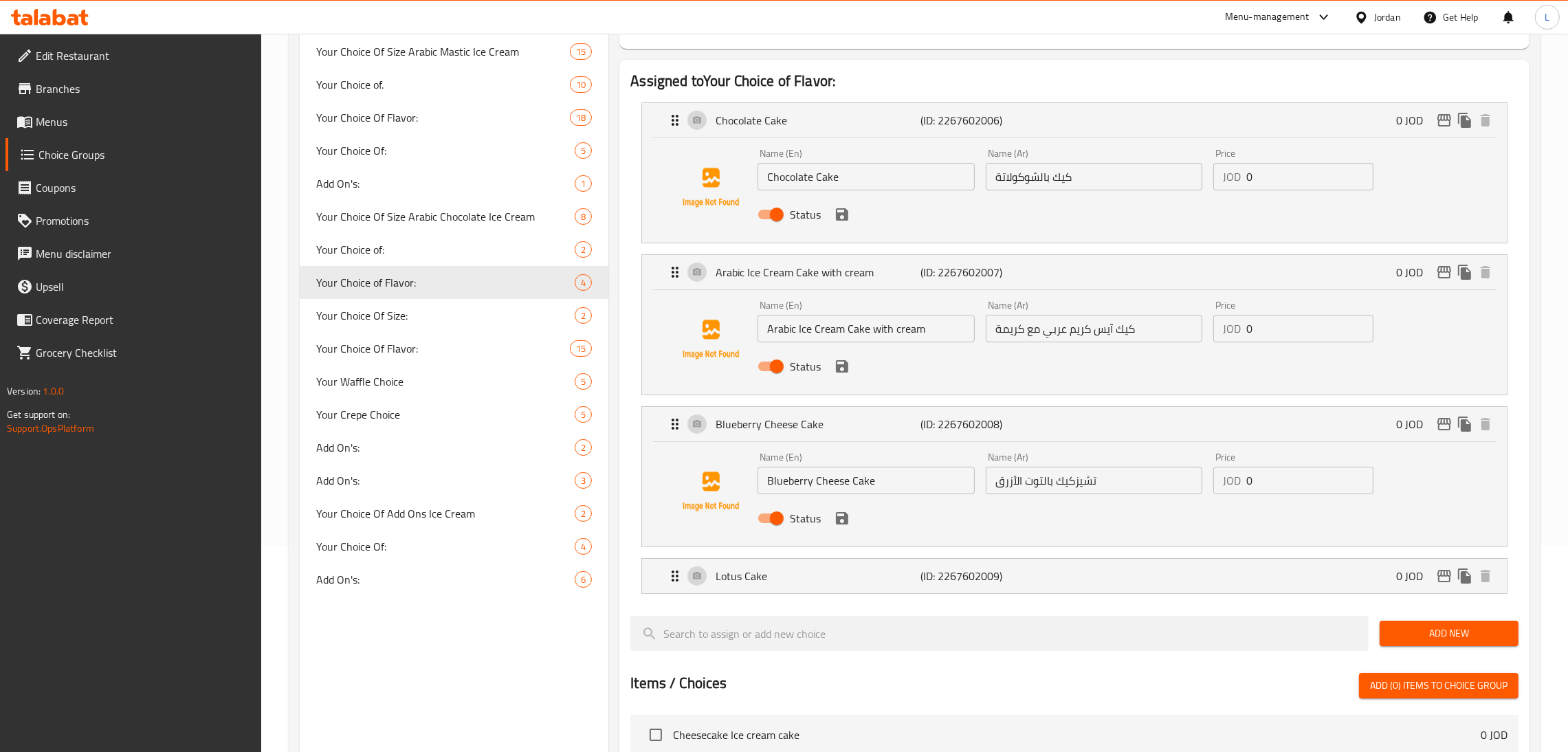
click at [790, 557] on li "Lotus Cake (ID: 2267602009) 0 JOD Name (En) Lotus Cake Name (En) Name (Ar) كيك …" at bounding box center [1074, 576] width 888 height 47
click at [790, 585] on div "Lotus Cake (ID: 2267602009) 0 JOD" at bounding box center [1078, 576] width 824 height 34
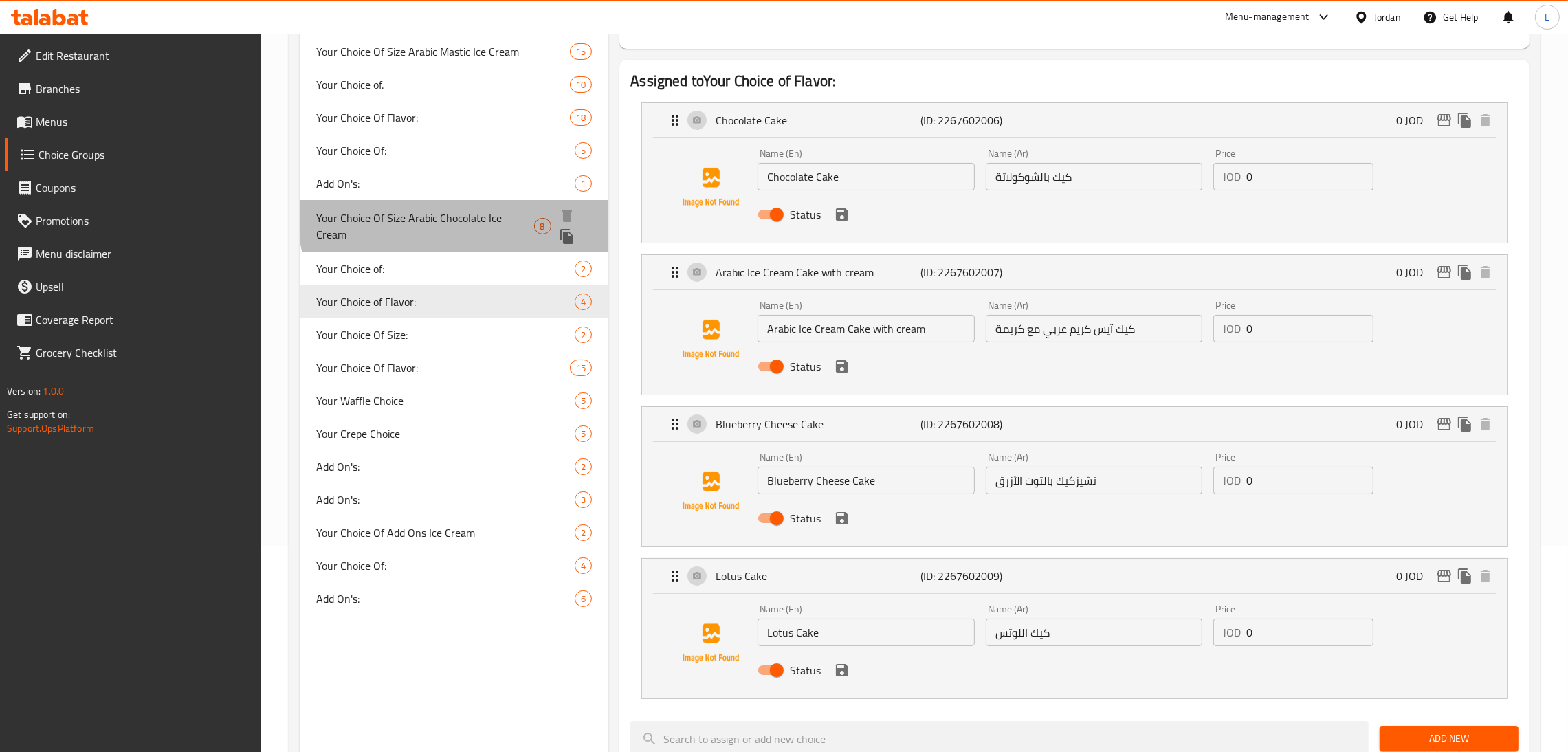
click at [457, 215] on span "Your Choice Of Size Arabic Chocolate Ice Cream" at bounding box center [424, 225] width 217 height 33
type input "Your Choice Of Size Arabic Chocolate Ice Cream"
type input "اختيارك من الحجم"
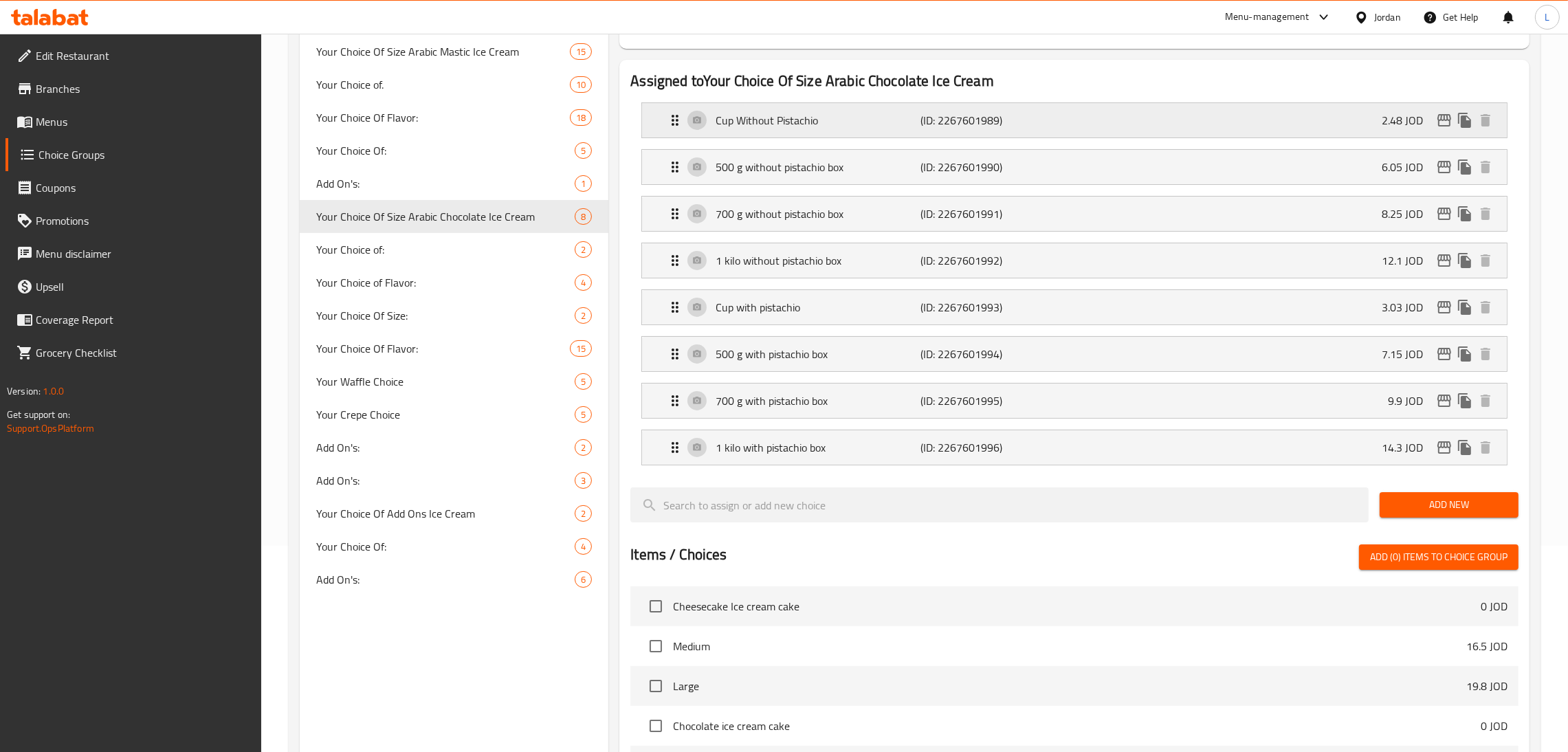
click at [790, 106] on div "Cup Without Pistachio (ID: 2267601989) 2.48 JOD" at bounding box center [1078, 120] width 824 height 34
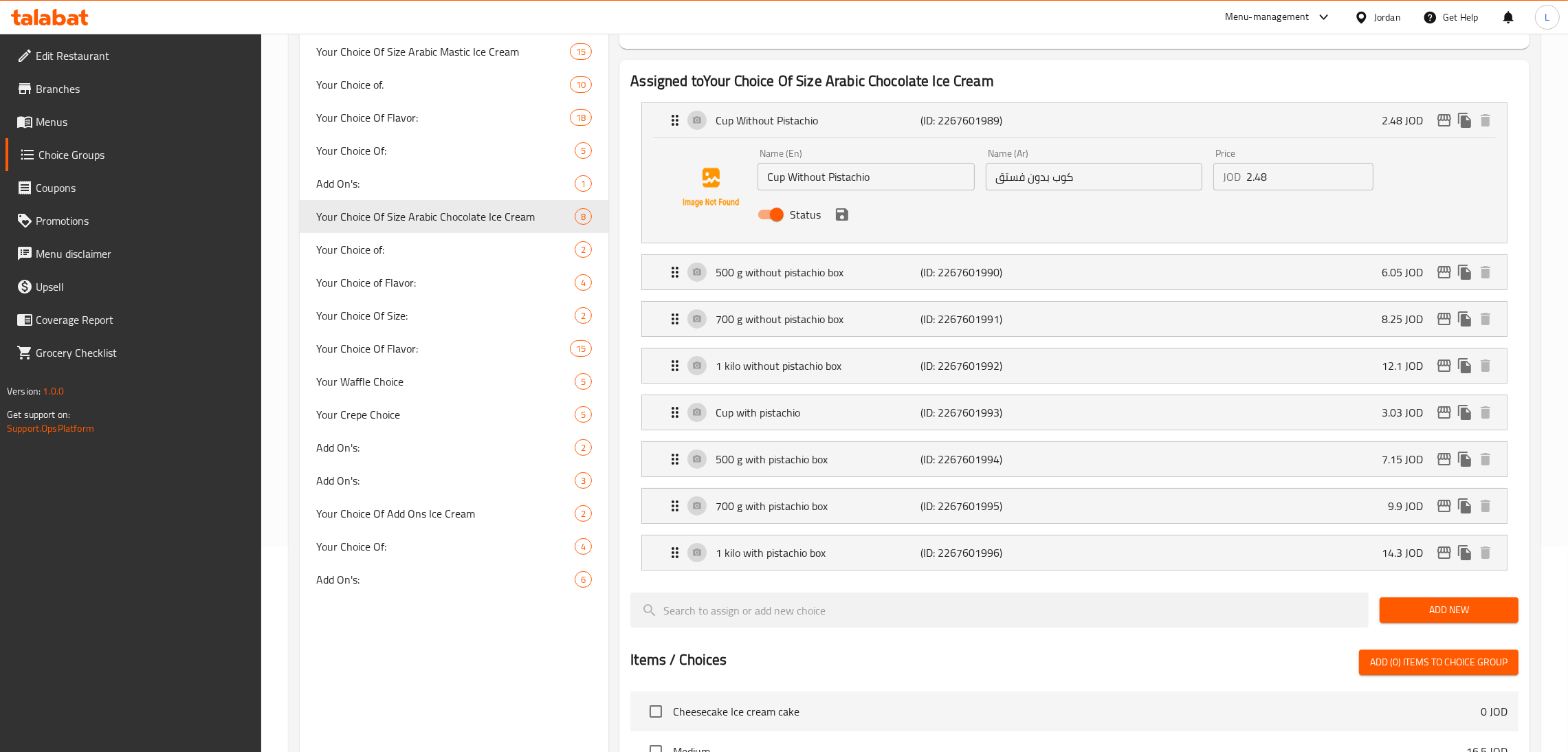
click at [100, 124] on span "Menus" at bounding box center [142, 122] width 215 height 17
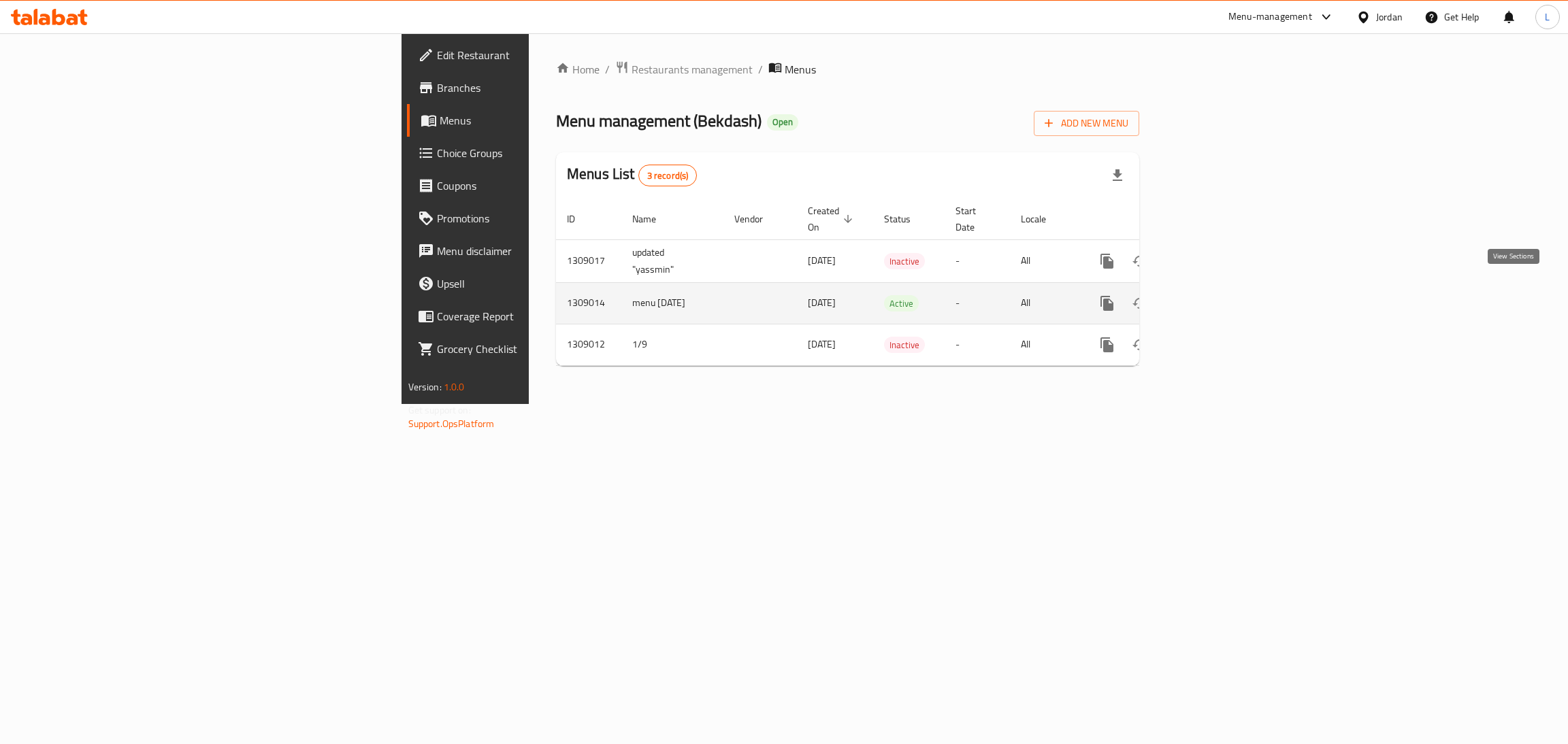
click at [782, 293] on link "enhanced table" at bounding box center [1204, 303] width 32 height 32
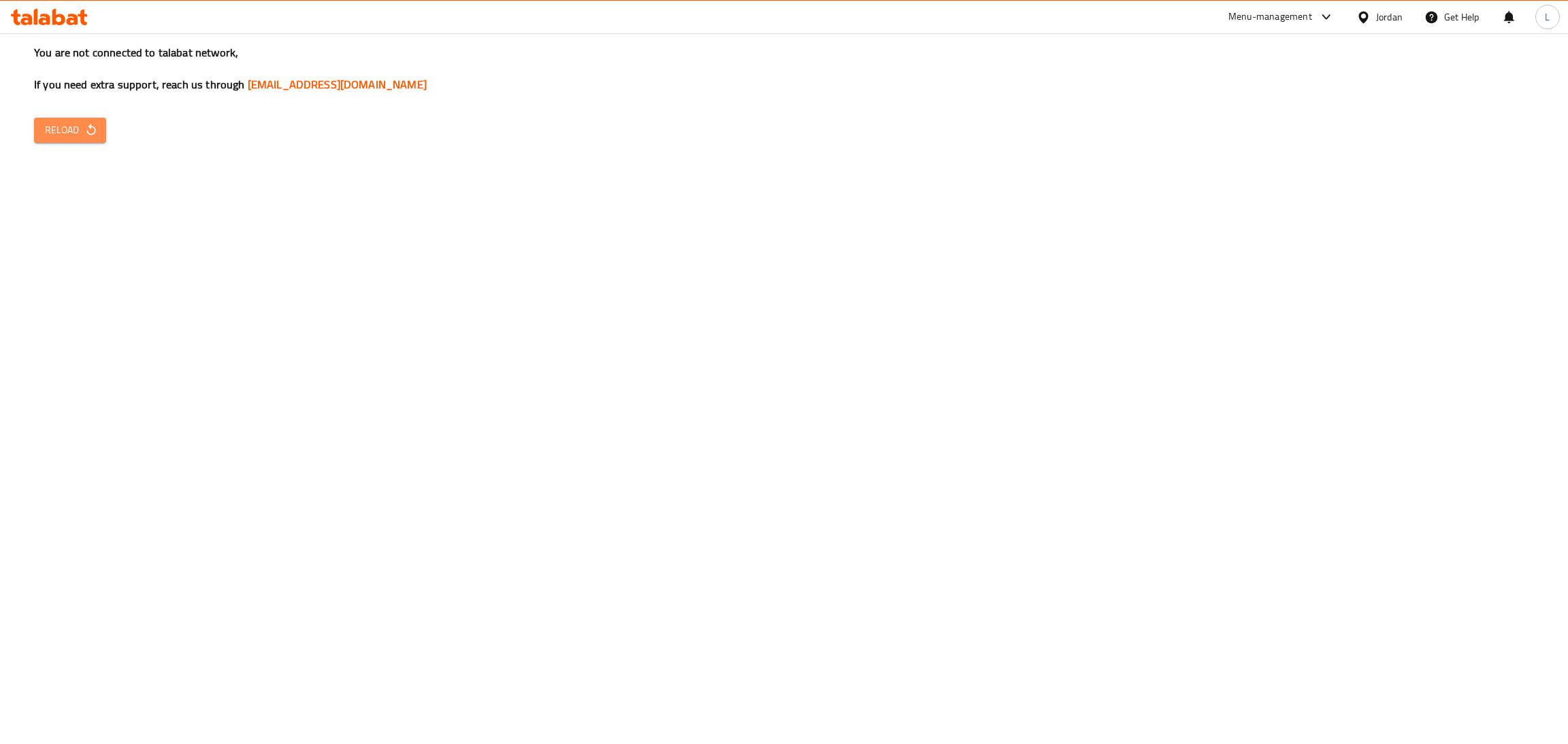
click at [59, 123] on span "Reload" at bounding box center [70, 130] width 51 height 17
click at [61, 131] on span "Reload" at bounding box center [70, 130] width 51 height 17
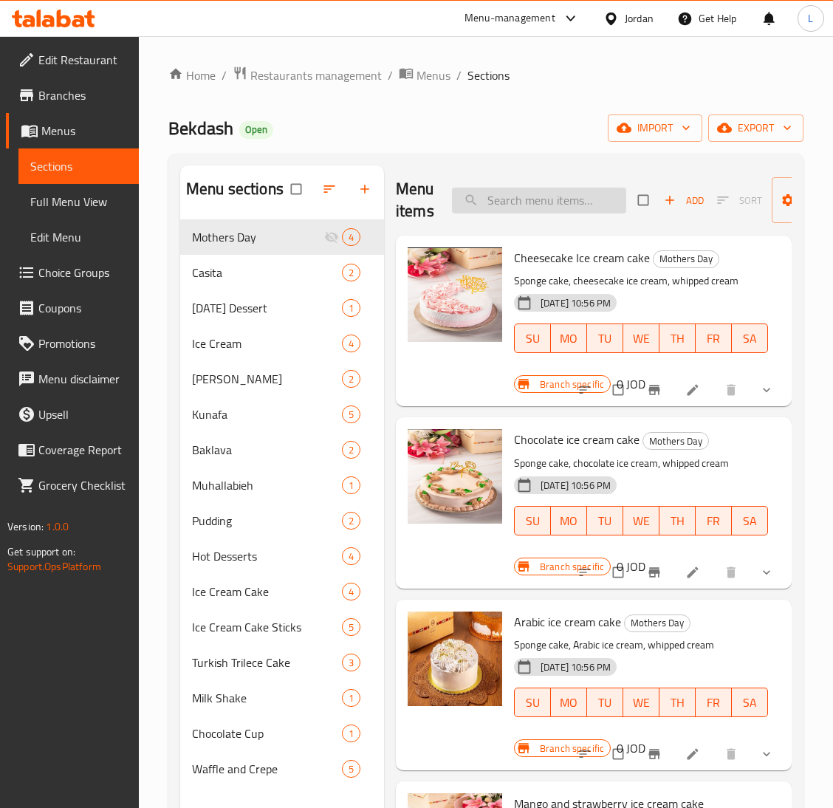
click at [511, 194] on input "search" at bounding box center [539, 201] width 174 height 26
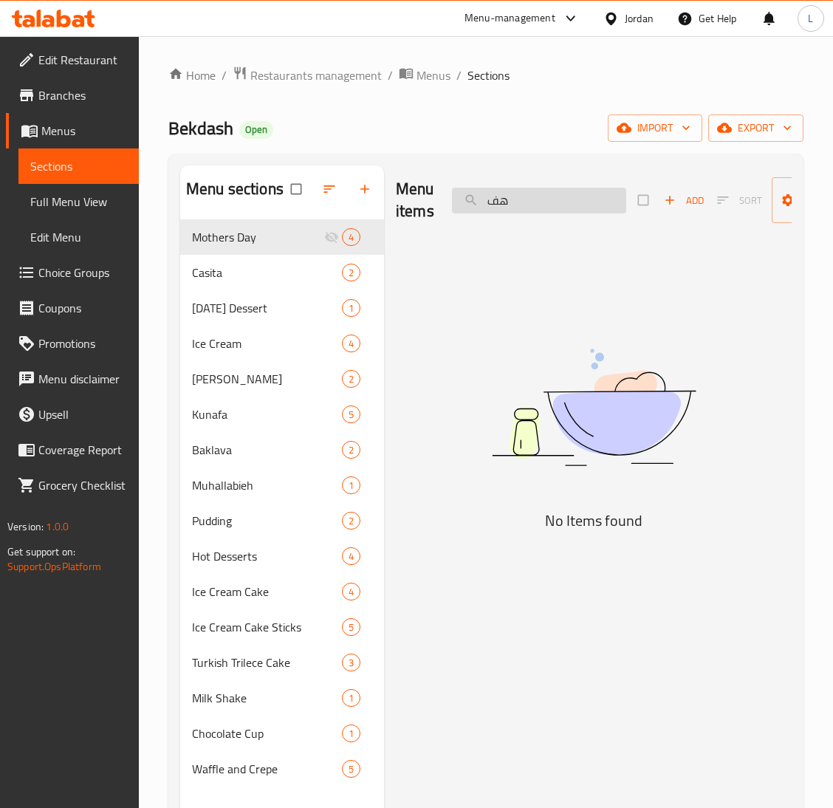
type input "ه"
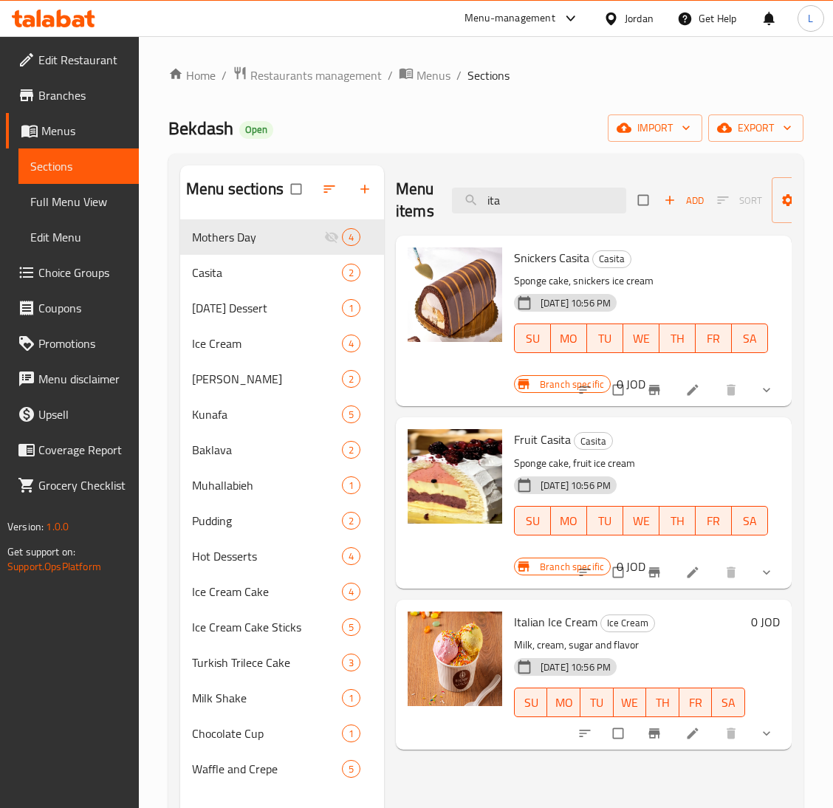
type input "ita"
click at [702, 562] on li at bounding box center [694, 573] width 41 height 24
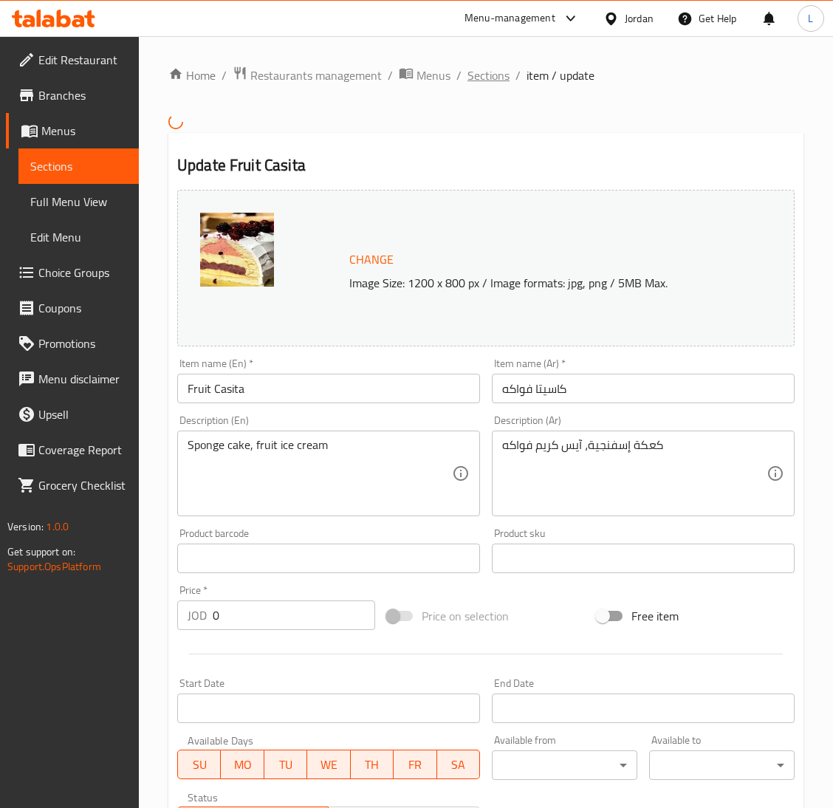
click at [487, 69] on span "Sections" at bounding box center [489, 75] width 42 height 18
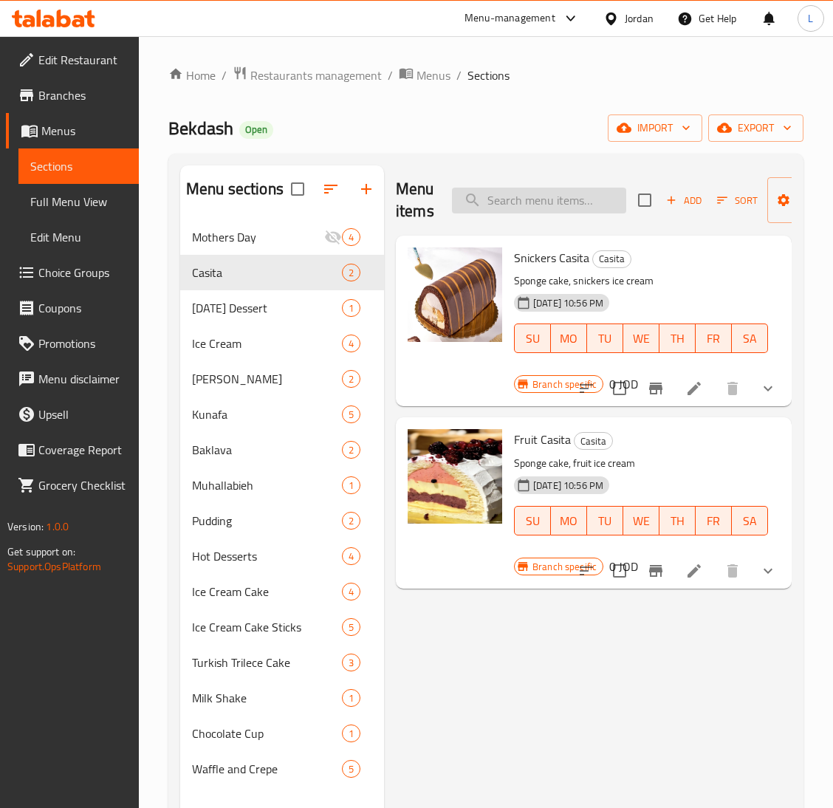
click at [564, 202] on input "search" at bounding box center [539, 201] width 174 height 26
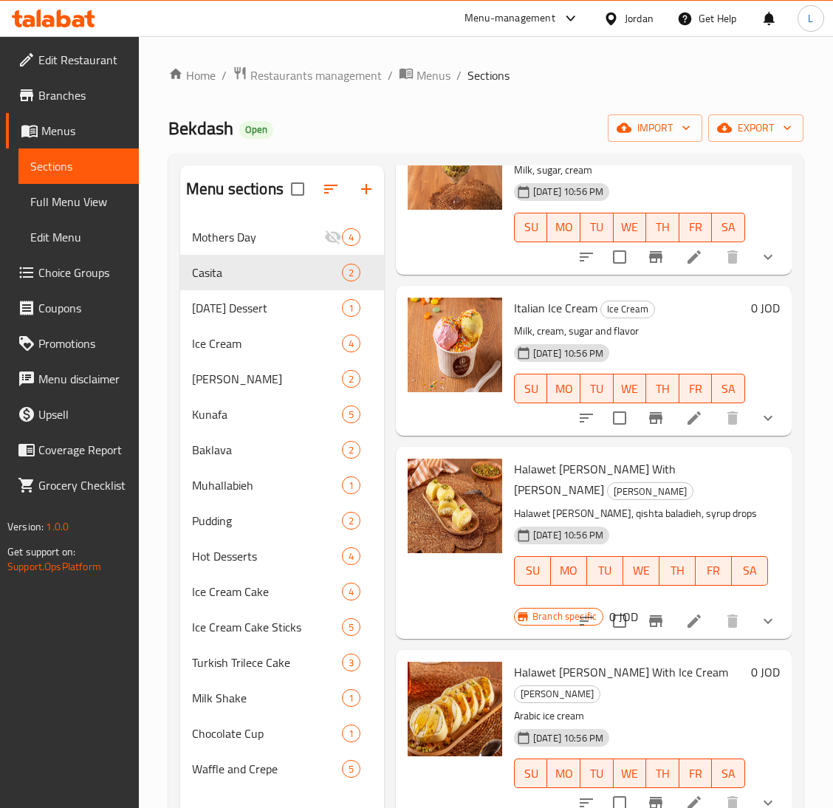
scroll to position [664, 0]
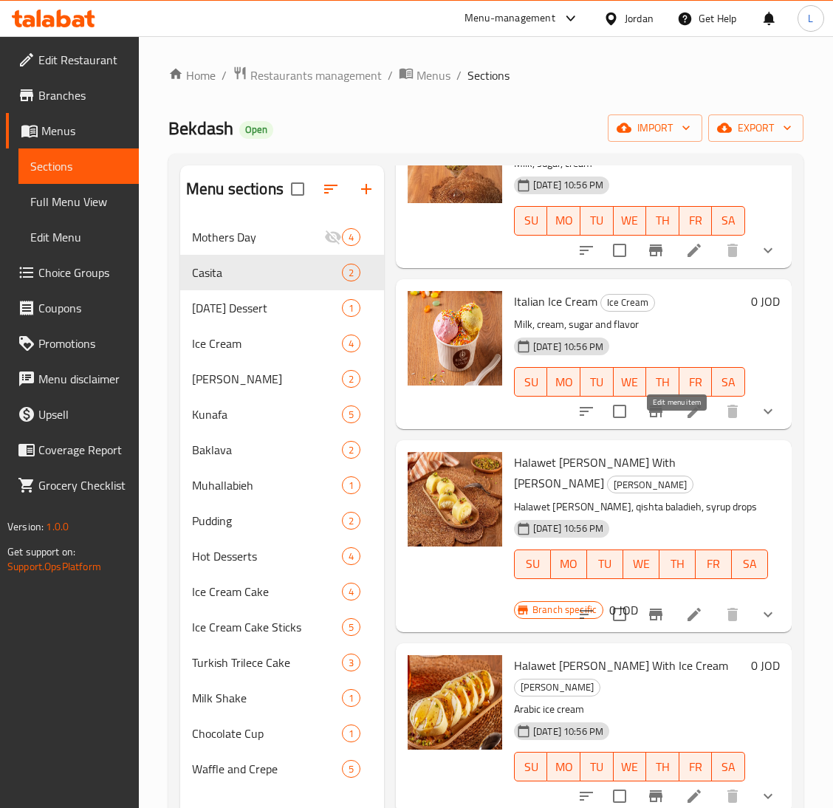
type input "it"
click at [685, 420] on icon at bounding box center [694, 412] width 18 height 18
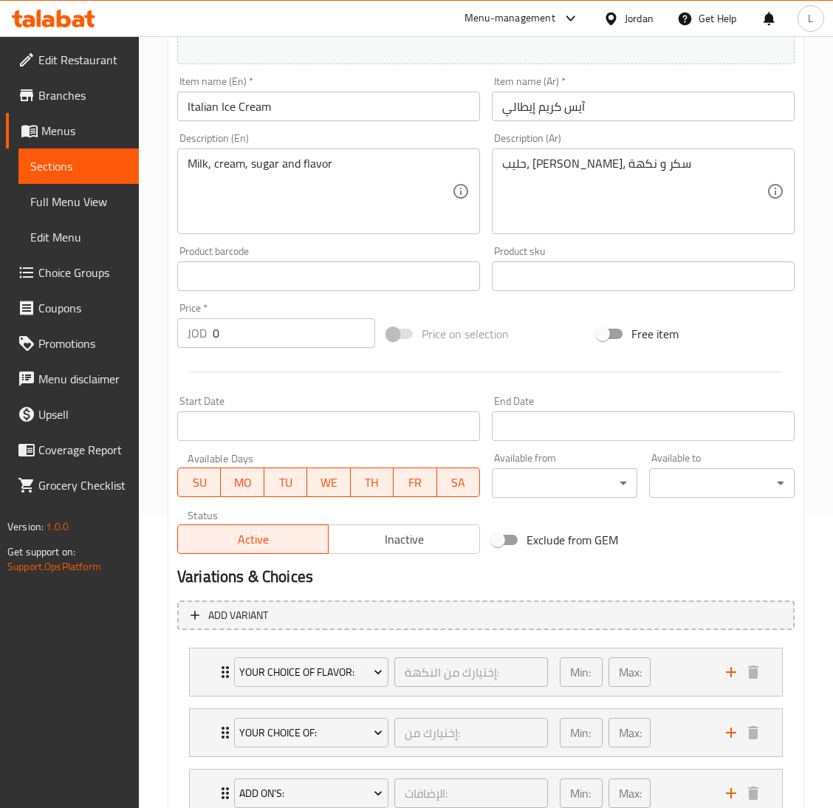
scroll to position [403, 0]
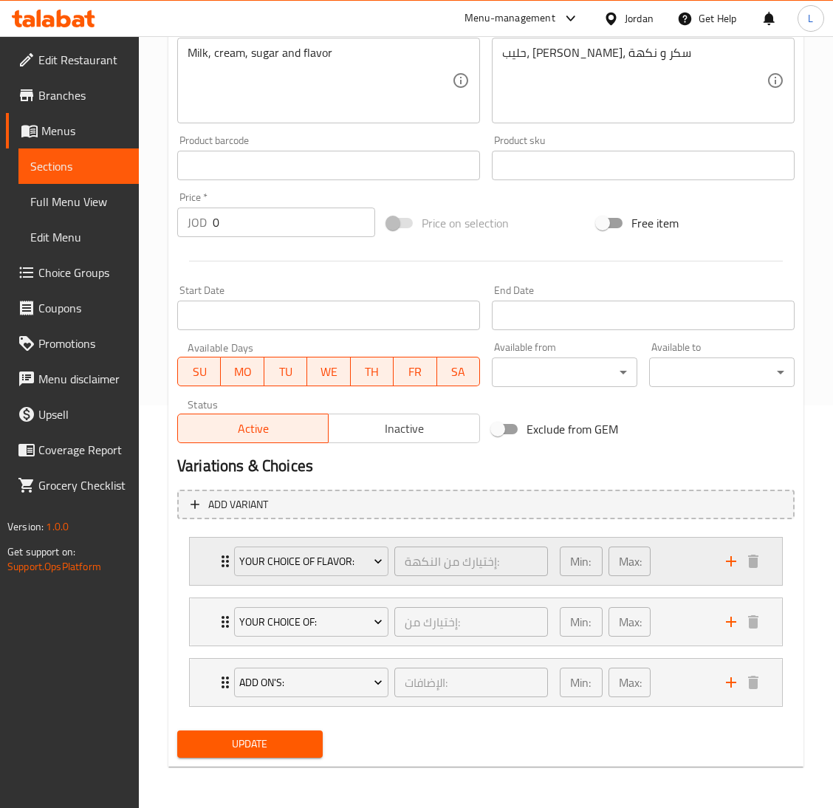
click at [202, 558] on div "Your Choice Of Flavor: إختيارك من النكهة: ​ Min: 1 ​ Max: 1 ​" at bounding box center [486, 561] width 592 height 47
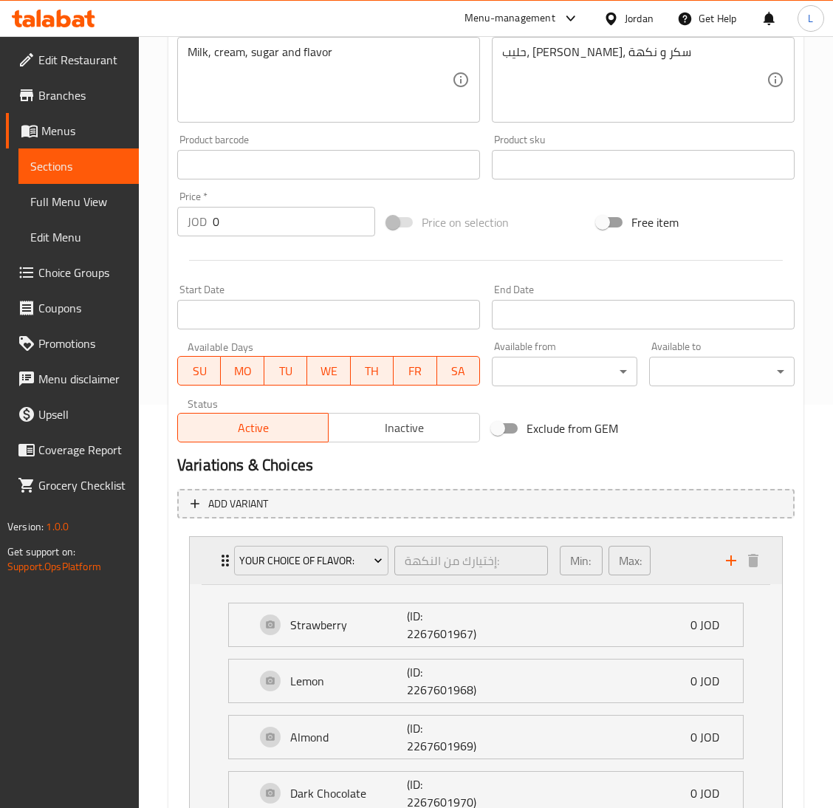
click at [202, 558] on div "Your Choice Of Flavor: إختيارك من النكهة: ​ Min: 1 ​ Max: 1 ​" at bounding box center [486, 560] width 592 height 47
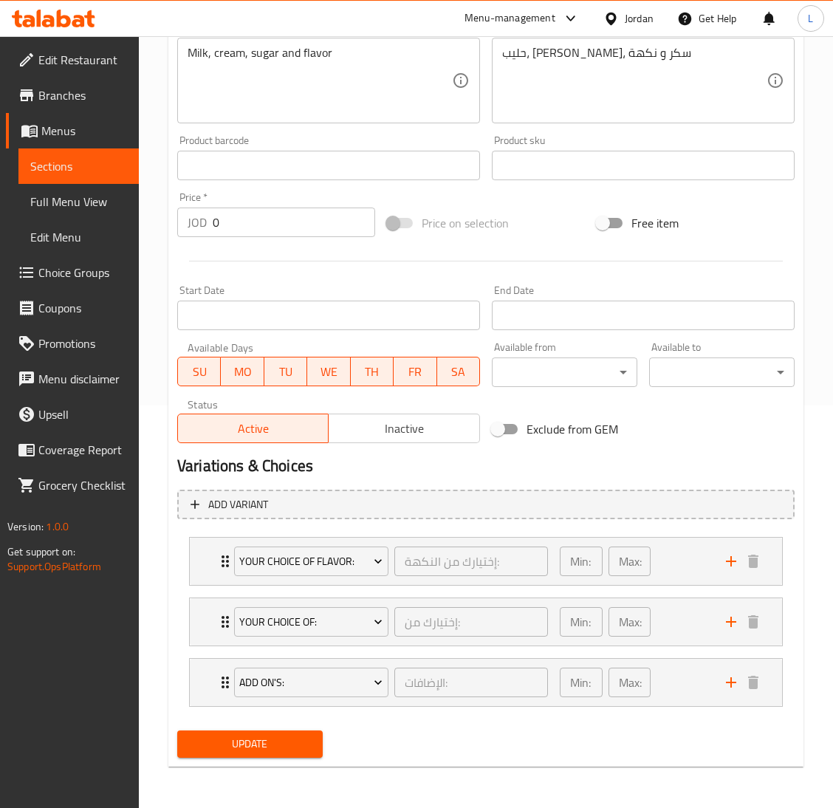
scroll to position [0, 0]
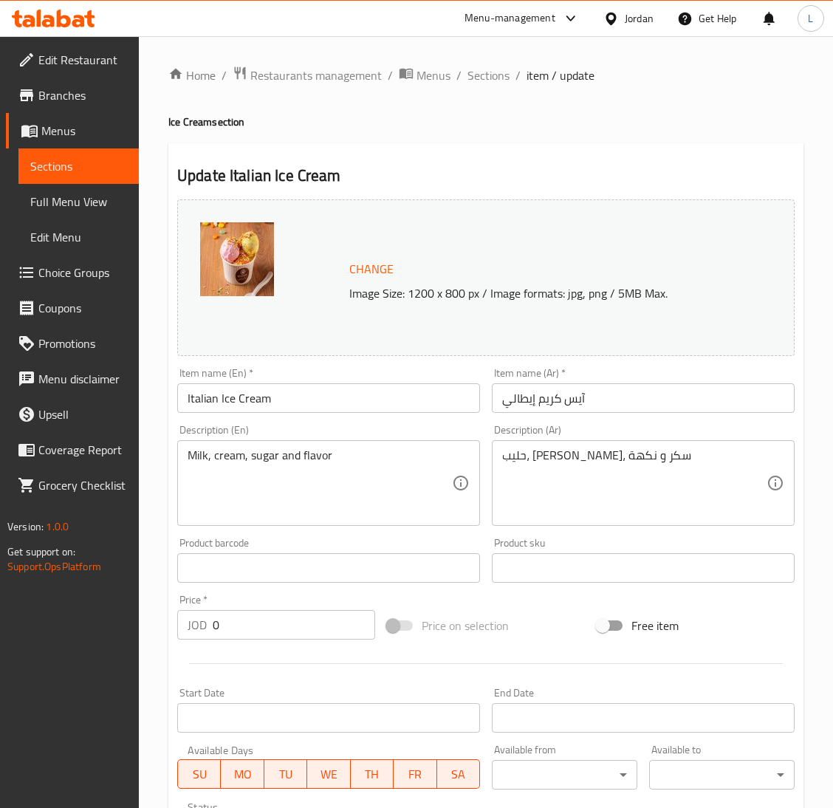
drag, startPoint x: 468, startPoint y: 59, endPoint x: 476, endPoint y: 72, distance: 15.0
click at [467, 59] on div "Home / Restaurants management / Menus / Sections / item / update Ice Cream sect…" at bounding box center [486, 623] width 694 height 1174
click at [482, 79] on span "Sections" at bounding box center [489, 75] width 42 height 18
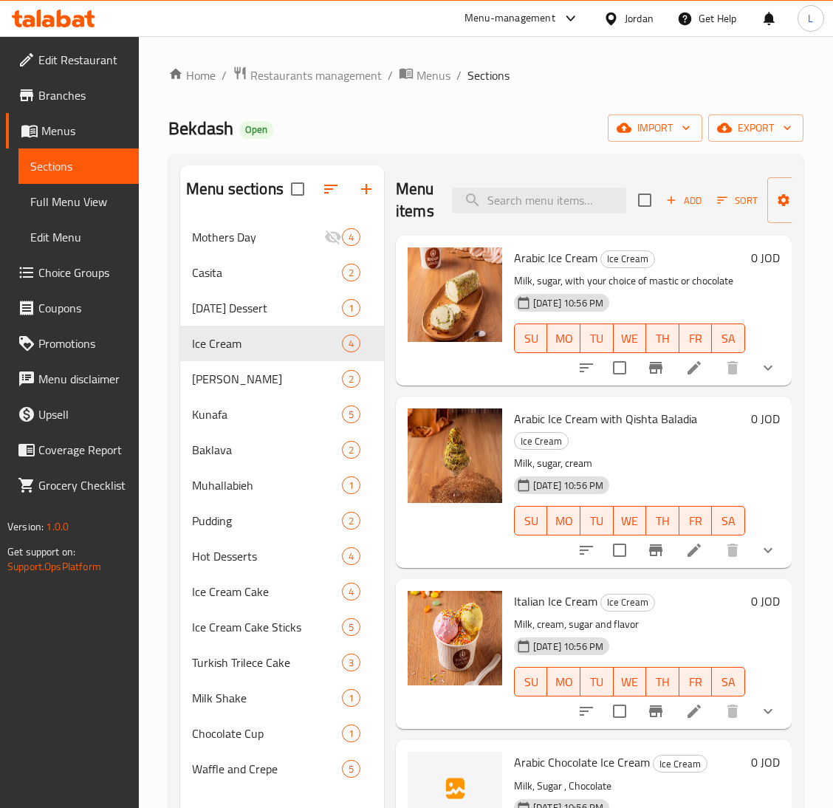
scroll to position [208, 0]
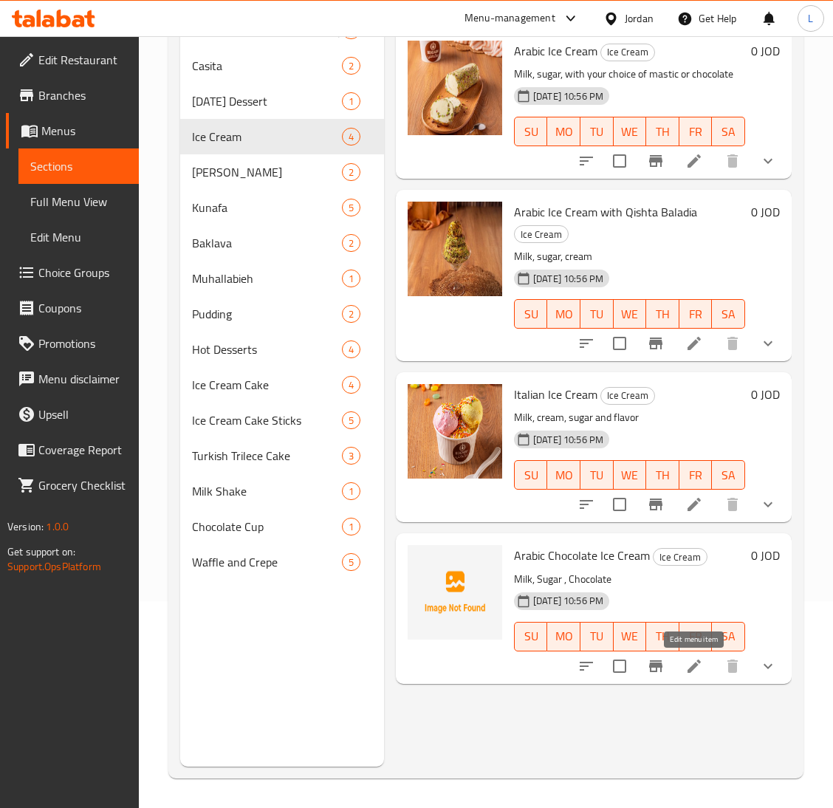
click at [699, 663] on icon at bounding box center [694, 666] width 18 height 18
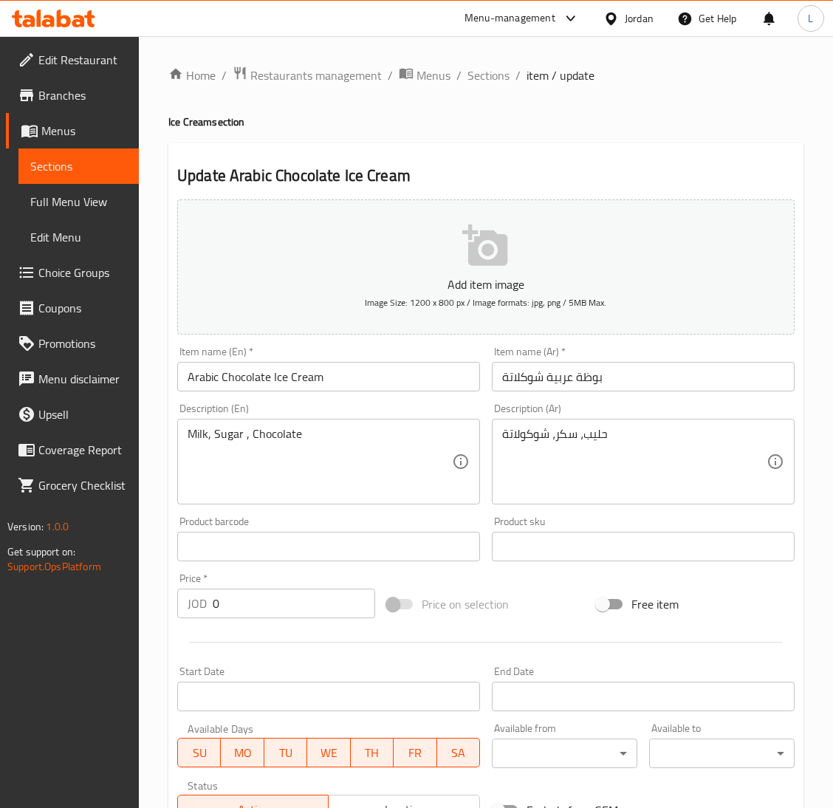
click at [485, 89] on div "Home / Restaurants management / Menus / Sections / item / update Ice Cream sect…" at bounding box center [485, 610] width 635 height 1089
click at [485, 80] on span "Sections" at bounding box center [489, 75] width 42 height 18
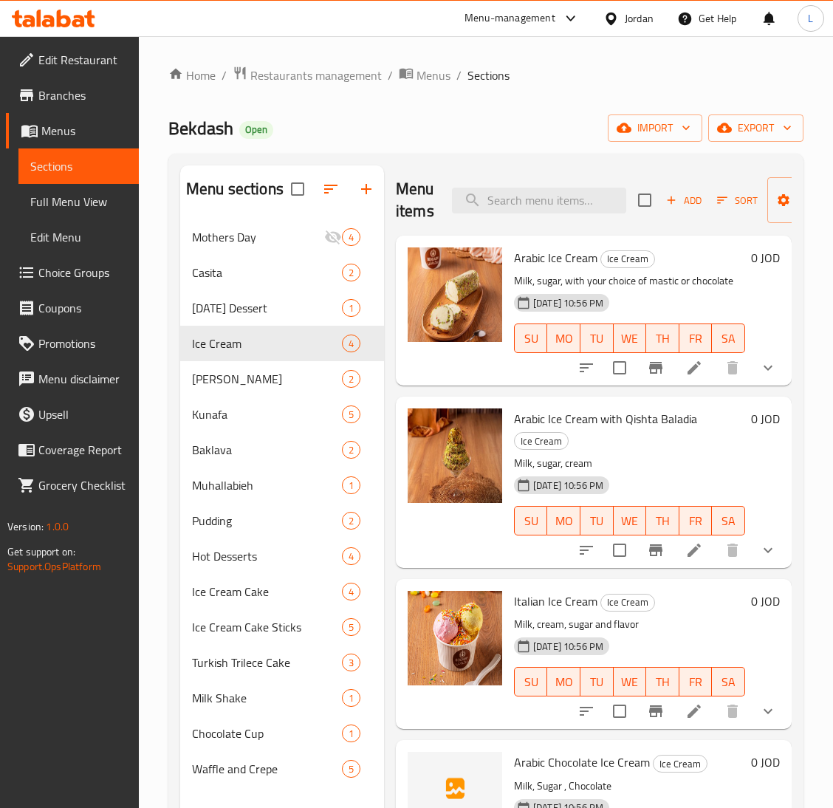
scroll to position [111, 0]
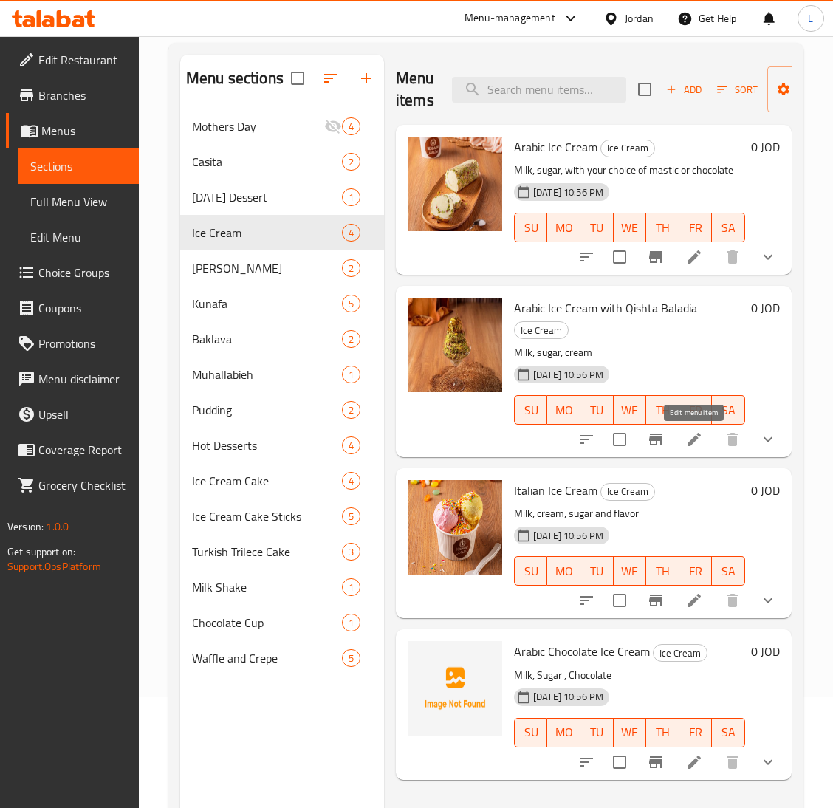
click at [701, 437] on icon at bounding box center [694, 440] width 18 height 18
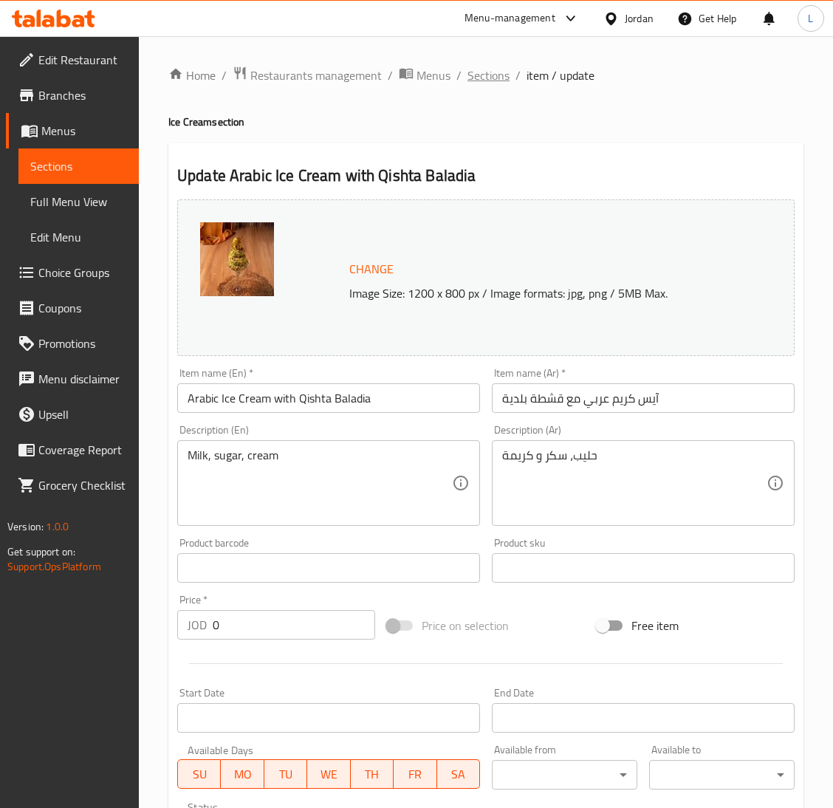
click at [486, 77] on span "Sections" at bounding box center [489, 75] width 42 height 18
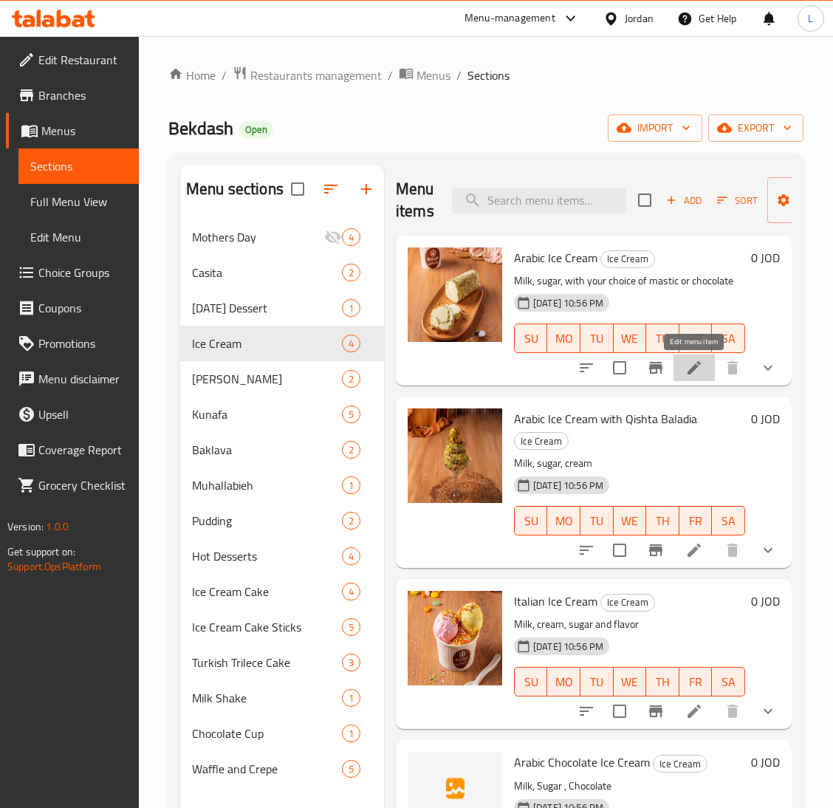
click at [689, 366] on icon at bounding box center [694, 368] width 18 height 18
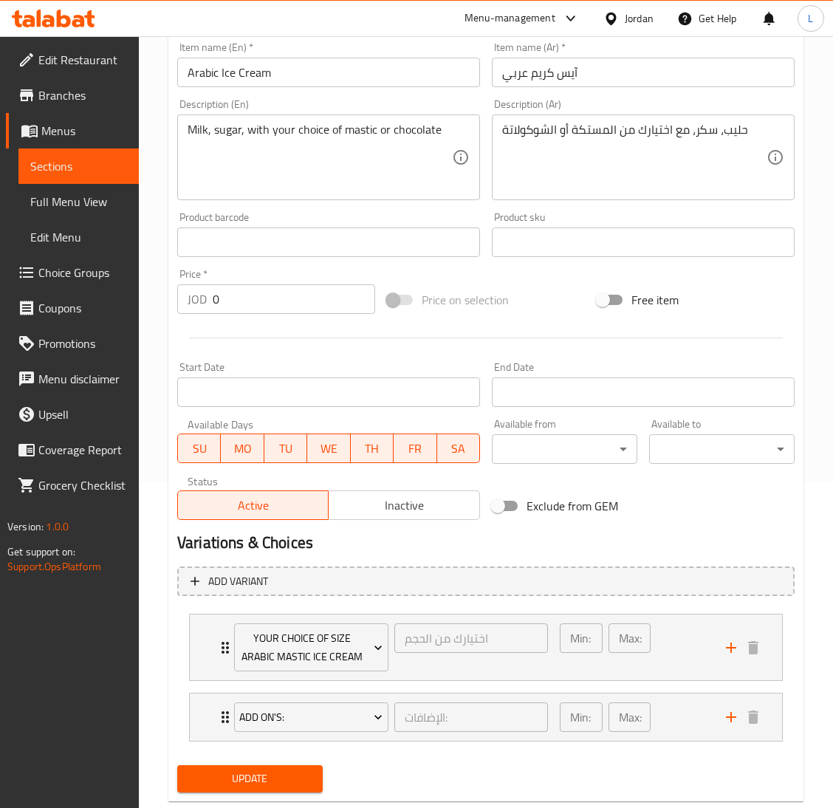
scroll to position [332, 0]
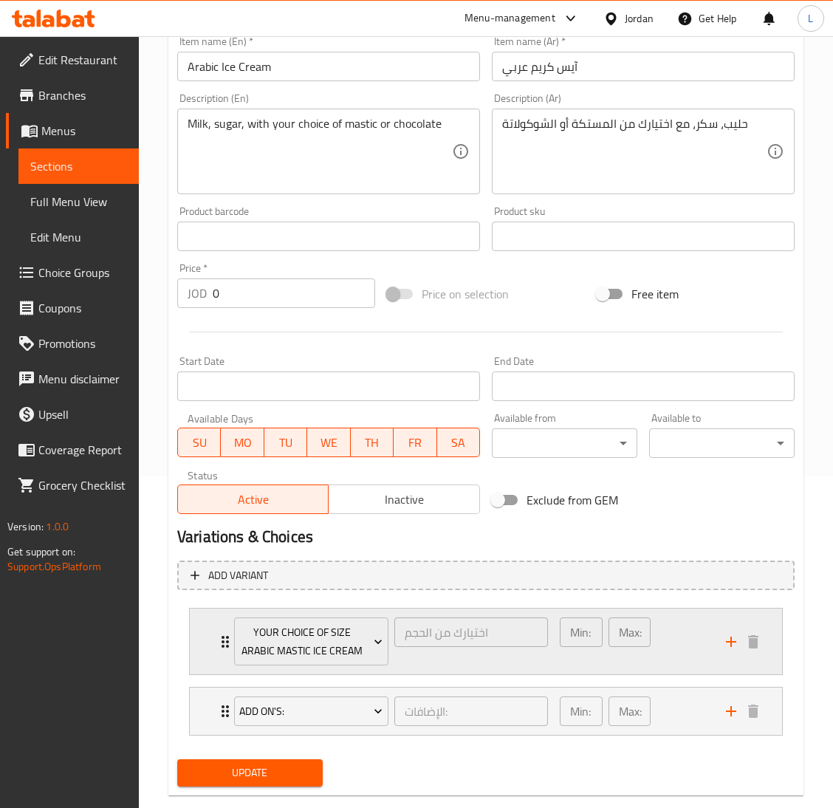
click at [211, 627] on div "Your Choice Of Size Arabic Mastic Ice Cream اختيارك من الحجم ​ Min: 1 ​ Max: 1 ​" at bounding box center [486, 642] width 592 height 66
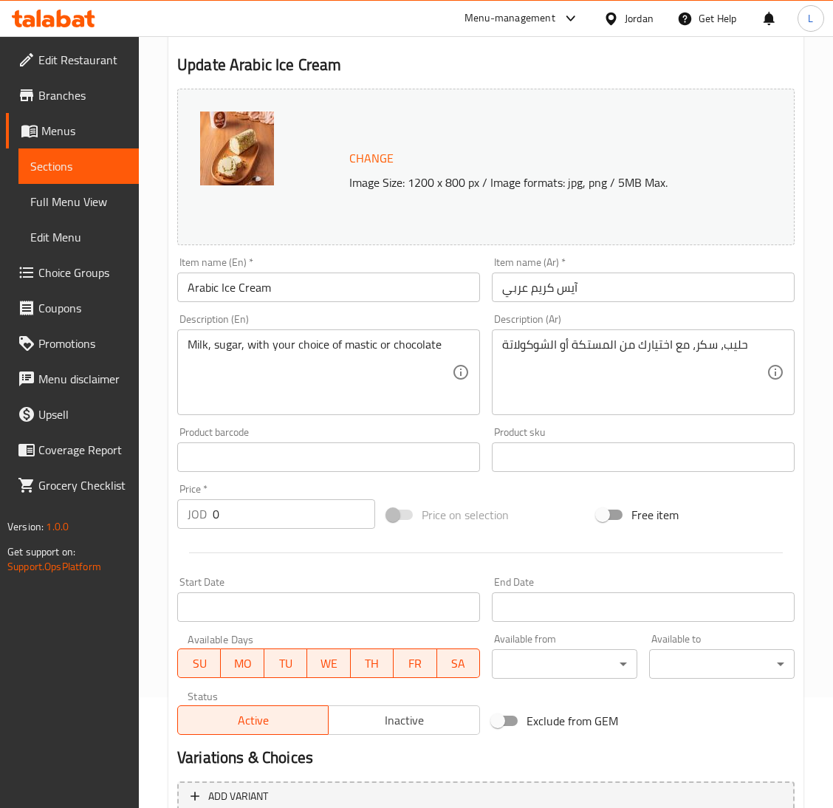
scroll to position [0, 0]
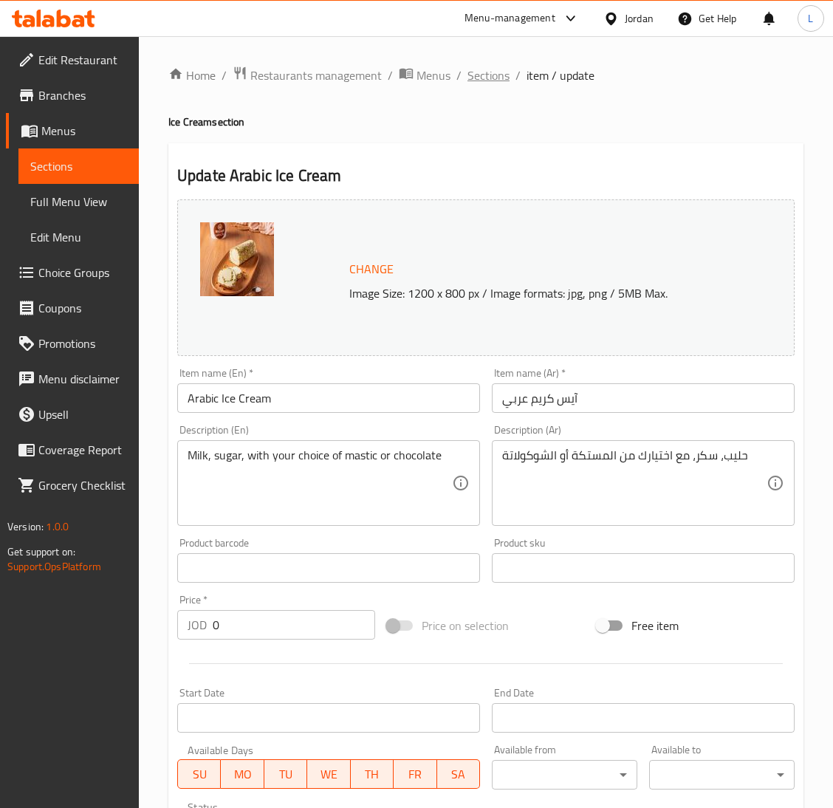
click at [490, 75] on span "Sections" at bounding box center [489, 75] width 42 height 18
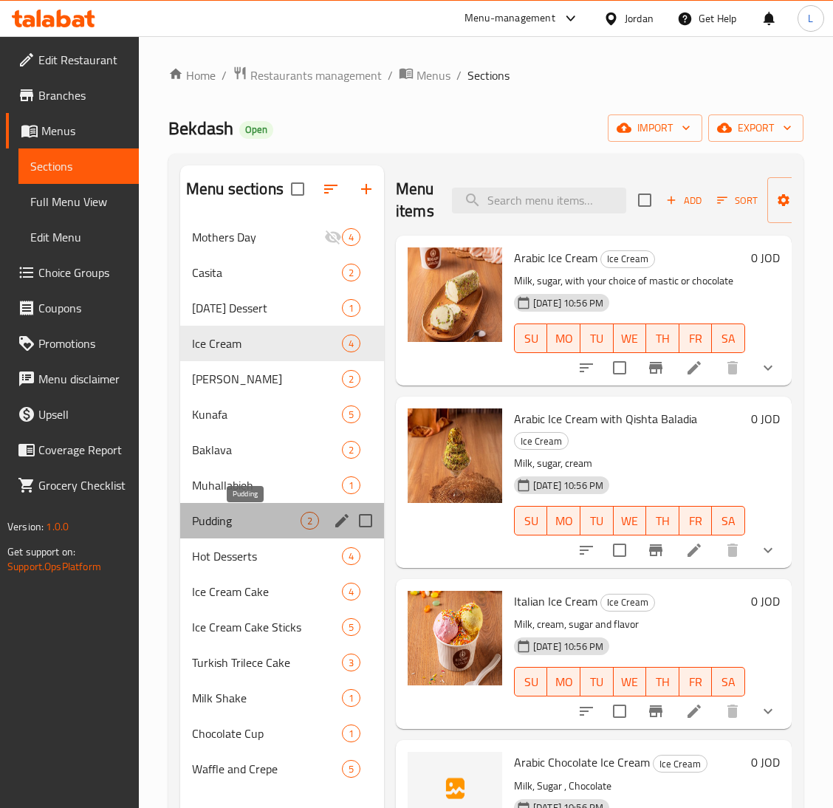
click at [242, 524] on span "Pudding" at bounding box center [246, 521] width 109 height 18
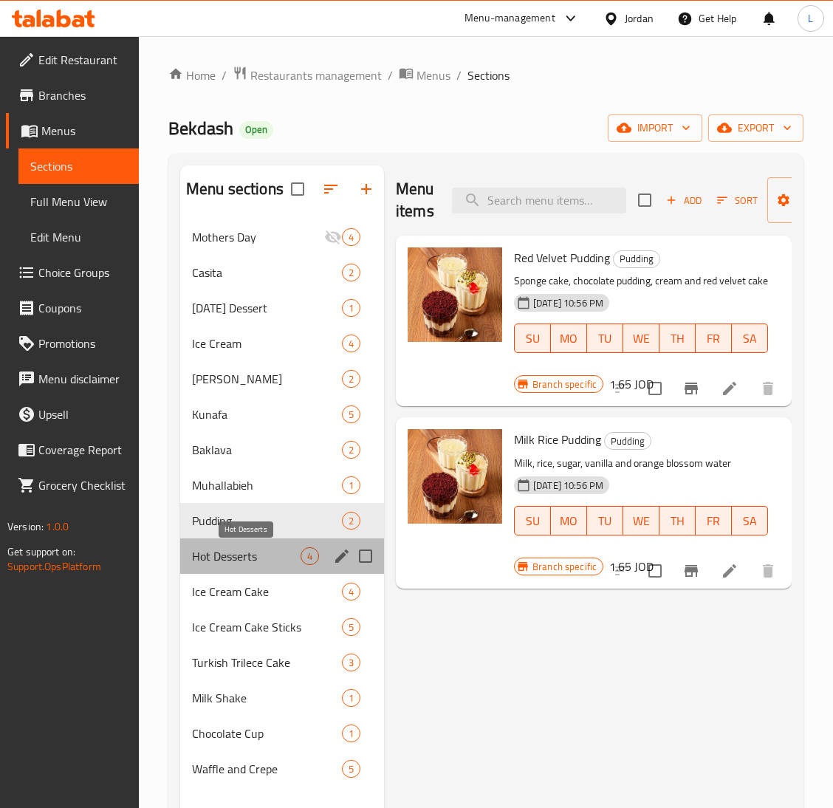
click at [237, 562] on span "Hot Desserts" at bounding box center [246, 556] width 109 height 18
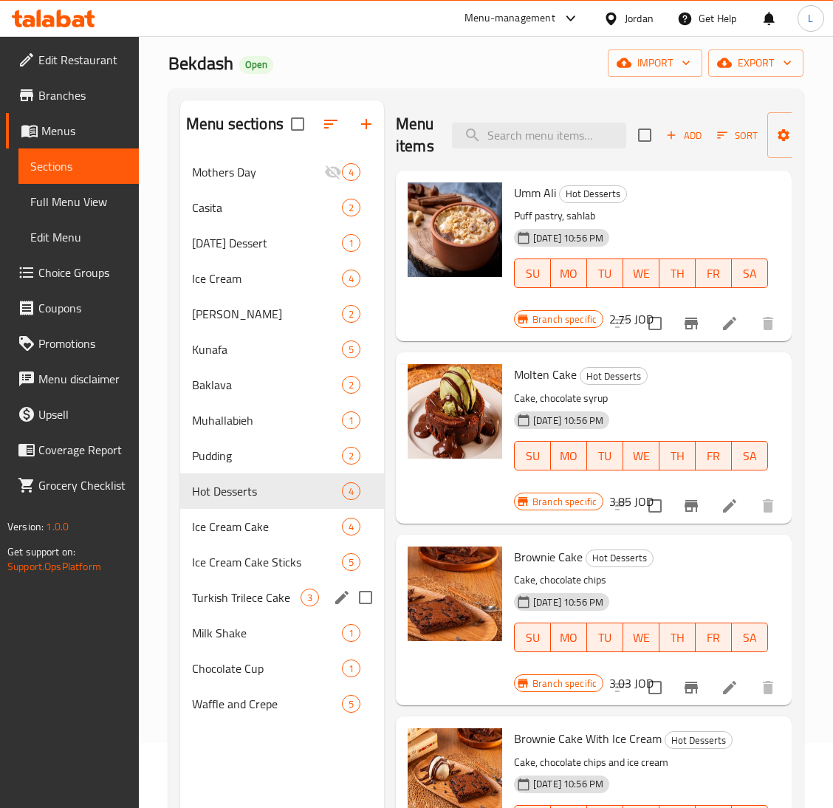
scroll to position [111, 0]
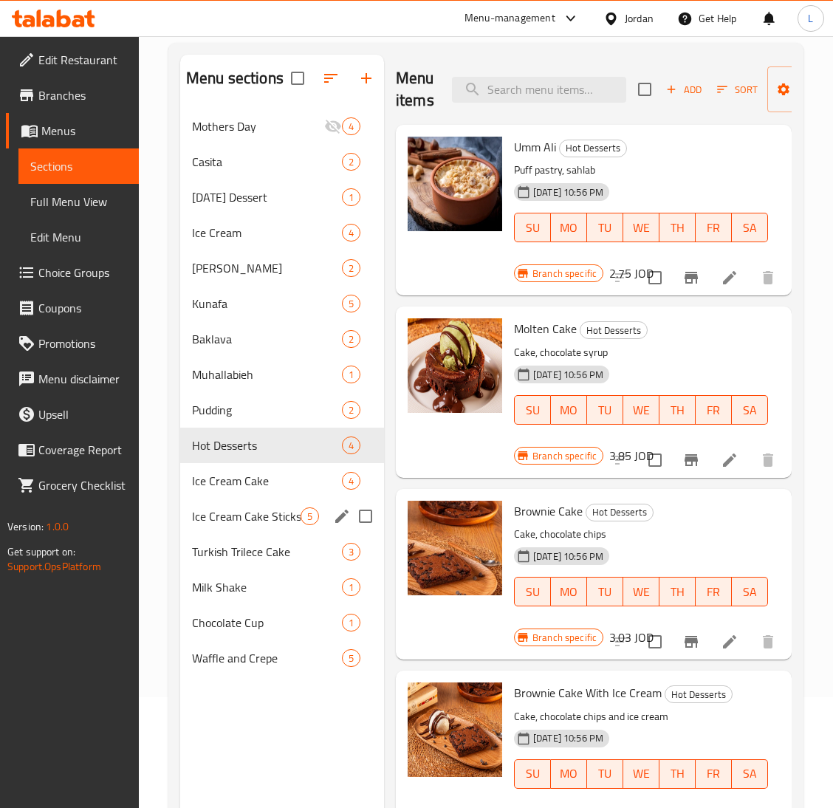
click at [233, 528] on div "Ice Cream Cake Sticks 5" at bounding box center [282, 516] width 204 height 35
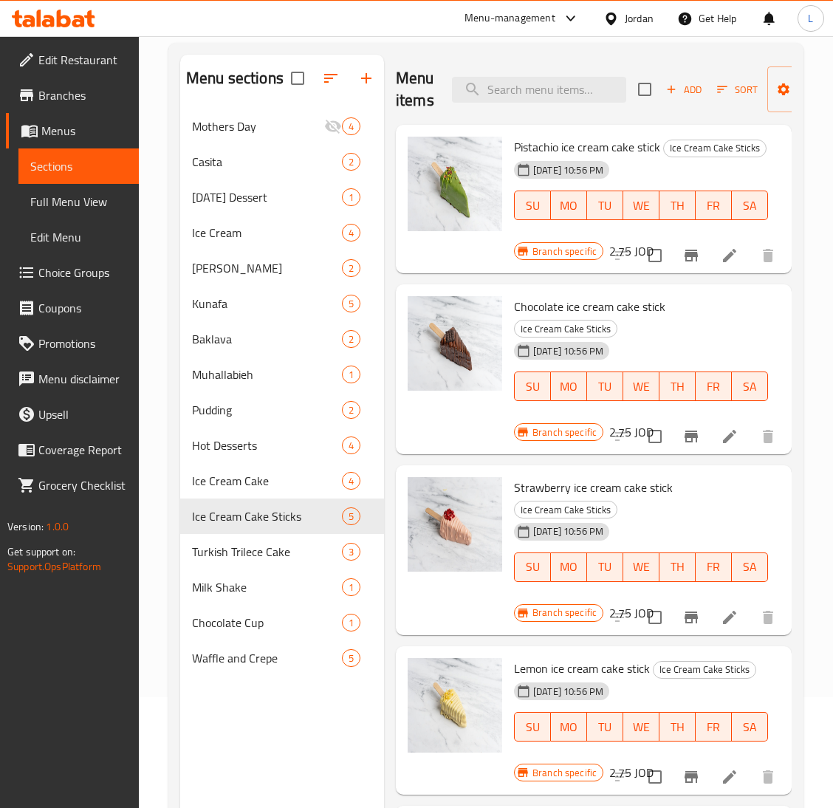
click at [721, 264] on icon at bounding box center [730, 256] width 18 height 18
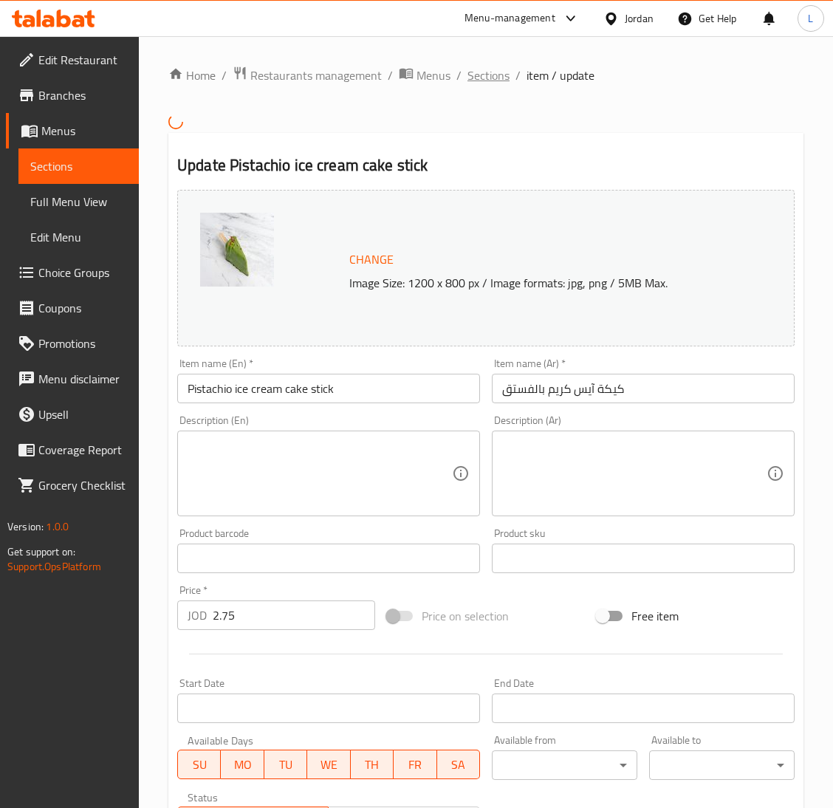
click at [482, 76] on span "Sections" at bounding box center [489, 75] width 42 height 18
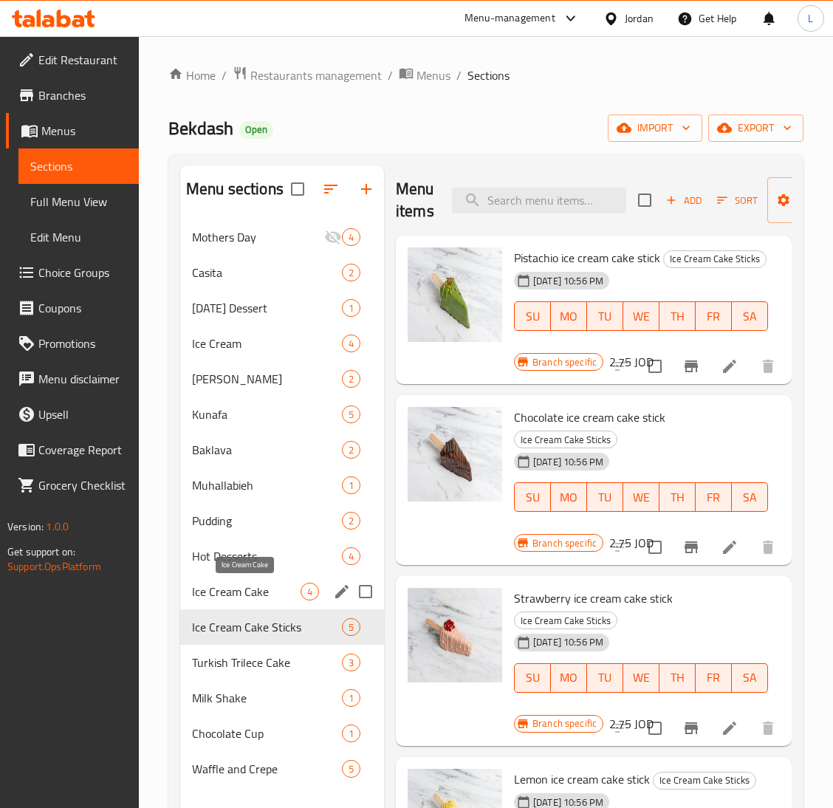
click at [255, 591] on span "Ice Cream Cake" at bounding box center [246, 592] width 109 height 18
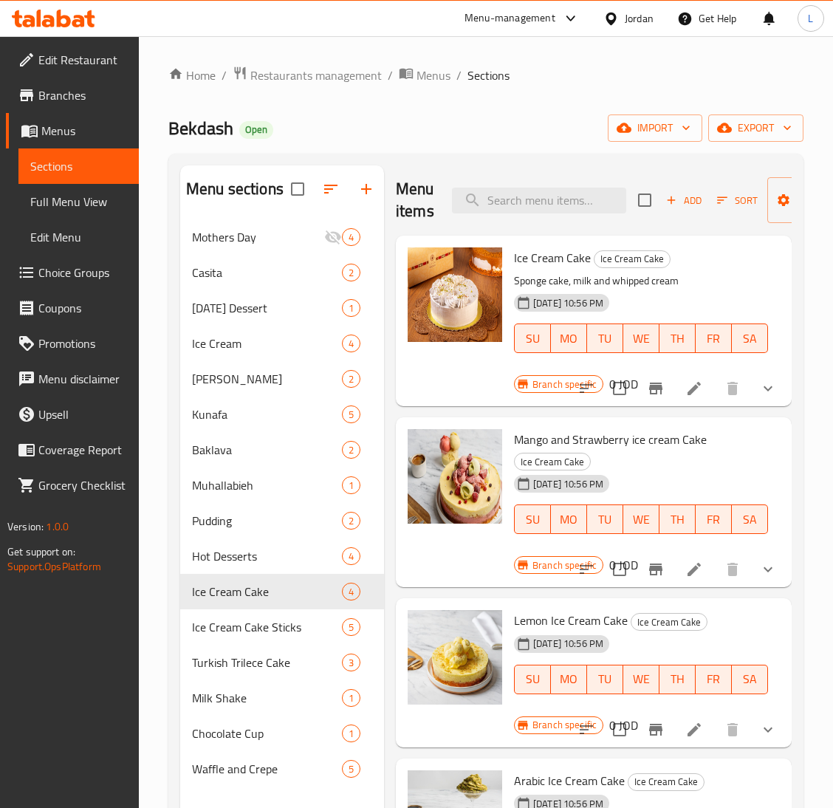
click at [697, 386] on icon at bounding box center [694, 389] width 18 height 18
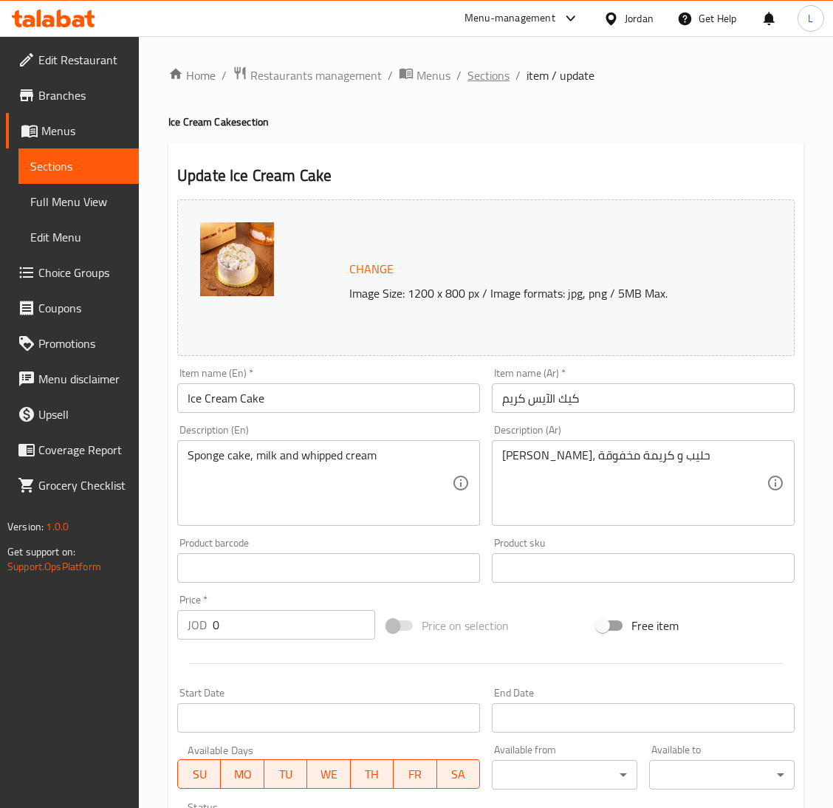
click at [477, 84] on span "Sections" at bounding box center [489, 75] width 42 height 18
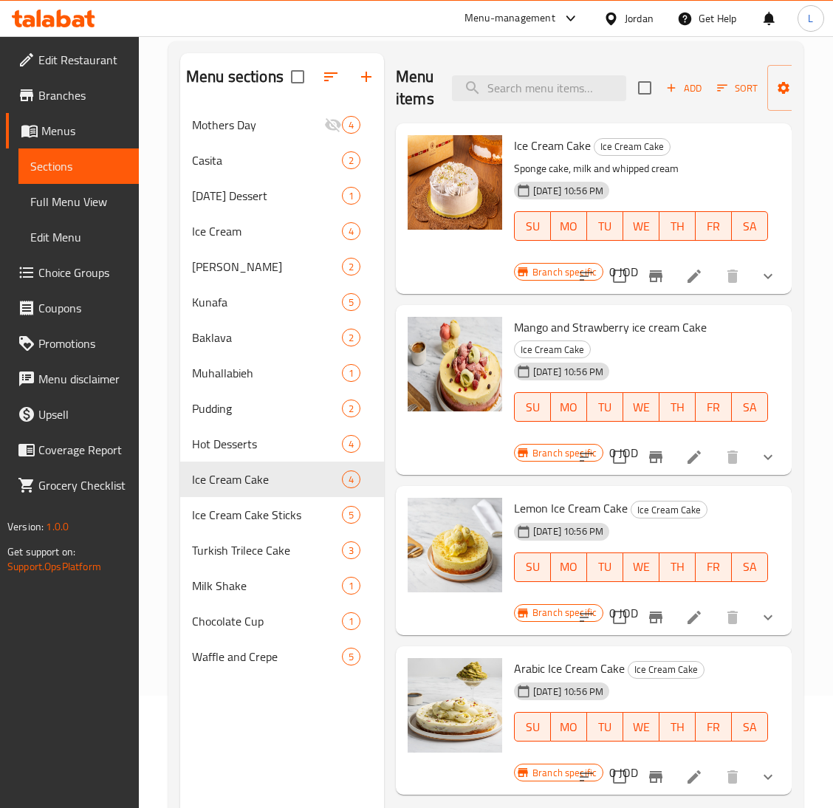
scroll to position [208, 0]
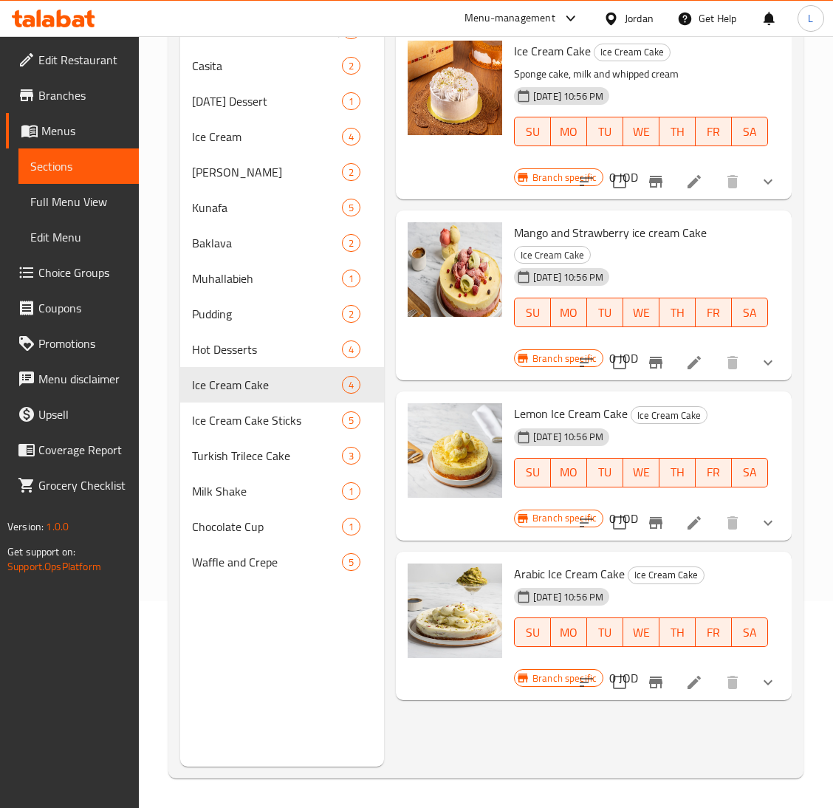
click at [686, 686] on icon at bounding box center [694, 683] width 18 height 18
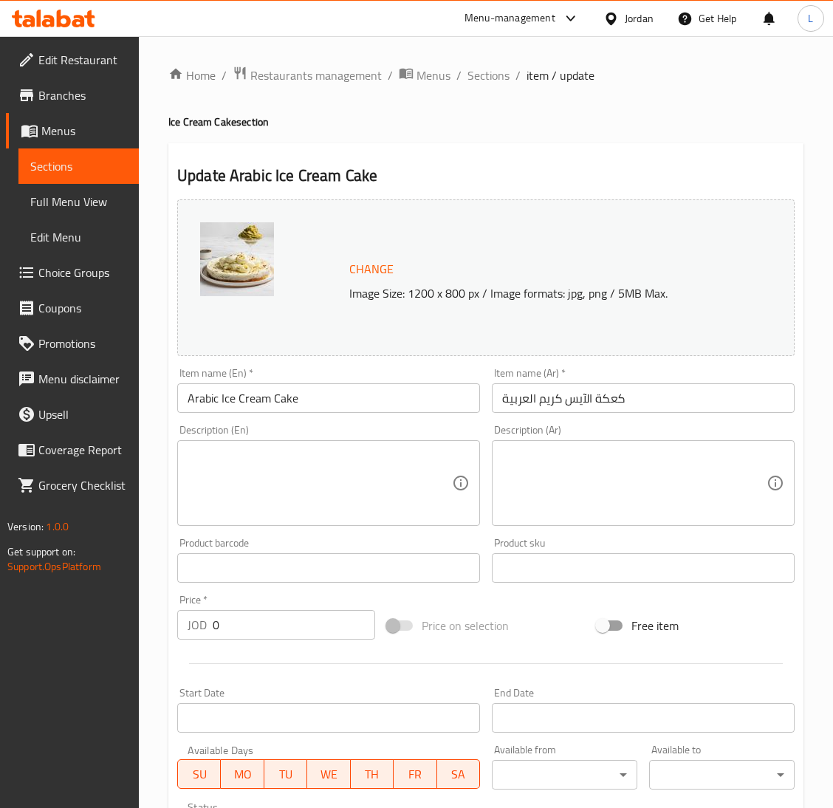
click at [485, 58] on div "Home / Restaurants management / Menus / Sections / item / update Ice Cream Cake…" at bounding box center [486, 567] width 694 height 1062
click at [485, 76] on span "Sections" at bounding box center [489, 75] width 42 height 18
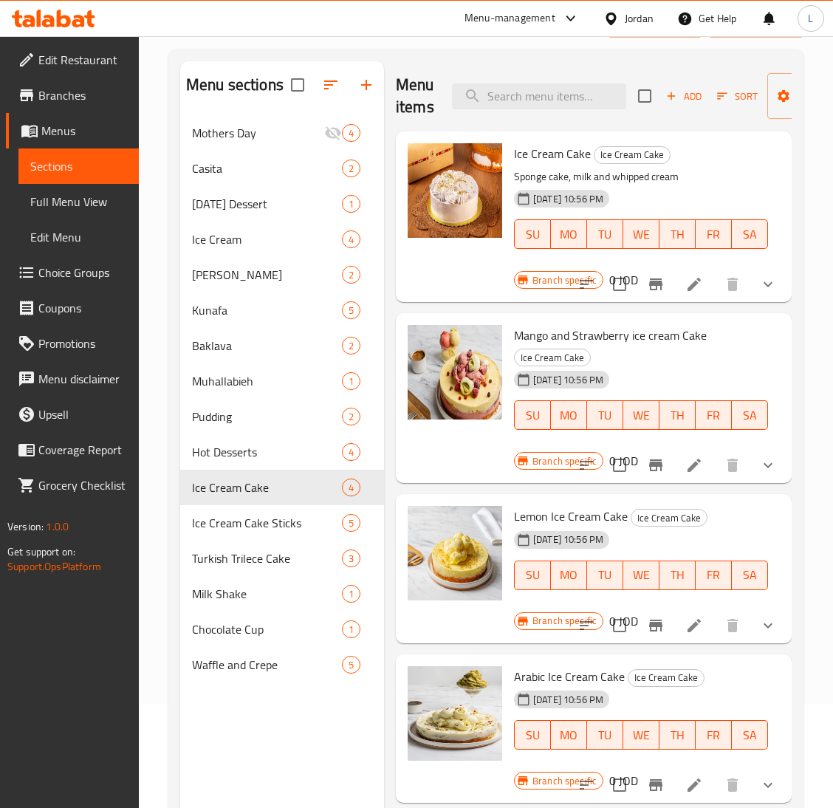
scroll to position [208, 0]
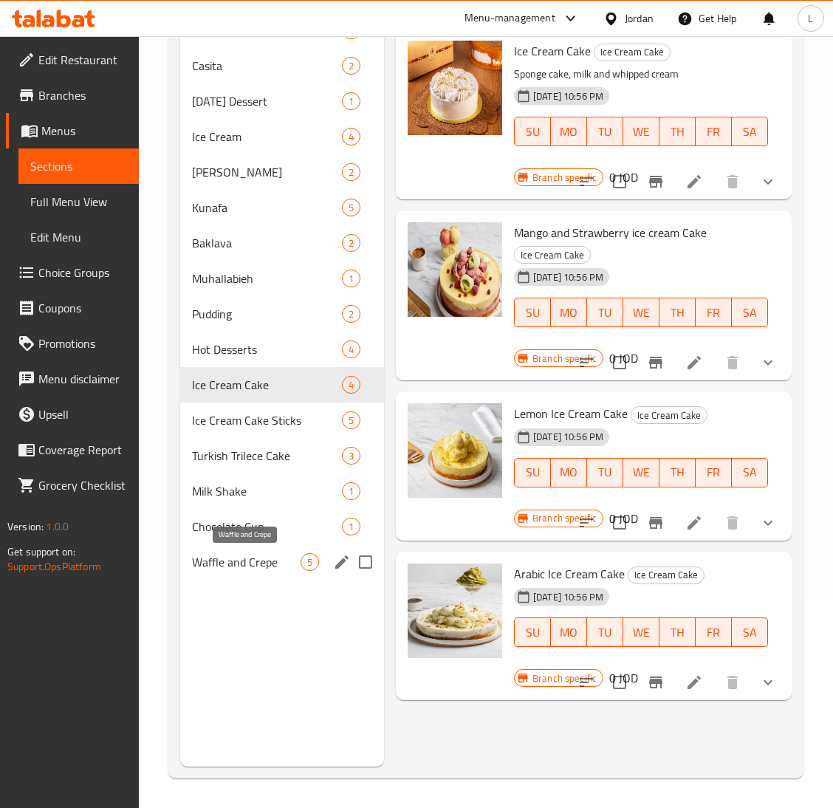
click at [281, 568] on span "Waffle and Crepe" at bounding box center [246, 562] width 109 height 18
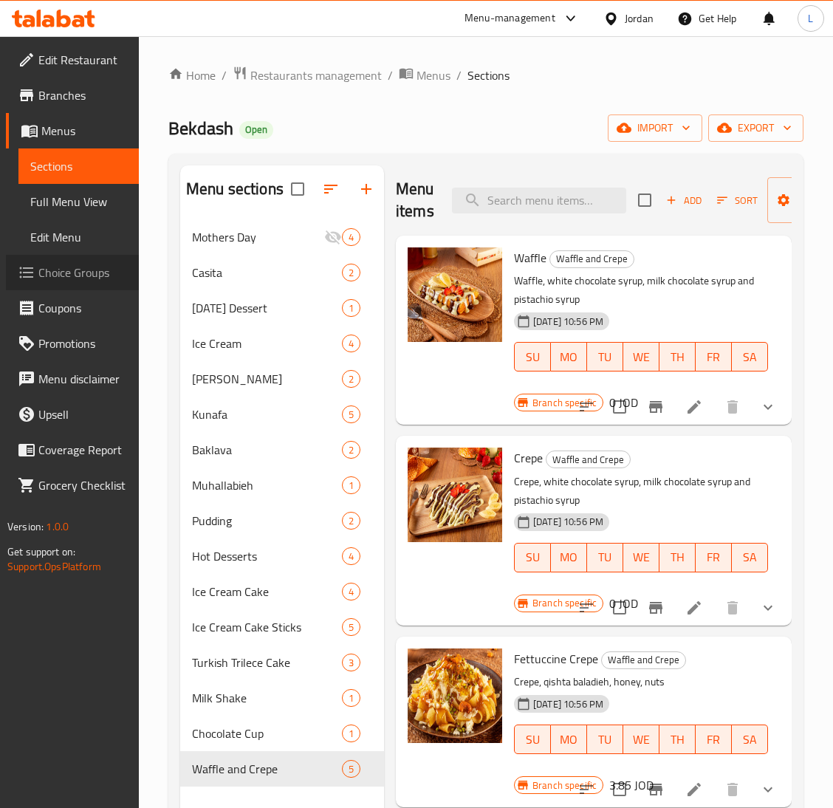
click at [60, 270] on span "Choice Groups" at bounding box center [82, 273] width 89 height 18
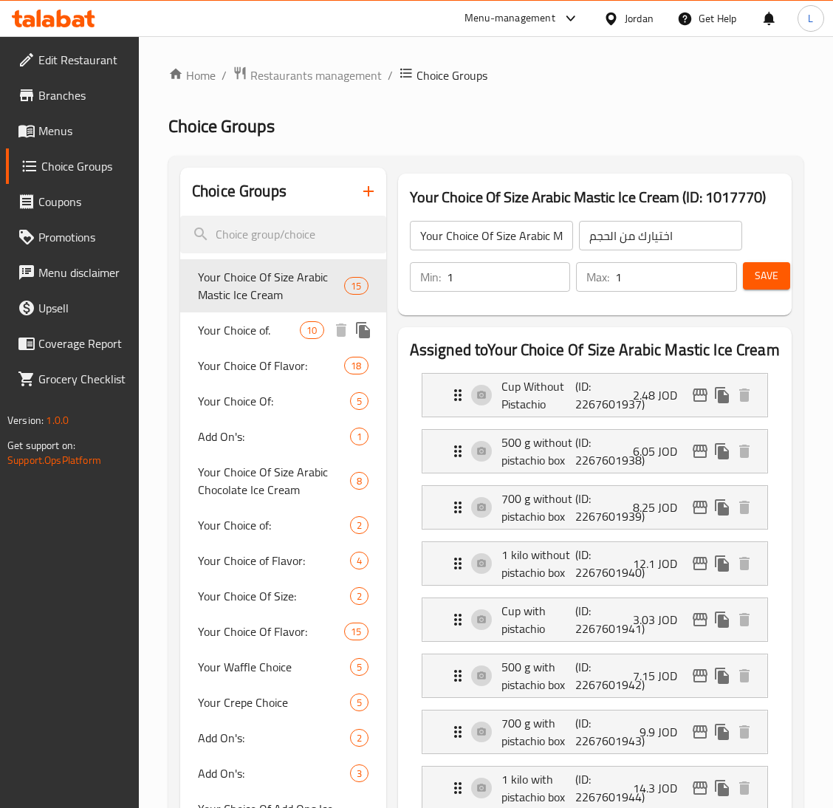
click at [232, 336] on span "Your Choice of." at bounding box center [249, 330] width 102 height 18
type input "Your Choice of."
type input "اختيارك من"
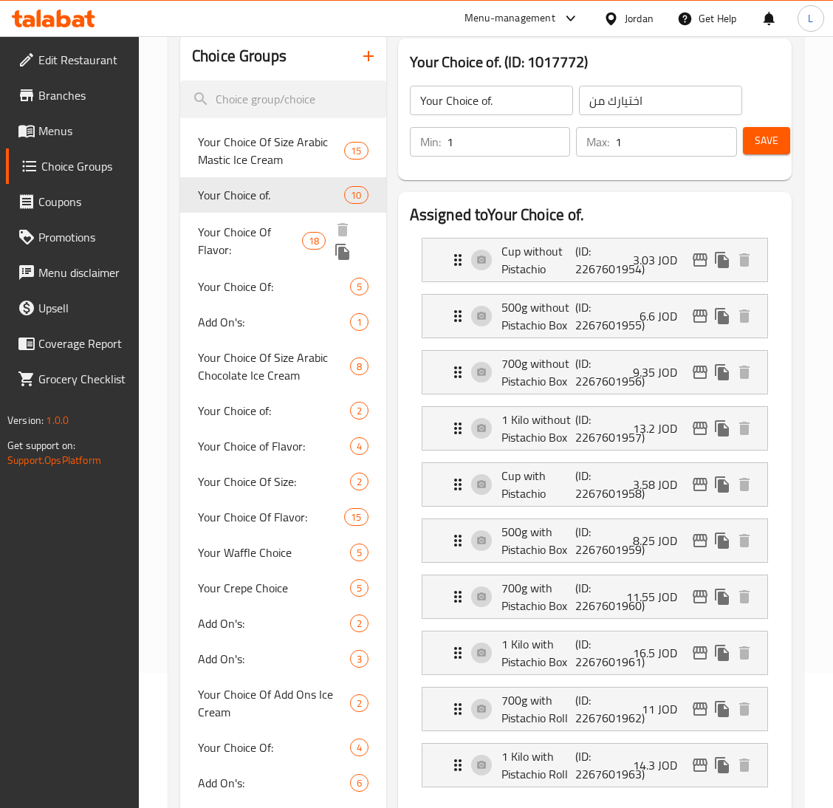
scroll to position [111, 0]
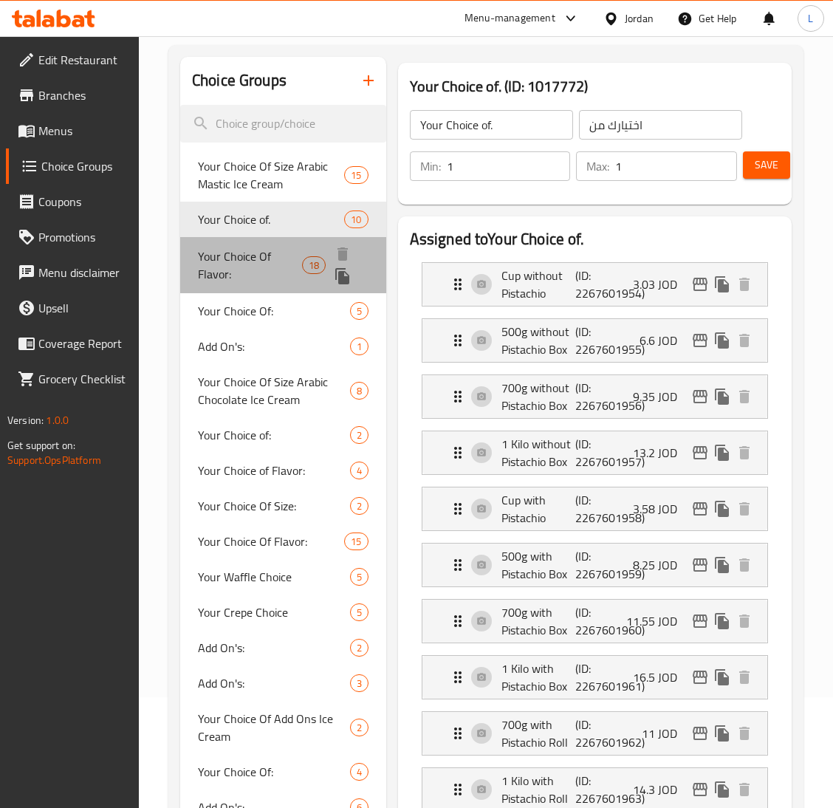
click at [237, 256] on span "Your Choice Of Flavor:" at bounding box center [250, 264] width 104 height 35
type input "Your Choice Of Flavor:"
type input "إختيارك من النكهة:"
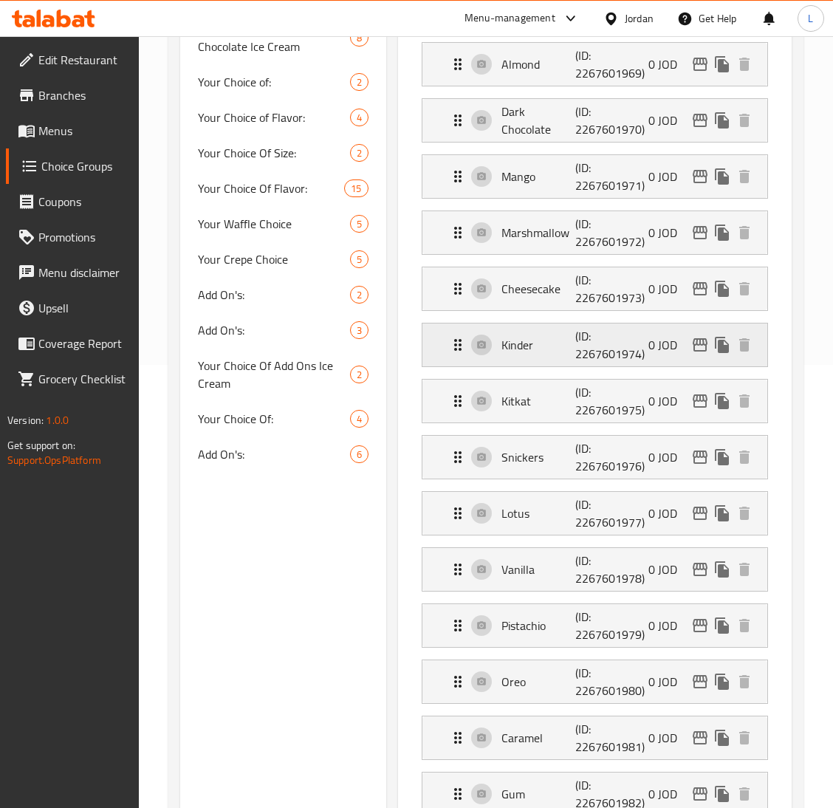
scroll to position [664, 0]
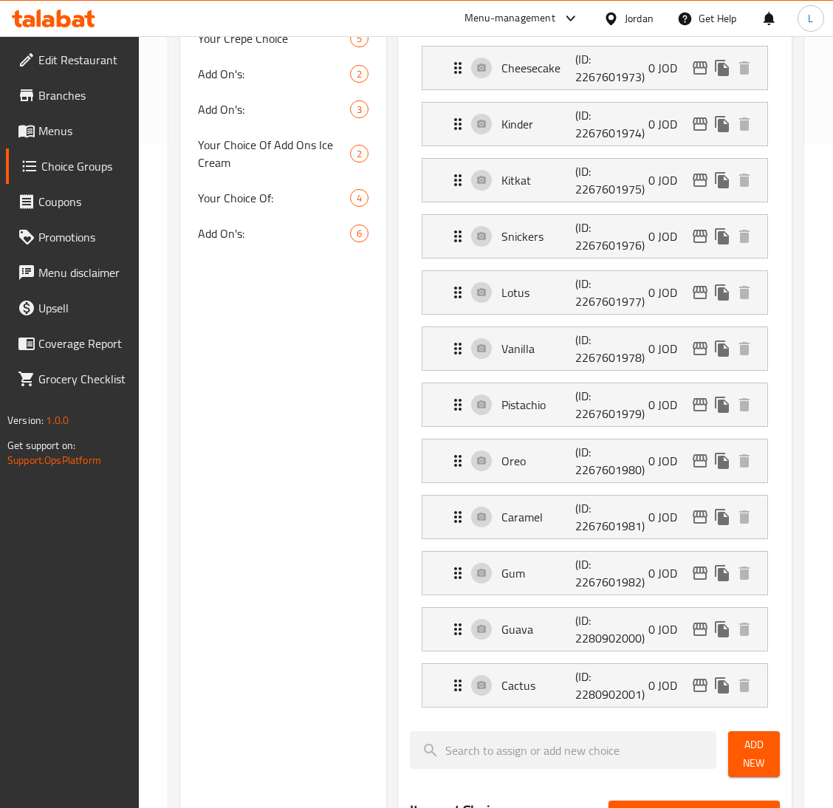
click at [35, 18] on icon at bounding box center [53, 19] width 83 height 18
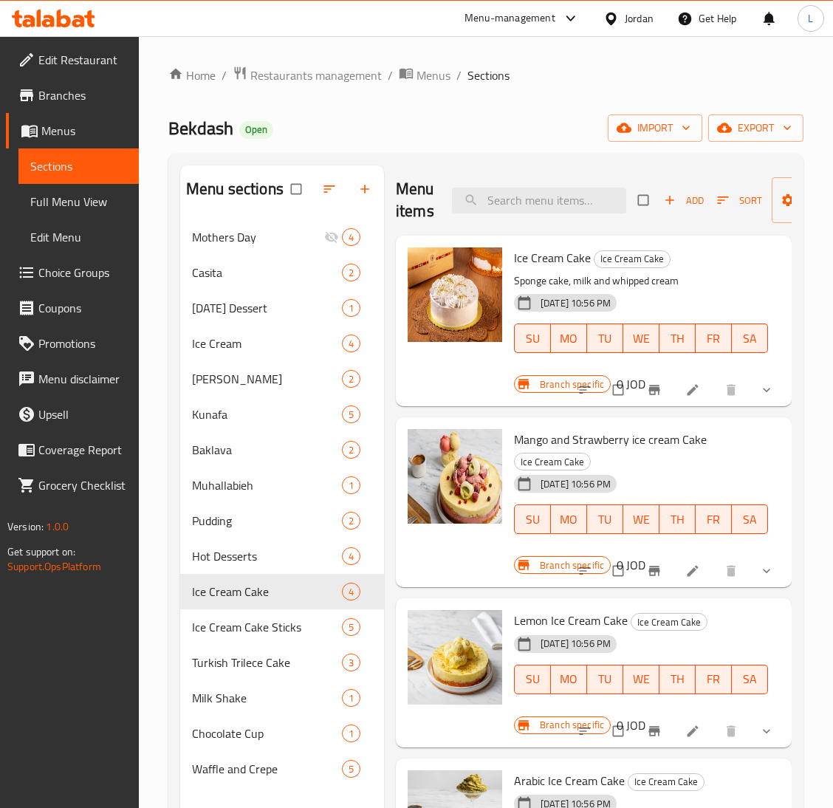
click at [52, 18] on icon at bounding box center [48, 21] width 13 height 13
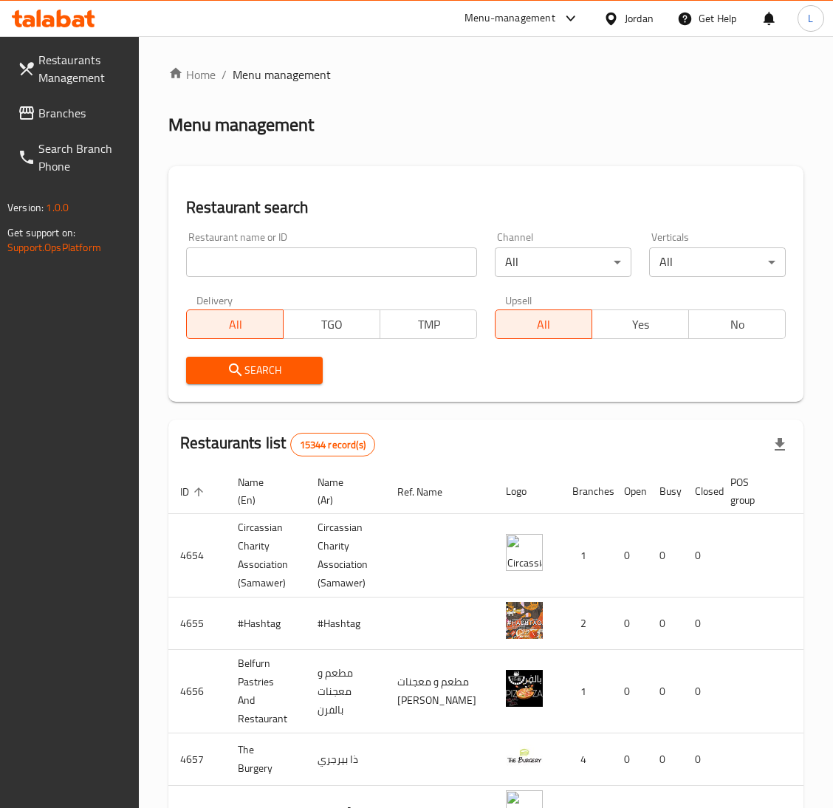
click at [69, 111] on span "Branches" at bounding box center [82, 113] width 89 height 18
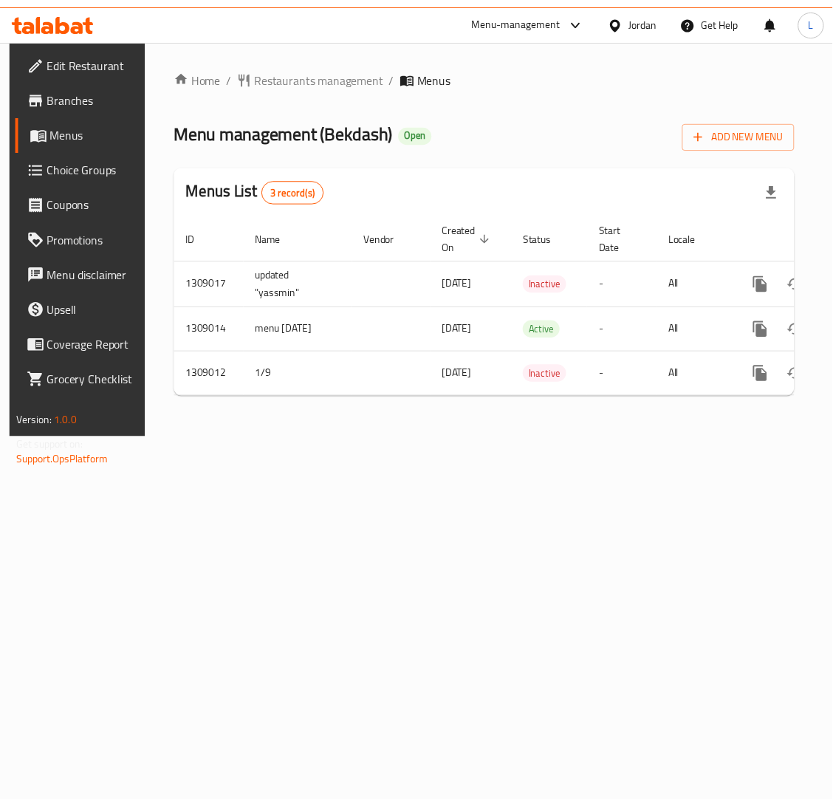
scroll to position [0, 83]
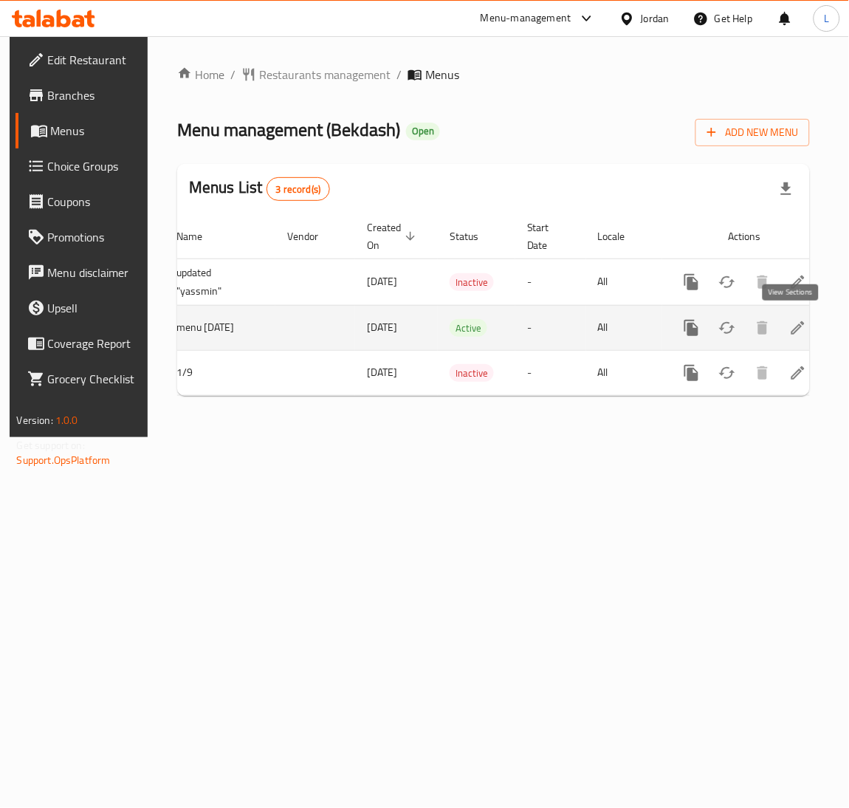
click at [783, 314] on link "enhanced table" at bounding box center [798, 327] width 35 height 35
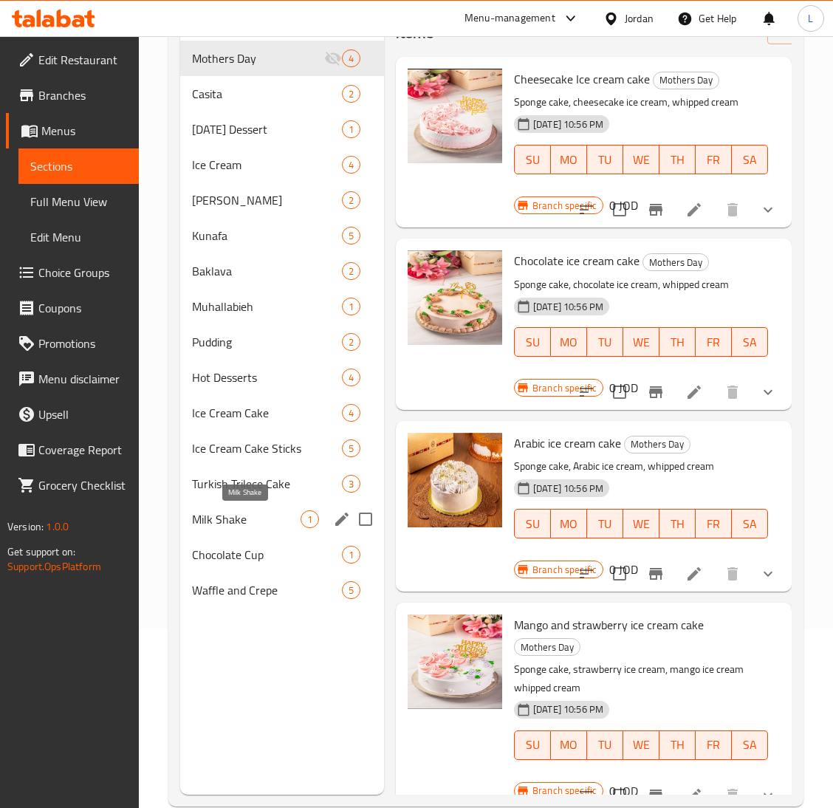
scroll to position [208, 0]
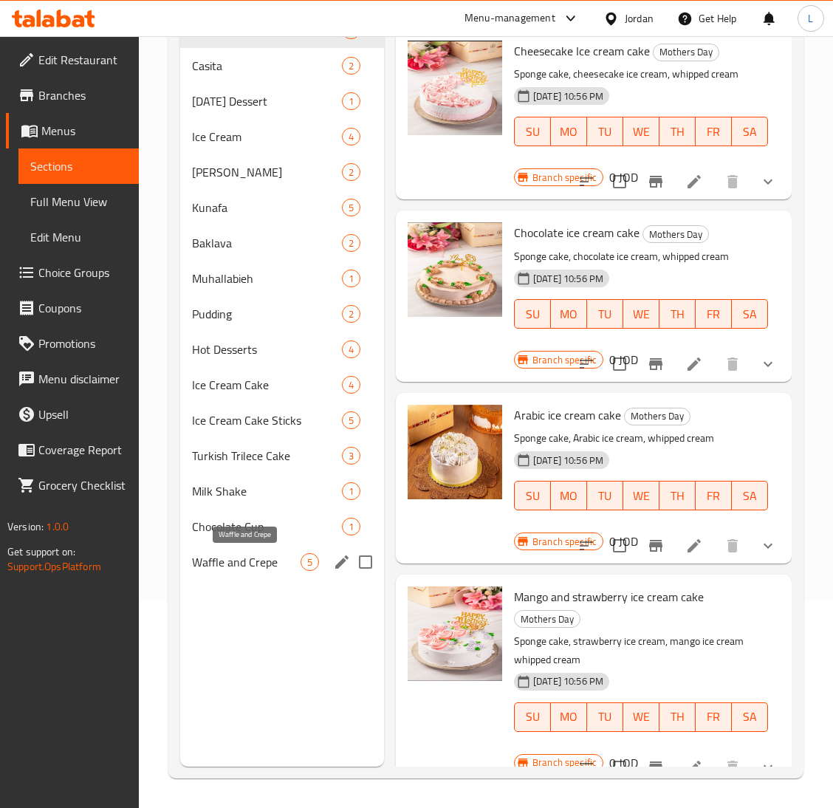
click at [219, 553] on span "Waffle and Crepe" at bounding box center [246, 562] width 109 height 18
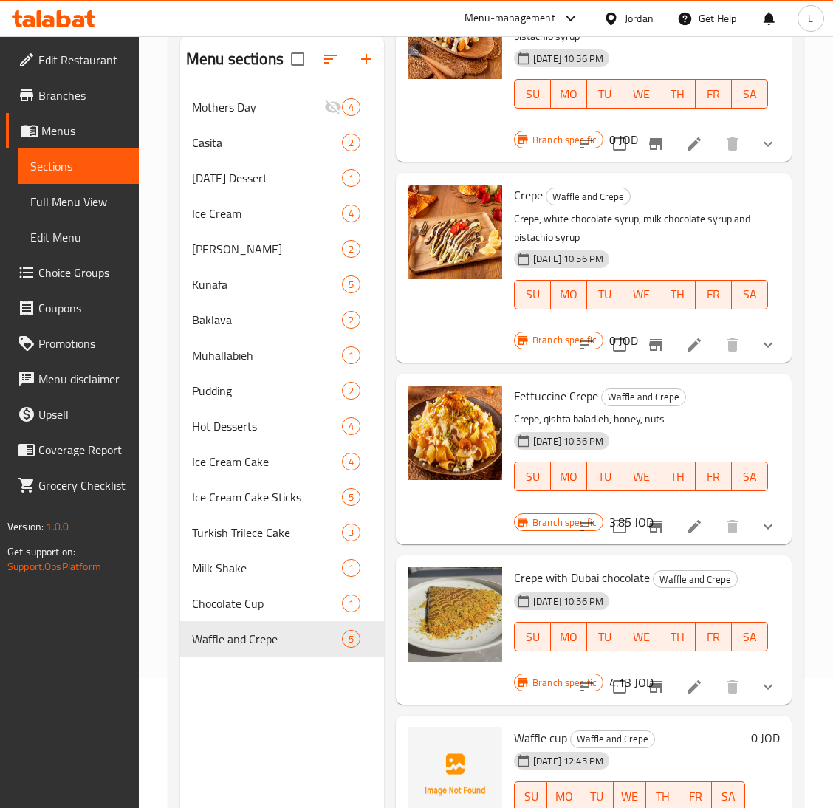
scroll to position [208, 0]
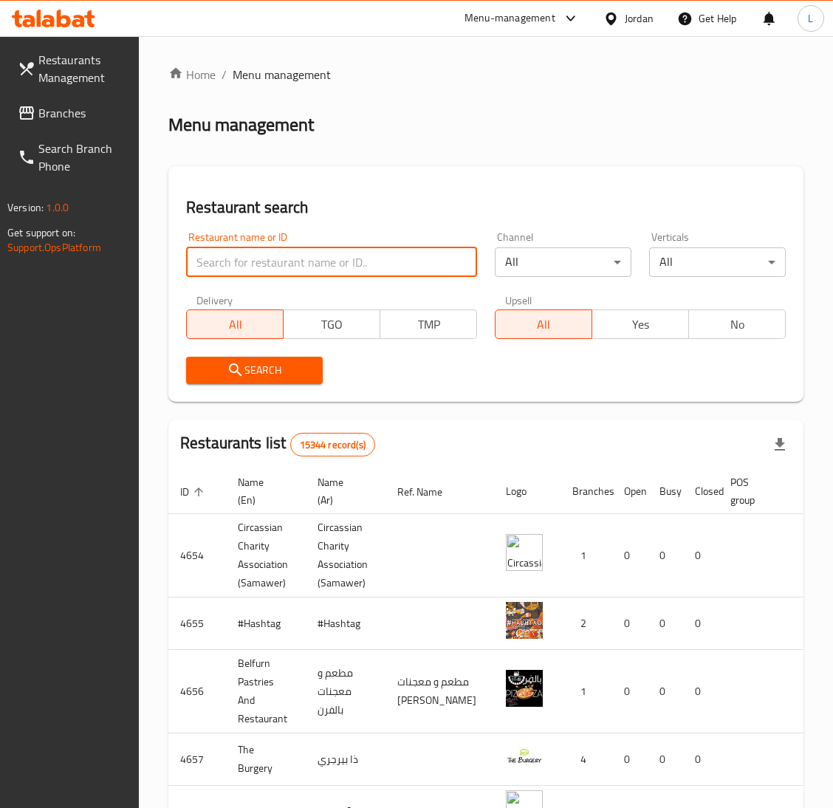
click at [276, 257] on input "search" at bounding box center [331, 262] width 291 height 30
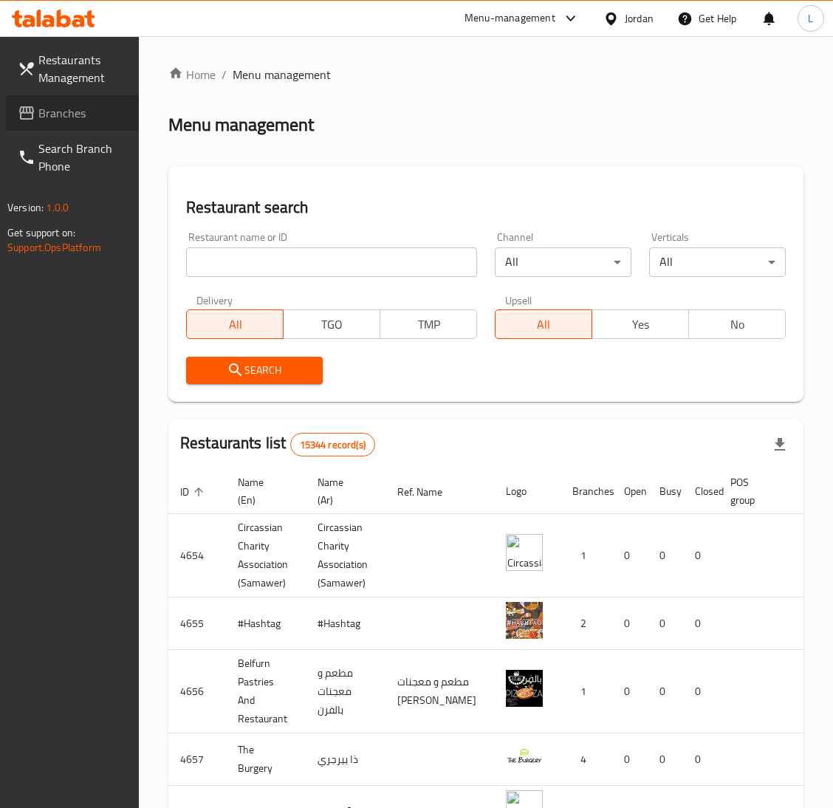
click at [69, 104] on span "Branches" at bounding box center [82, 113] width 89 height 18
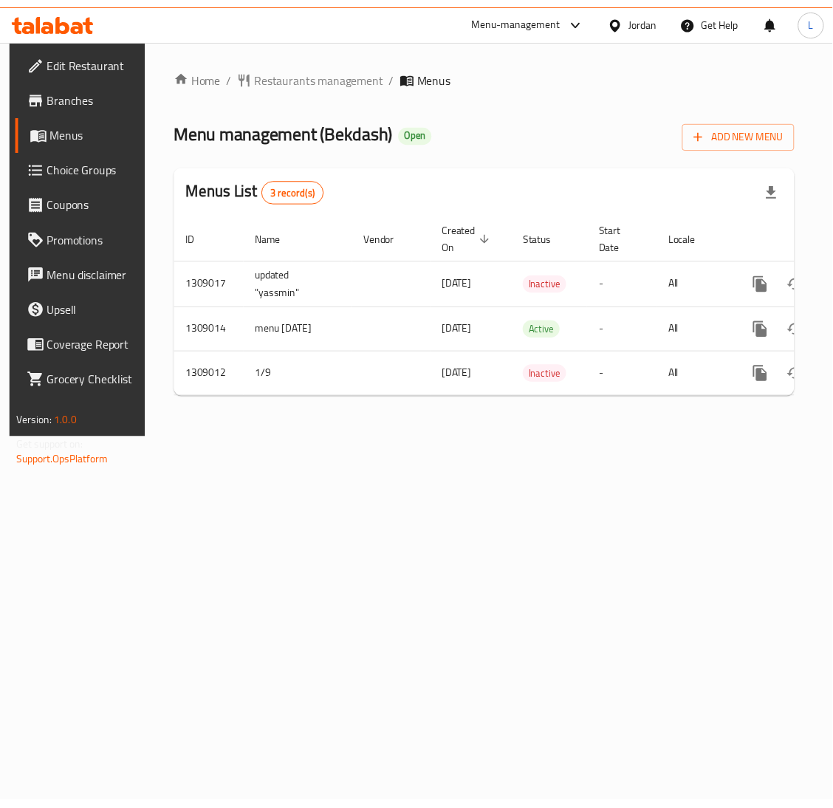
scroll to position [0, 83]
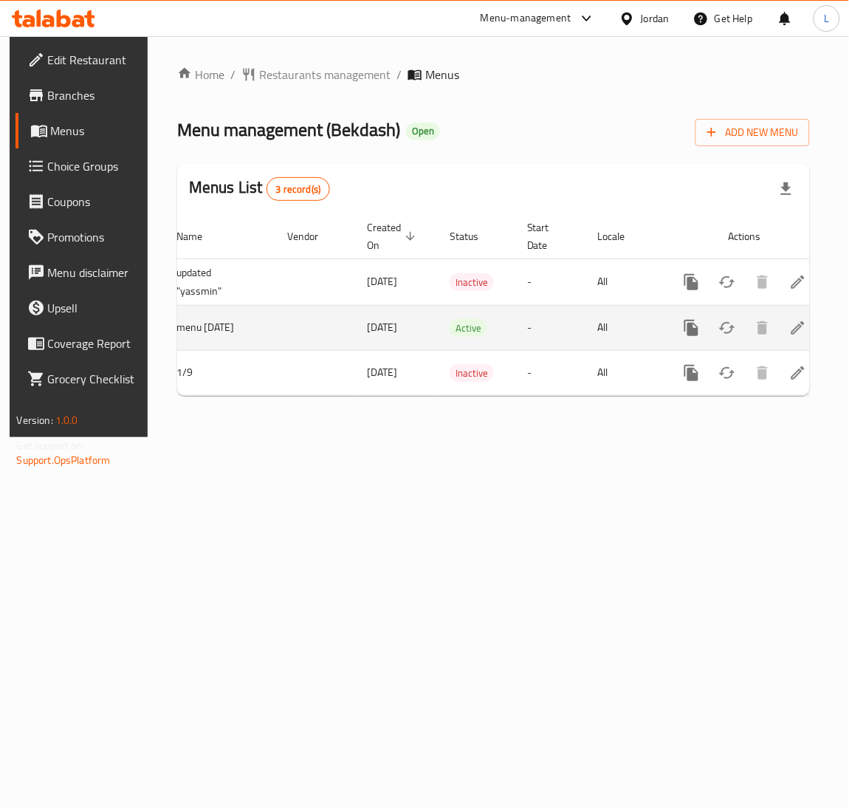
click at [797, 332] on icon "enhanced table" at bounding box center [799, 328] width 18 height 18
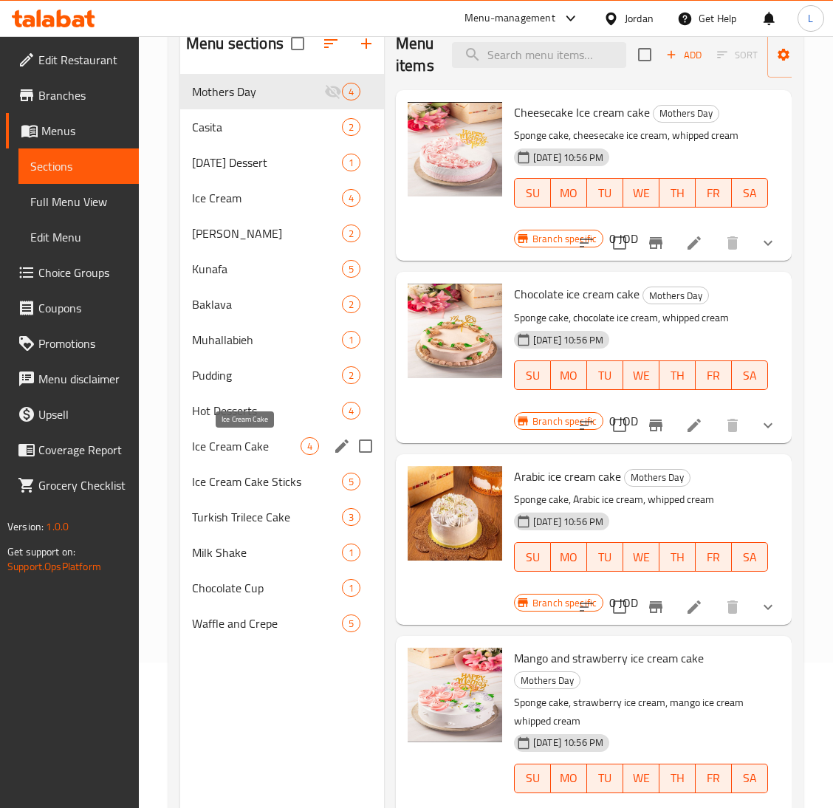
scroll to position [208, 0]
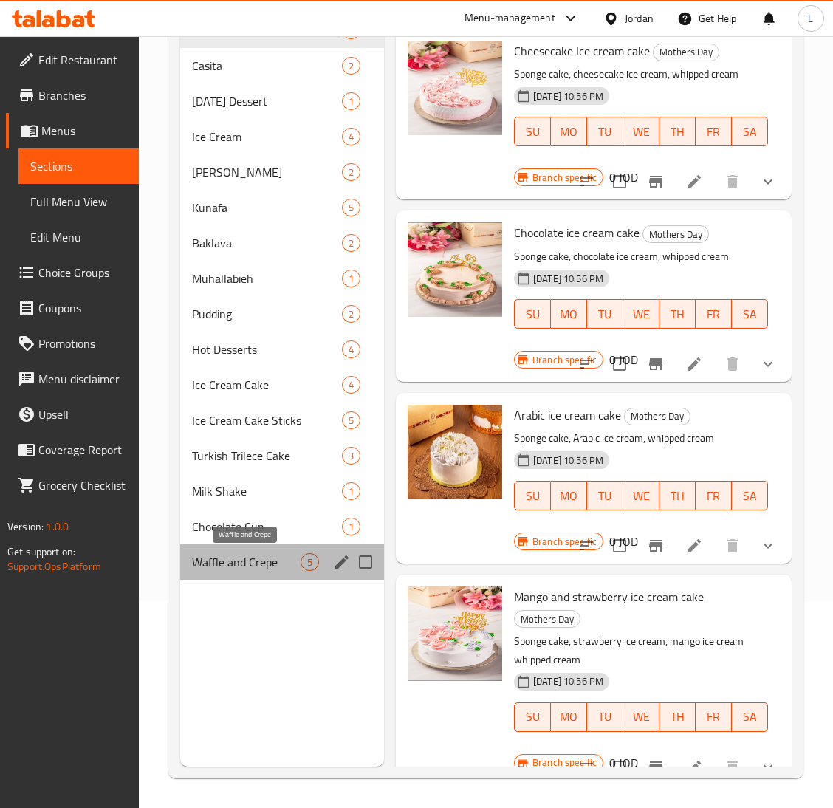
click at [242, 561] on span "Waffle and Crepe" at bounding box center [246, 562] width 109 height 18
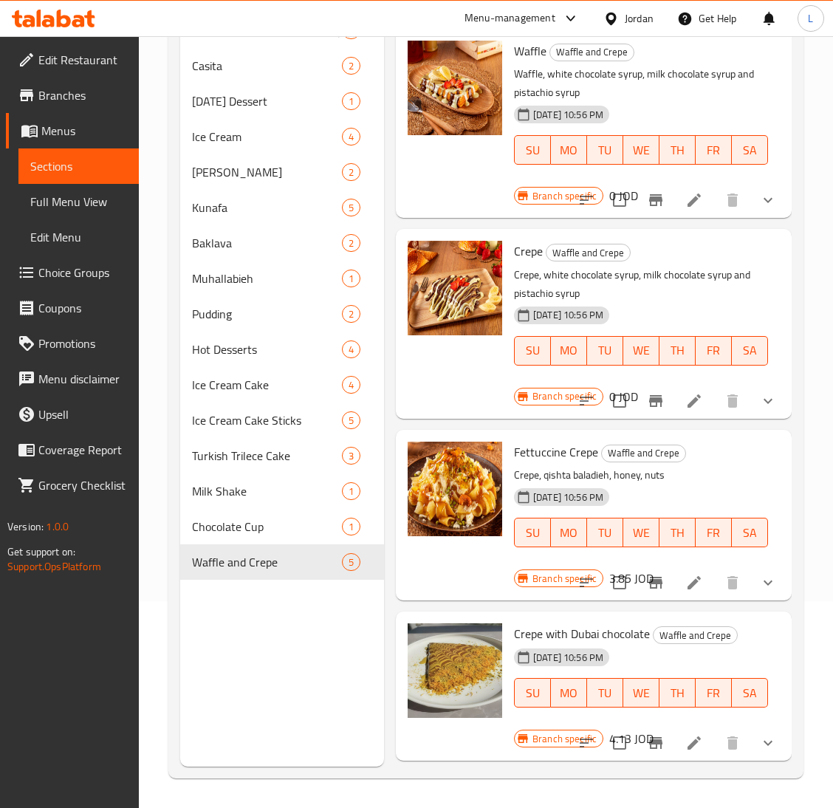
click at [96, 276] on span "Choice Groups" at bounding box center [82, 273] width 89 height 18
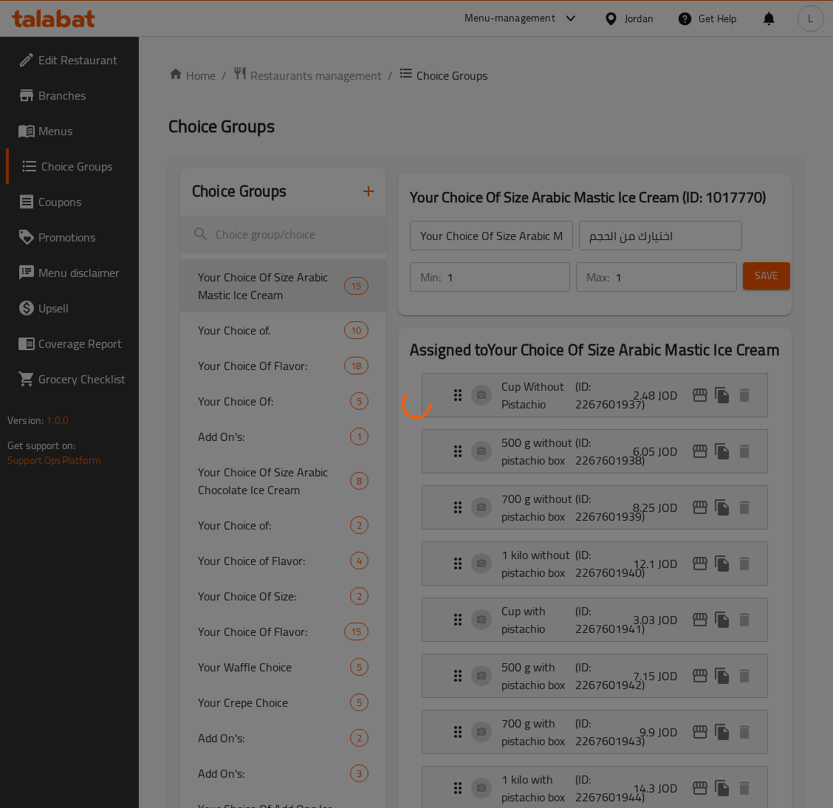
click at [271, 363] on div at bounding box center [416, 404] width 833 height 808
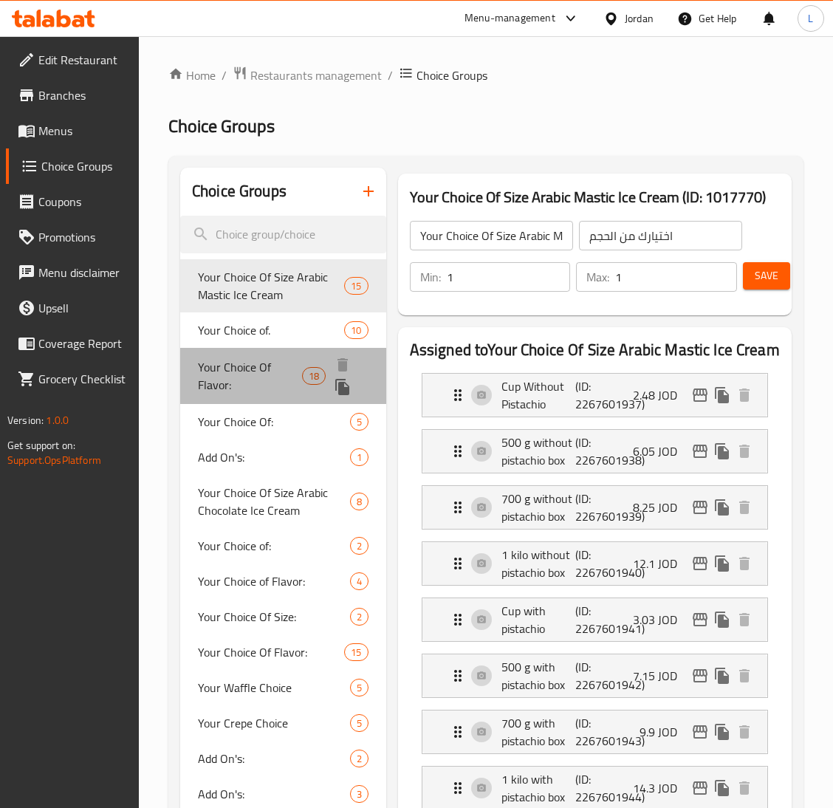
click at [265, 367] on span "Your Choice Of Flavor:" at bounding box center [250, 375] width 104 height 35
type input "Your Choice Of Flavor:"
type input "إختيارك من النكهة:"
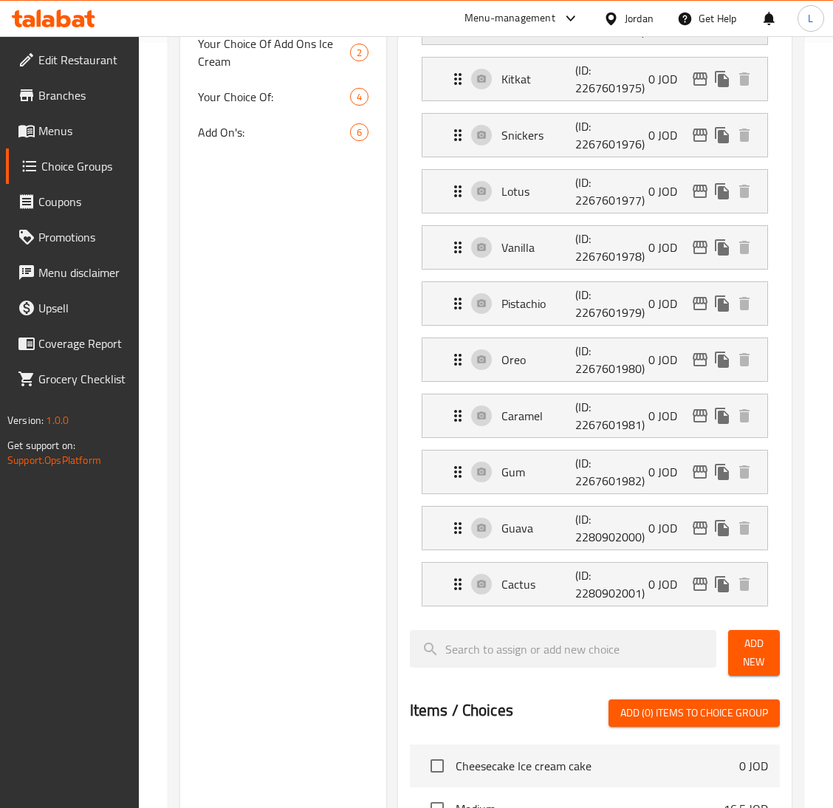
scroll to position [776, 0]
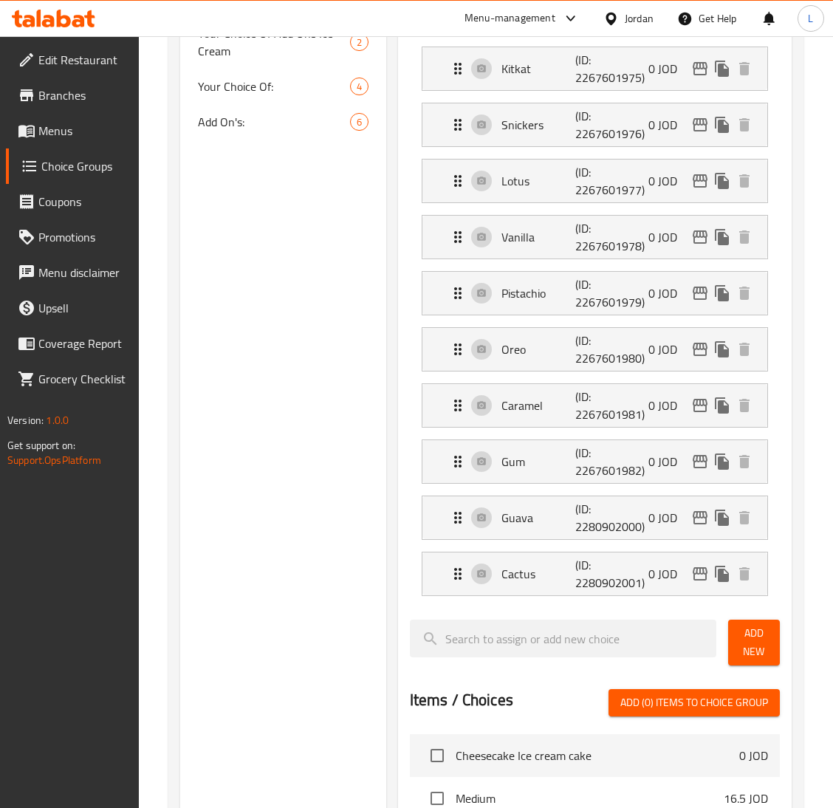
click at [55, 14] on icon at bounding box center [53, 19] width 83 height 18
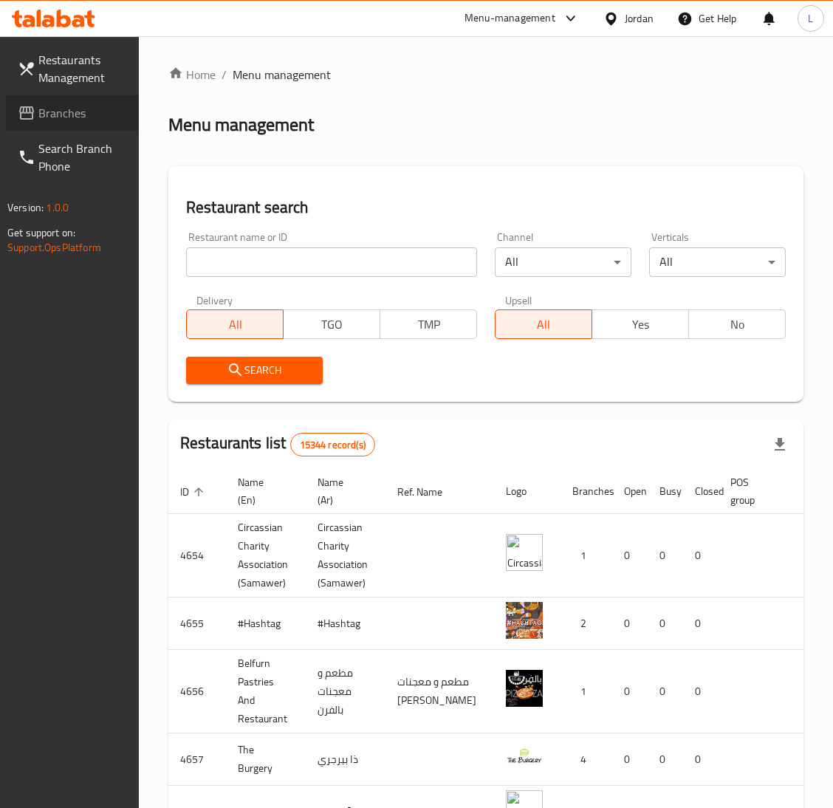
click at [72, 115] on span "Branches" at bounding box center [82, 113] width 89 height 18
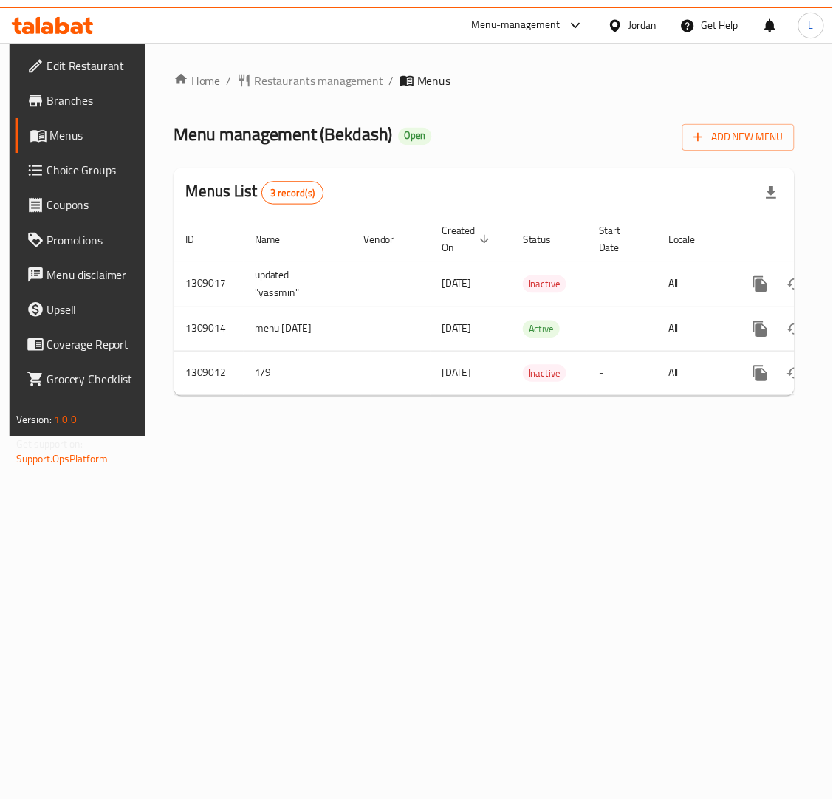
scroll to position [0, 83]
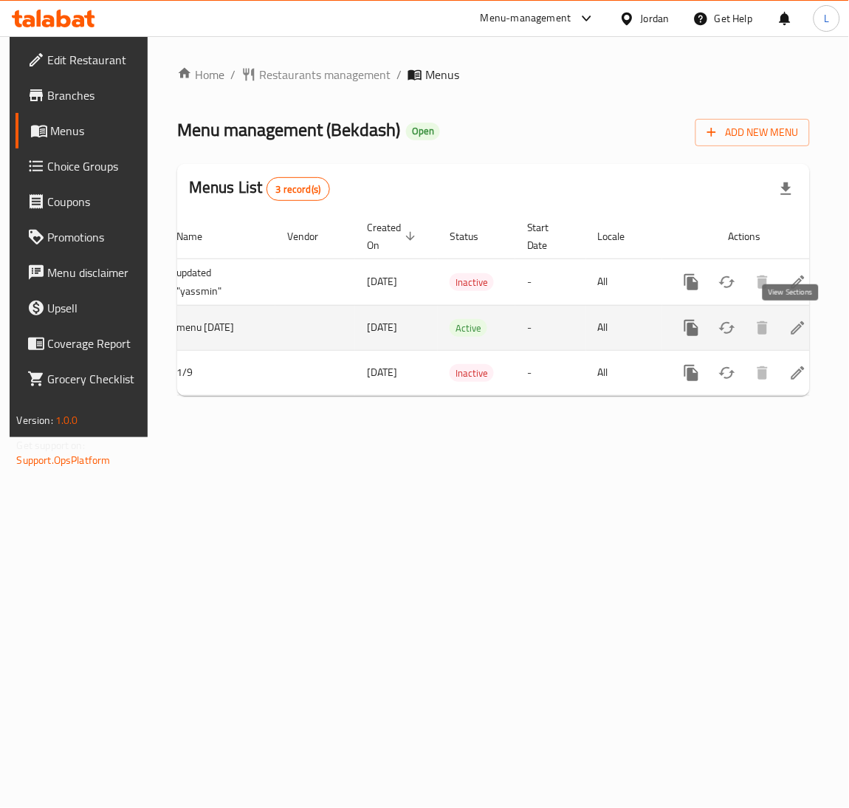
click at [801, 333] on link "enhanced table" at bounding box center [798, 327] width 35 height 35
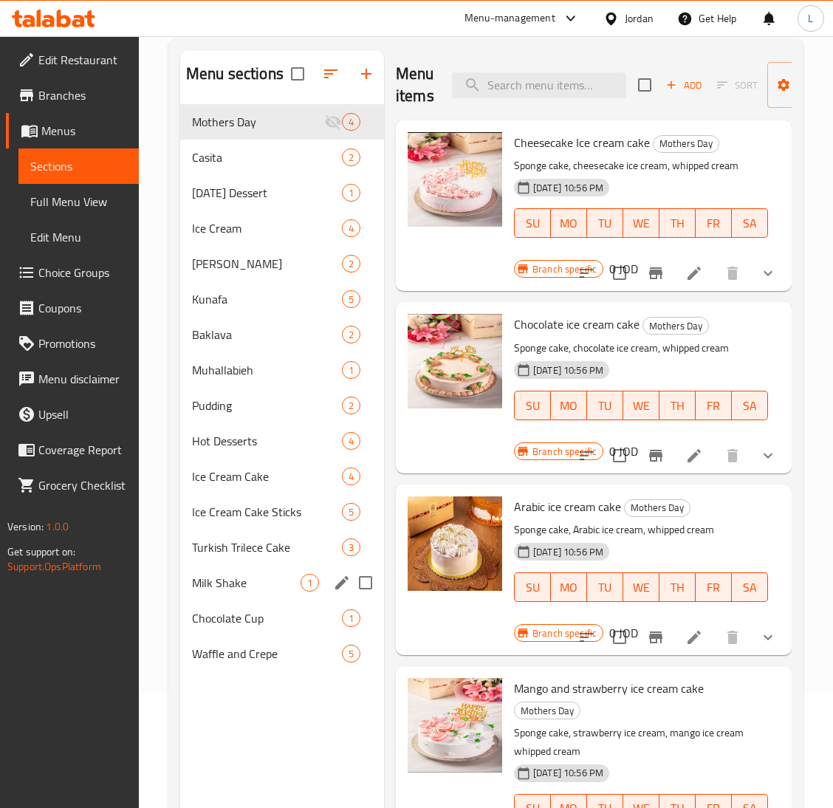
scroll to position [208, 0]
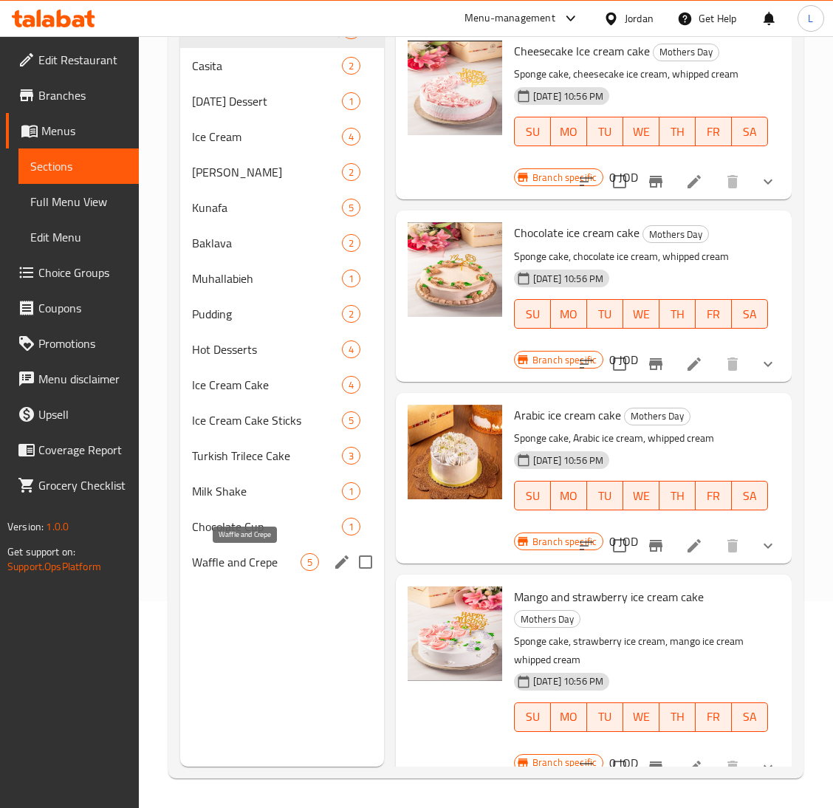
click at [221, 558] on span "Waffle and Crepe" at bounding box center [246, 562] width 109 height 18
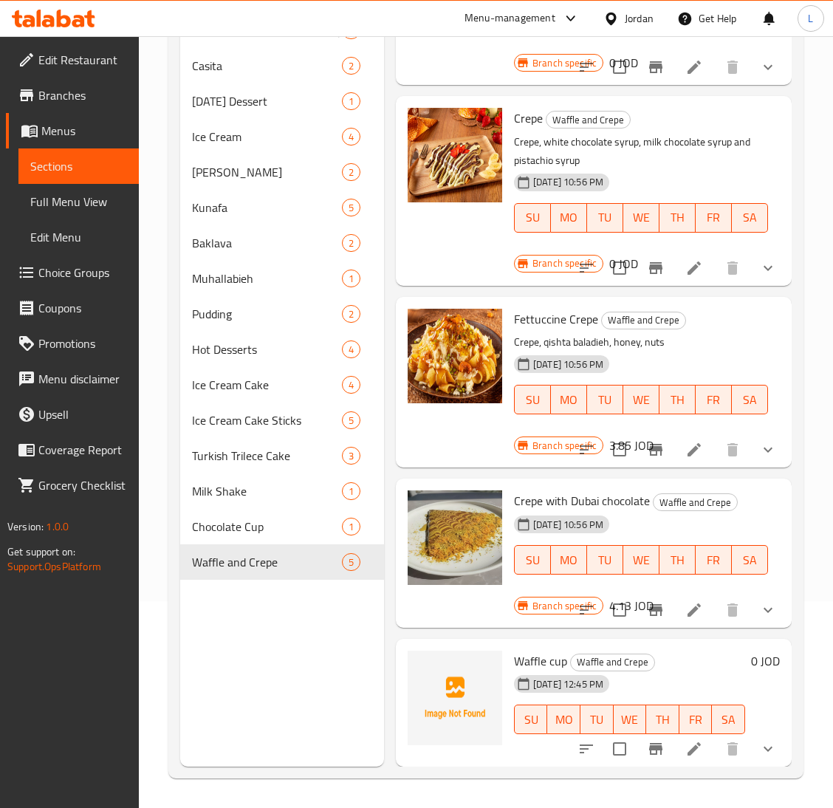
scroll to position [149, 0]
click at [35, 107] on link "Branches" at bounding box center [72, 95] width 133 height 35
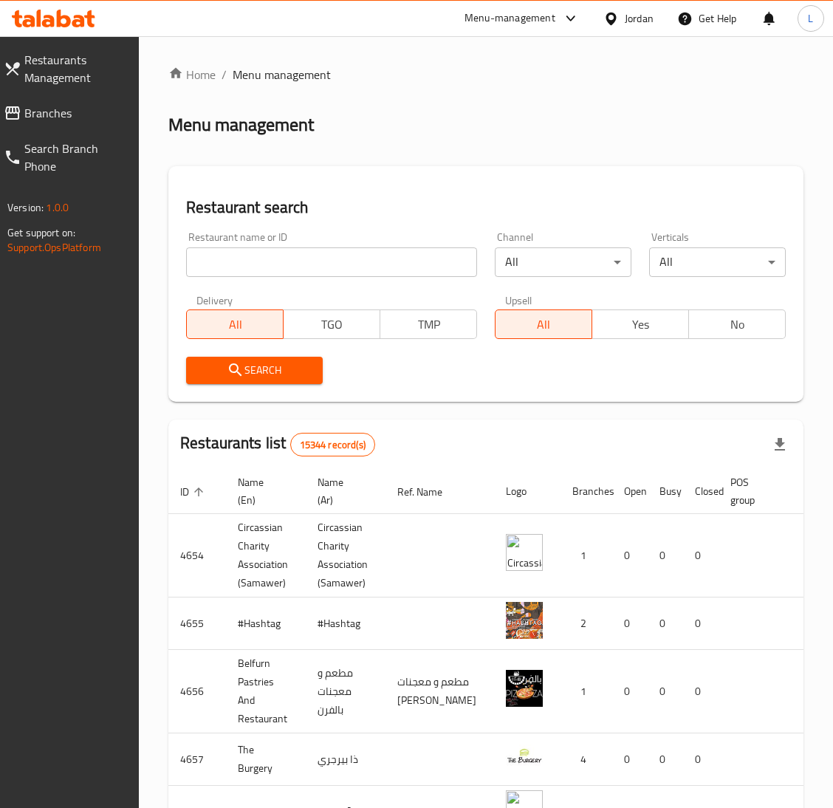
click at [340, 272] on input "search" at bounding box center [331, 262] width 291 height 30
paste input "Bekdash"
type input "Bekdash"
click button "Search" at bounding box center [254, 370] width 137 height 27
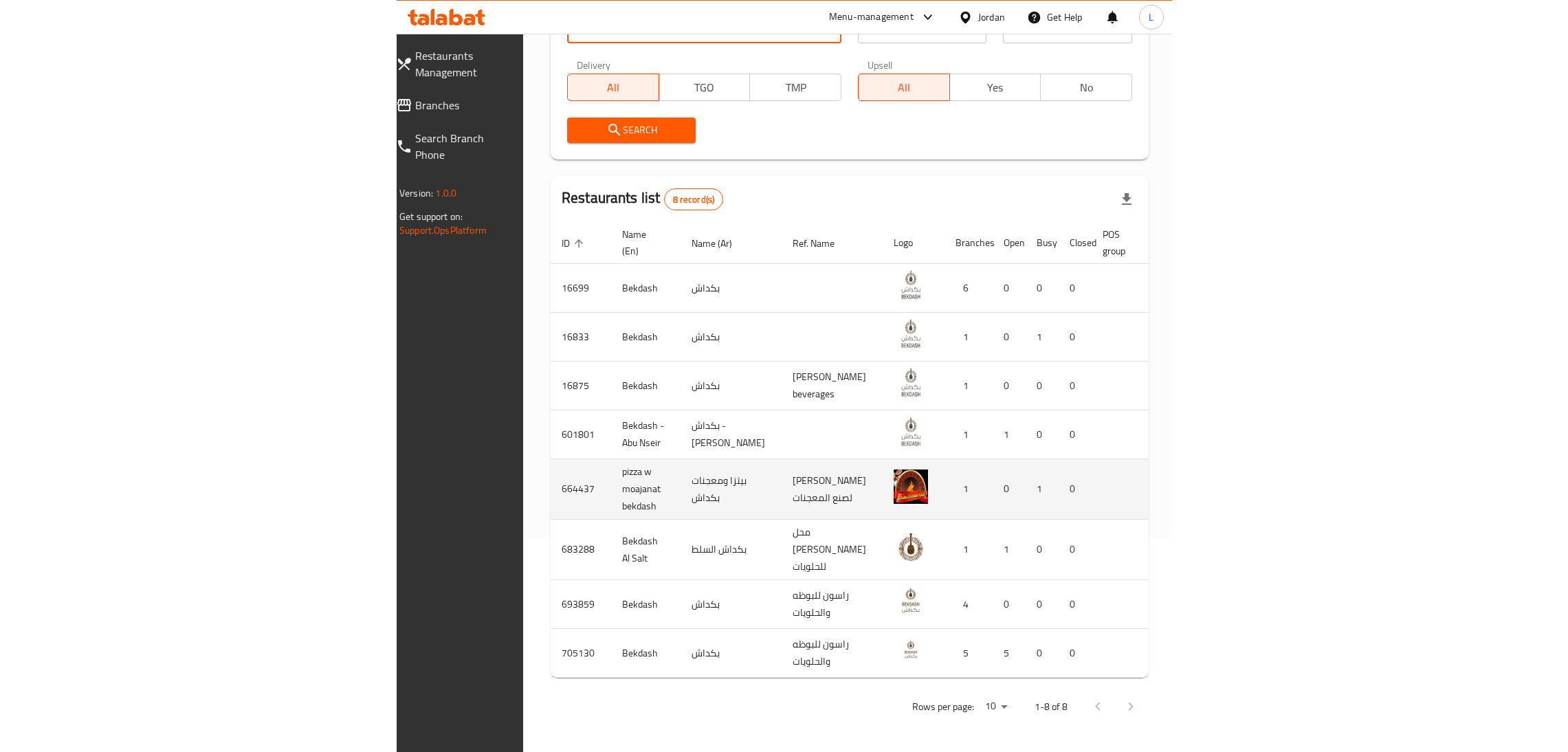
scroll to position [178, 0]
